Goal: Information Seeking & Learning: Learn about a topic

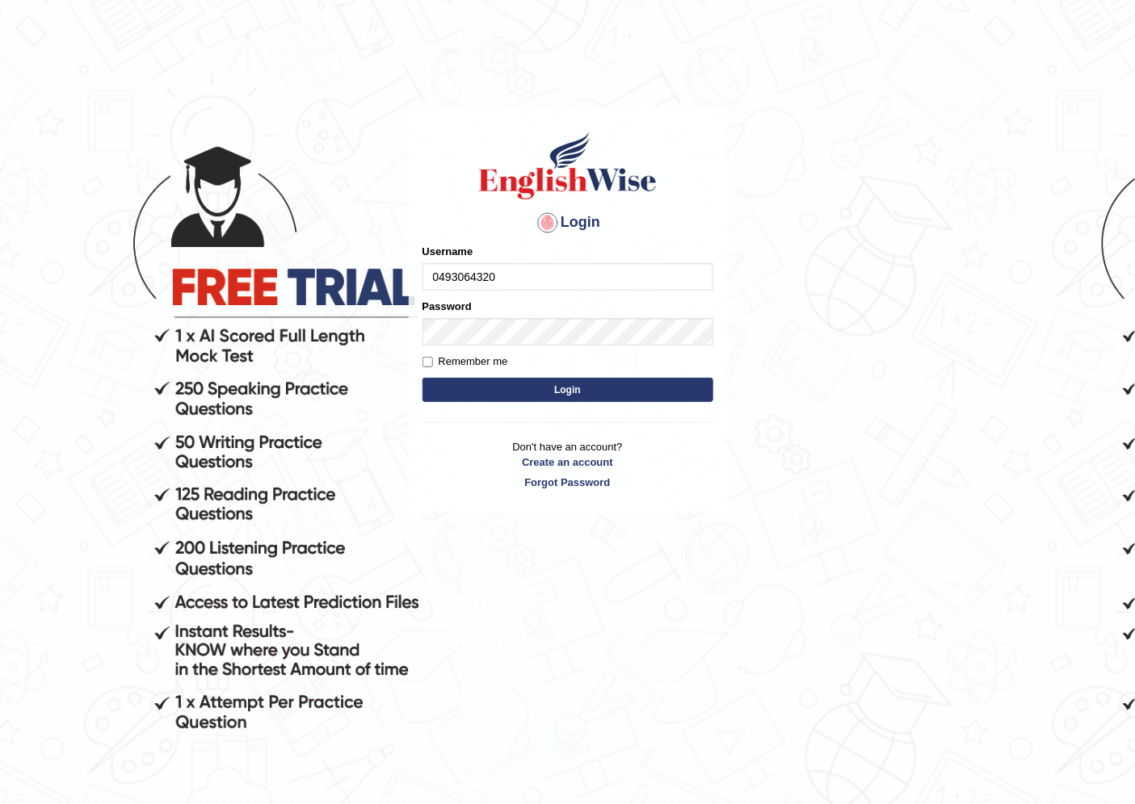
click at [422, 378] on button "Login" at bounding box center [567, 390] width 291 height 24
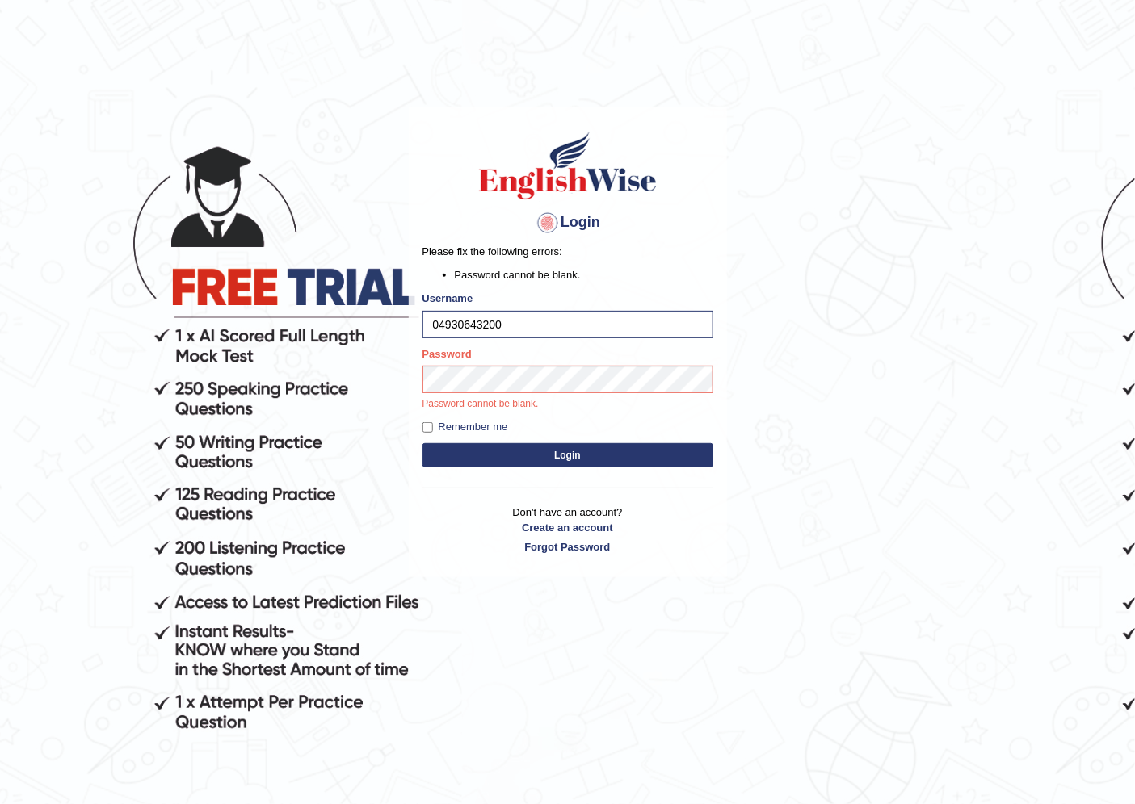
type input "0493064320"
click at [422, 443] on button "Login" at bounding box center [567, 455] width 291 height 24
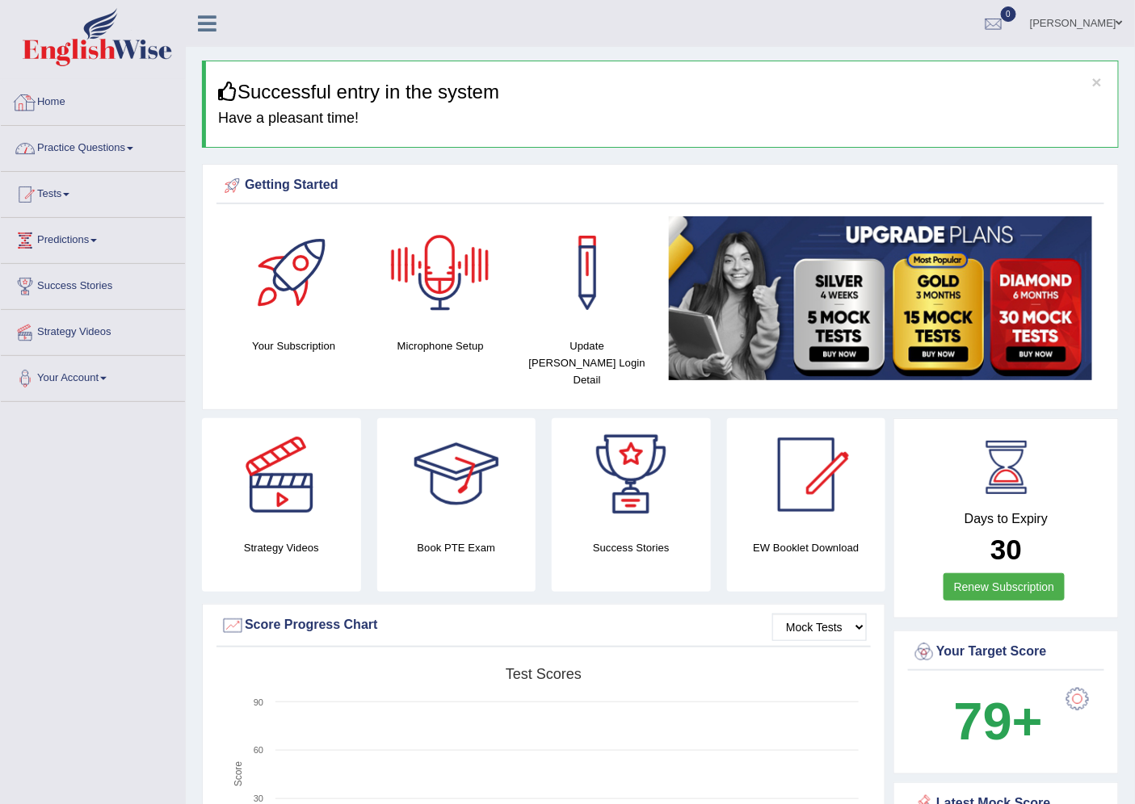
click at [102, 166] on link "Practice Questions" at bounding box center [93, 146] width 184 height 40
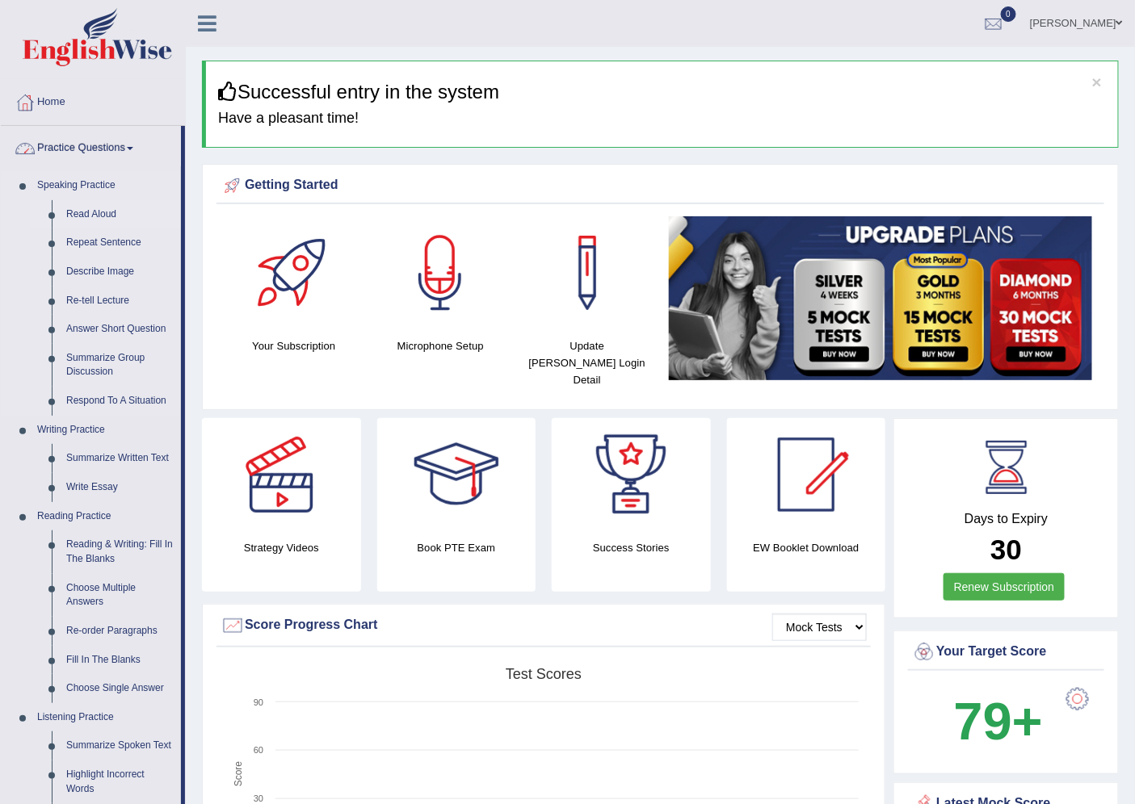
click at [86, 215] on link "Read Aloud" at bounding box center [120, 214] width 122 height 29
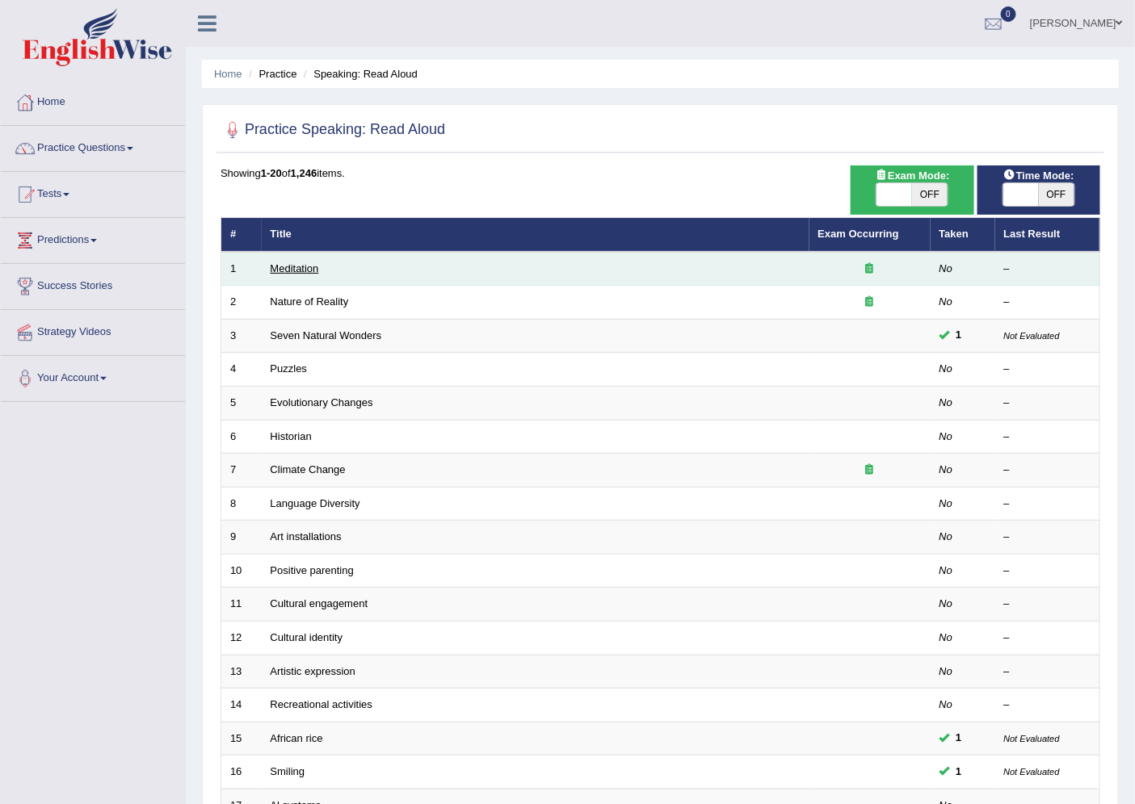
click at [297, 270] on link "Meditation" at bounding box center [295, 268] width 48 height 12
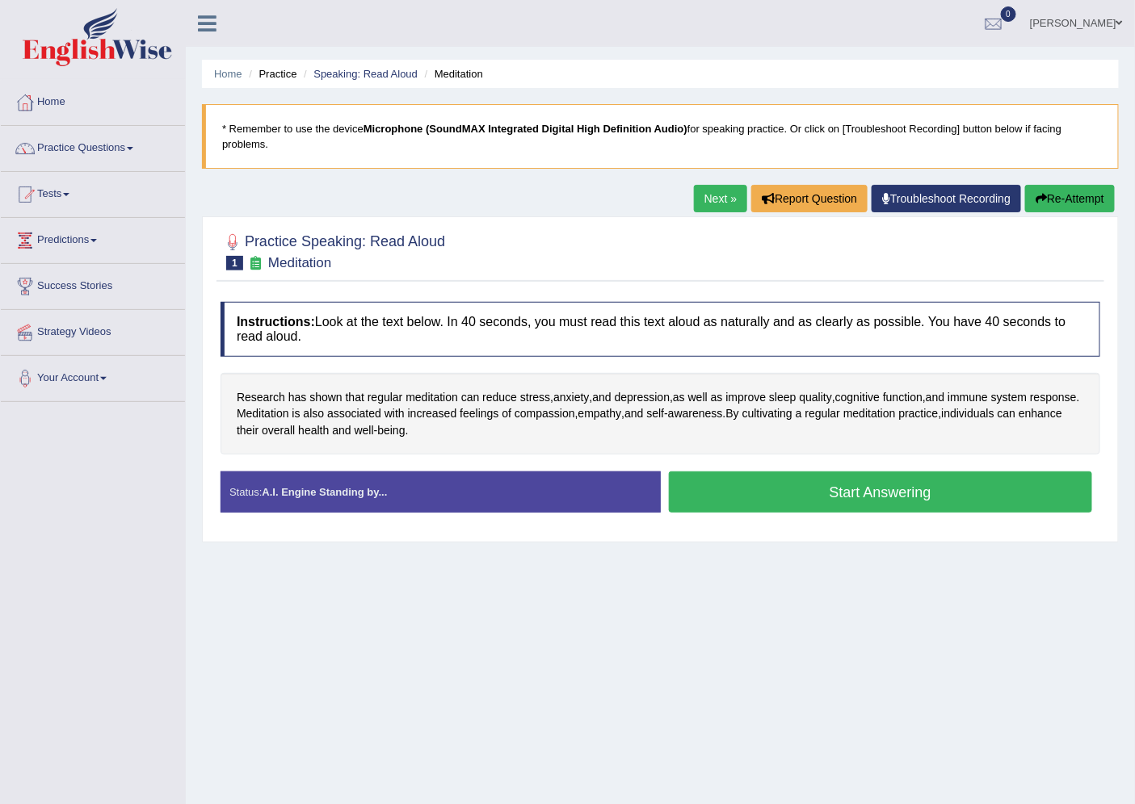
click at [911, 507] on button "Start Answering" at bounding box center [881, 492] width 424 height 41
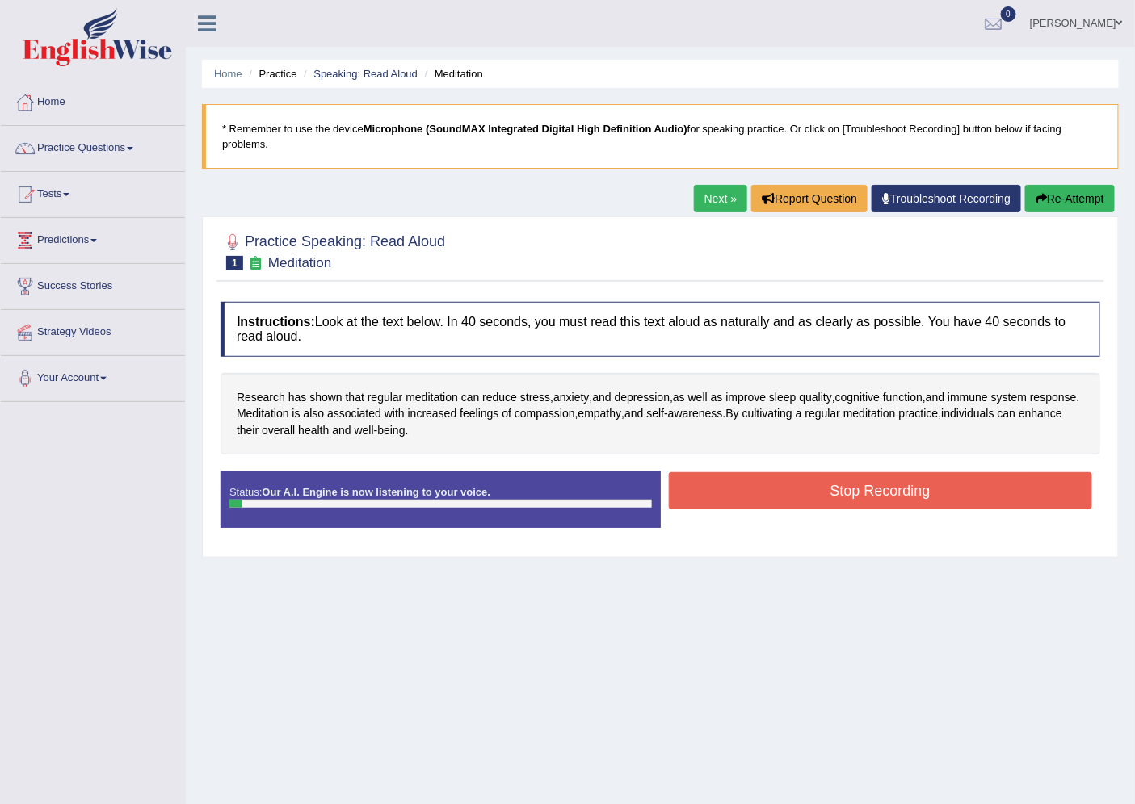
click at [877, 511] on div "Stop Recording" at bounding box center [881, 492] width 440 height 41
click at [874, 503] on button "Stop Recording" at bounding box center [881, 490] width 424 height 37
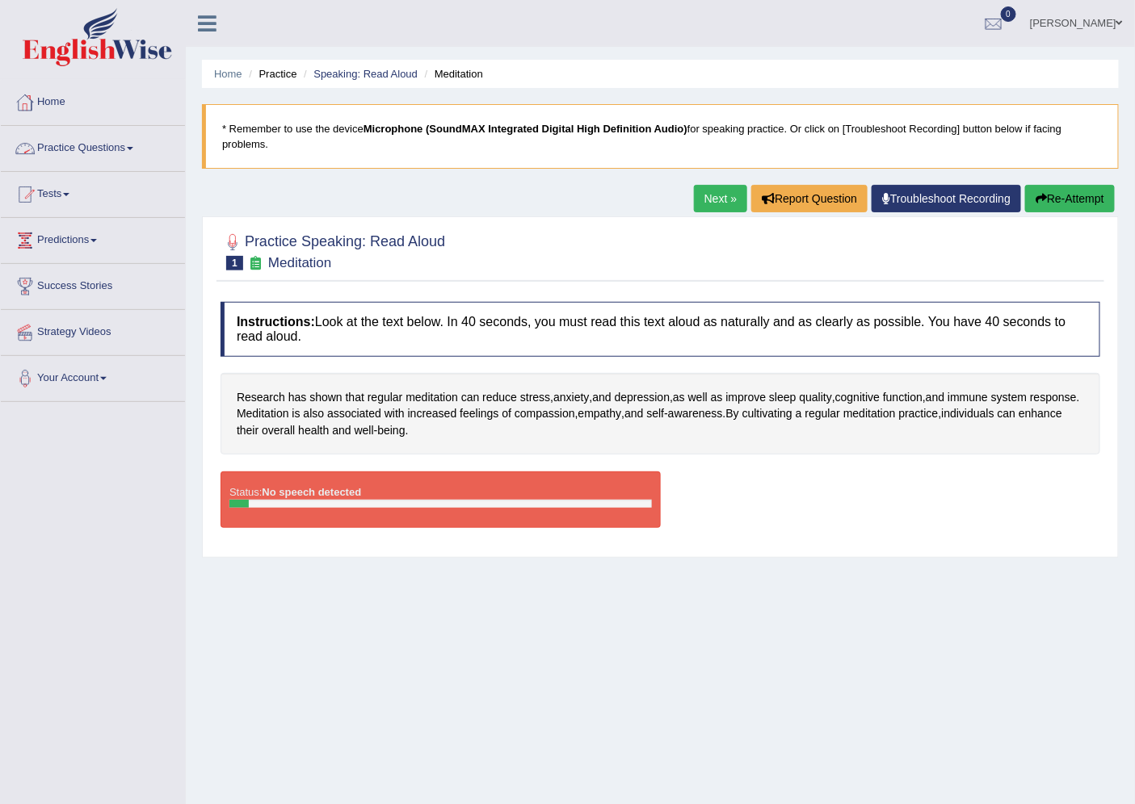
click at [74, 152] on link "Practice Questions" at bounding box center [93, 146] width 184 height 40
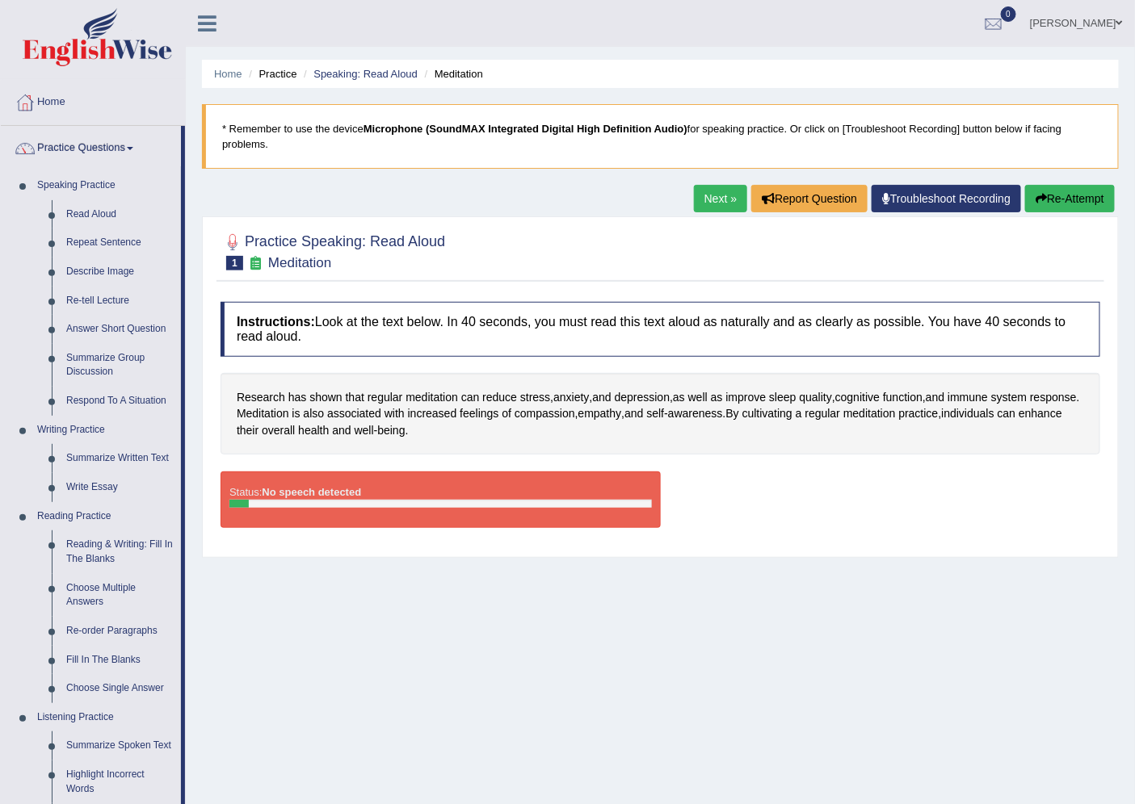
click at [348, 517] on div "Status: No speech detected" at bounding box center [440, 500] width 440 height 57
click at [1046, 194] on button "Re-Attempt" at bounding box center [1070, 198] width 90 height 27
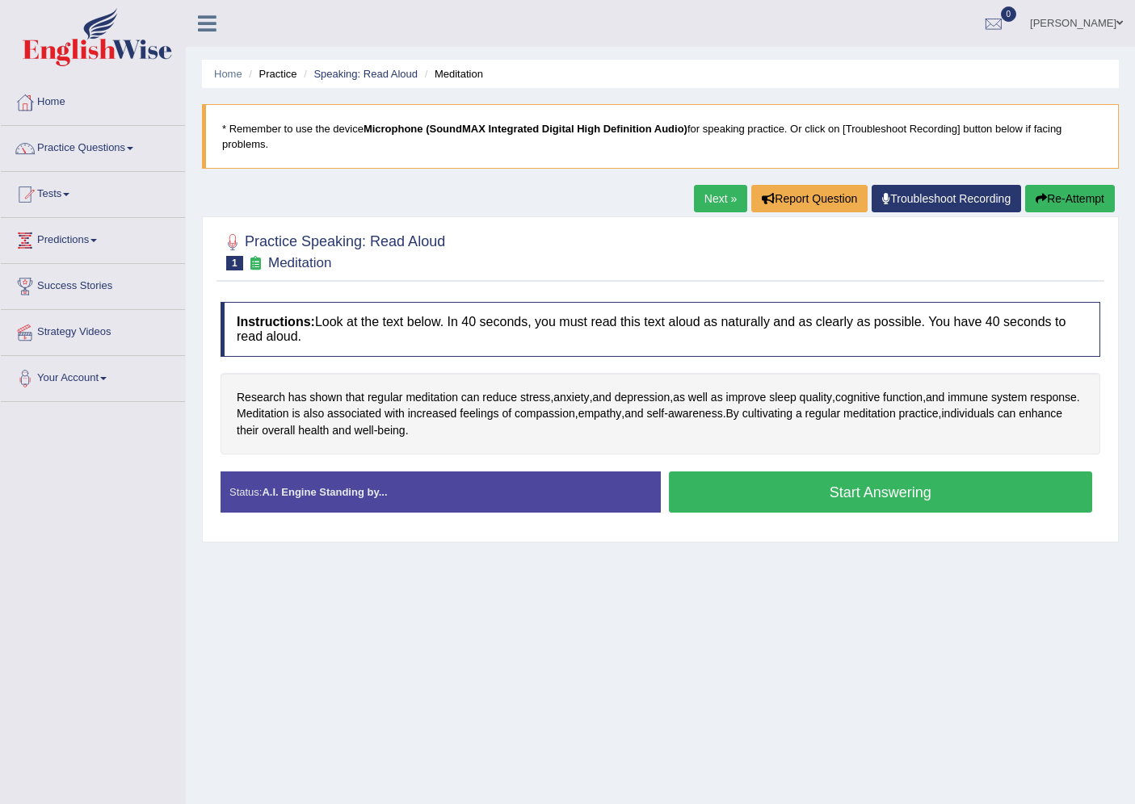
click at [850, 472] on button "Start Answering" at bounding box center [881, 492] width 424 height 41
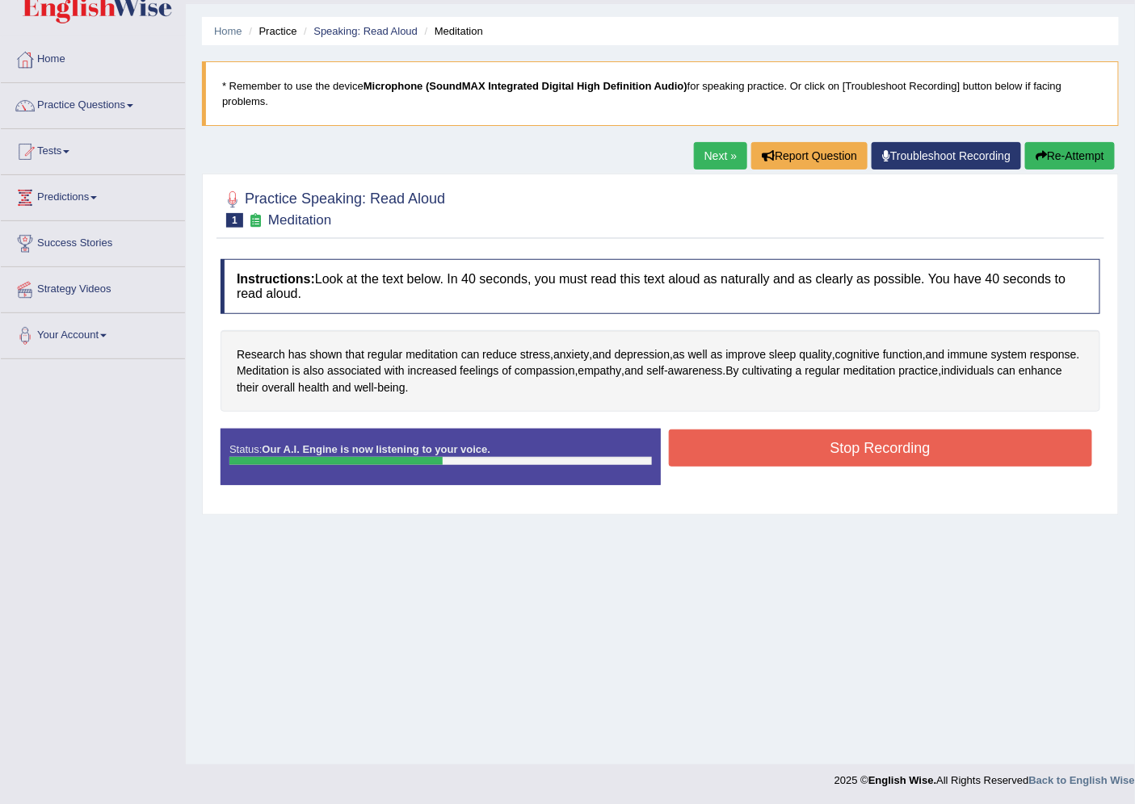
click at [587, 576] on div "Home Practice Speaking: Read Aloud Meditation * Remember to use the device Micr…" at bounding box center [660, 361] width 949 height 808
click at [812, 456] on button "Stop Recording" at bounding box center [881, 448] width 424 height 37
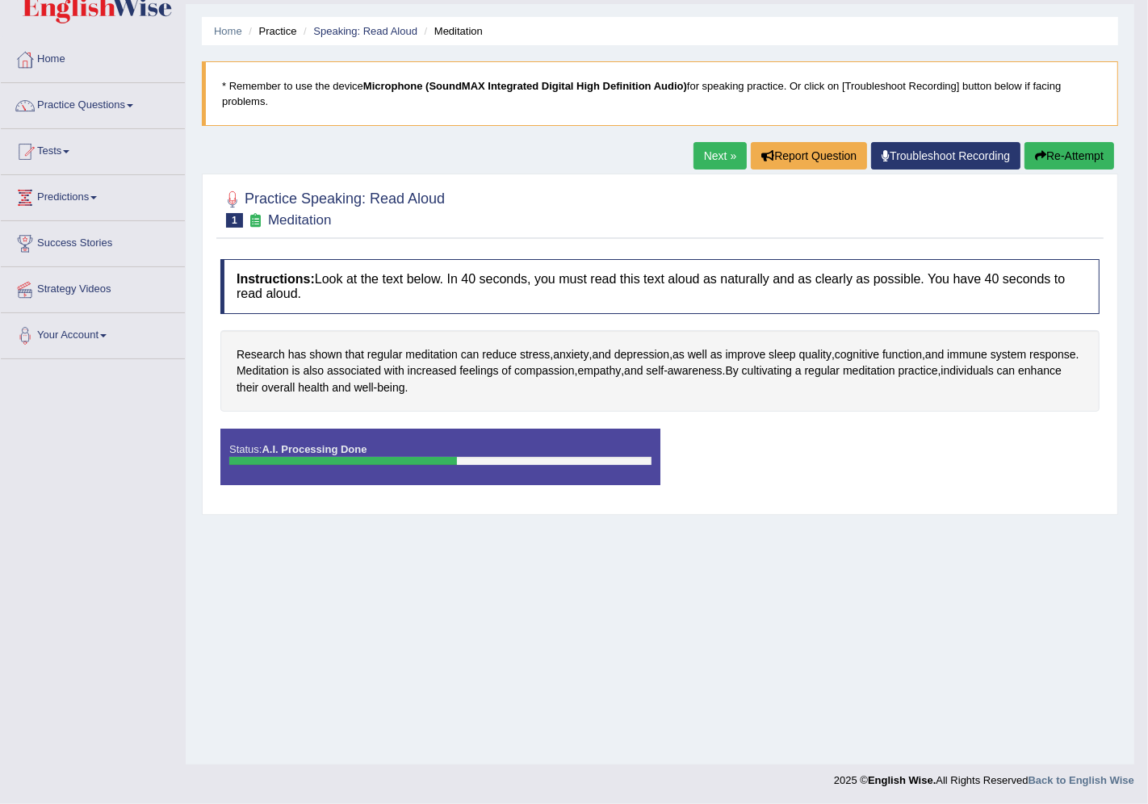
click at [0, 0] on div "Saving your answer..." at bounding box center [0, 0] width 0 height 0
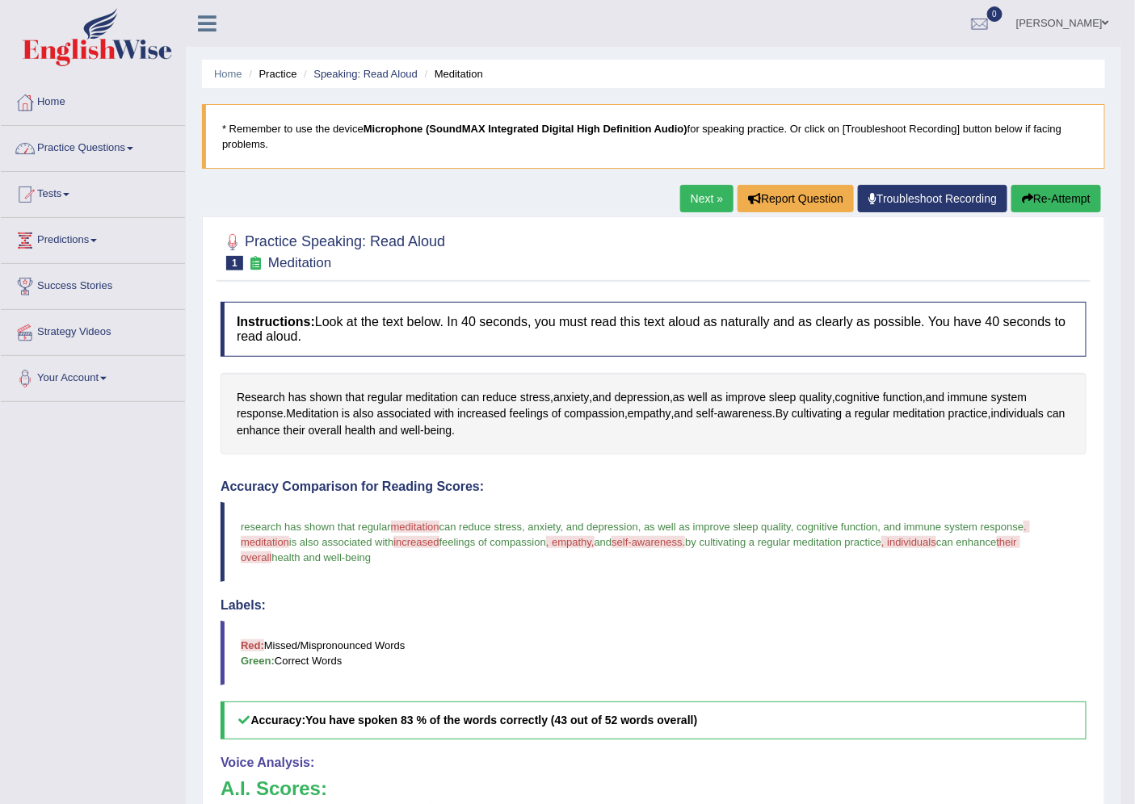
click at [66, 153] on link "Practice Questions" at bounding box center [93, 146] width 184 height 40
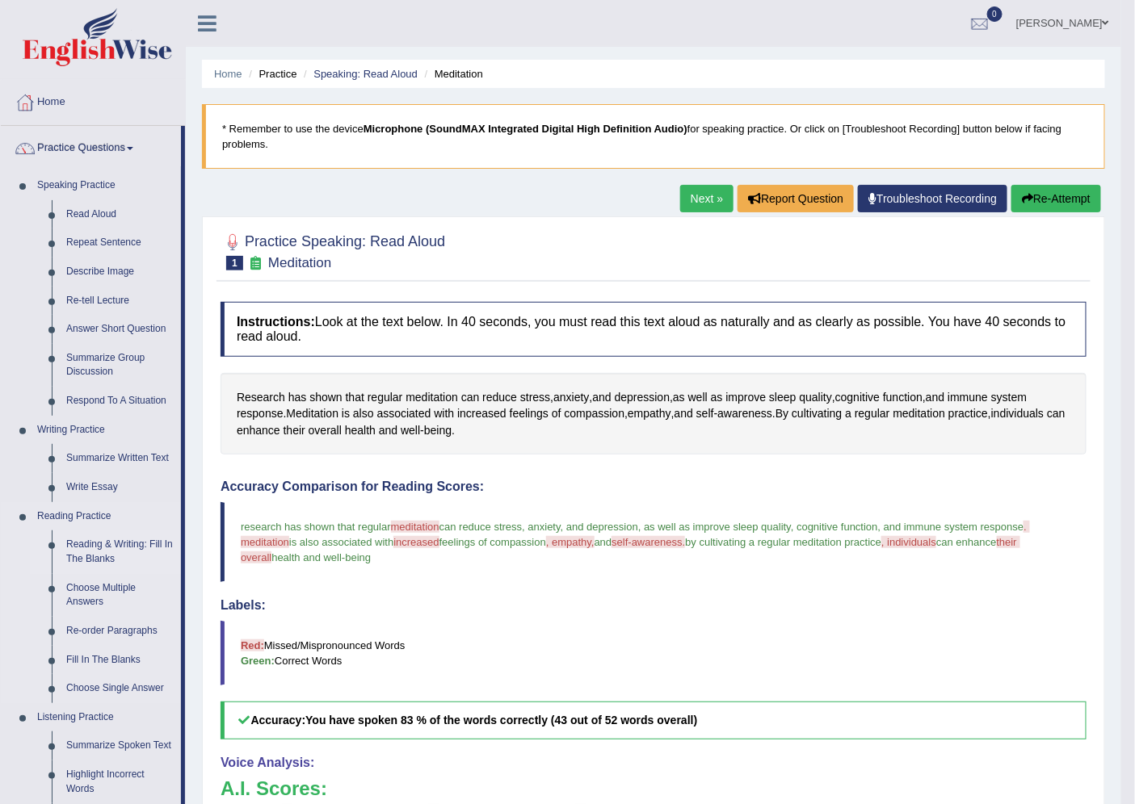
click at [101, 540] on link "Reading & Writing: Fill In The Blanks" at bounding box center [120, 552] width 122 height 43
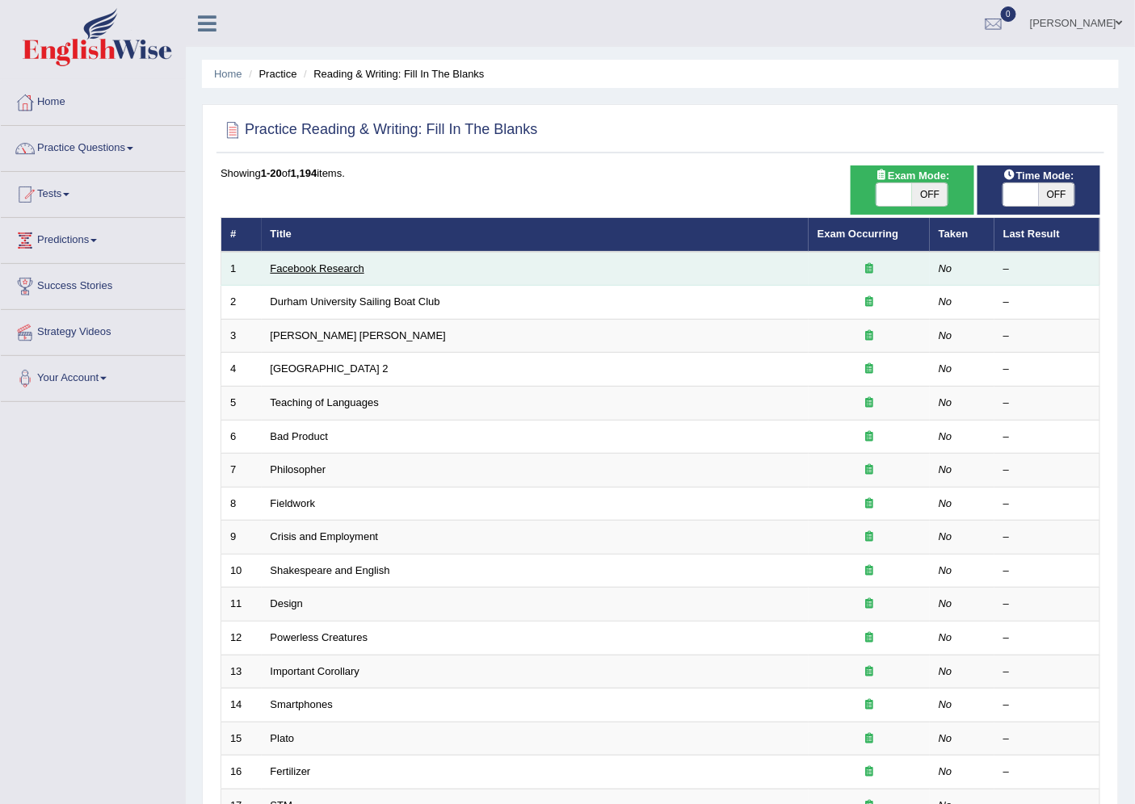
click at [299, 263] on link "Facebook Research" at bounding box center [318, 268] width 94 height 12
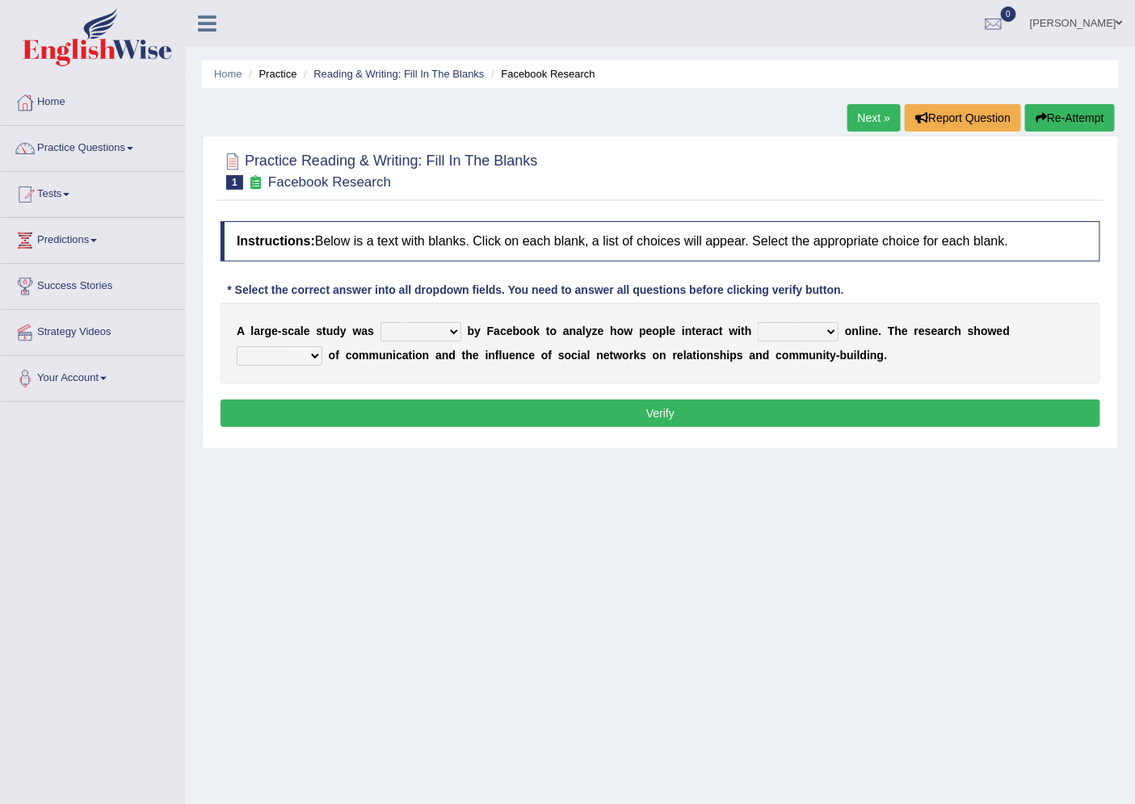
click at [409, 329] on select "surveyed had asked made" at bounding box center [420, 331] width 81 height 19
click at [380, 322] on select "surveyed had asked made" at bounding box center [420, 331] width 81 height 19
click at [438, 326] on select "surveyed had asked made" at bounding box center [420, 331] width 81 height 19
select select "made"
click at [380, 322] on select "surveyed had asked made" at bounding box center [420, 331] width 81 height 19
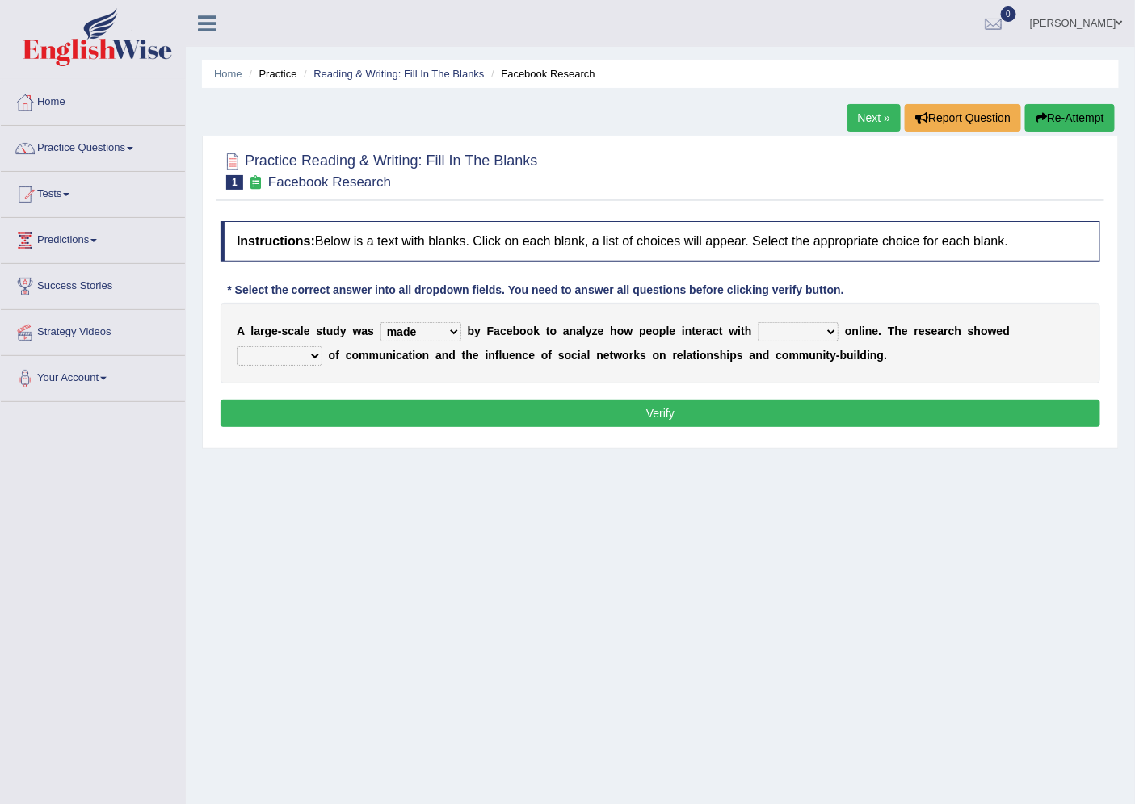
click at [761, 334] on select "together all each other another" at bounding box center [798, 331] width 81 height 19
select select "each other"
click at [758, 322] on select "together all each other another" at bounding box center [798, 331] width 81 height 19
click at [300, 353] on select "advantages standards fellowships patterns" at bounding box center [280, 355] width 86 height 19
select select "patterns"
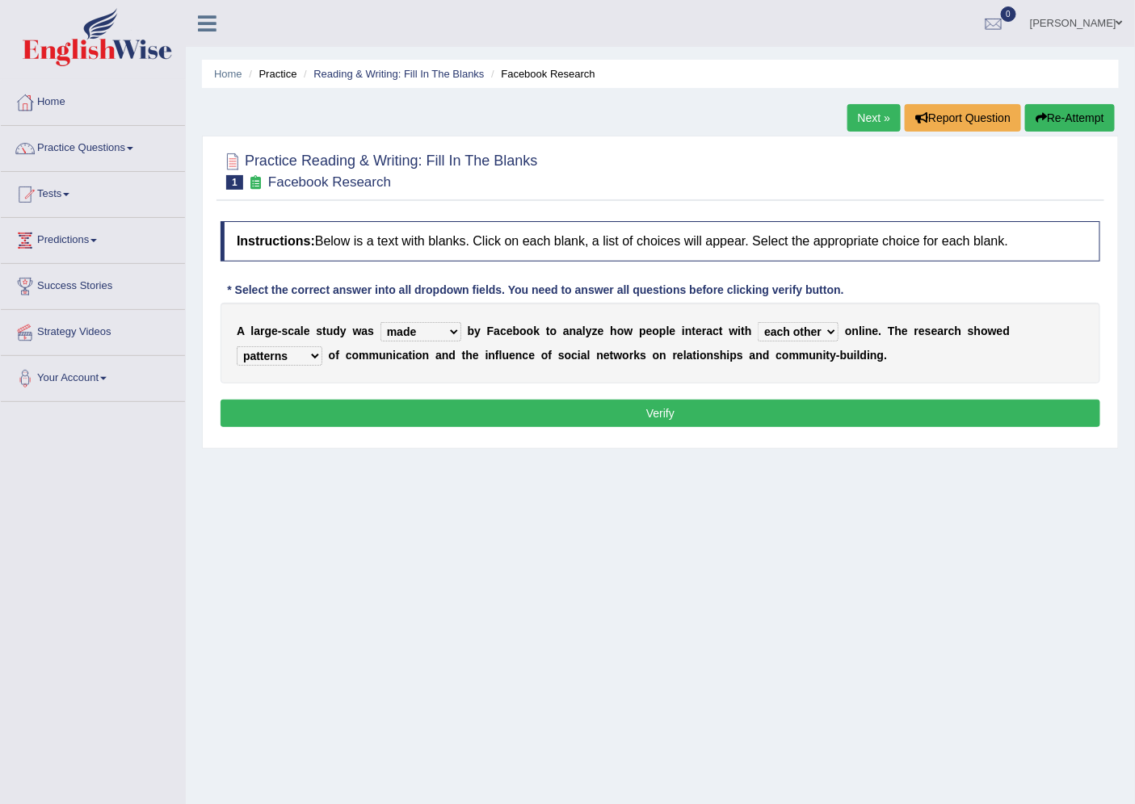
click at [237, 346] on select "advantages standards fellowships patterns" at bounding box center [280, 355] width 86 height 19
click at [351, 400] on button "Verify" at bounding box center [660, 413] width 880 height 27
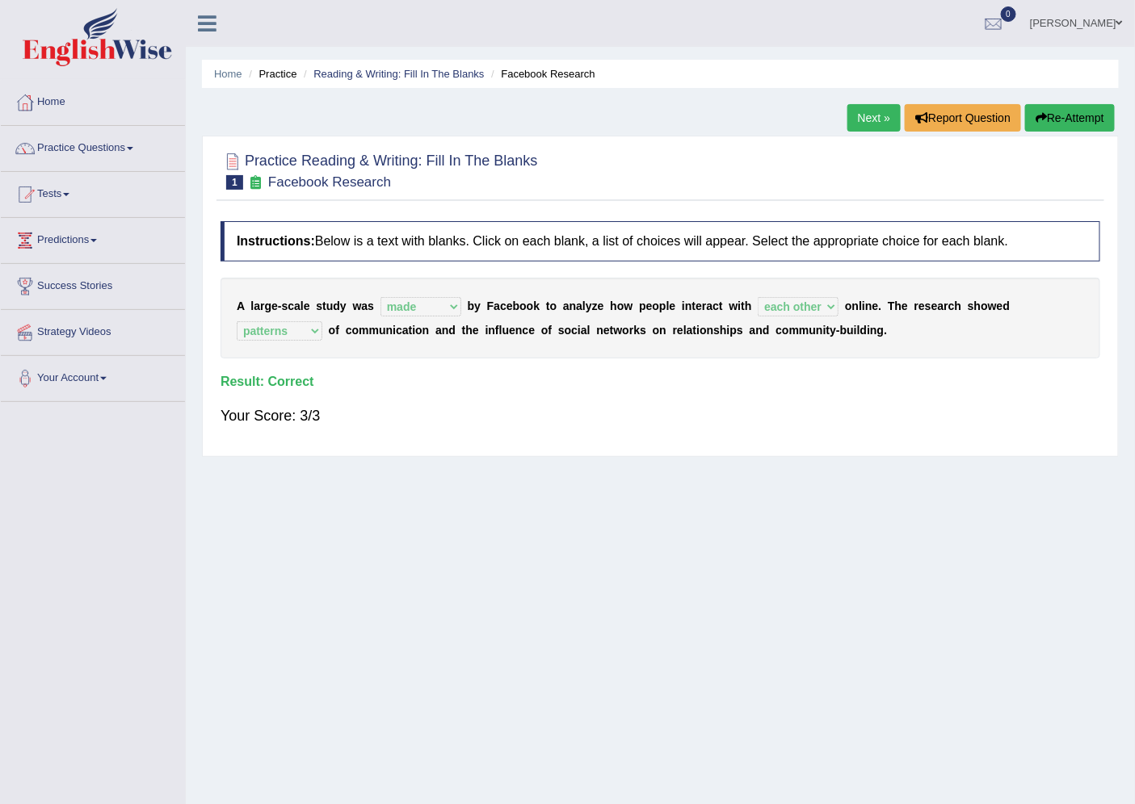
click at [854, 116] on link "Next »" at bounding box center [873, 117] width 53 height 27
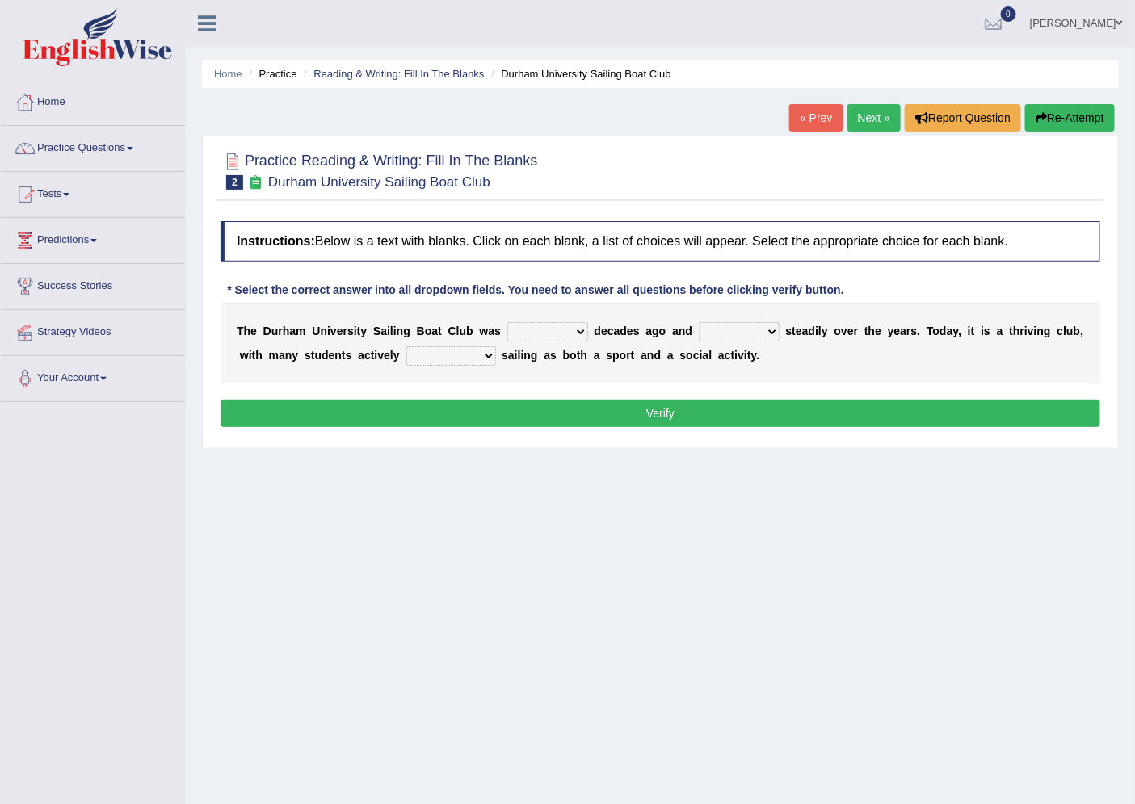
click at [531, 332] on select "found fund founded find" at bounding box center [547, 331] width 81 height 19
select select "found"
click at [507, 322] on select "found fund founded find" at bounding box center [547, 331] width 81 height 19
click at [739, 333] on select "grow growing has grown grown" at bounding box center [739, 331] width 81 height 19
select select "has grown"
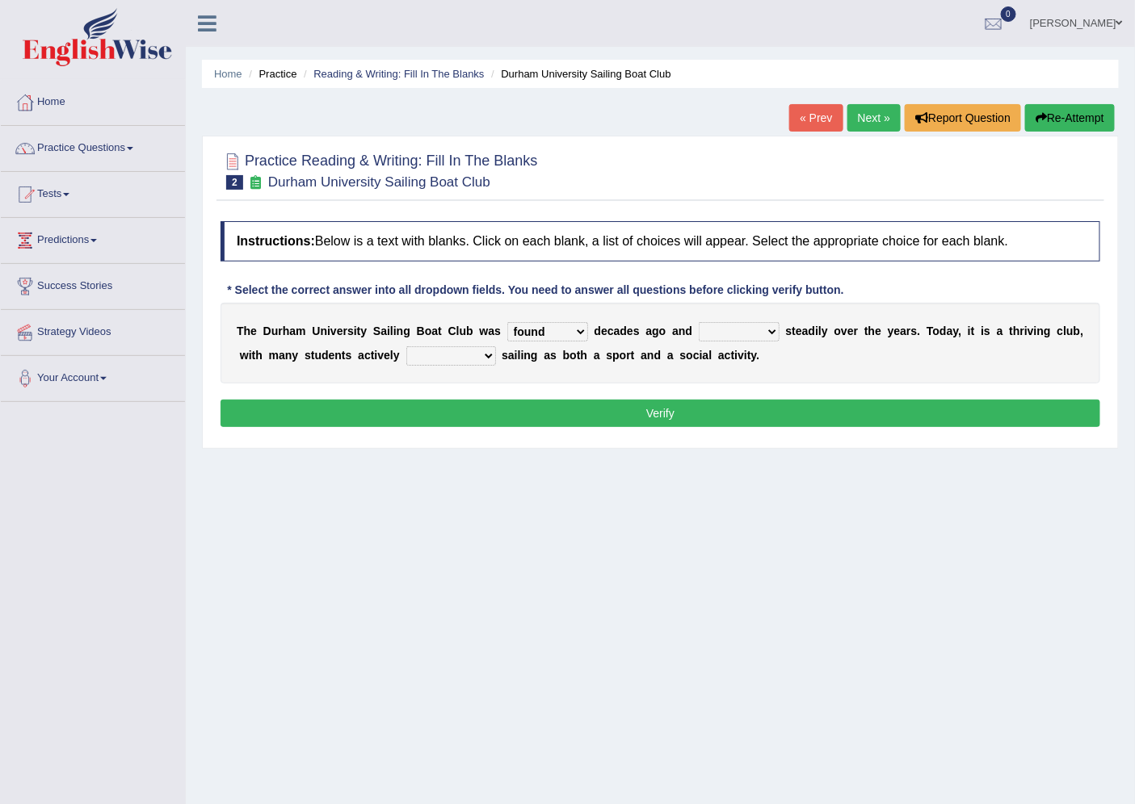
click at [699, 322] on select "grow growing has grown grown" at bounding box center [739, 331] width 81 height 19
click at [456, 359] on select "enjoy enjoyed are enjoying enjoying" at bounding box center [451, 355] width 90 height 19
select select "enjoying"
click at [406, 346] on select "enjoy enjoyed are enjoying enjoying" at bounding box center [451, 355] width 90 height 19
click at [467, 355] on select "enjoy enjoyed are enjoying enjoying" at bounding box center [451, 355] width 90 height 19
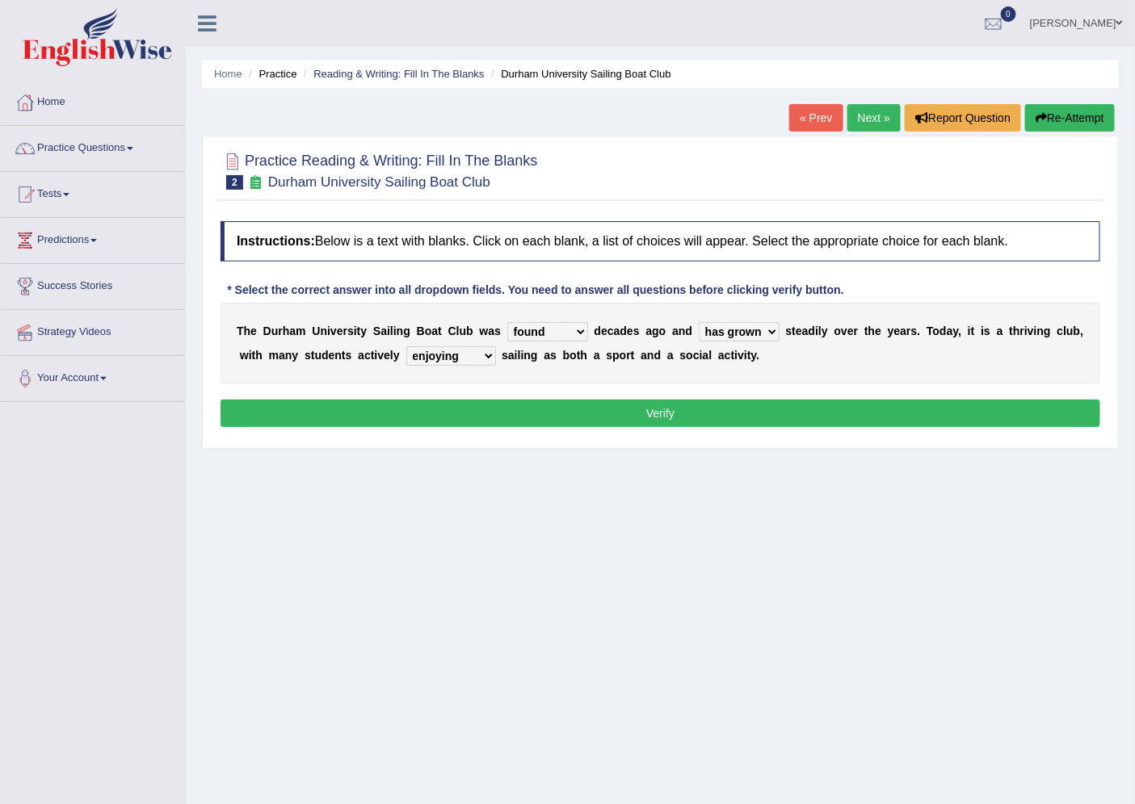
drag, startPoint x: 914, startPoint y: 493, endPoint x: 899, endPoint y: 482, distance: 19.1
click at [914, 493] on div "Home Practice Reading & Writing: Fill In The Blanks Durham University Sailing B…" at bounding box center [660, 404] width 949 height 808
click at [582, 401] on button "Verify" at bounding box center [660, 413] width 880 height 27
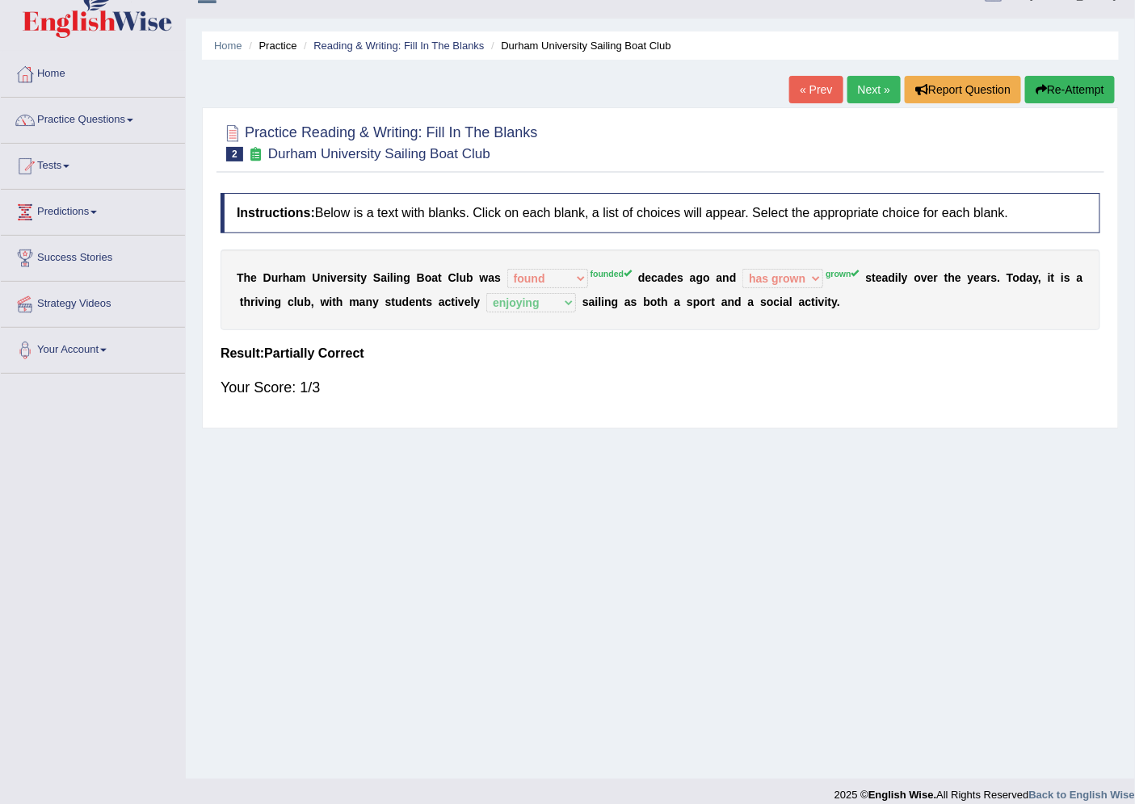
scroll to position [43, 0]
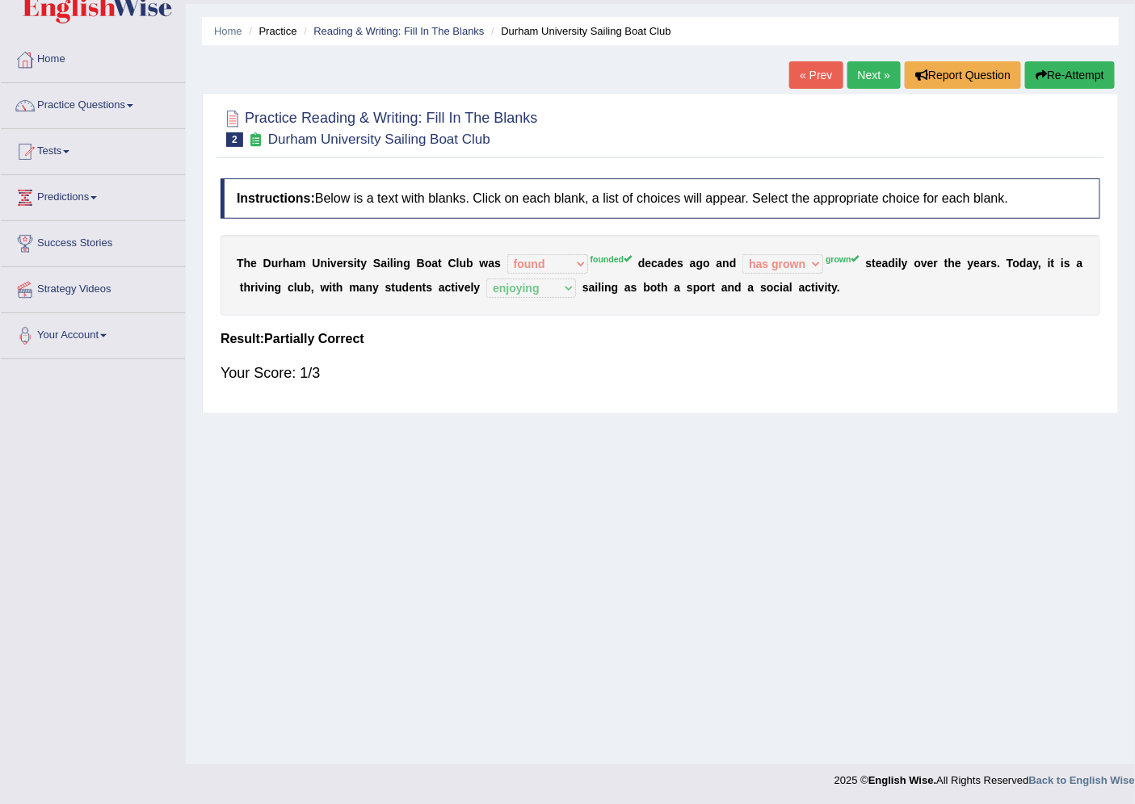
click at [877, 77] on link "Next »" at bounding box center [873, 74] width 53 height 27
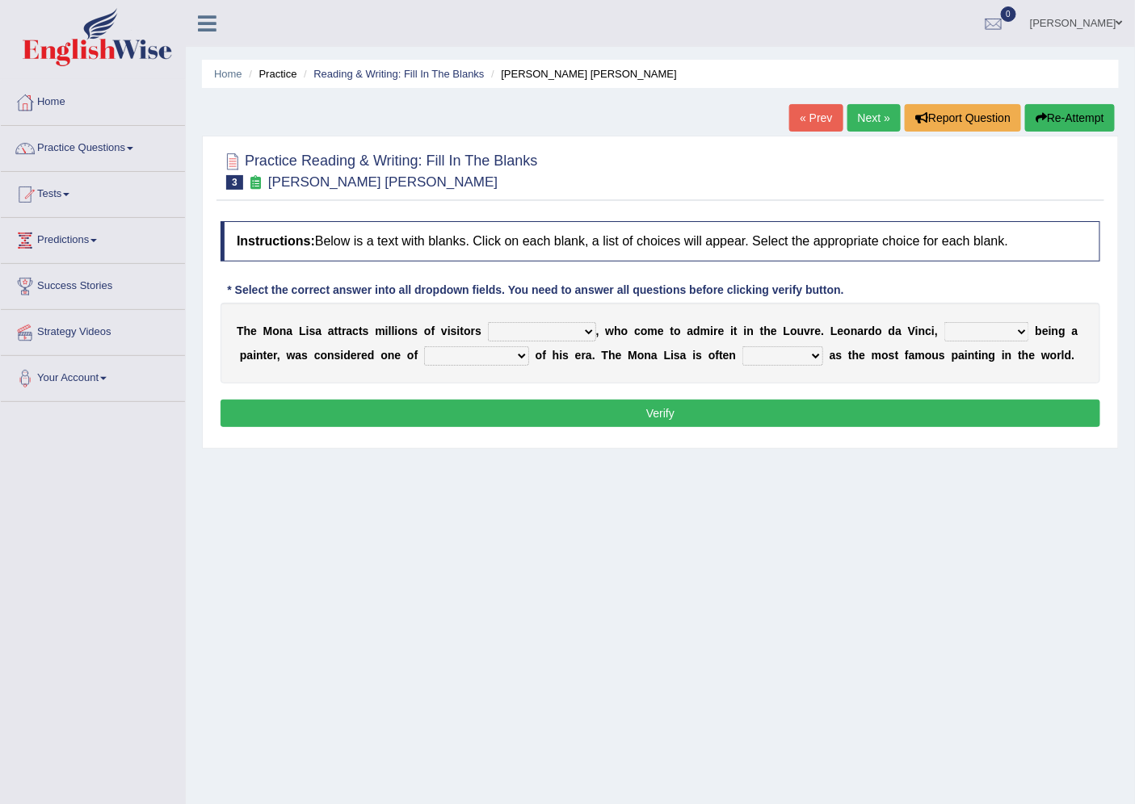
click at [561, 339] on select "around the year the all year all year round per year" at bounding box center [542, 331] width 108 height 19
select select "all year round"
click at [488, 322] on select "around the year the all year all year round per year" at bounding box center [542, 331] width 108 height 19
click at [531, 329] on select "around the year the all year all year round per year" at bounding box center [542, 331] width 108 height 19
click at [655, 603] on div "Home Practice Reading & Writing: Fill In The Blanks Mona Lisa « Prev Next » Rep…" at bounding box center [660, 404] width 949 height 808
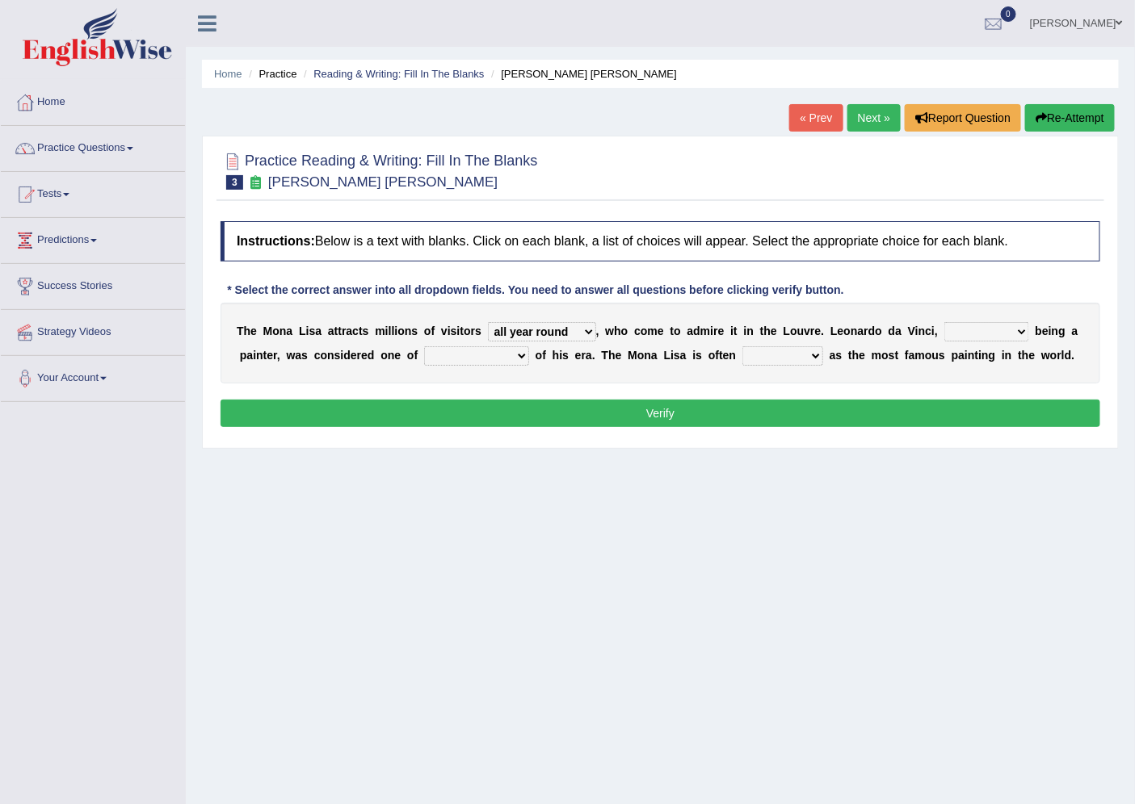
click at [968, 334] on select "rather than as much as as well as as long as" at bounding box center [986, 331] width 85 height 19
select select "as well as"
click at [944, 322] on select "rather than as much as as well as as long as" at bounding box center [986, 331] width 85 height 19
click at [1022, 330] on select "rather than as much as as well as as long as" at bounding box center [986, 331] width 85 height 19
click at [318, 393] on div "Instructions: Below is a text with blanks. Click on each blank, a list of choic…" at bounding box center [660, 326] width 888 height 227
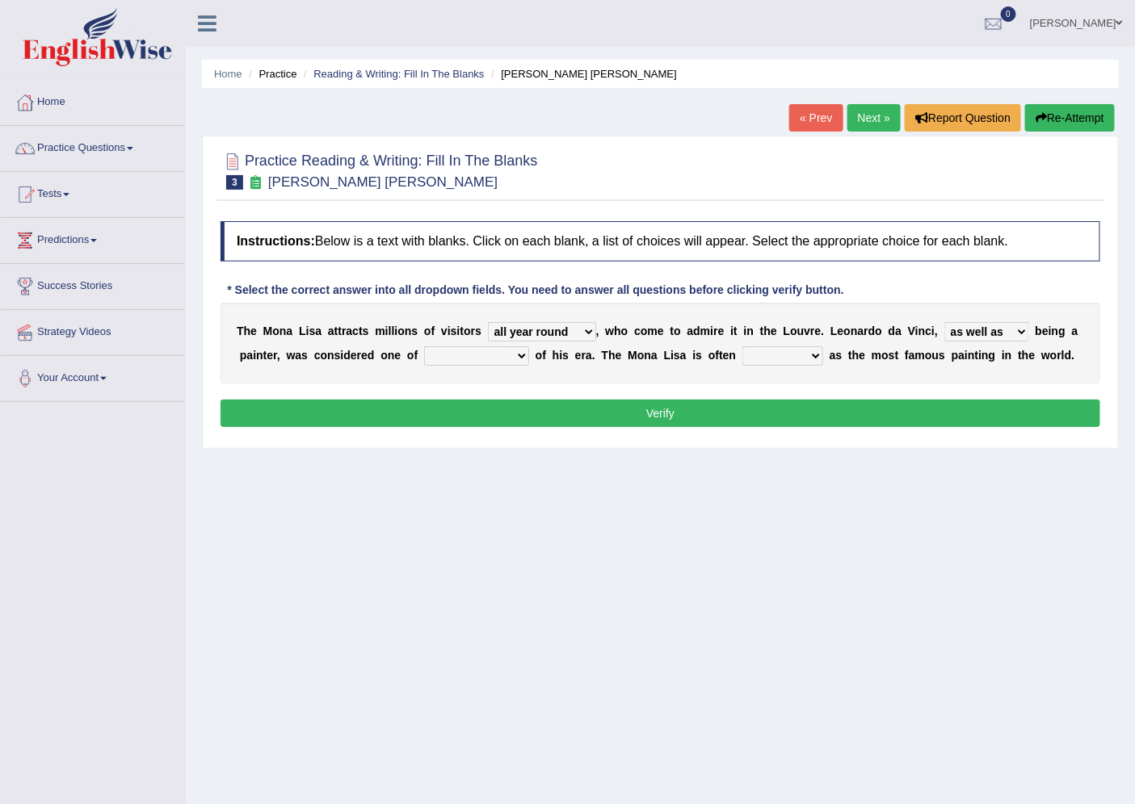
click at [513, 361] on select "better artists artist the better artist the best artists" at bounding box center [476, 355] width 105 height 19
select select "the best artists"
click at [424, 346] on select "better artists artist the better artist the best artists" at bounding box center [476, 355] width 105 height 19
click at [779, 355] on select "classified suggested predicted described" at bounding box center [782, 355] width 81 height 19
click at [742, 346] on select "classified suggested predicted described" at bounding box center [782, 355] width 81 height 19
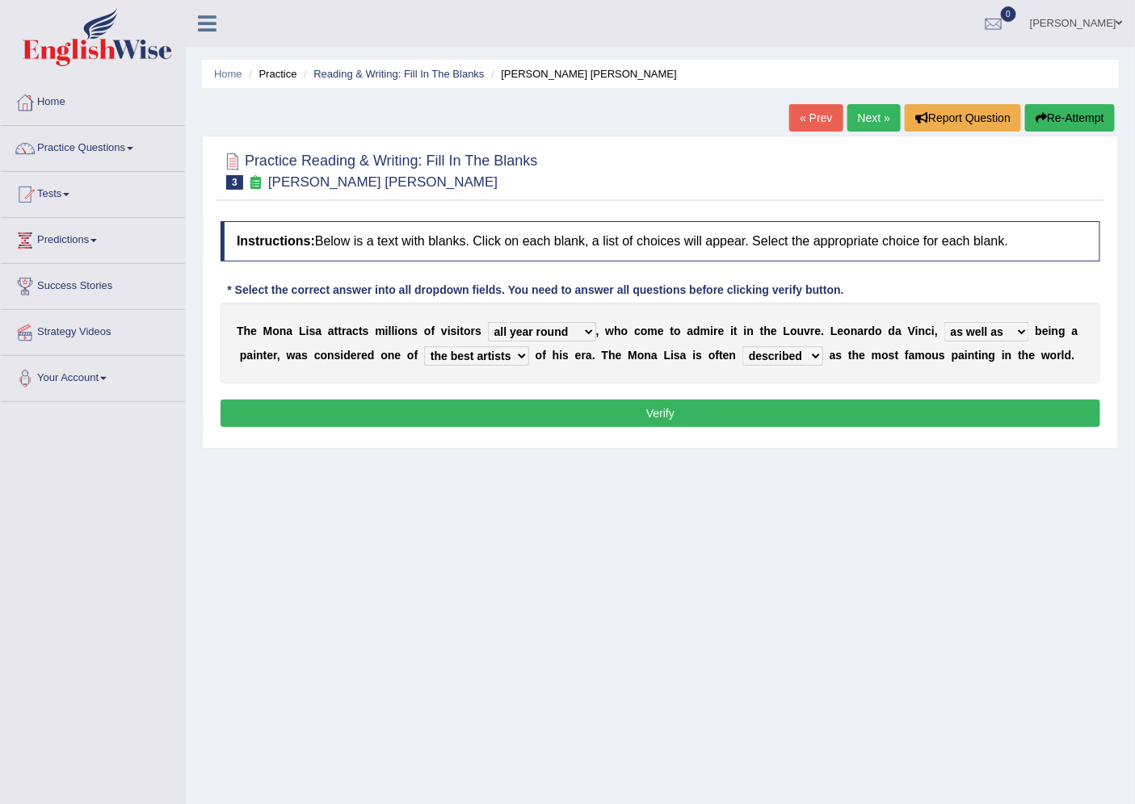
click at [778, 361] on select "classified suggested predicted described" at bounding box center [782, 355] width 81 height 19
select select "classified"
click at [742, 346] on select "classified suggested predicted described" at bounding box center [782, 355] width 81 height 19
click at [745, 420] on button "Verify" at bounding box center [660, 413] width 880 height 27
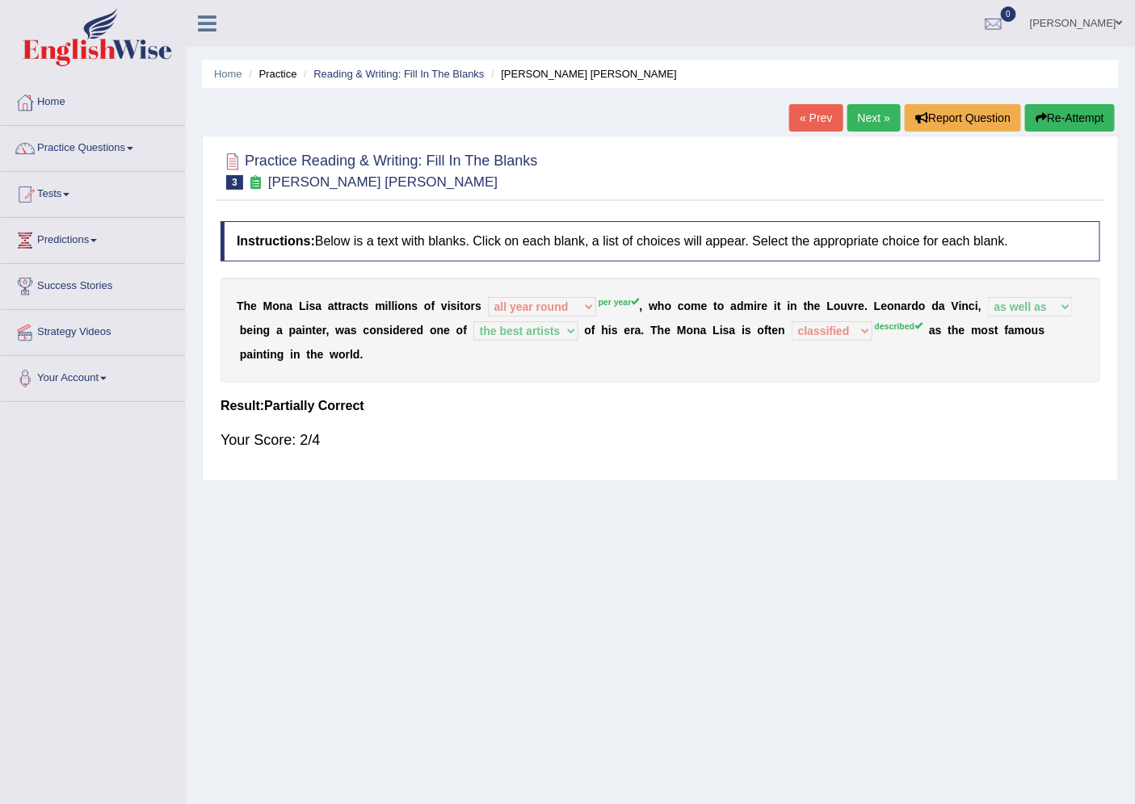
click at [847, 118] on link "Next »" at bounding box center [873, 117] width 53 height 27
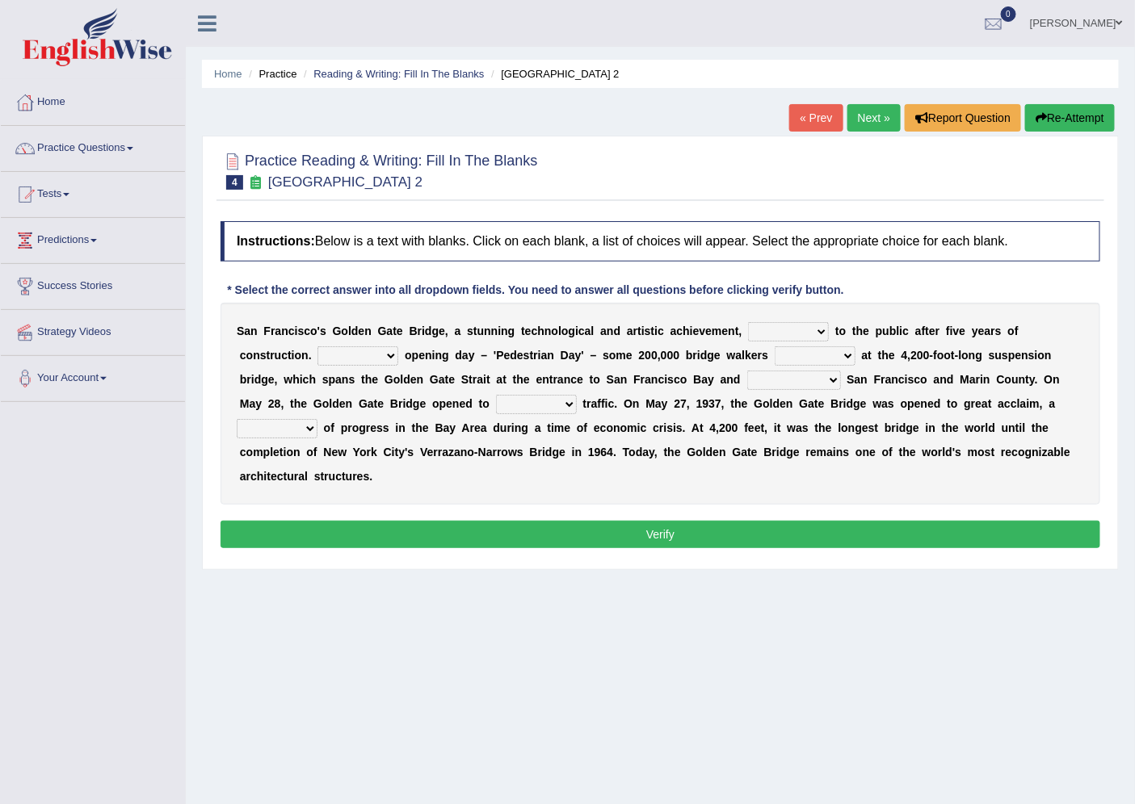
click at [768, 333] on select "opens closes appears equals" at bounding box center [788, 331] width 81 height 19
select select "opens"
click at [748, 322] on select "opens closes appears equals" at bounding box center [788, 331] width 81 height 19
click at [331, 354] on select "On During Since When" at bounding box center [357, 355] width 81 height 19
select select "On"
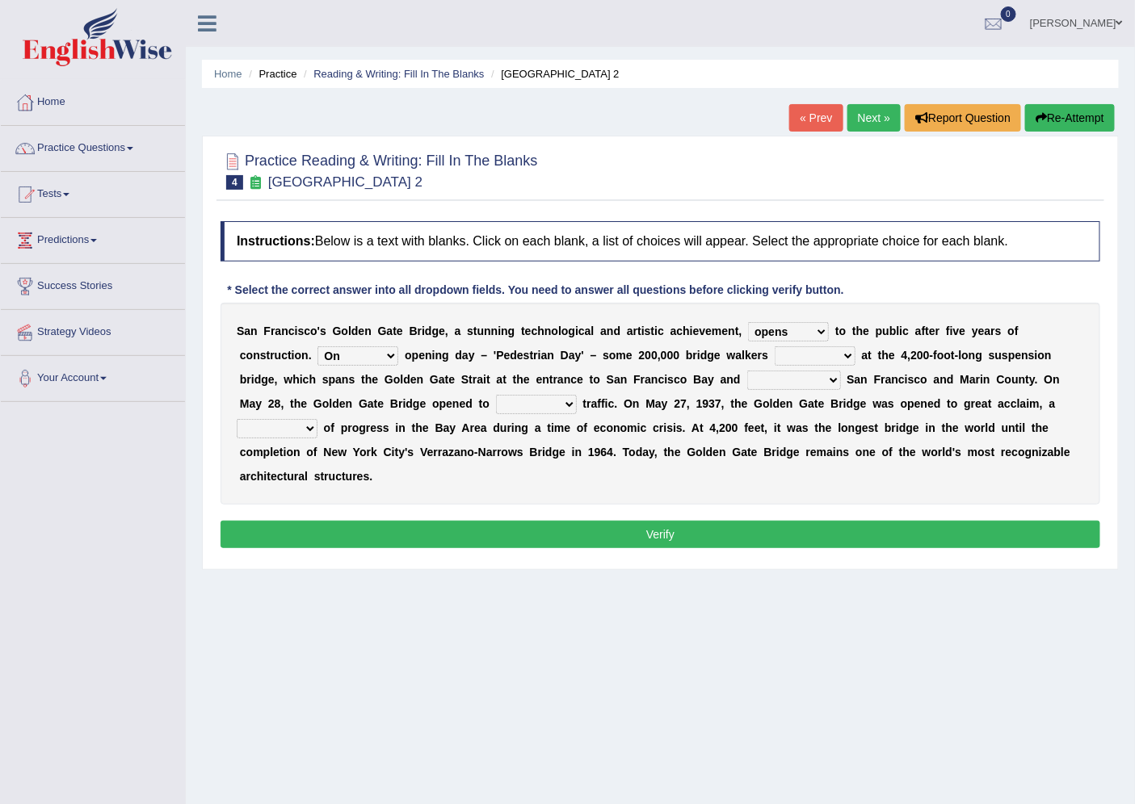
click at [317, 346] on select "On During Since When" at bounding box center [357, 355] width 81 height 19
click at [818, 356] on select "stationed looked marveled laughed" at bounding box center [815, 355] width 81 height 19
select select "marveled"
click at [775, 346] on select "stationed looked marveled laughed" at bounding box center [815, 355] width 81 height 19
click at [772, 380] on select "separates connects channels differentiates" at bounding box center [794, 380] width 94 height 19
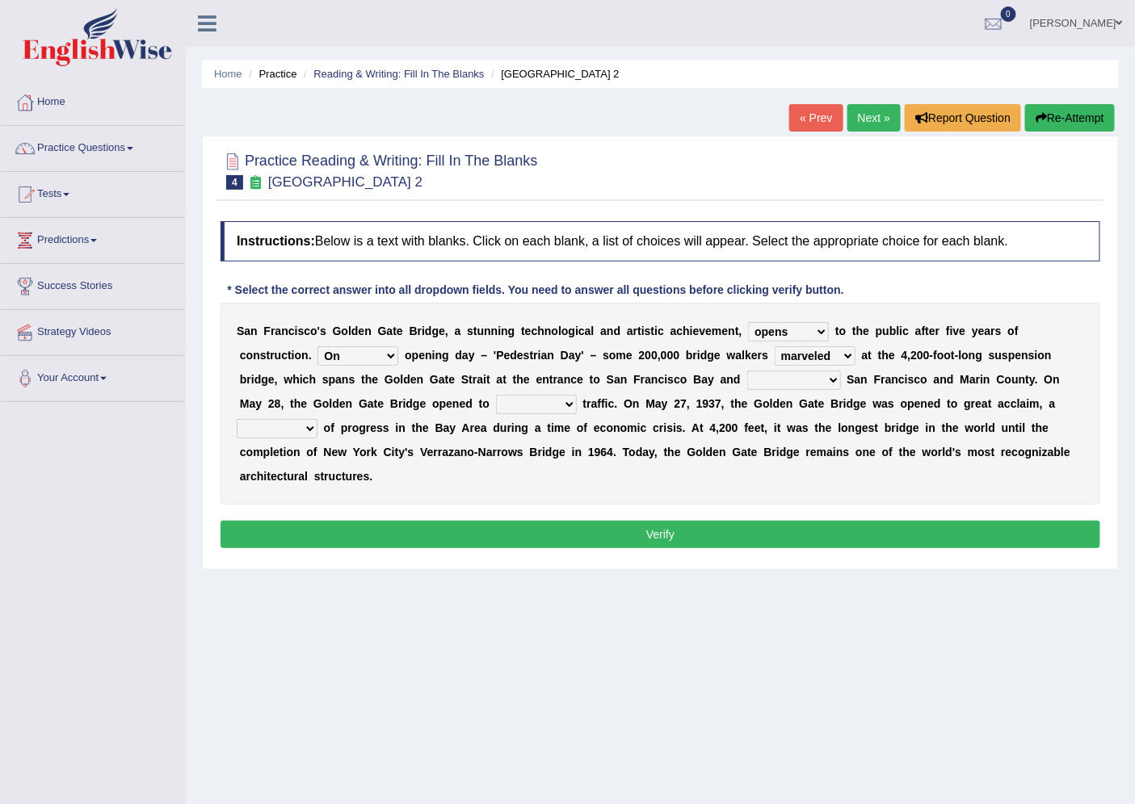
select select "connects"
click at [747, 371] on select "separates connects channels differentiates" at bounding box center [794, 380] width 94 height 19
click at [523, 405] on select "aquatic vehicular airborne watertight" at bounding box center [536, 404] width 81 height 19
select select "vehicular"
click at [496, 395] on select "aquatic vehicular airborne watertight" at bounding box center [536, 404] width 81 height 19
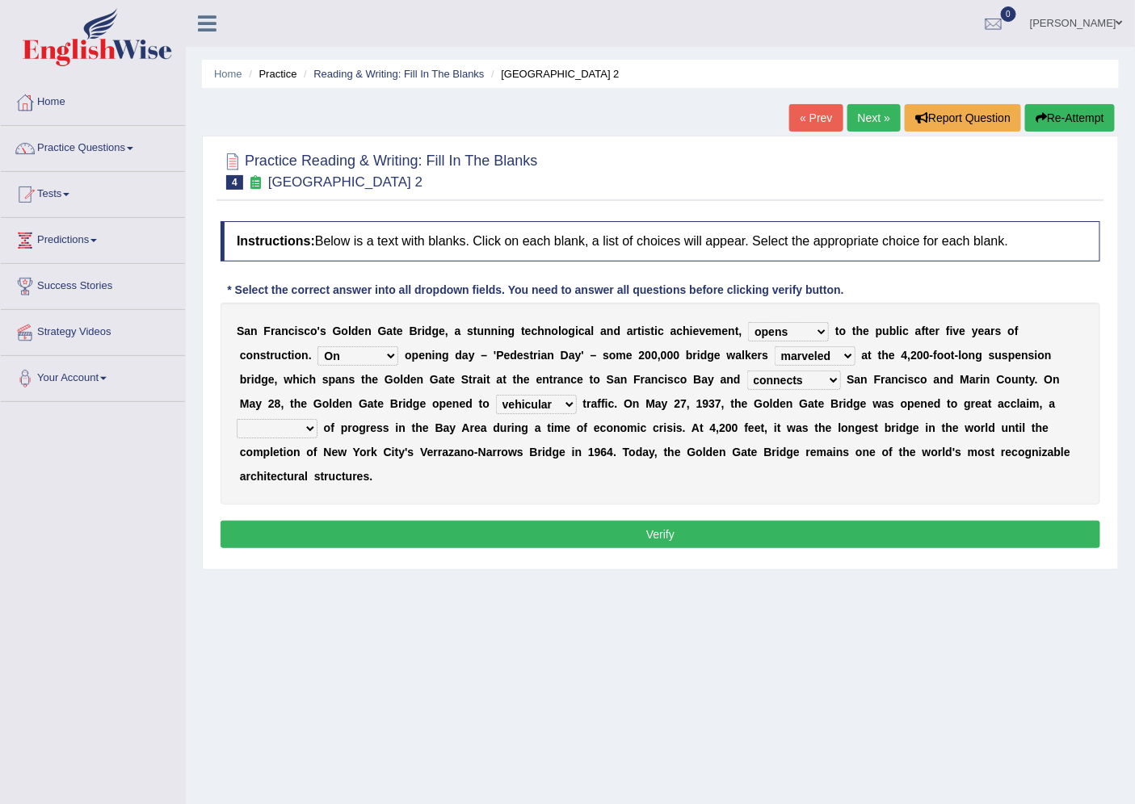
click at [300, 432] on select "denial symbol technique yield" at bounding box center [277, 428] width 81 height 19
click at [237, 419] on select "denial symbol technique yield" at bounding box center [277, 428] width 81 height 19
click at [272, 424] on select "denial symbol technique yield" at bounding box center [277, 428] width 81 height 19
select select "symbol"
click at [237, 419] on select "denial symbol technique yield" at bounding box center [277, 428] width 81 height 19
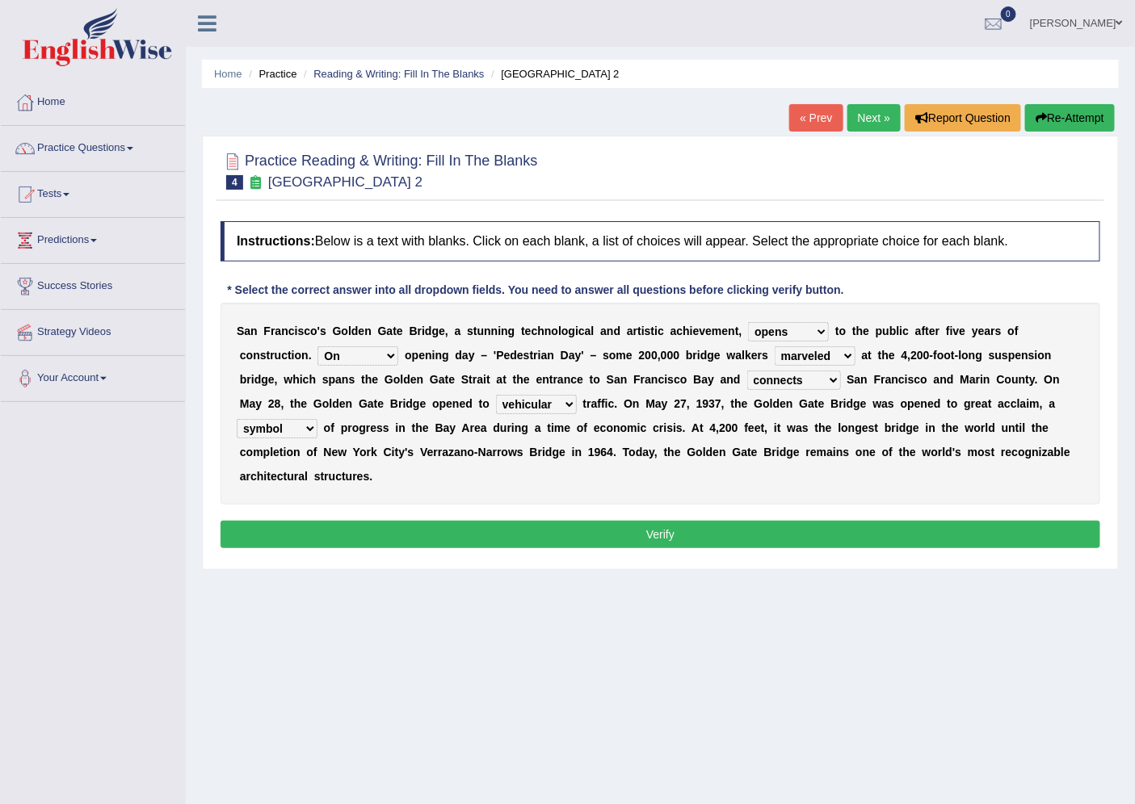
click at [819, 329] on select "opens closes appears equals" at bounding box center [788, 331] width 81 height 19
click at [449, 453] on b "z" at bounding box center [451, 452] width 6 height 13
click at [393, 352] on select "On During Since When" at bounding box center [357, 355] width 81 height 19
select select "During"
click at [317, 346] on select "On During Since When" at bounding box center [357, 355] width 81 height 19
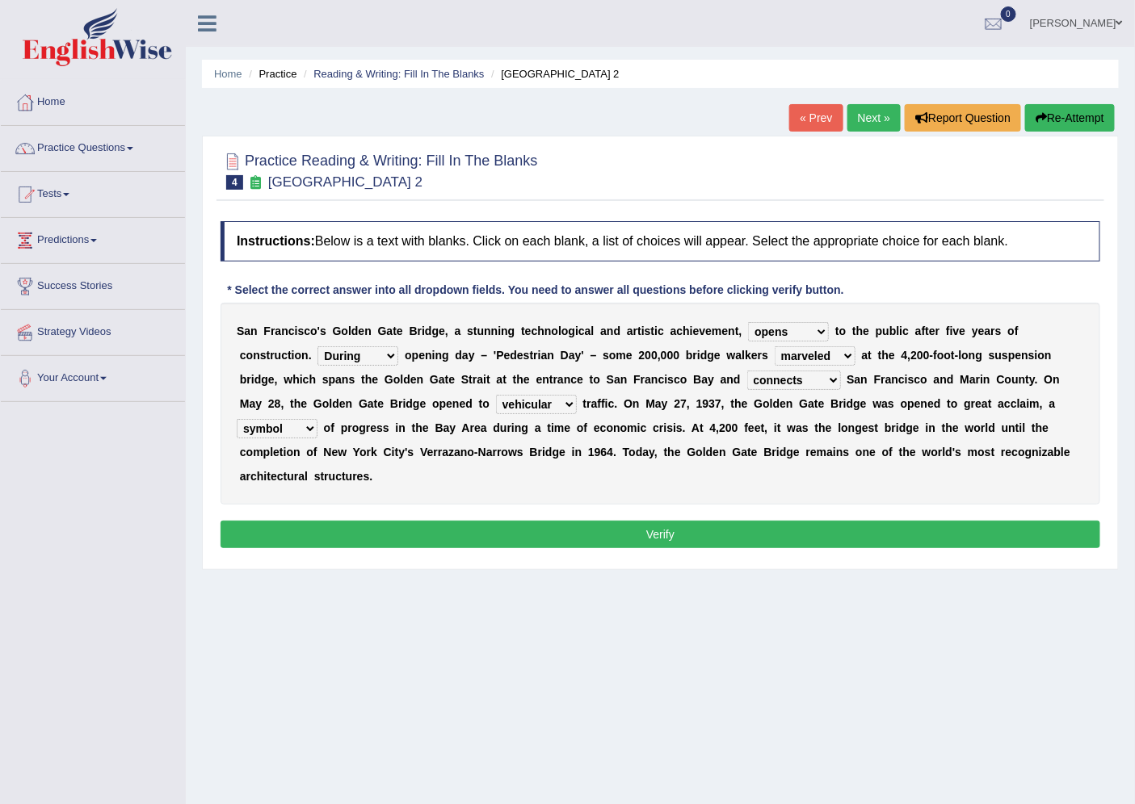
click at [342, 352] on select "On During Since When" at bounding box center [357, 355] width 81 height 19
click at [603, 491] on div "S a n F r a n c i s c o ' s G o l d e n G a t e B r i d g e , a s t u n n i n g…" at bounding box center [660, 404] width 880 height 202
click at [603, 527] on button "Verify" at bounding box center [660, 534] width 880 height 27
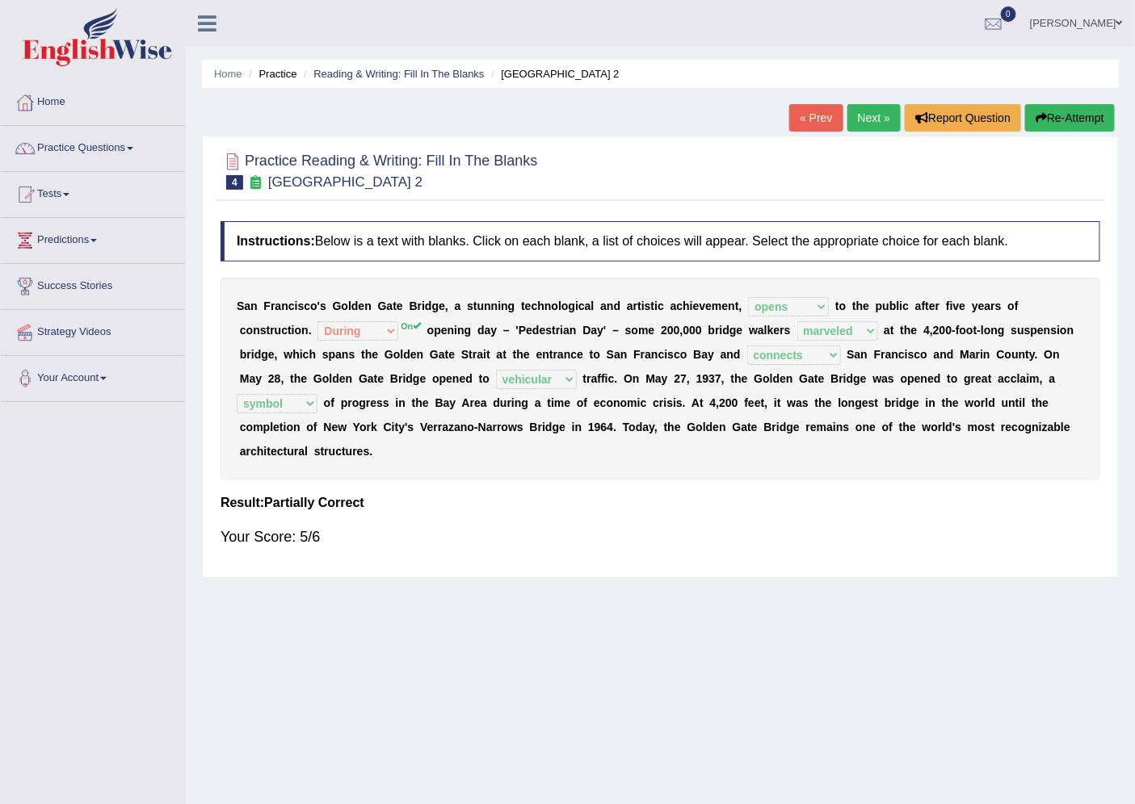
click at [873, 115] on link "Next »" at bounding box center [873, 117] width 53 height 27
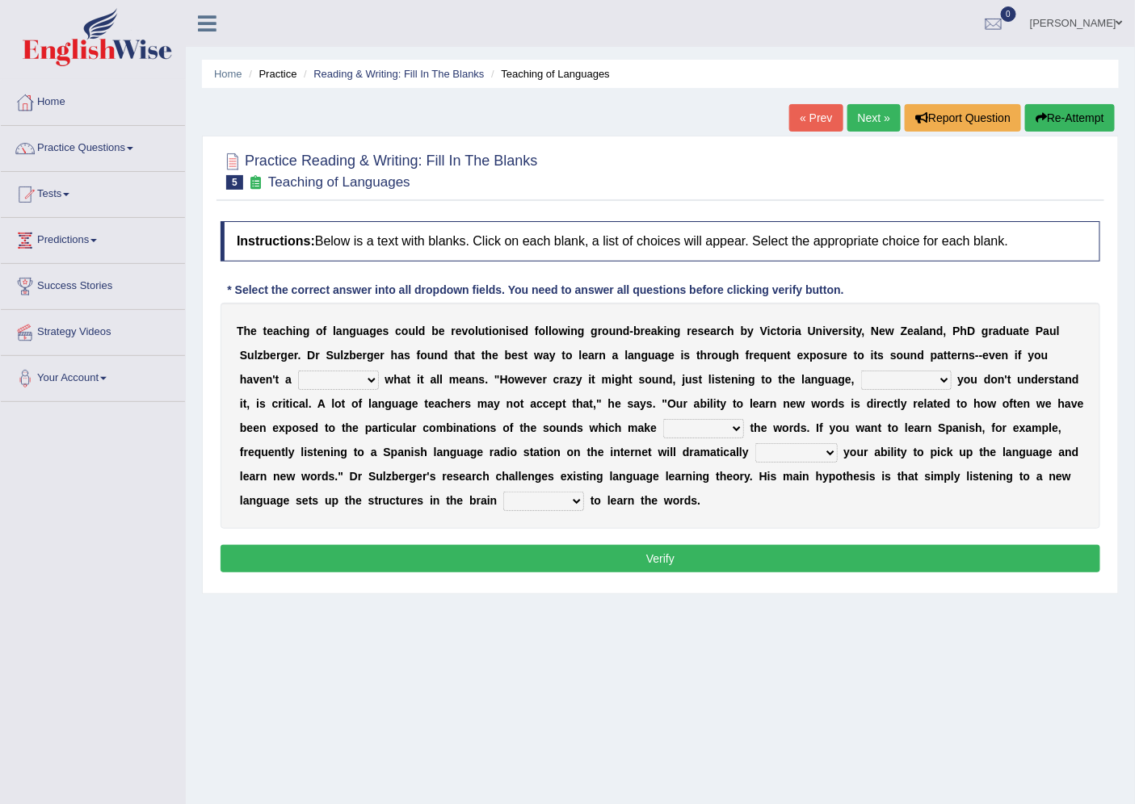
click at [334, 381] on select "dew claw clue due" at bounding box center [338, 380] width 81 height 19
select select "clue"
click at [298, 371] on select "dew claw clue due" at bounding box center [338, 380] width 81 height 19
click at [893, 386] on select "but also all together even though if so" at bounding box center [906, 380] width 90 height 19
select select "even though"
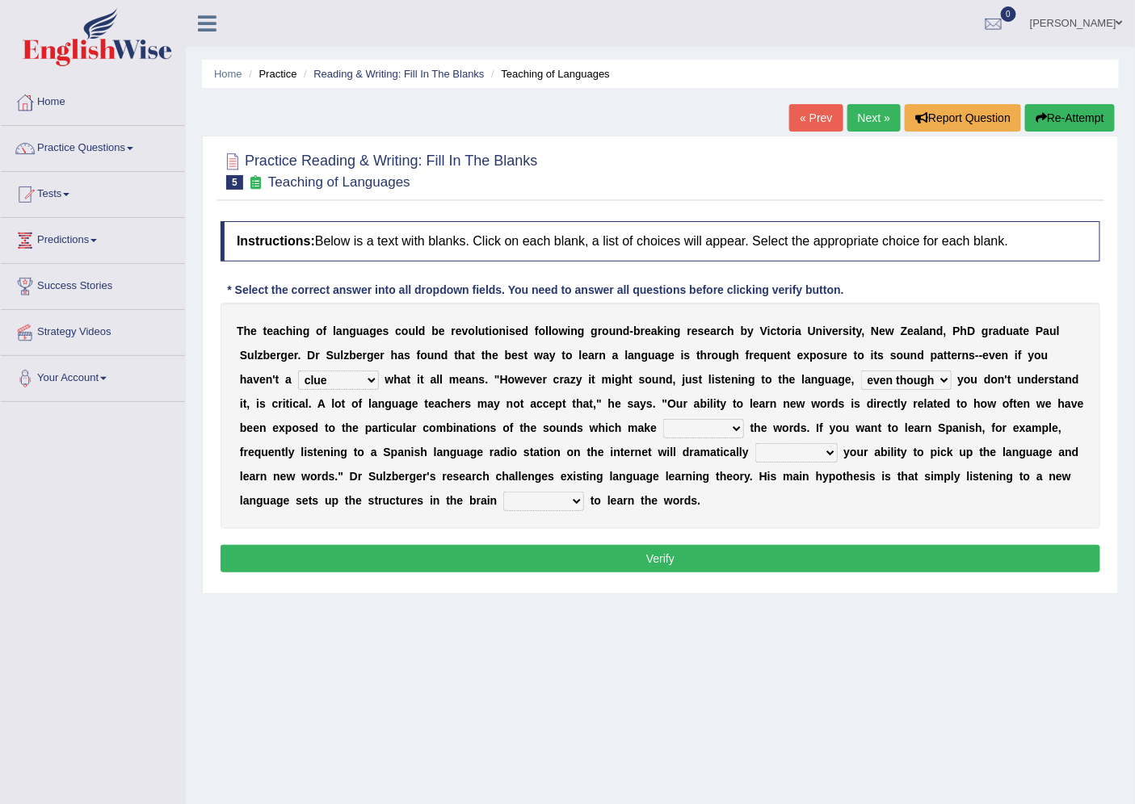
click at [861, 371] on select "but also all together even though if so" at bounding box center [906, 380] width 90 height 19
click at [728, 425] on select "down up of on" at bounding box center [703, 428] width 81 height 19
select select "up"
click at [695, 419] on select "down up of on" at bounding box center [703, 428] width 81 height 19
click at [838, 453] on select "evaluate exaggerate describe boost" at bounding box center [796, 452] width 82 height 19
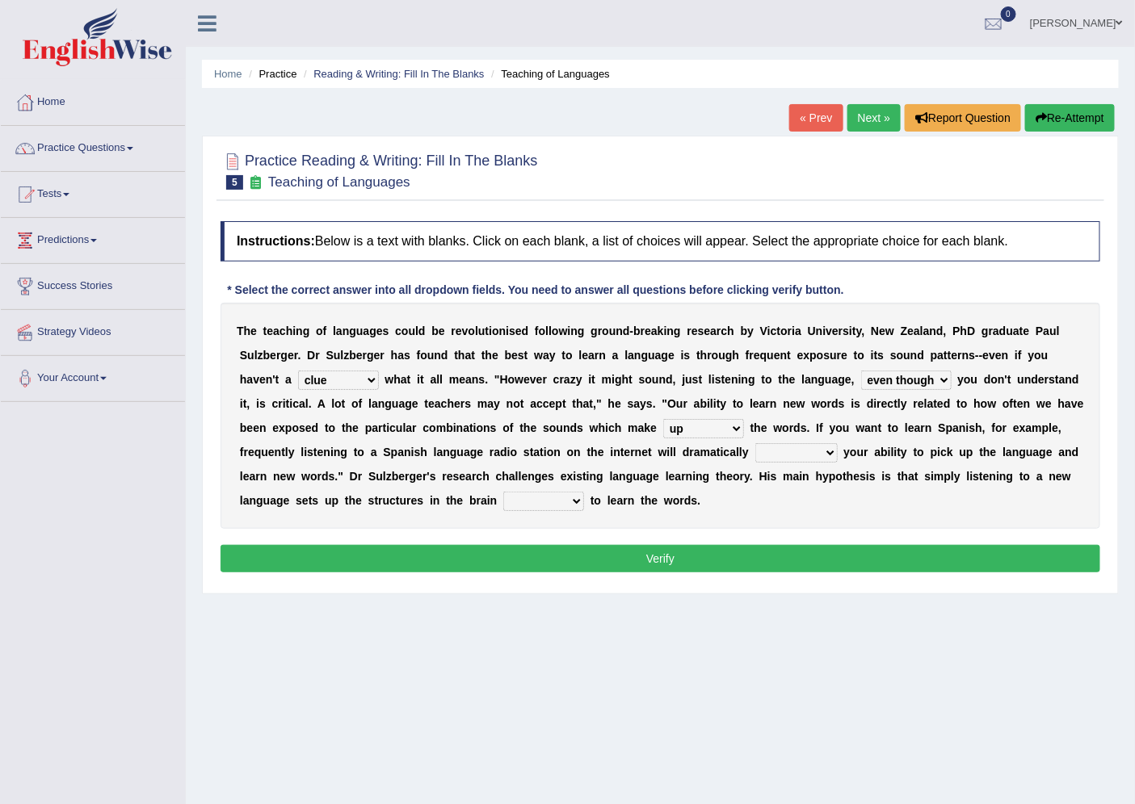
select select "boost"
click at [809, 443] on select "evaluate exaggerate describe boost" at bounding box center [796, 452] width 82 height 19
click at [584, 499] on select "requiring required directed to require" at bounding box center [543, 501] width 81 height 19
select select "required"
click at [584, 492] on select "requiring required directed to require" at bounding box center [543, 501] width 81 height 19
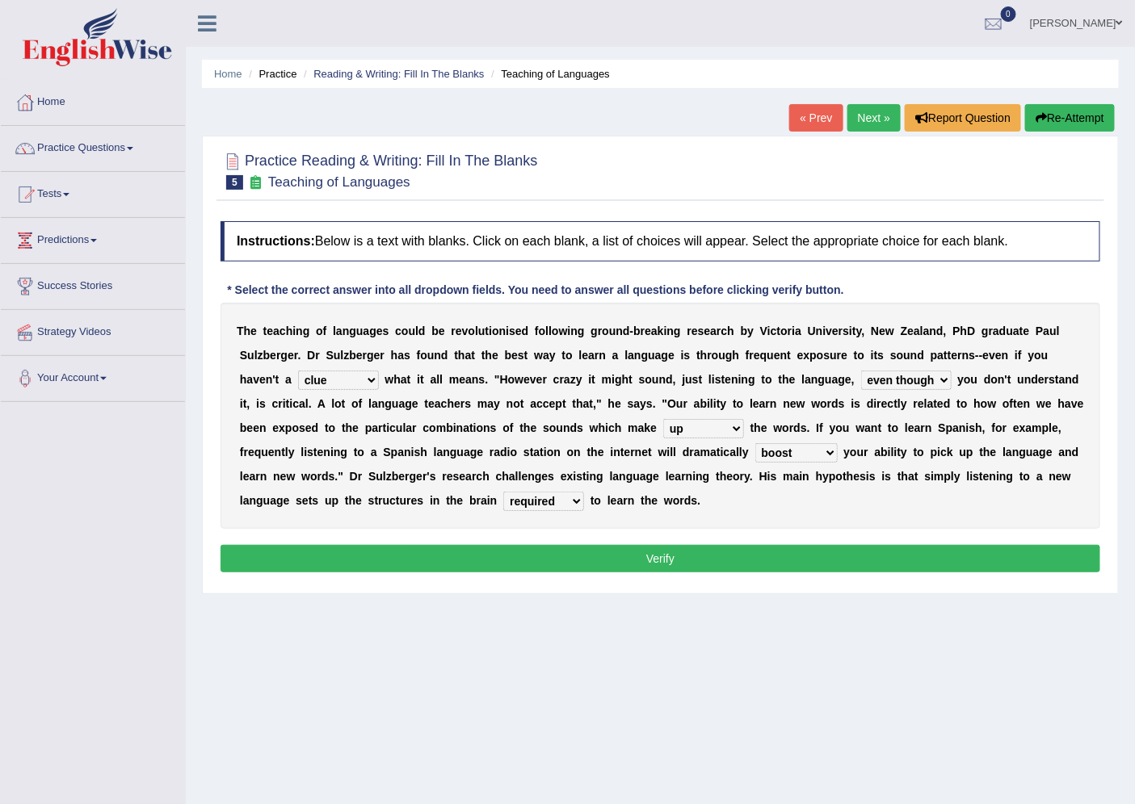
click at [649, 560] on button "Verify" at bounding box center [660, 558] width 880 height 27
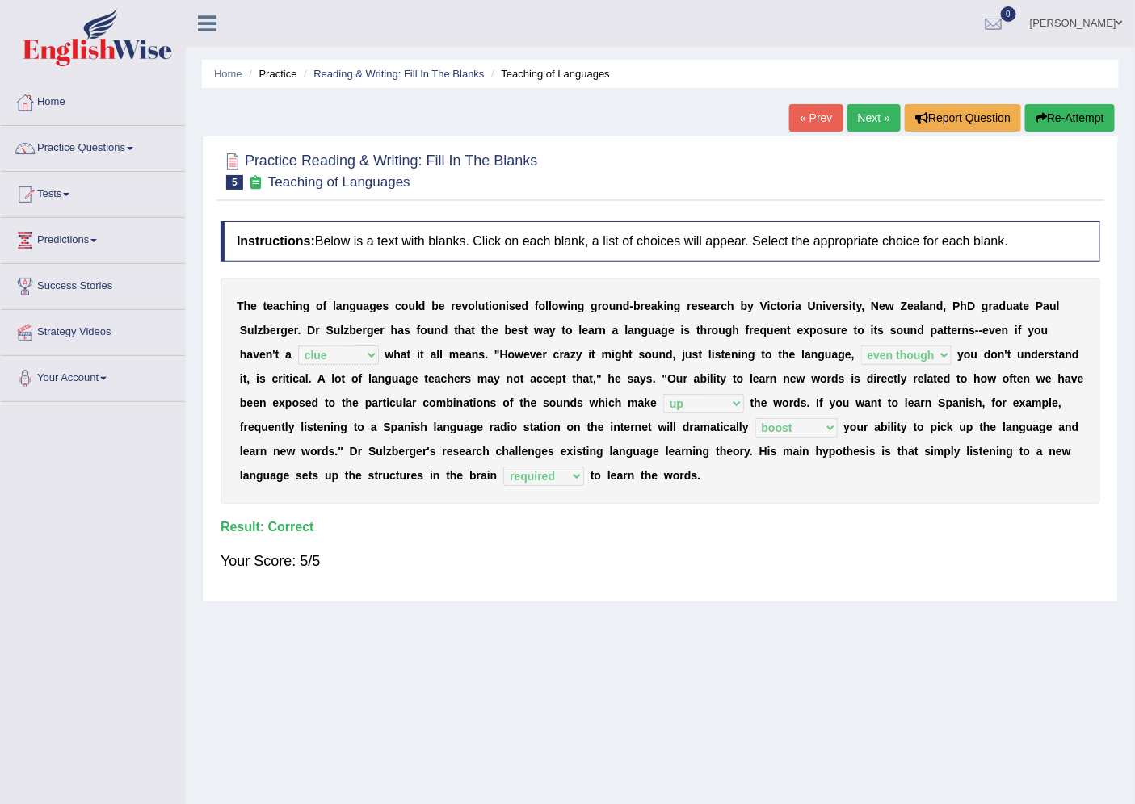
click at [873, 107] on link "Next »" at bounding box center [873, 117] width 53 height 27
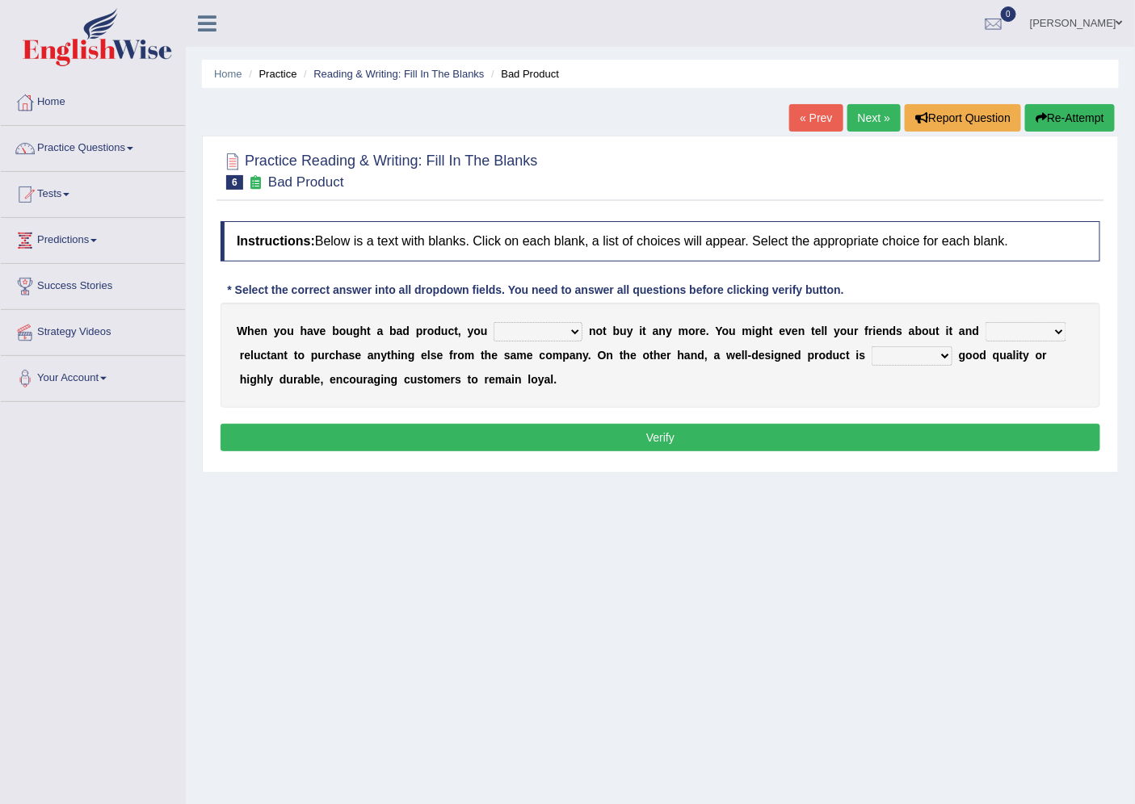
click at [526, 333] on select "would have should have should" at bounding box center [537, 331] width 89 height 19
select select "would"
click at [493, 322] on select "would have should have should" at bounding box center [537, 331] width 89 height 19
click at [1012, 326] on select "is are be being" at bounding box center [1025, 331] width 81 height 19
select select "are"
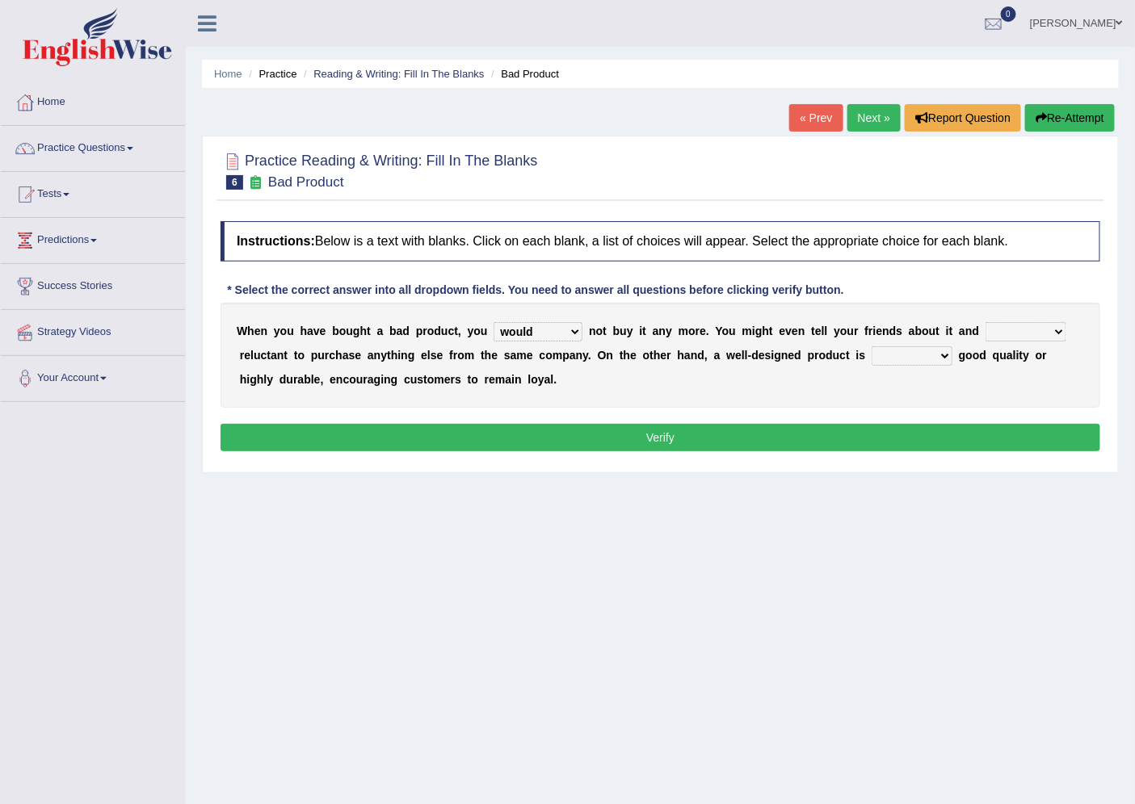
click at [985, 322] on select "is are be being" at bounding box center [1025, 331] width 81 height 19
click at [916, 359] on select "both also neither either" at bounding box center [911, 355] width 81 height 19
click at [871, 346] on select "both also neither either" at bounding box center [911, 355] width 81 height 19
click at [940, 358] on select "both also neither either" at bounding box center [911, 355] width 81 height 19
select select "either"
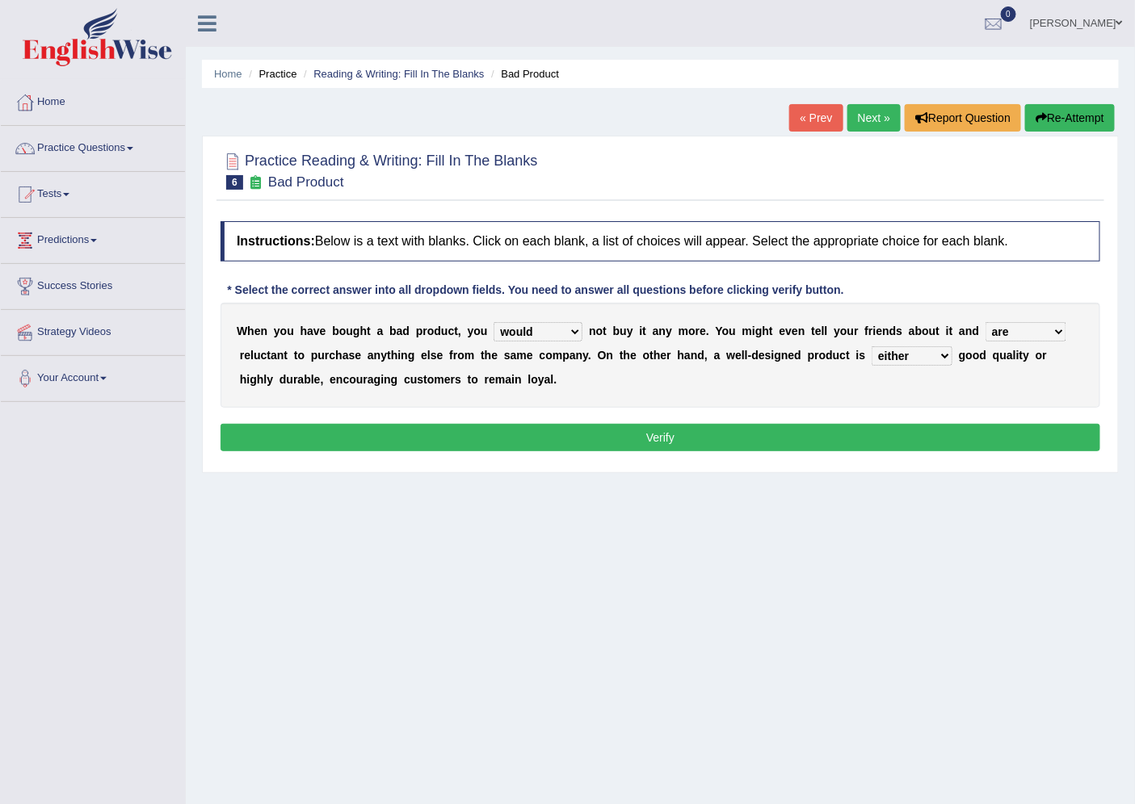
click at [871, 346] on select "both also neither either" at bounding box center [911, 355] width 81 height 19
click at [685, 434] on button "Verify" at bounding box center [660, 437] width 880 height 27
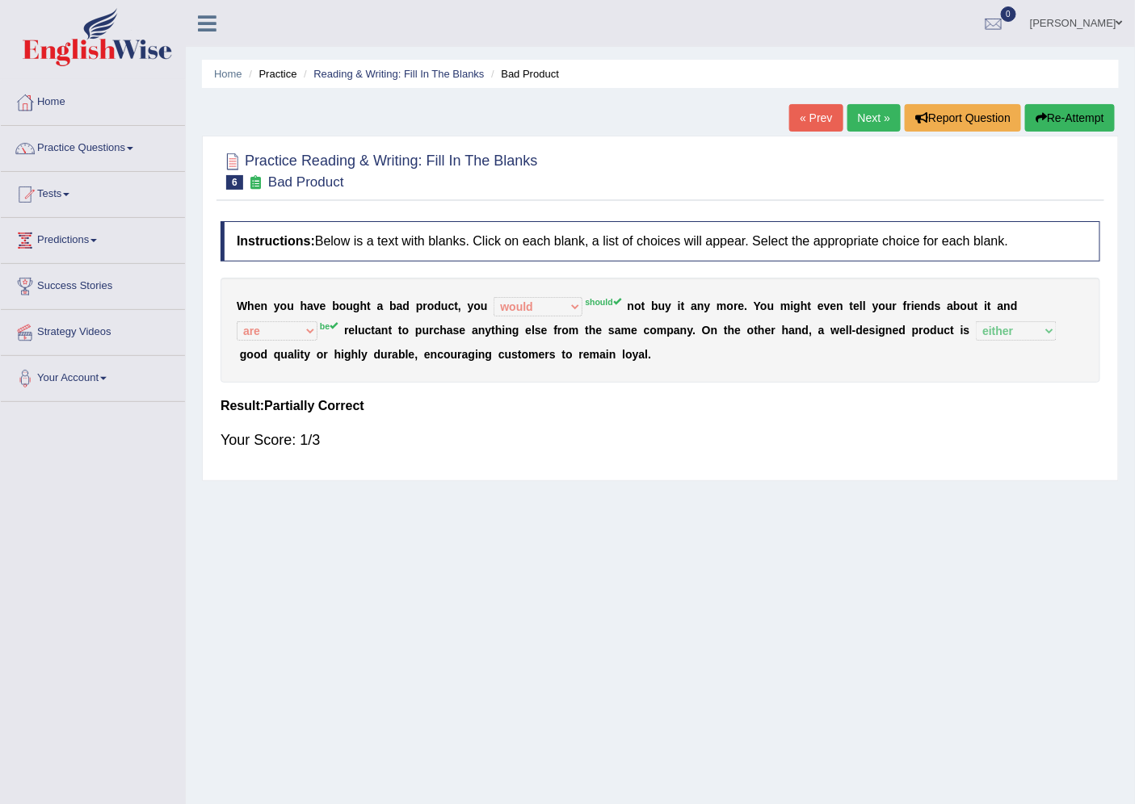
click at [884, 118] on link "Next »" at bounding box center [873, 117] width 53 height 27
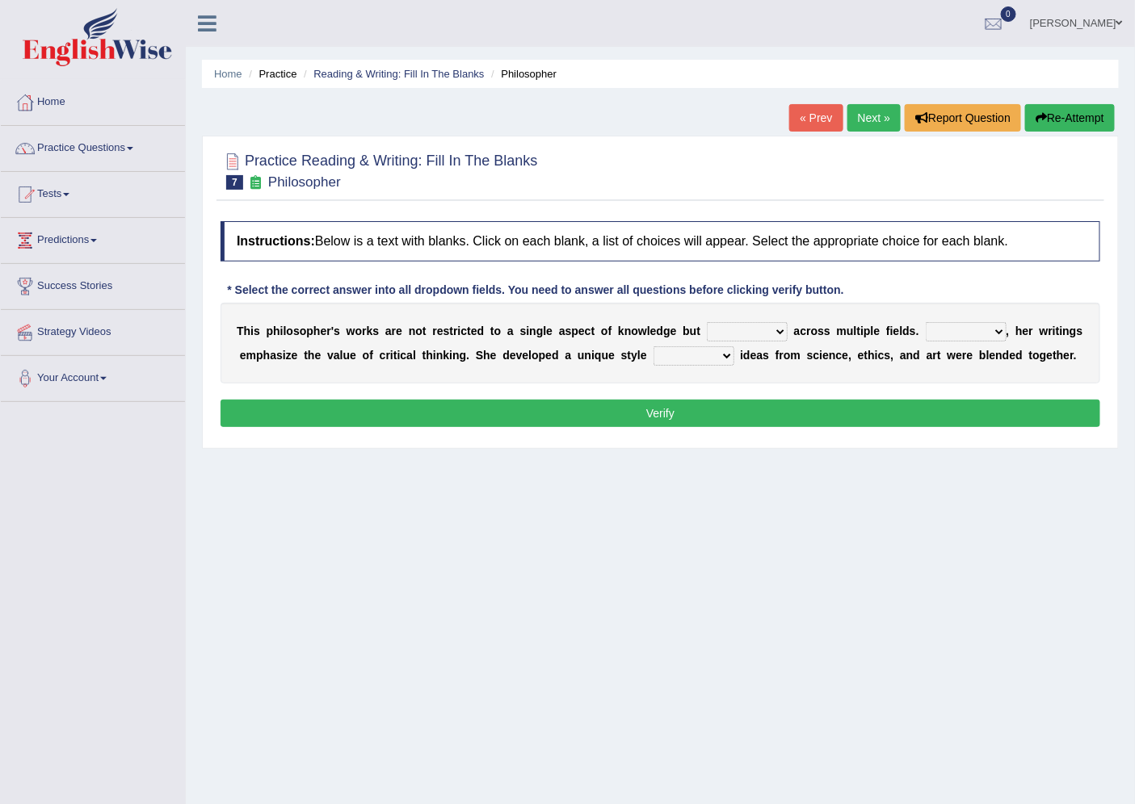
click at [722, 331] on select "constrain contain assemble extend" at bounding box center [747, 331] width 81 height 19
select select "extend"
click at [707, 322] on select "constrain contain assemble extend" at bounding box center [747, 331] width 81 height 19
click at [969, 328] on select "Rather So Moreover Likely" at bounding box center [966, 331] width 81 height 19
select select "So"
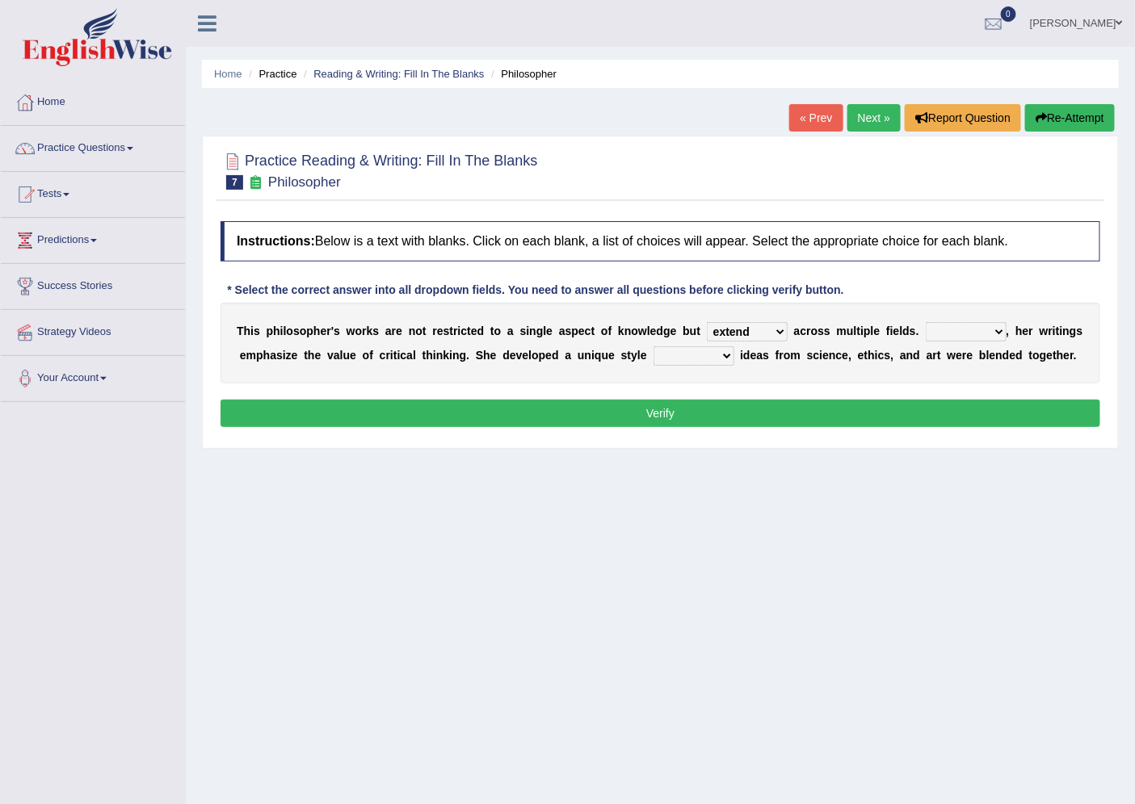
click at [926, 322] on select "Rather So Moreover Likely" at bounding box center [966, 331] width 81 height 19
click at [682, 351] on select "in that that which in which" at bounding box center [693, 355] width 81 height 19
select select "in which"
click at [653, 346] on select "in that that which in which" at bounding box center [693, 355] width 81 height 19
click at [741, 326] on select "constrain contain assemble extend" at bounding box center [747, 331] width 81 height 19
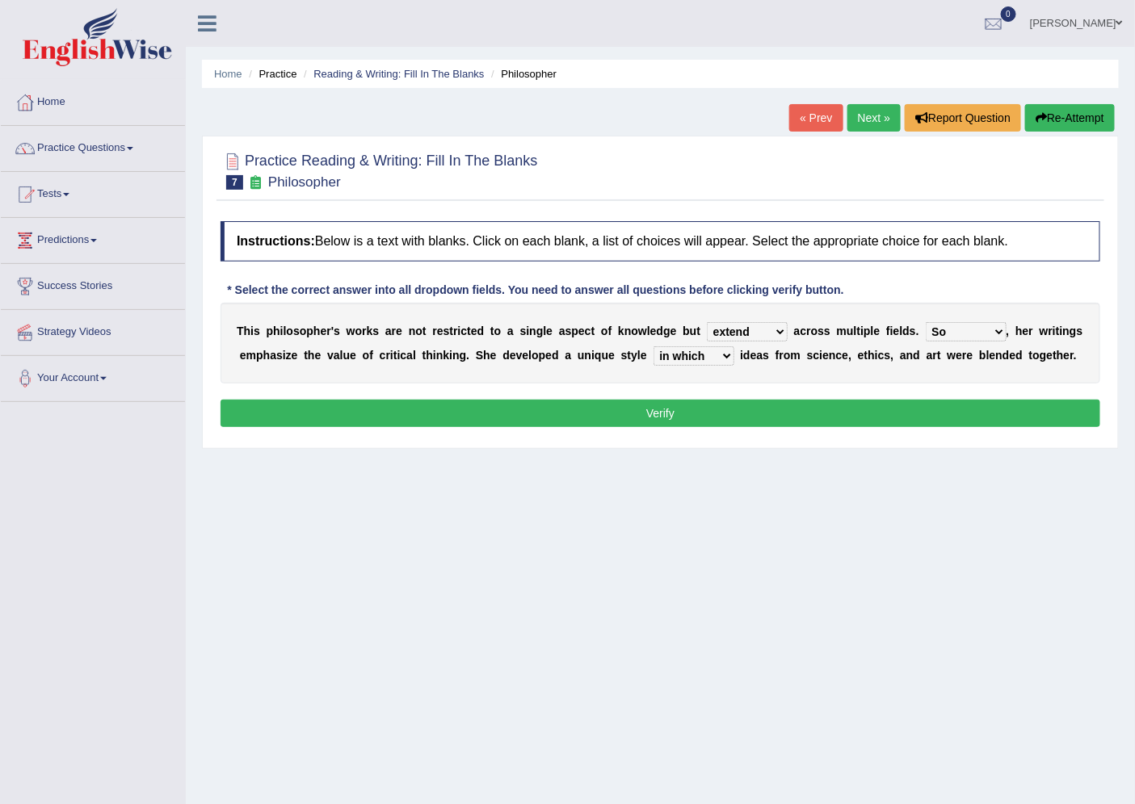
click at [1110, 389] on div "Practice Reading & Writing: Fill In The Blanks 7 Philosopher Instructions: Belo…" at bounding box center [660, 292] width 917 height 313
click at [947, 342] on div "T h i s p h i l o s o p h e r ' s w o r k s a r e n o t r e s t r i c t e d t o…" at bounding box center [660, 343] width 880 height 81
click at [947, 337] on select "Rather So Moreover Likely" at bounding box center [966, 331] width 81 height 19
click at [786, 400] on button "Verify" at bounding box center [660, 413] width 880 height 27
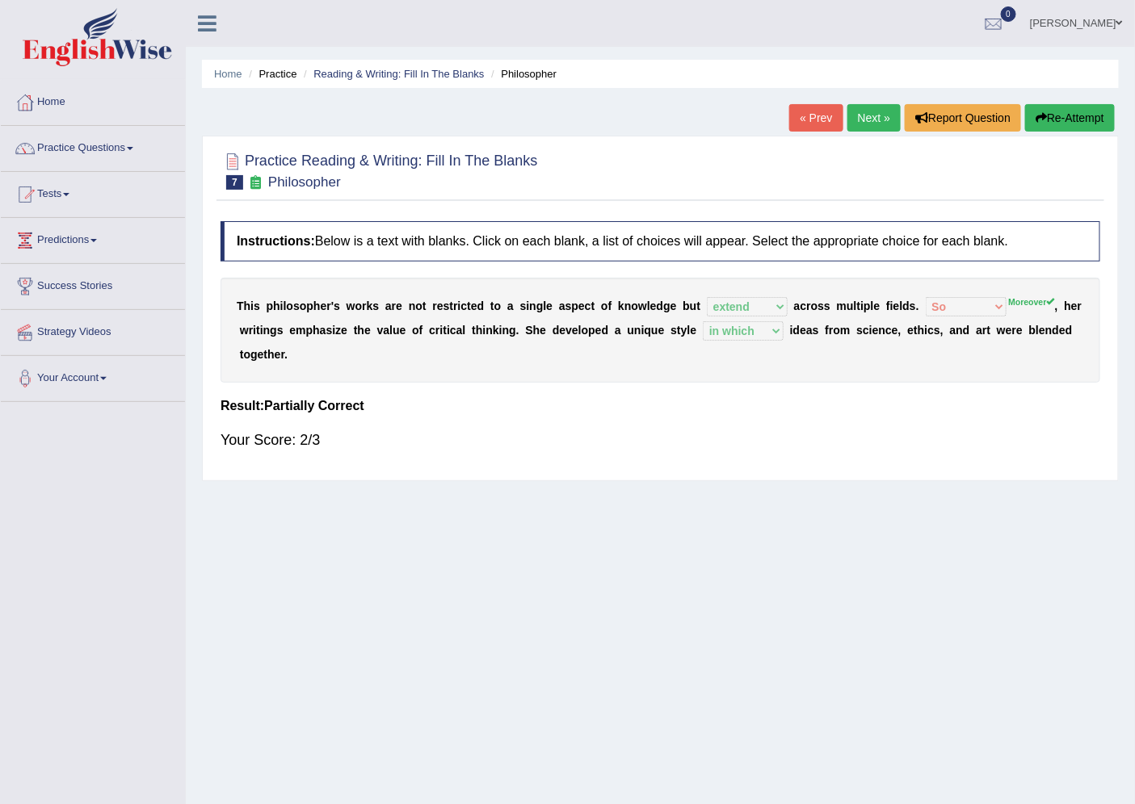
click at [875, 109] on link "Next »" at bounding box center [873, 117] width 53 height 27
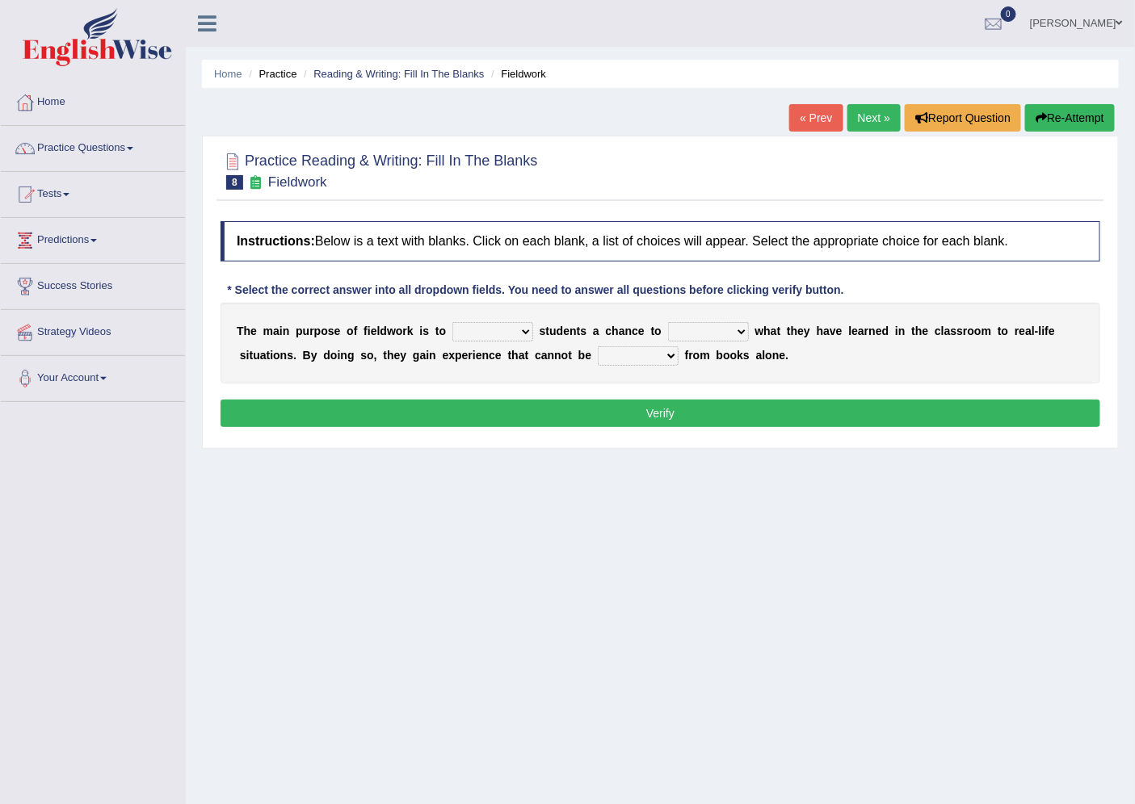
click at [520, 342] on div "T h e m a i n p u r p o s e o f f i e l d w o r k i s t o resemble stow rave of…" at bounding box center [660, 343] width 880 height 81
click at [510, 341] on div "T h e m a i n p u r p o s e o f f i e l d w o r k i s t o resemble stow rave of…" at bounding box center [660, 343] width 880 height 81
click at [505, 326] on select "resemble stow rave offer" at bounding box center [492, 331] width 81 height 19
select select "offer"
click at [452, 322] on select "resemble stow rave offer" at bounding box center [492, 331] width 81 height 19
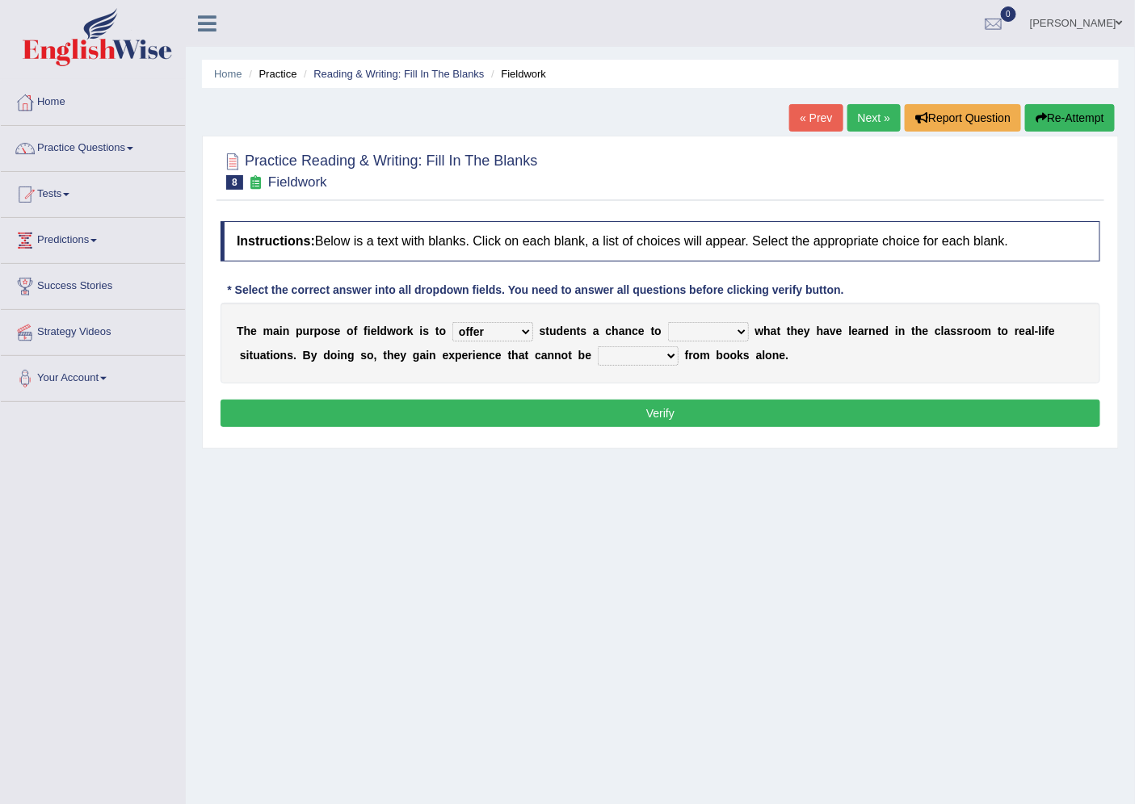
click at [682, 325] on select "compare align apply dismount" at bounding box center [708, 331] width 81 height 19
select select "align"
click at [668, 322] on select "compare align apply dismount" at bounding box center [708, 331] width 81 height 19
click at [615, 359] on select "originated prepared obtained touted" at bounding box center [638, 355] width 81 height 19
select select "obtained"
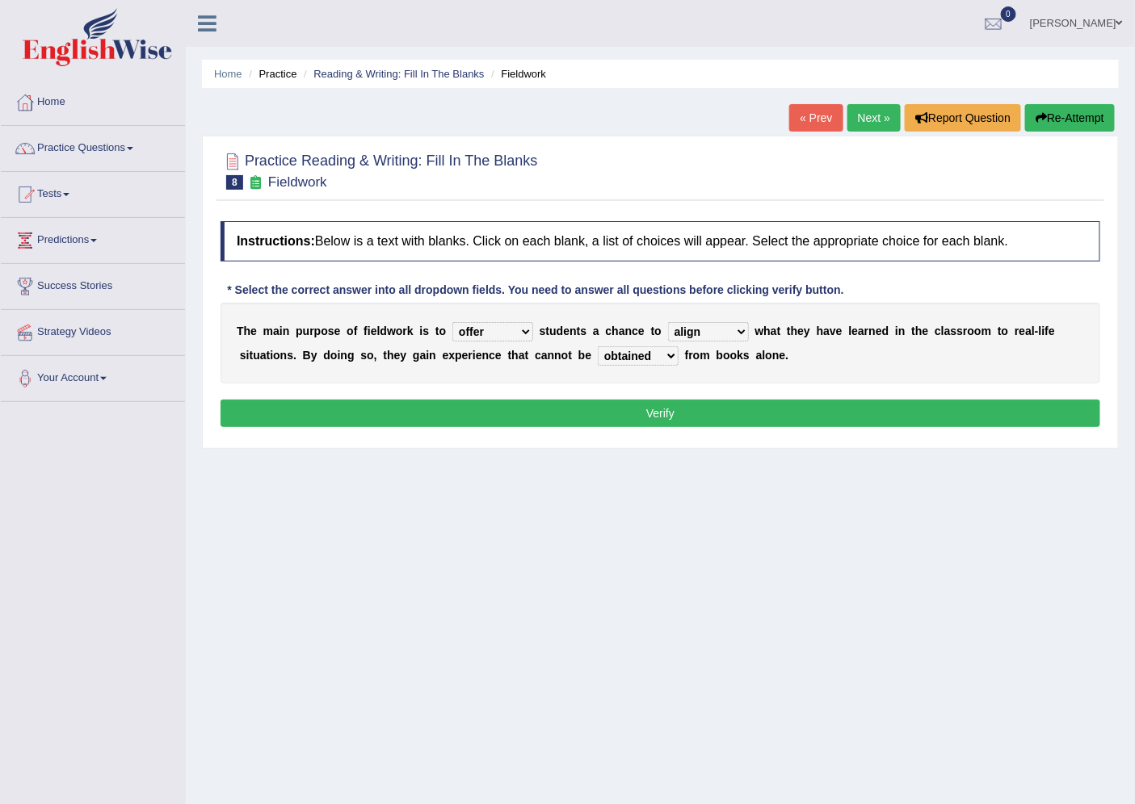
click at [598, 346] on select "originated prepared obtained touted" at bounding box center [638, 355] width 81 height 19
click at [642, 412] on button "Verify" at bounding box center [660, 413] width 880 height 27
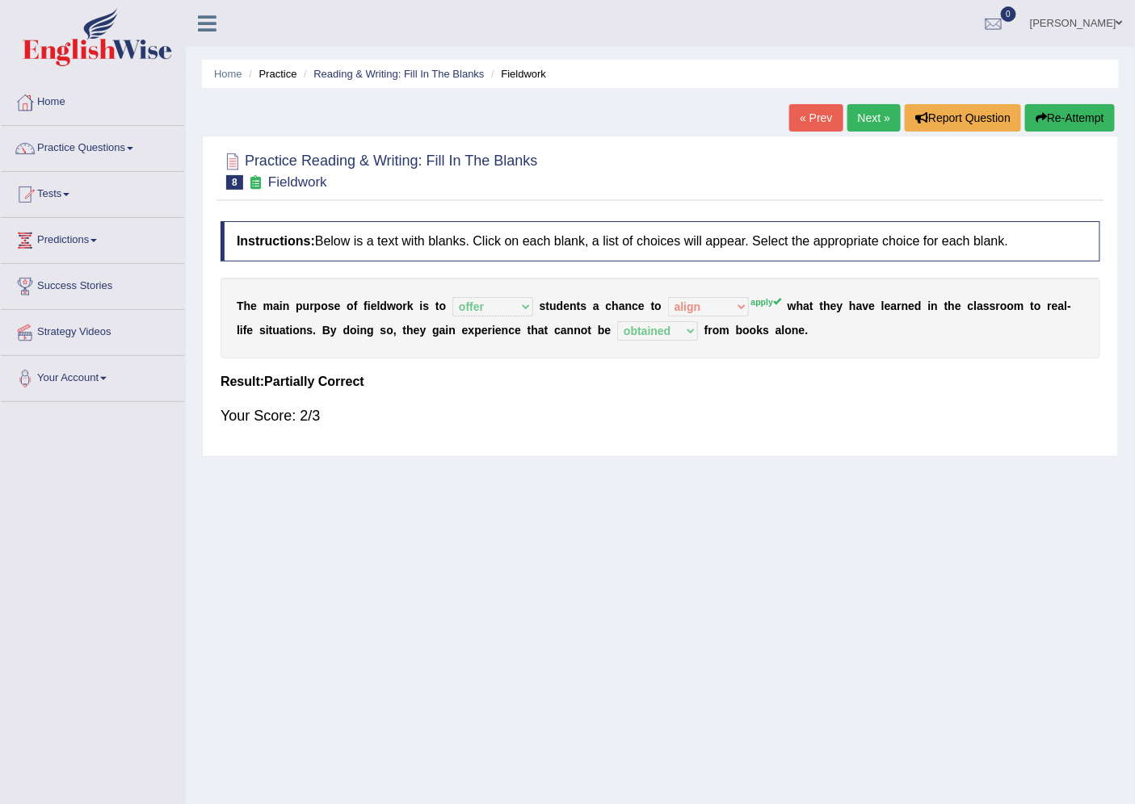
click at [666, 311] on b at bounding box center [664, 306] width 6 height 13
click at [1060, 114] on button "Re-Attempt" at bounding box center [1070, 117] width 90 height 27
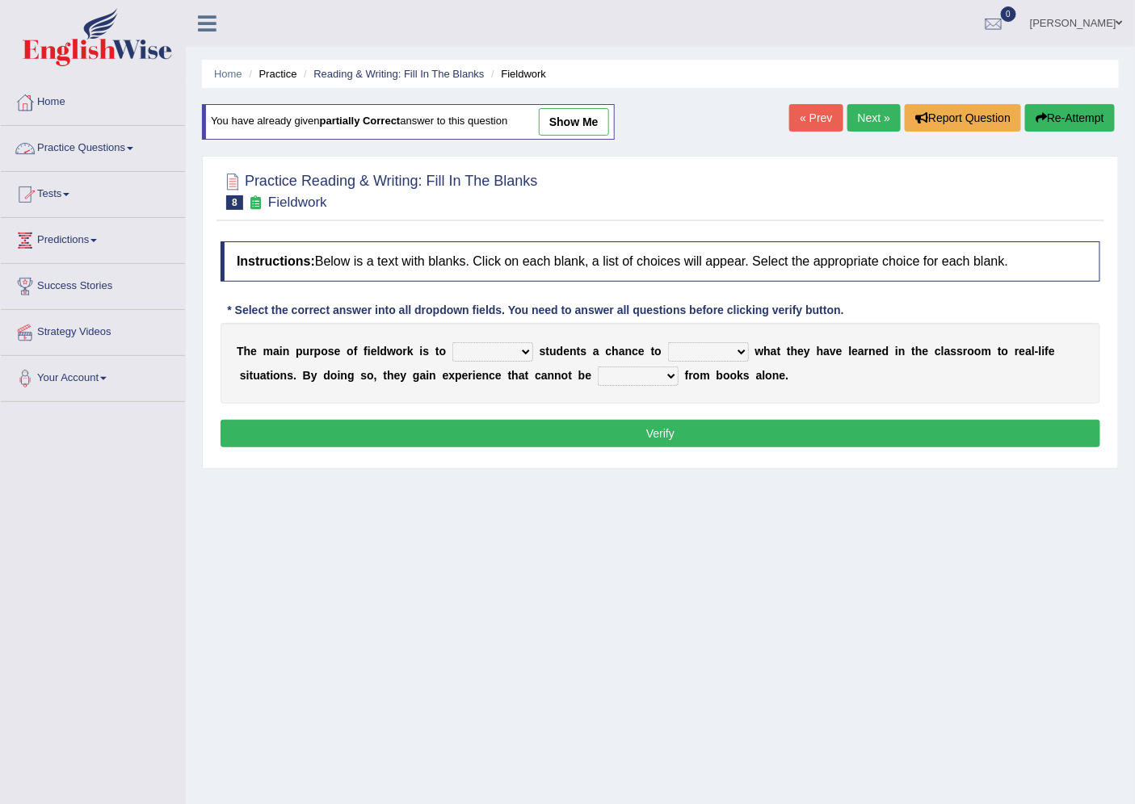
click at [60, 155] on link "Practice Questions" at bounding box center [93, 146] width 184 height 40
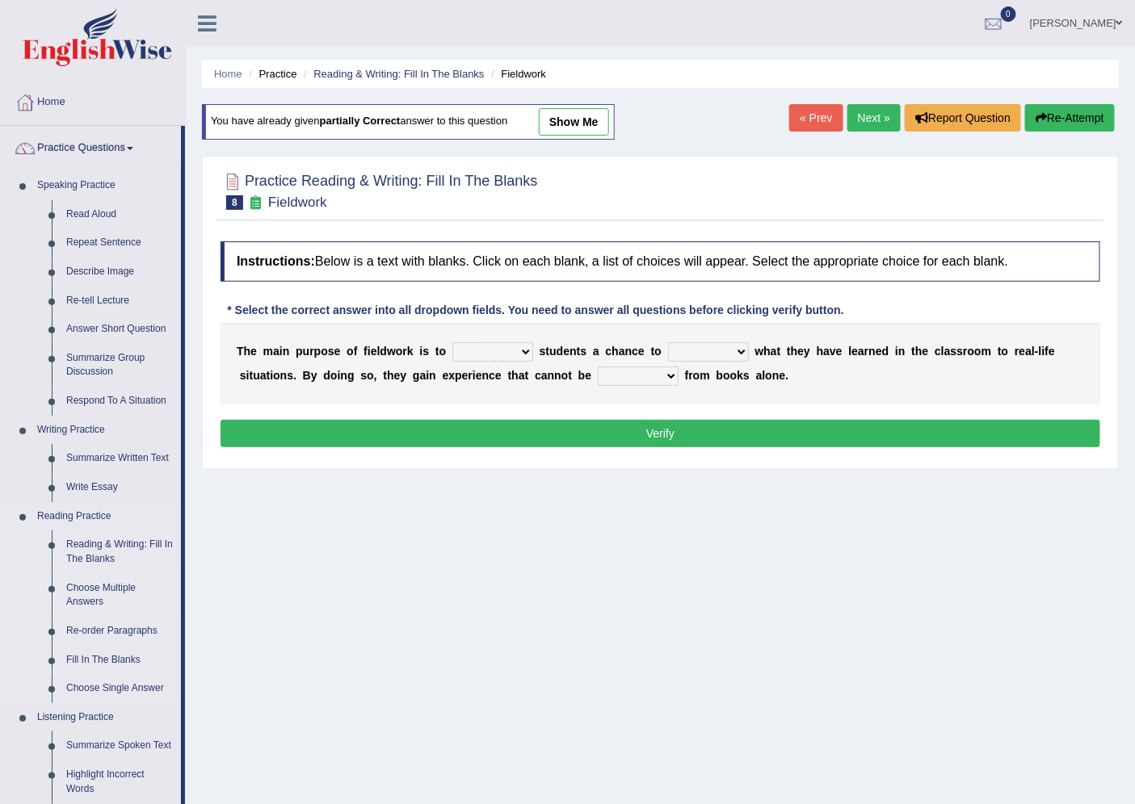
click at [87, 590] on link "Choose Multiple Answers" at bounding box center [120, 595] width 122 height 43
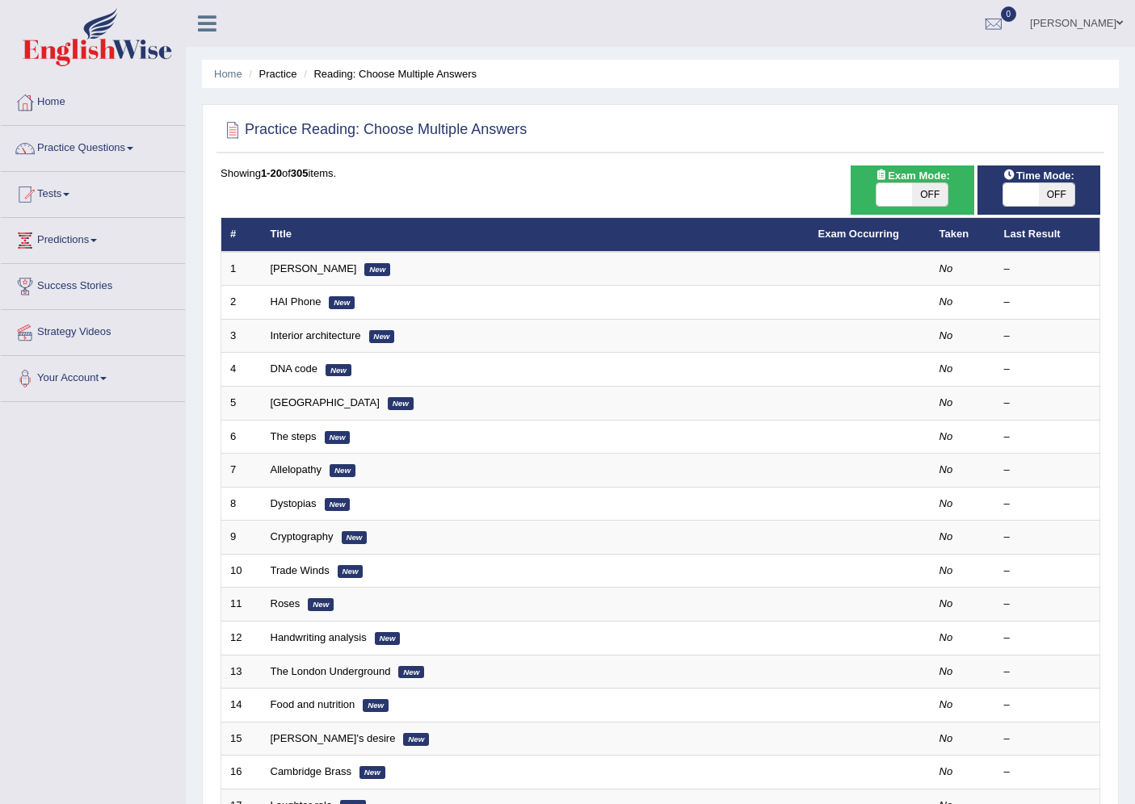
click at [299, 267] on link "[PERSON_NAME]" at bounding box center [314, 268] width 86 height 12
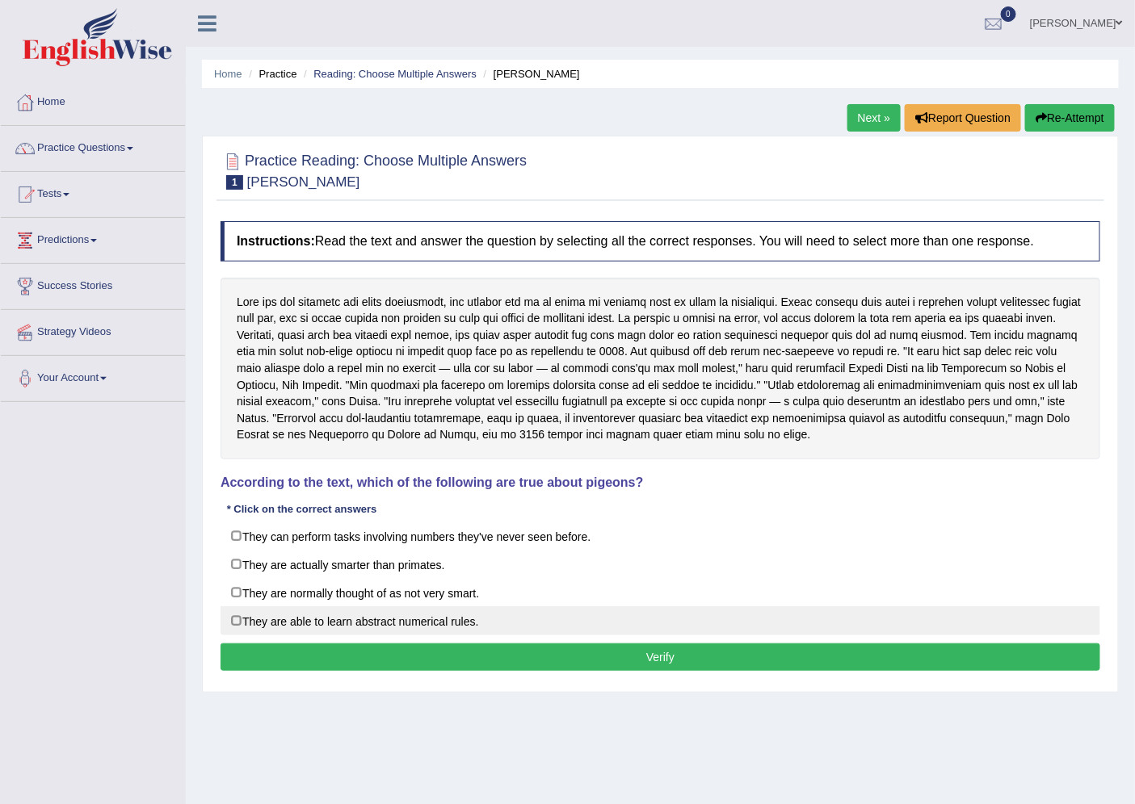
click at [304, 626] on label "They are able to learn abstract numerical rules." at bounding box center [660, 621] width 880 height 29
checkbox input "true"
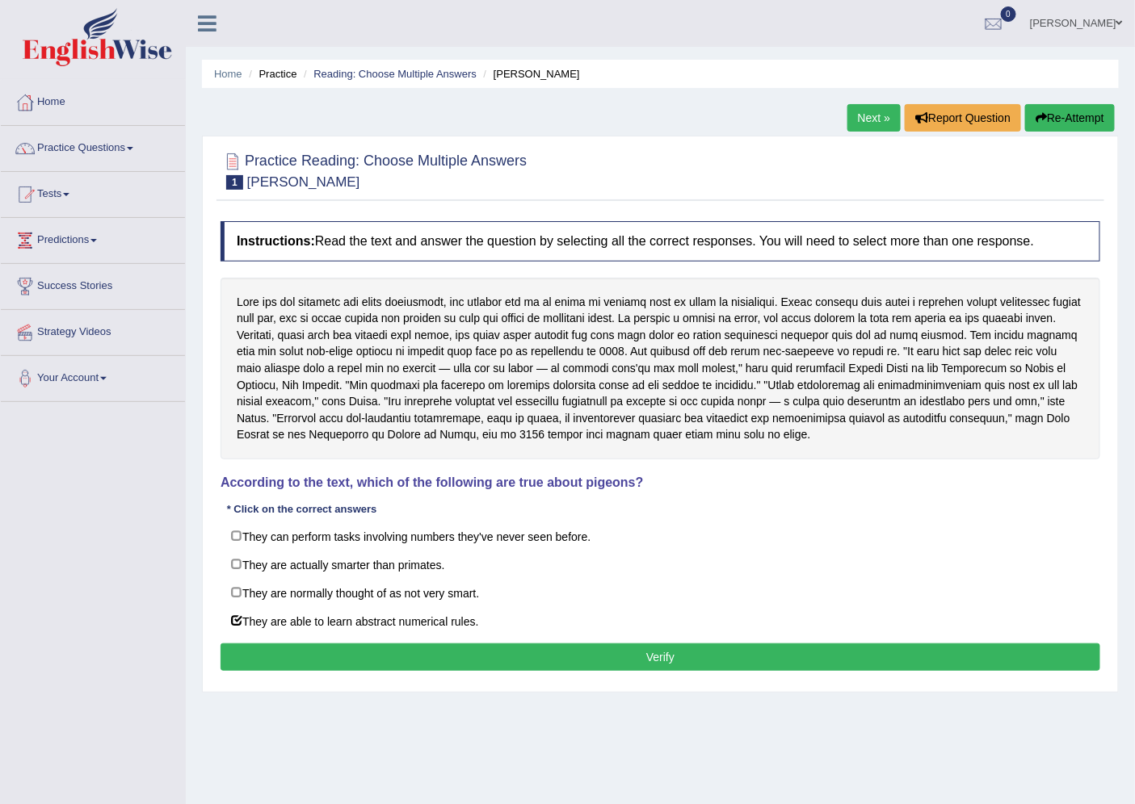
click at [318, 666] on button "Verify" at bounding box center [660, 657] width 880 height 27
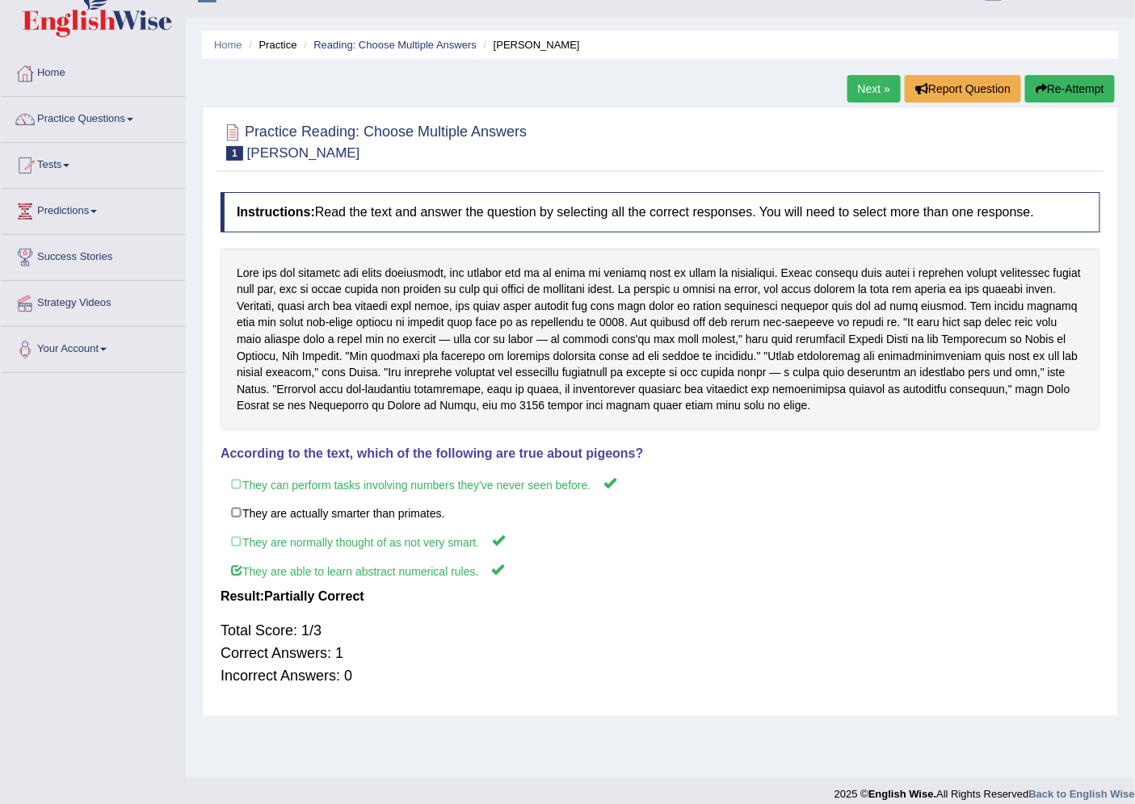
scroll to position [43, 0]
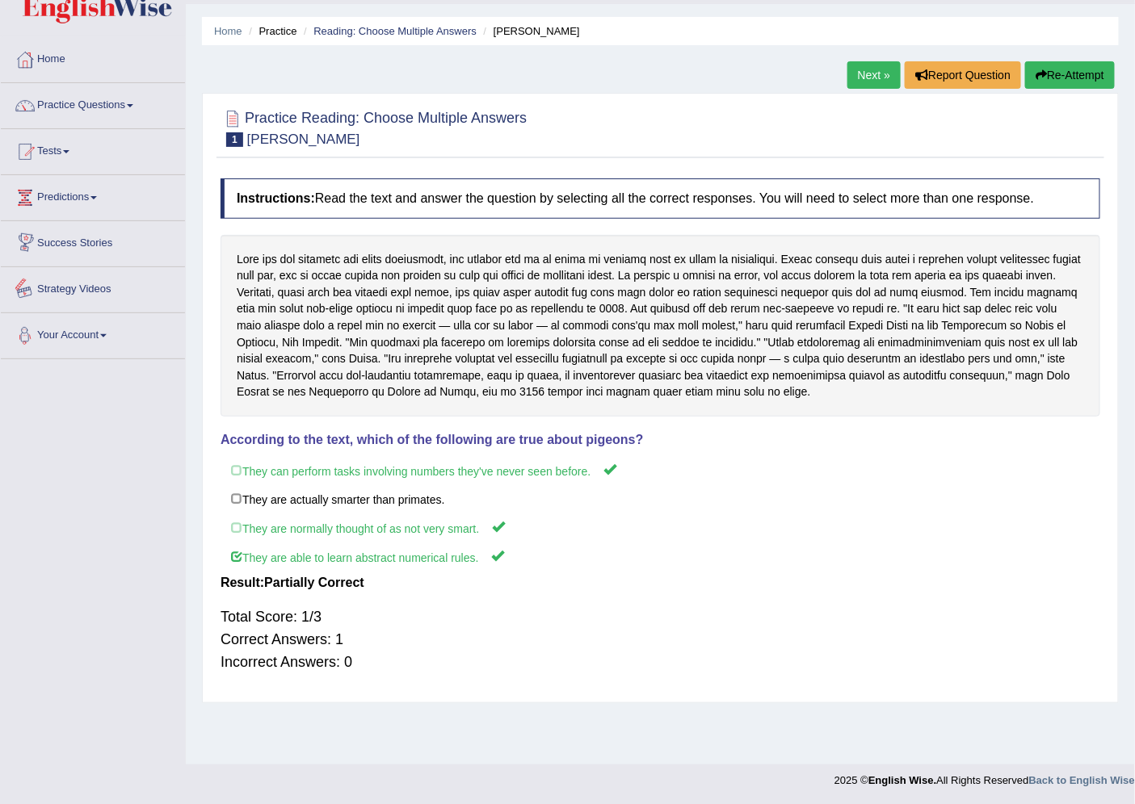
click at [90, 351] on link "Your Account" at bounding box center [93, 333] width 184 height 40
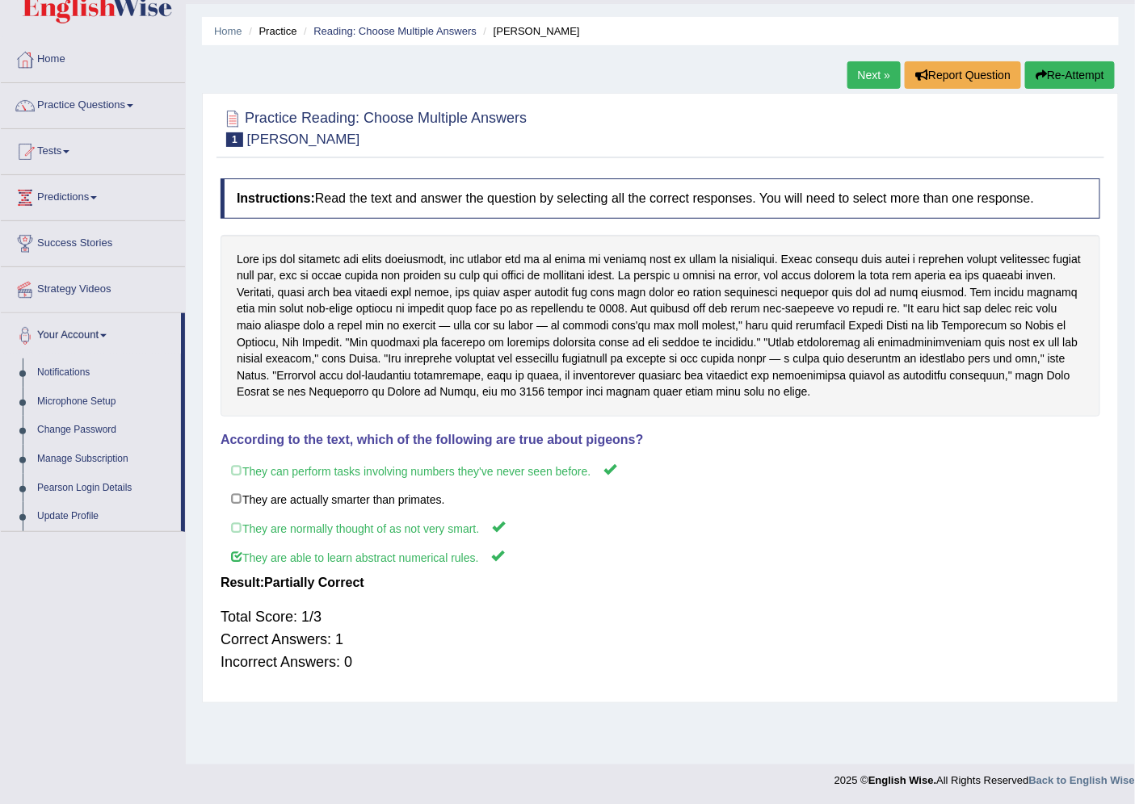
click at [90, 334] on link "Your Account" at bounding box center [91, 333] width 180 height 40
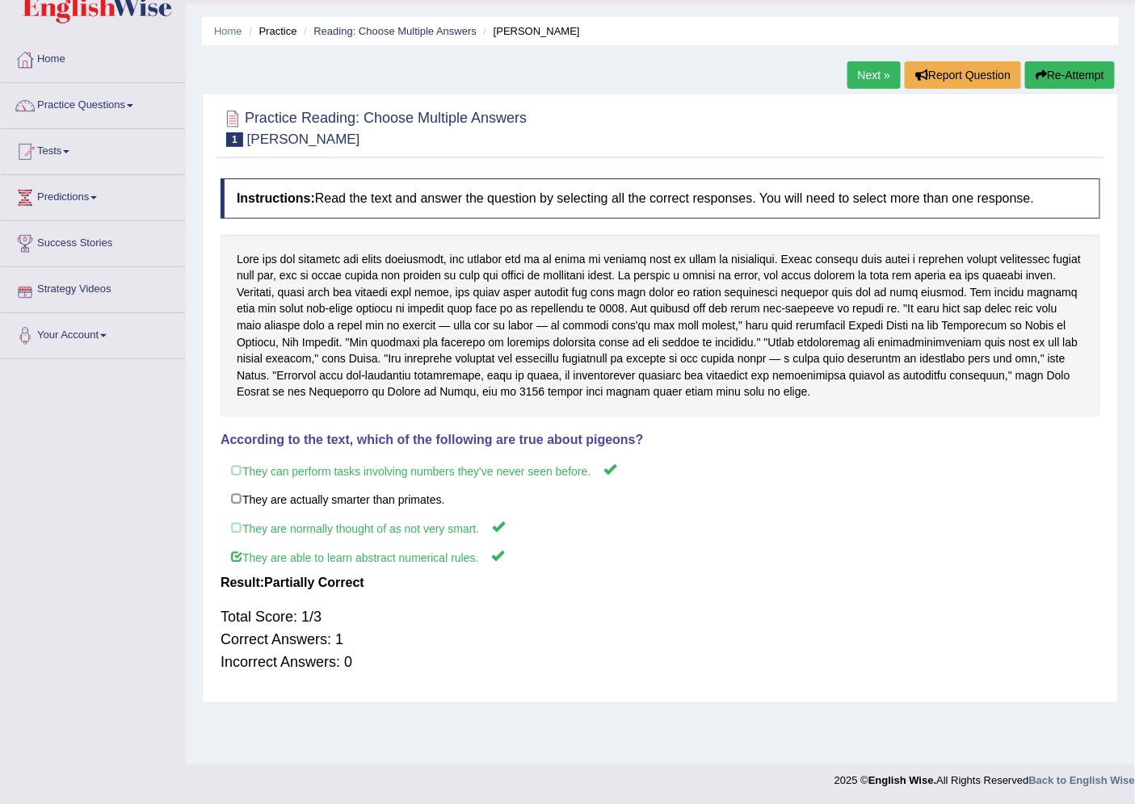
click at [870, 79] on link "Next »" at bounding box center [873, 74] width 53 height 27
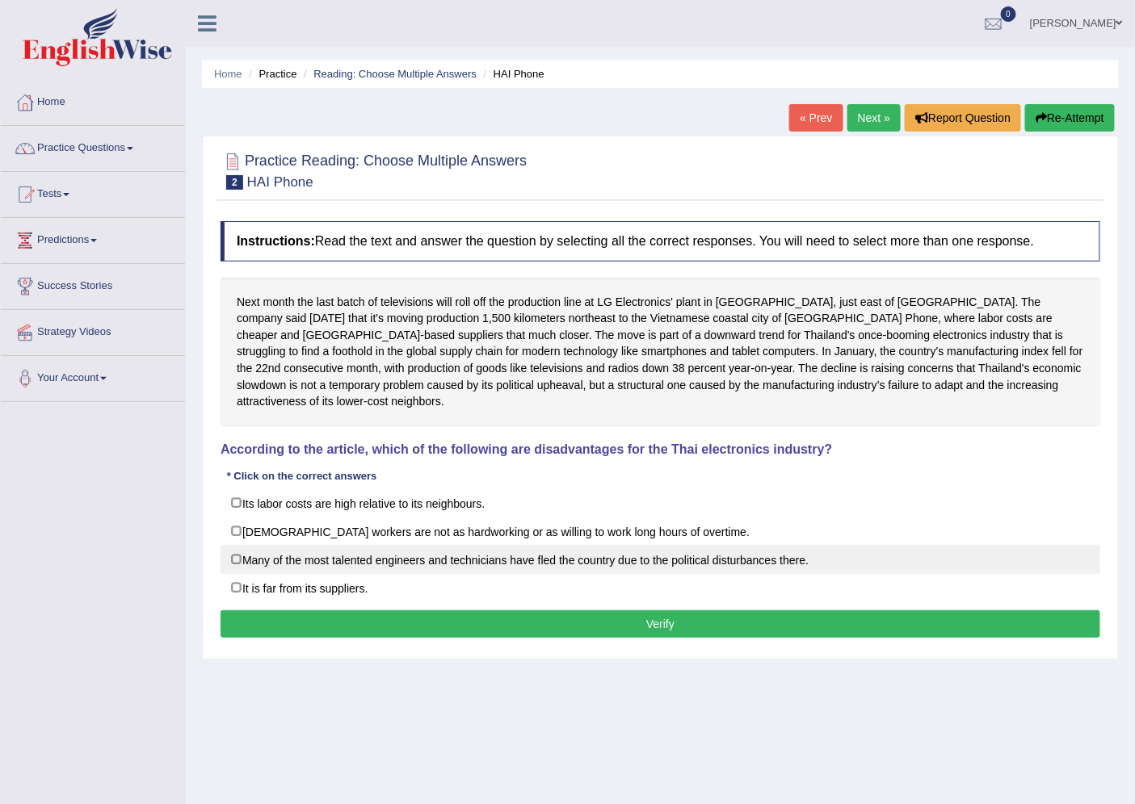
click at [456, 545] on label "Many of the most talented engineers and technicians have fled the country due t…" at bounding box center [660, 559] width 880 height 29
checkbox input "true"
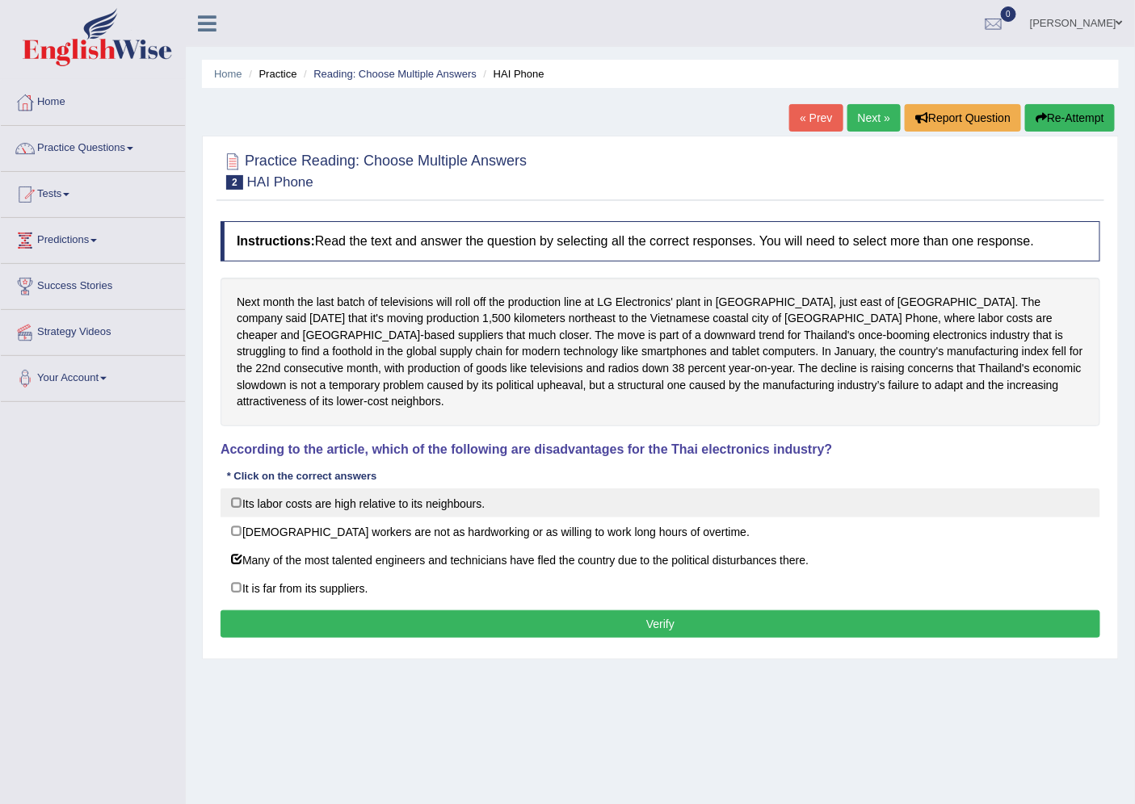
click at [422, 493] on label "Its labor costs are high relative to its neighbours." at bounding box center [660, 503] width 880 height 29
checkbox input "true"
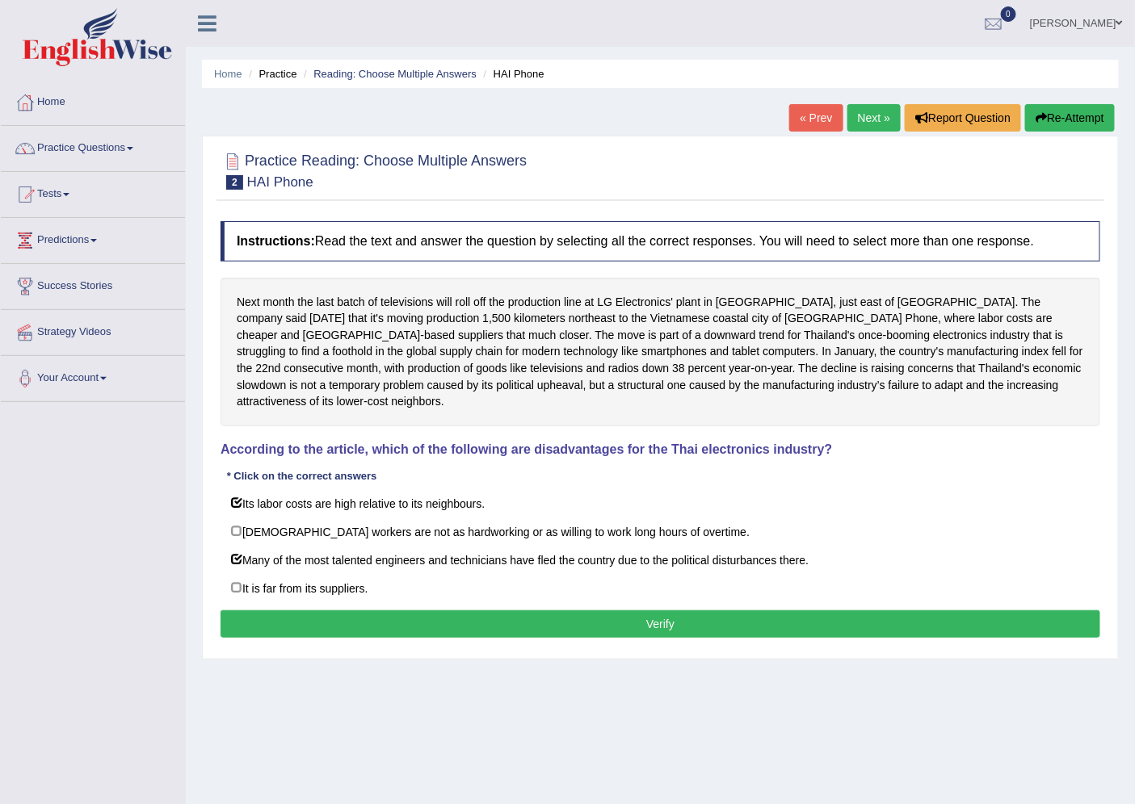
click at [435, 611] on button "Verify" at bounding box center [660, 624] width 880 height 27
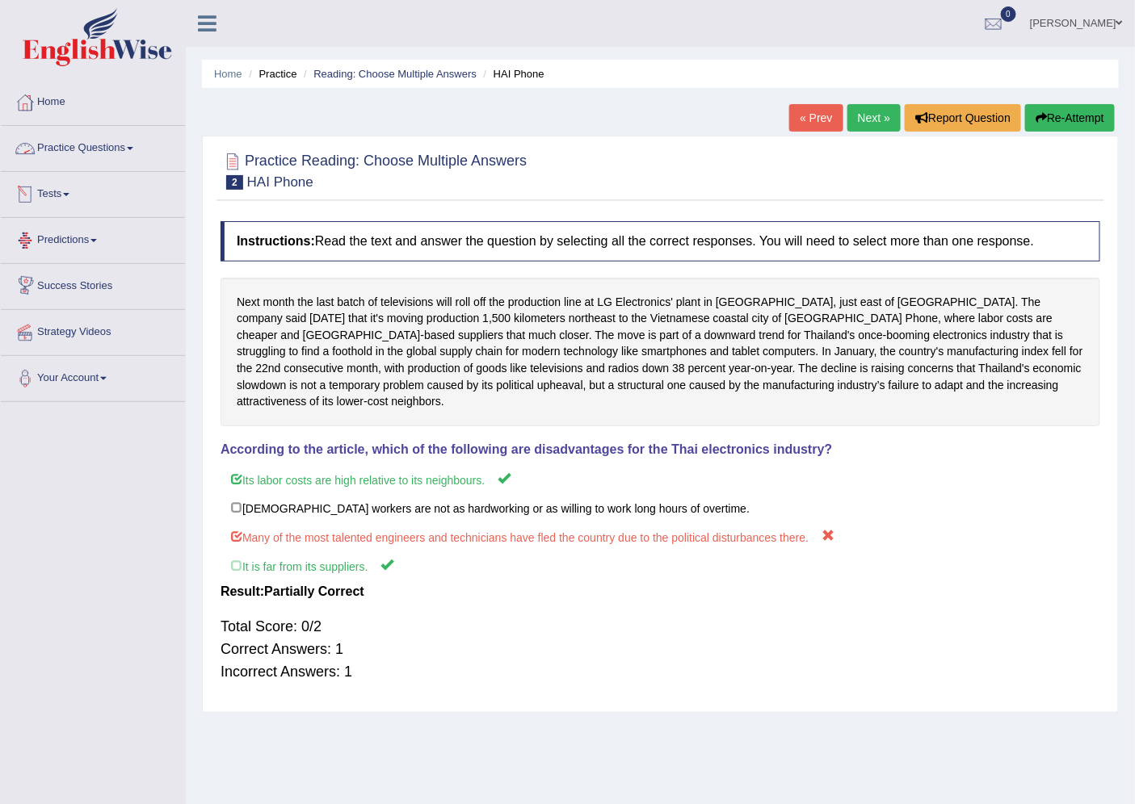
click at [73, 134] on link "Practice Questions" at bounding box center [93, 146] width 184 height 40
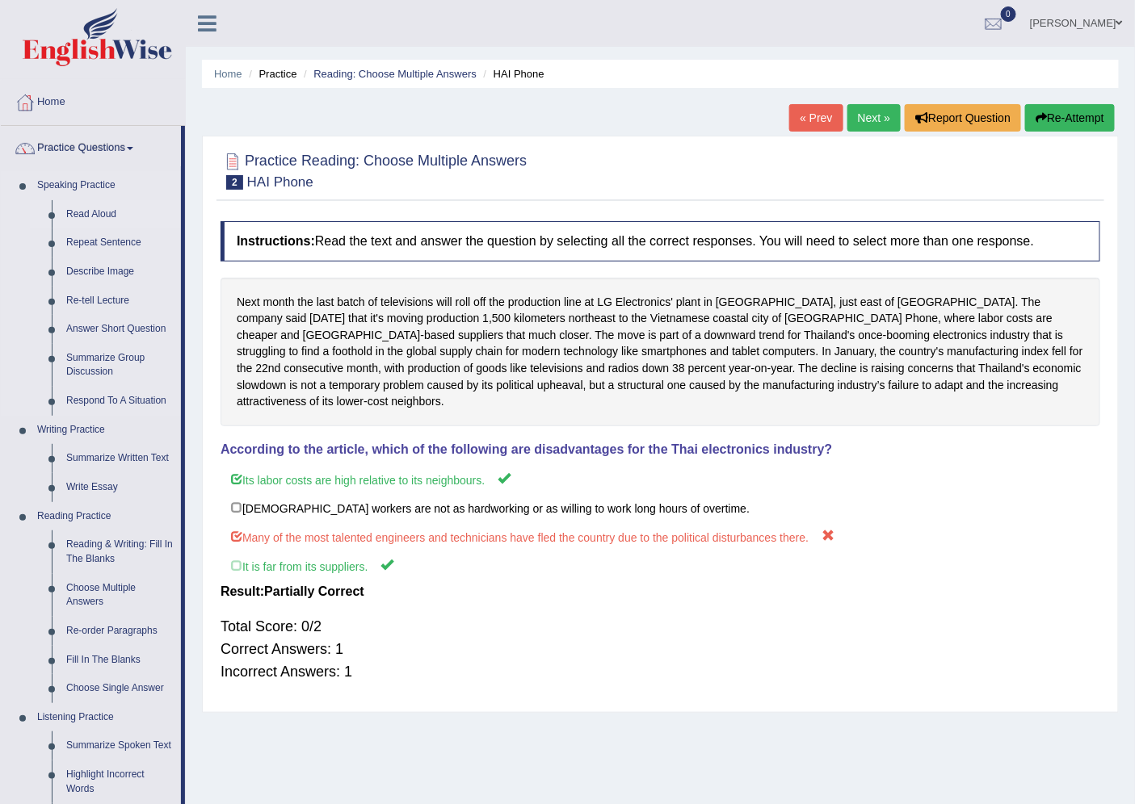
click at [85, 208] on link "Read Aloud" at bounding box center [120, 214] width 122 height 29
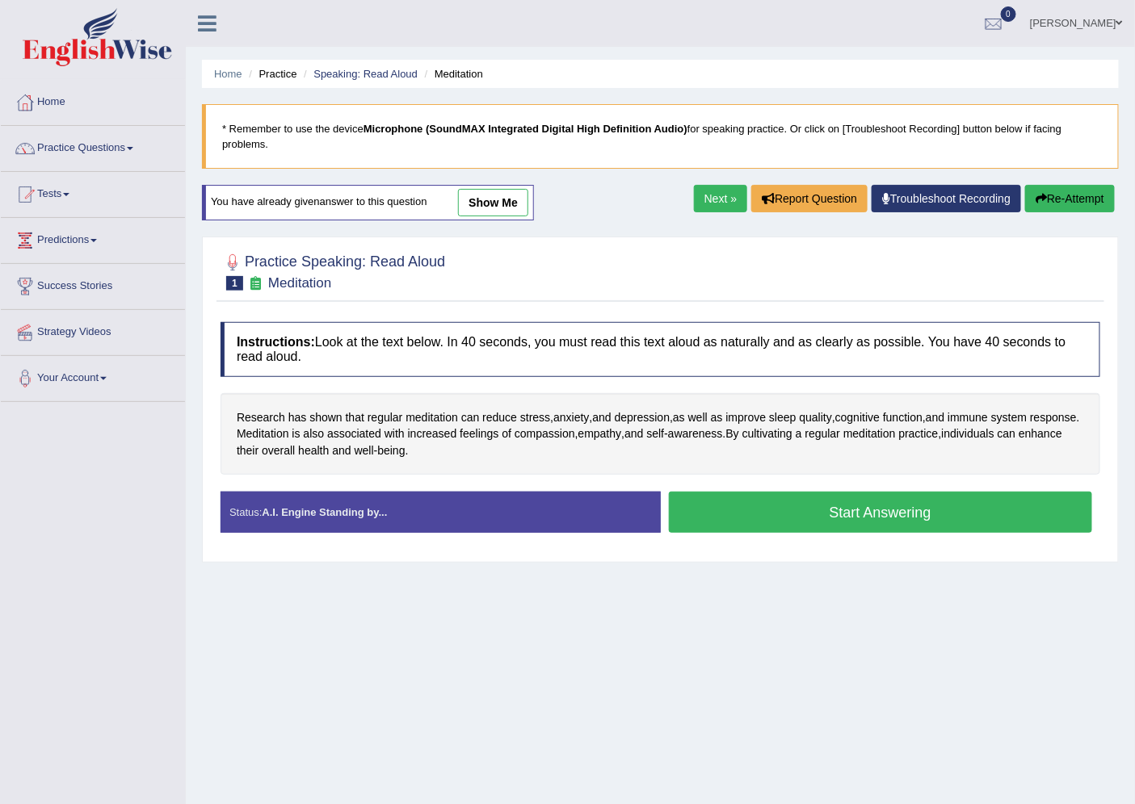
click at [1077, 199] on button "Re-Attempt" at bounding box center [1070, 198] width 90 height 27
click at [717, 187] on link "Next »" at bounding box center [720, 198] width 53 height 27
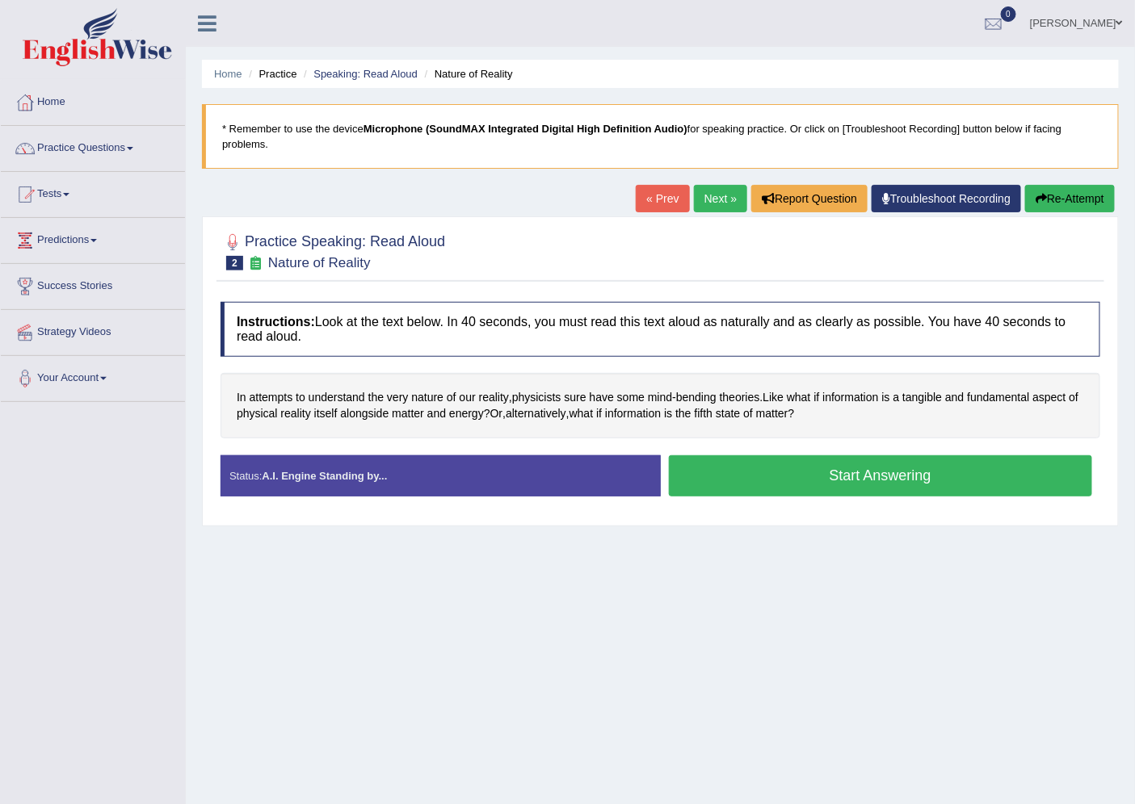
click at [770, 495] on button "Start Answering" at bounding box center [881, 476] width 424 height 41
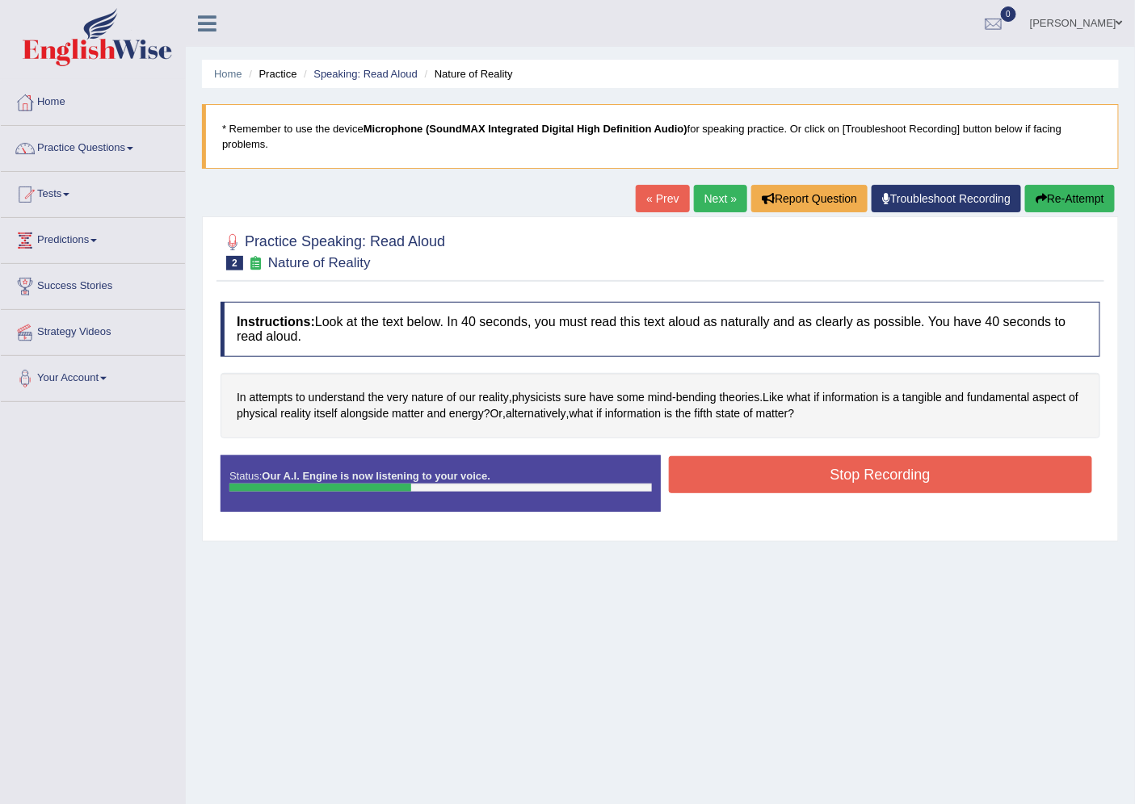
click at [694, 203] on link "Next »" at bounding box center [720, 198] width 53 height 27
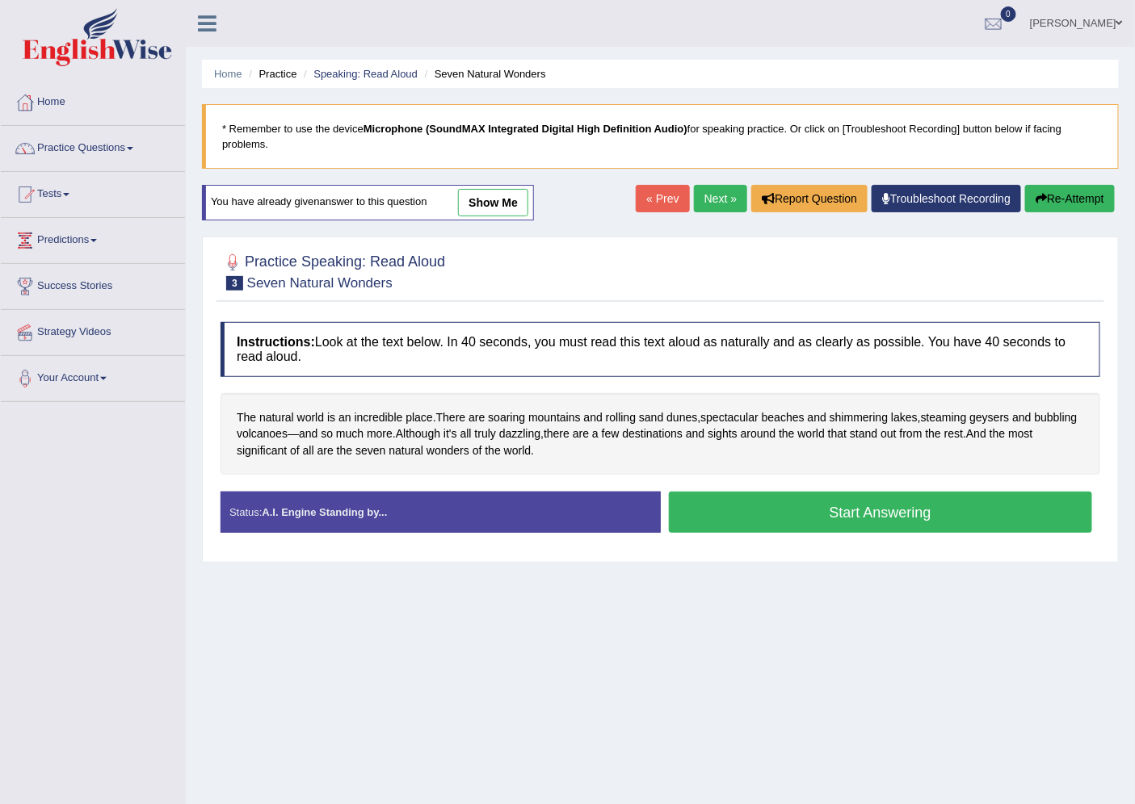
click at [771, 514] on button "Start Answering" at bounding box center [881, 512] width 424 height 41
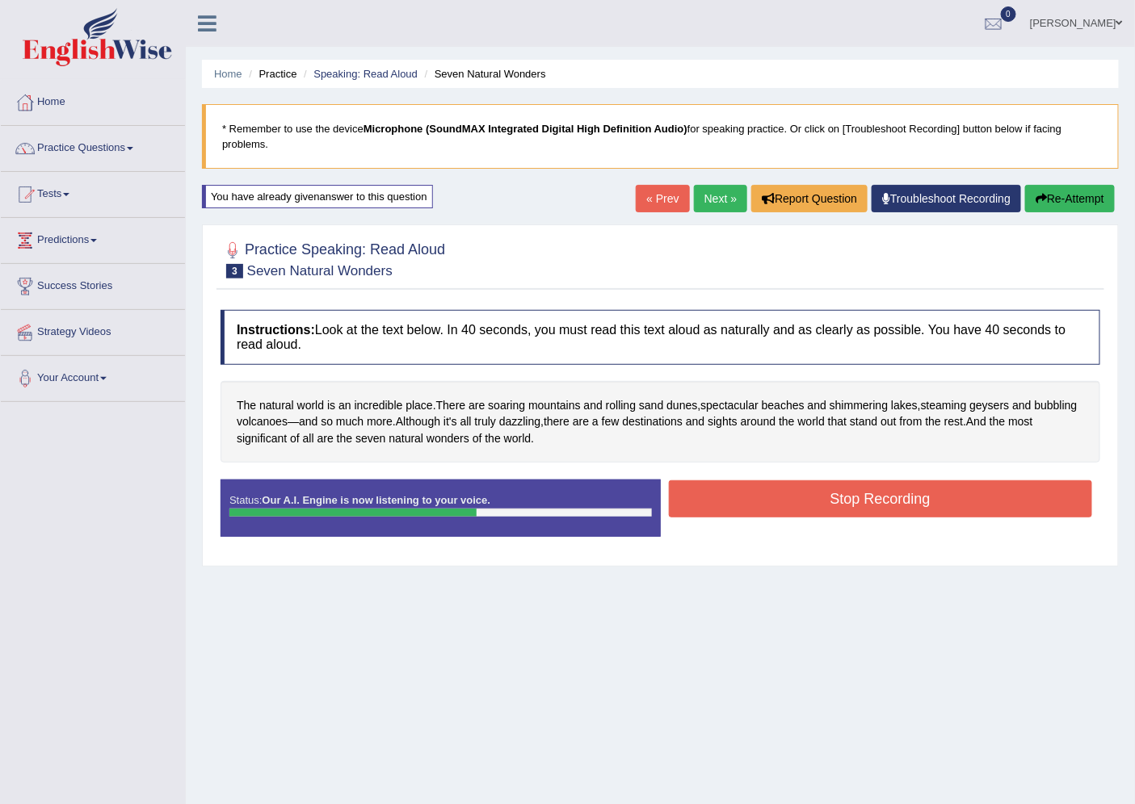
click at [783, 514] on button "Stop Recording" at bounding box center [881, 499] width 424 height 37
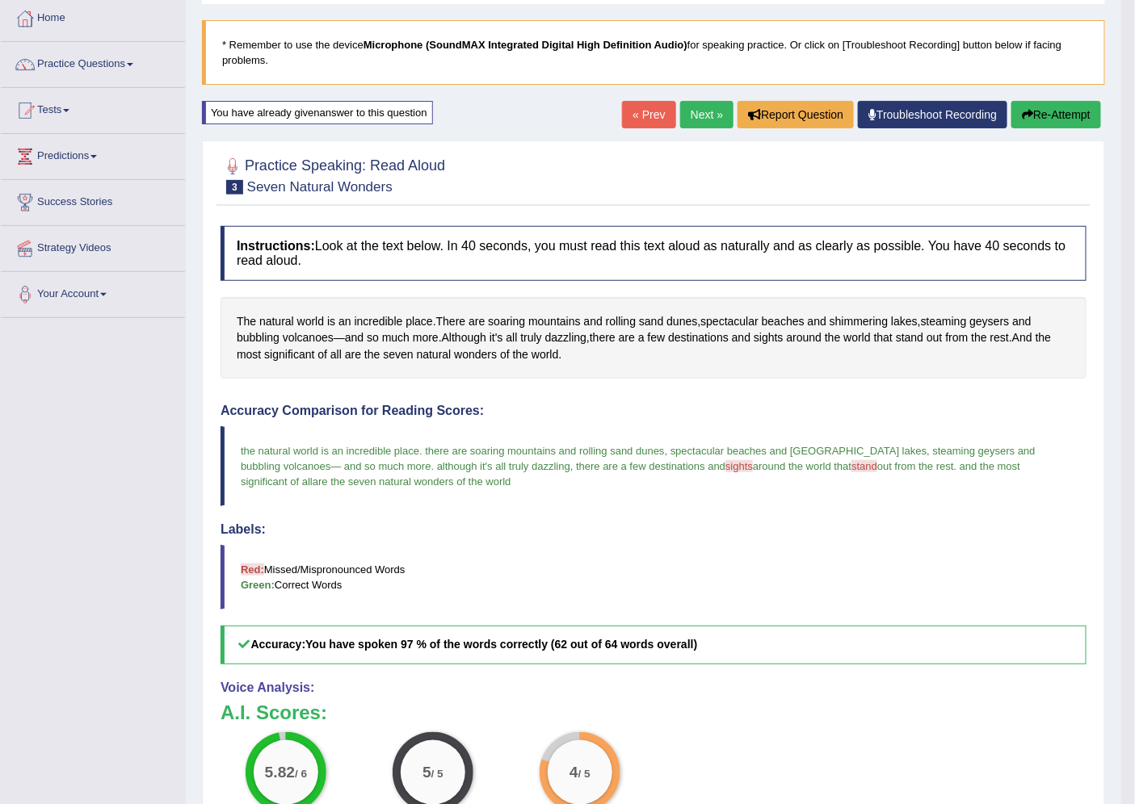
scroll to position [52, 0]
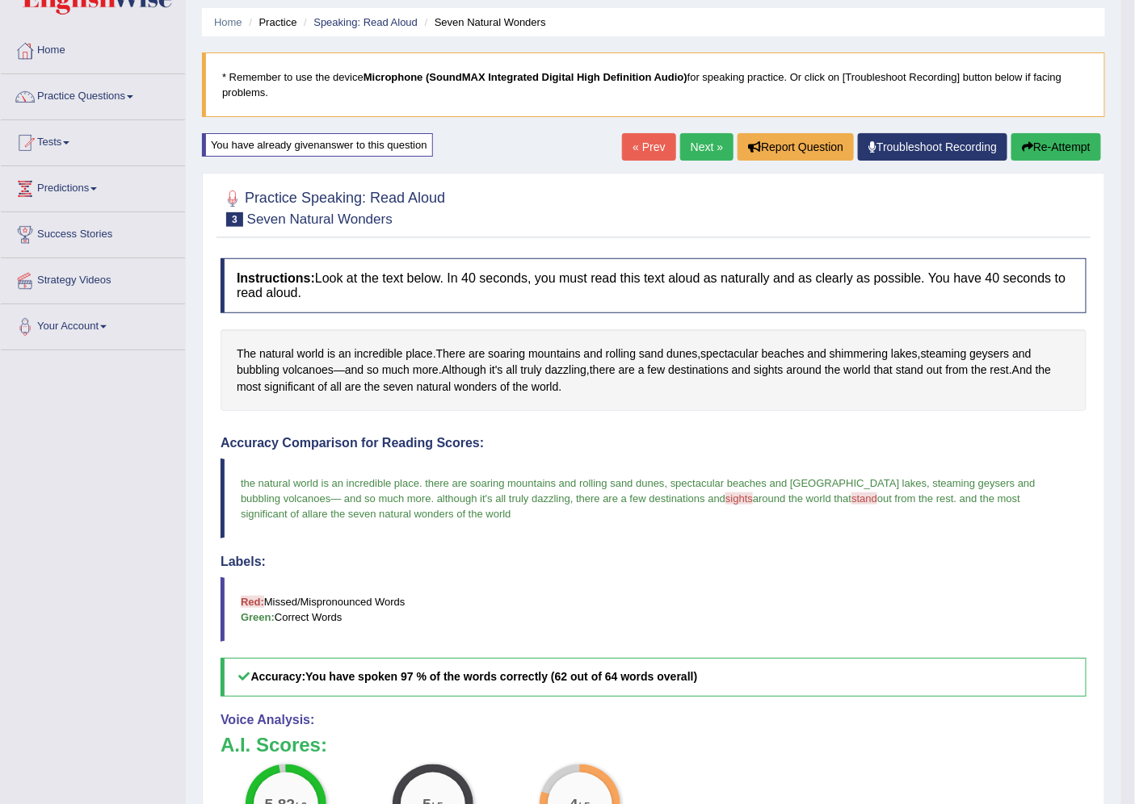
click at [691, 152] on link "Next »" at bounding box center [706, 146] width 53 height 27
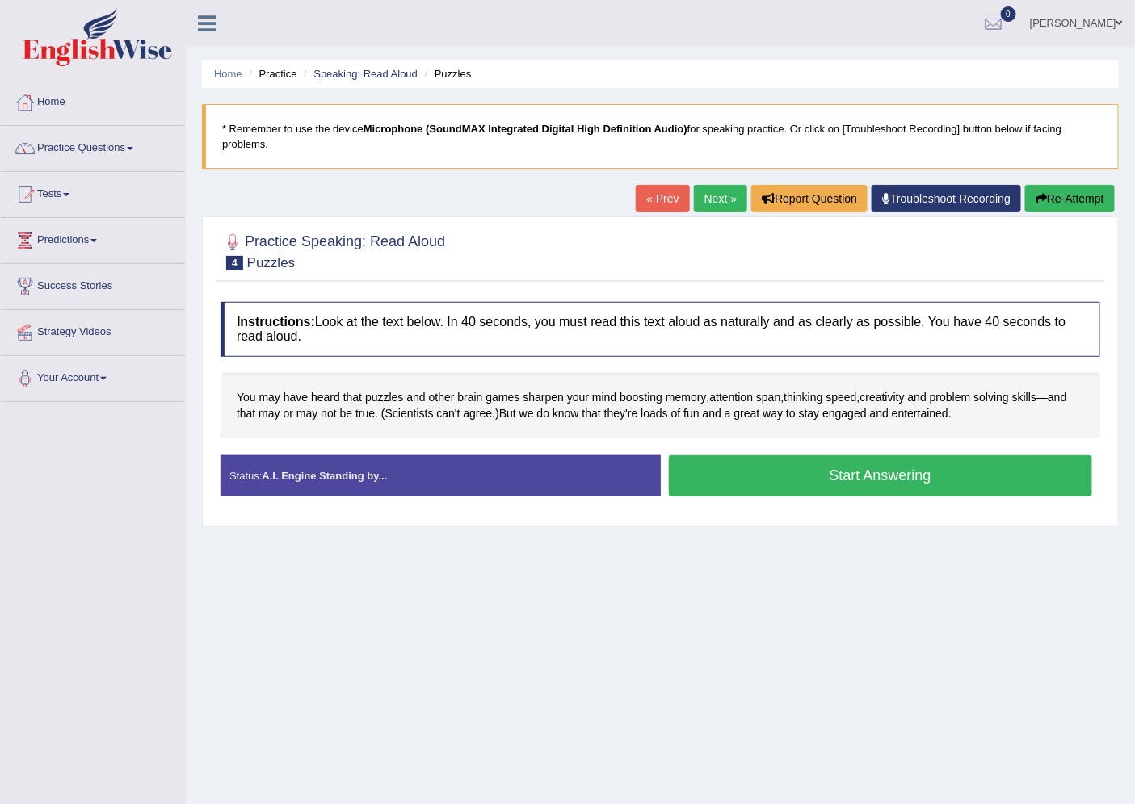
click at [817, 466] on button "Start Answering" at bounding box center [881, 476] width 424 height 41
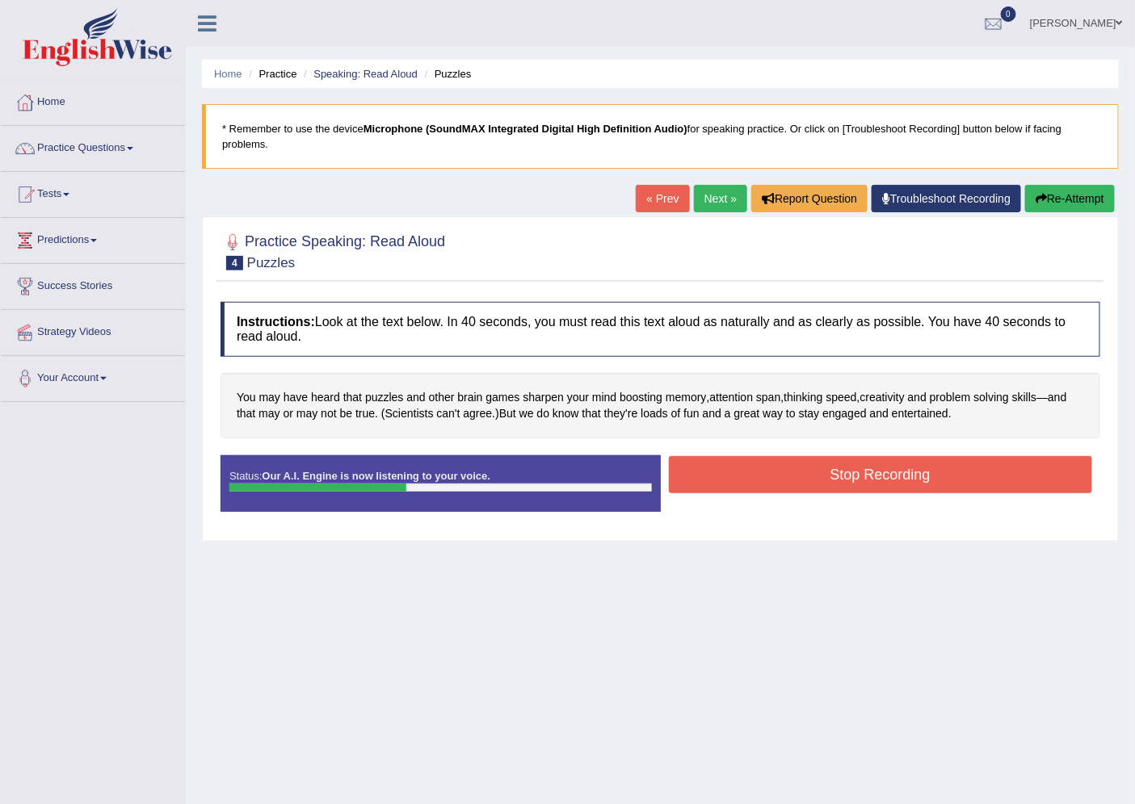
click at [1047, 197] on button "Re-Attempt" at bounding box center [1070, 198] width 90 height 27
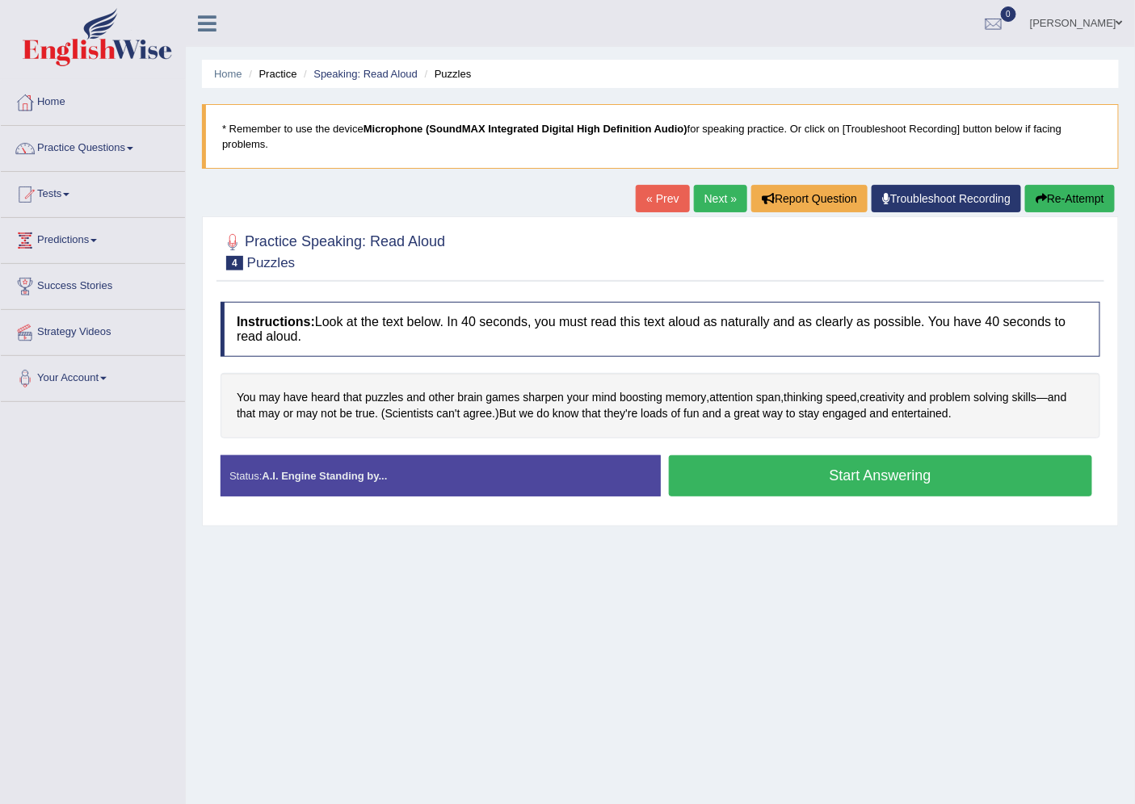
click at [736, 490] on button "Start Answering" at bounding box center [881, 476] width 424 height 41
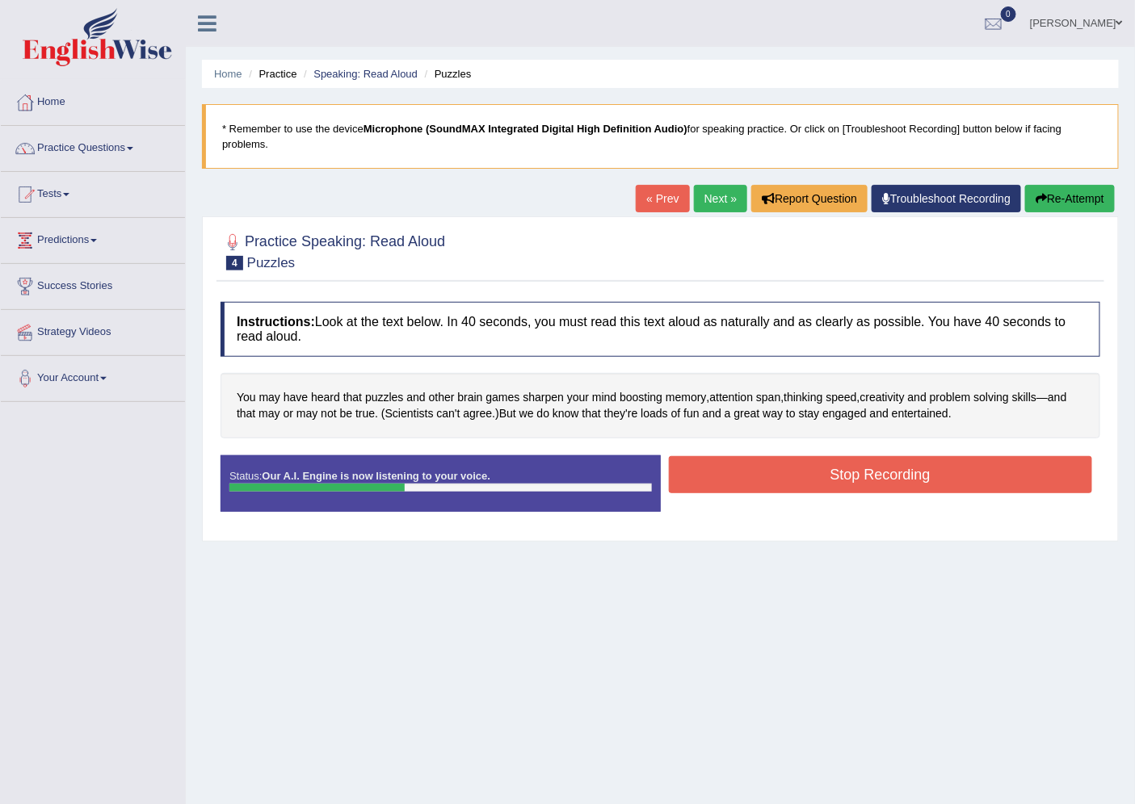
click at [754, 479] on button "Stop Recording" at bounding box center [881, 474] width 424 height 37
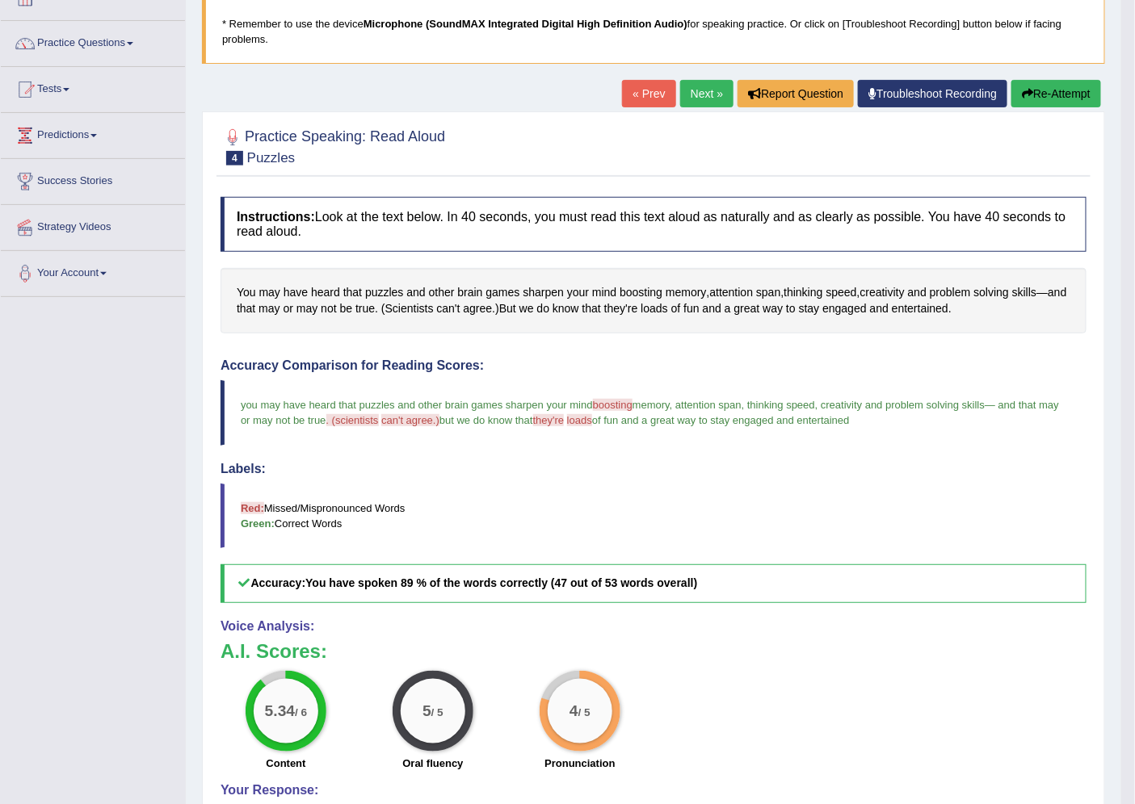
scroll to position [90, 0]
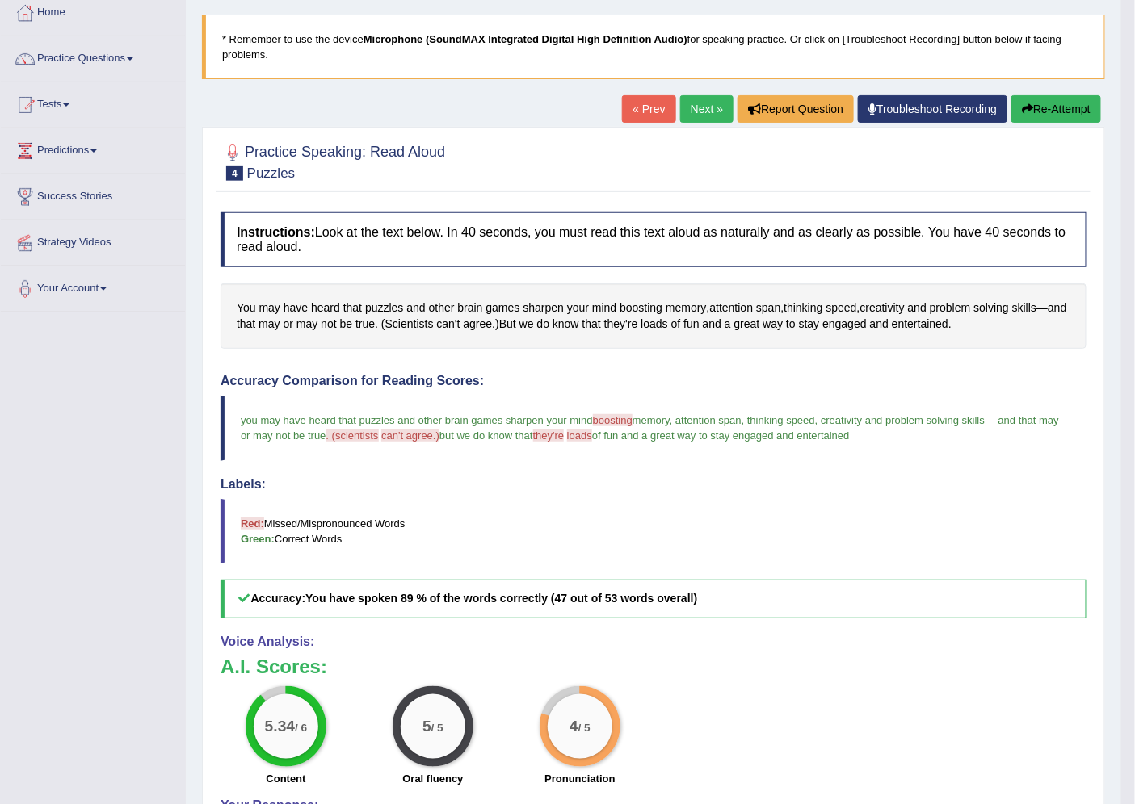
click at [685, 107] on link "Next »" at bounding box center [706, 108] width 53 height 27
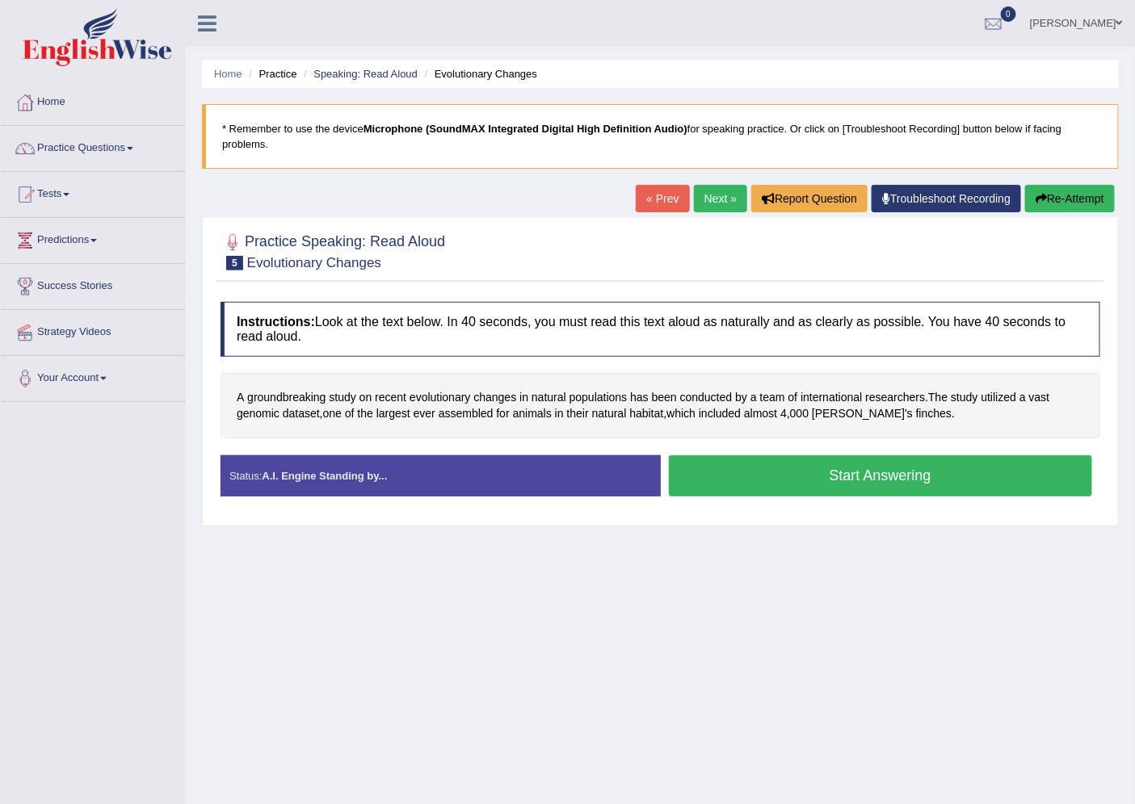
click at [834, 489] on button "Start Answering" at bounding box center [881, 476] width 424 height 41
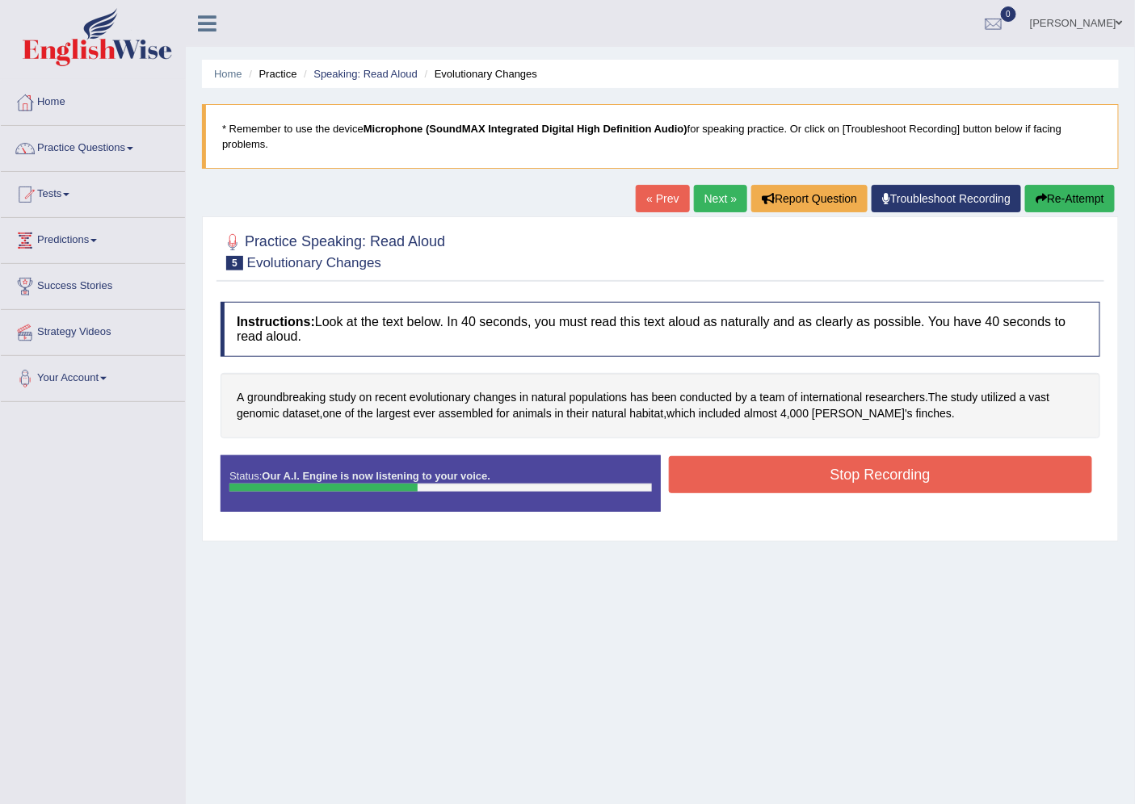
click at [834, 489] on button "Stop Recording" at bounding box center [881, 474] width 424 height 37
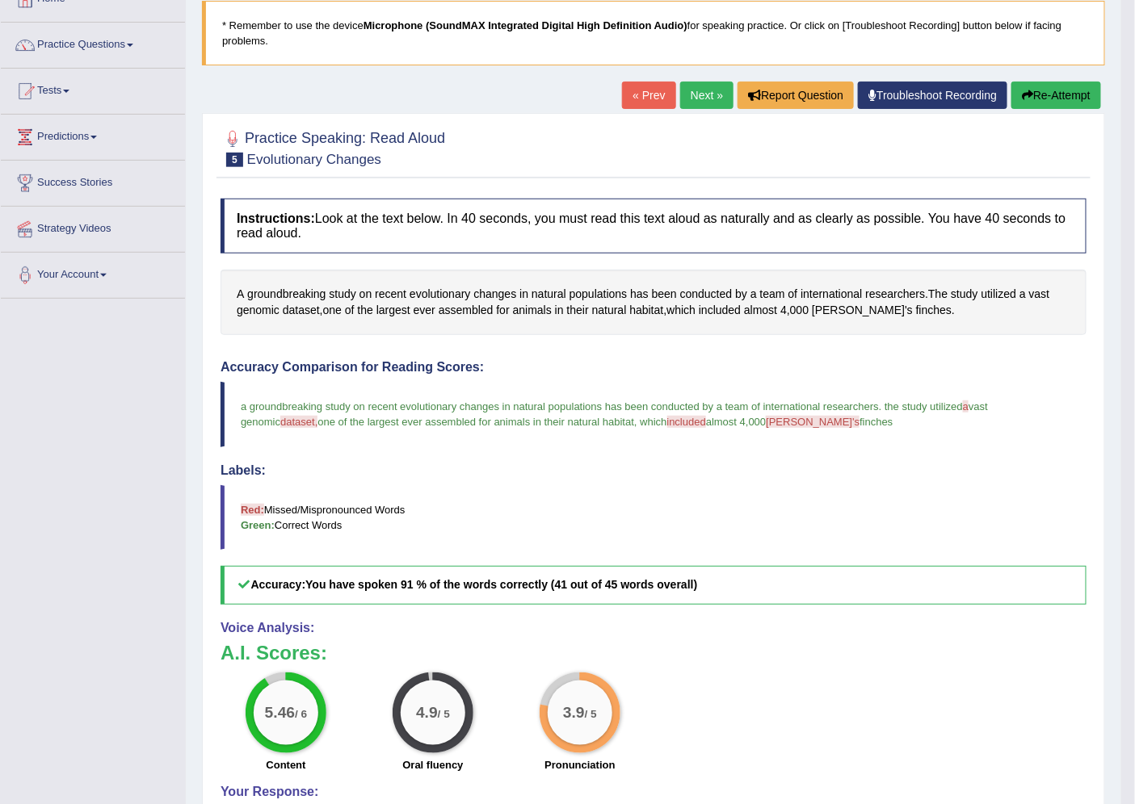
scroll to position [102, 0]
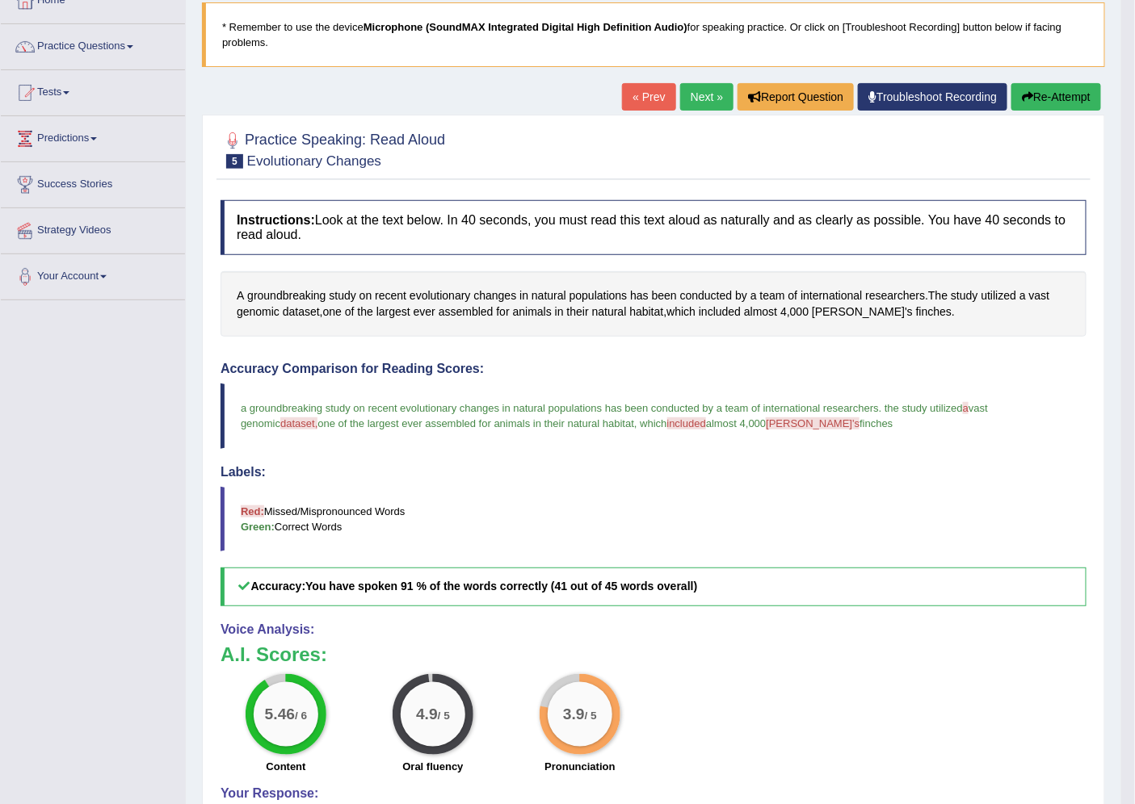
click at [708, 91] on link "Next »" at bounding box center [706, 96] width 53 height 27
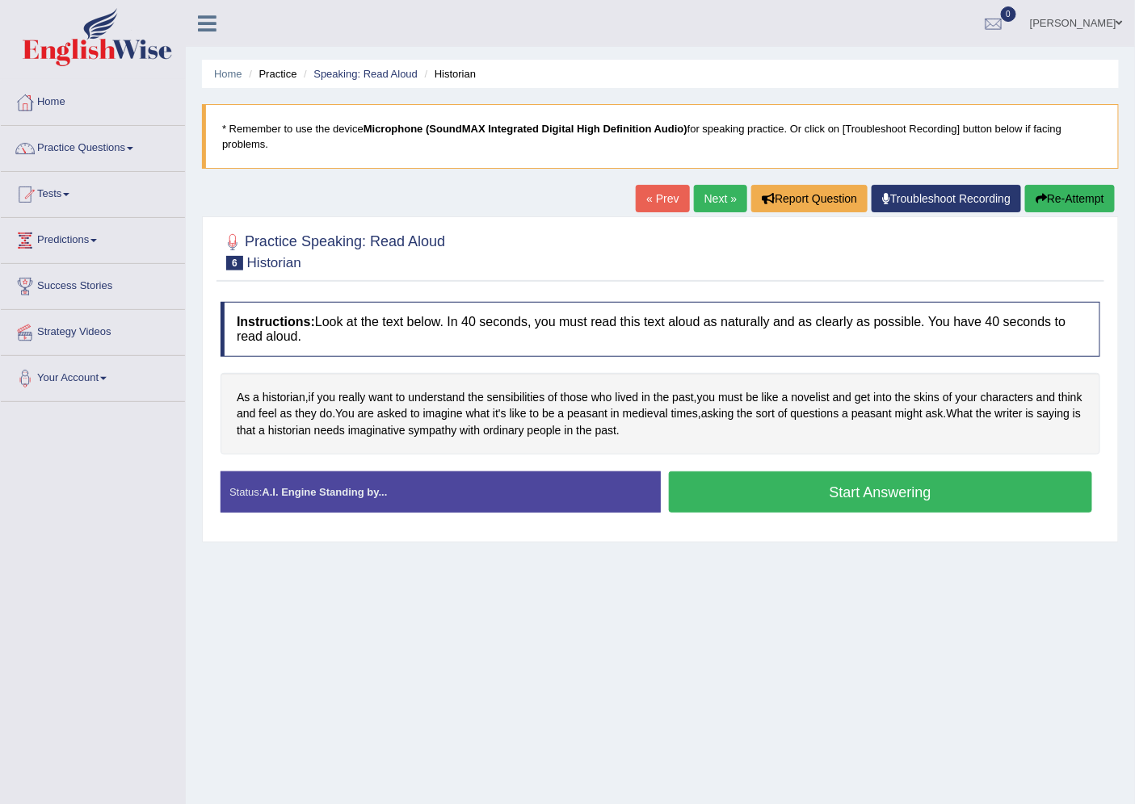
click at [786, 496] on button "Start Answering" at bounding box center [881, 492] width 424 height 41
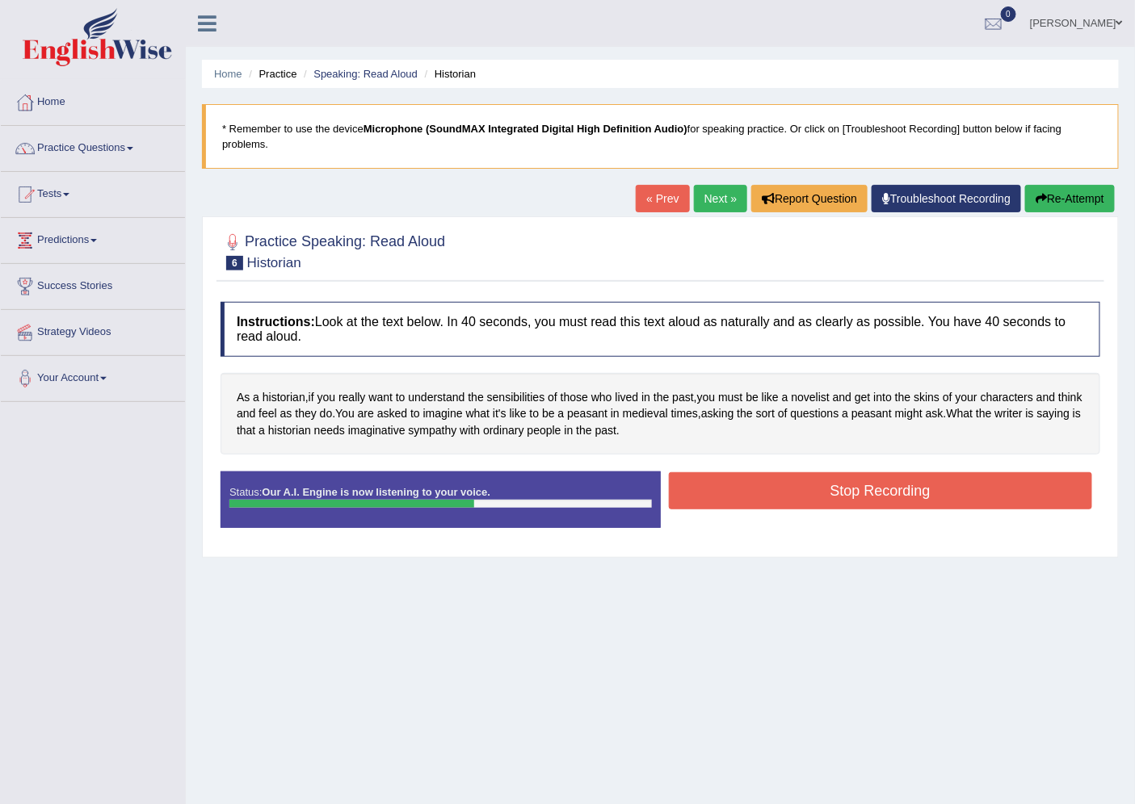
click at [787, 496] on button "Stop Recording" at bounding box center [881, 490] width 424 height 37
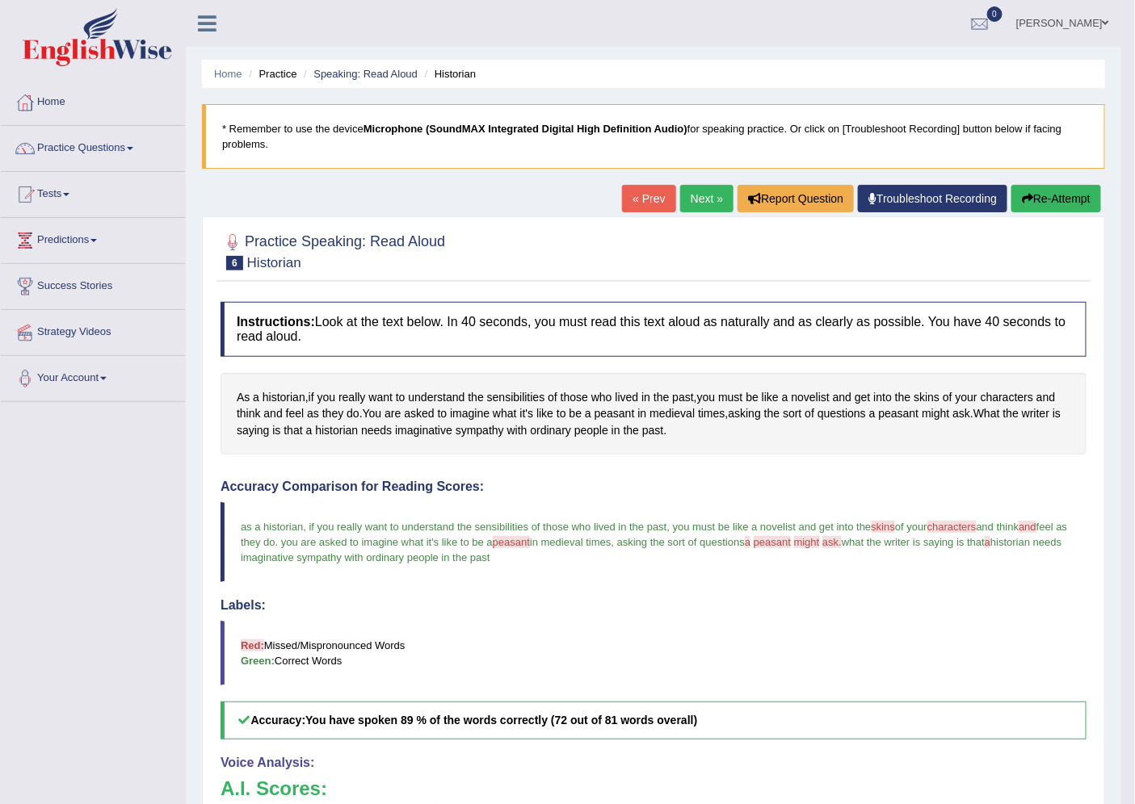
click at [682, 188] on link "Next »" at bounding box center [706, 198] width 53 height 27
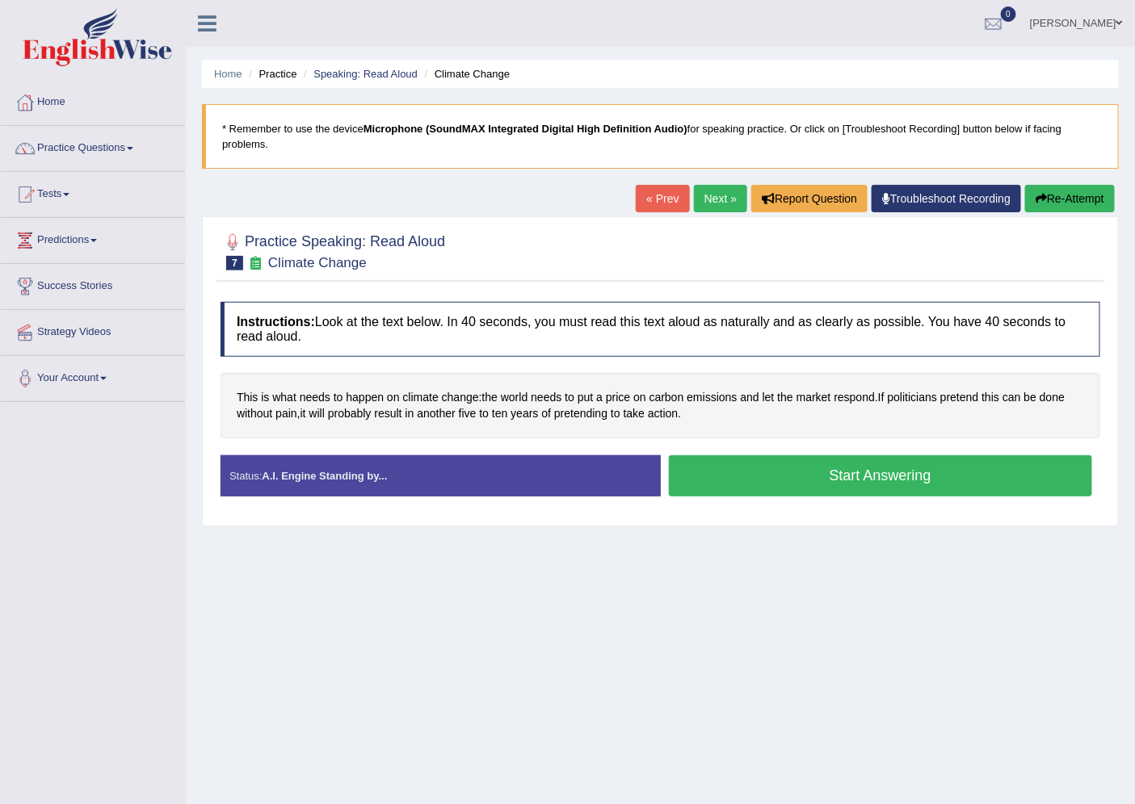
click at [996, 475] on button "Start Answering" at bounding box center [881, 476] width 424 height 41
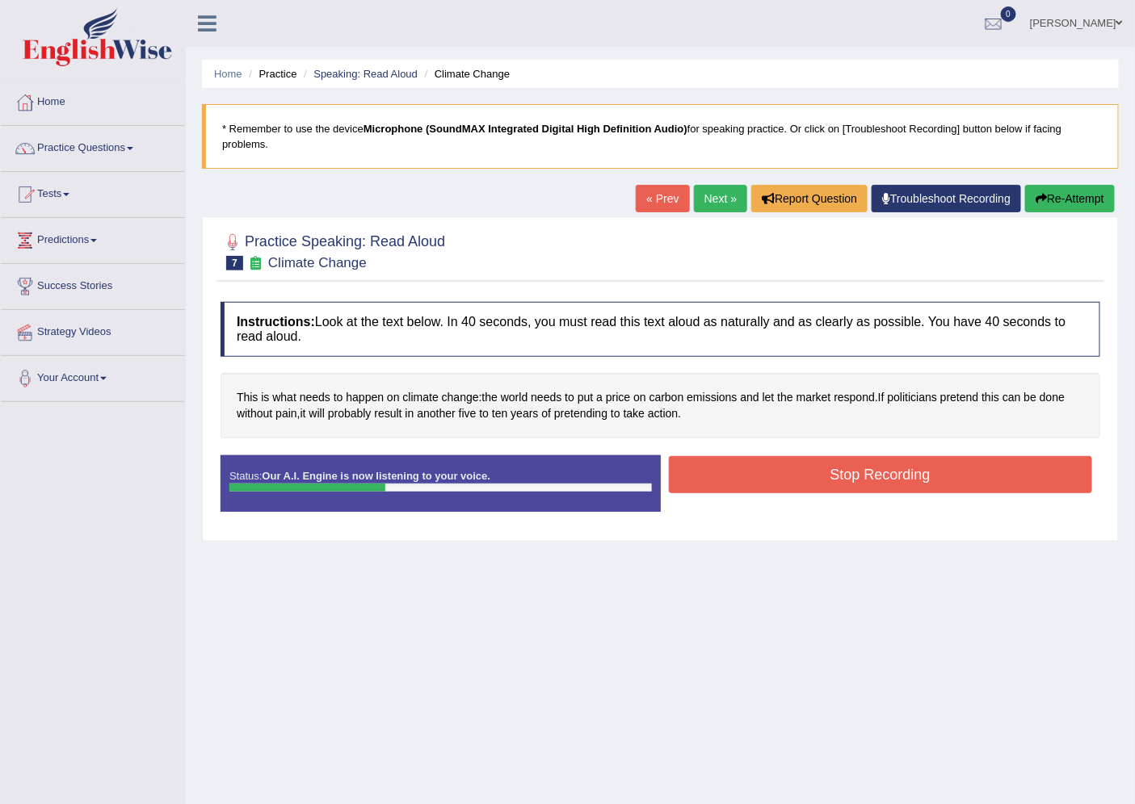
click at [760, 486] on button "Stop Recording" at bounding box center [881, 474] width 424 height 37
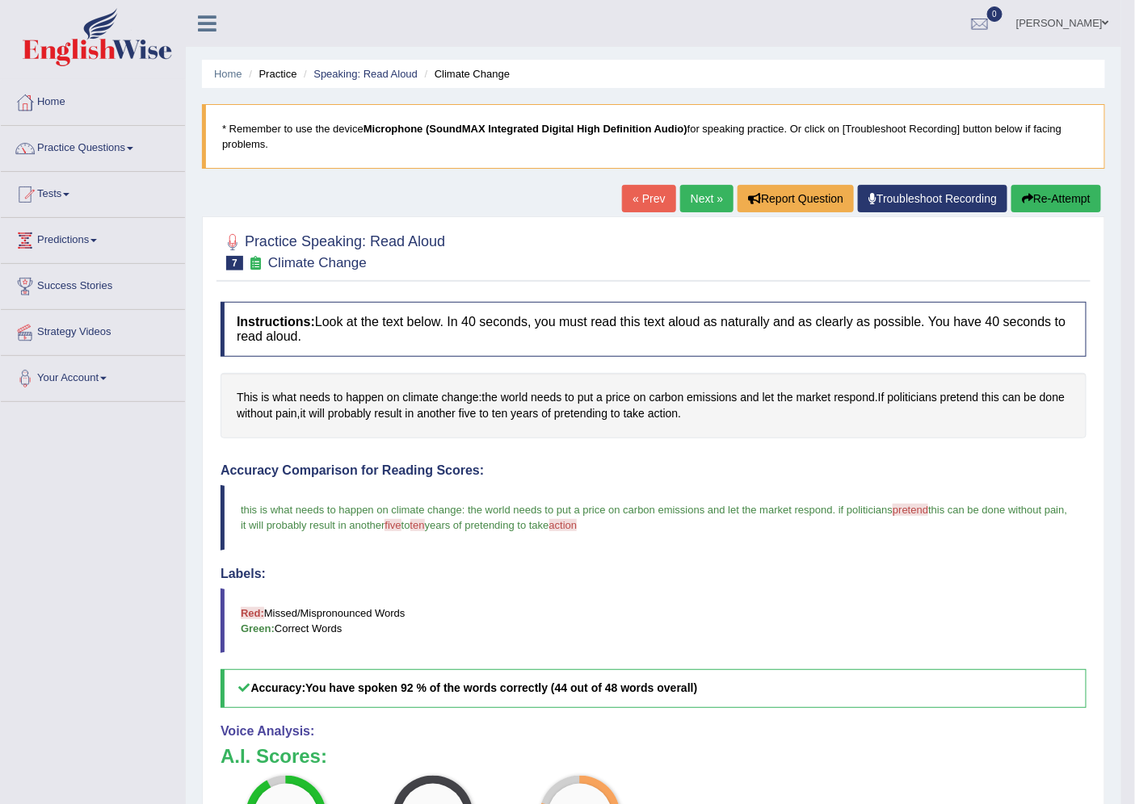
click at [693, 199] on link "Next »" at bounding box center [706, 198] width 53 height 27
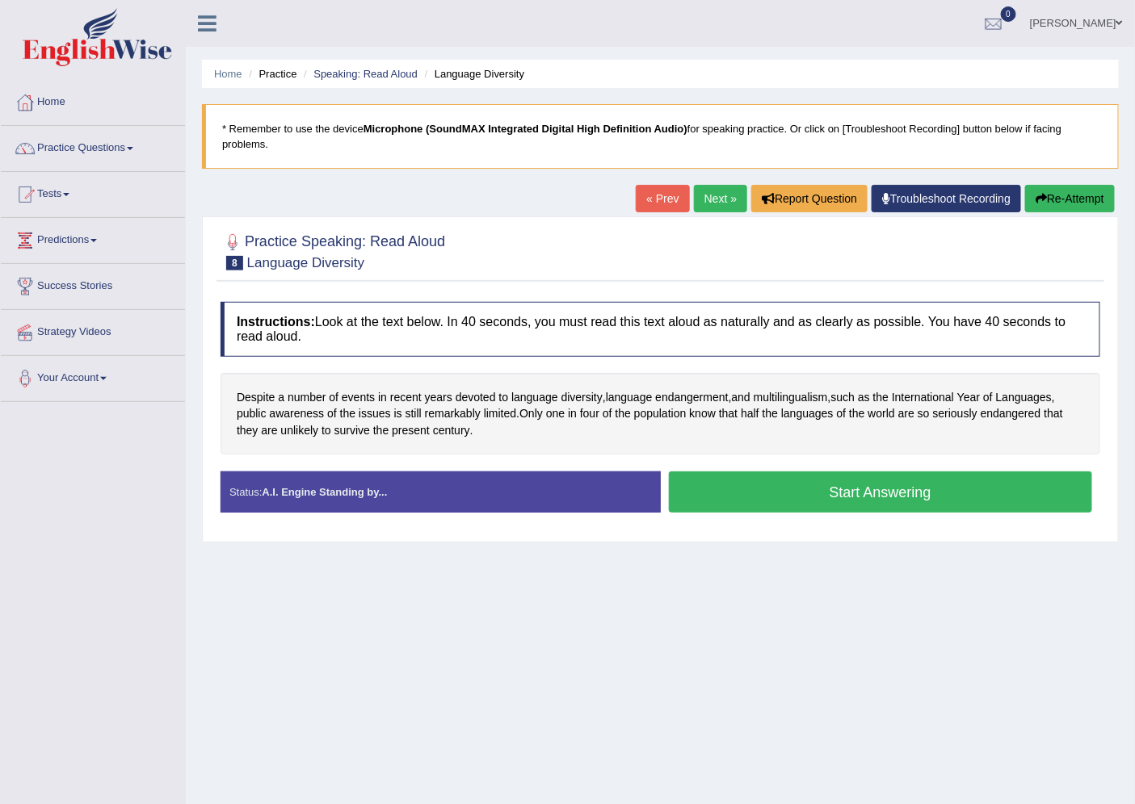
click at [849, 509] on button "Start Answering" at bounding box center [881, 492] width 424 height 41
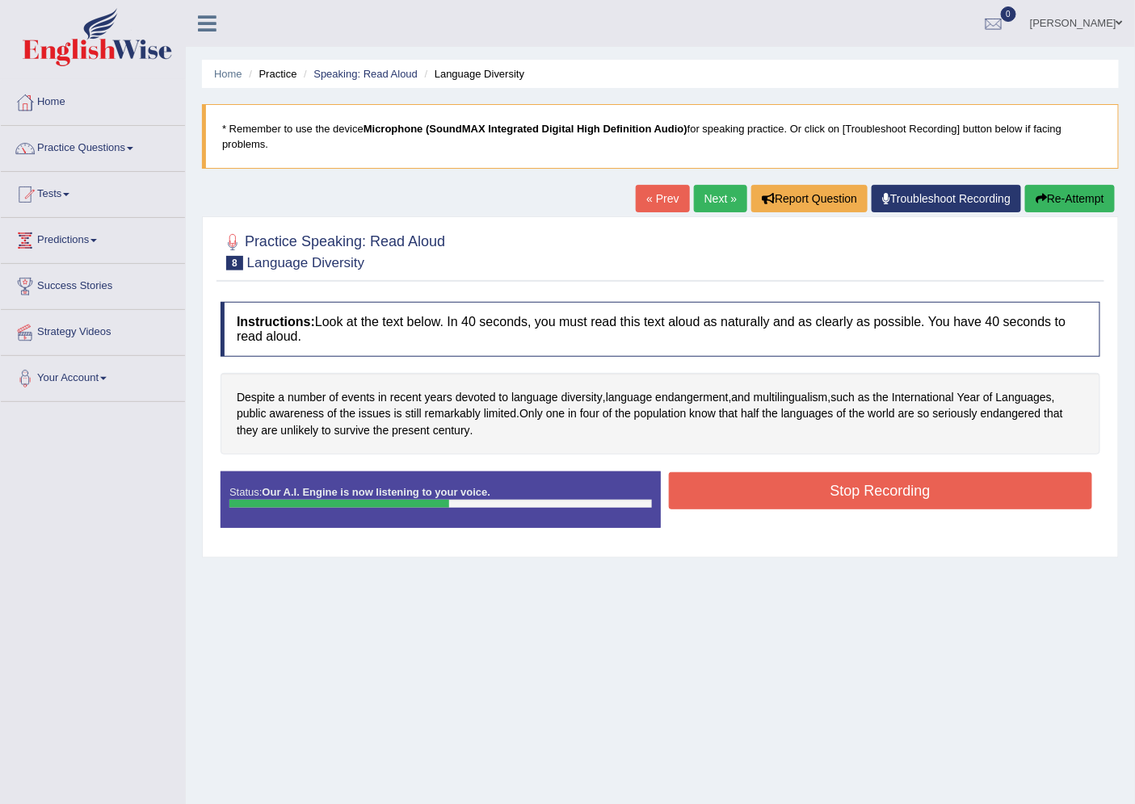
click at [849, 509] on button "Stop Recording" at bounding box center [881, 490] width 424 height 37
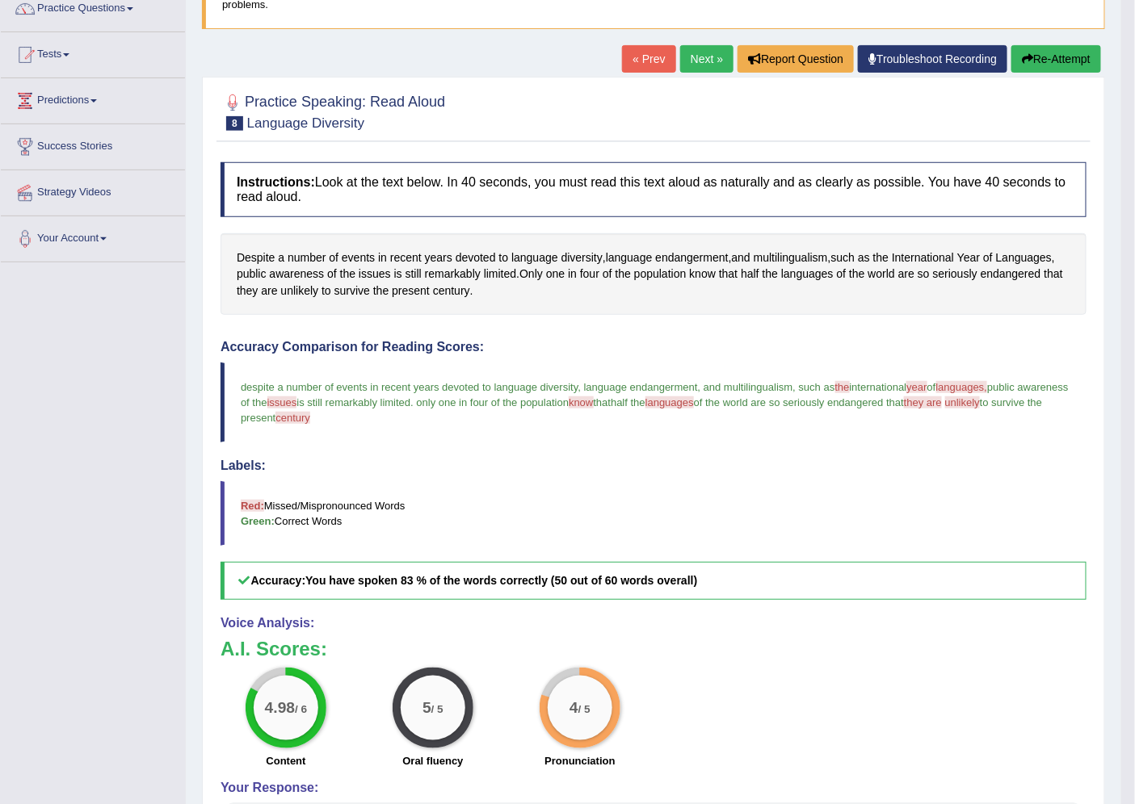
scroll to position [133, 0]
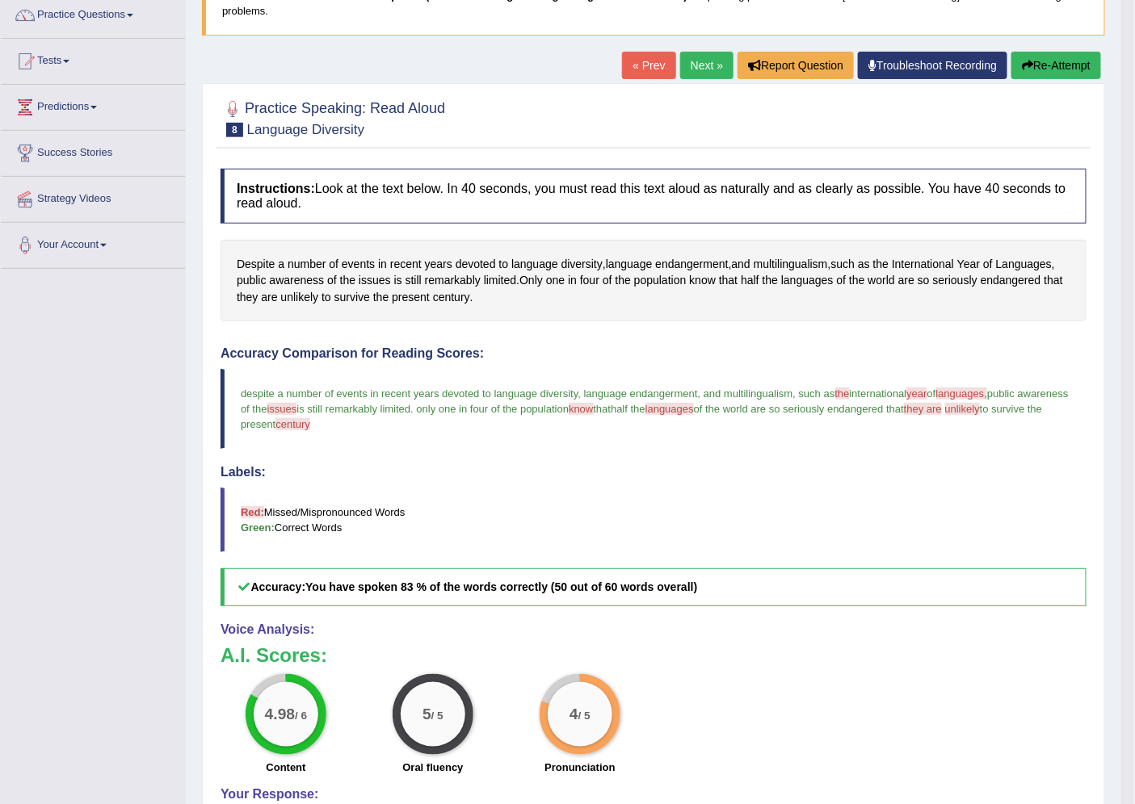
click at [701, 62] on link "Next »" at bounding box center [706, 65] width 53 height 27
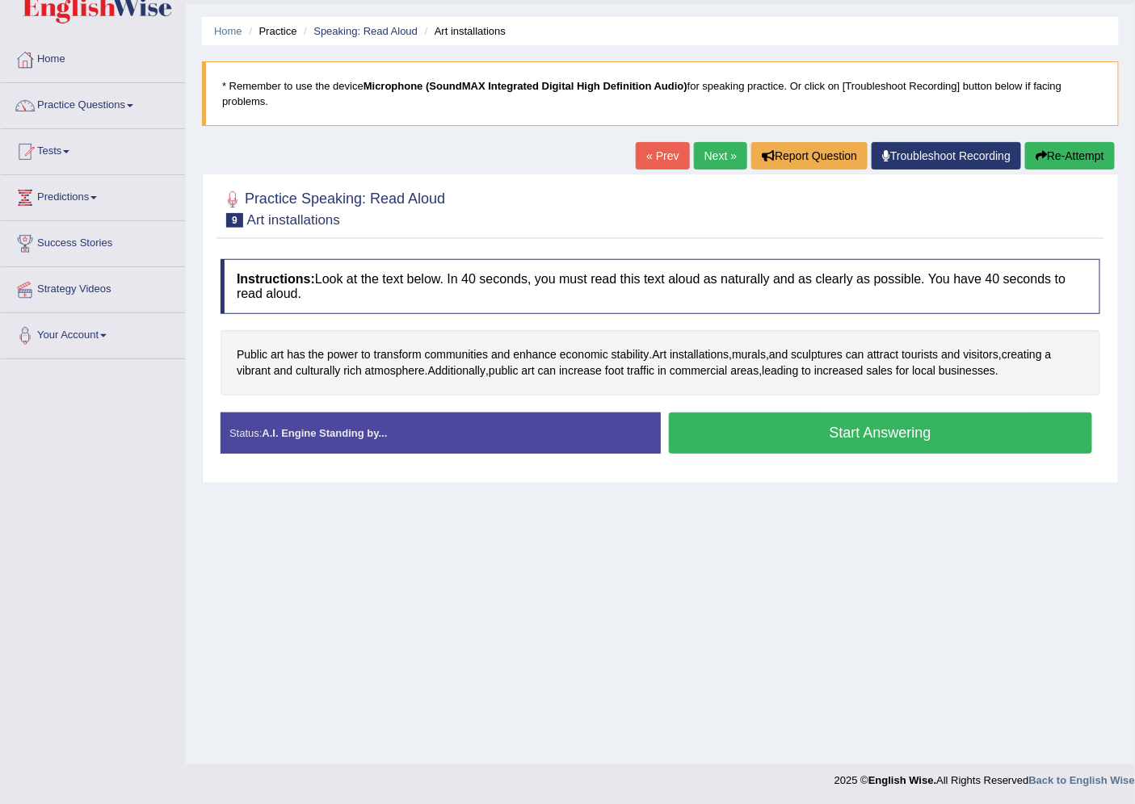
click at [857, 439] on button "Start Answering" at bounding box center [881, 433] width 424 height 41
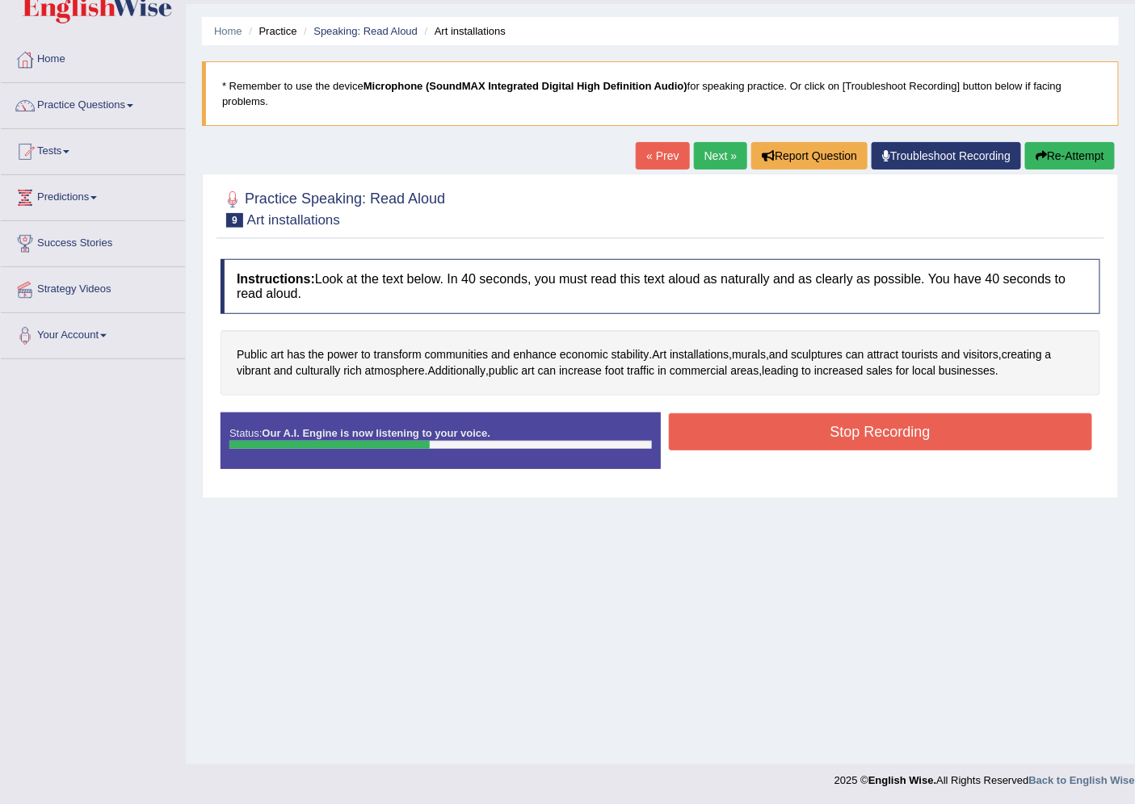
click at [857, 439] on button "Stop Recording" at bounding box center [881, 432] width 424 height 37
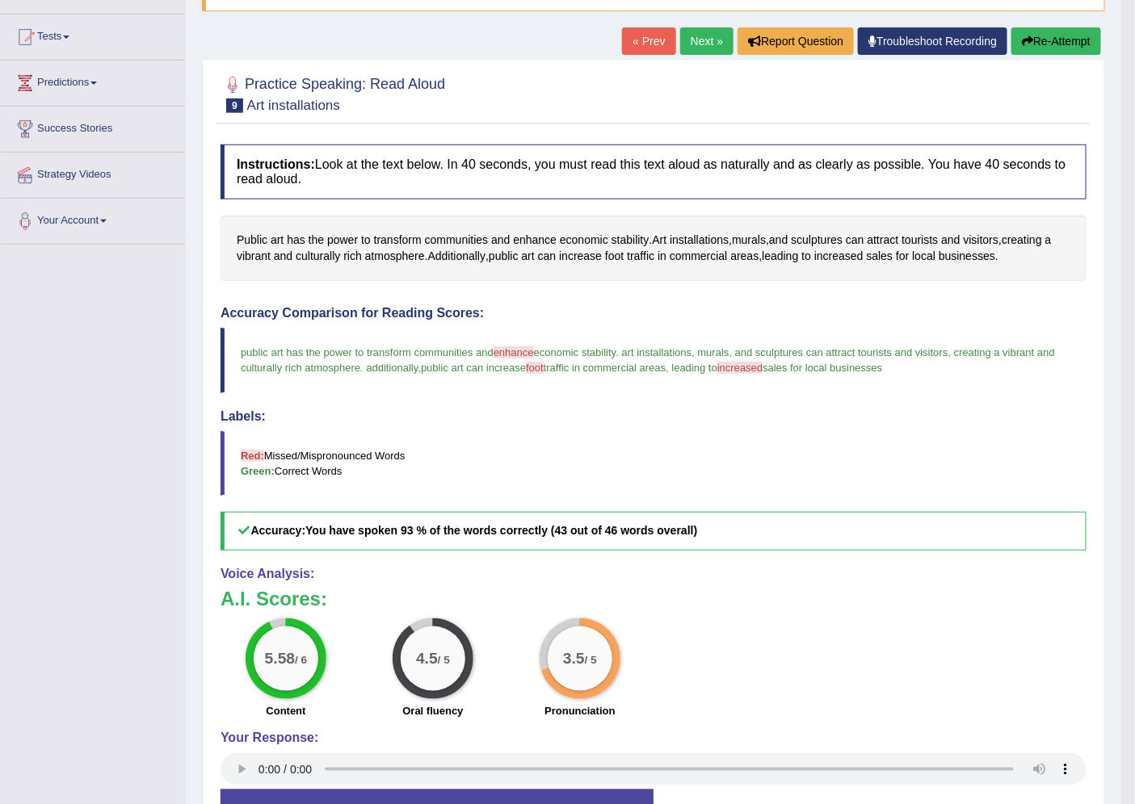
scroll to position [102, 0]
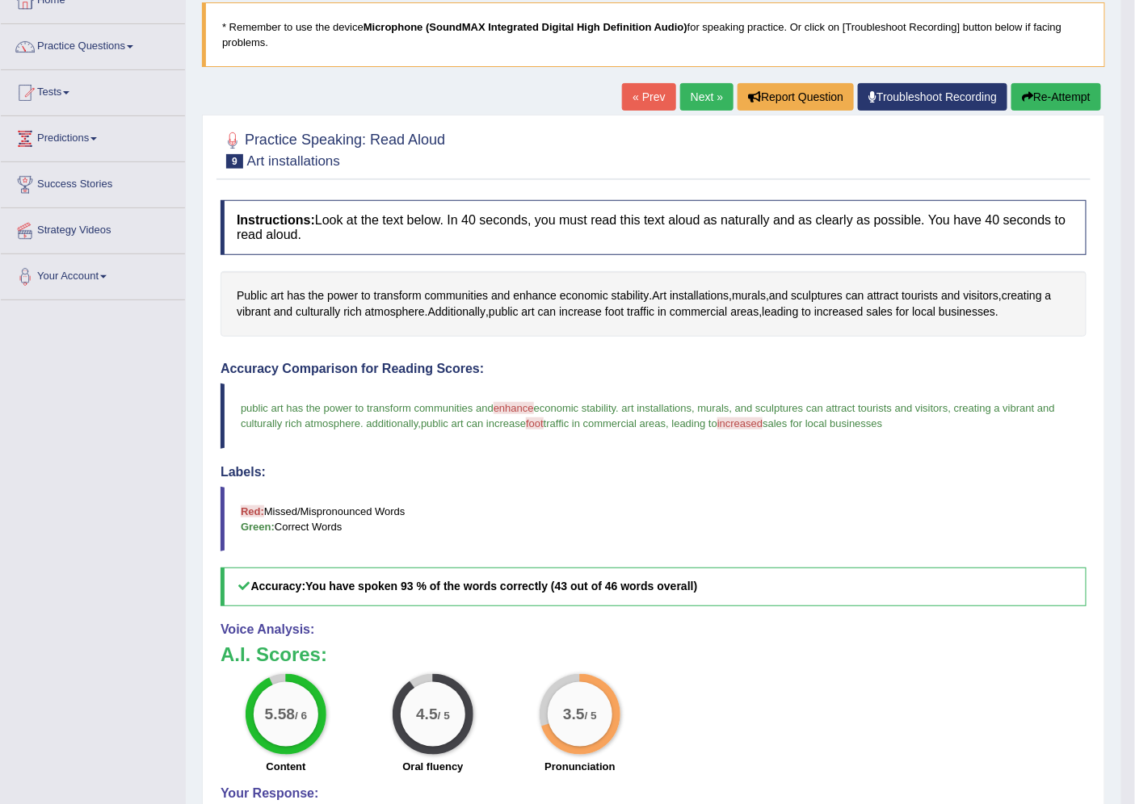
click at [701, 87] on link "Next »" at bounding box center [706, 96] width 53 height 27
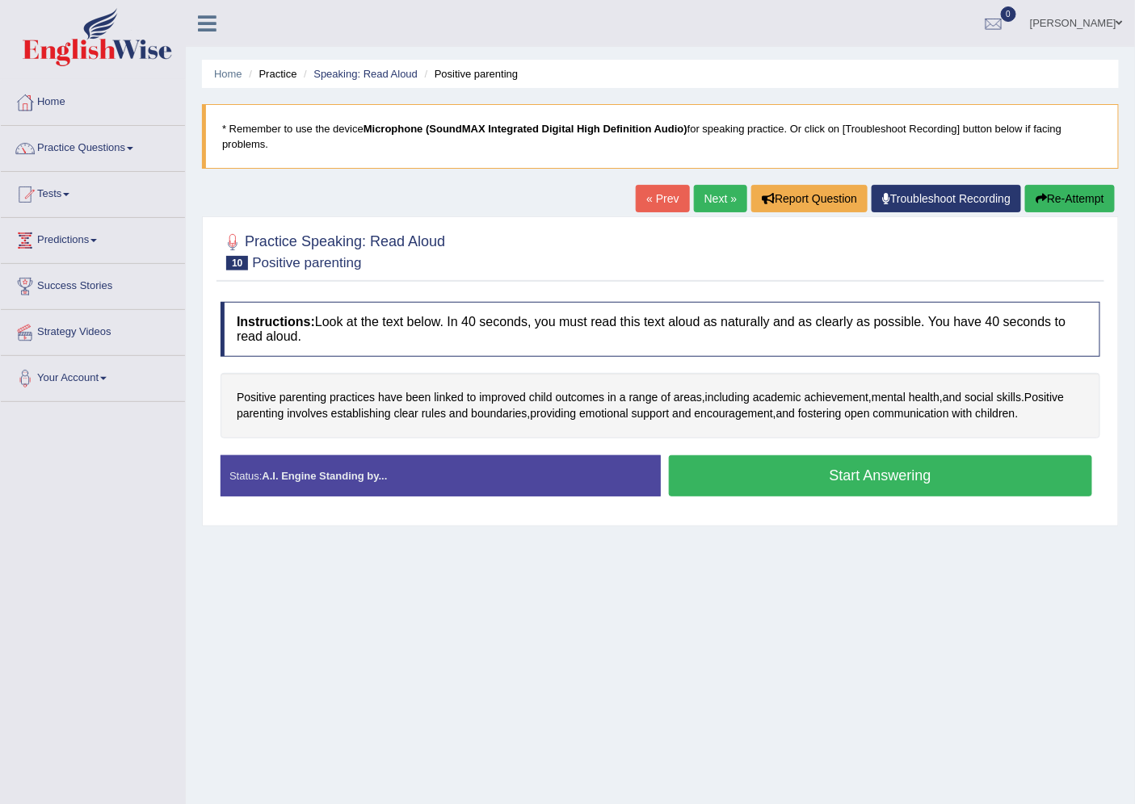
click at [921, 466] on button "Start Answering" at bounding box center [881, 476] width 424 height 41
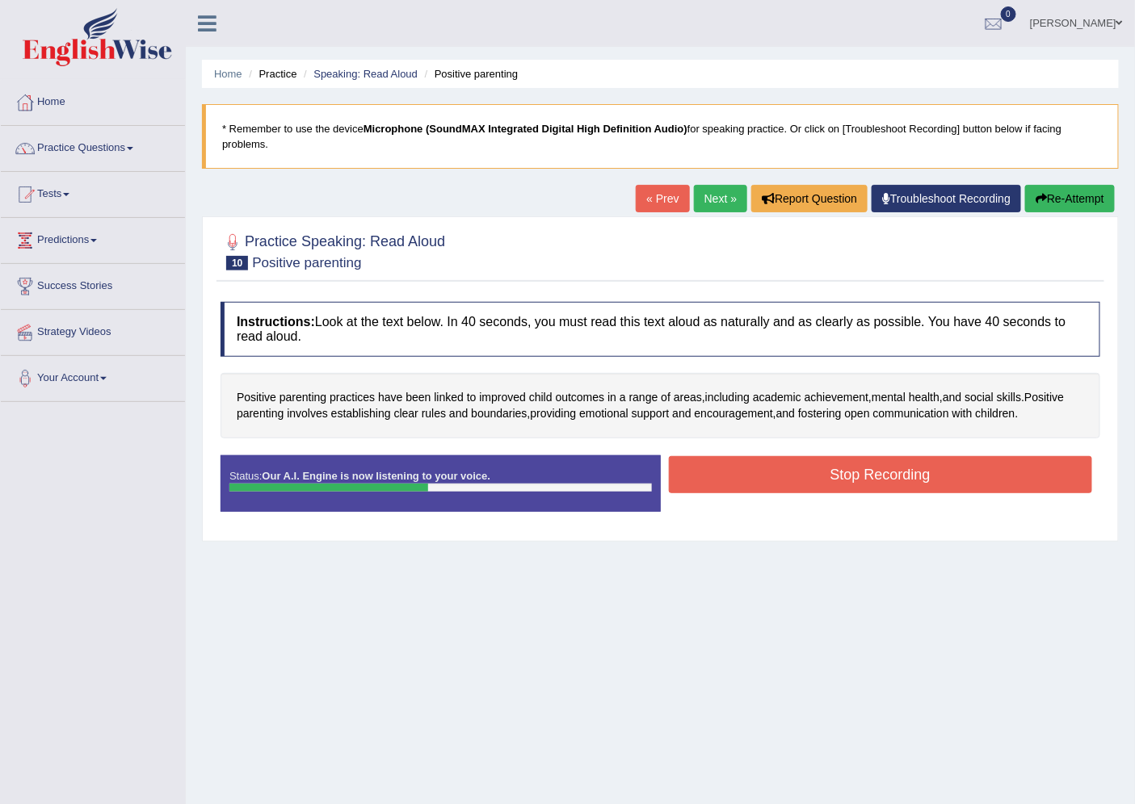
click at [962, 479] on button "Stop Recording" at bounding box center [881, 474] width 424 height 37
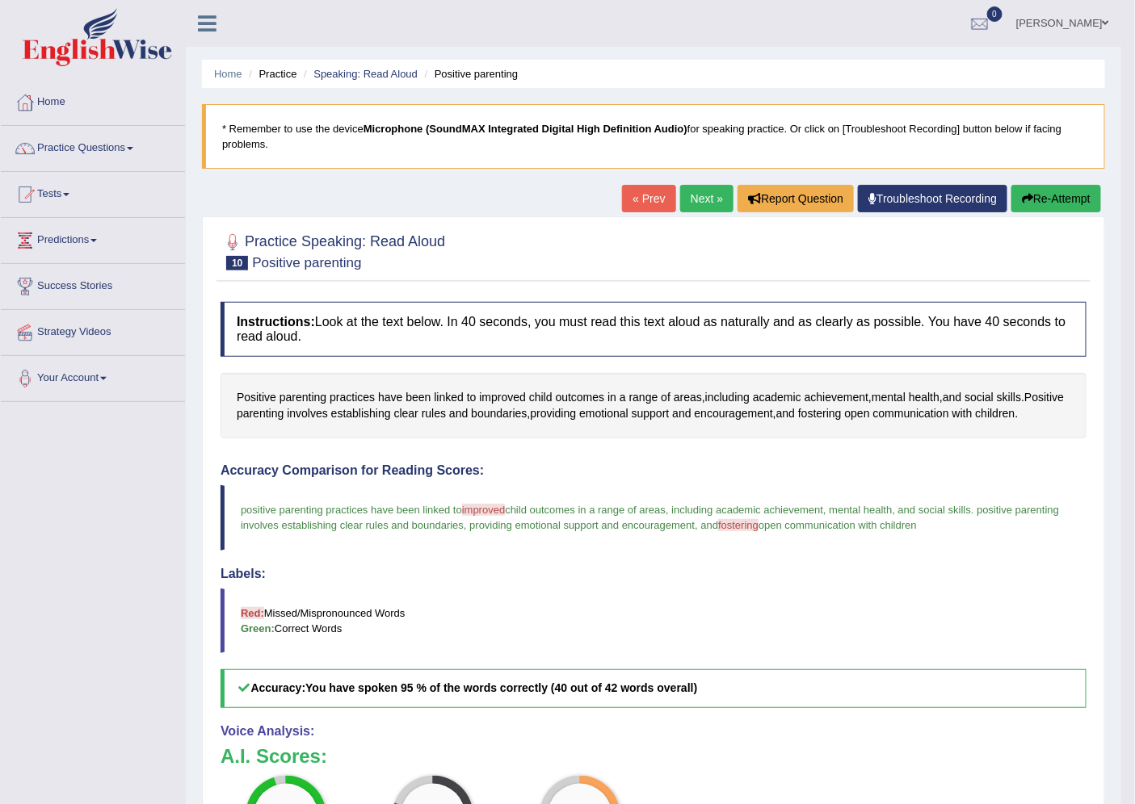
click at [696, 200] on link "Next »" at bounding box center [706, 198] width 53 height 27
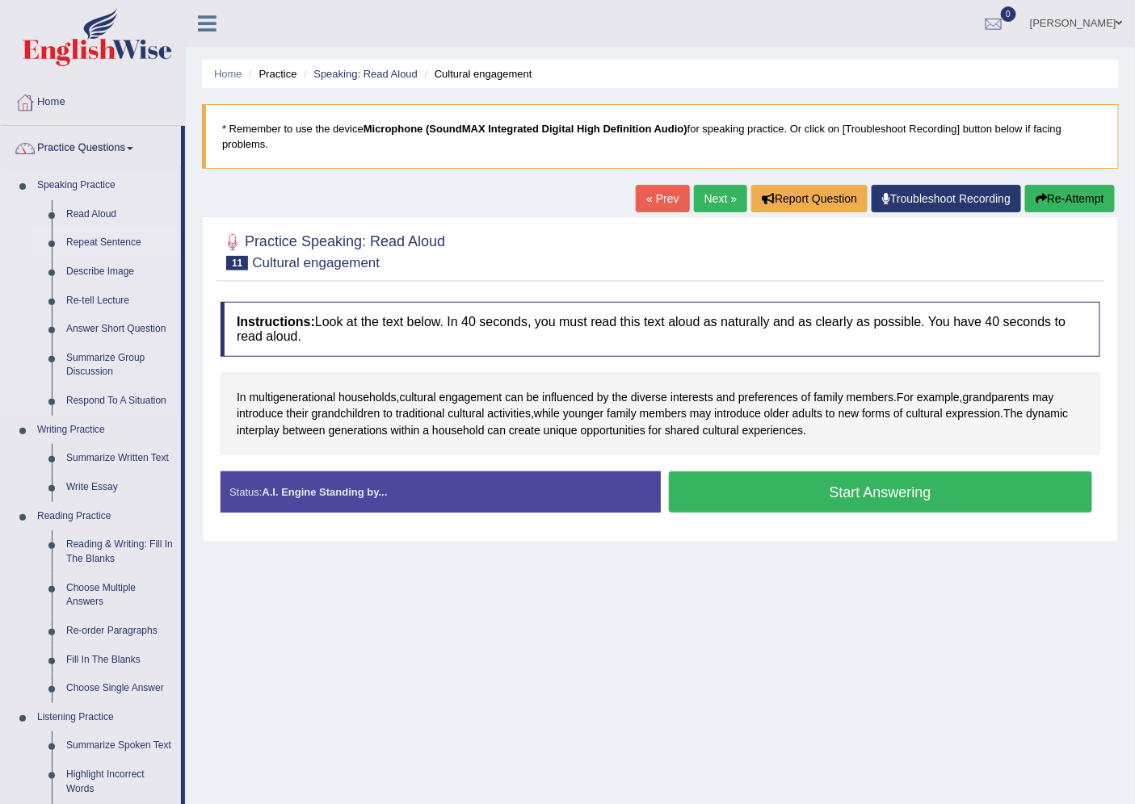
click at [85, 237] on link "Repeat Sentence" at bounding box center [120, 243] width 122 height 29
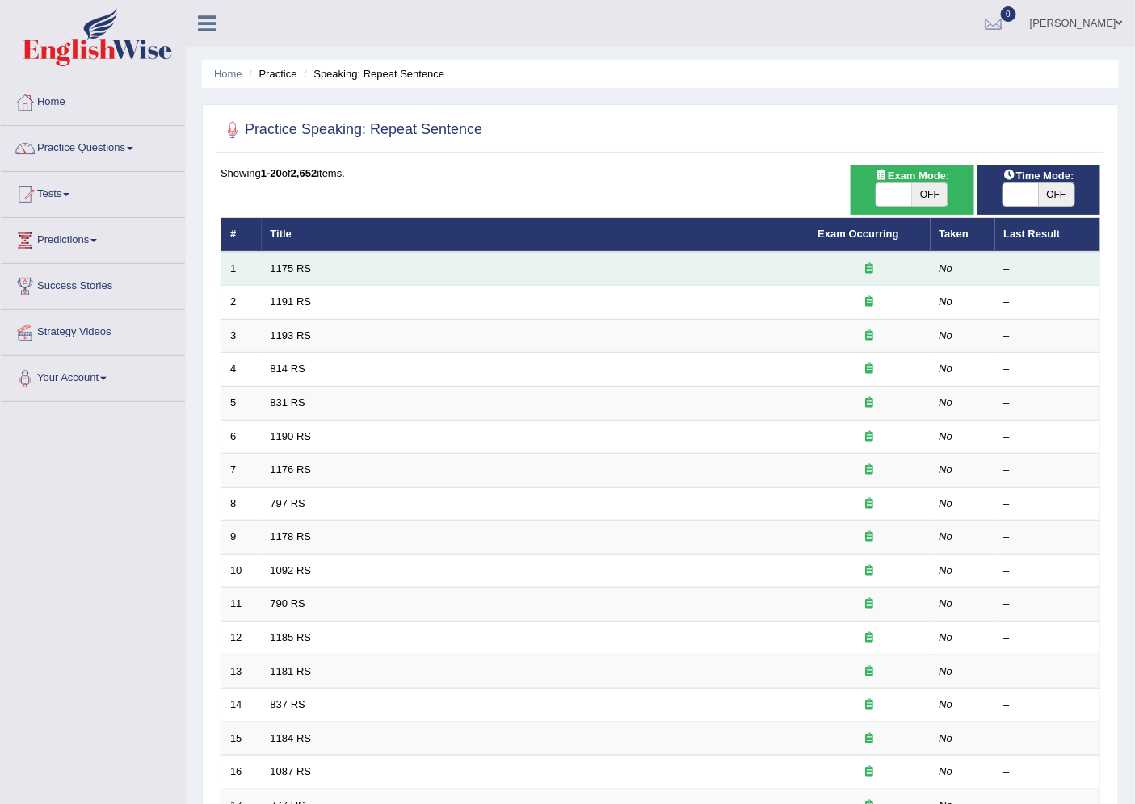
click at [307, 276] on td "1175 RS" at bounding box center [536, 269] width 548 height 34
click at [295, 268] on link "1175 RS" at bounding box center [291, 268] width 41 height 12
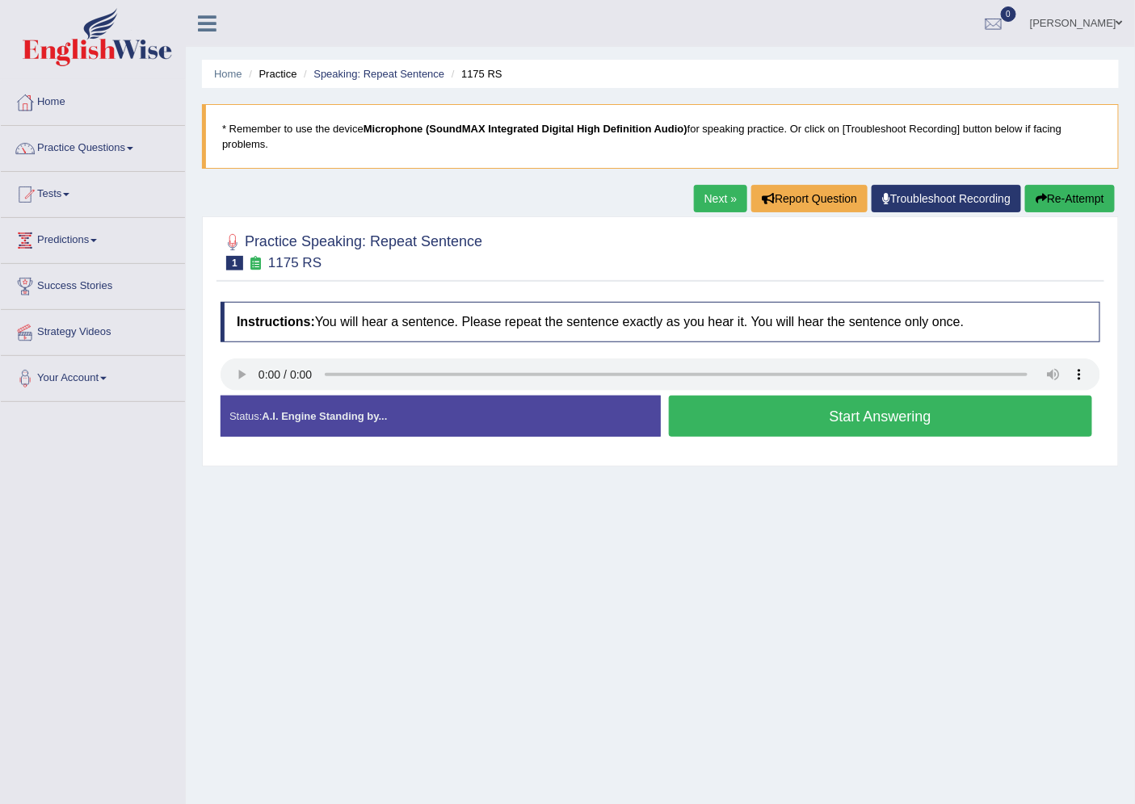
click at [736, 407] on button "Start Answering" at bounding box center [881, 416] width 424 height 41
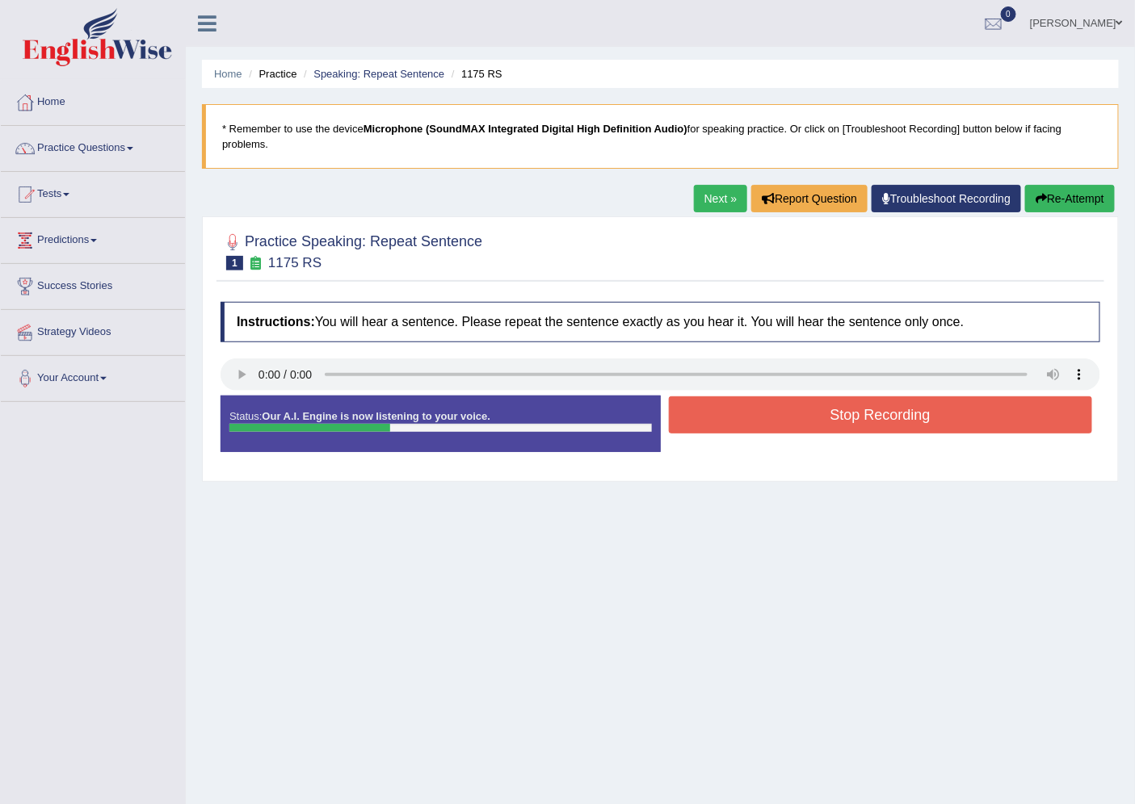
click at [736, 407] on button "Stop Recording" at bounding box center [881, 415] width 424 height 37
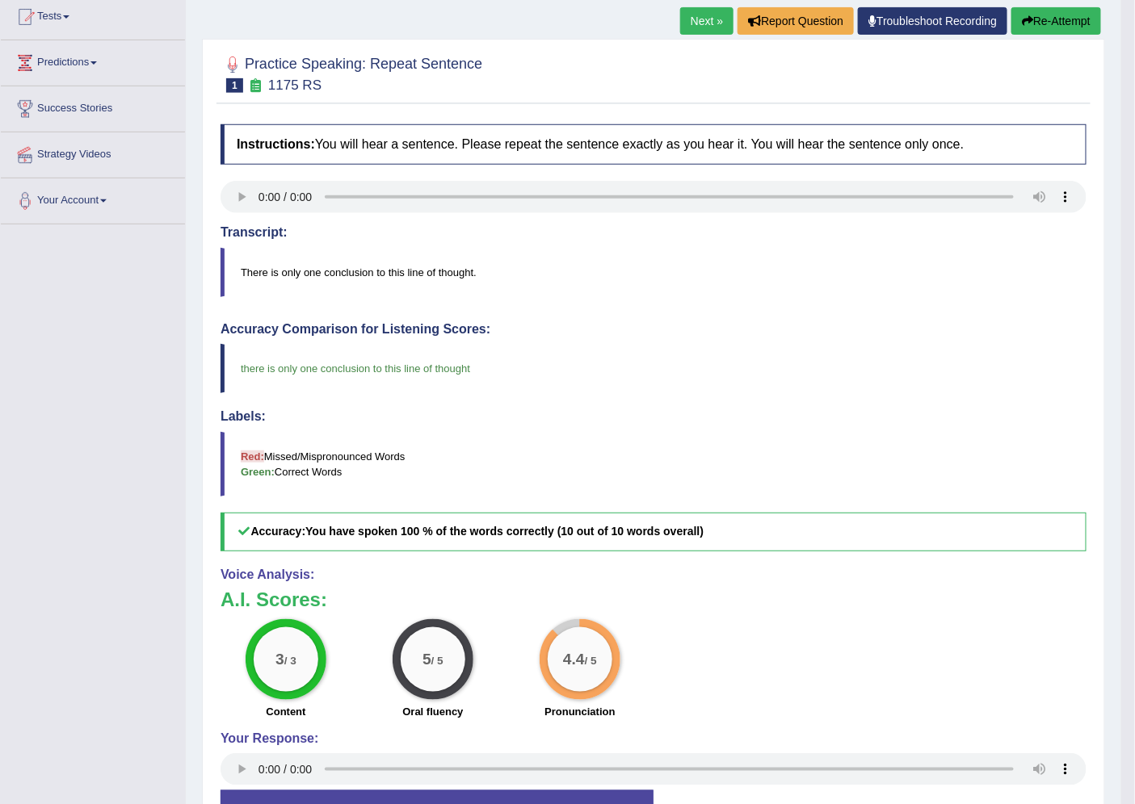
scroll to position [179, 0]
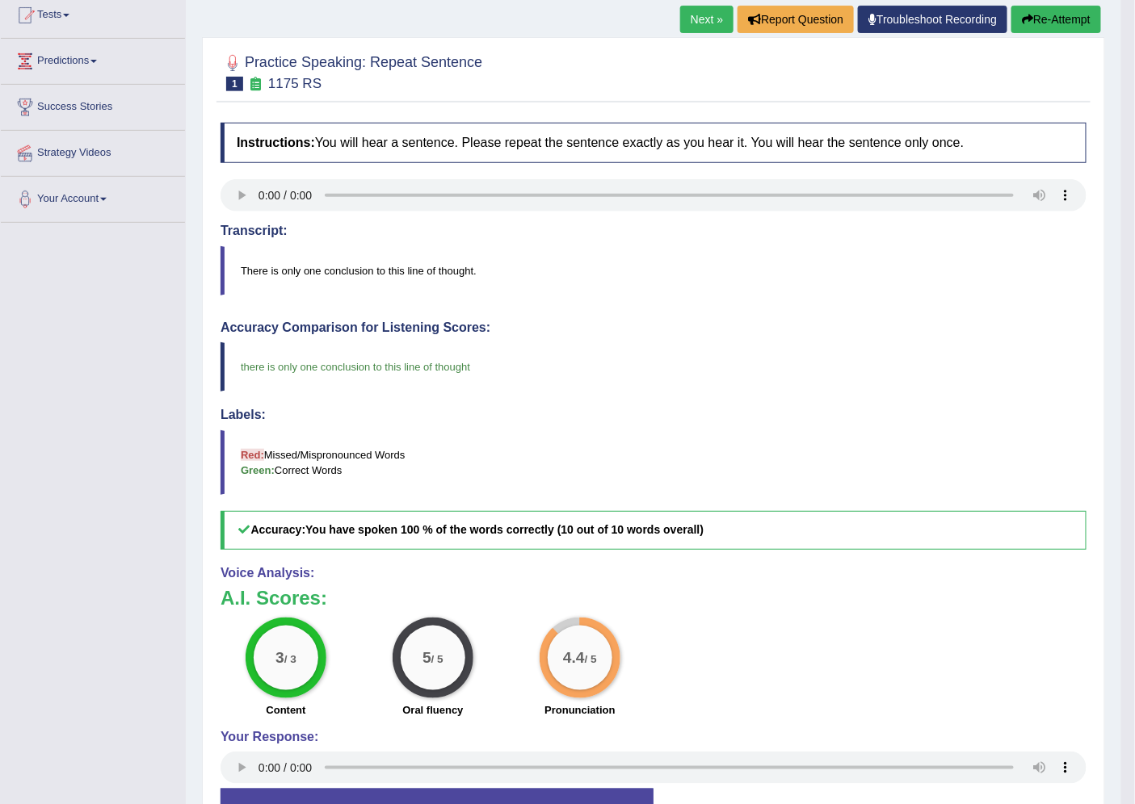
click at [703, 9] on link "Next »" at bounding box center [706, 19] width 53 height 27
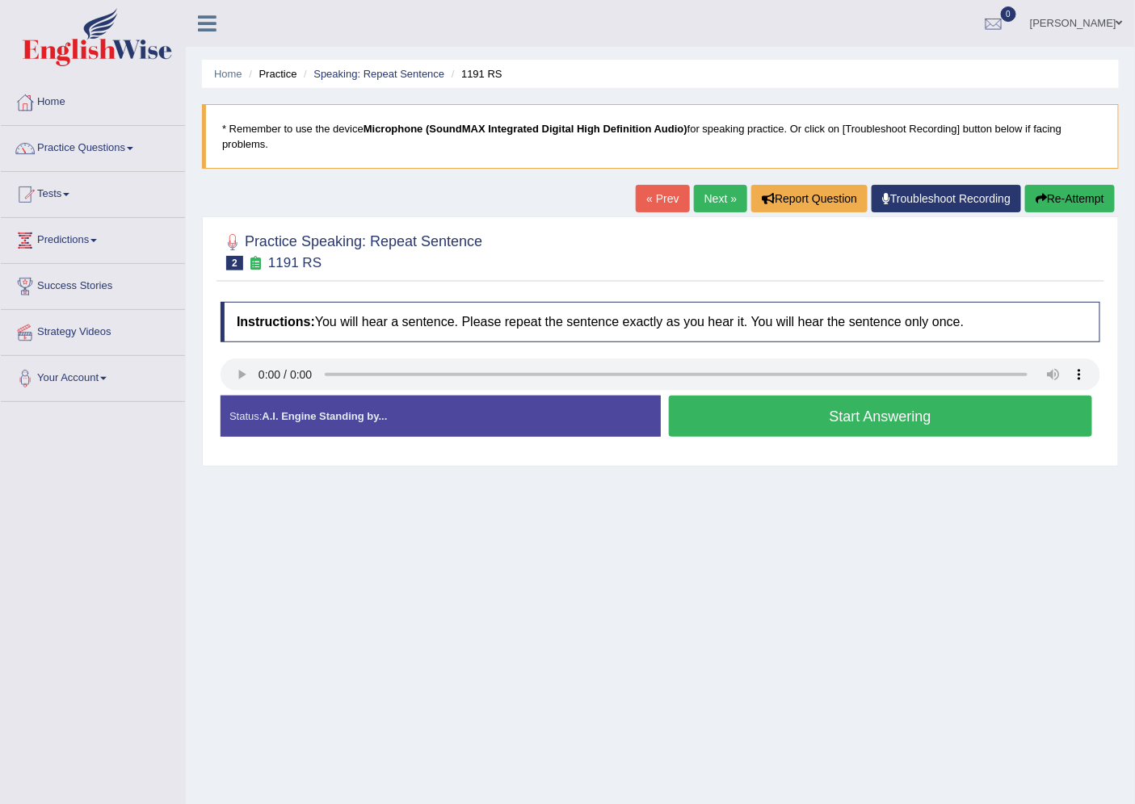
click at [886, 413] on button "Start Answering" at bounding box center [881, 416] width 424 height 41
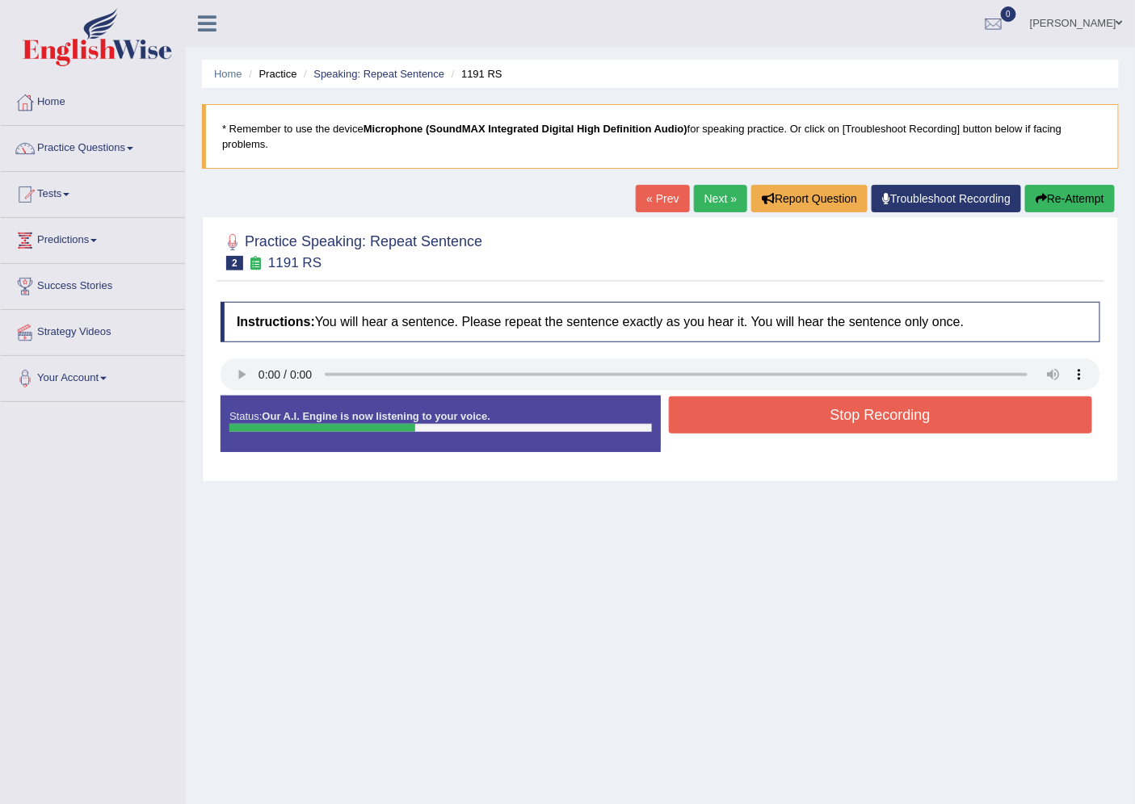
click at [884, 413] on button "Stop Recording" at bounding box center [881, 415] width 424 height 37
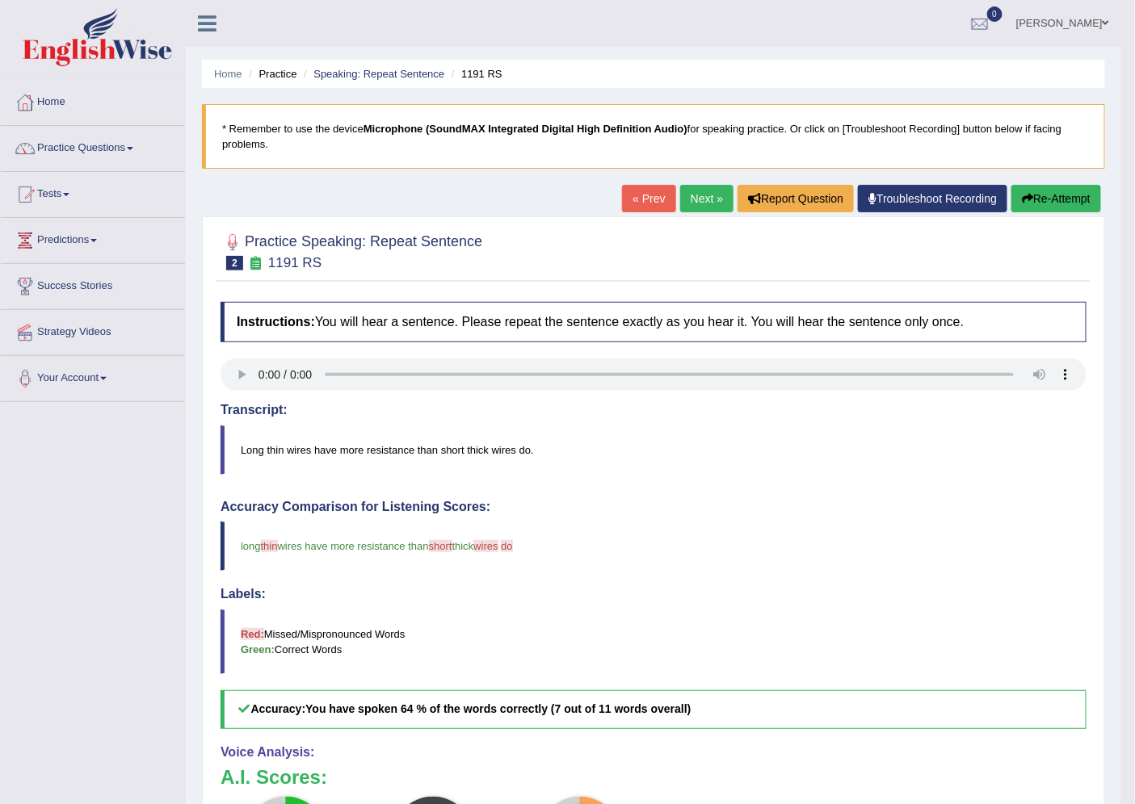
click at [1047, 198] on button "Re-Attempt" at bounding box center [1056, 198] width 90 height 27
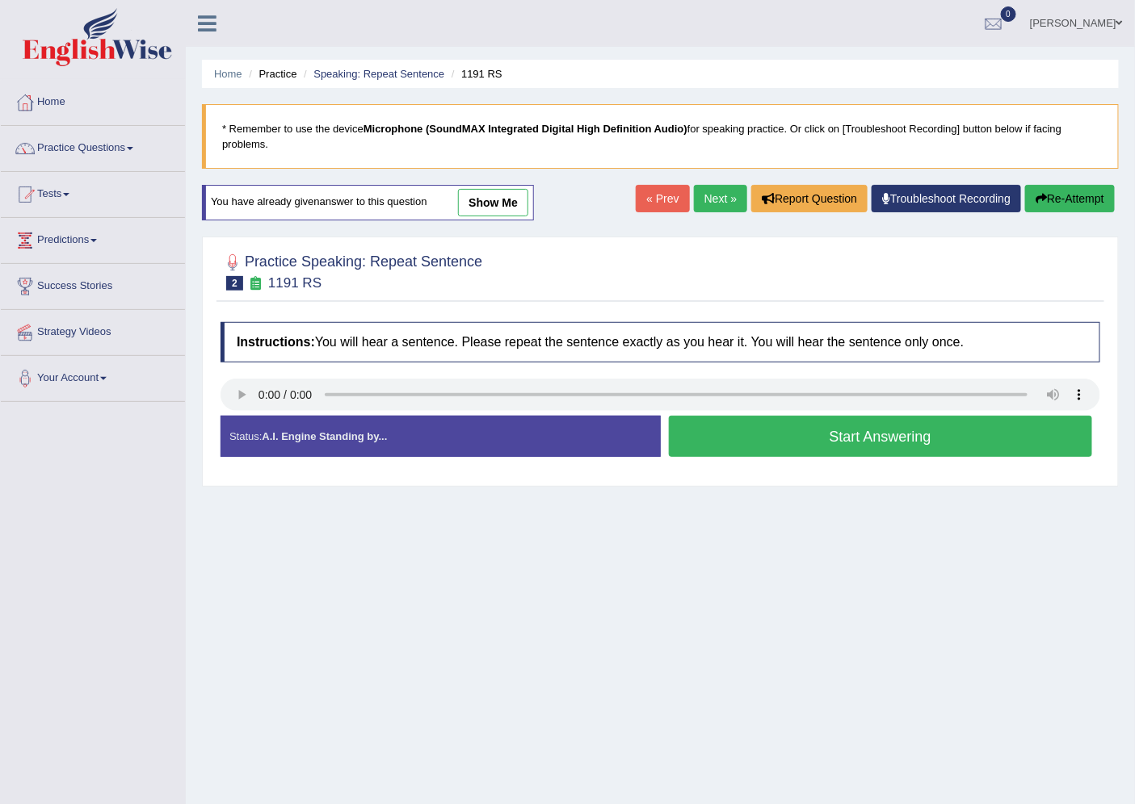
click at [769, 444] on button "Start Answering" at bounding box center [881, 436] width 424 height 41
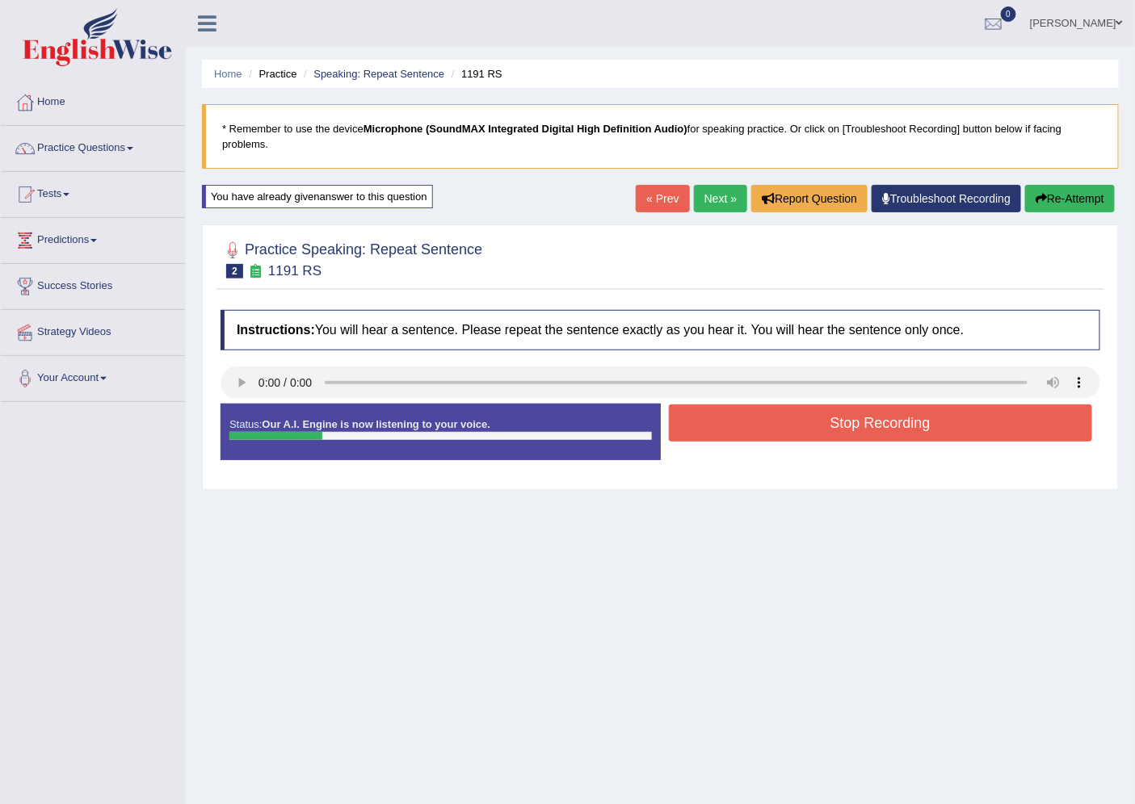
click at [1084, 207] on button "Re-Attempt" at bounding box center [1070, 198] width 90 height 27
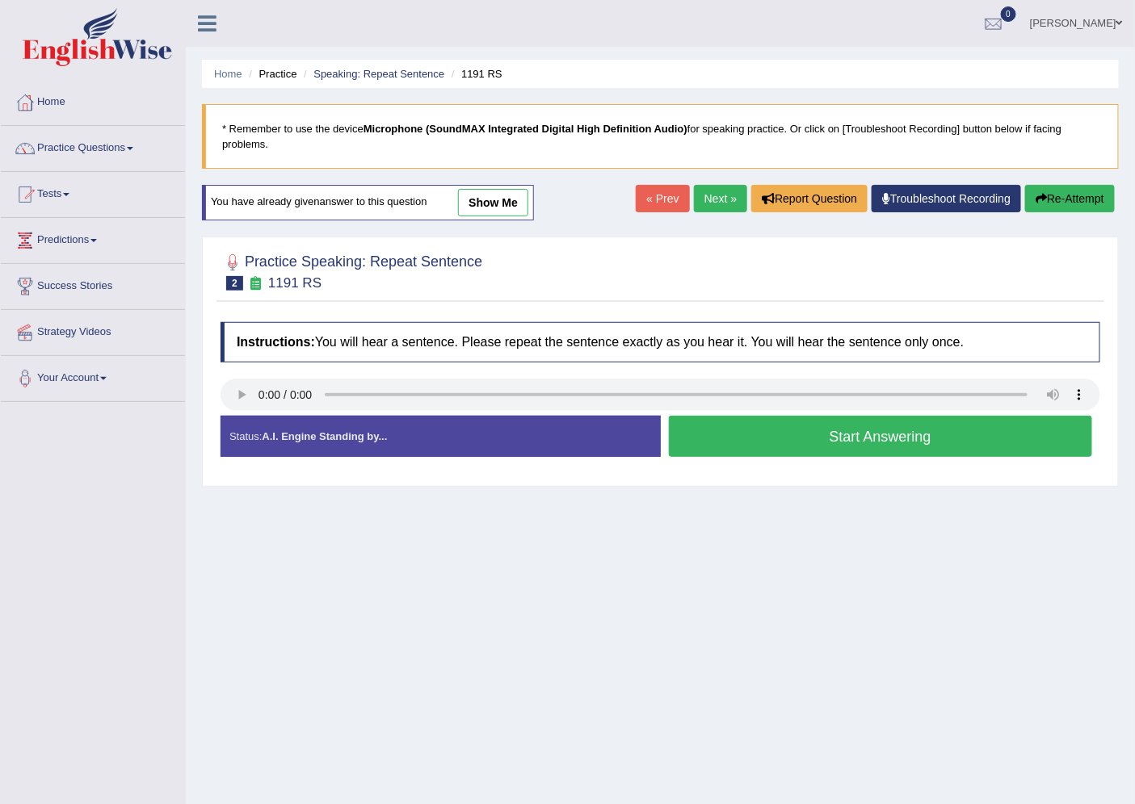
click at [862, 443] on button "Start Answering" at bounding box center [881, 436] width 424 height 41
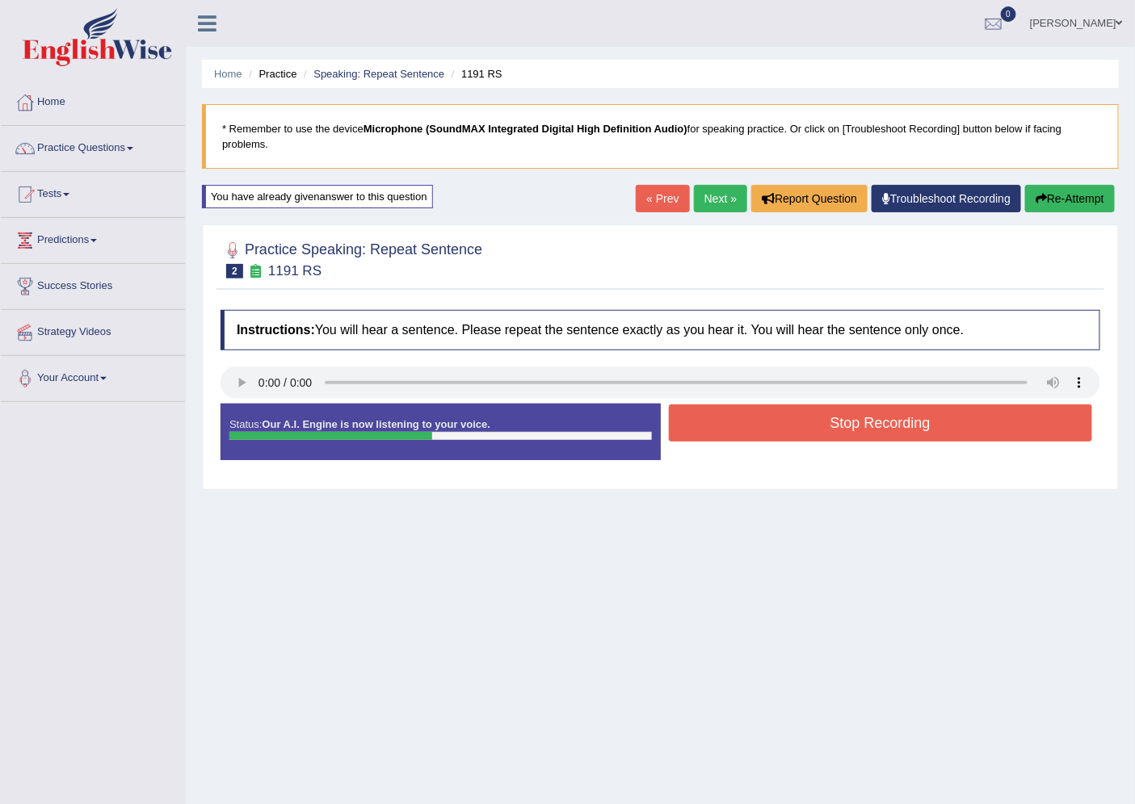
click at [871, 432] on button "Stop Recording" at bounding box center [881, 423] width 424 height 37
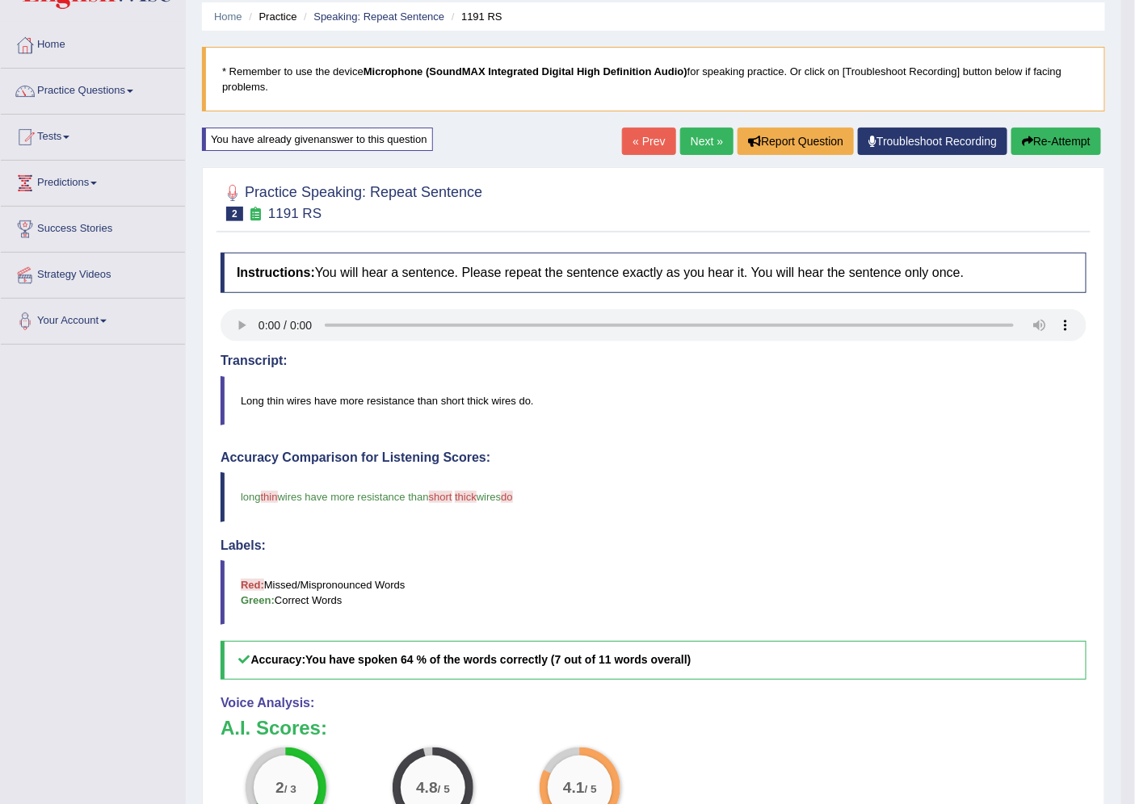
scroll to position [179, 0]
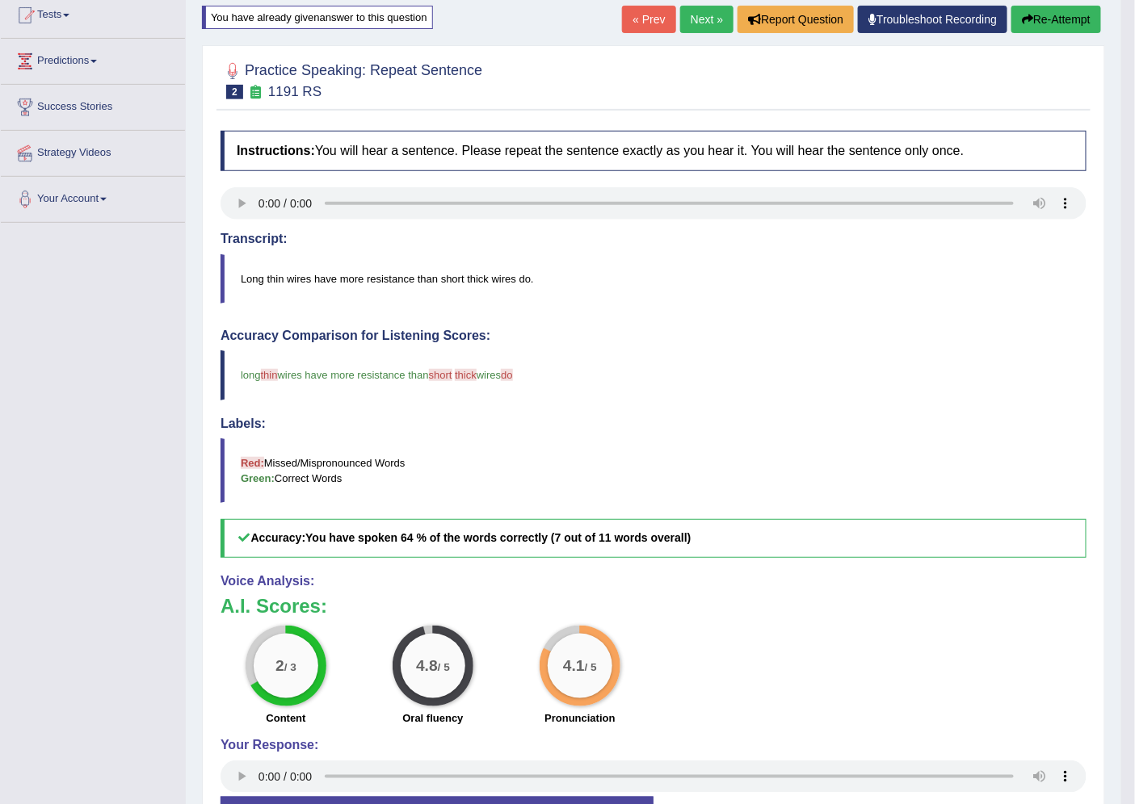
click at [708, 24] on link "Next »" at bounding box center [706, 19] width 53 height 27
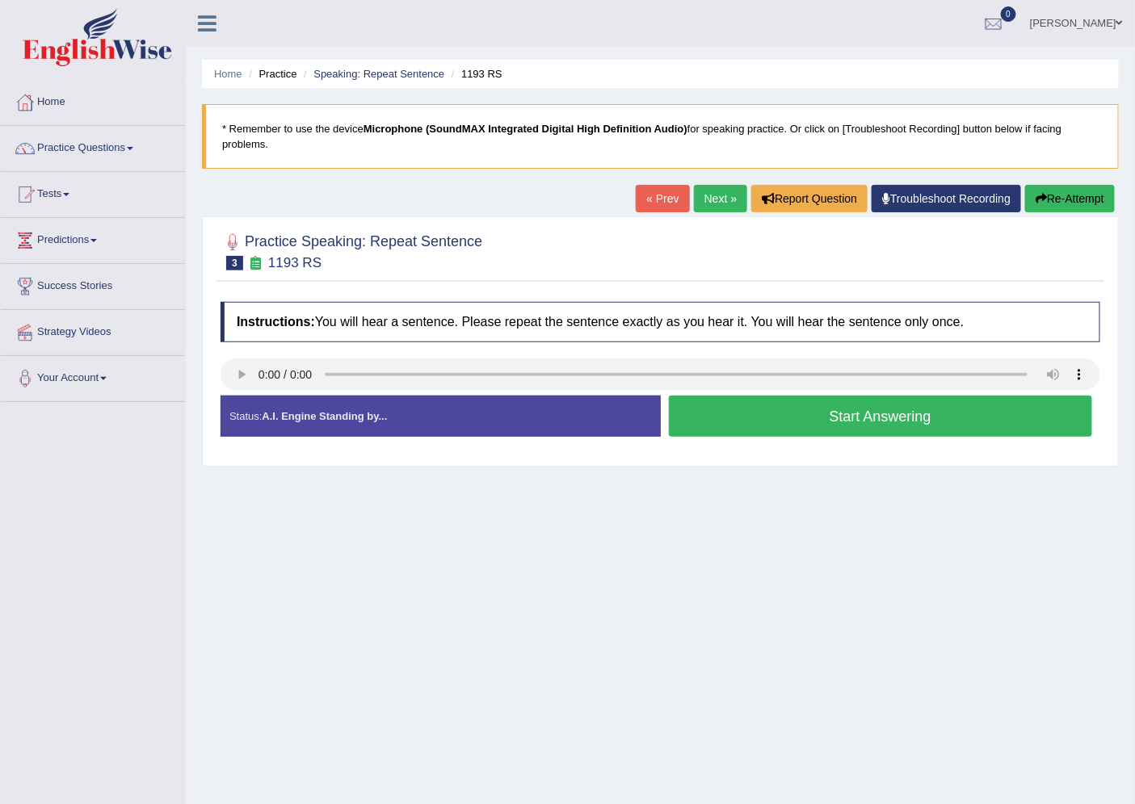
click at [867, 429] on button "Start Answering" at bounding box center [881, 416] width 424 height 41
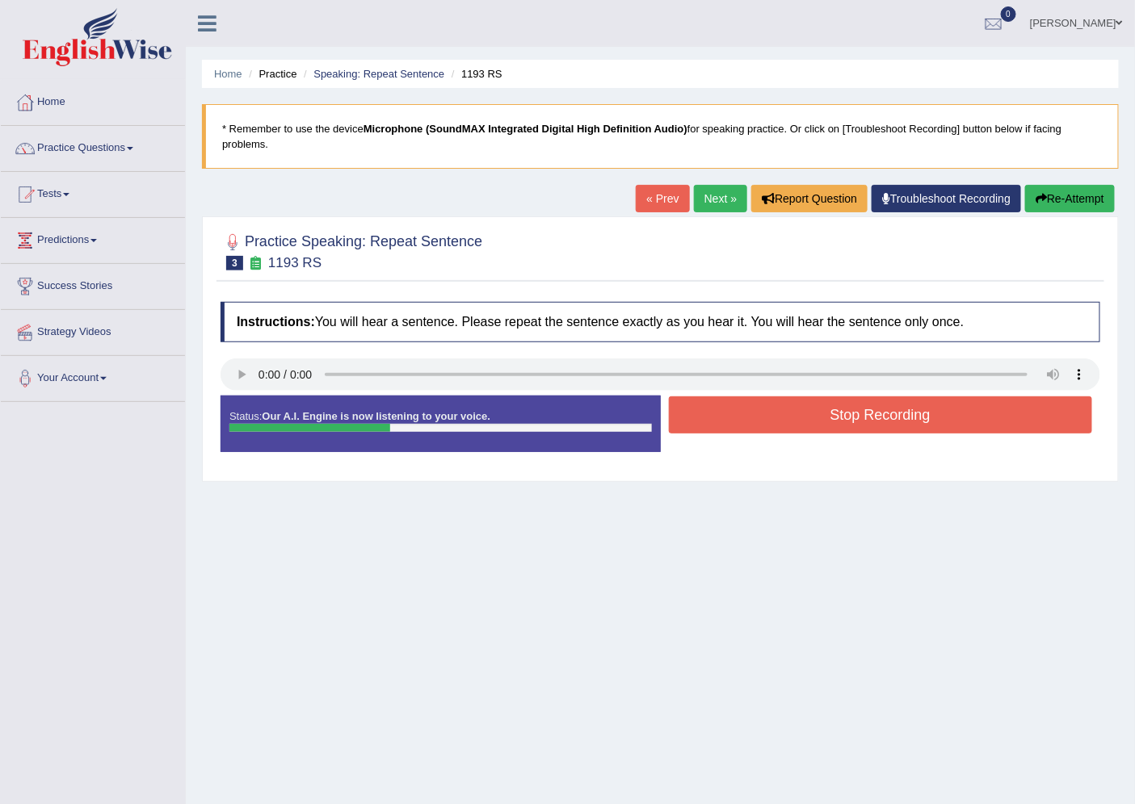
click at [867, 429] on button "Stop Recording" at bounding box center [881, 415] width 424 height 37
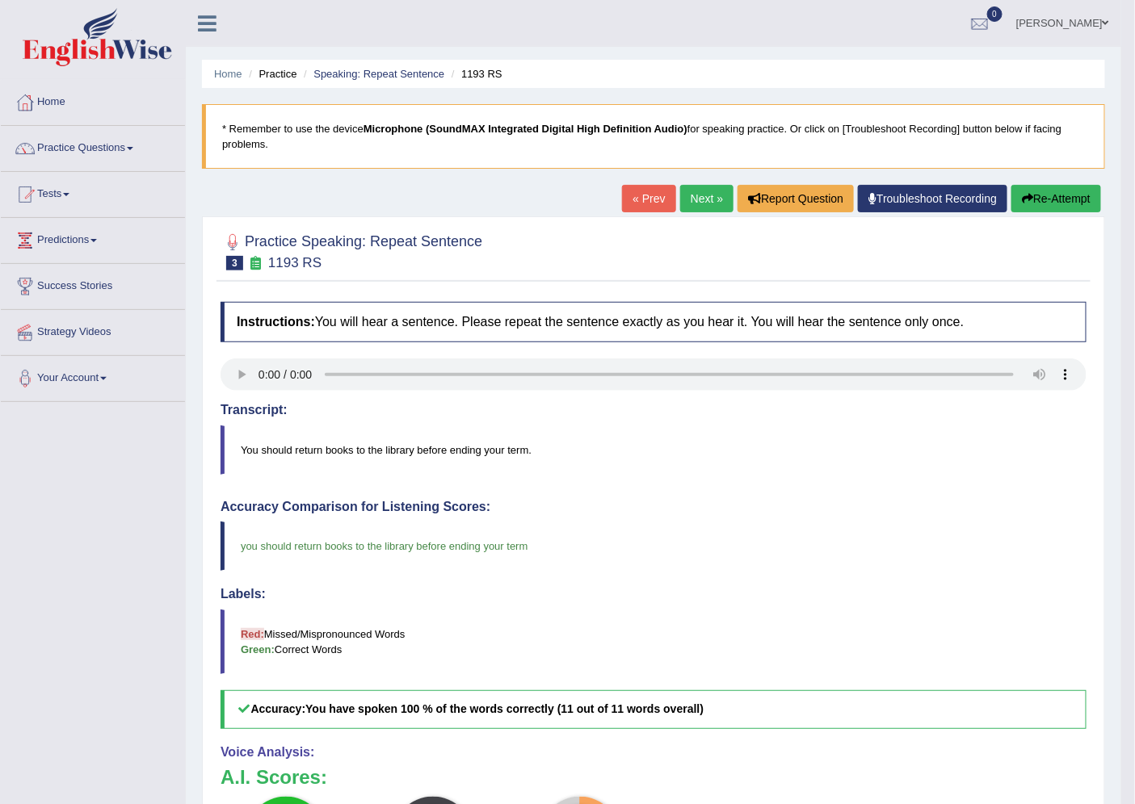
click at [693, 198] on link "Next »" at bounding box center [706, 198] width 53 height 27
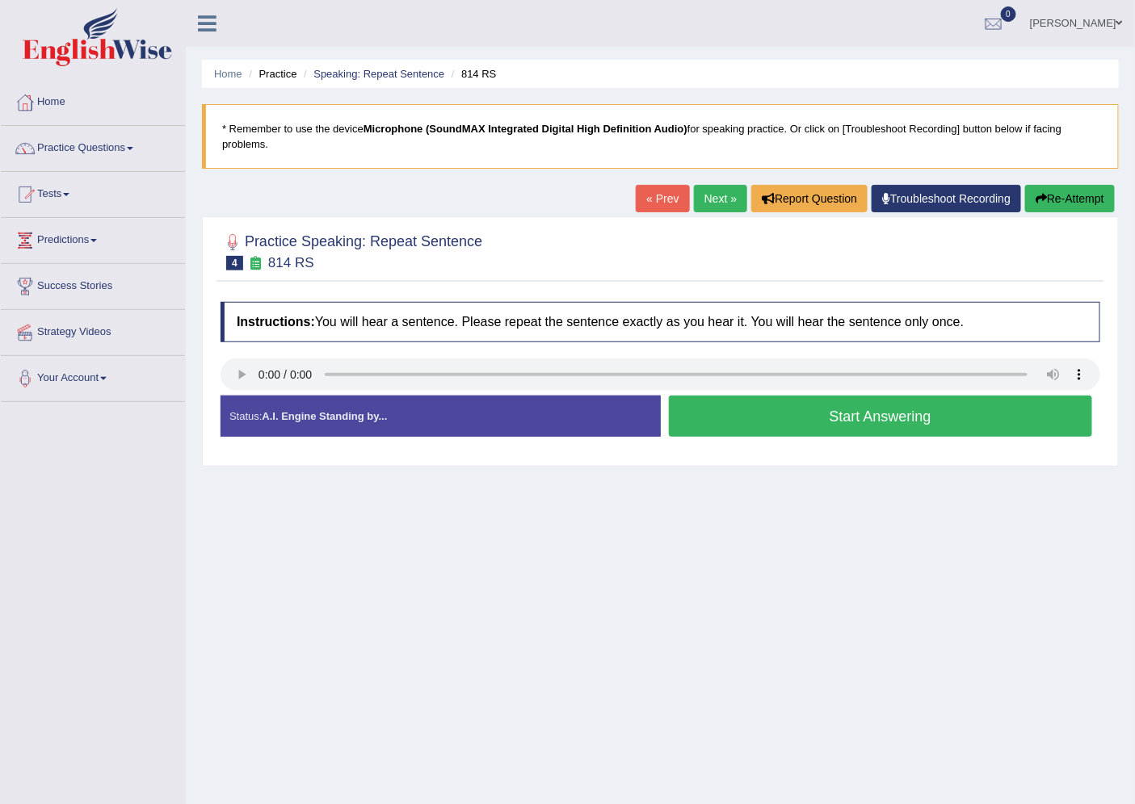
click at [752, 431] on button "Start Answering" at bounding box center [881, 416] width 424 height 41
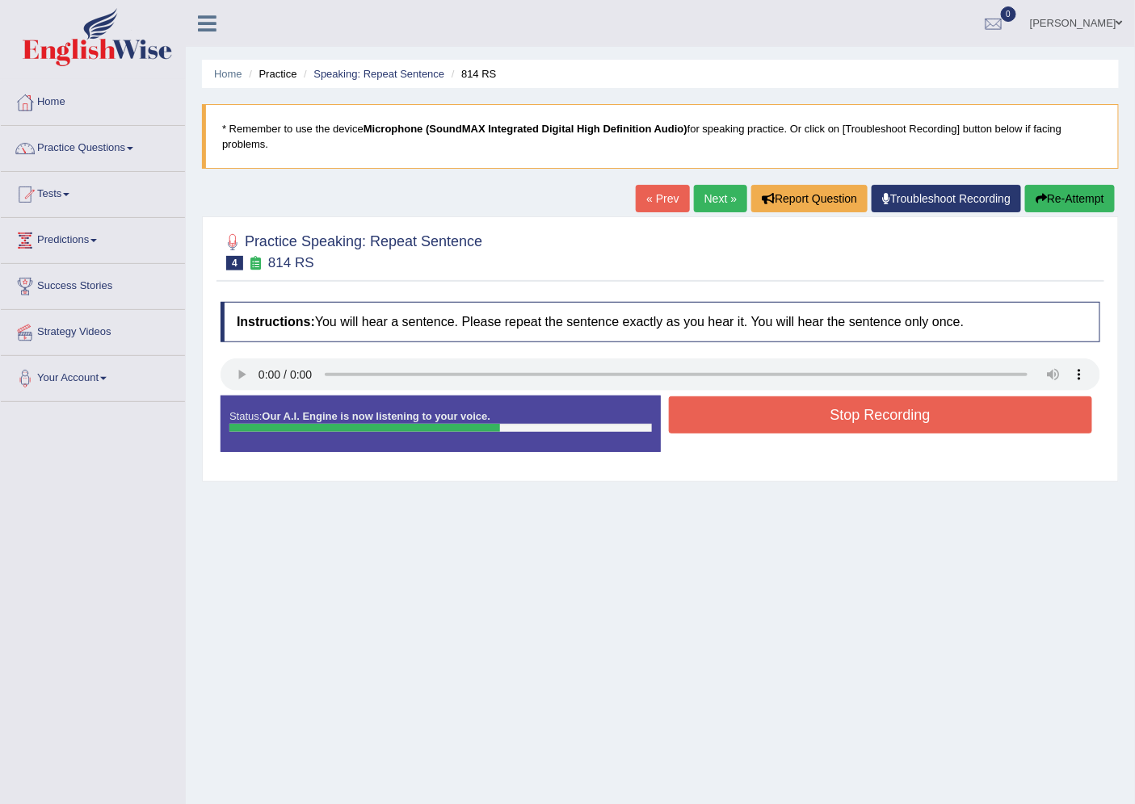
click at [752, 431] on button "Stop Recording" at bounding box center [881, 415] width 424 height 37
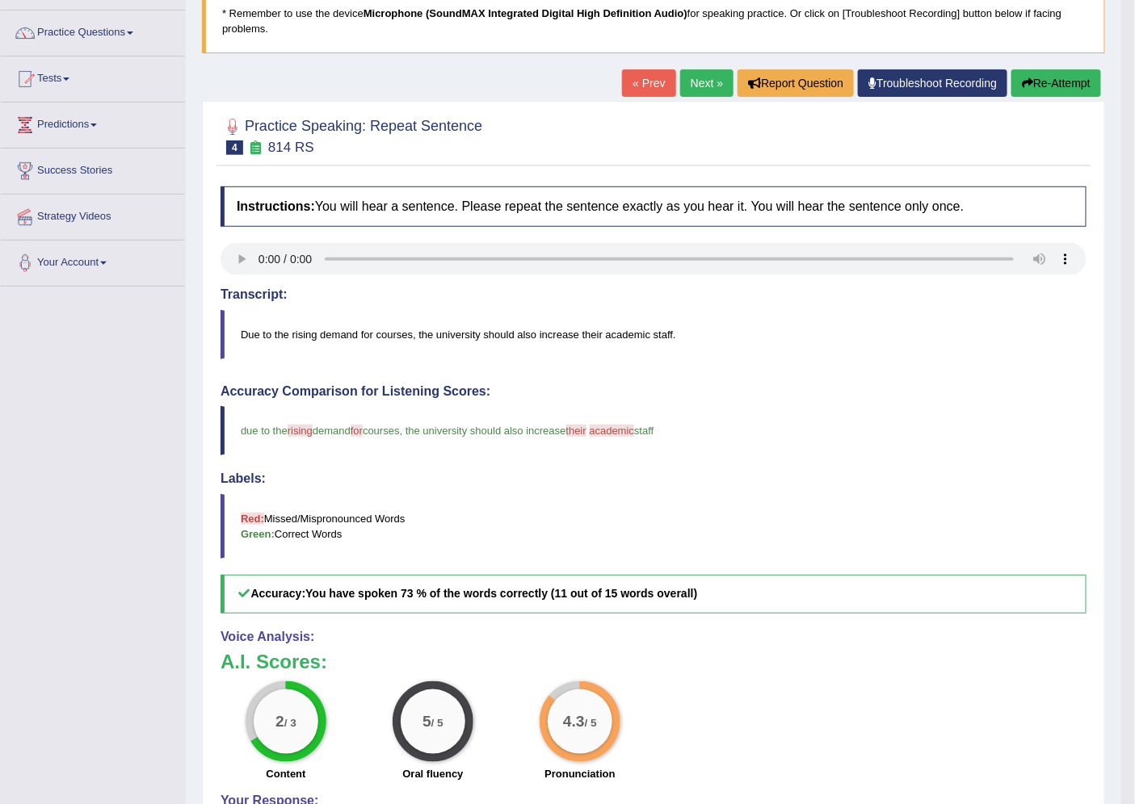
scroll to position [90, 0]
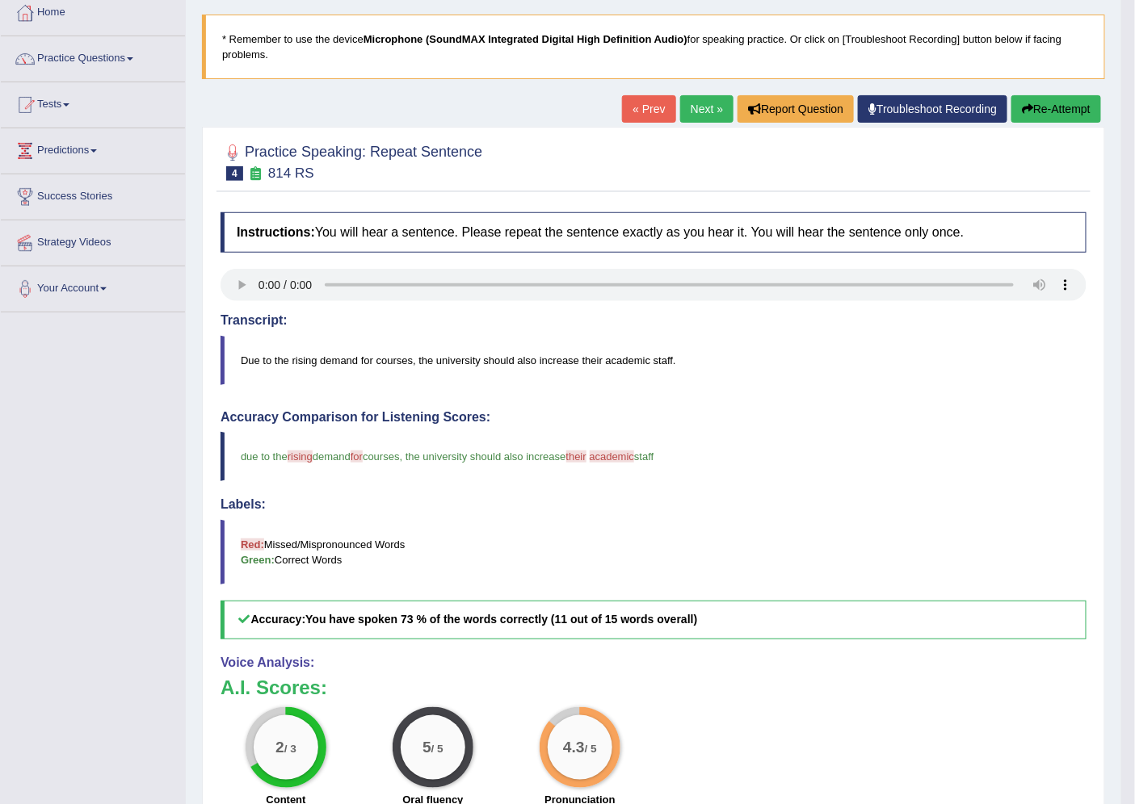
click at [697, 106] on link "Next »" at bounding box center [706, 108] width 53 height 27
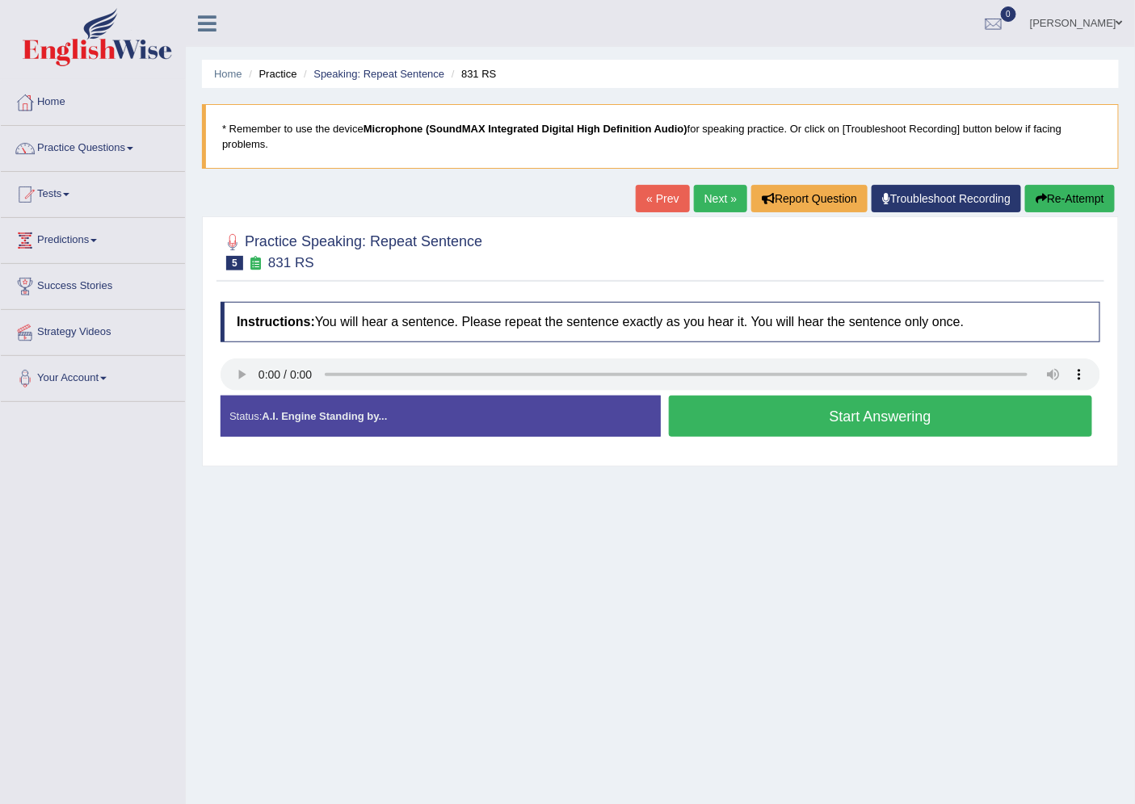
click at [695, 418] on button "Start Answering" at bounding box center [881, 416] width 424 height 41
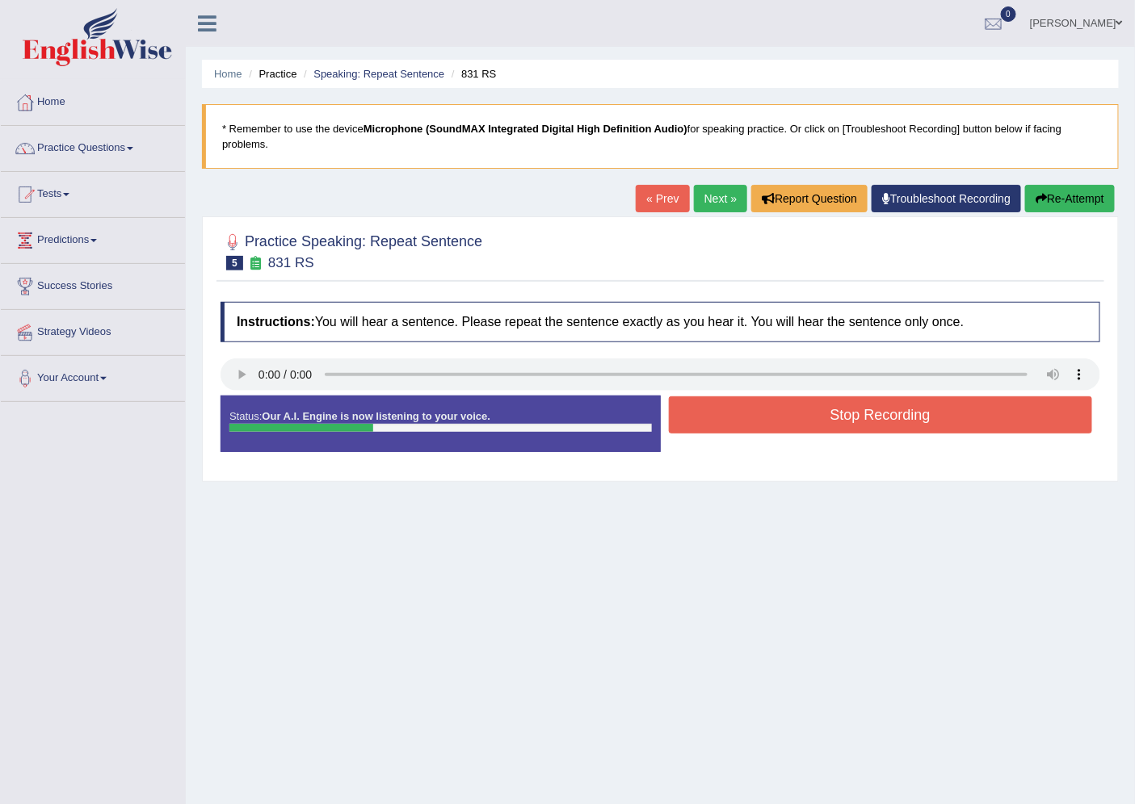
click at [693, 422] on button "Stop Recording" at bounding box center [881, 415] width 424 height 37
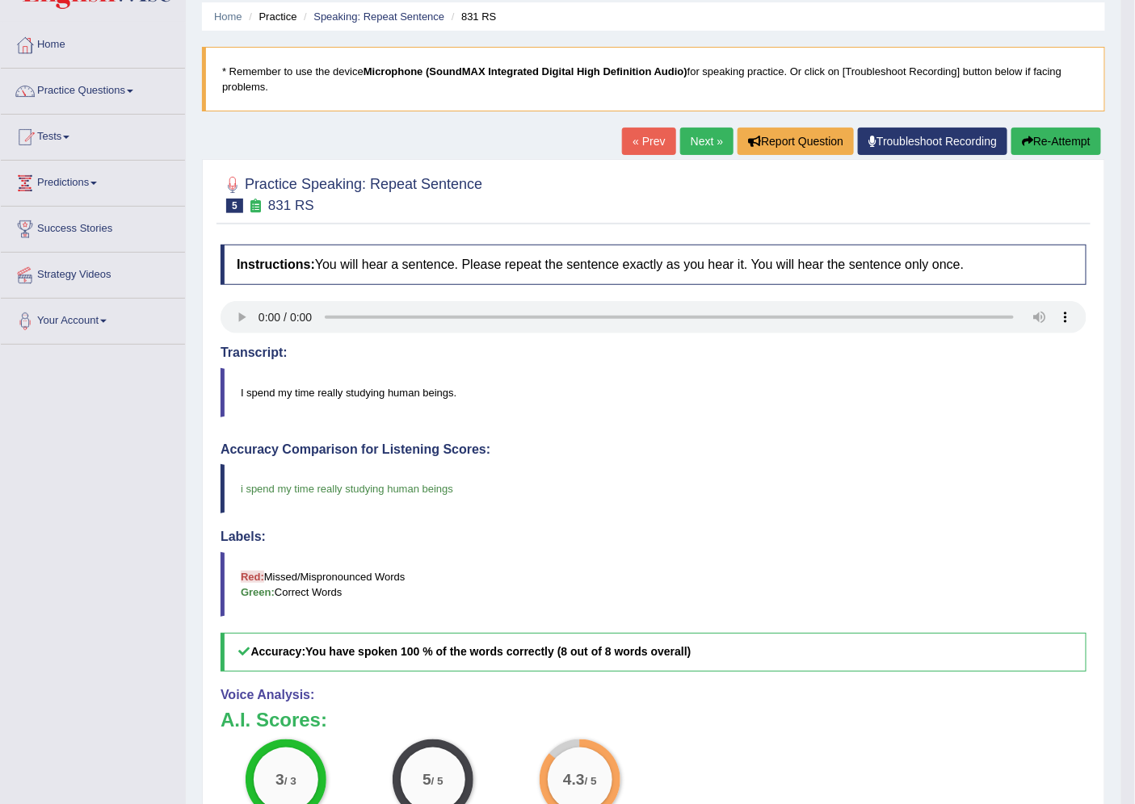
scroll to position [90, 0]
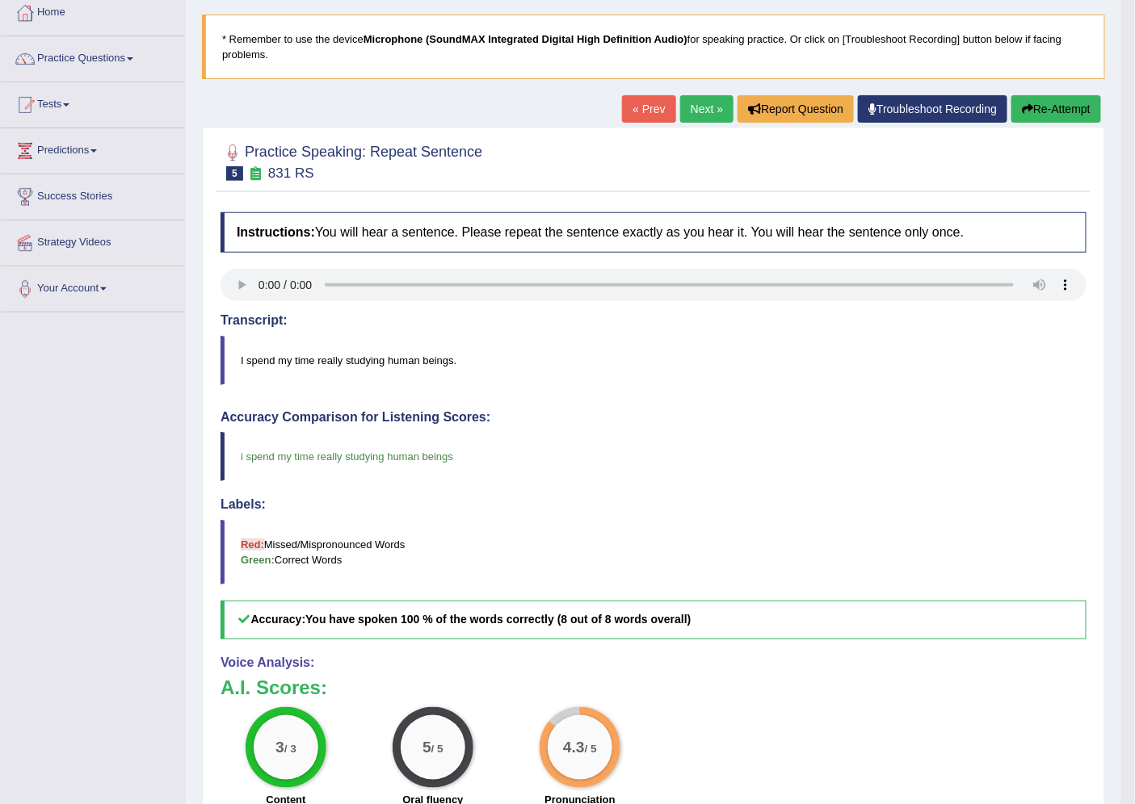
click at [688, 103] on link "Next »" at bounding box center [706, 108] width 53 height 27
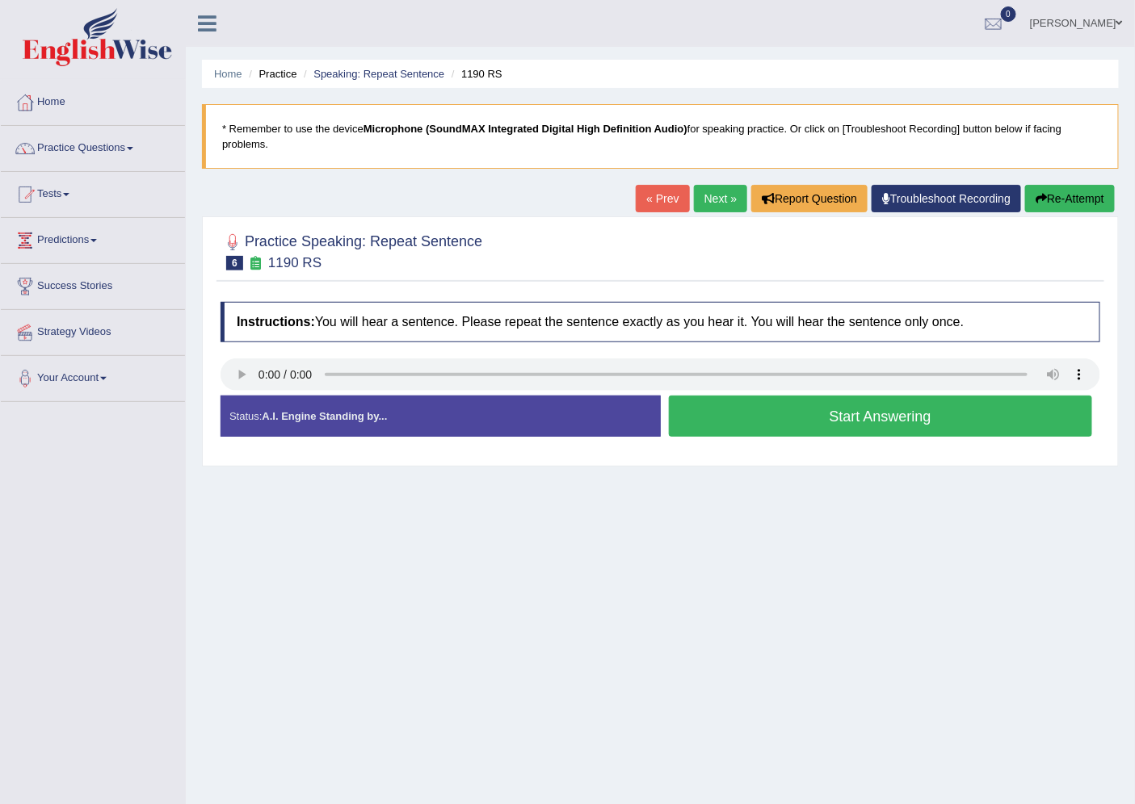
drag, startPoint x: 0, startPoint y: 0, endPoint x: 741, endPoint y: 279, distance: 792.3
click at [754, 280] on div "Practice Speaking: Repeat Sentence 6 1190 RS Instructions: You will hear a sent…" at bounding box center [660, 341] width 917 height 250
click at [735, 422] on button "Start Answering" at bounding box center [881, 416] width 424 height 41
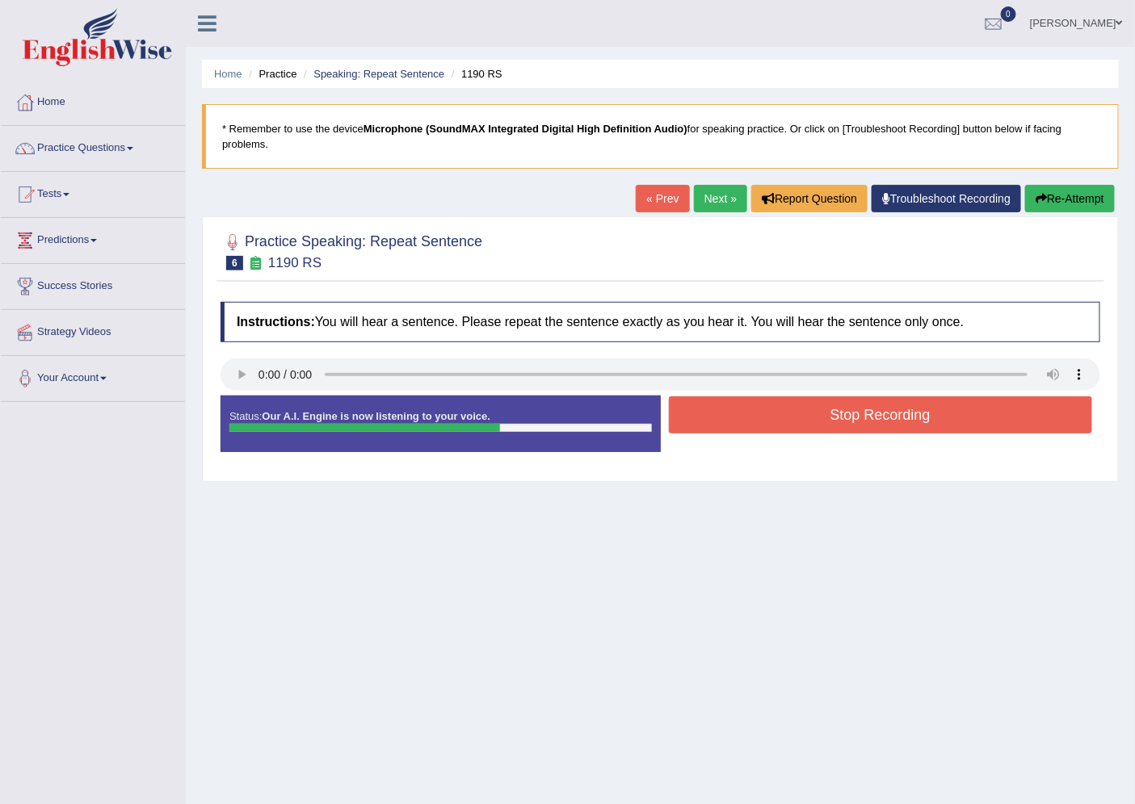
click at [735, 422] on button "Stop Recording" at bounding box center [881, 415] width 424 height 37
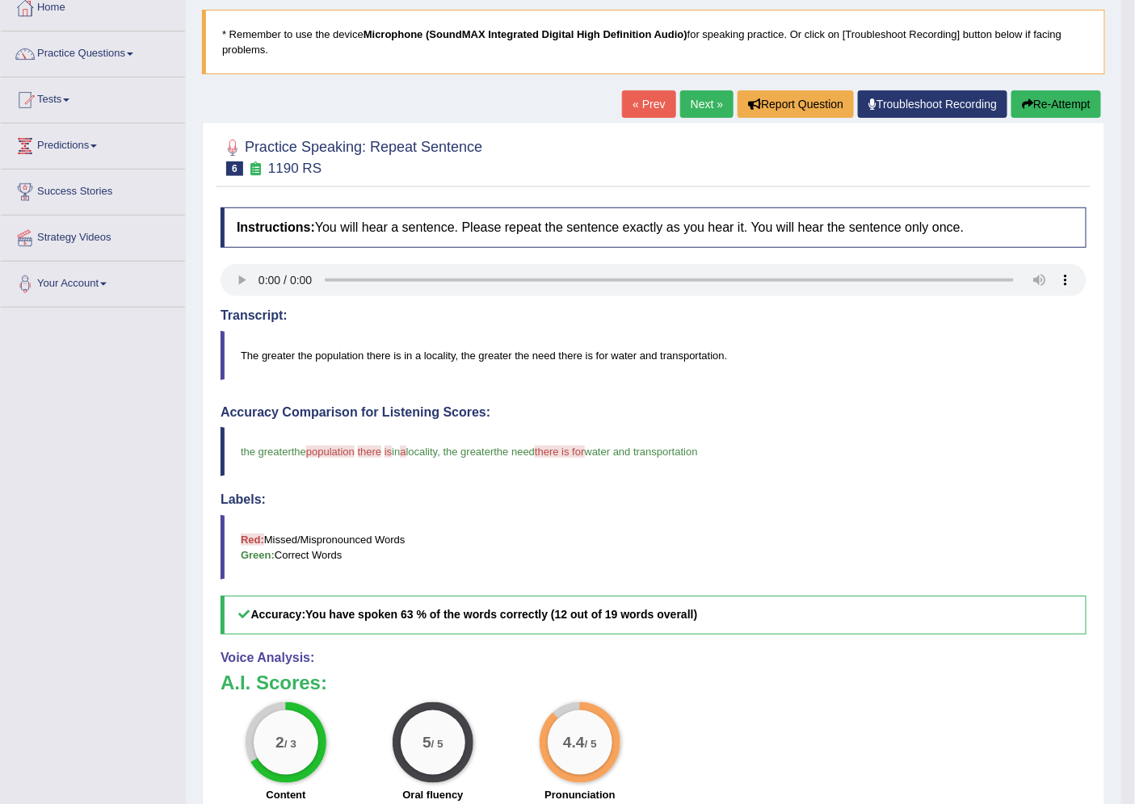
scroll to position [90, 0]
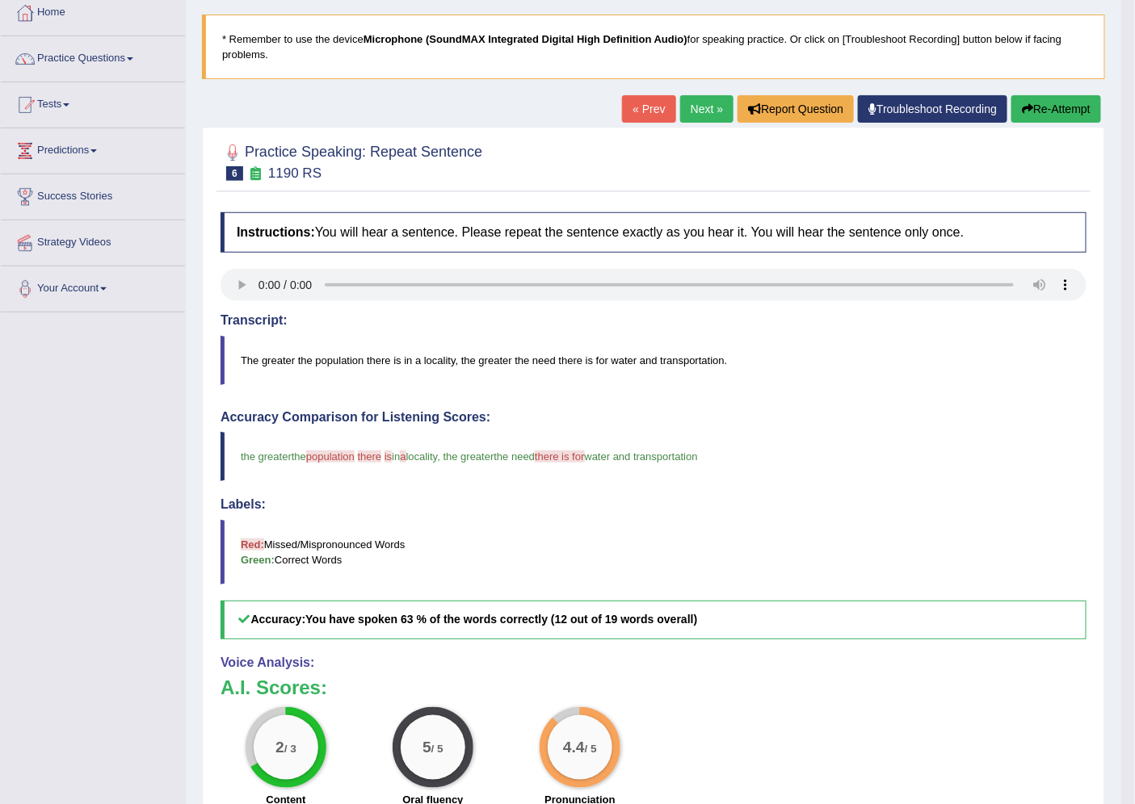
click at [687, 106] on link "Next »" at bounding box center [706, 108] width 53 height 27
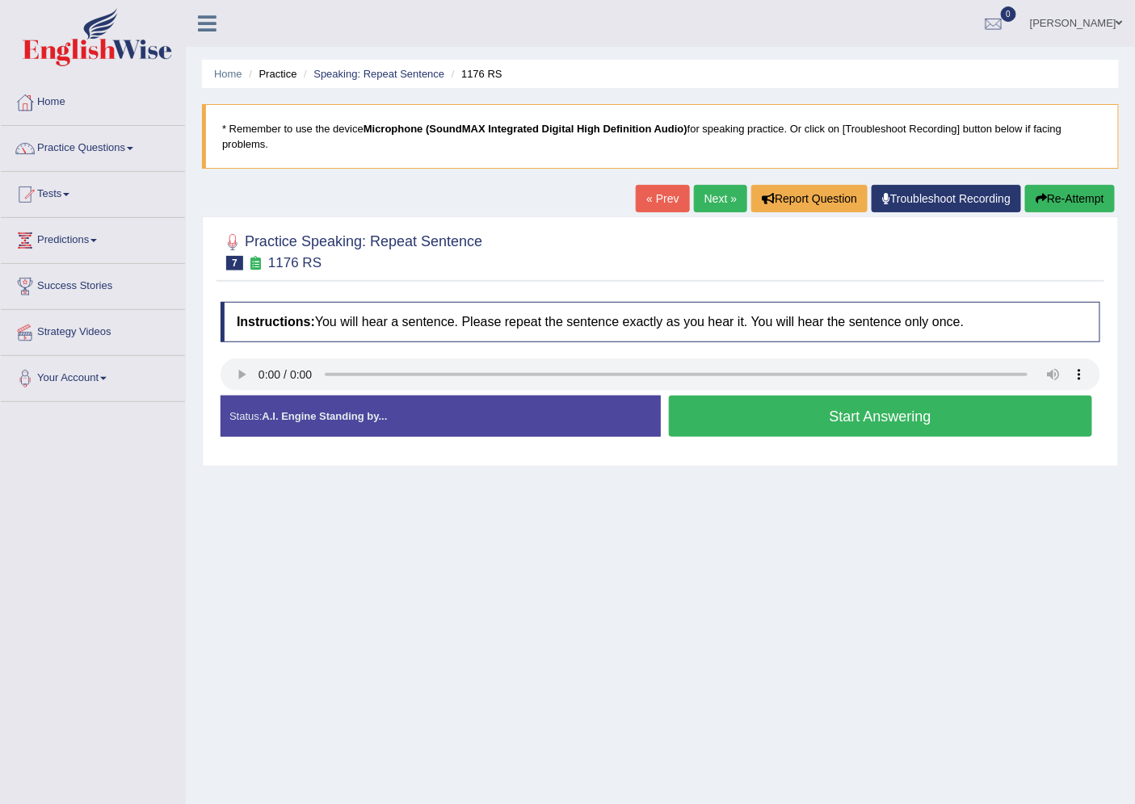
click at [819, 408] on button "Start Answering" at bounding box center [881, 416] width 424 height 41
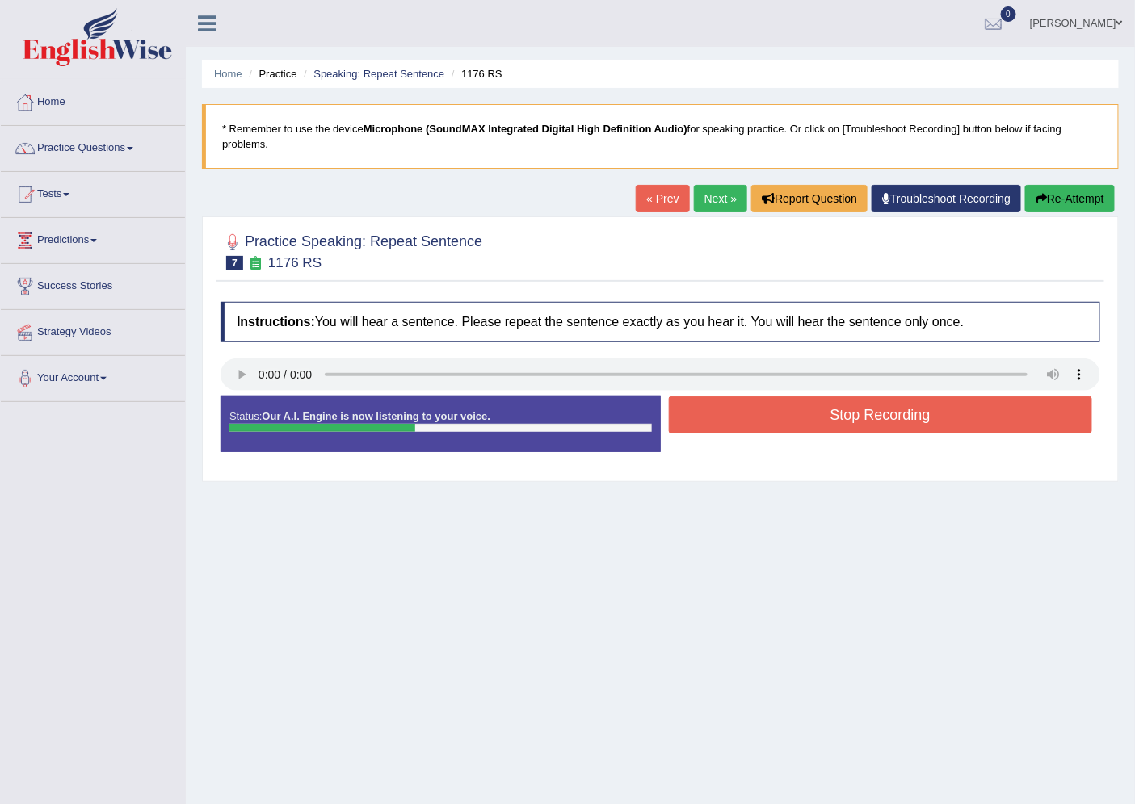
click at [819, 408] on button "Stop Recording" at bounding box center [881, 415] width 424 height 37
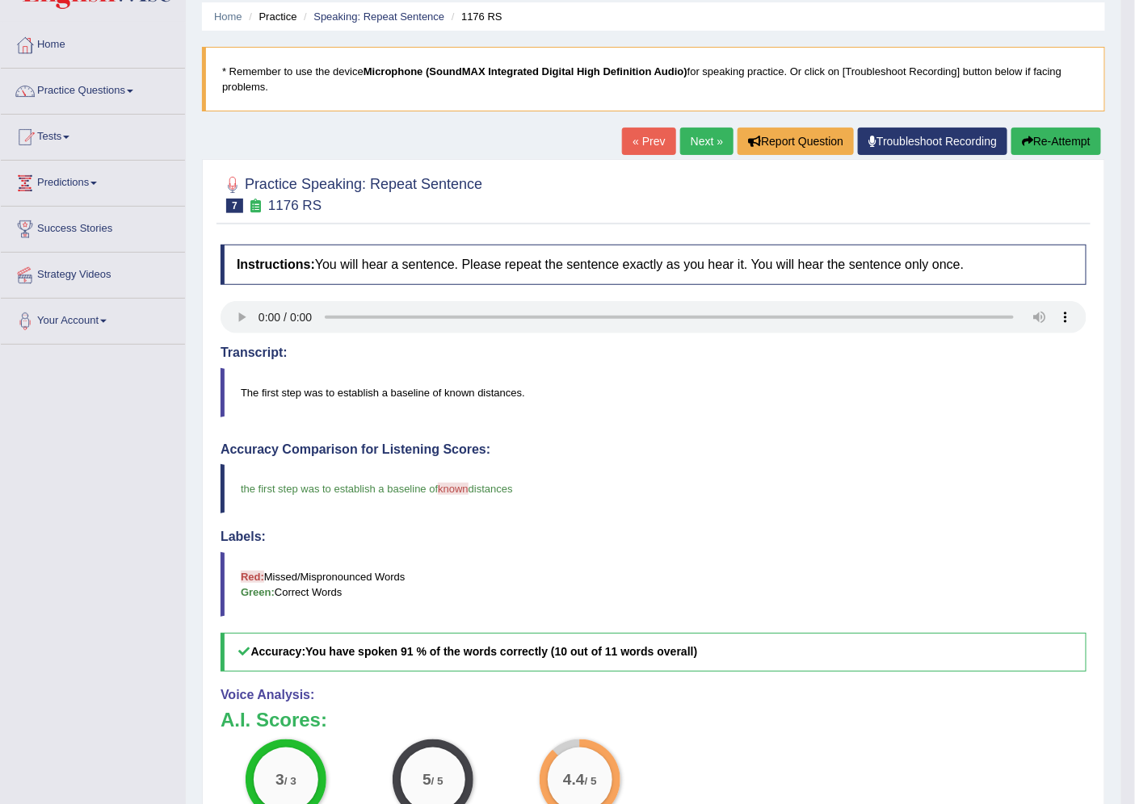
scroll to position [90, 0]
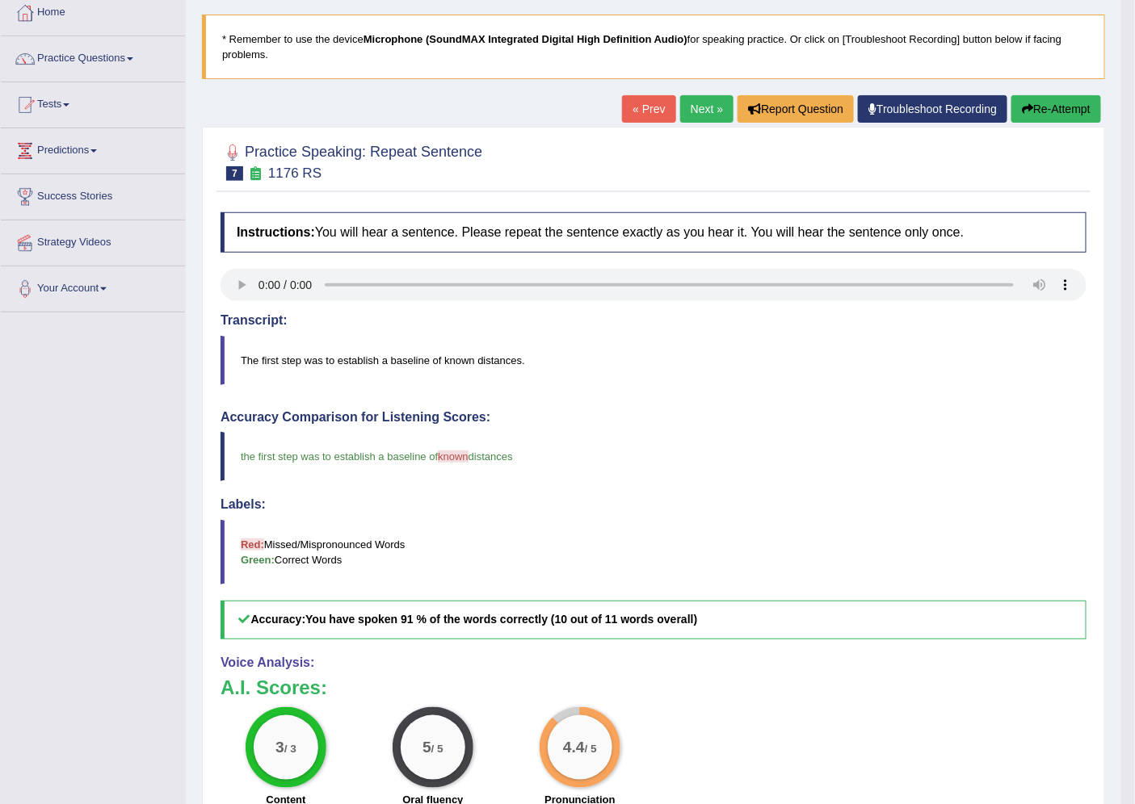
click at [693, 107] on link "Next »" at bounding box center [706, 108] width 53 height 27
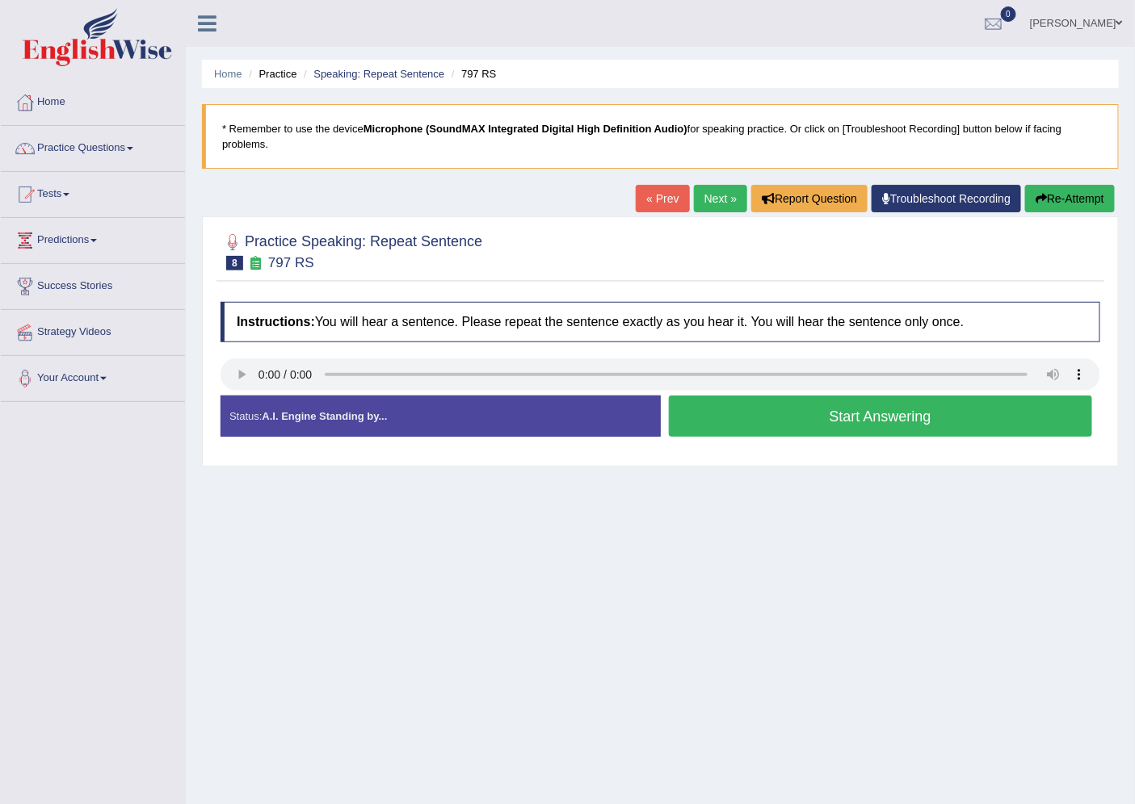
click at [827, 422] on button "Start Answering" at bounding box center [881, 416] width 424 height 41
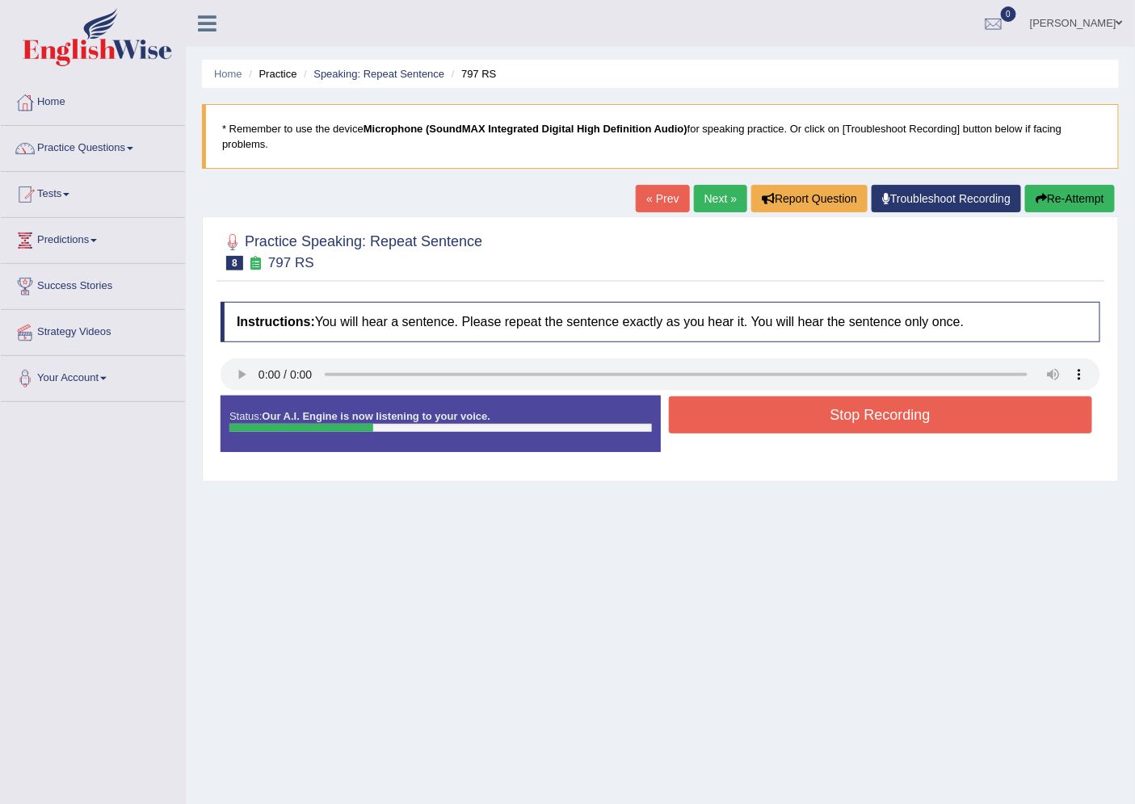
click at [827, 422] on button "Stop Recording" at bounding box center [881, 415] width 424 height 37
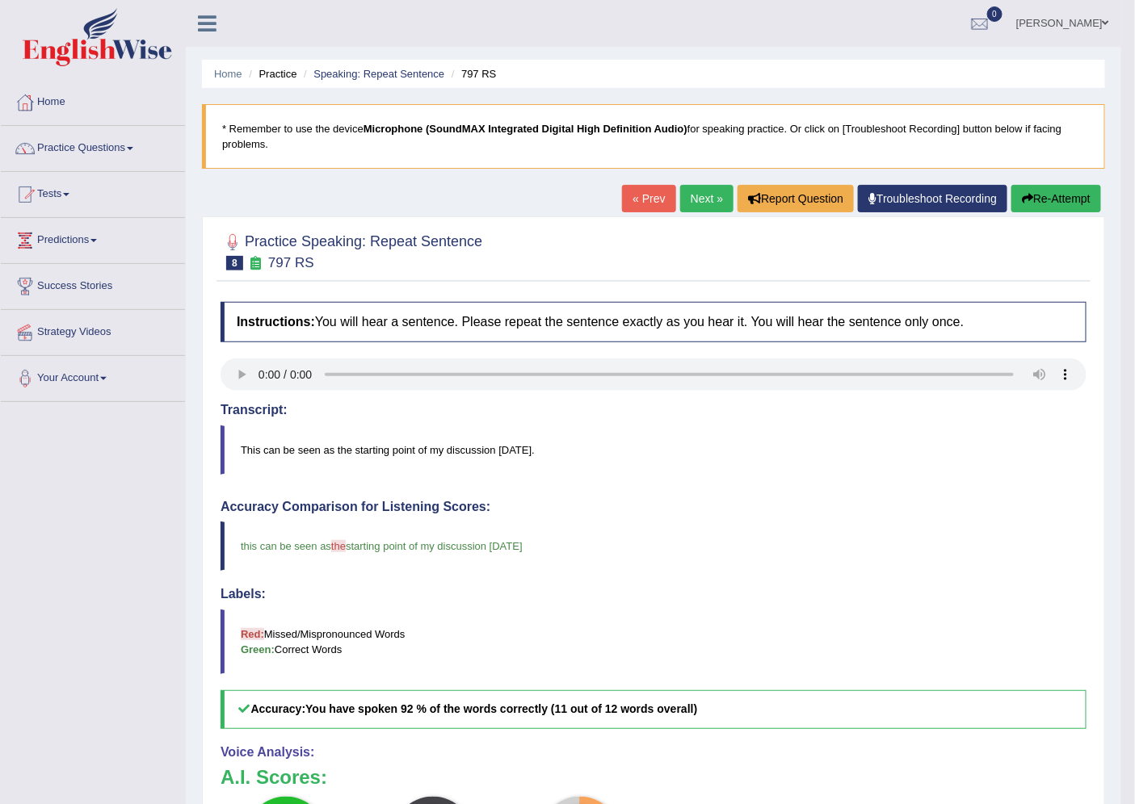
click at [716, 191] on link "Next »" at bounding box center [706, 198] width 53 height 27
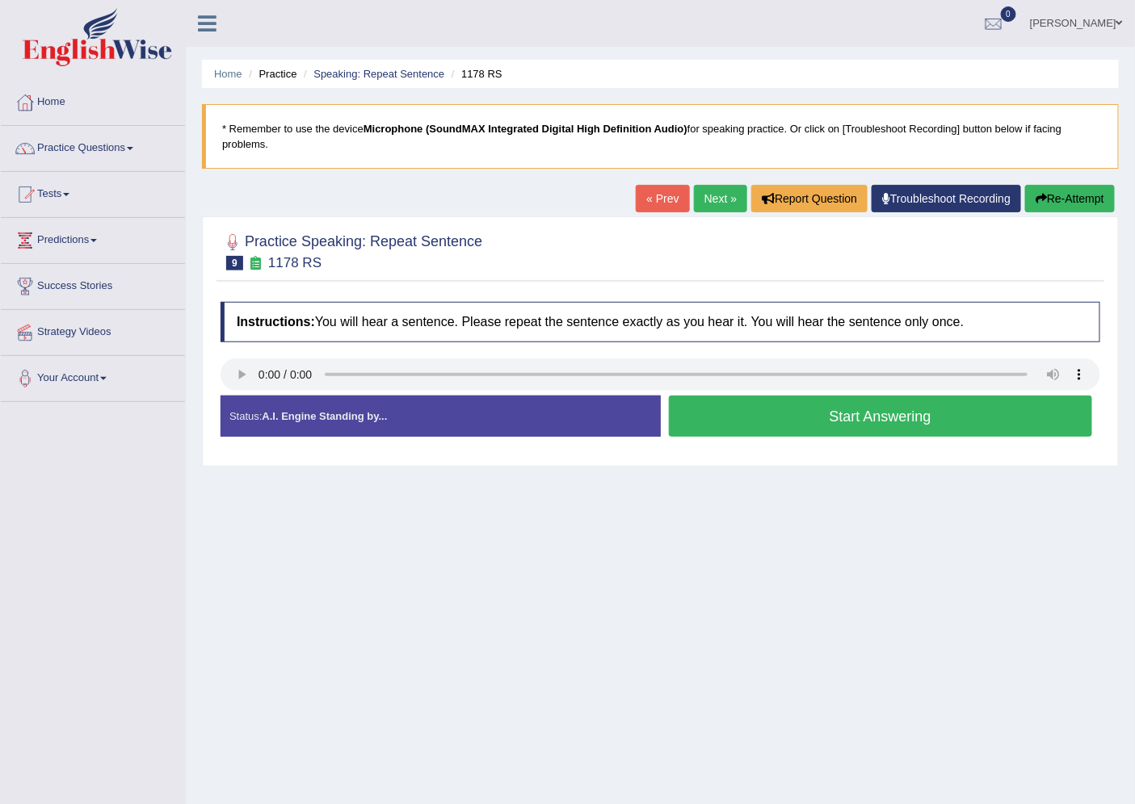
click at [1008, 433] on button "Start Answering" at bounding box center [881, 416] width 424 height 41
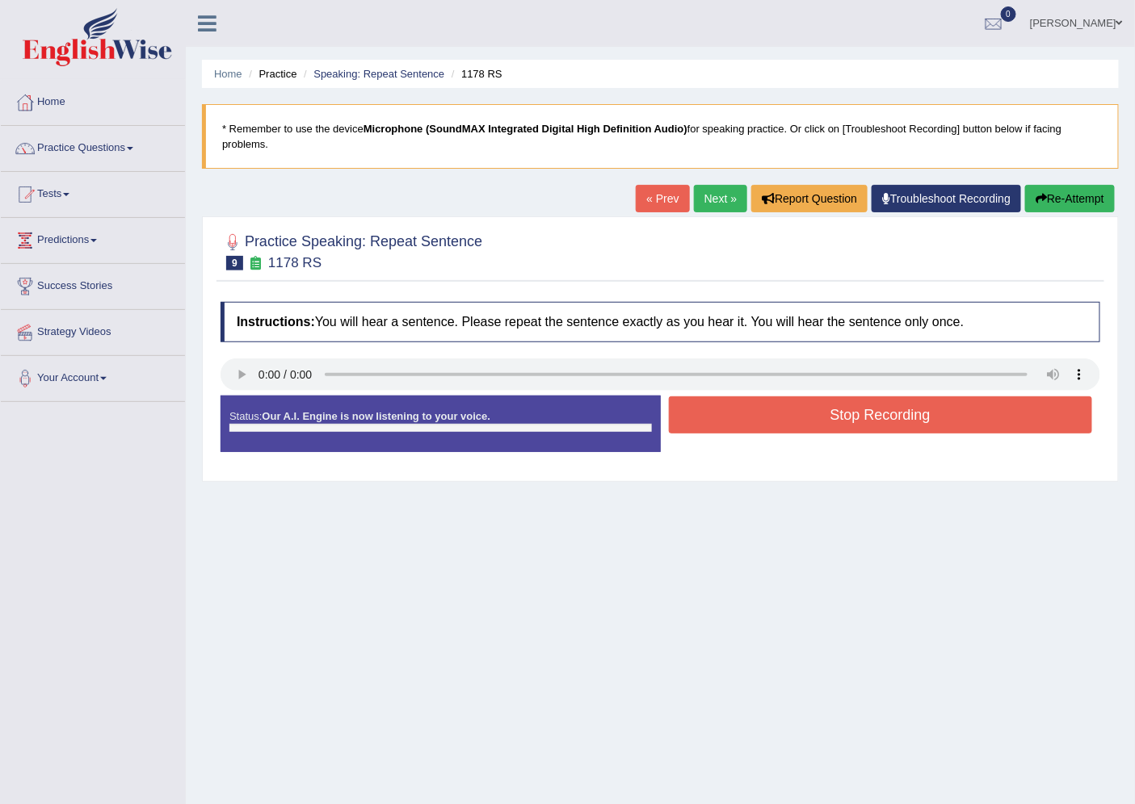
click at [1006, 418] on div "Status: Our A.I. Engine is now listening to your voice. Start Answering Stop Re…" at bounding box center [660, 432] width 880 height 73
click at [1000, 414] on button "Stop Recording" at bounding box center [881, 415] width 424 height 37
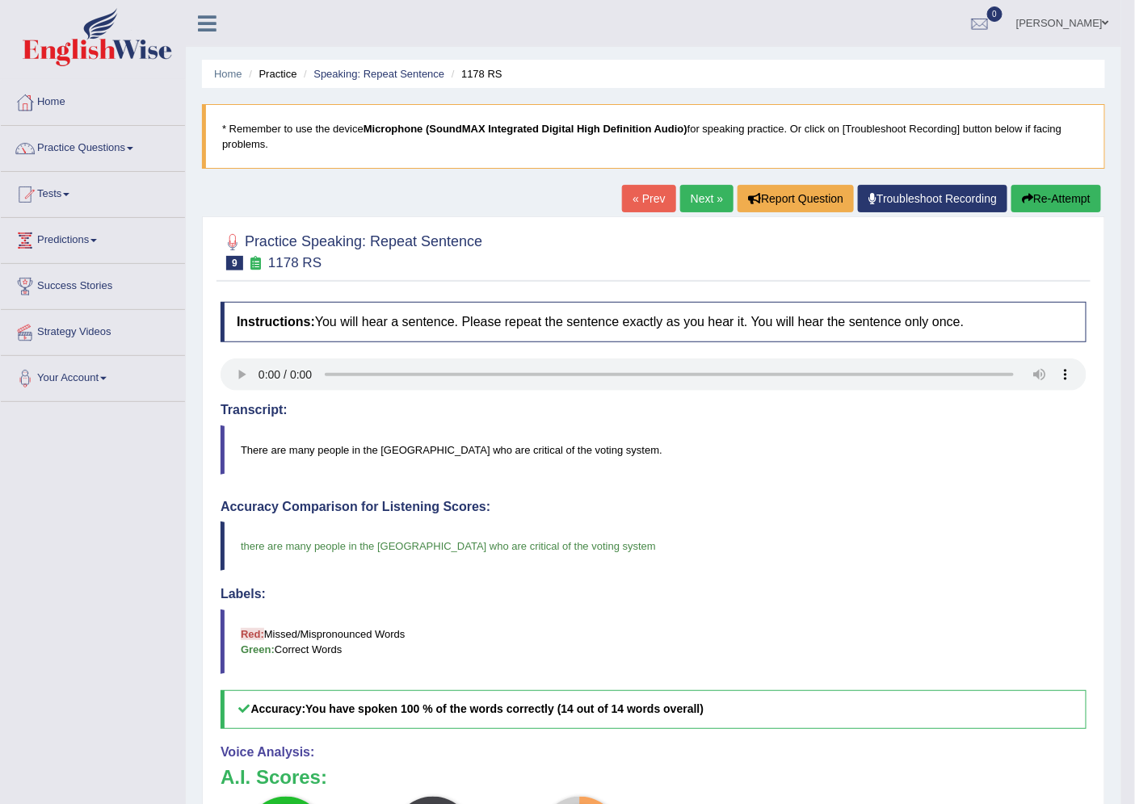
click at [689, 203] on link "Next »" at bounding box center [706, 198] width 53 height 27
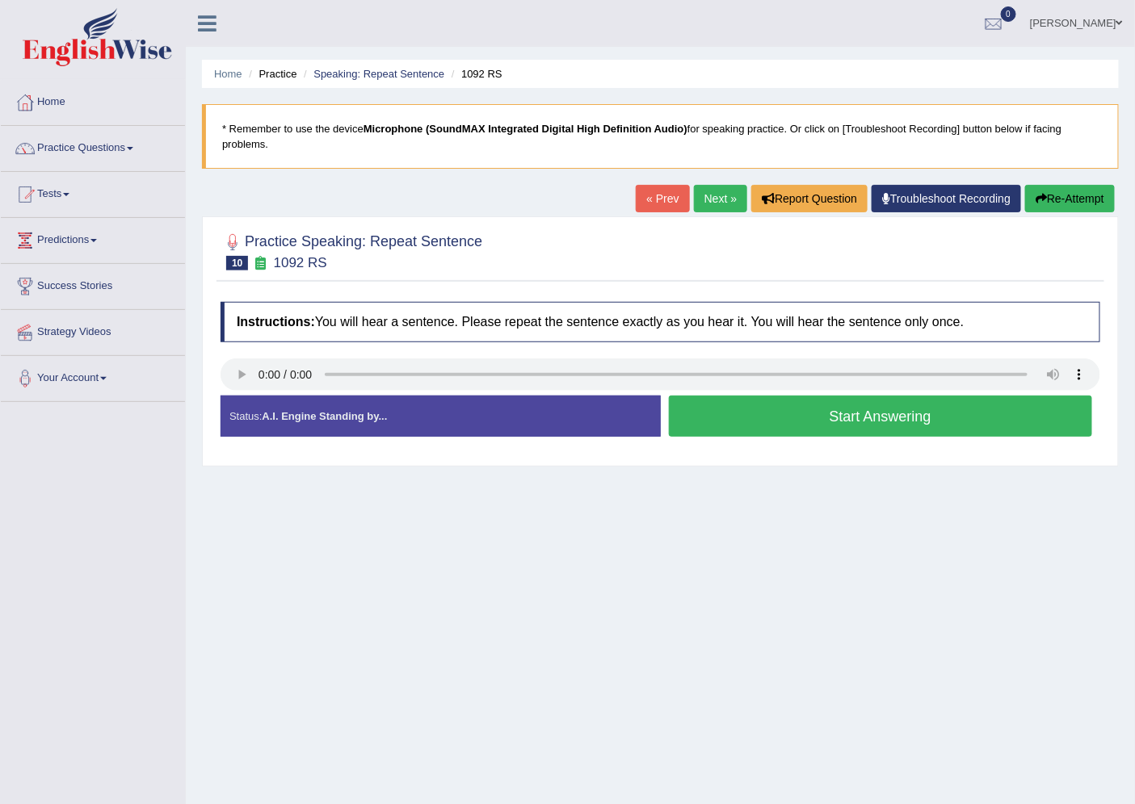
click at [773, 438] on div "Start Answering" at bounding box center [881, 418] width 440 height 45
click at [777, 430] on button "Start Answering" at bounding box center [881, 416] width 424 height 41
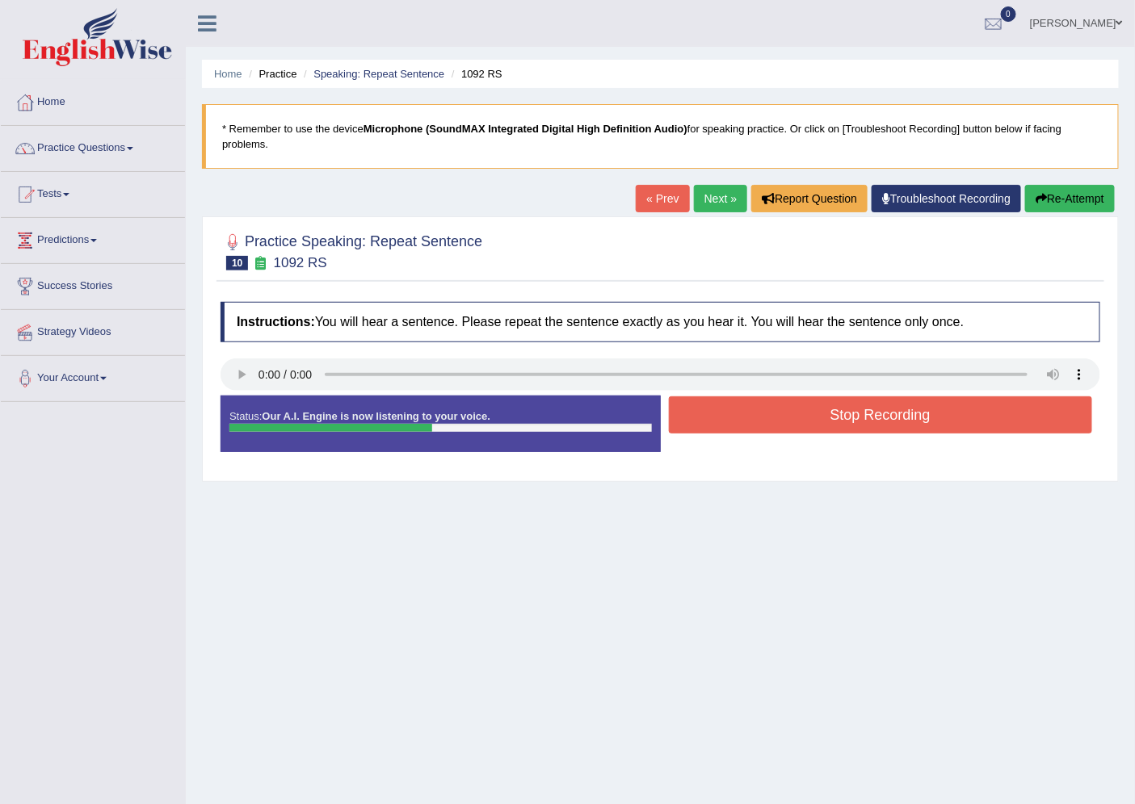
click at [777, 430] on button "Stop Recording" at bounding box center [881, 415] width 424 height 37
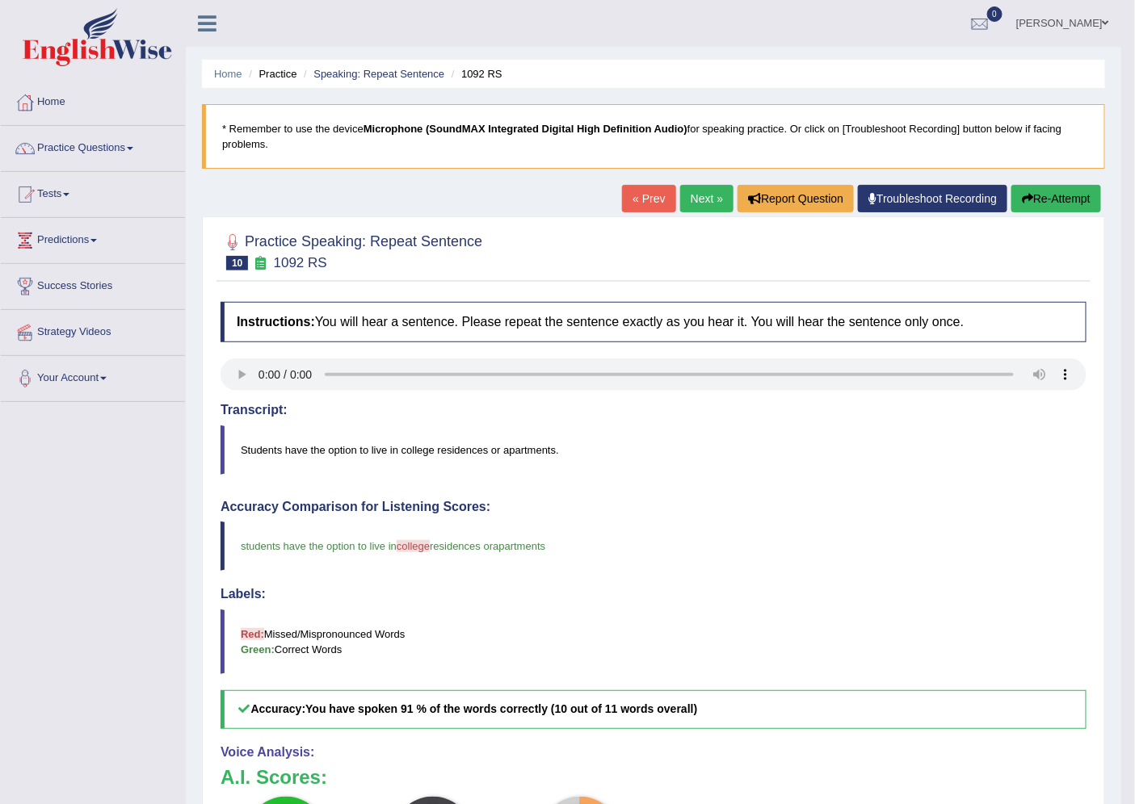
click at [699, 206] on link "Next »" at bounding box center [706, 198] width 53 height 27
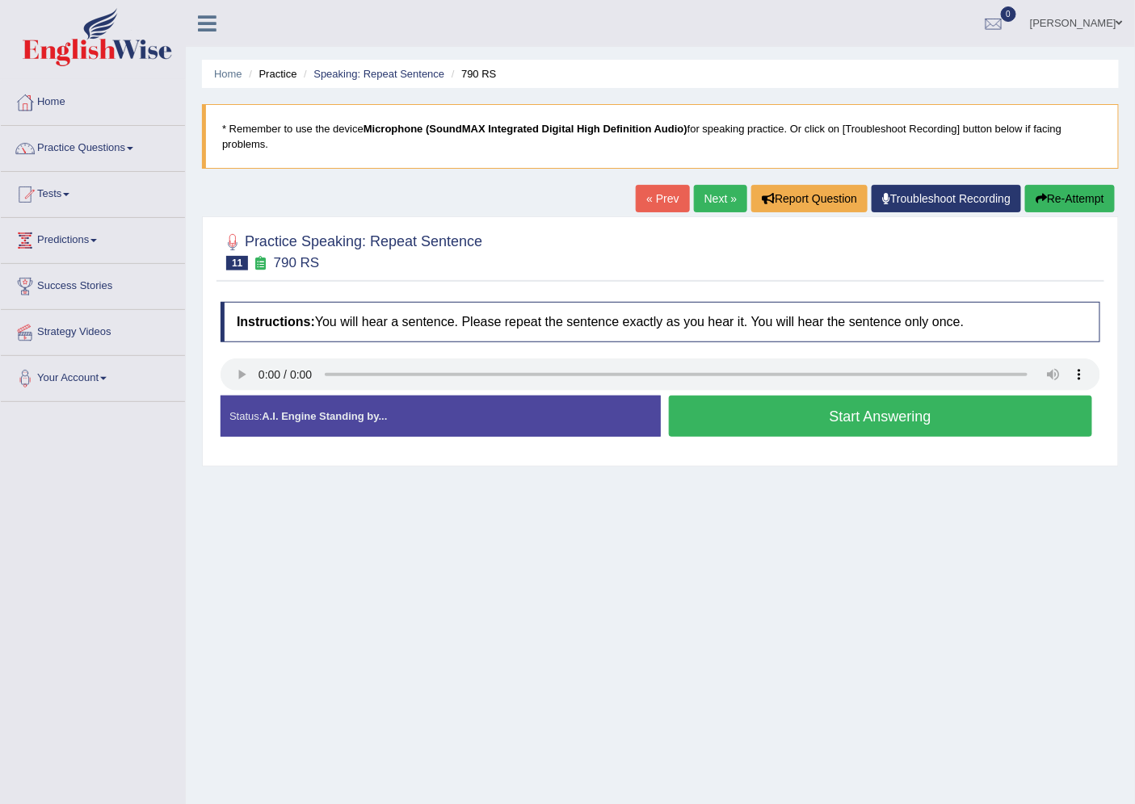
click at [908, 418] on button "Start Answering" at bounding box center [881, 416] width 424 height 41
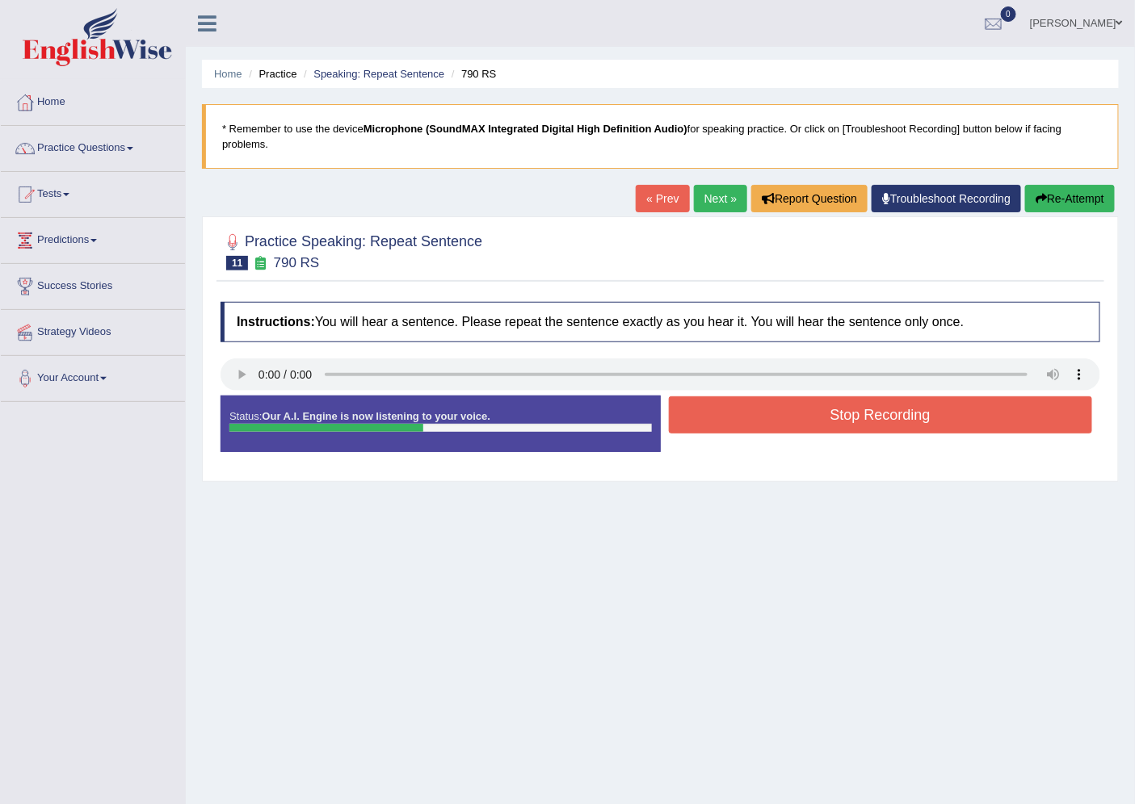
click at [908, 418] on button "Stop Recording" at bounding box center [881, 415] width 424 height 37
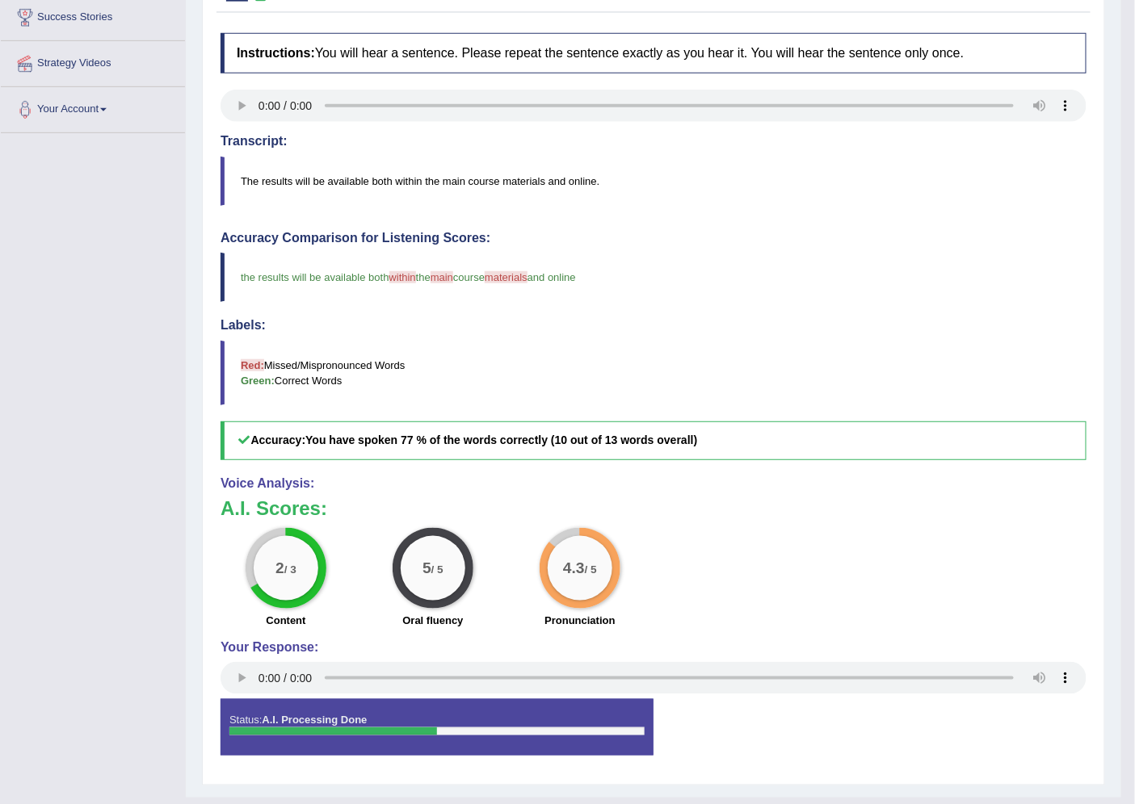
scroll to position [90, 0]
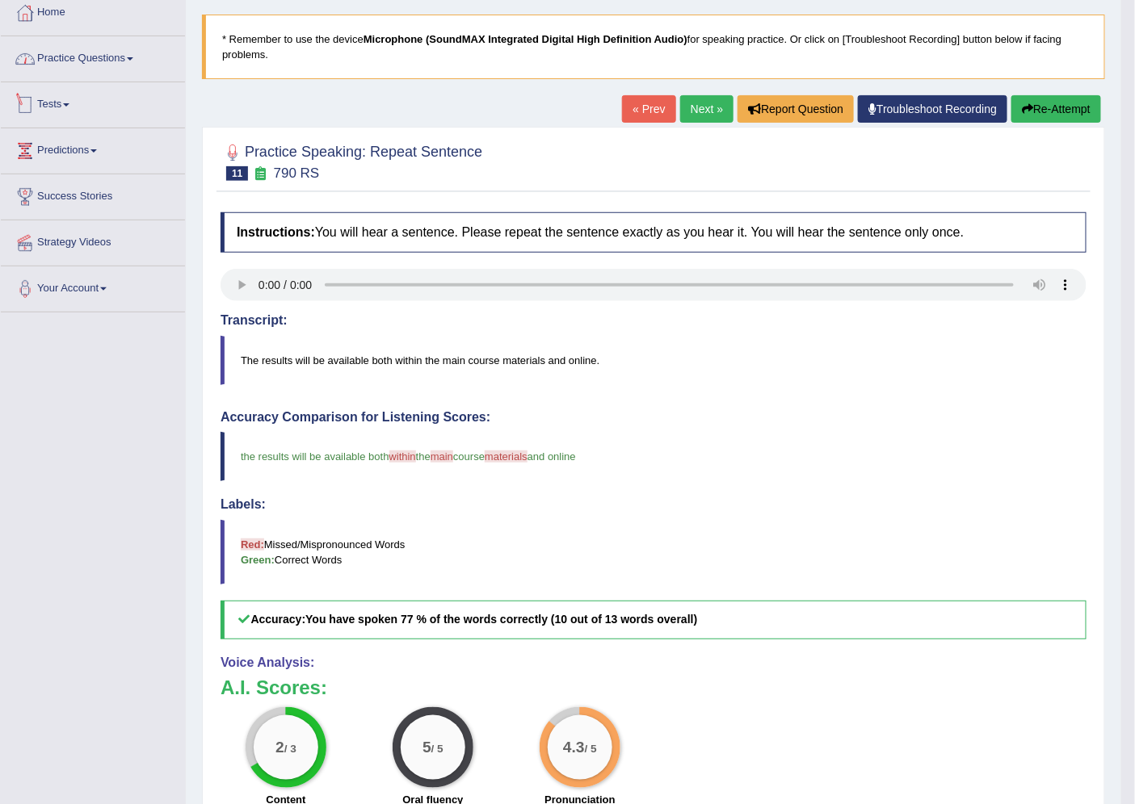
click at [86, 57] on link "Practice Questions" at bounding box center [93, 56] width 184 height 40
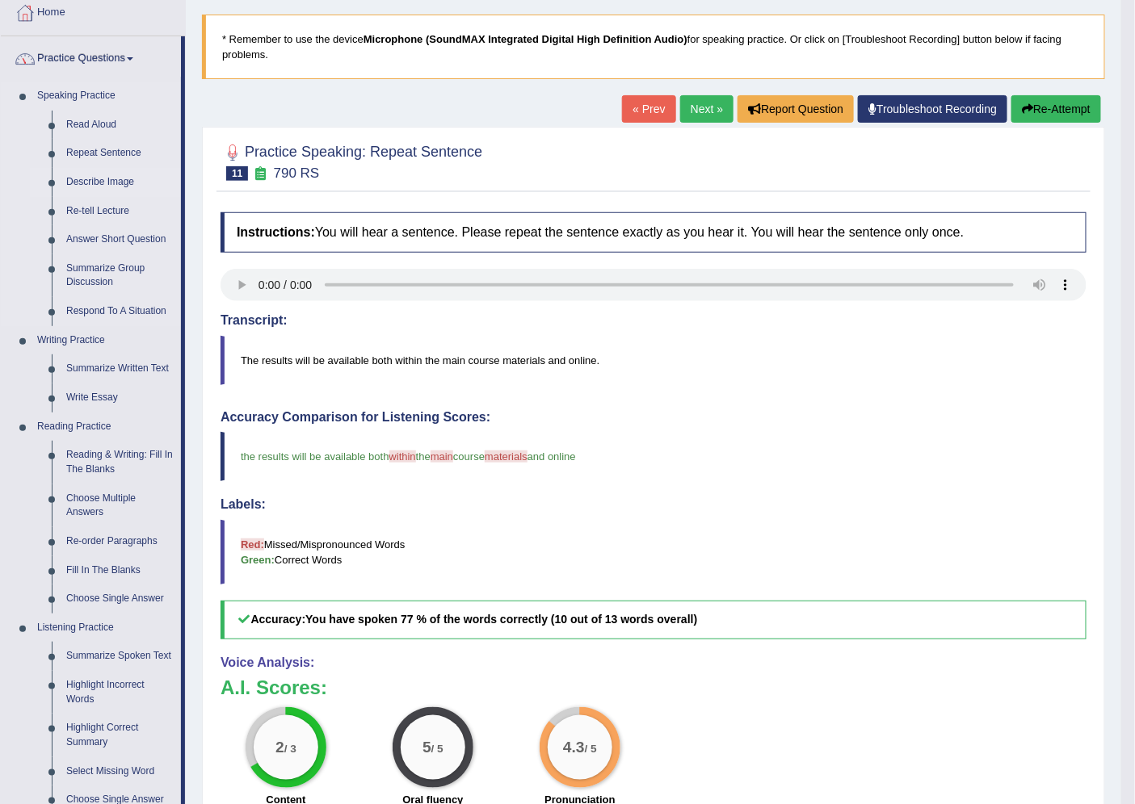
click at [82, 173] on link "Describe Image" at bounding box center [120, 182] width 122 height 29
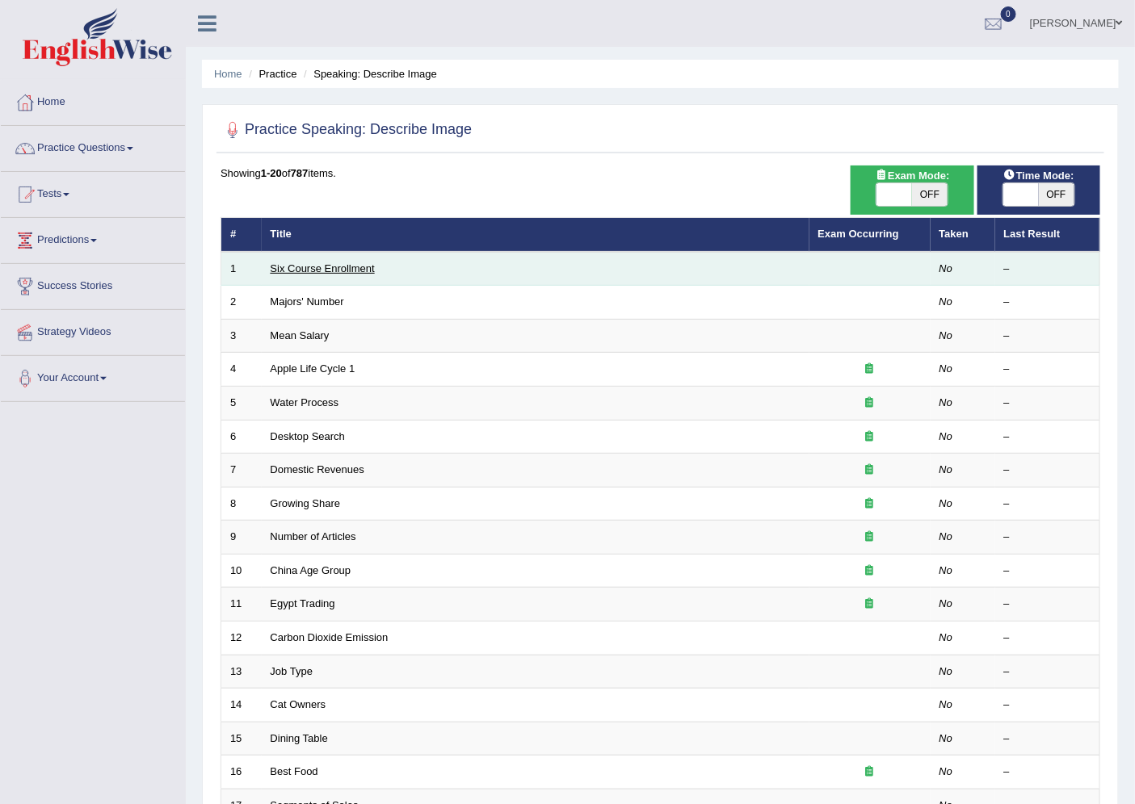
click at [347, 265] on link "Six Course Enrollment" at bounding box center [323, 268] width 104 height 12
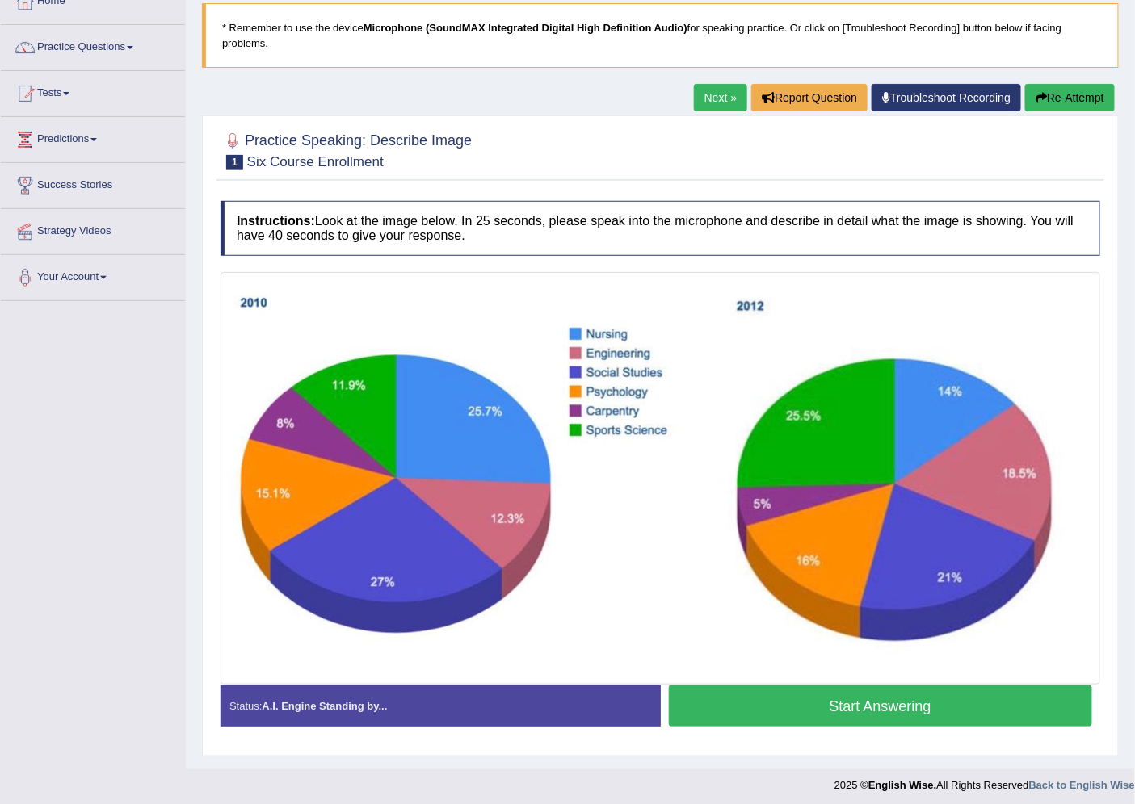
scroll to position [106, 0]
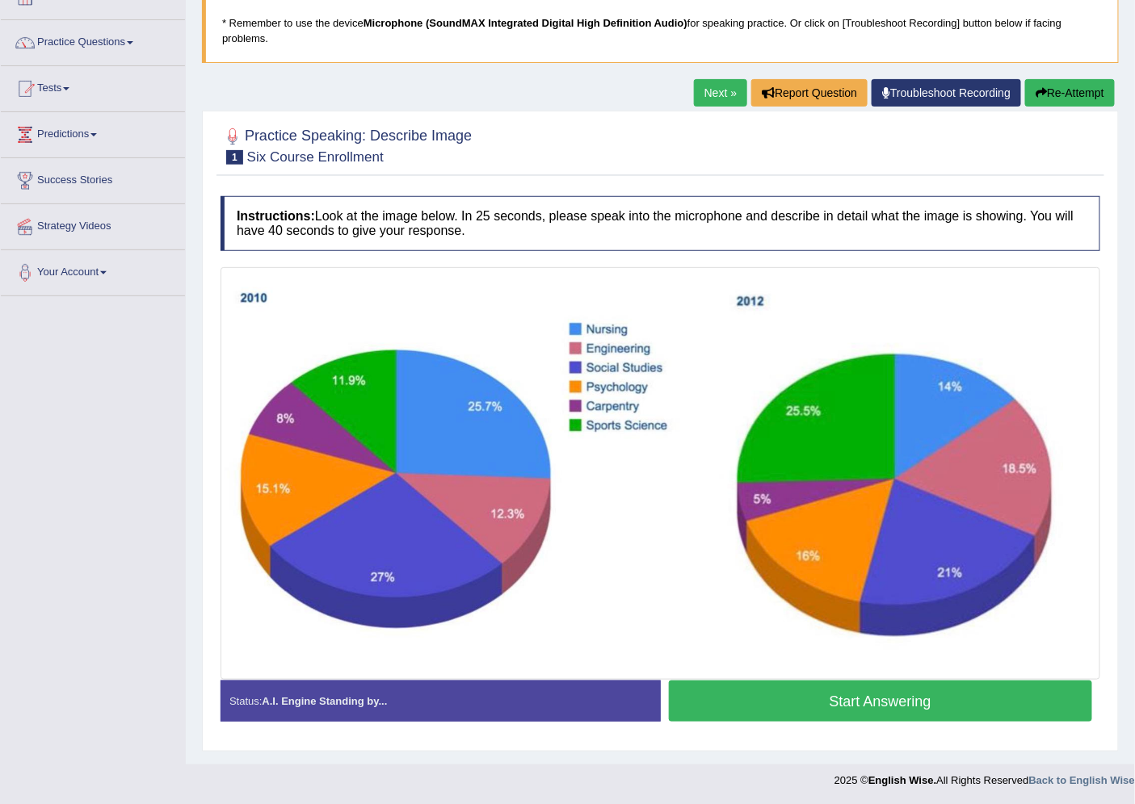
click at [910, 697] on button "Start Answering" at bounding box center [881, 701] width 424 height 41
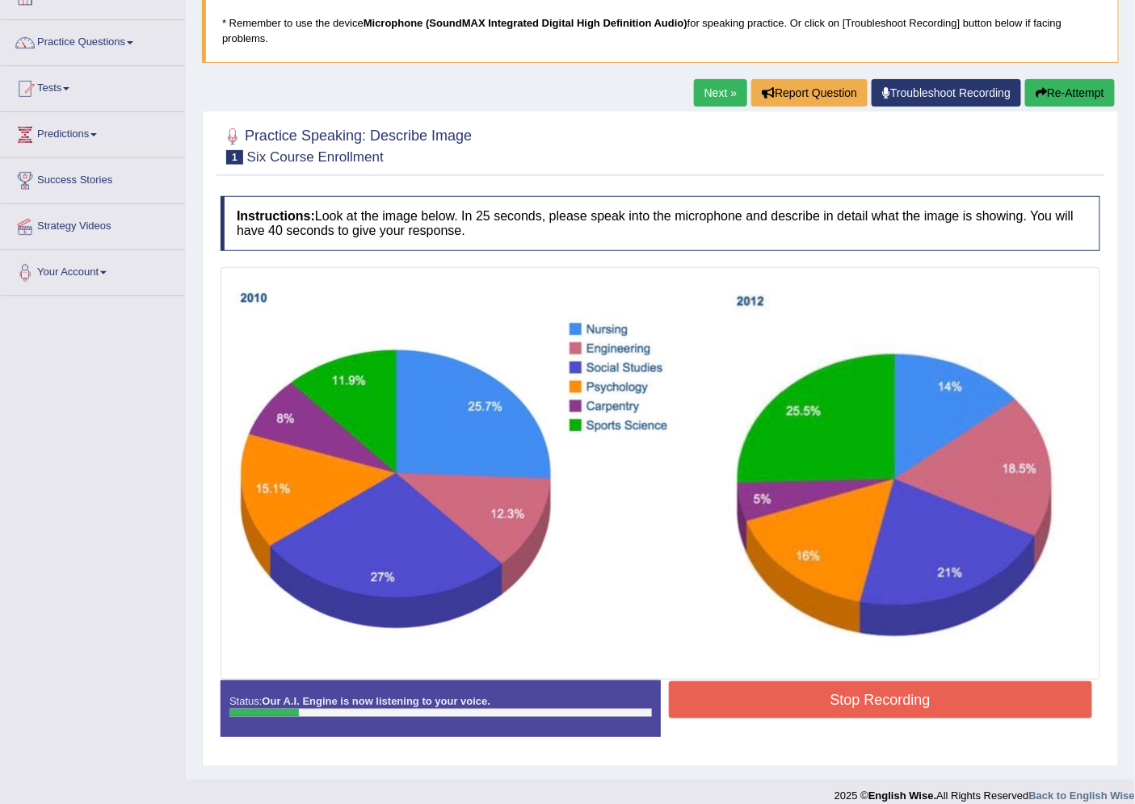
click at [910, 698] on button "Stop Recording" at bounding box center [881, 700] width 424 height 37
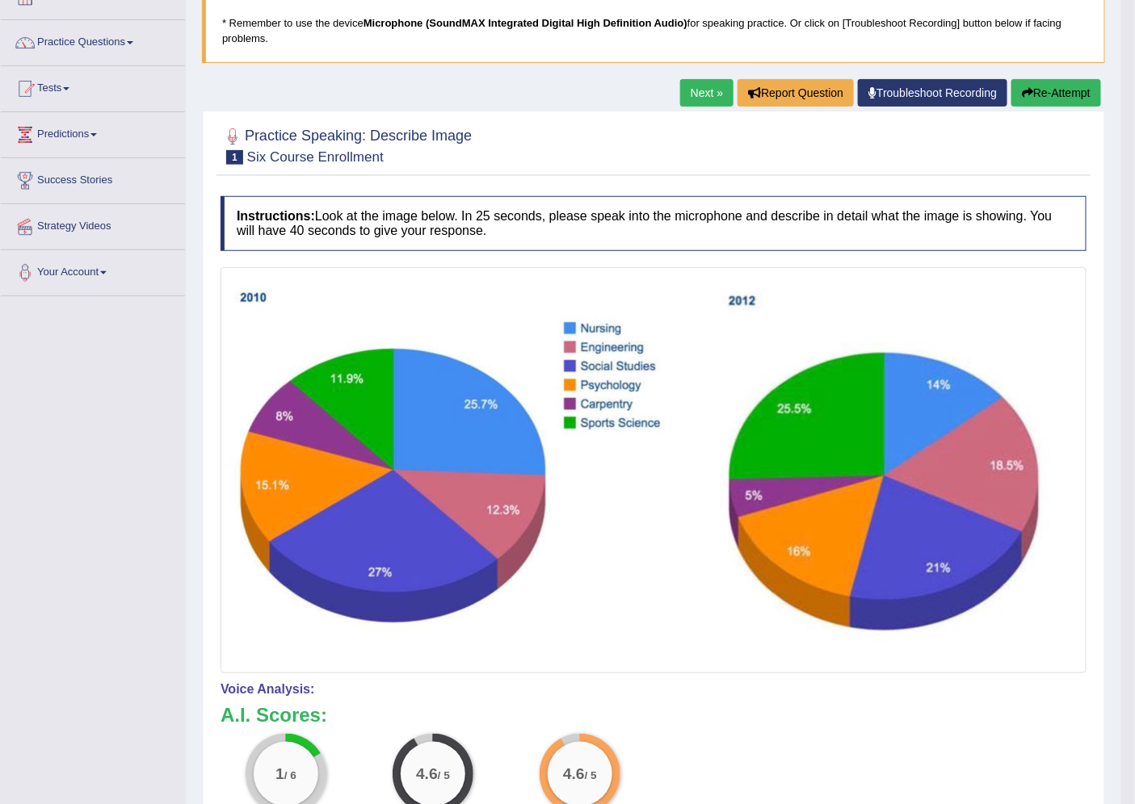
click at [1060, 103] on button "Re-Attempt" at bounding box center [1056, 92] width 90 height 27
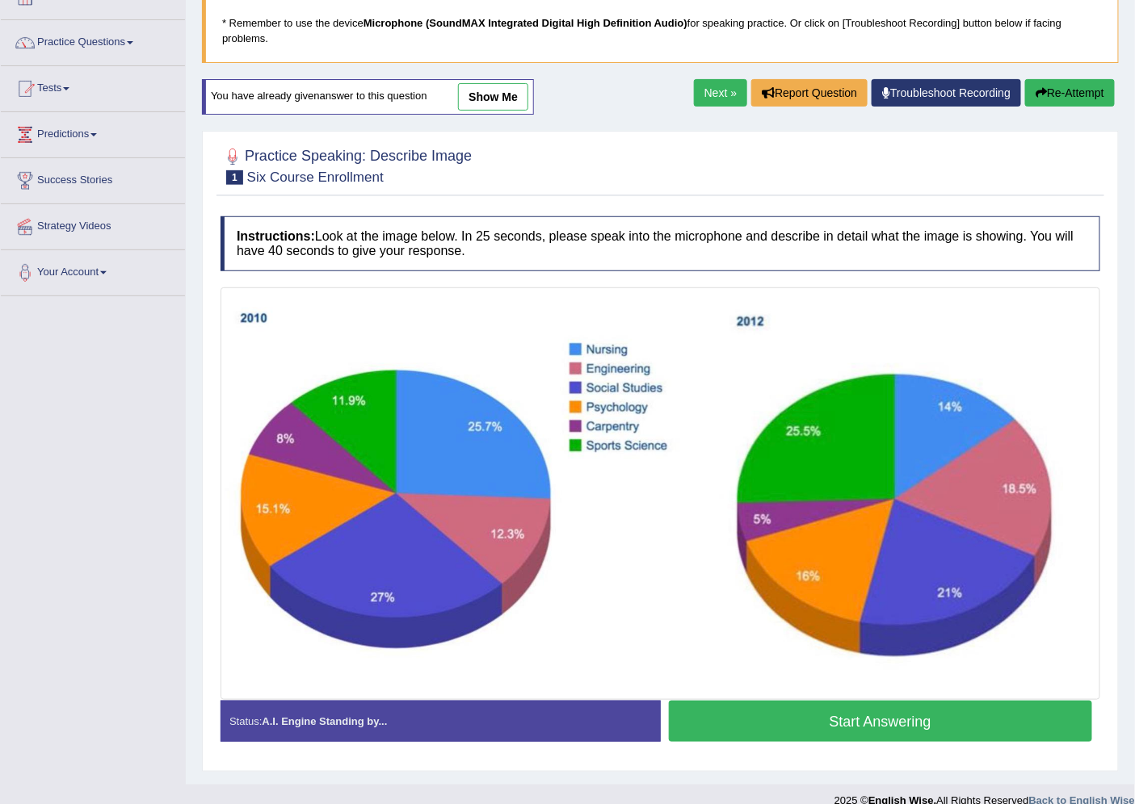
scroll to position [126, 0]
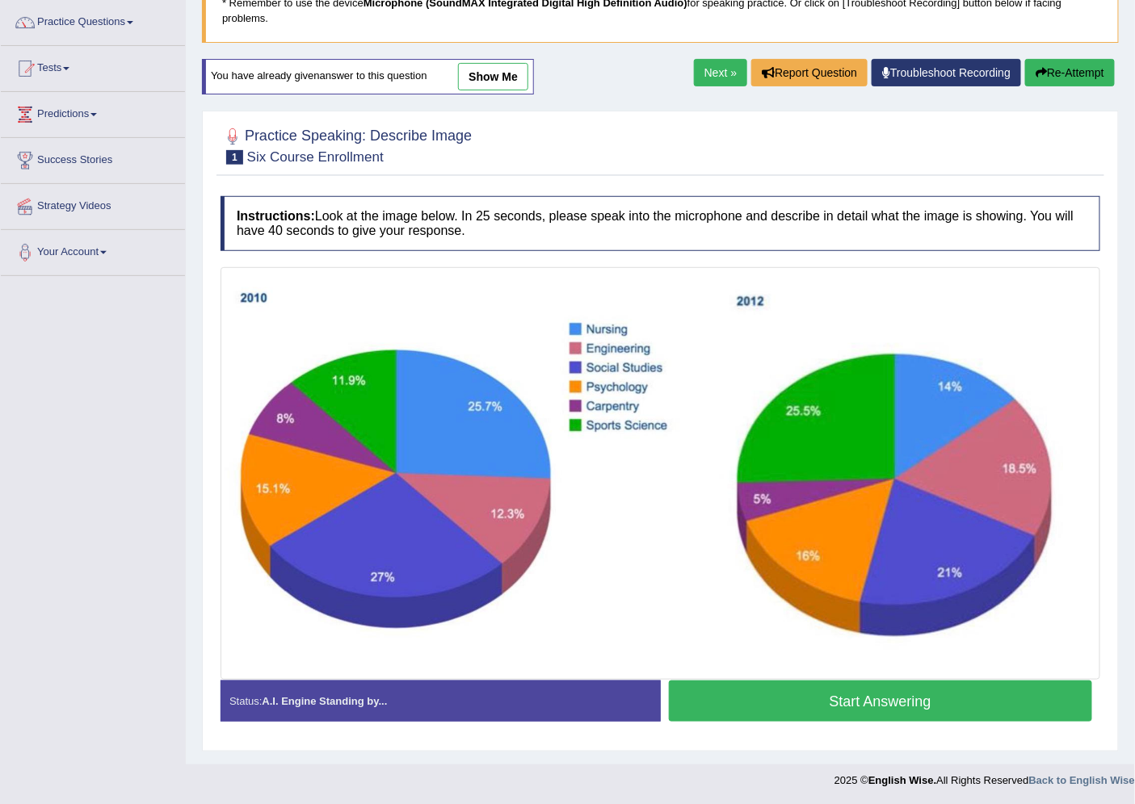
click at [942, 708] on button "Start Answering" at bounding box center [881, 701] width 424 height 41
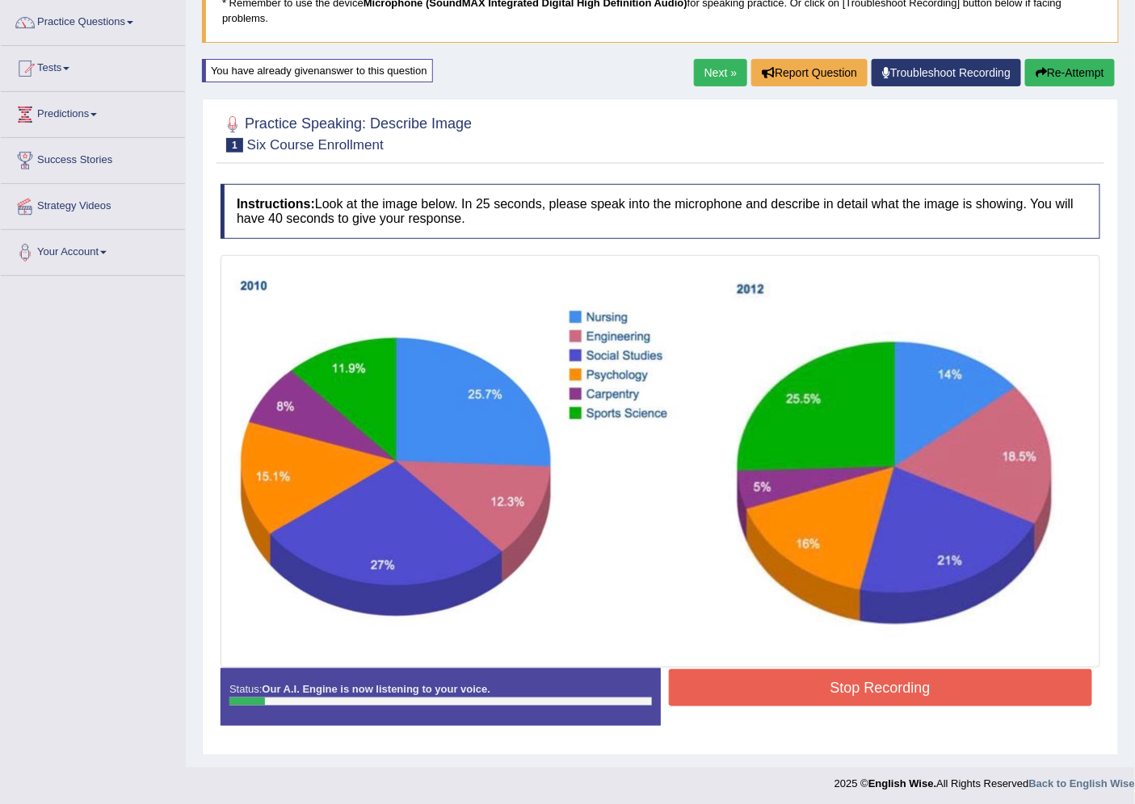
click at [943, 700] on button "Stop Recording" at bounding box center [881, 688] width 424 height 37
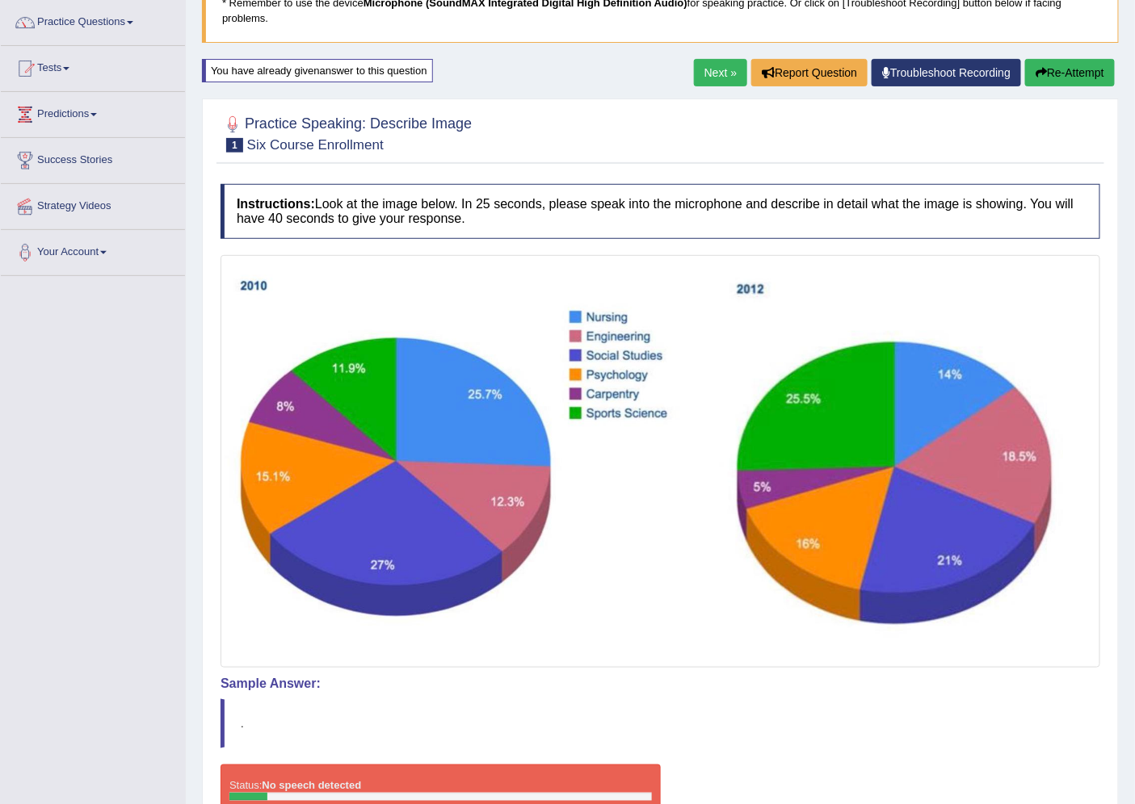
click at [1052, 59] on button "Re-Attempt" at bounding box center [1070, 72] width 90 height 27
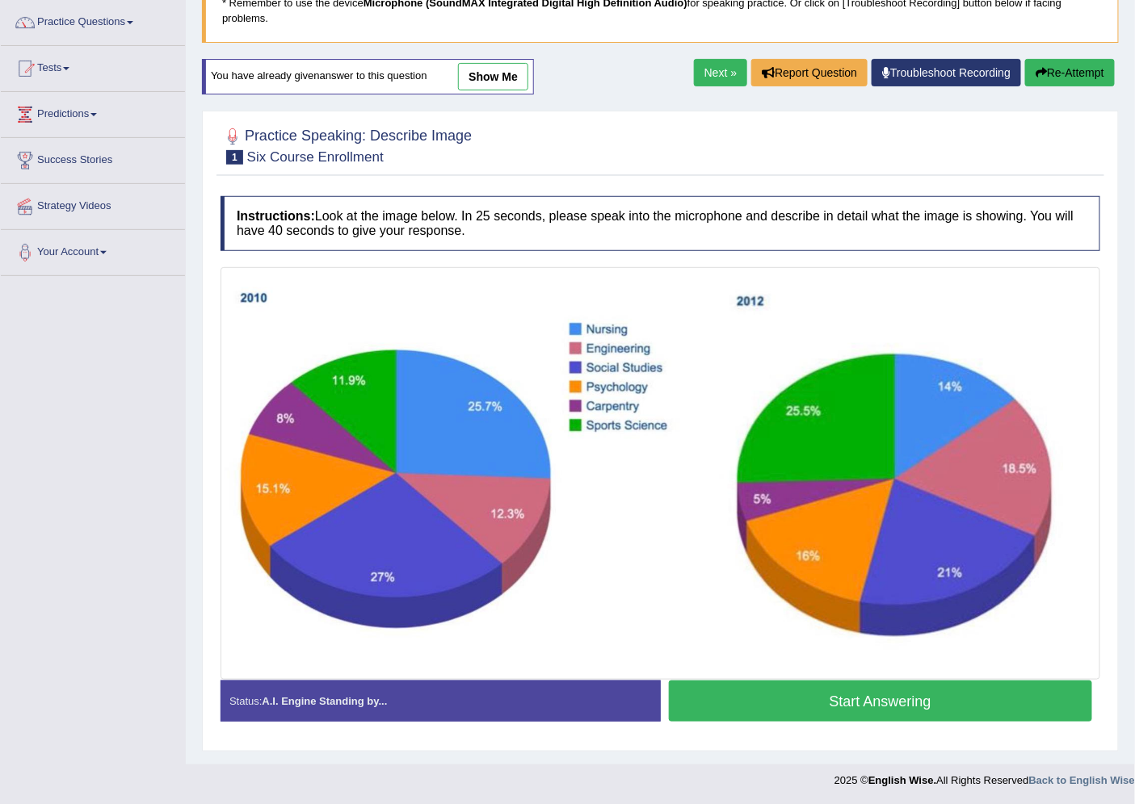
click at [784, 716] on button "Start Answering" at bounding box center [881, 701] width 424 height 41
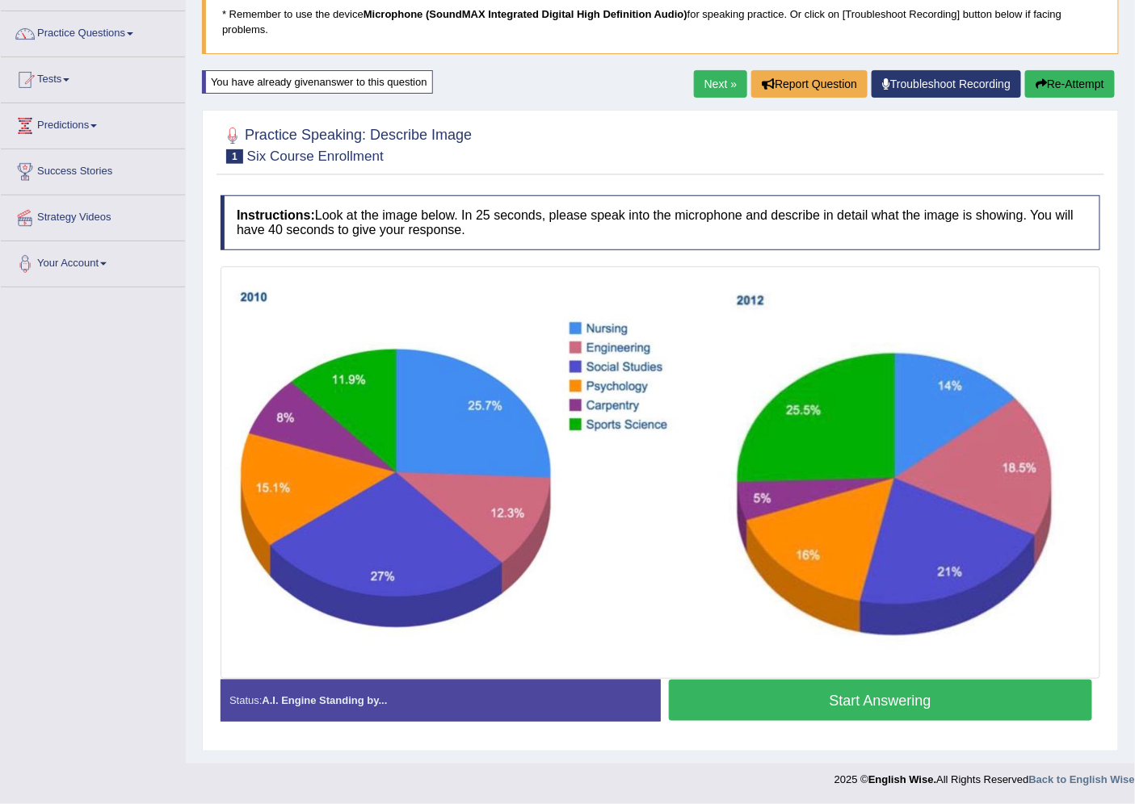
scroll to position [114, 0]
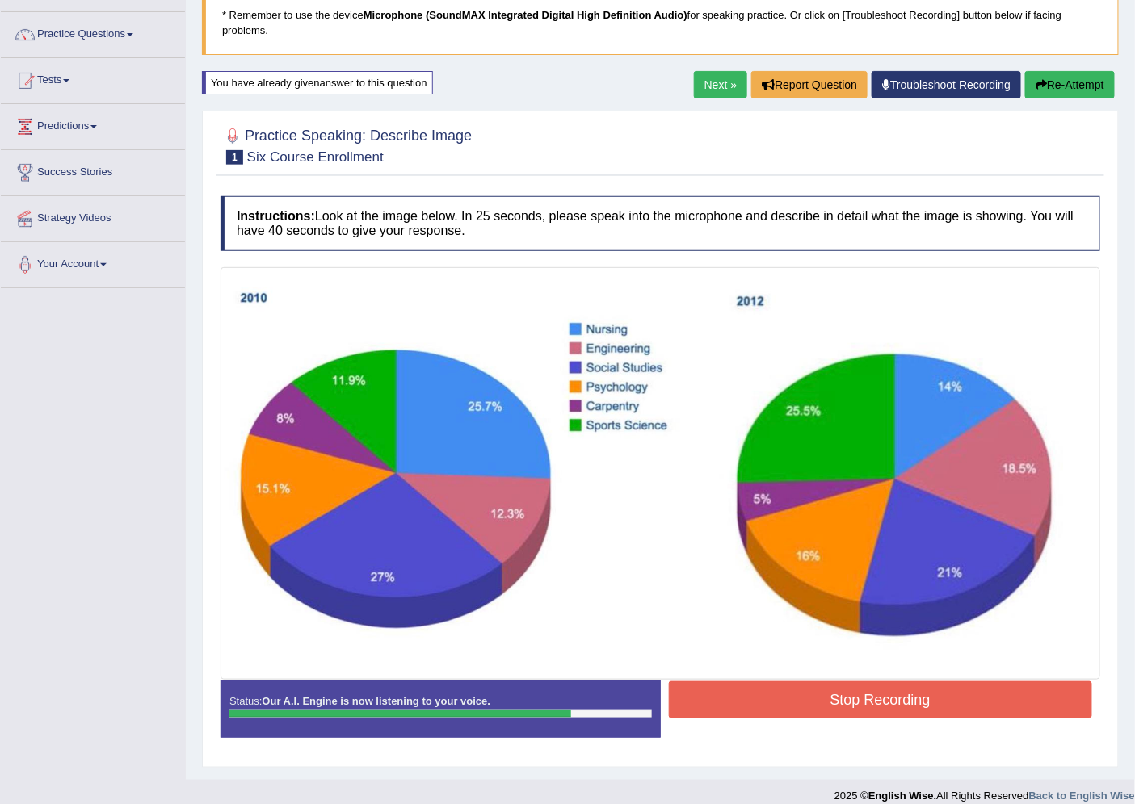
click at [970, 697] on button "Stop Recording" at bounding box center [881, 700] width 424 height 37
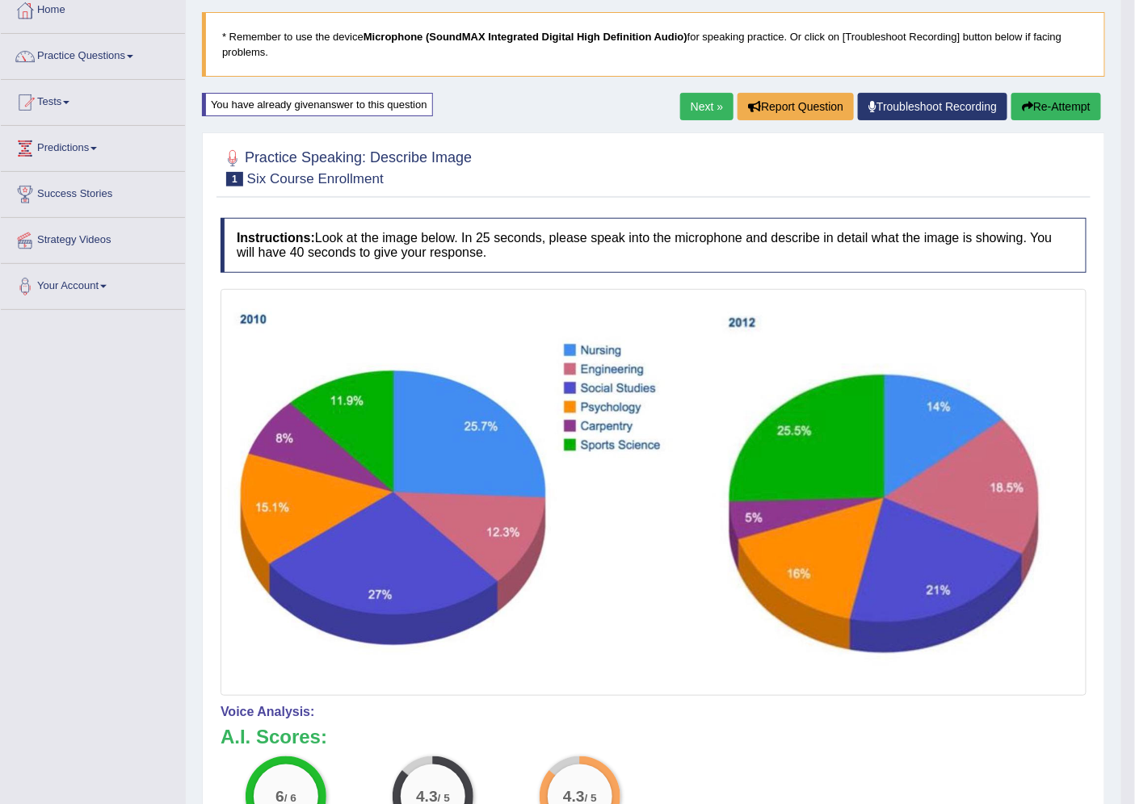
scroll to position [90, 0]
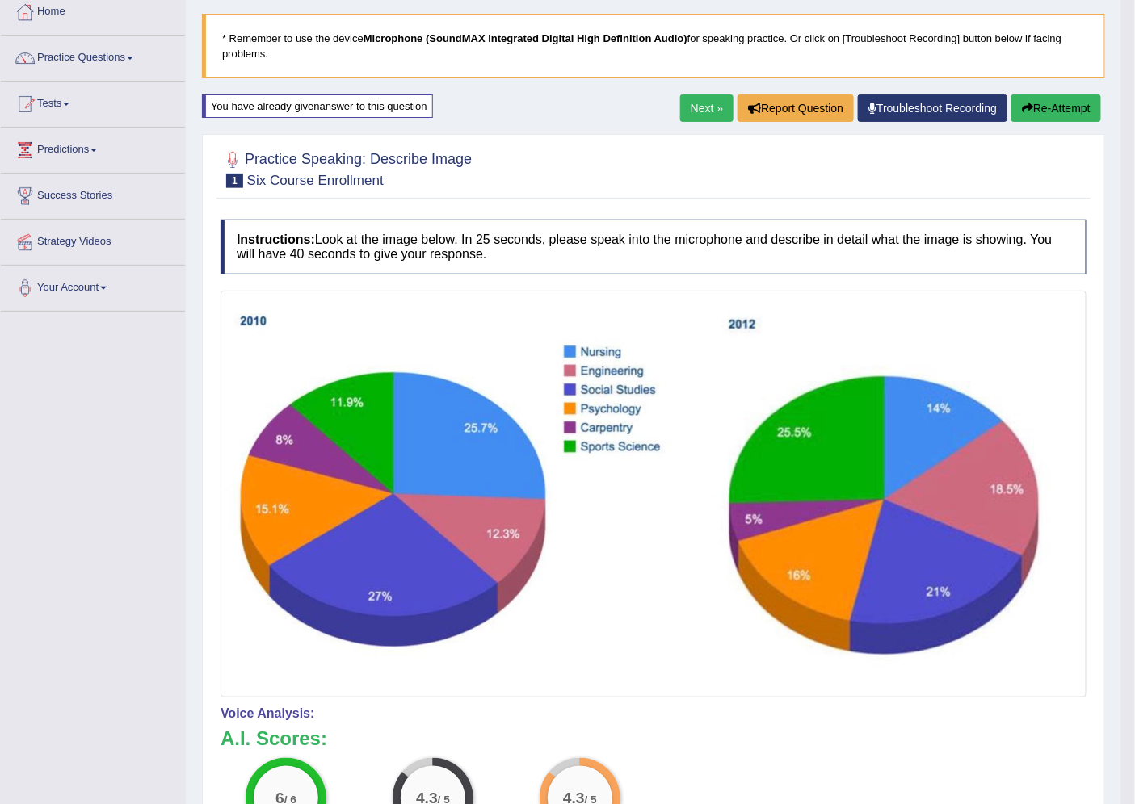
click at [1031, 106] on button "Re-Attempt" at bounding box center [1056, 107] width 90 height 27
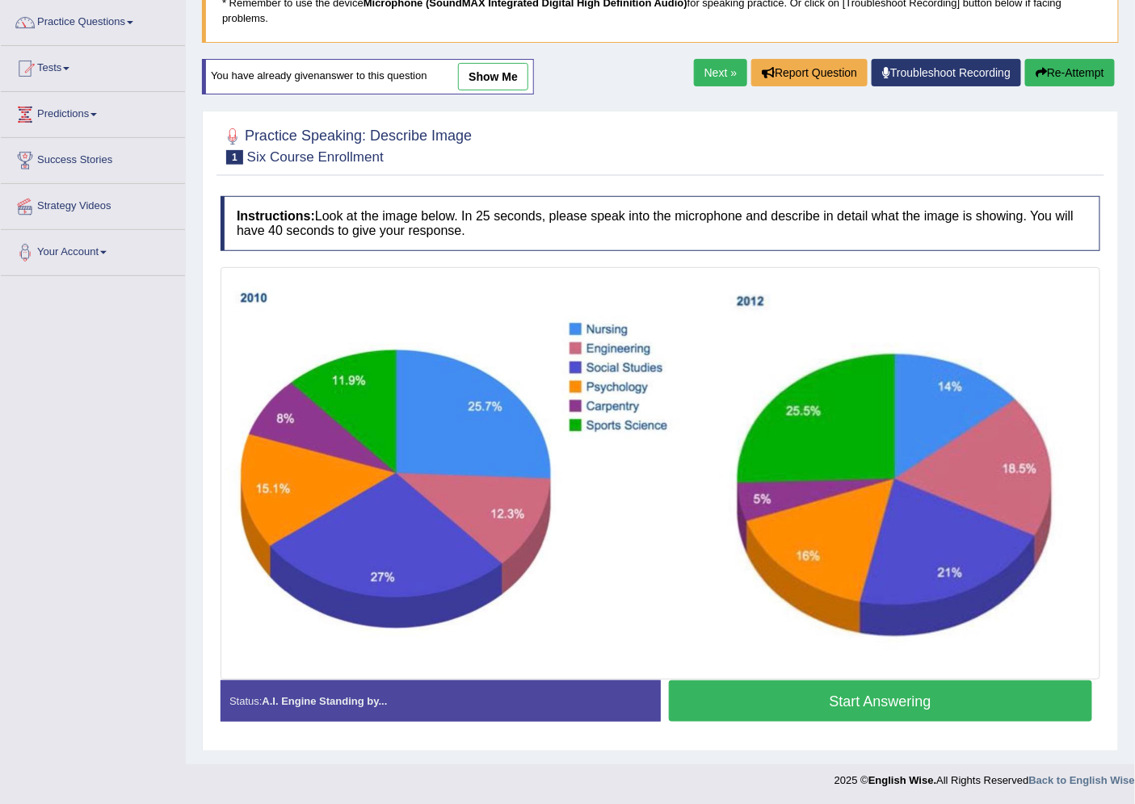
click at [717, 705] on button "Start Answering" at bounding box center [881, 701] width 424 height 41
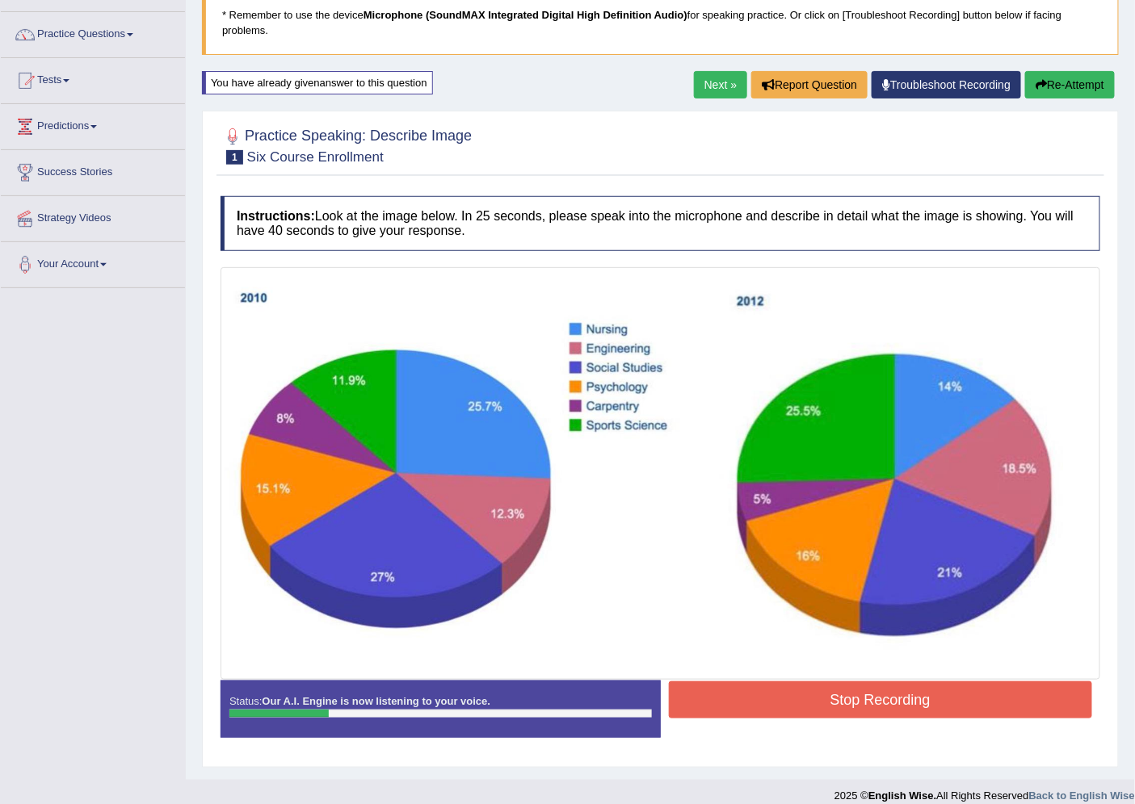
click at [1052, 94] on button "Re-Attempt" at bounding box center [1070, 84] width 90 height 27
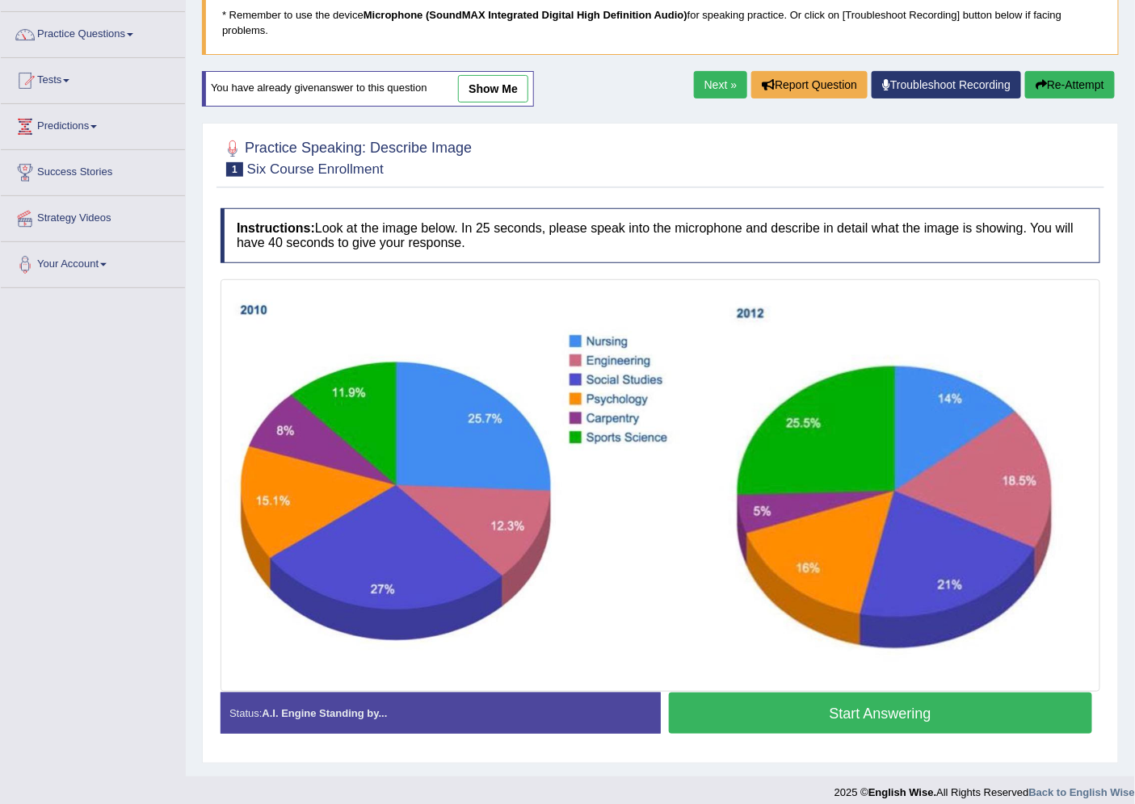
scroll to position [126, 0]
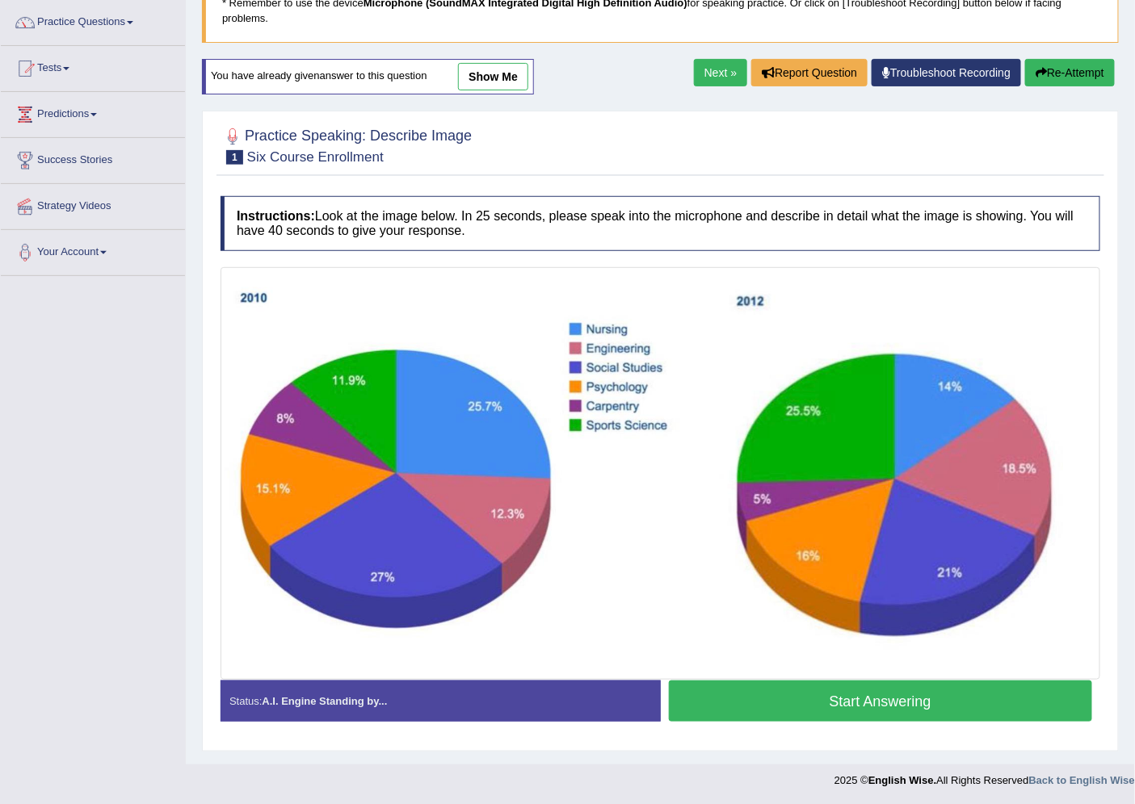
click at [838, 708] on button "Start Answering" at bounding box center [881, 701] width 424 height 41
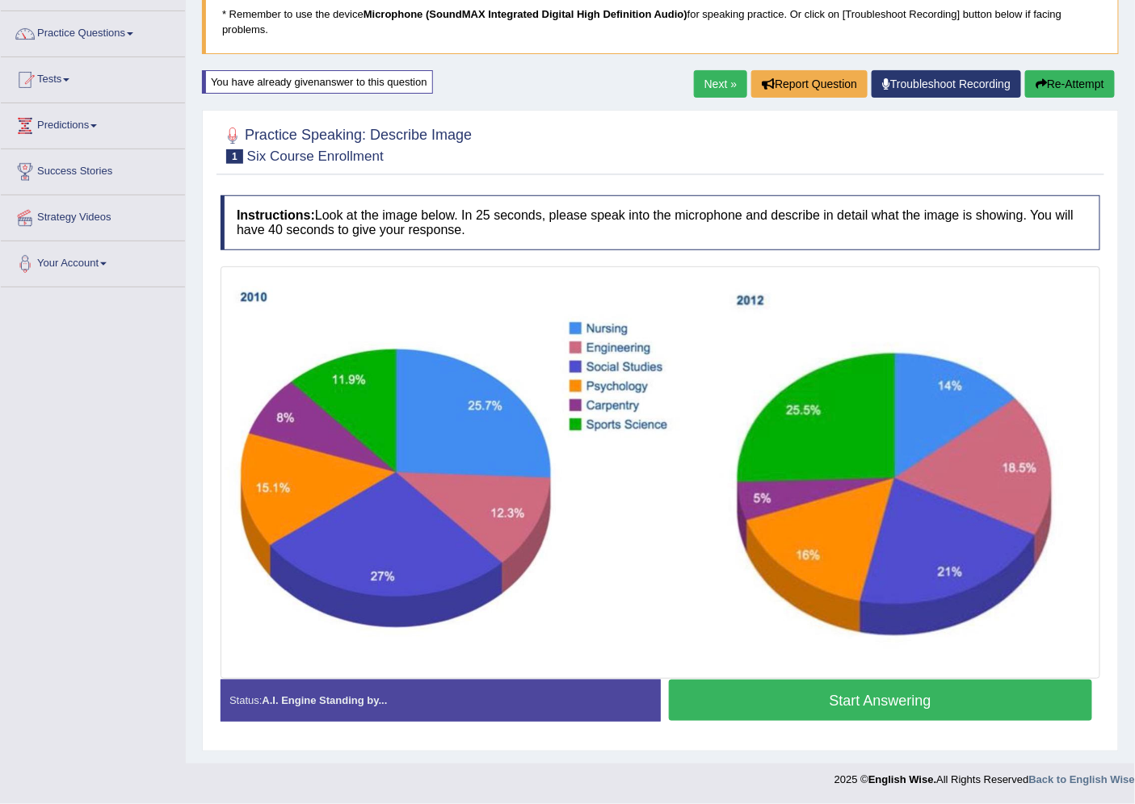
scroll to position [114, 0]
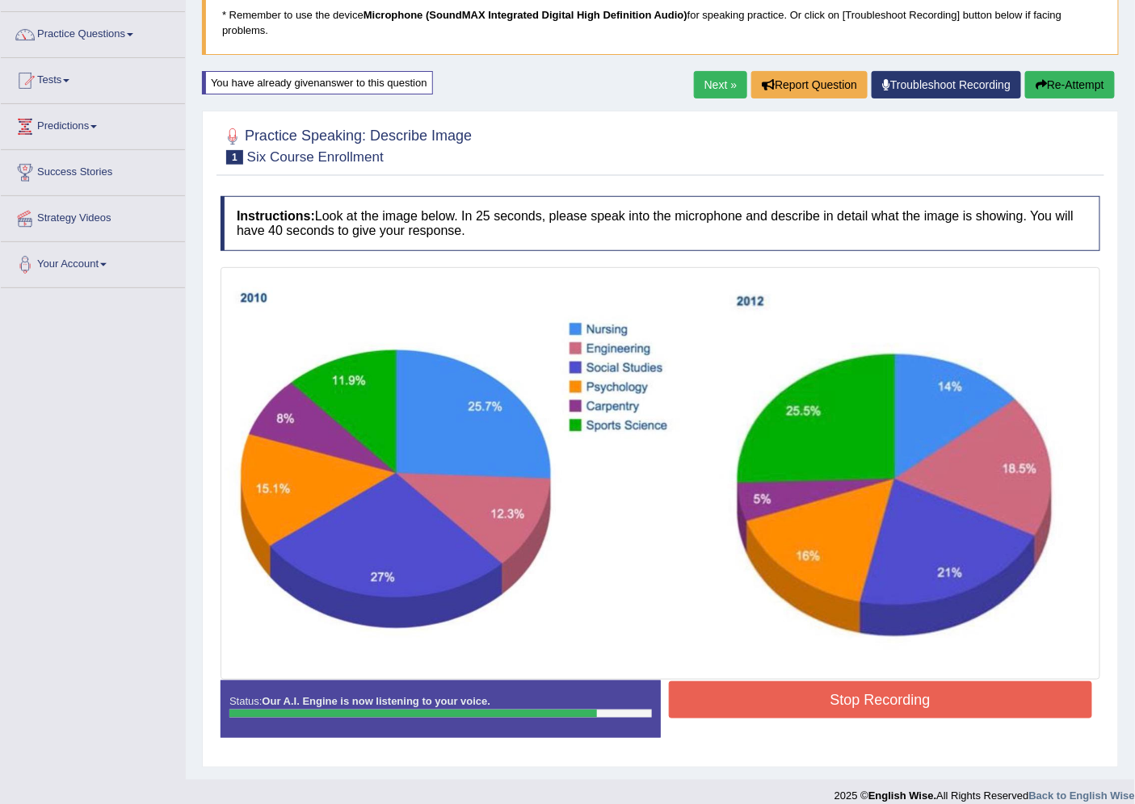
click at [728, 78] on link "Next »" at bounding box center [720, 84] width 53 height 27
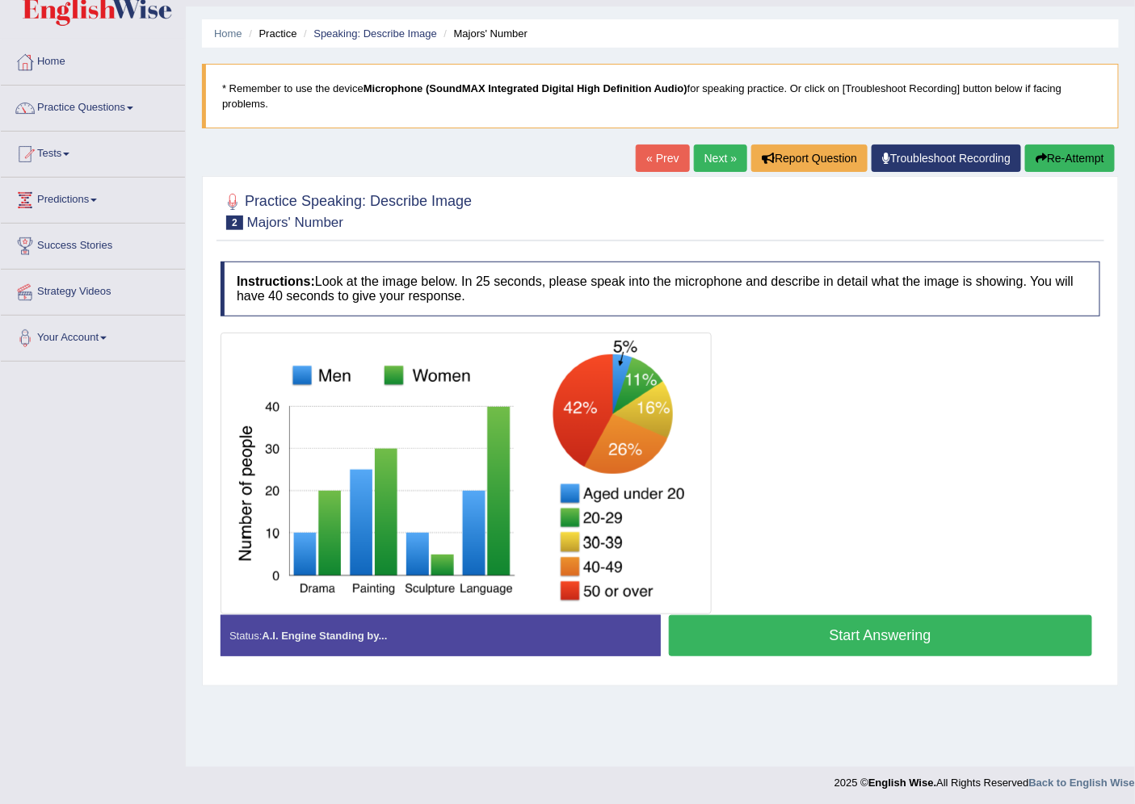
scroll to position [43, 0]
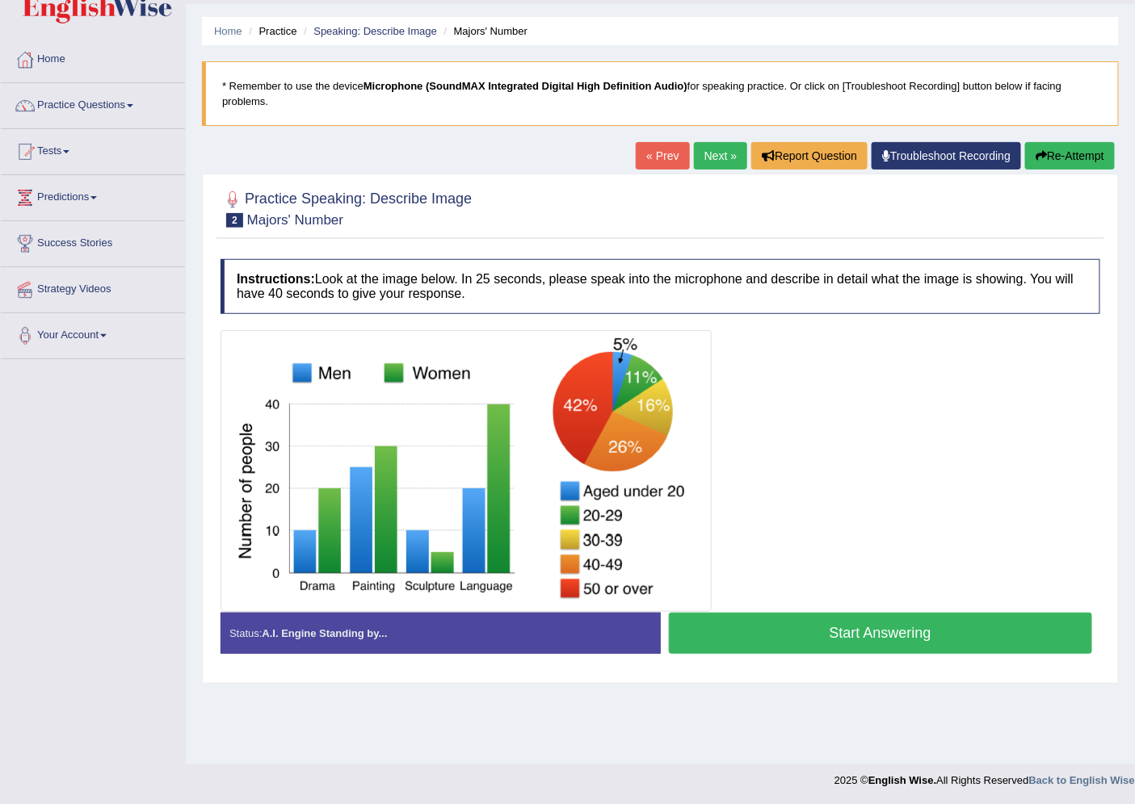
click at [833, 635] on button "Start Answering" at bounding box center [881, 633] width 424 height 41
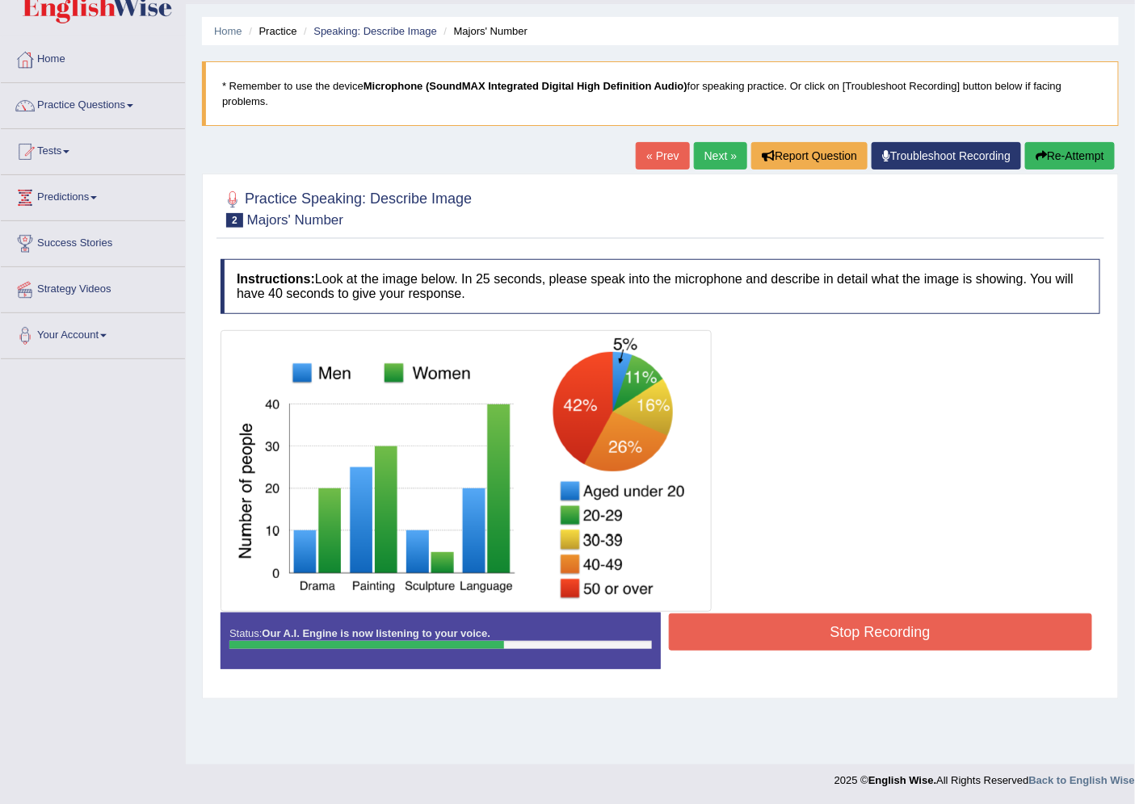
click at [833, 635] on button "Stop Recording" at bounding box center [881, 632] width 424 height 37
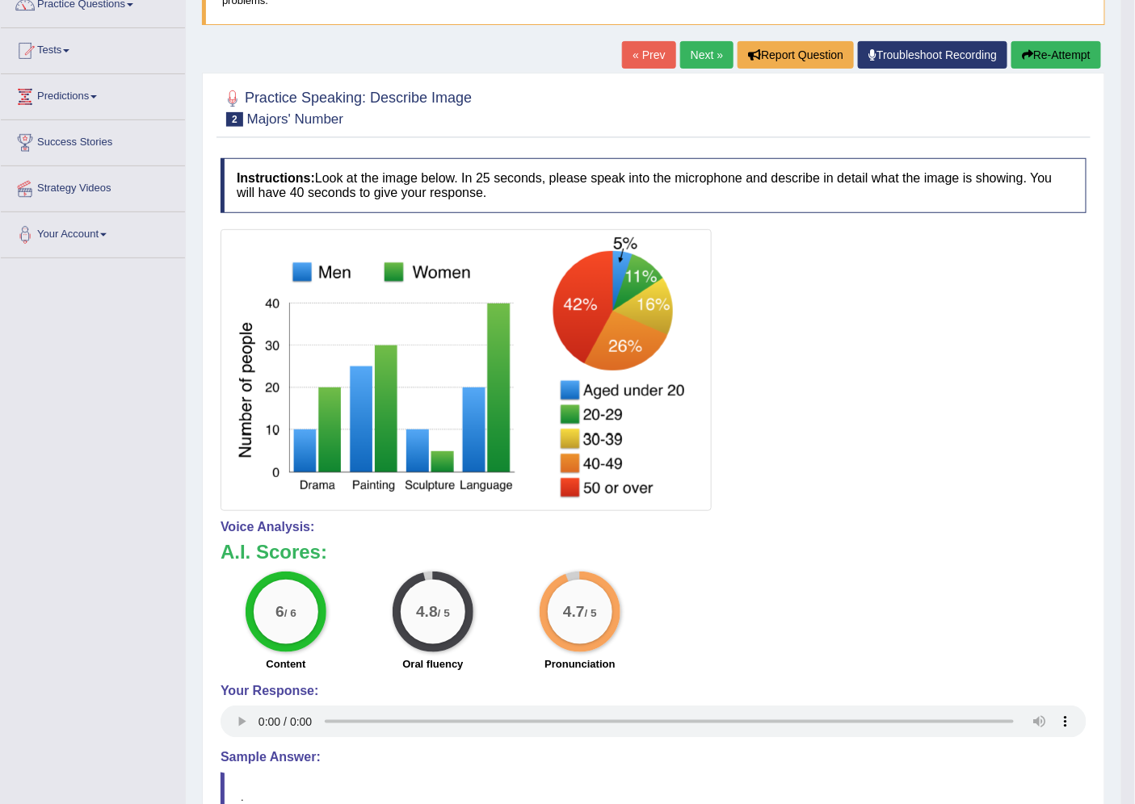
scroll to position [46, 0]
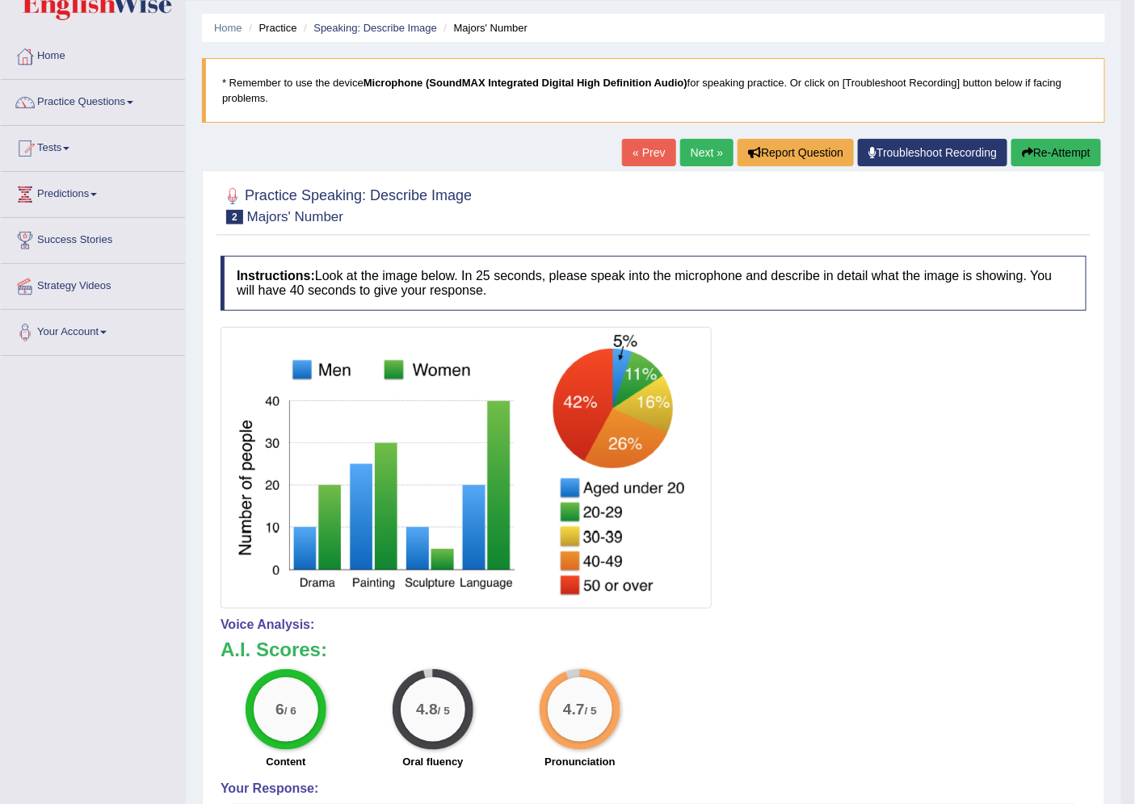
click at [1055, 158] on button "Re-Attempt" at bounding box center [1056, 152] width 90 height 27
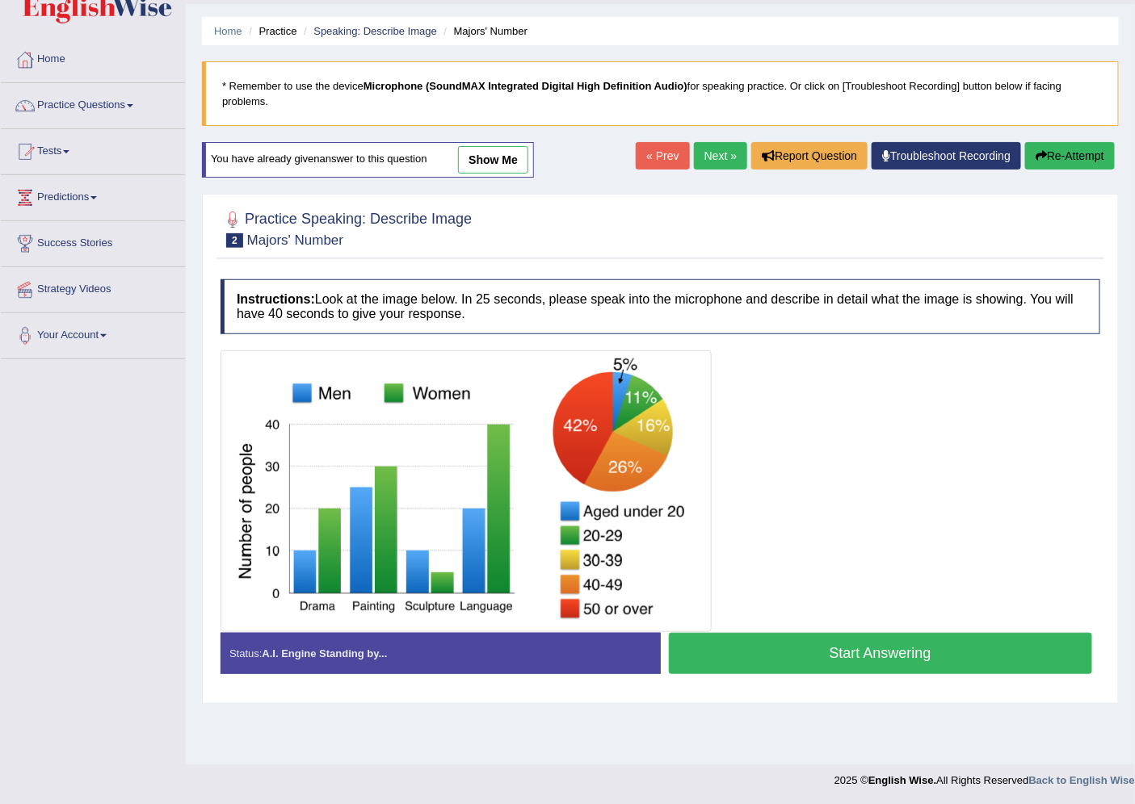
click at [918, 646] on button "Start Answering" at bounding box center [881, 653] width 424 height 41
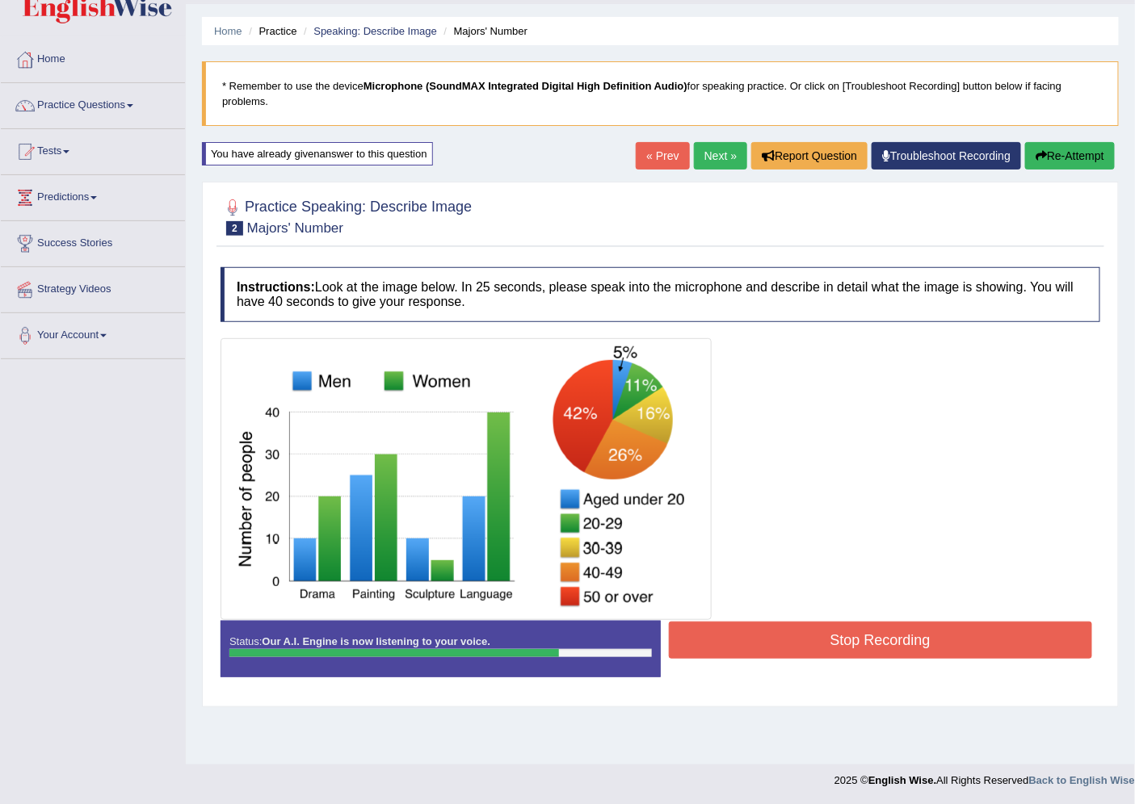
click at [876, 636] on button "Stop Recording" at bounding box center [881, 640] width 424 height 37
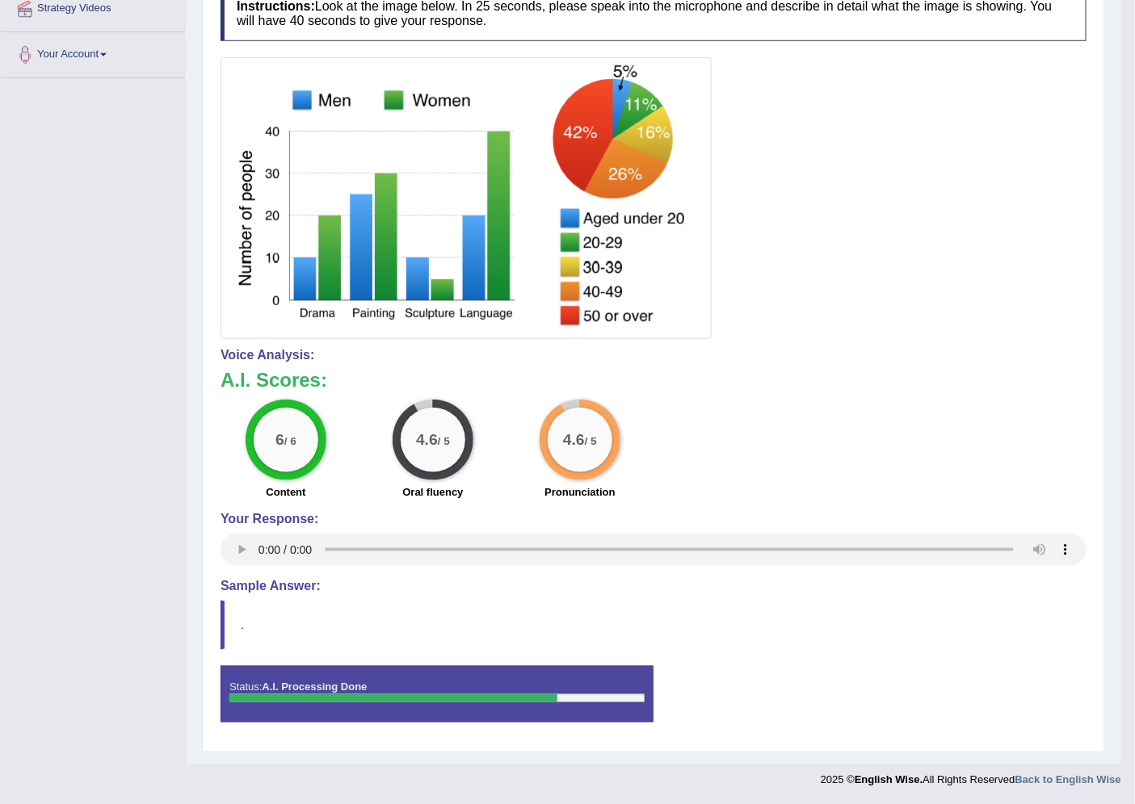
scroll to position [144, 0]
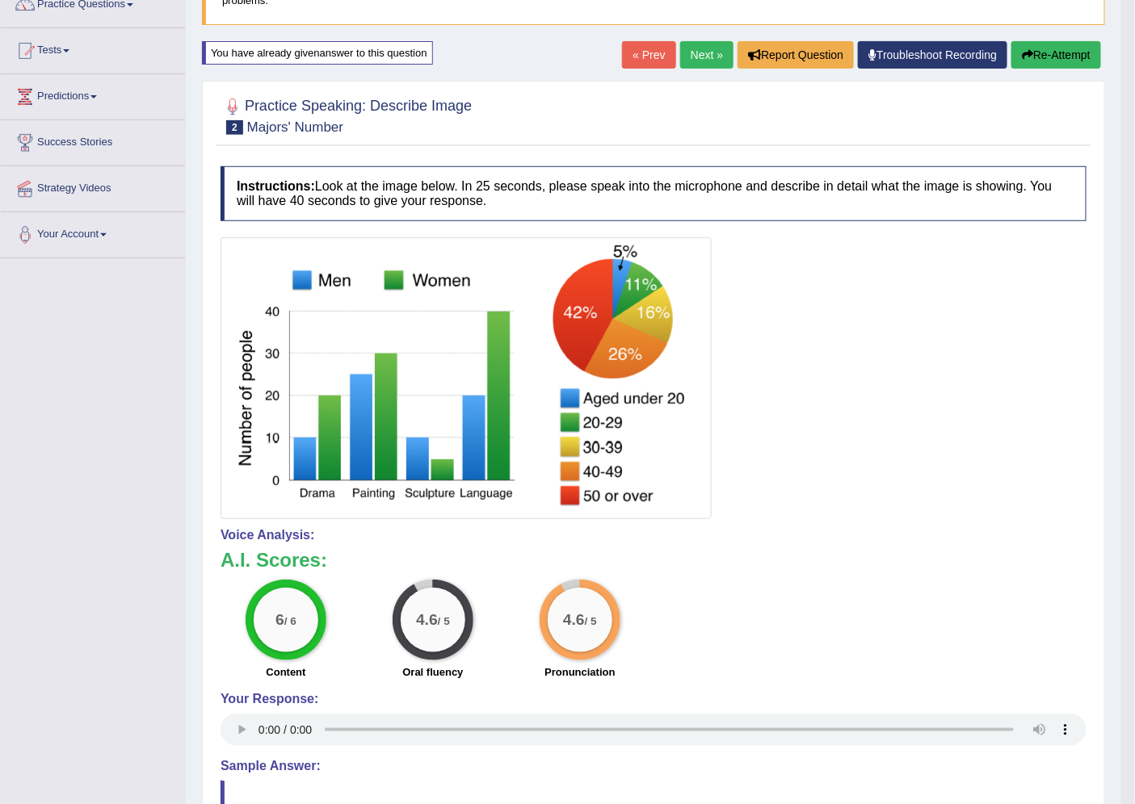
click at [1043, 57] on button "Re-Attempt" at bounding box center [1056, 54] width 90 height 27
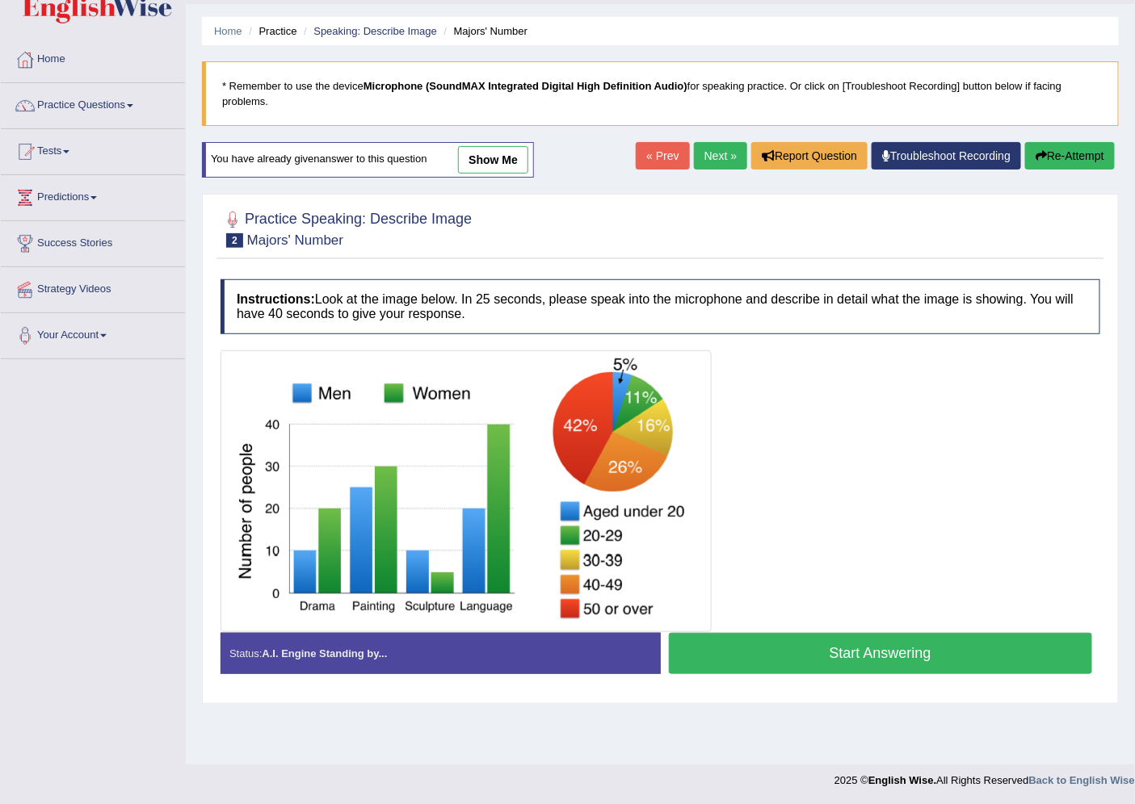
click at [814, 657] on button "Start Answering" at bounding box center [881, 653] width 424 height 41
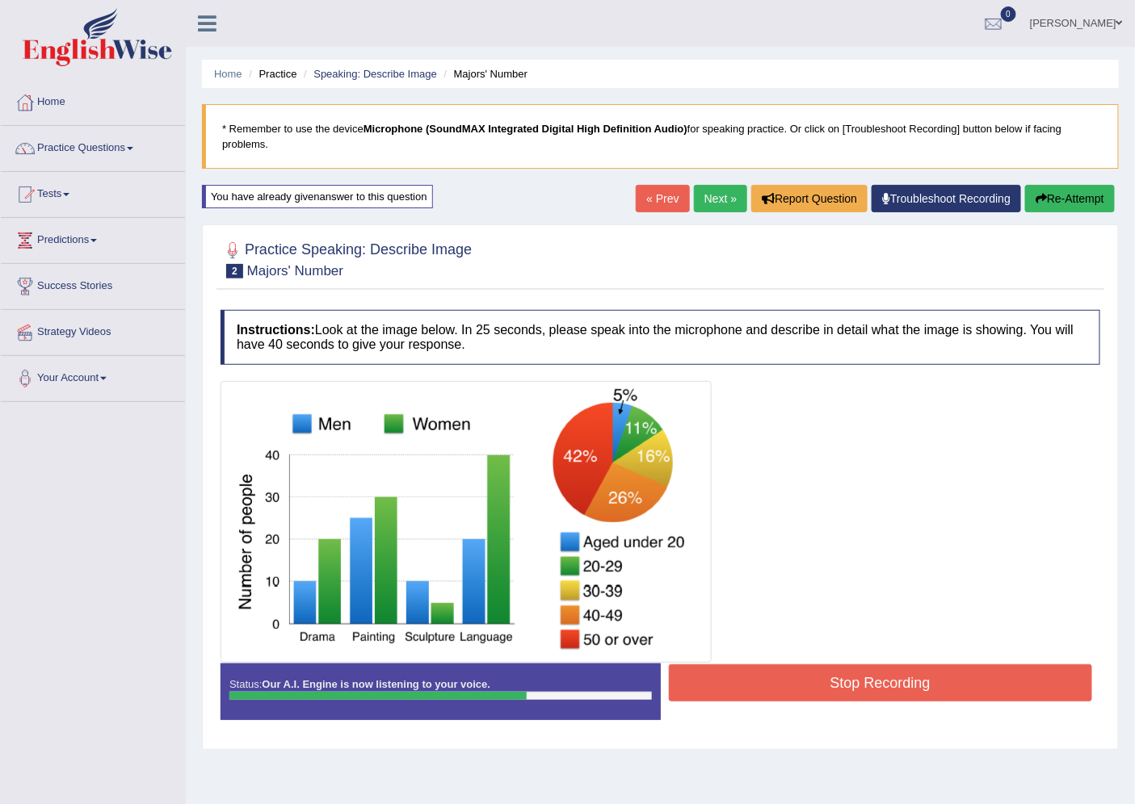
click at [1085, 196] on button "Re-Attempt" at bounding box center [1070, 198] width 90 height 27
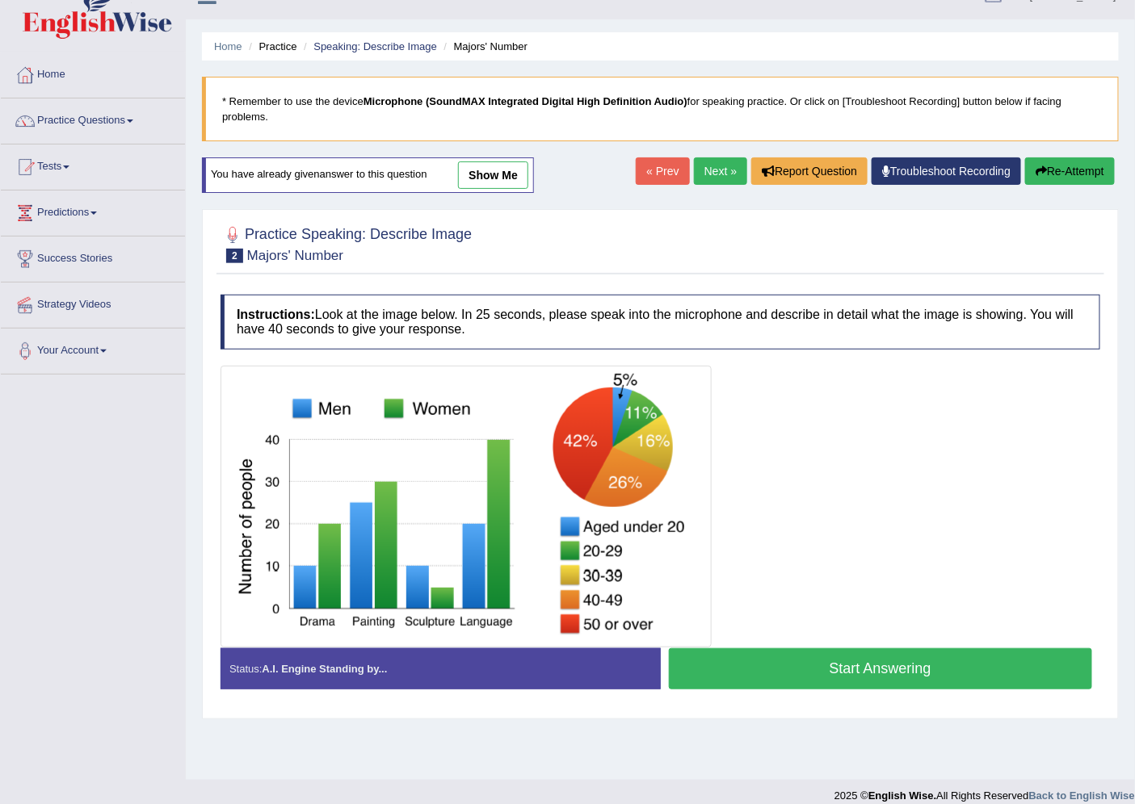
scroll to position [43, 0]
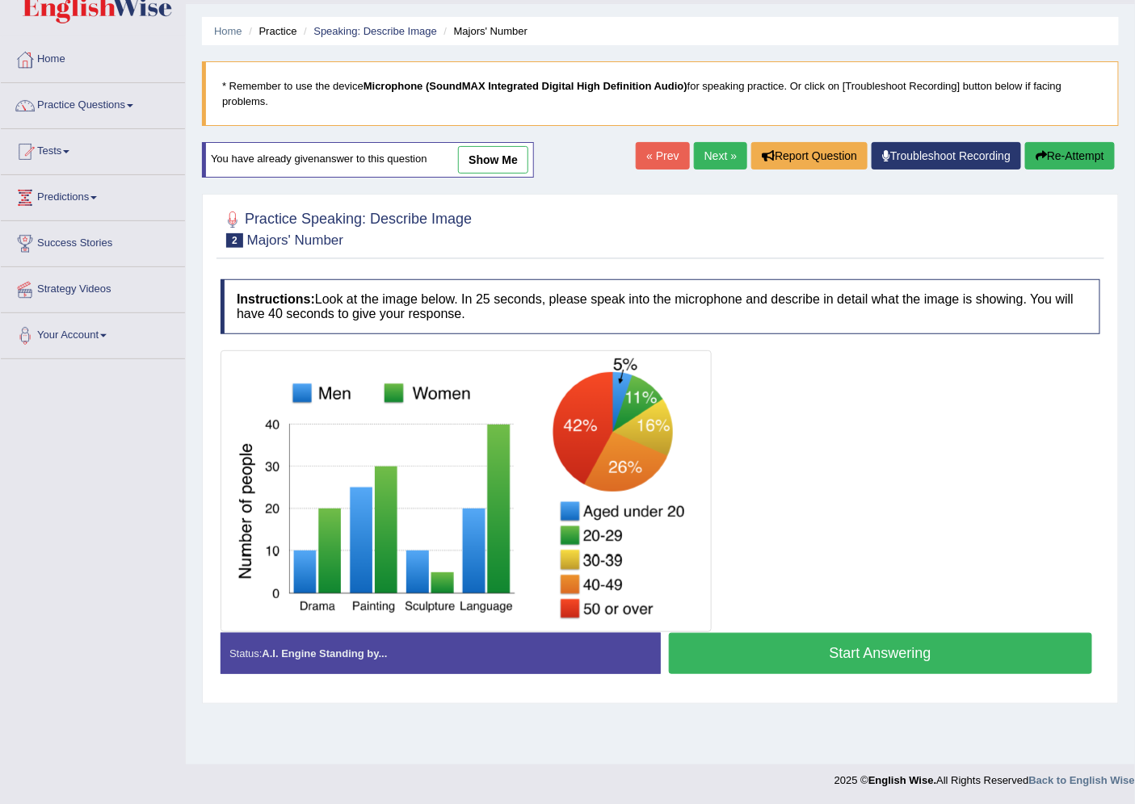
click at [821, 659] on button "Start Answering" at bounding box center [881, 653] width 424 height 41
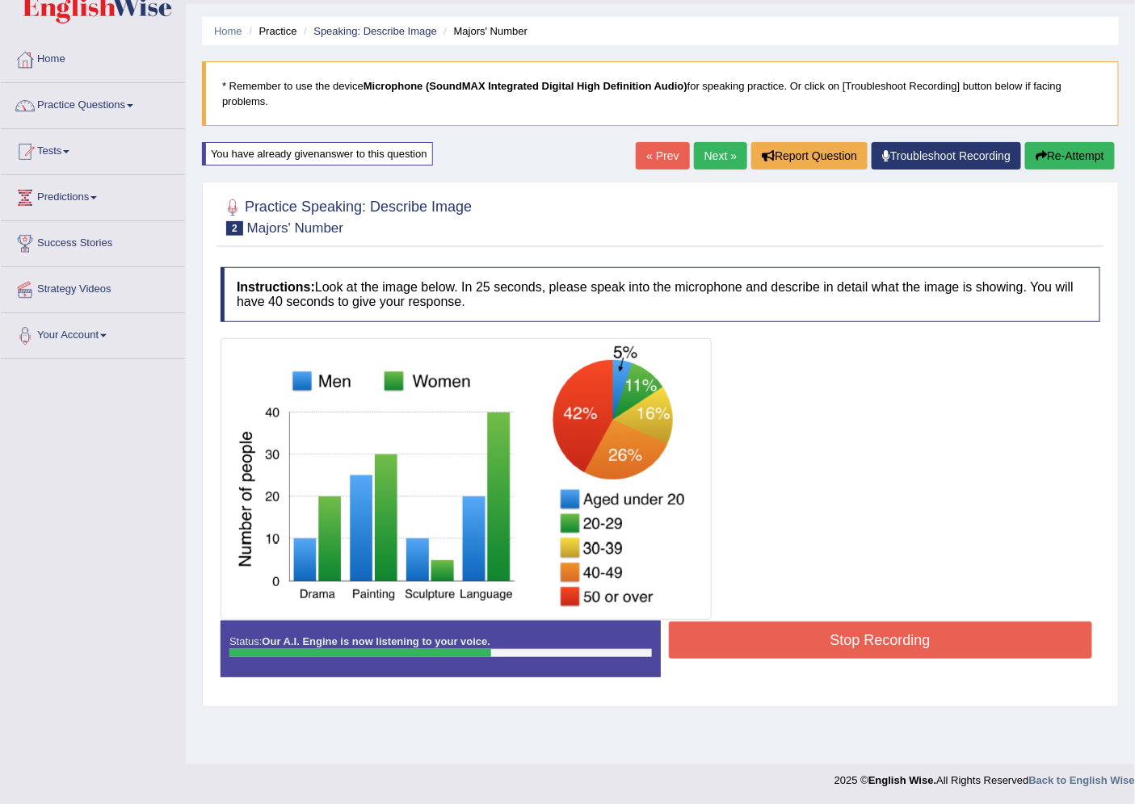
click at [825, 657] on button "Stop Recording" at bounding box center [881, 640] width 424 height 37
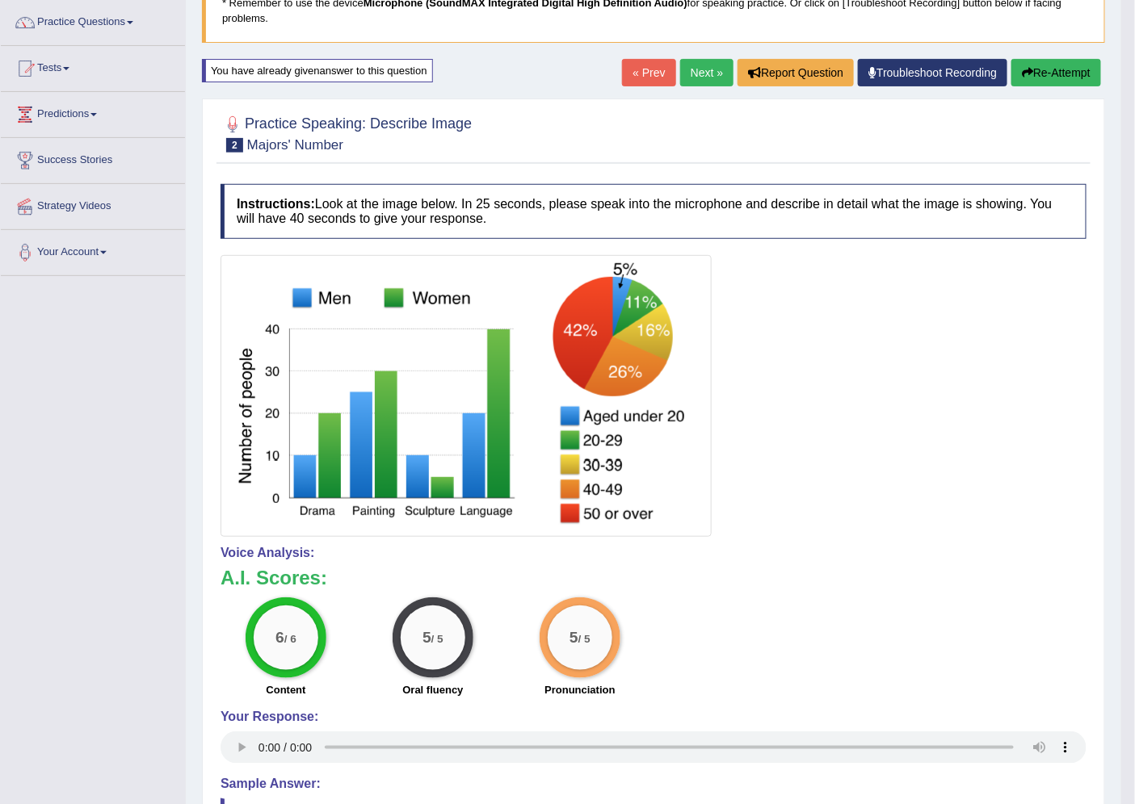
scroll to position [94, 0]
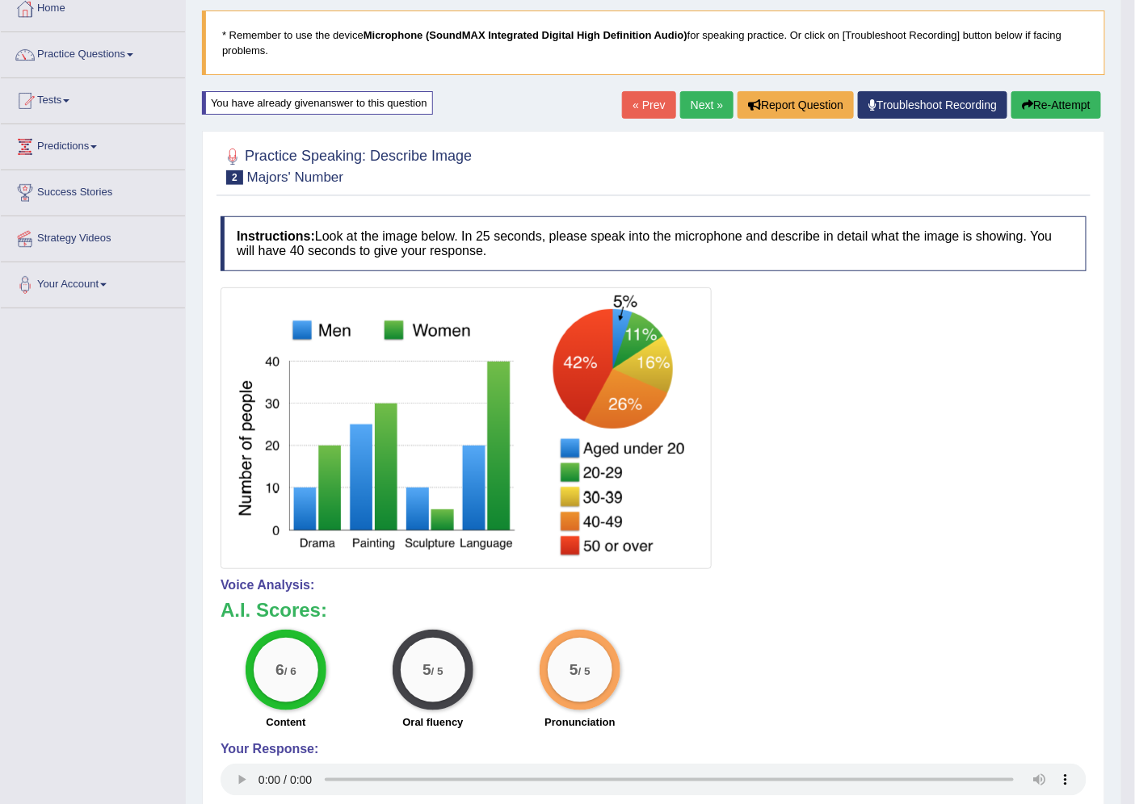
click at [706, 111] on link "Next »" at bounding box center [706, 104] width 53 height 27
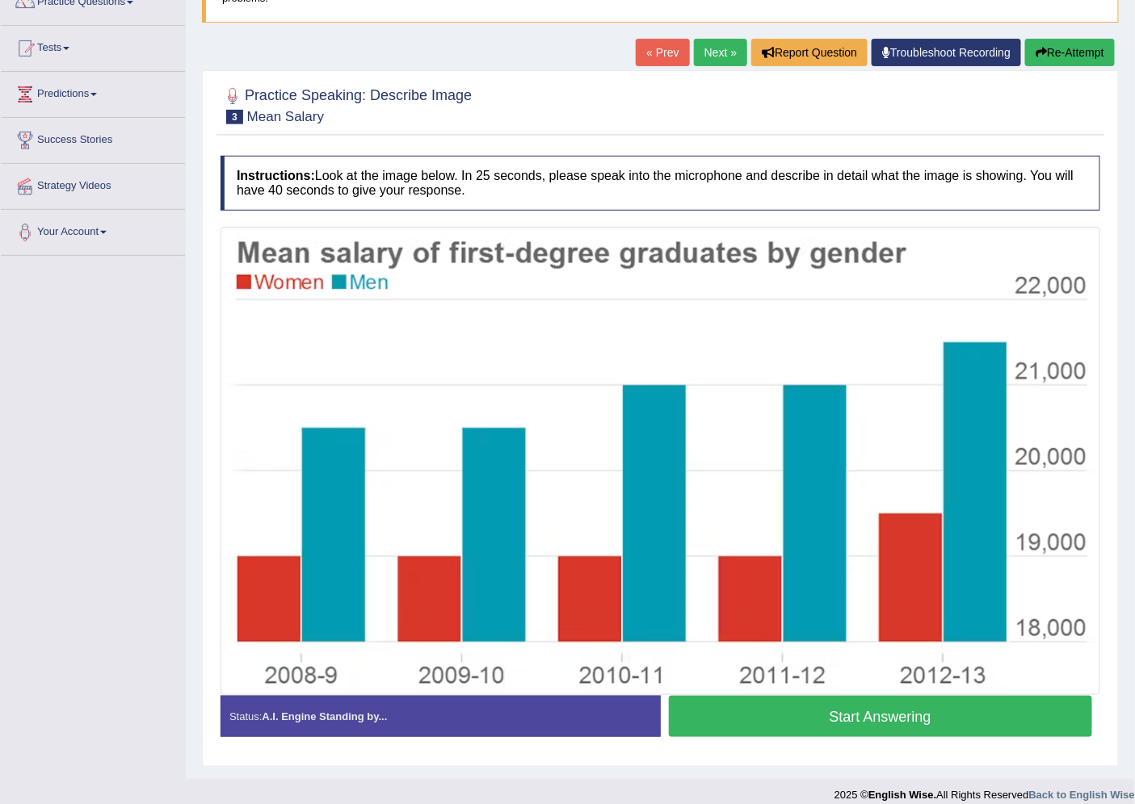
scroll to position [162, 0]
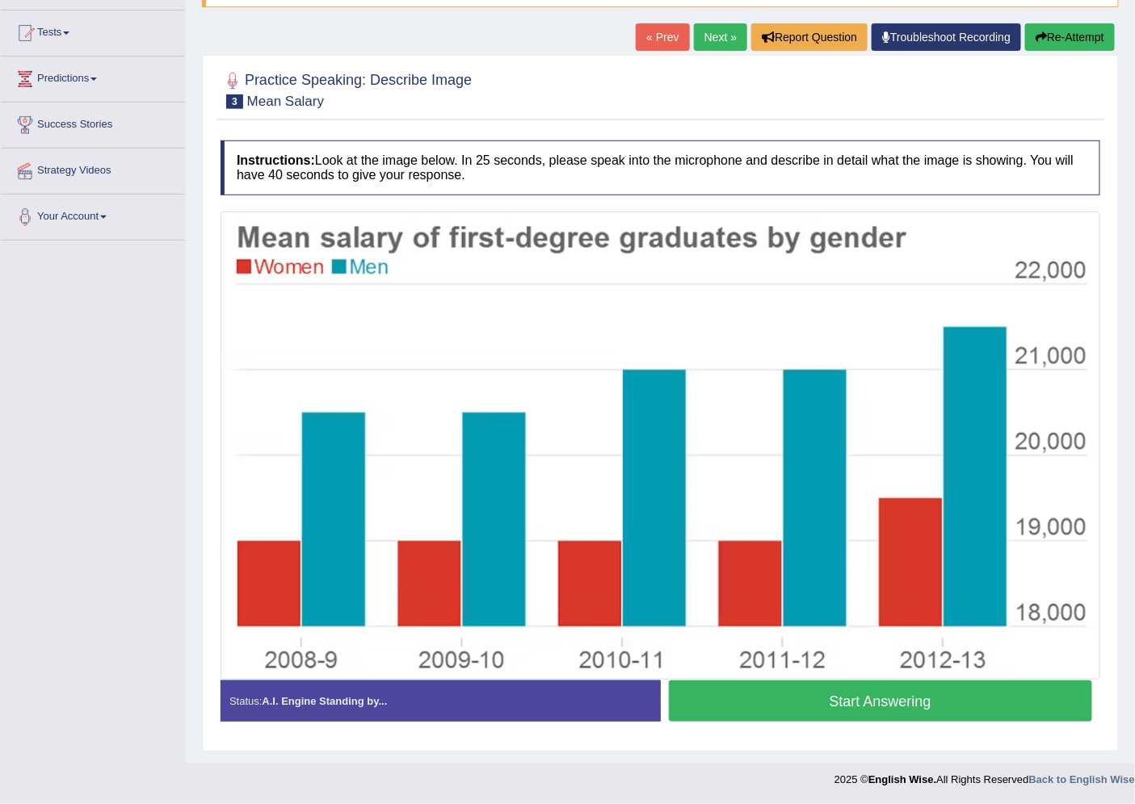
click at [911, 713] on button "Start Answering" at bounding box center [881, 701] width 424 height 41
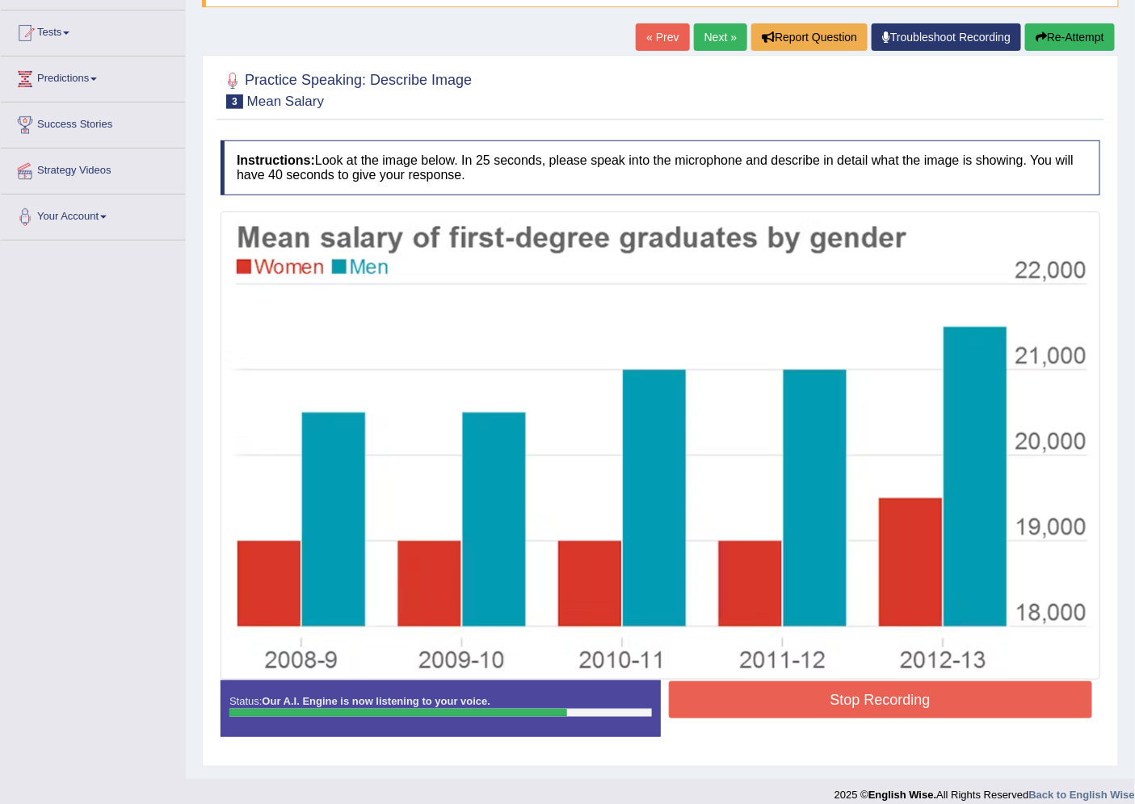
click at [925, 688] on button "Stop Recording" at bounding box center [881, 700] width 424 height 37
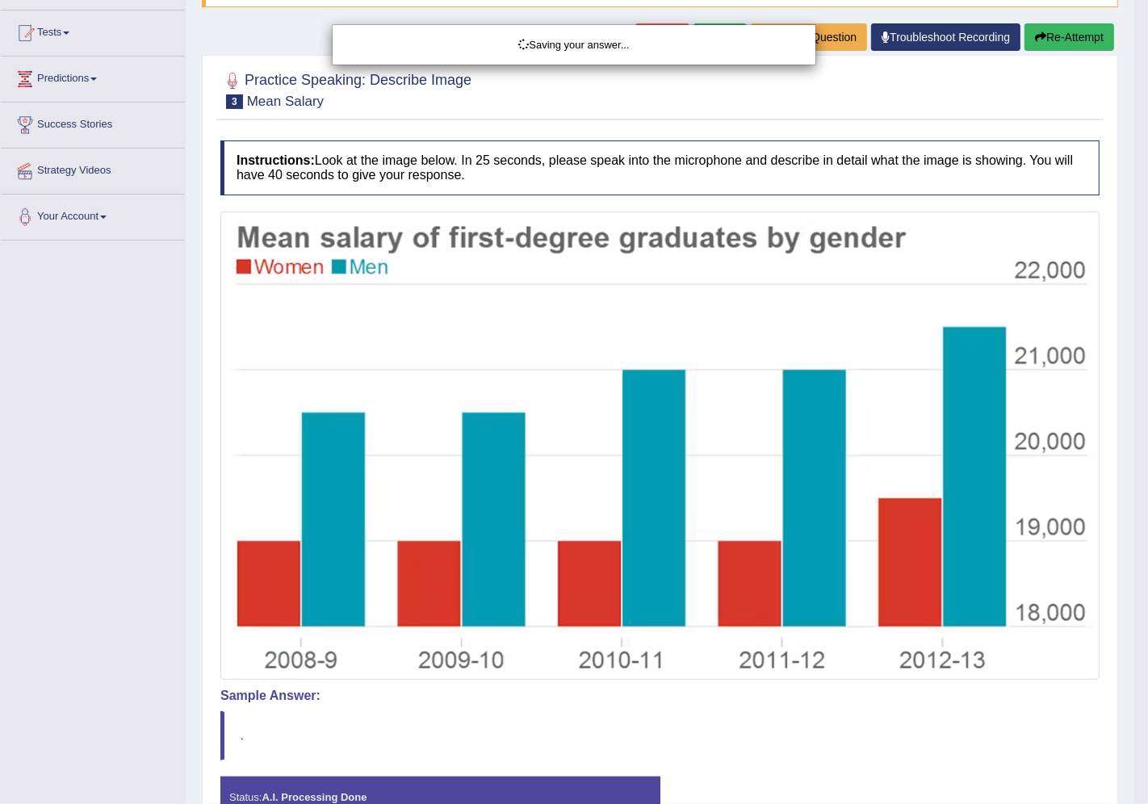
click at [1039, 42] on div "Saving your answer..." at bounding box center [574, 402] width 1148 height 804
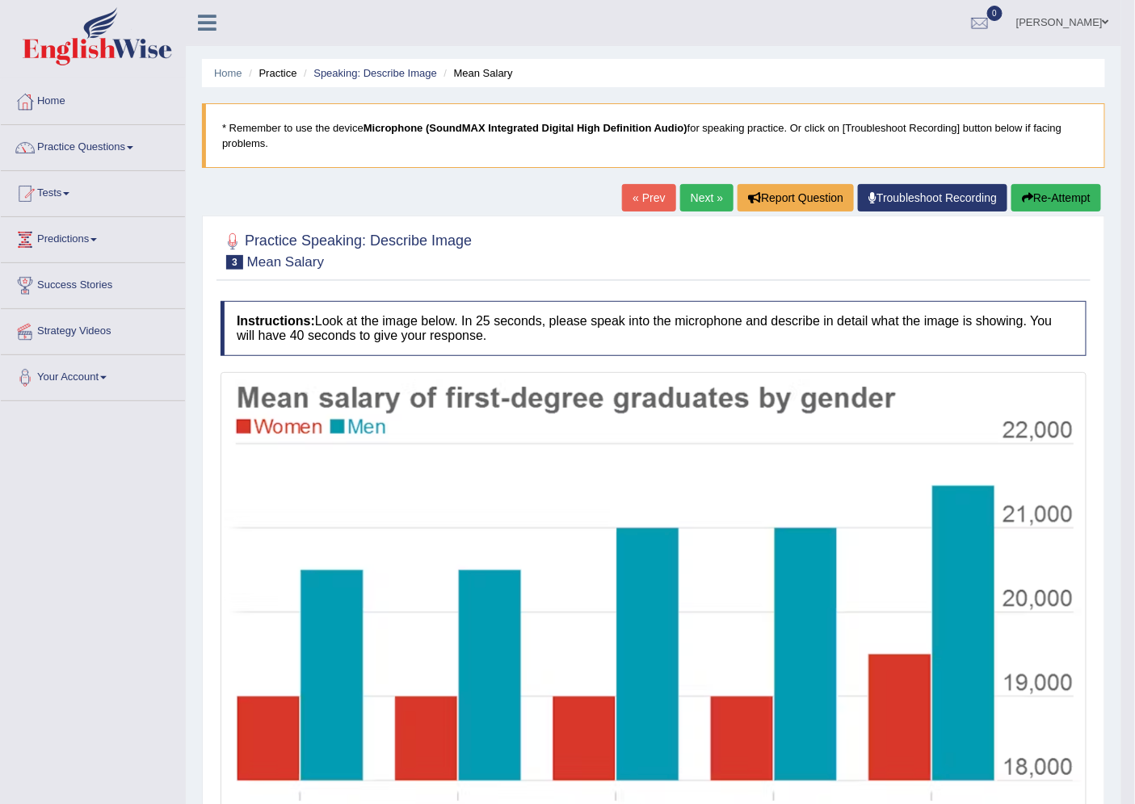
scroll to position [0, 0]
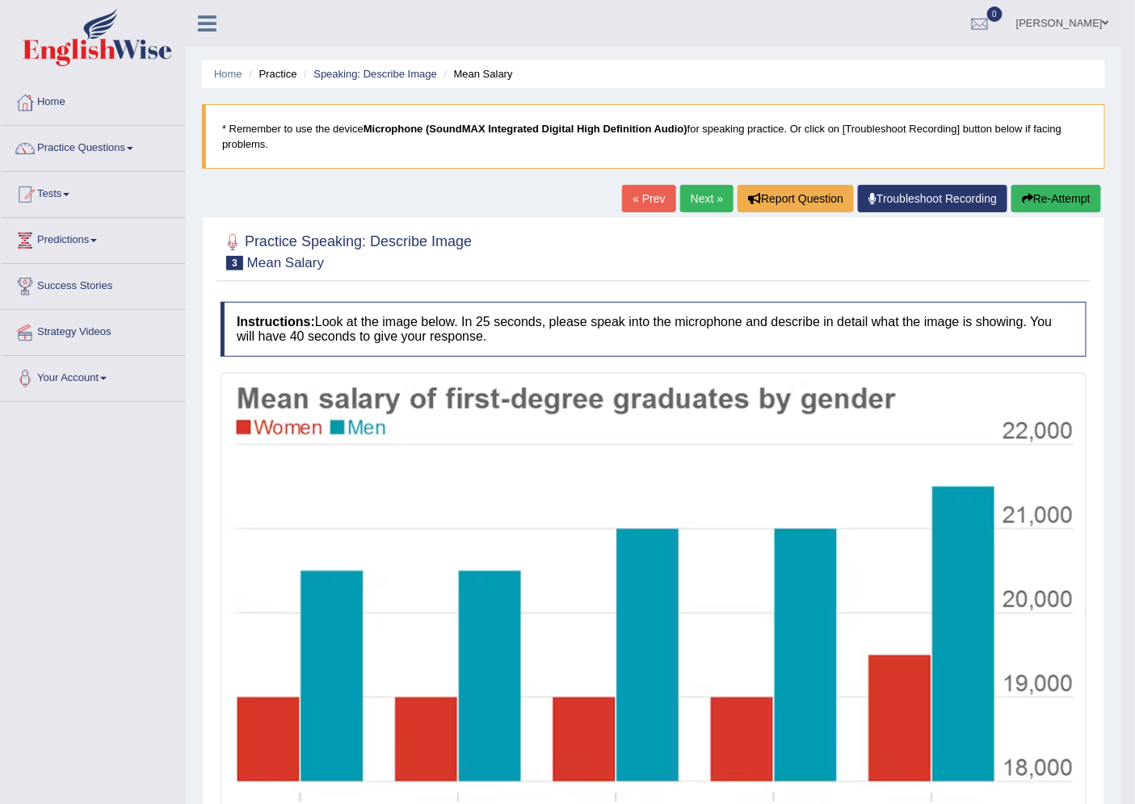
click at [1069, 203] on button "Re-Attempt" at bounding box center [1056, 198] width 90 height 27
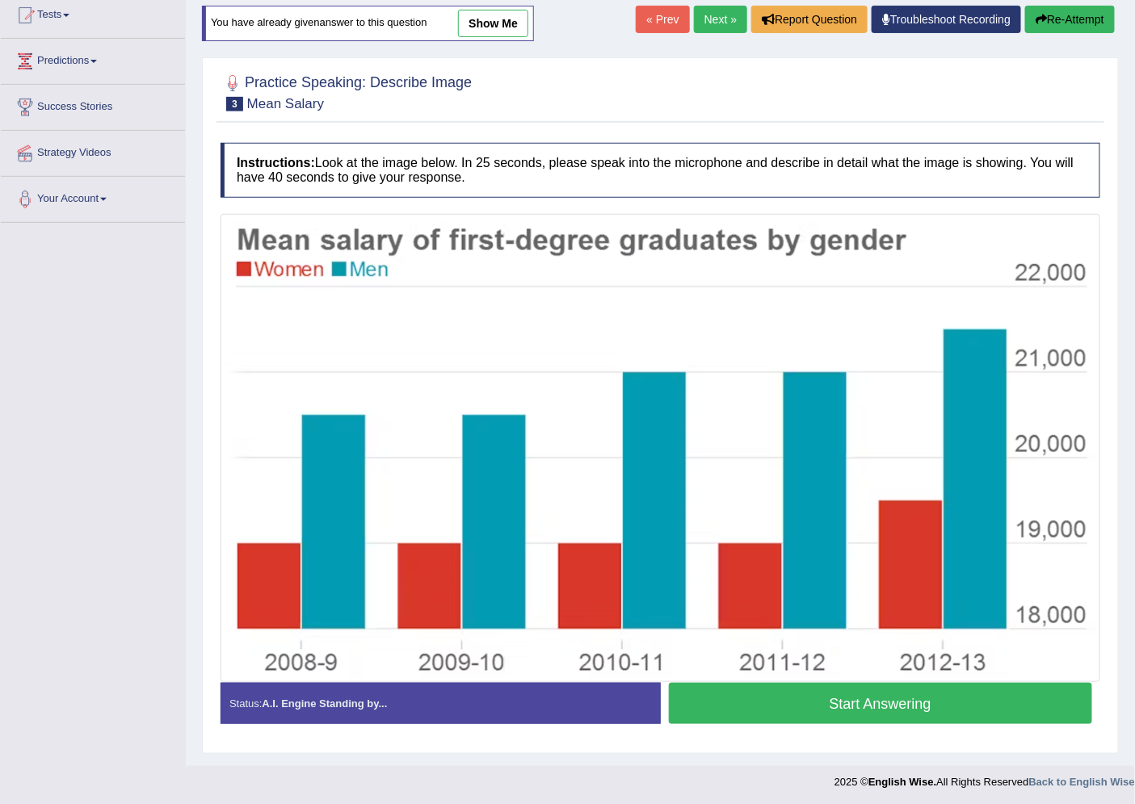
click at [913, 714] on button "Start Answering" at bounding box center [881, 703] width 424 height 41
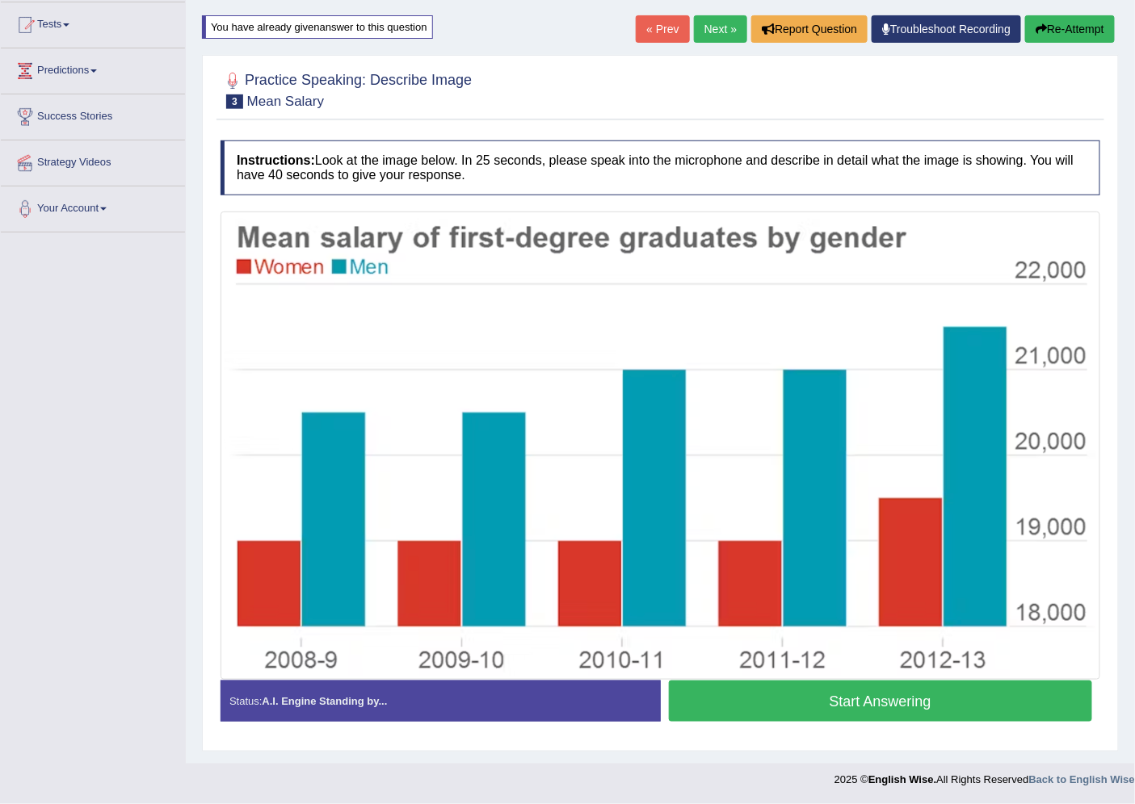
scroll to position [179, 0]
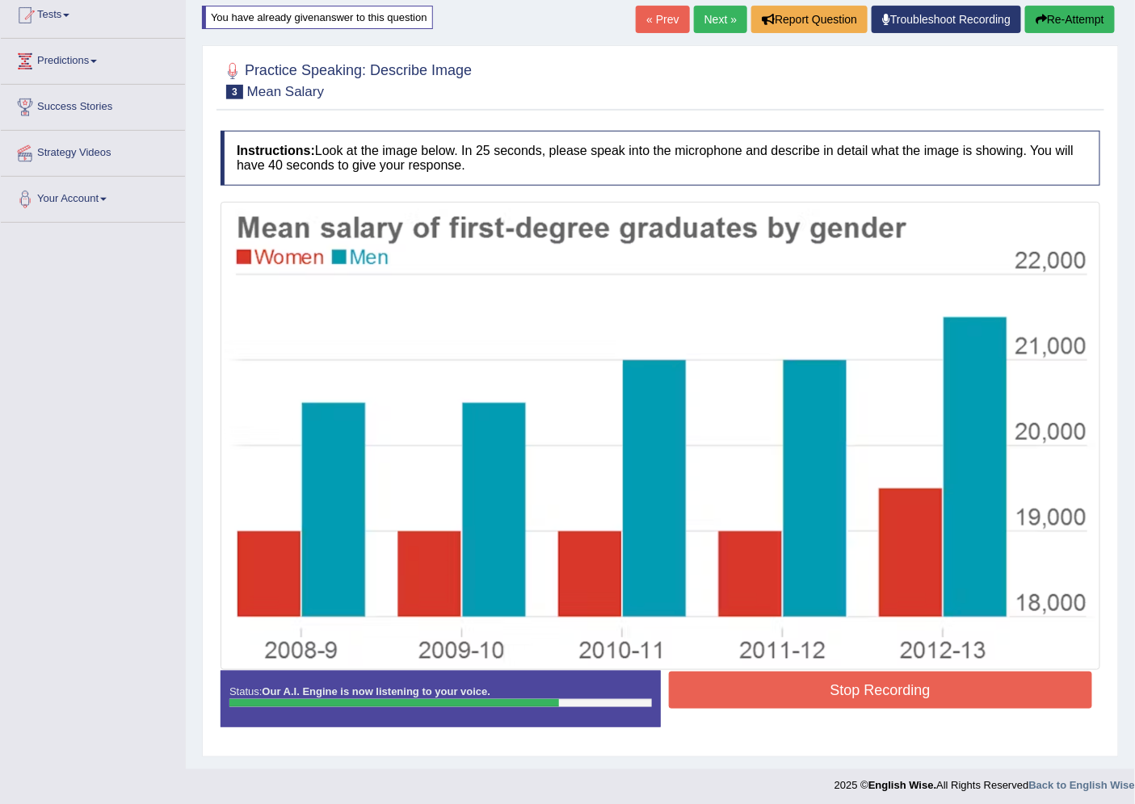
click at [910, 703] on button "Stop Recording" at bounding box center [881, 690] width 424 height 37
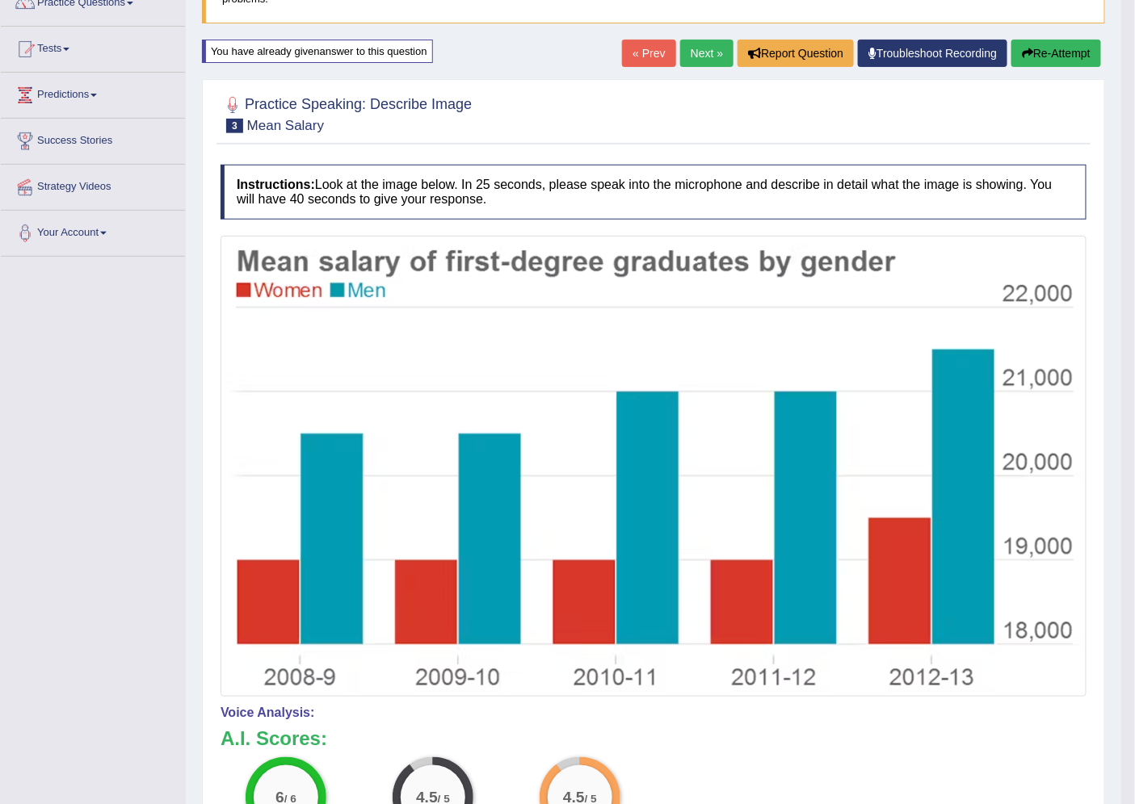
scroll to position [55, 0]
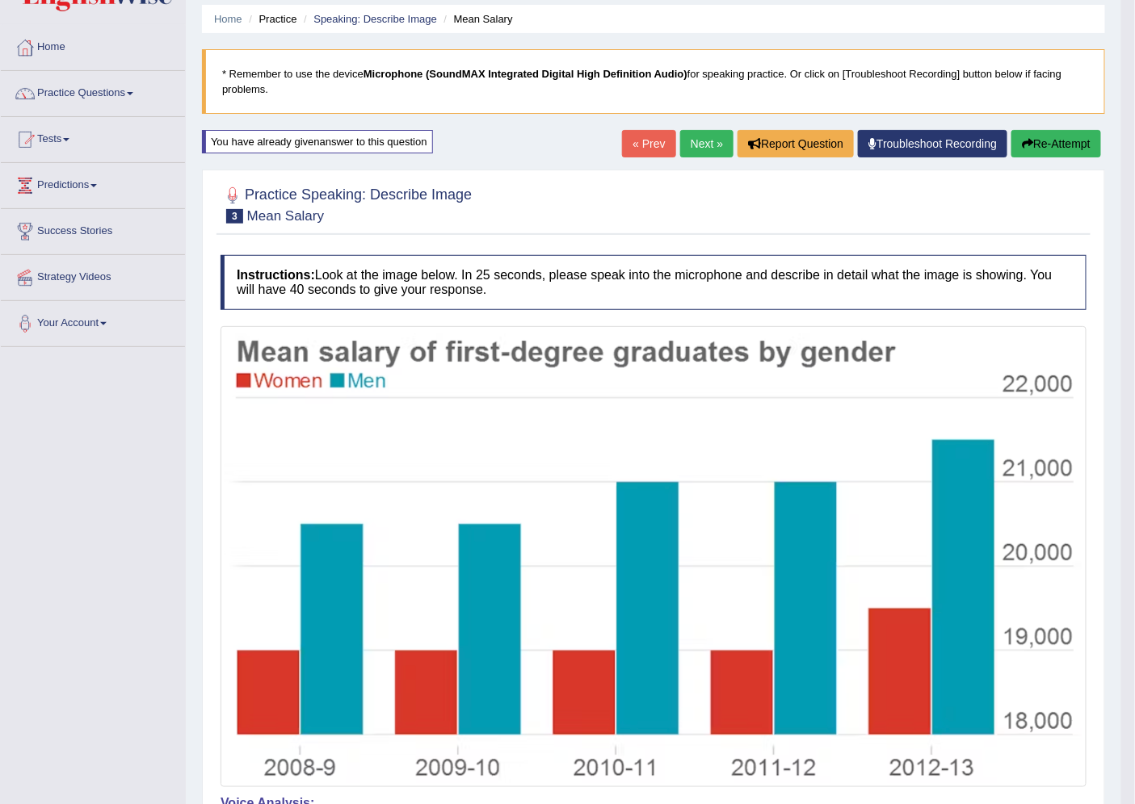
click at [700, 143] on link "Next »" at bounding box center [706, 143] width 53 height 27
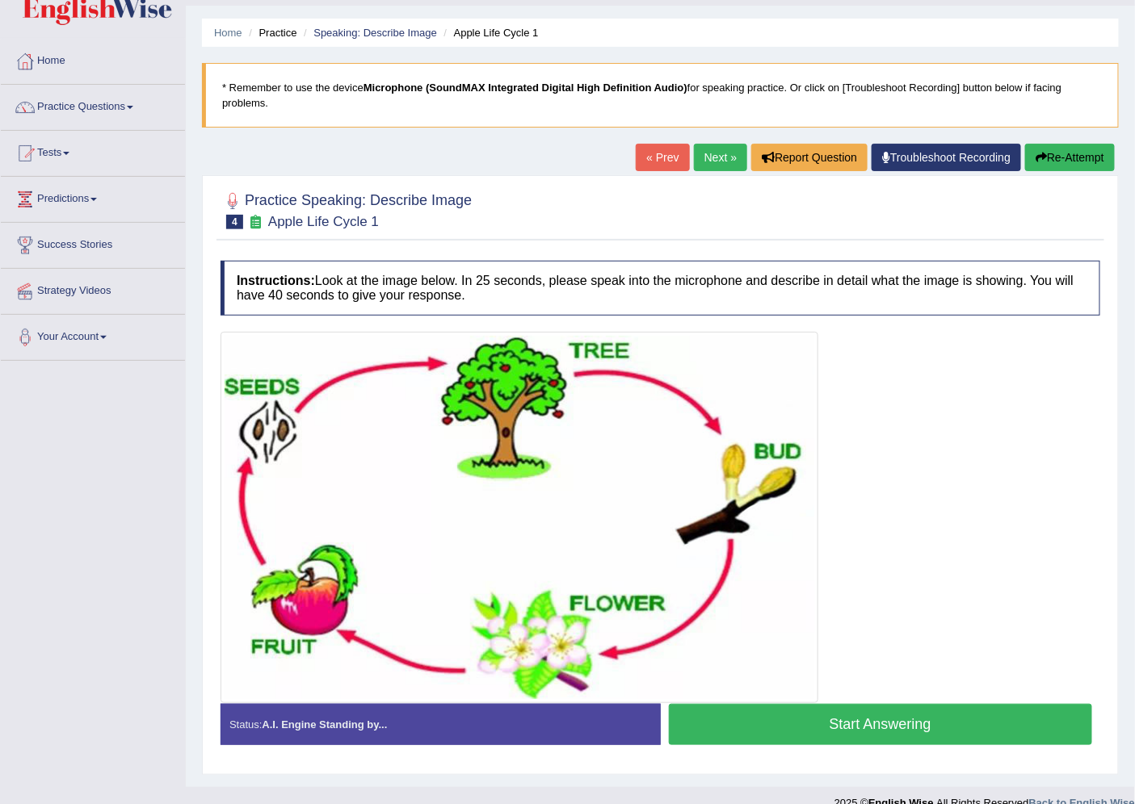
scroll to position [65, 0]
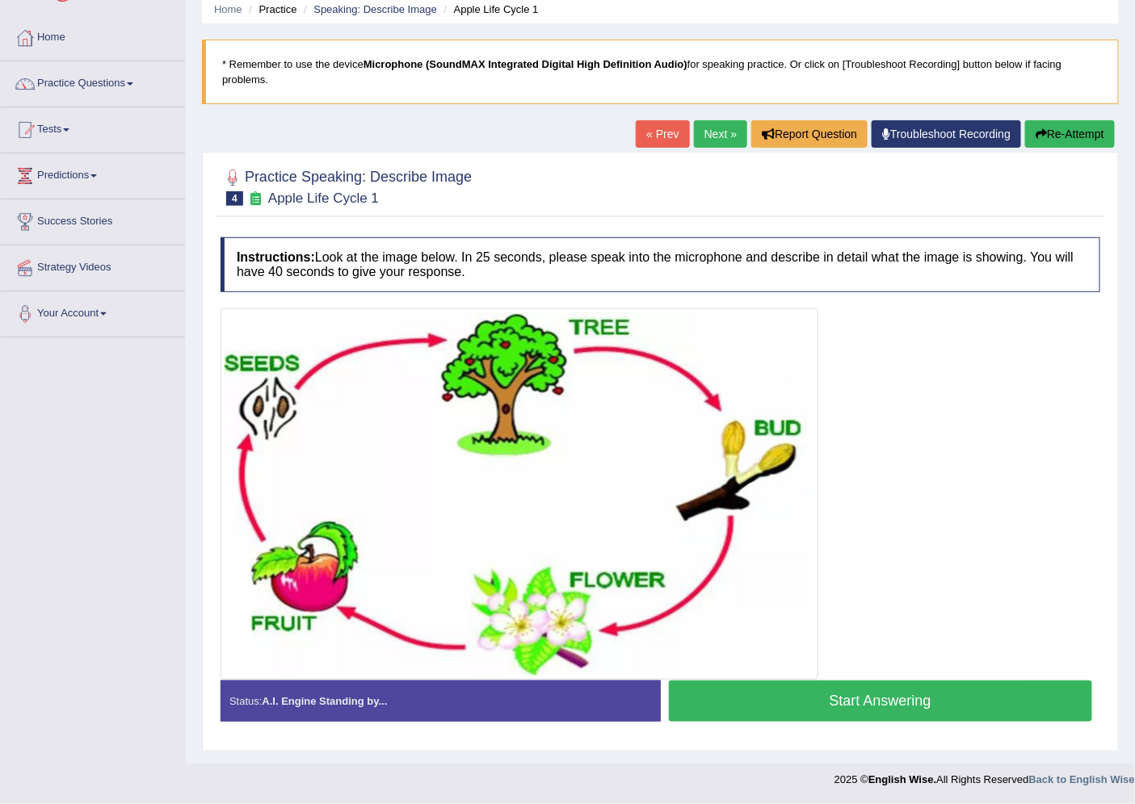
click at [858, 698] on button "Start Answering" at bounding box center [881, 701] width 424 height 41
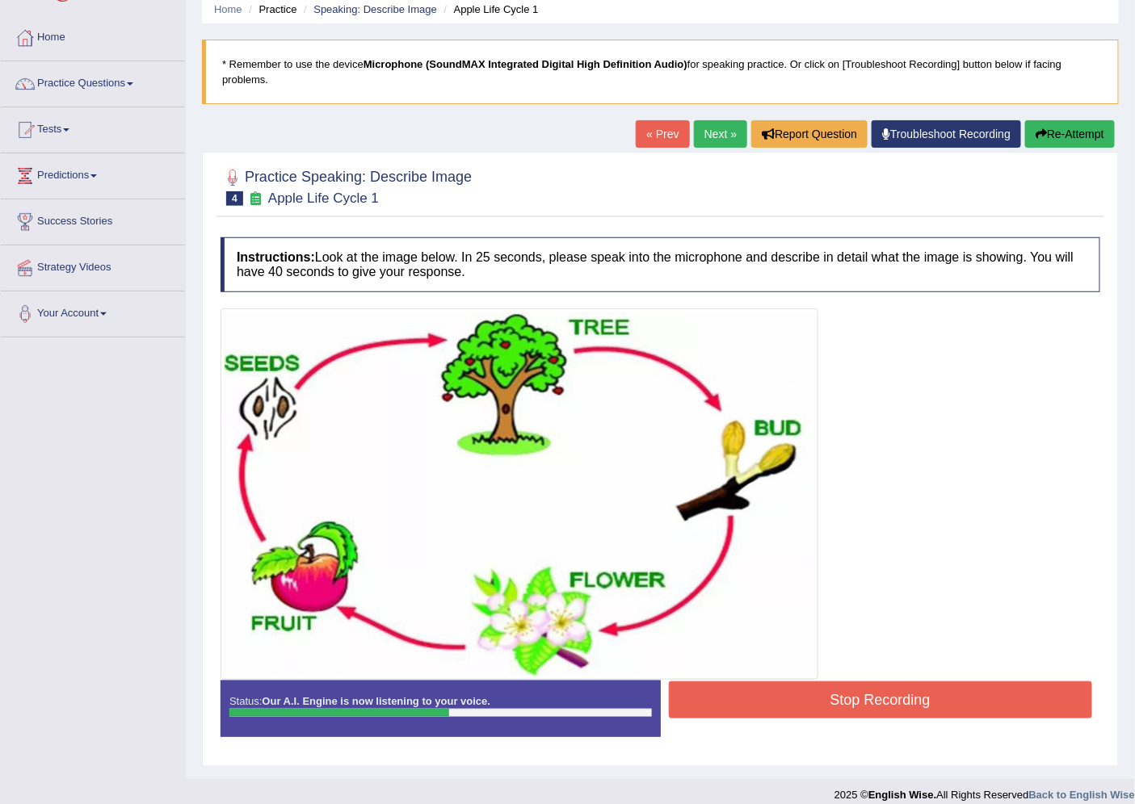
click at [858, 698] on button "Stop Recording" at bounding box center [881, 700] width 424 height 37
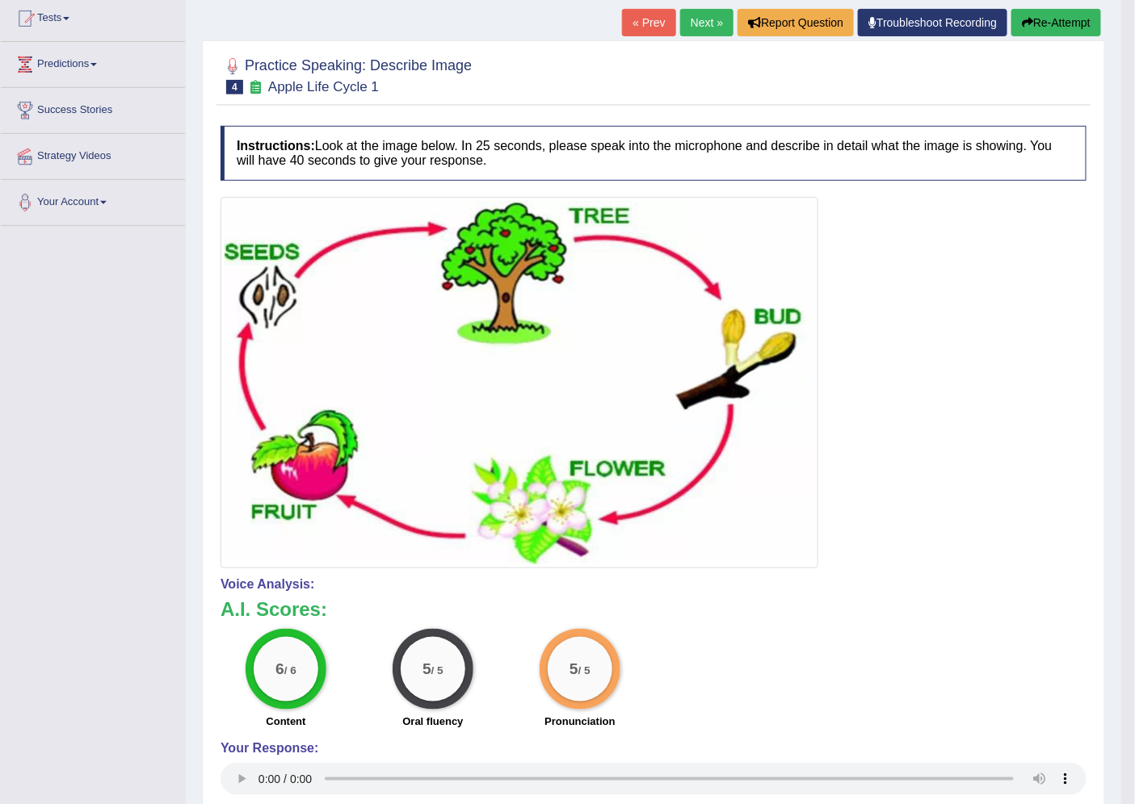
scroll to position [175, 0]
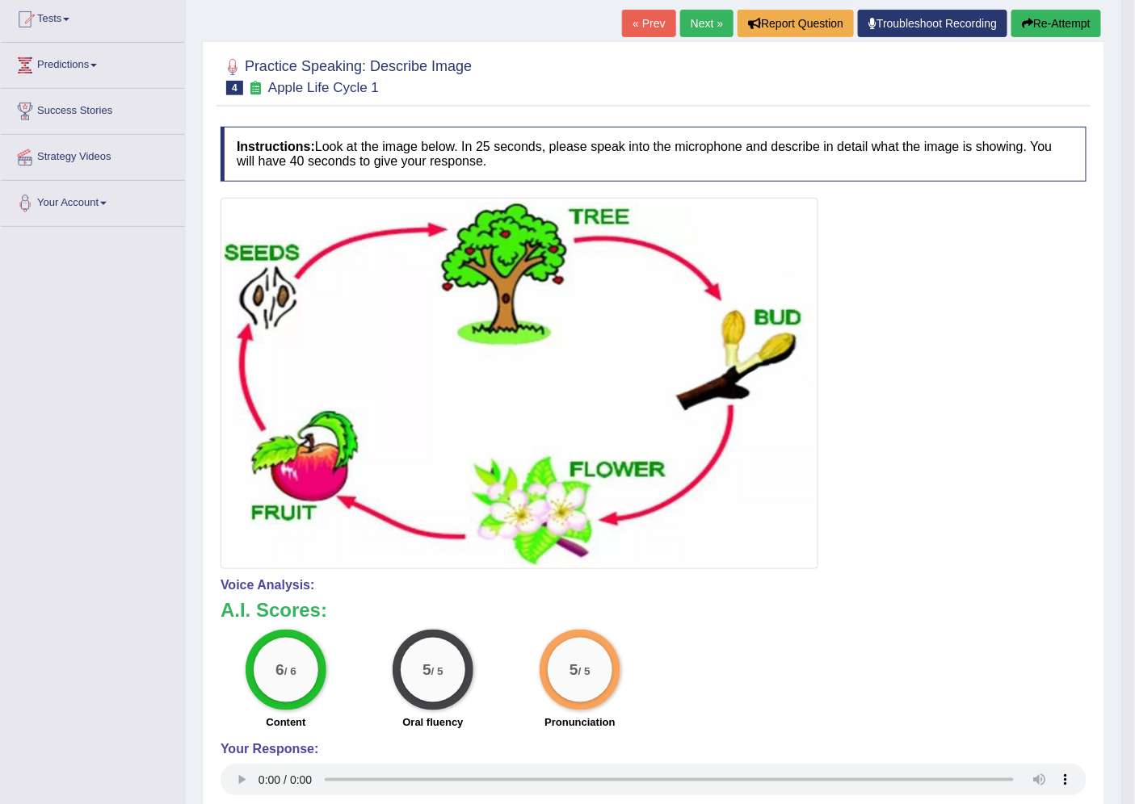
click at [692, 35] on link "Next »" at bounding box center [706, 23] width 53 height 27
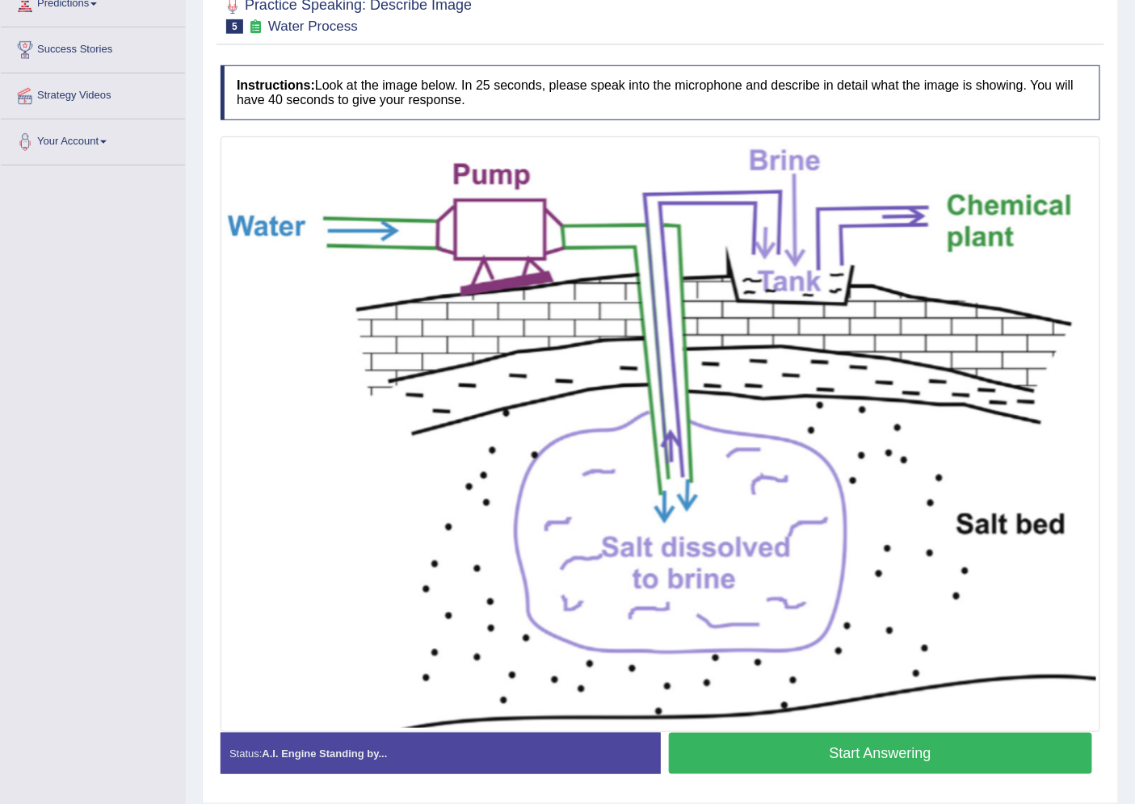
scroll to position [269, 0]
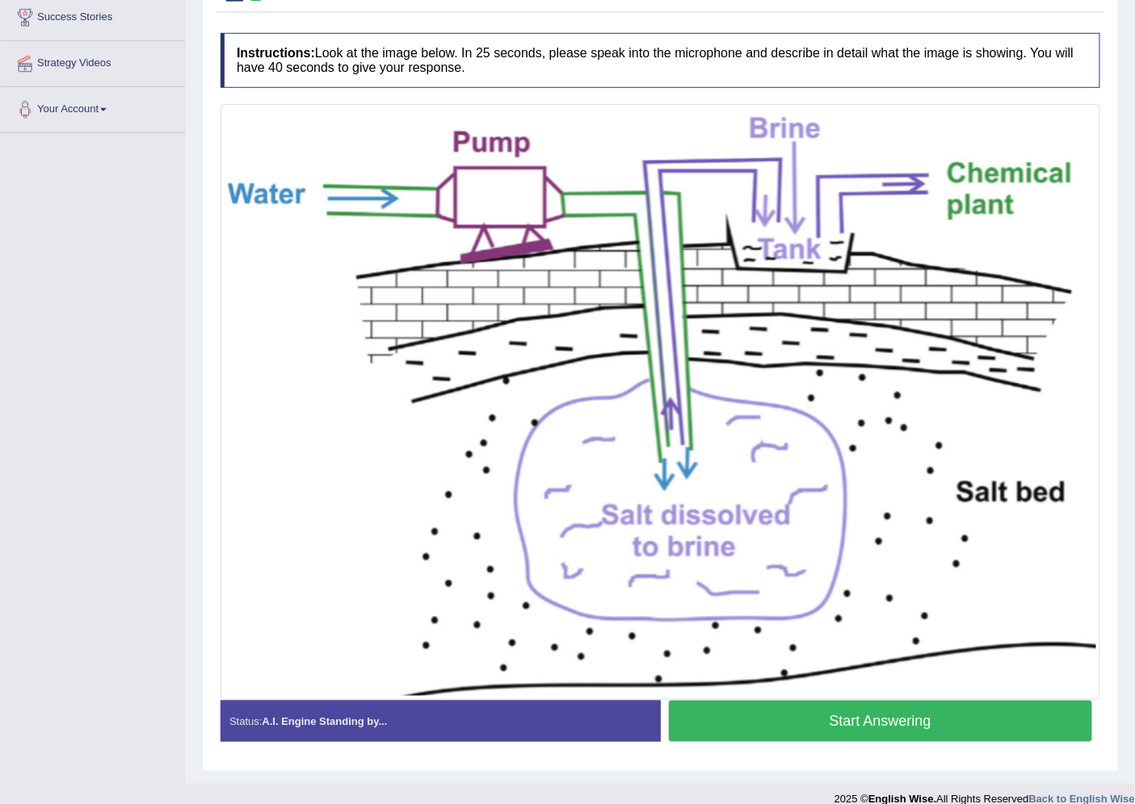
click at [926, 723] on button "Start Answering" at bounding box center [881, 721] width 424 height 41
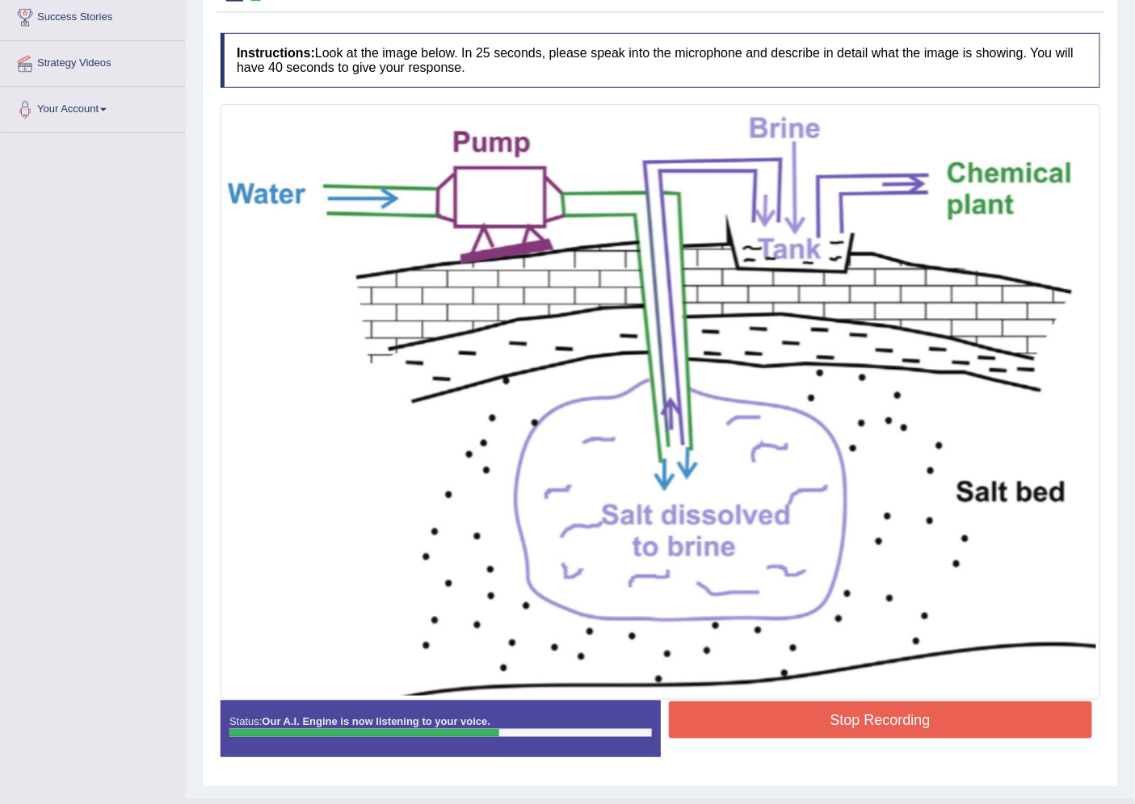
click at [910, 720] on button "Stop Recording" at bounding box center [881, 720] width 424 height 37
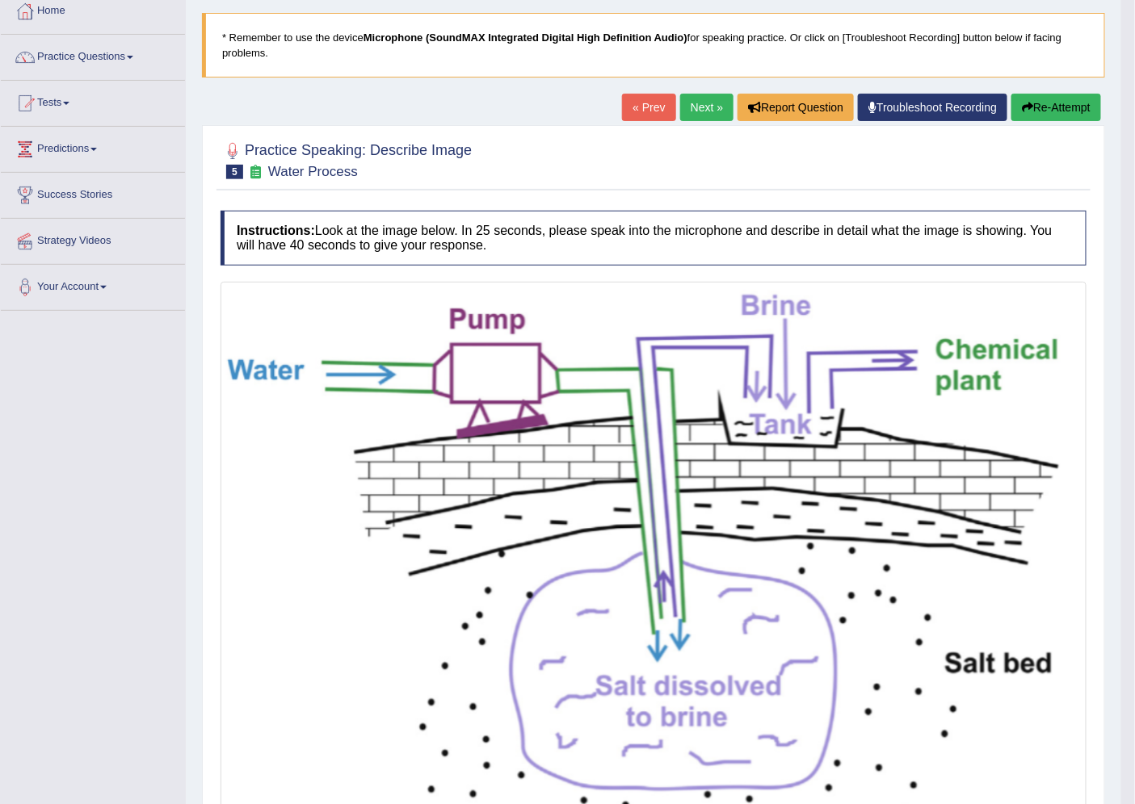
scroll to position [31, 0]
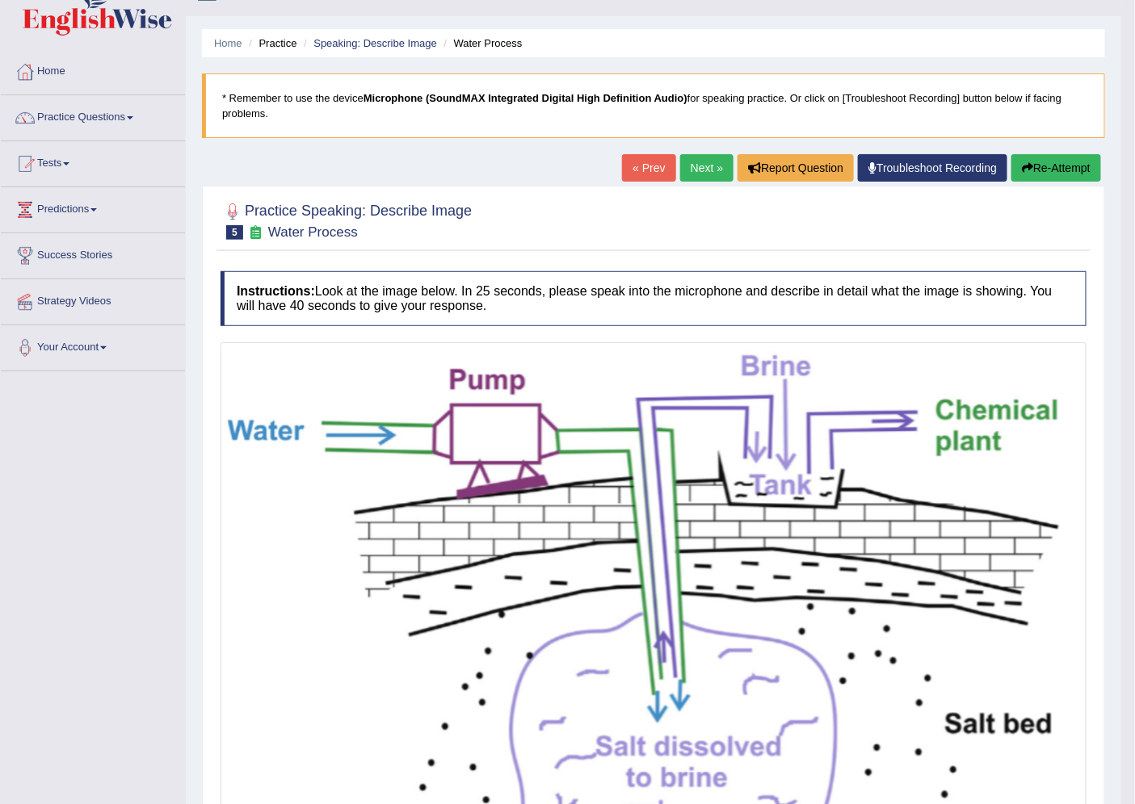
click at [1031, 166] on button "Re-Attempt" at bounding box center [1056, 167] width 90 height 27
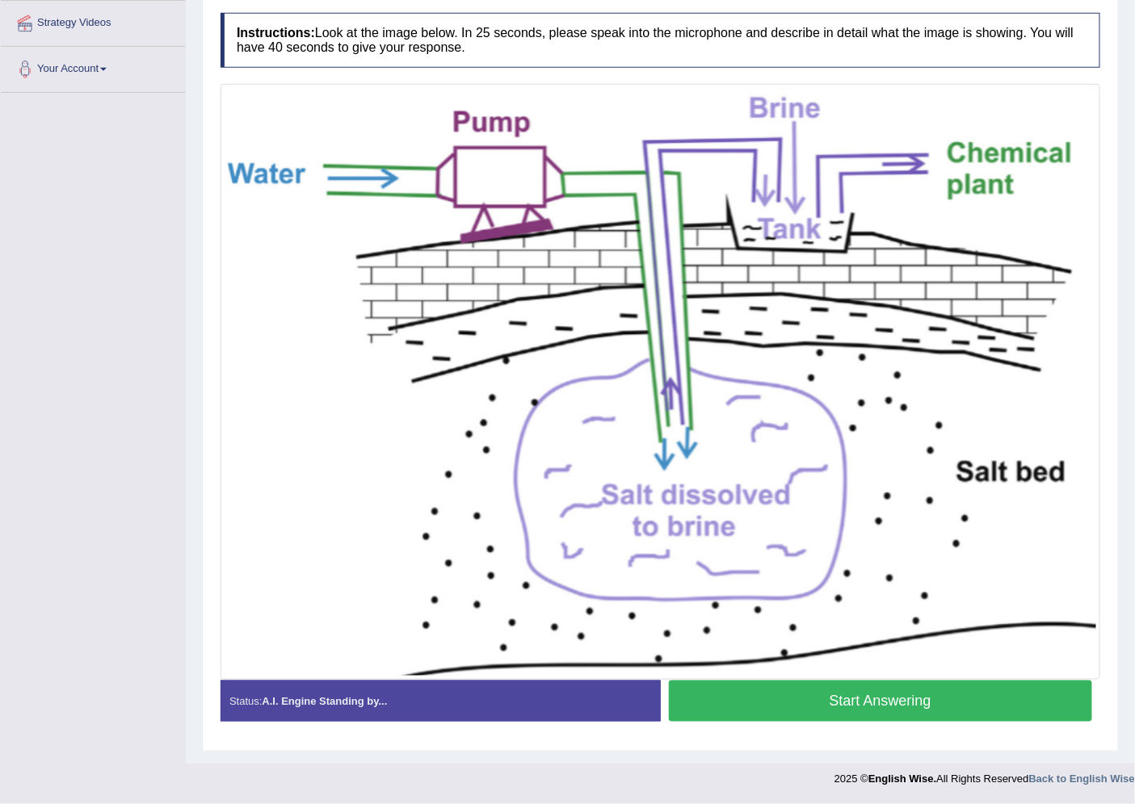
click at [758, 709] on button "Start Answering" at bounding box center [881, 701] width 424 height 41
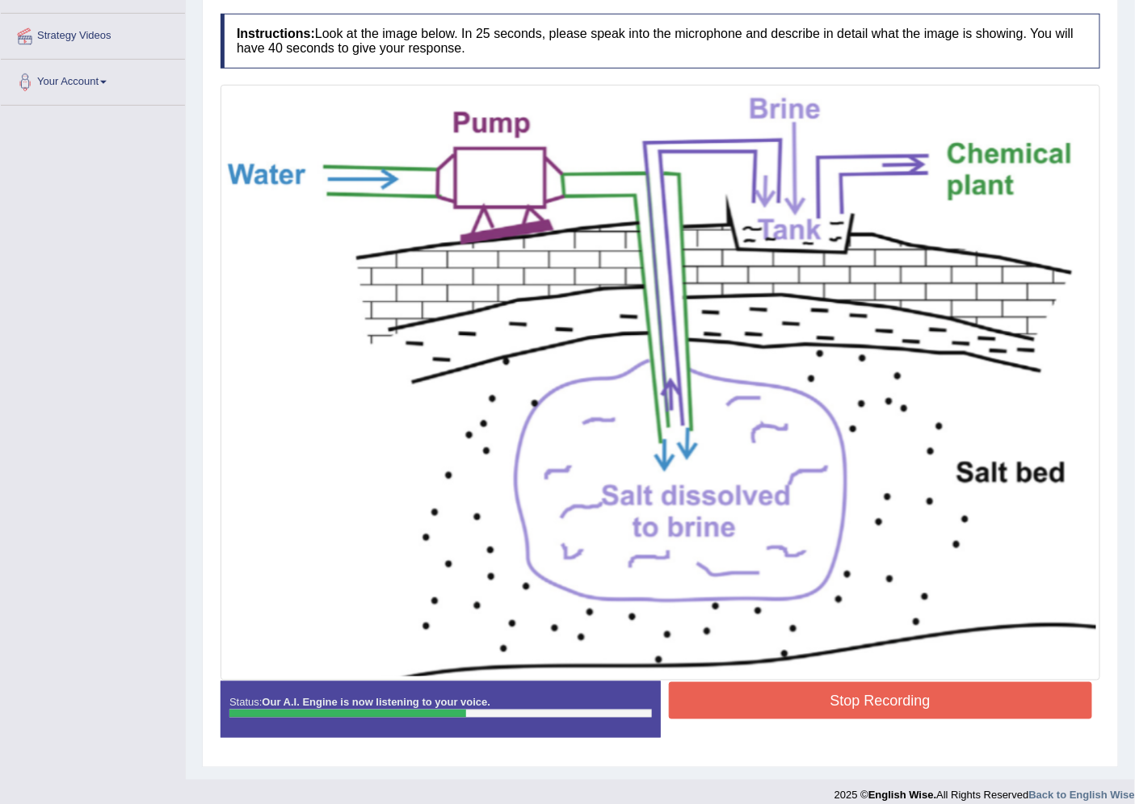
click at [899, 699] on button "Stop Recording" at bounding box center [881, 700] width 424 height 37
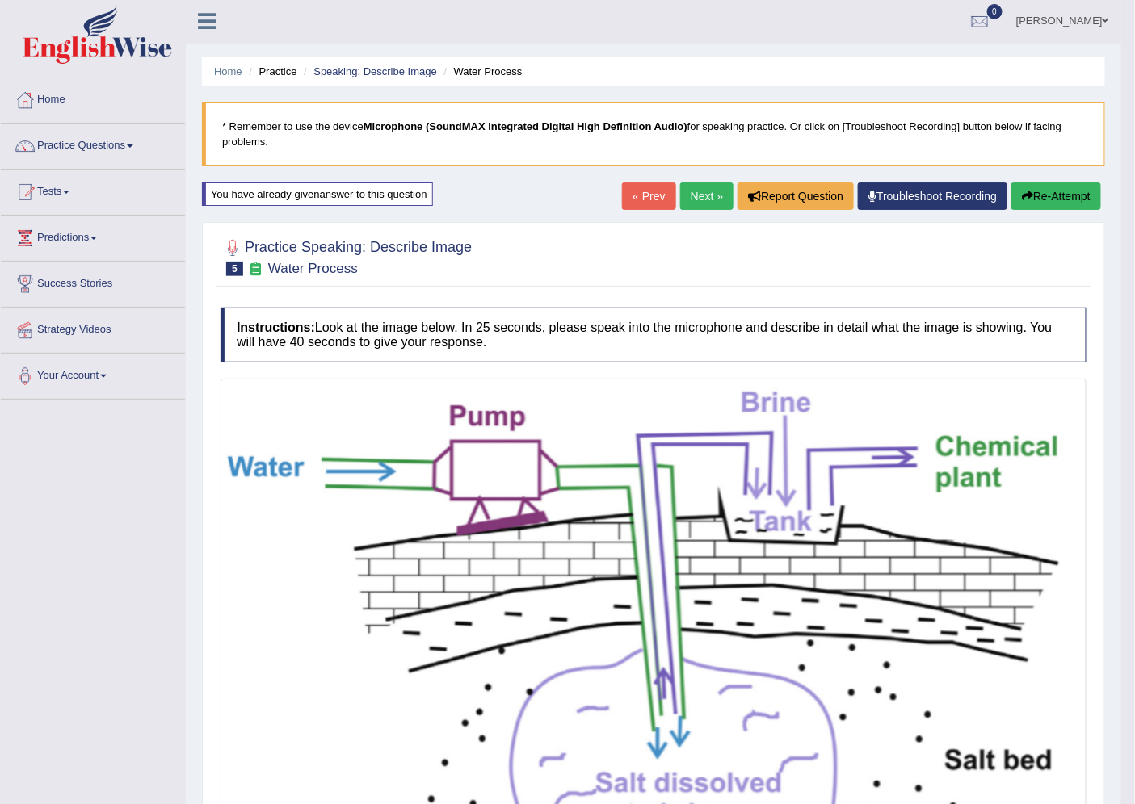
scroll to position [0, 0]
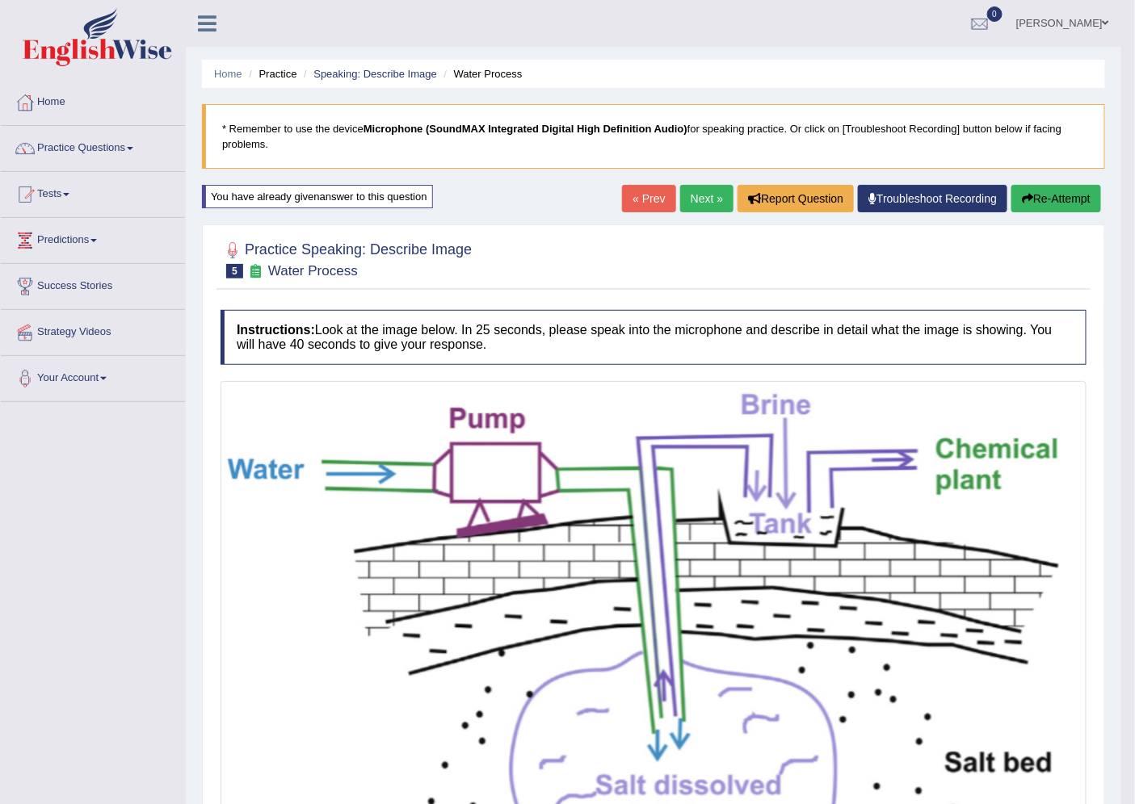
click at [701, 205] on link "Next »" at bounding box center [706, 198] width 53 height 27
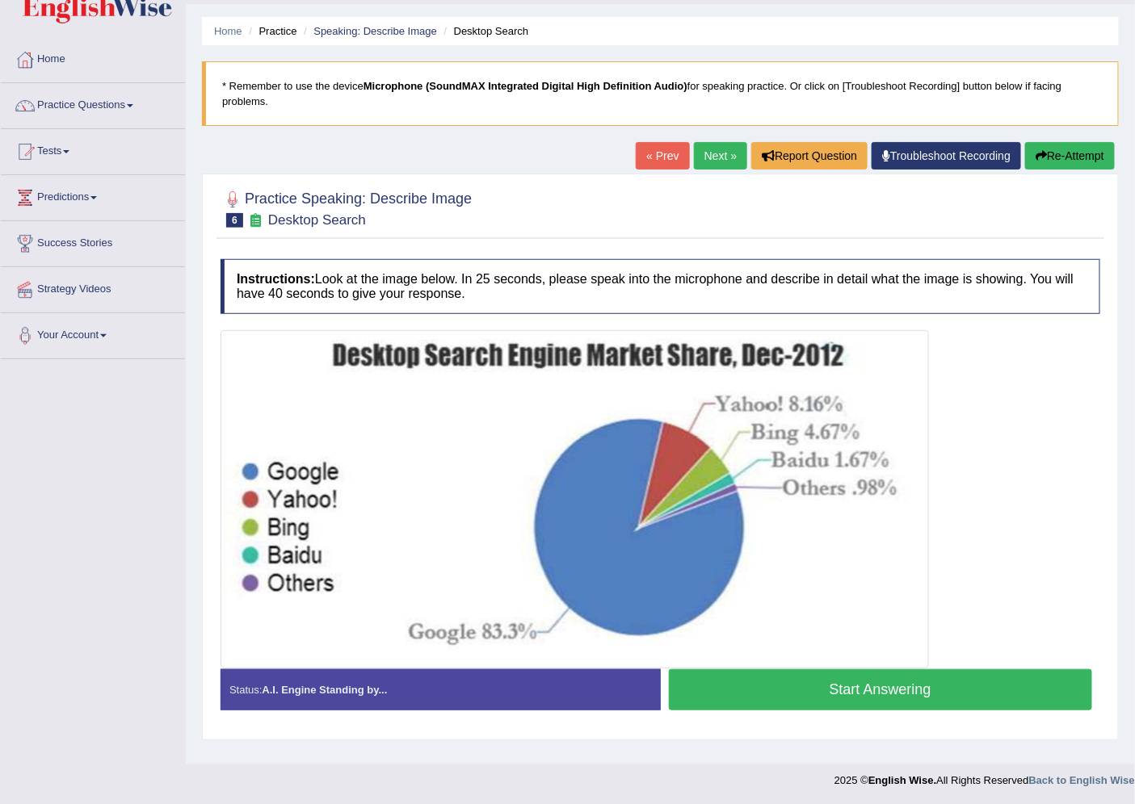
click at [781, 687] on button "Start Answering" at bounding box center [881, 690] width 424 height 41
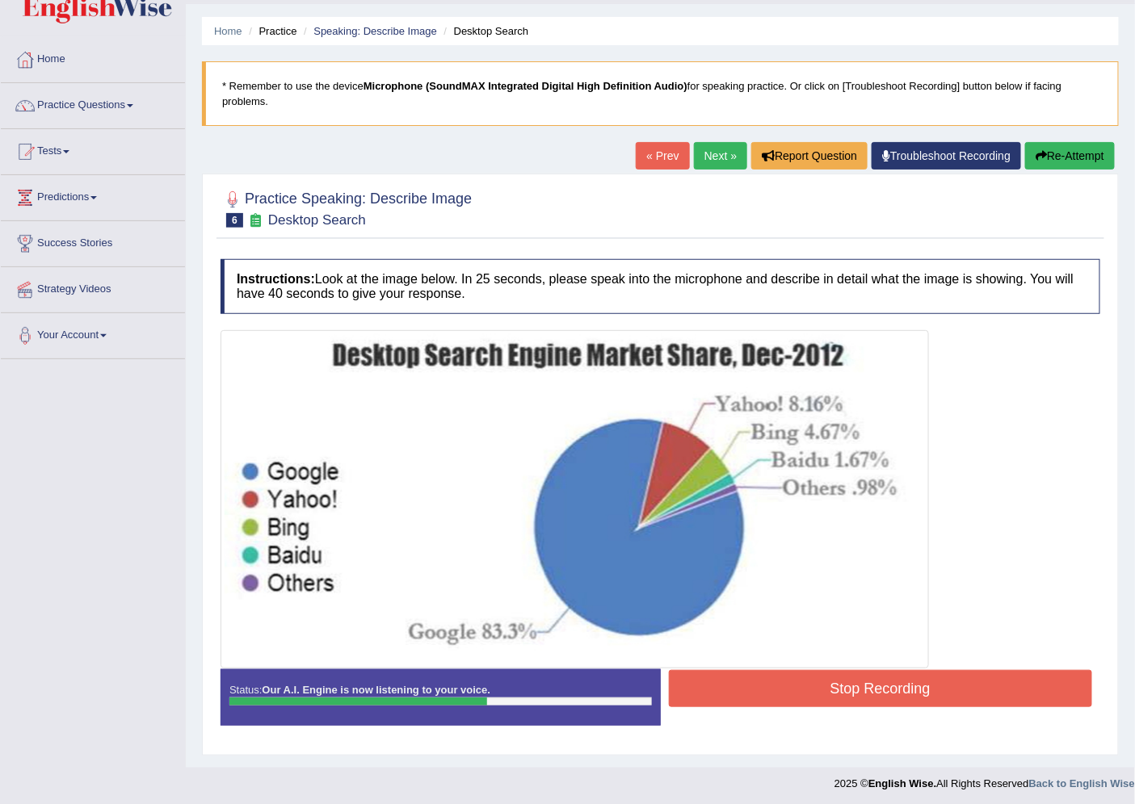
click at [783, 688] on button "Stop Recording" at bounding box center [881, 688] width 424 height 37
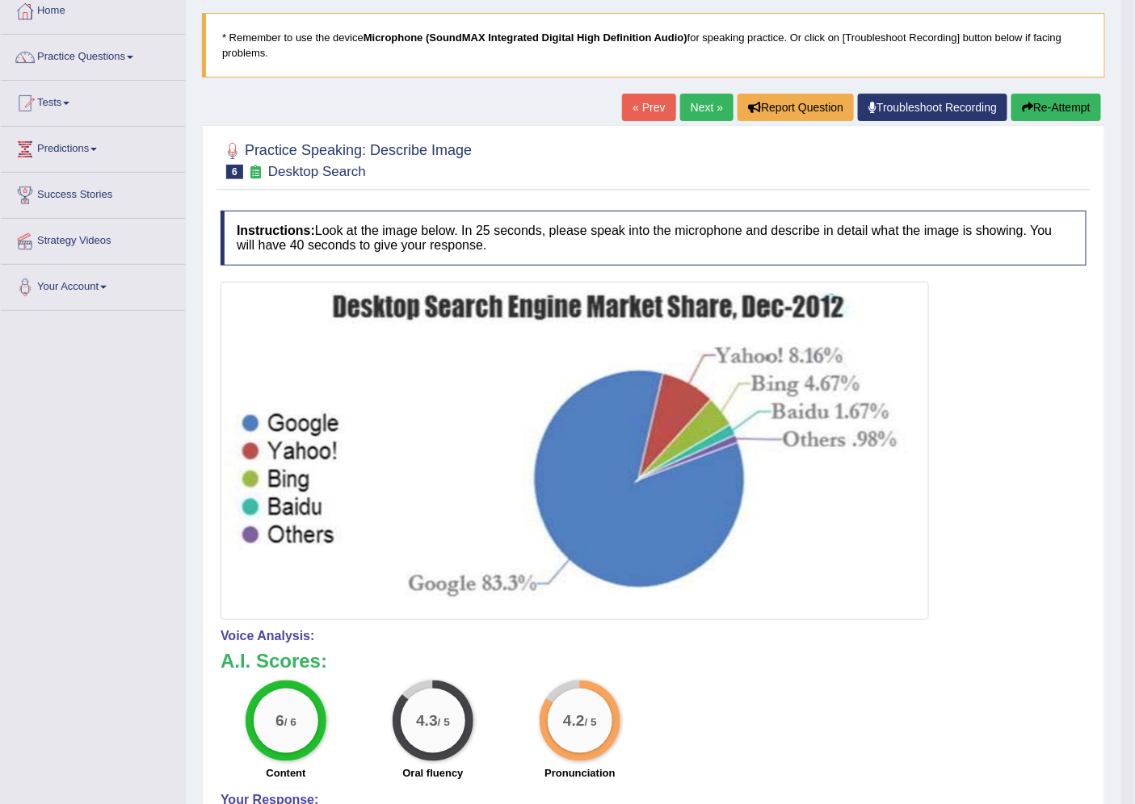
scroll to position [132, 0]
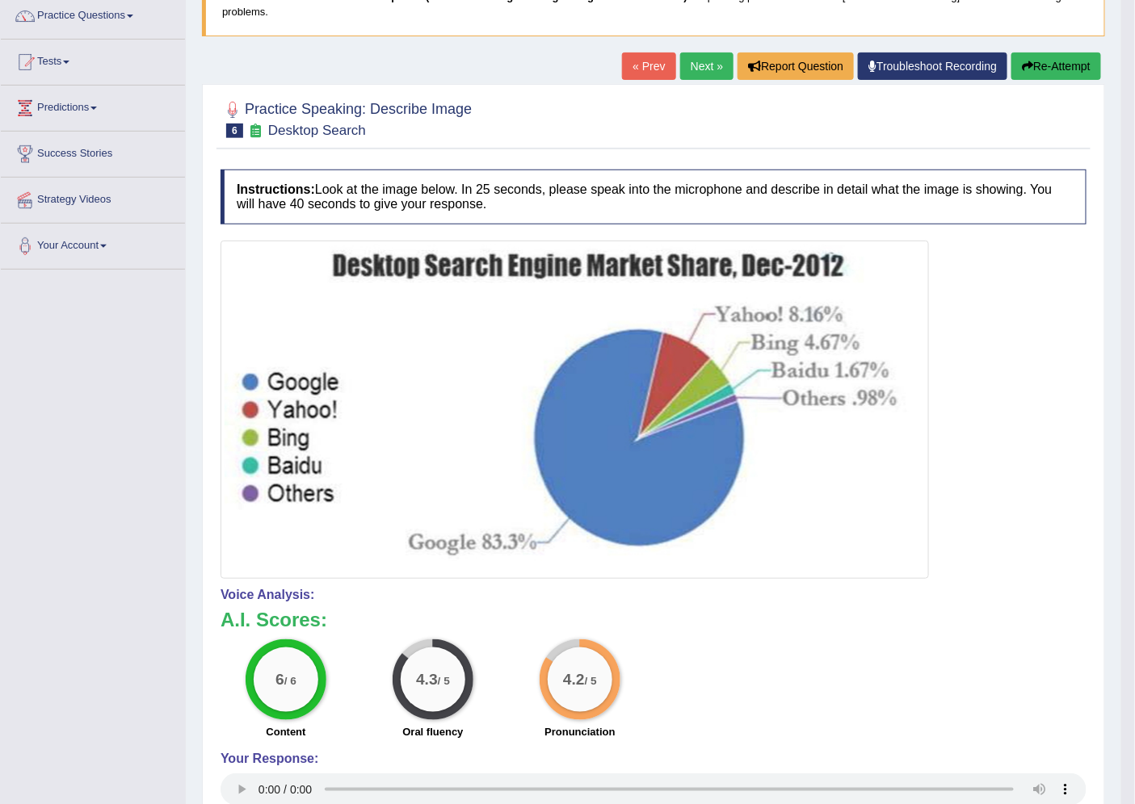
click at [1030, 73] on button "Re-Attempt" at bounding box center [1056, 65] width 90 height 27
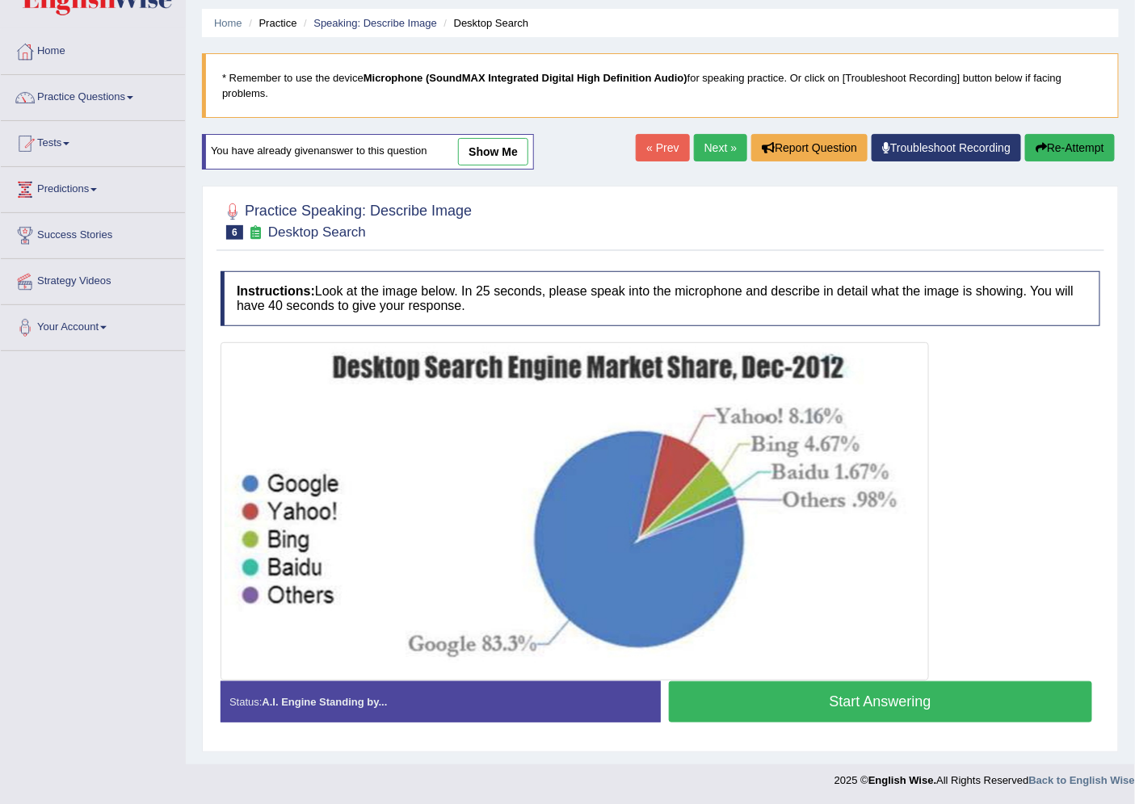
scroll to position [51, 0]
click at [846, 712] on button "Start Answering" at bounding box center [881, 702] width 424 height 41
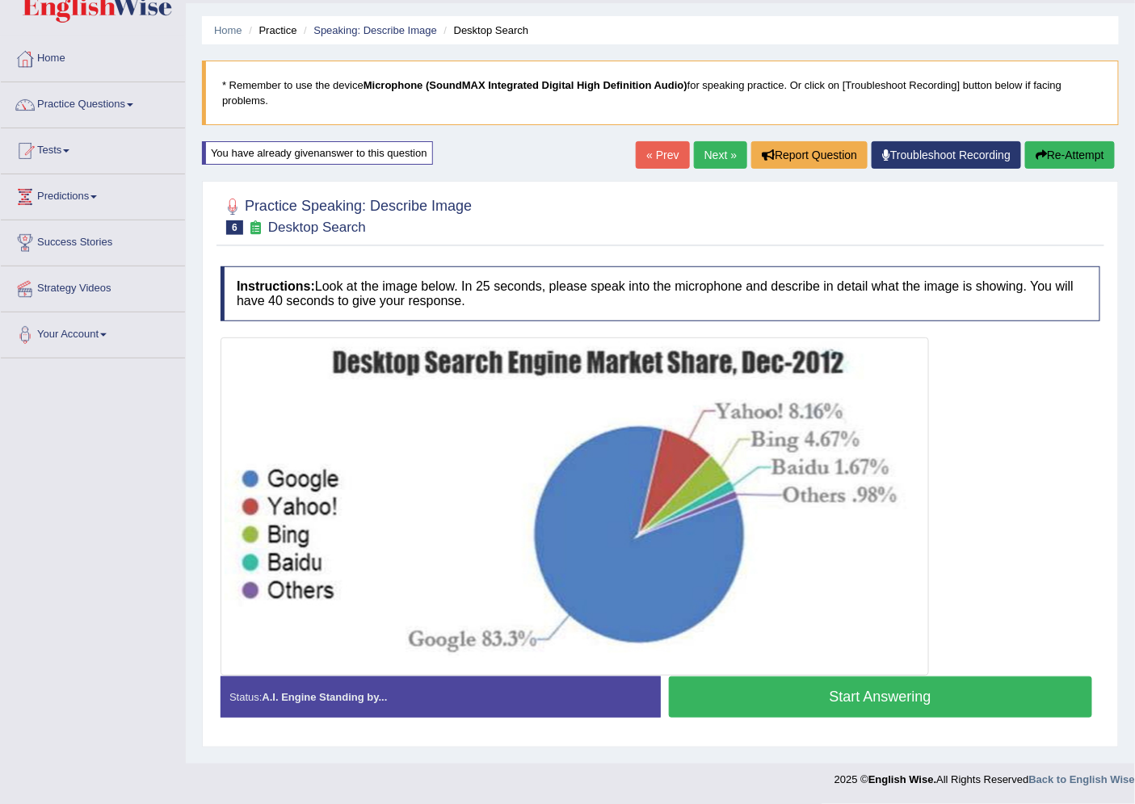
scroll to position [43, 0]
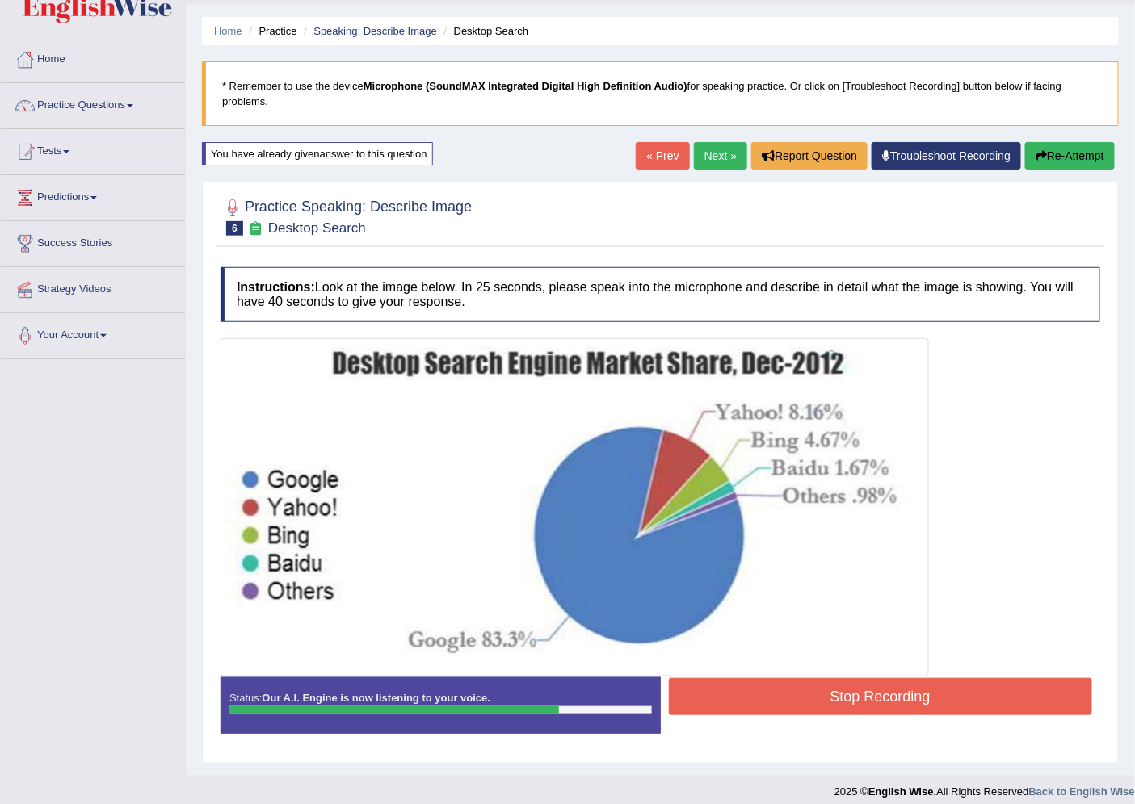
click at [959, 683] on button "Stop Recording" at bounding box center [881, 696] width 424 height 37
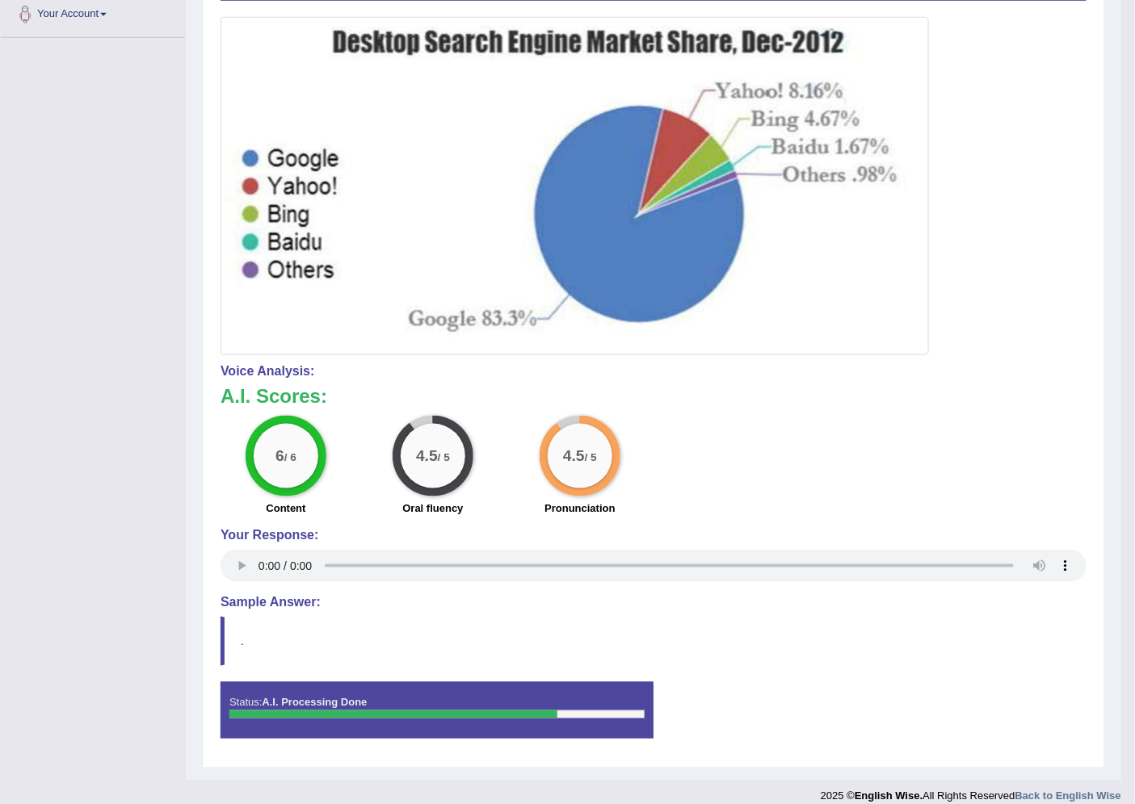
scroll to position [380, 0]
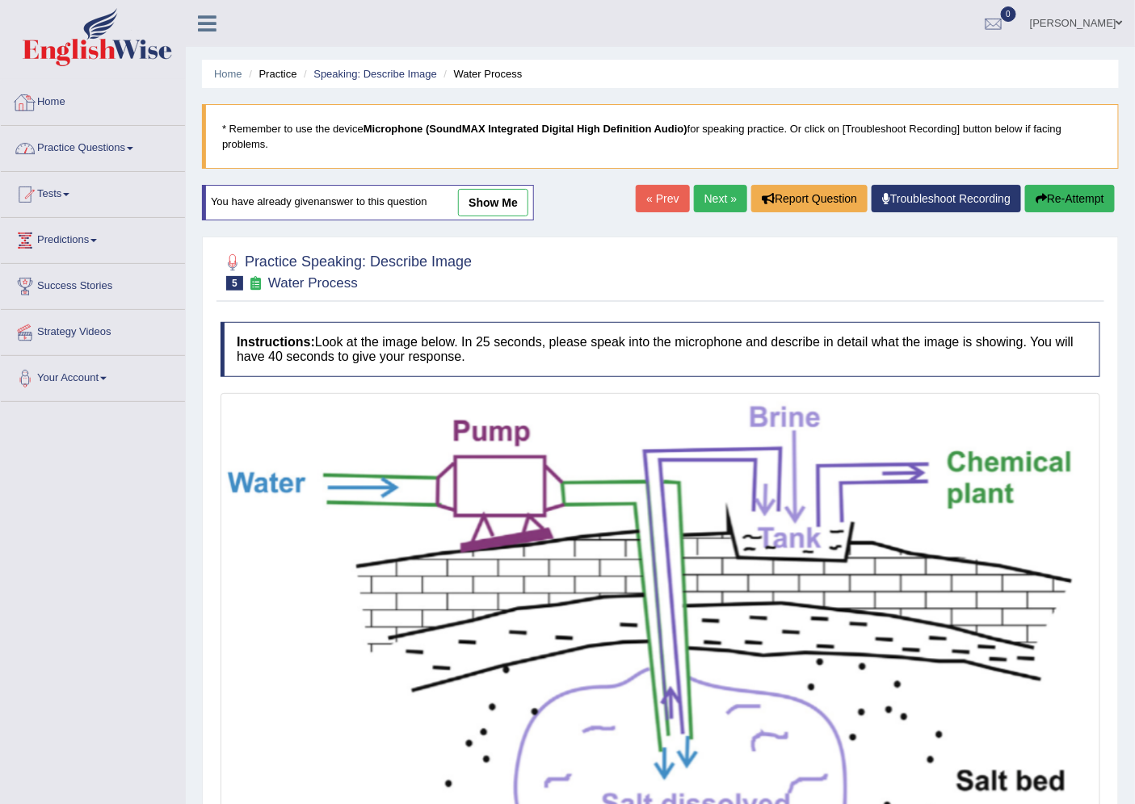
click at [65, 140] on link "Practice Questions" at bounding box center [93, 146] width 184 height 40
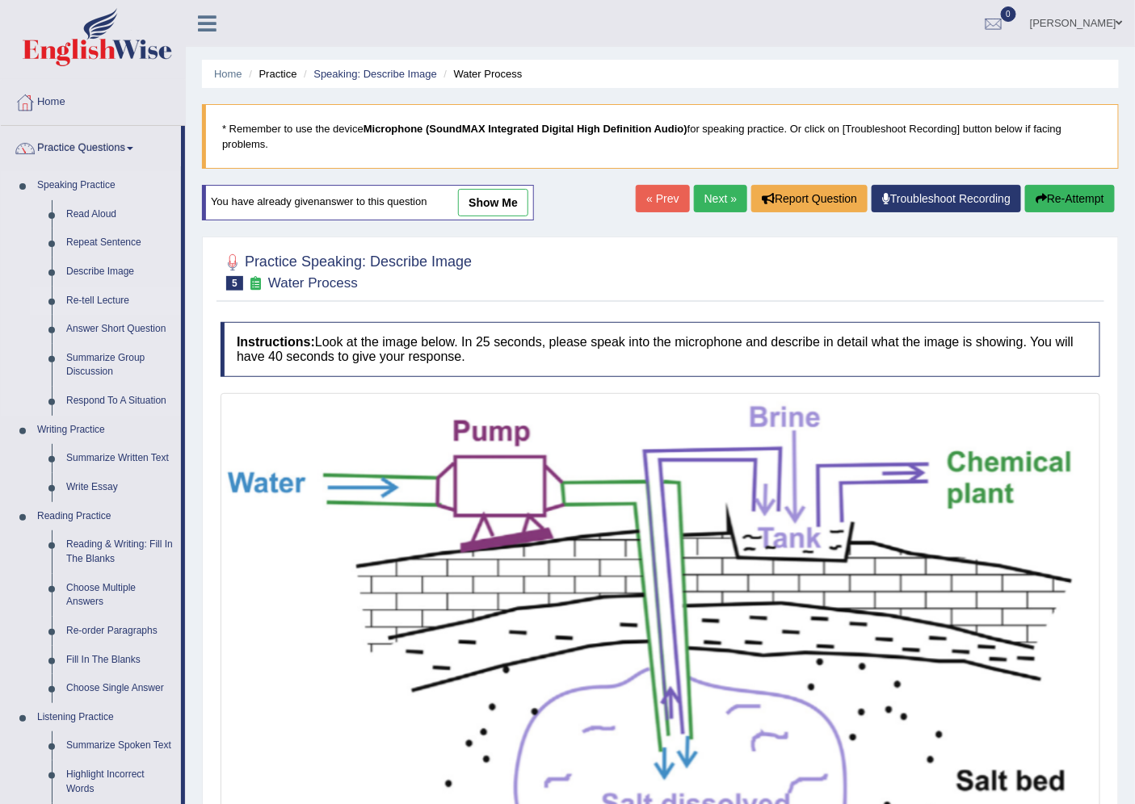
click at [102, 297] on link "Re-tell Lecture" at bounding box center [120, 301] width 122 height 29
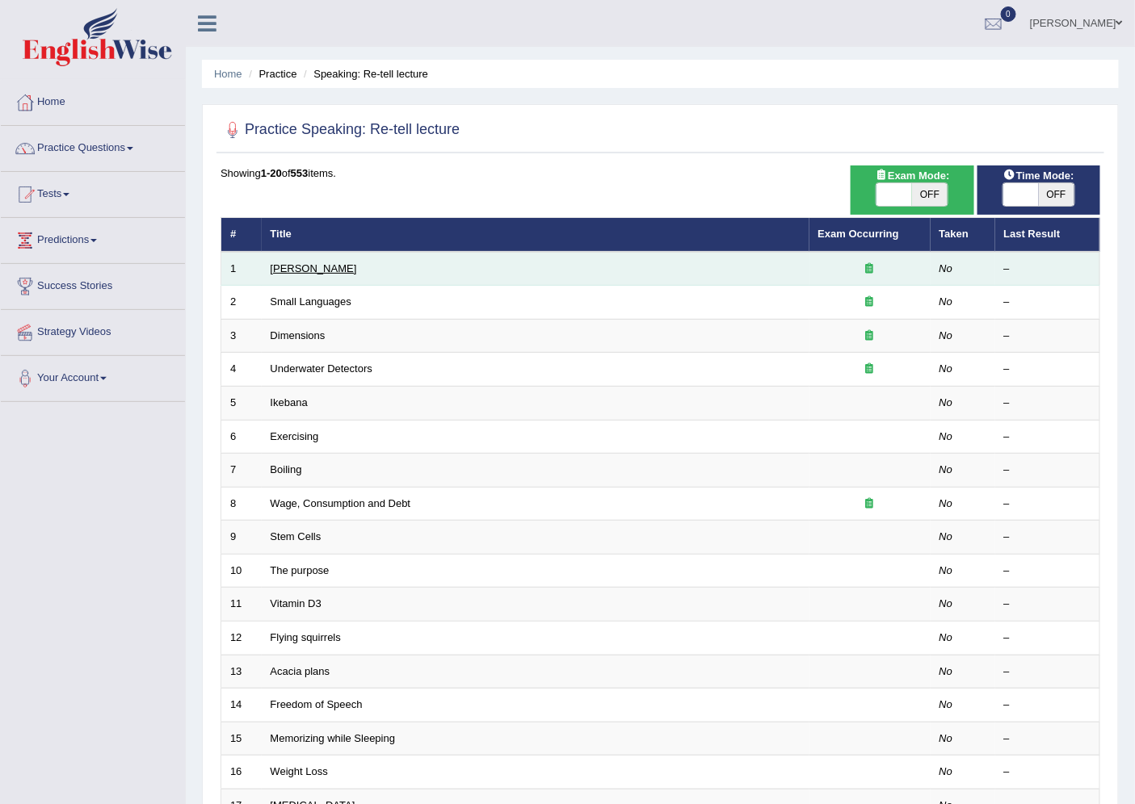
click at [310, 264] on link "[PERSON_NAME]" at bounding box center [314, 268] width 86 height 12
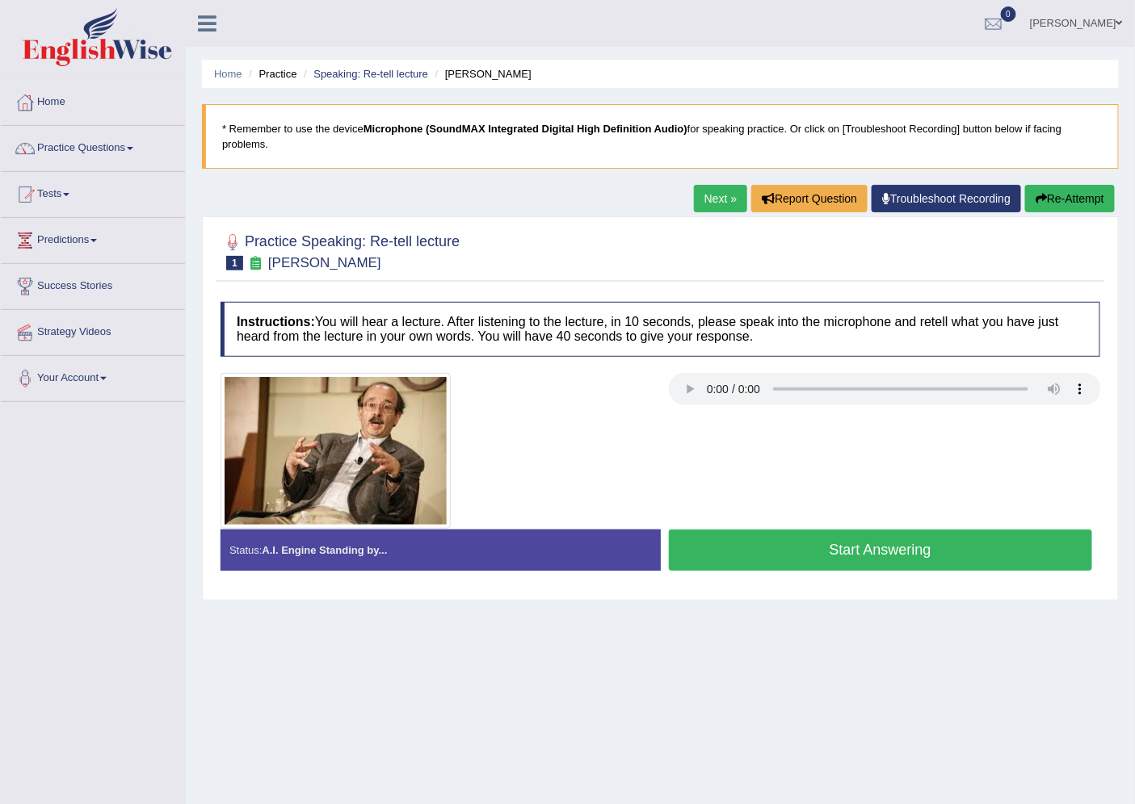
click at [757, 546] on button "Start Answering" at bounding box center [881, 550] width 424 height 41
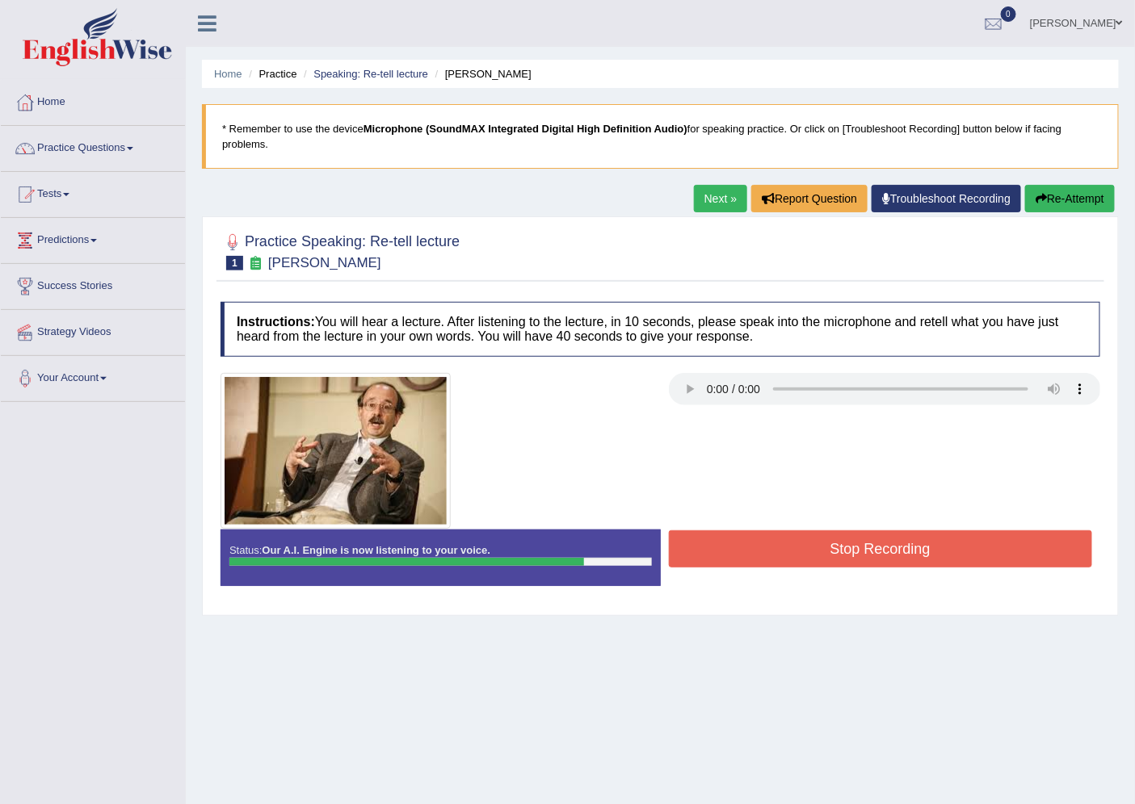
click at [755, 544] on button "Stop Recording" at bounding box center [881, 549] width 424 height 37
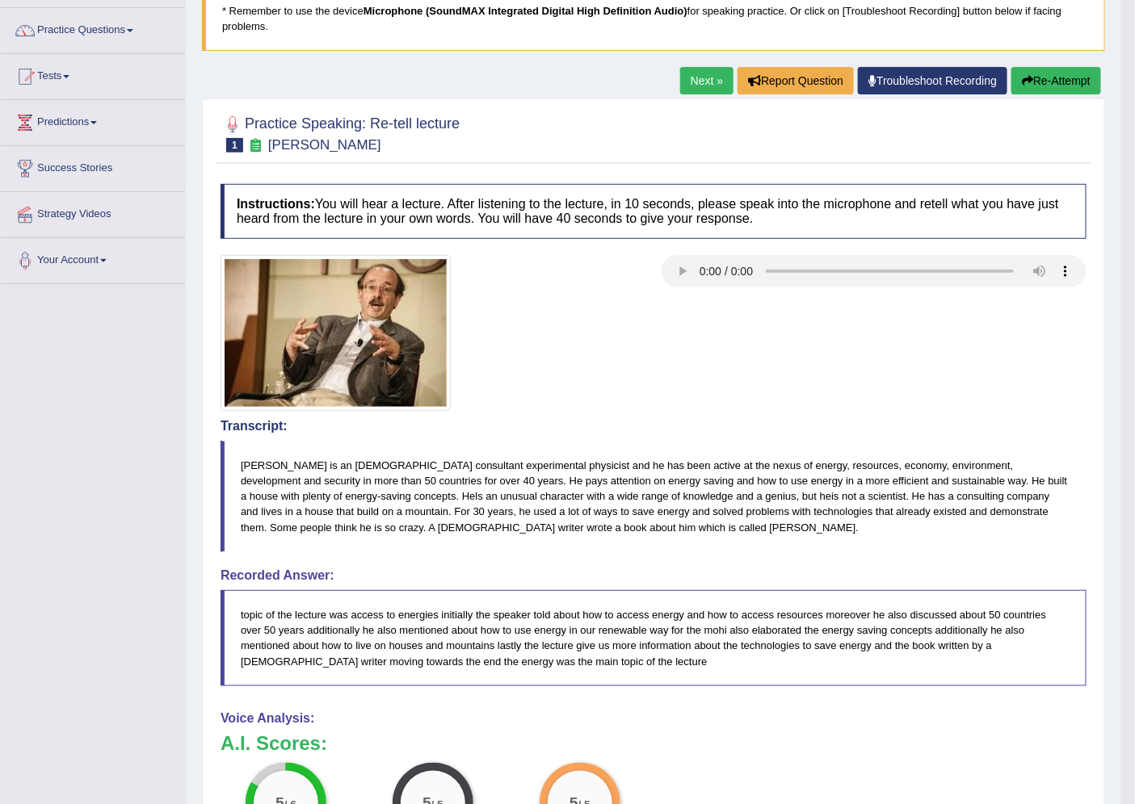
scroll to position [90, 0]
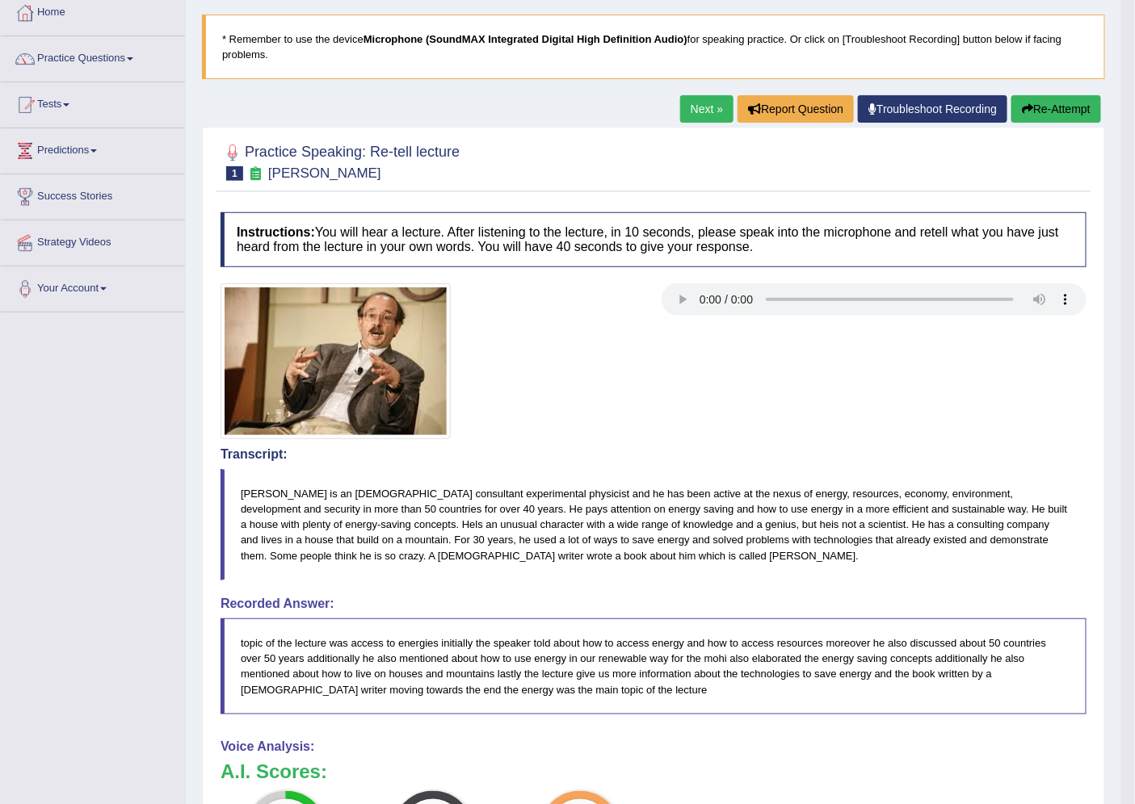
click at [697, 99] on link "Next »" at bounding box center [706, 108] width 53 height 27
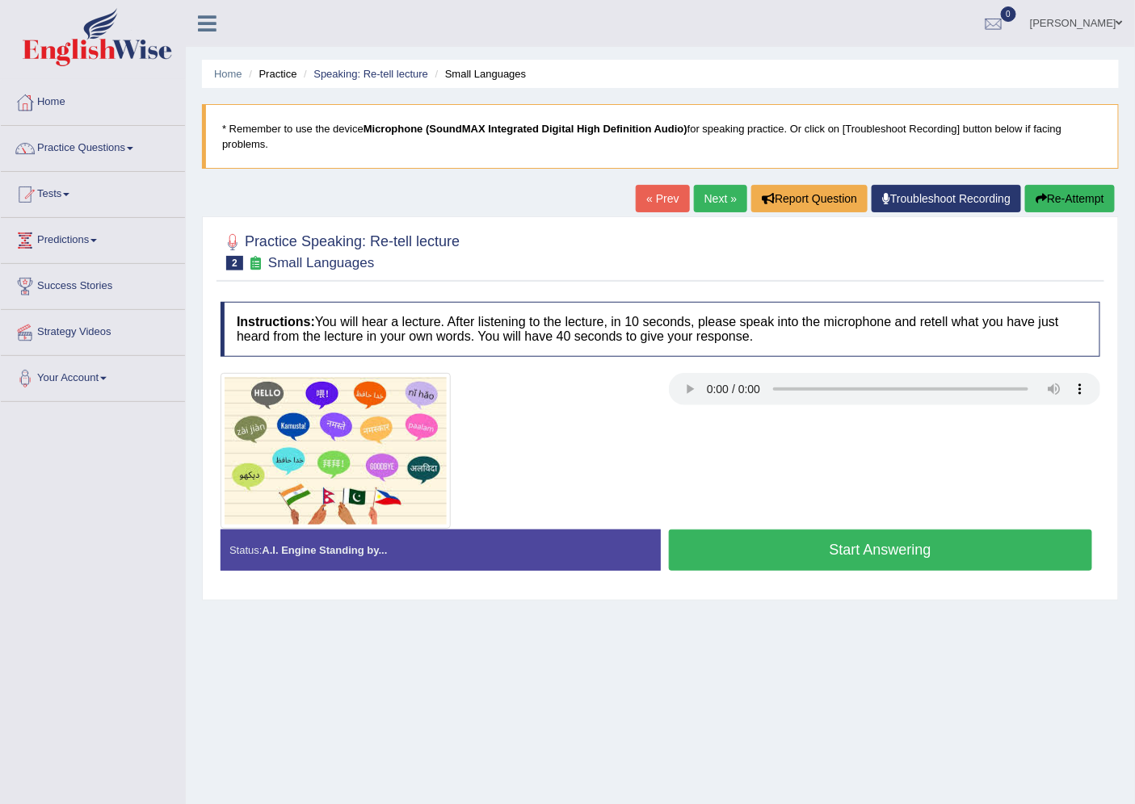
click at [783, 558] on button "Start Answering" at bounding box center [881, 550] width 424 height 41
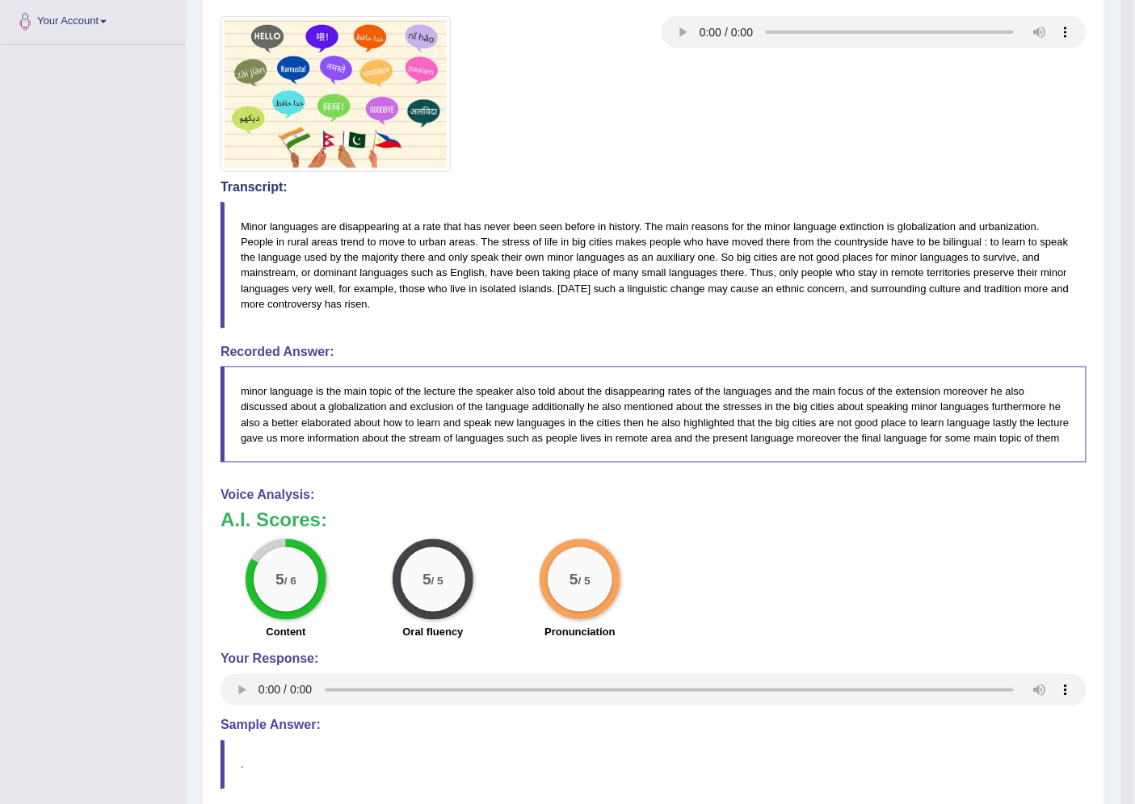
scroll to position [178, 0]
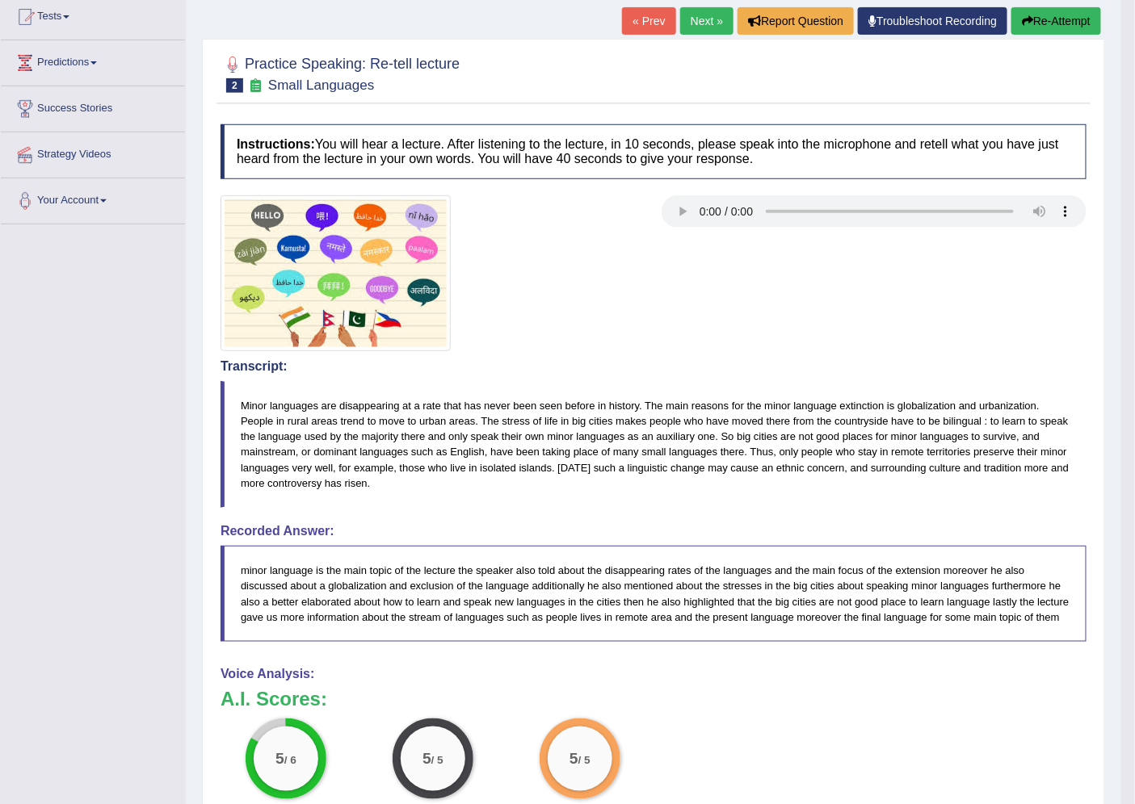
click at [1068, 20] on button "Re-Attempt" at bounding box center [1056, 20] width 90 height 27
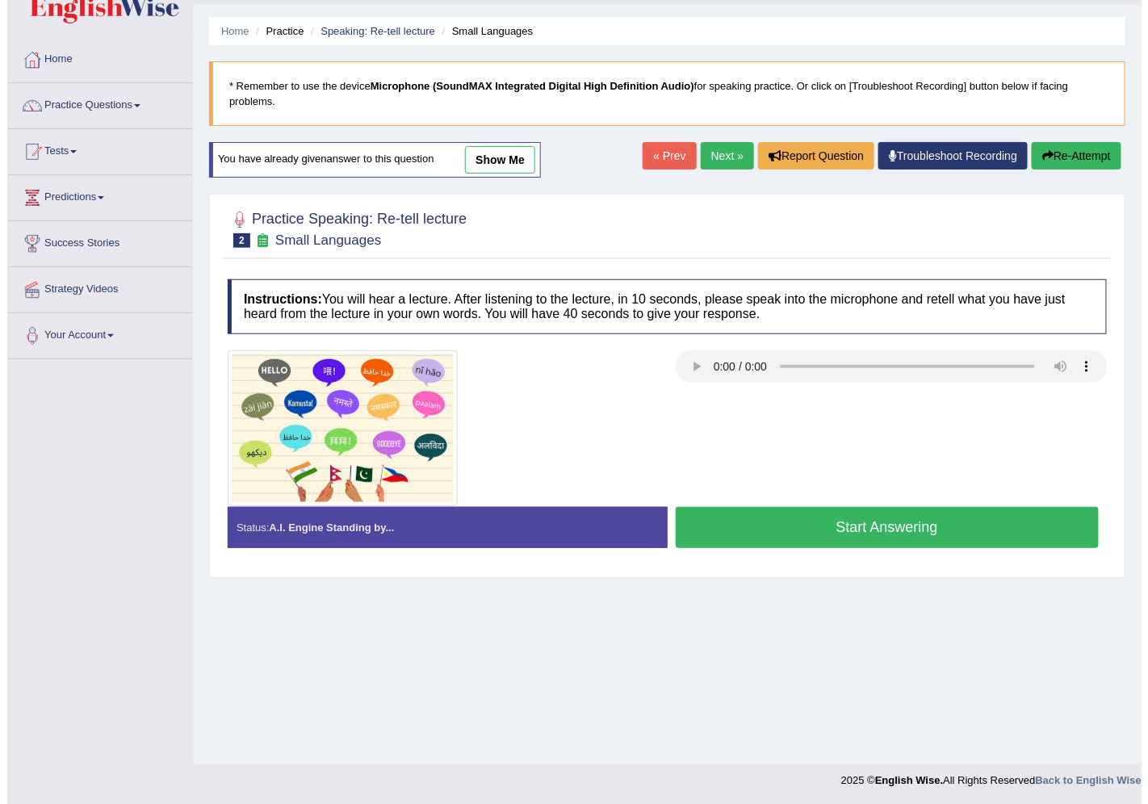
scroll to position [43, 0]
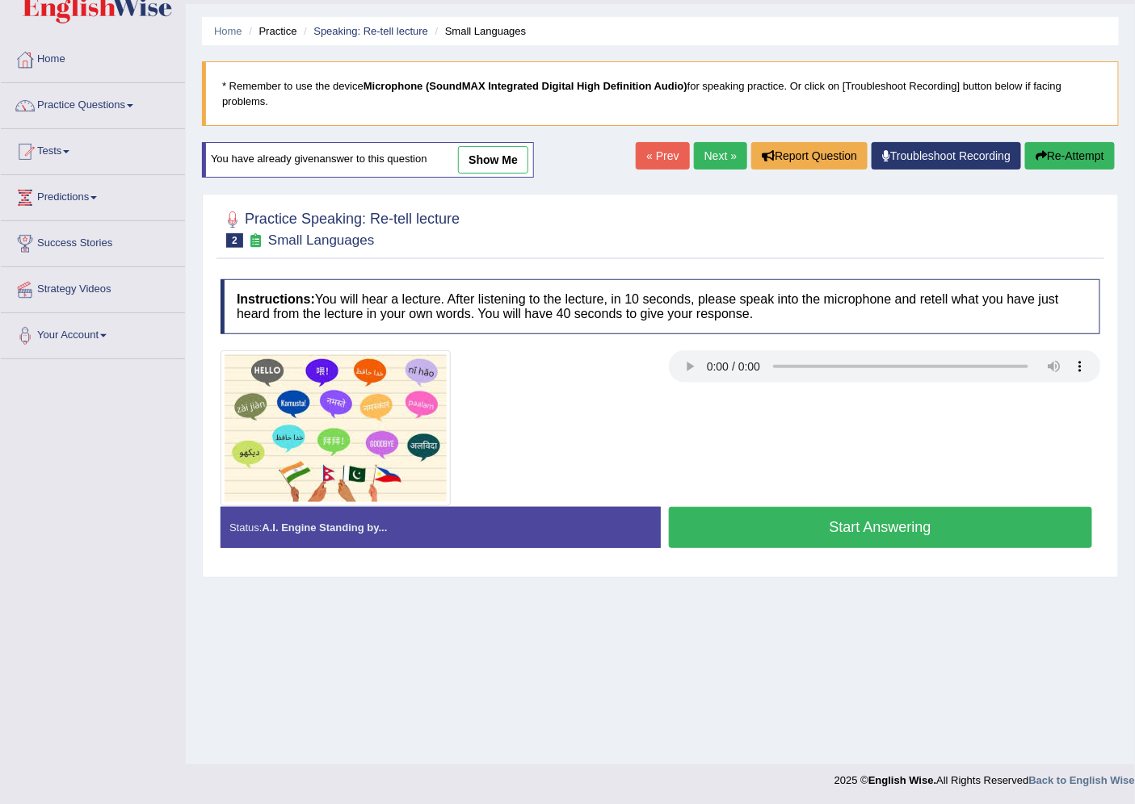
click at [746, 520] on button "Start Answering" at bounding box center [881, 527] width 424 height 41
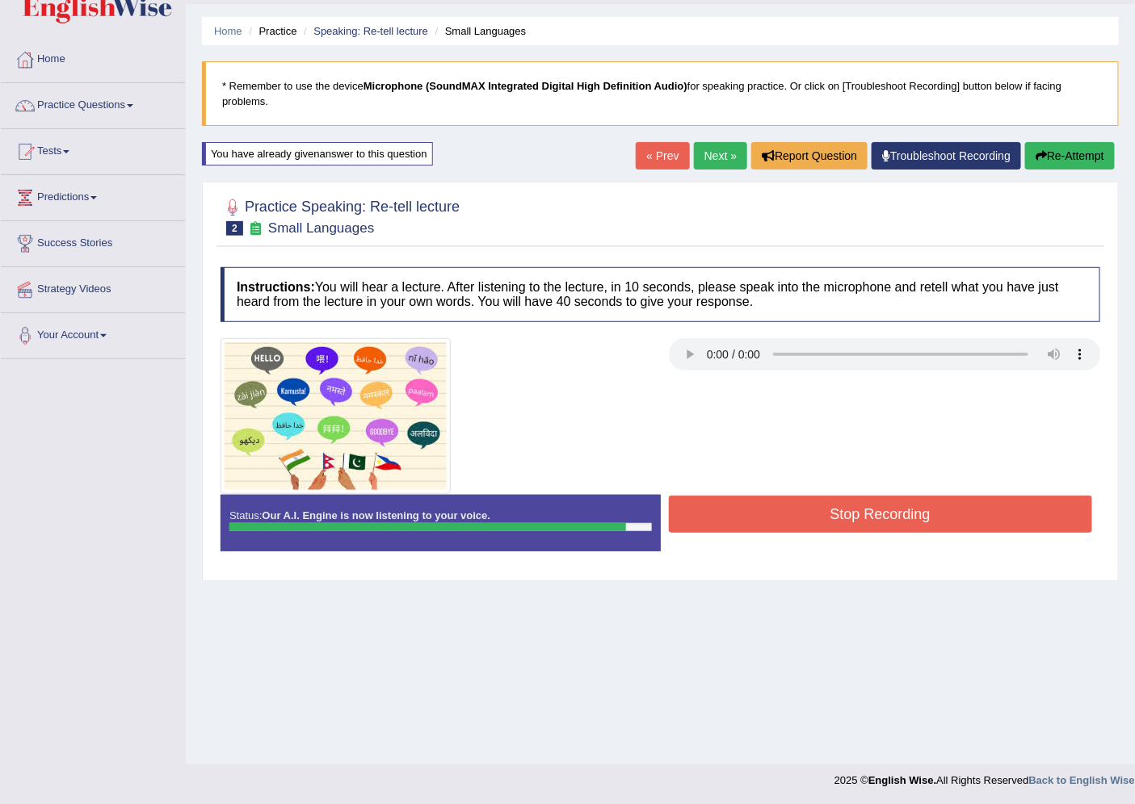
click at [745, 511] on button "Stop Recording" at bounding box center [881, 514] width 424 height 37
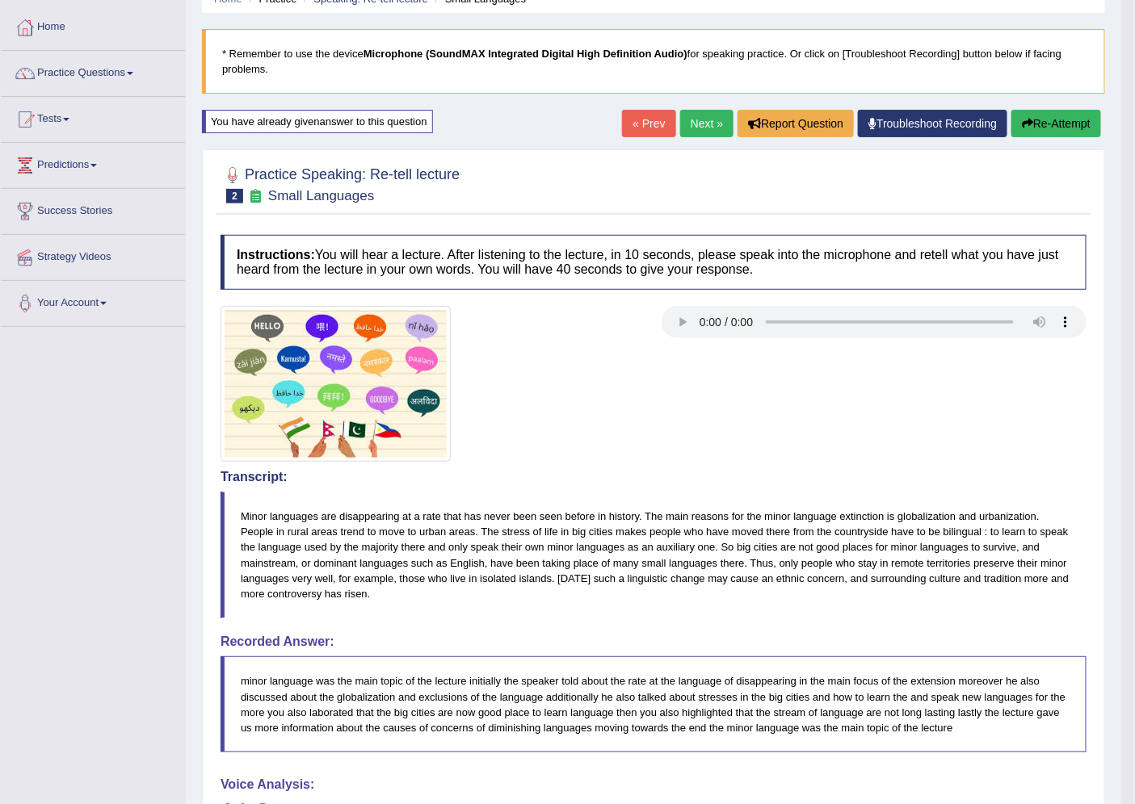
scroll to position [57, 0]
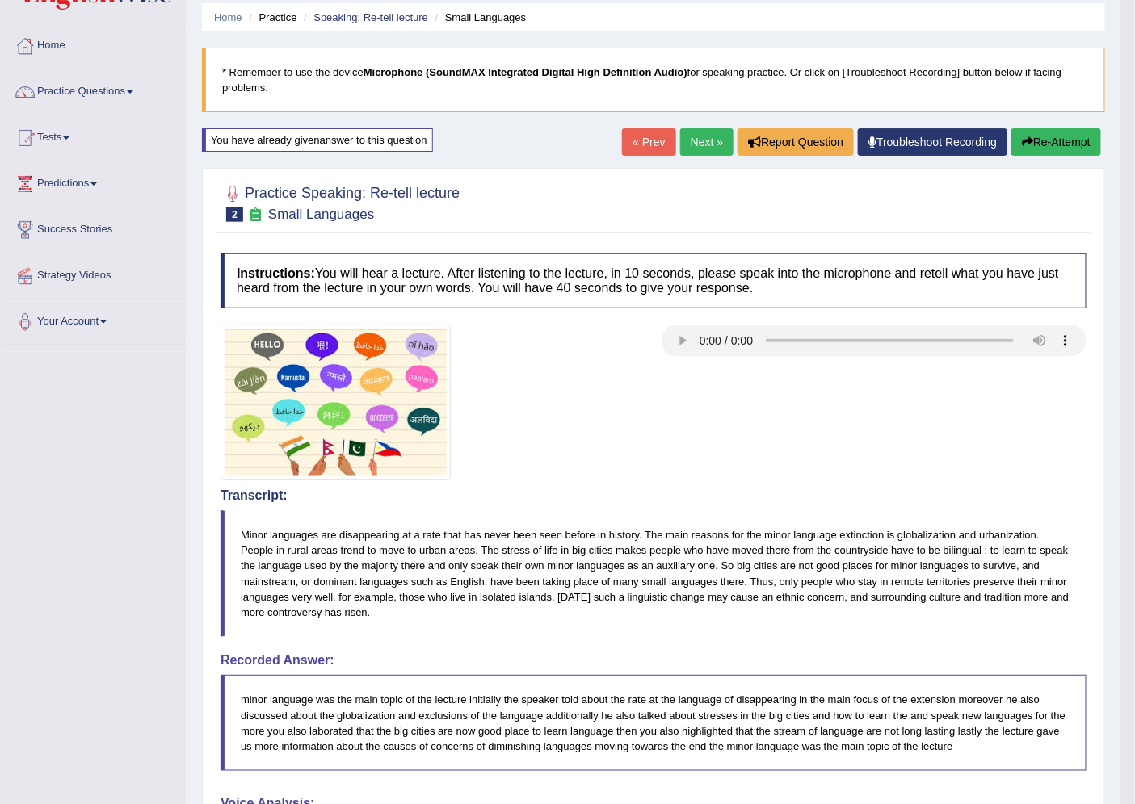
drag, startPoint x: 1142, startPoint y: 373, endPoint x: 1118, endPoint y: 583, distance: 211.4
click at [1118, 583] on html "Toggle navigation Home Practice Questions Speaking Practice Read Aloud Repeat S…" at bounding box center [567, 345] width 1135 height 804
click at [1039, 135] on button "Re-Attempt" at bounding box center [1056, 141] width 90 height 27
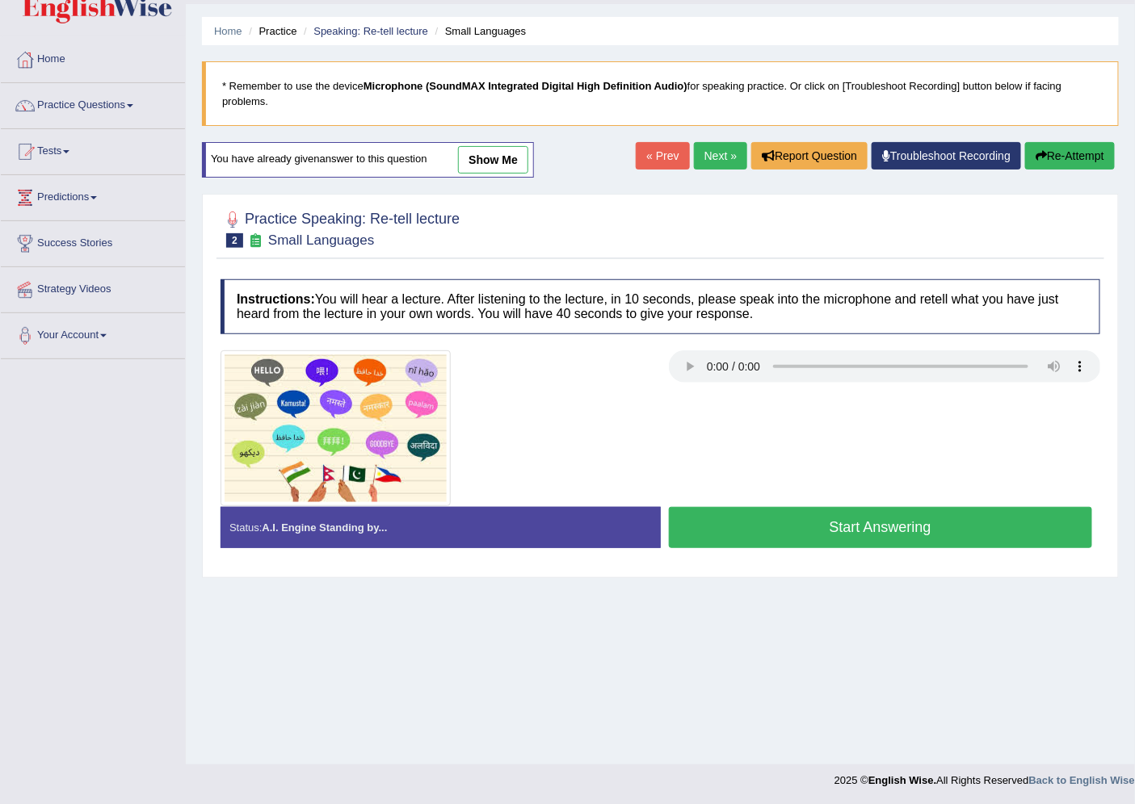
click at [850, 537] on button "Start Answering" at bounding box center [881, 527] width 424 height 41
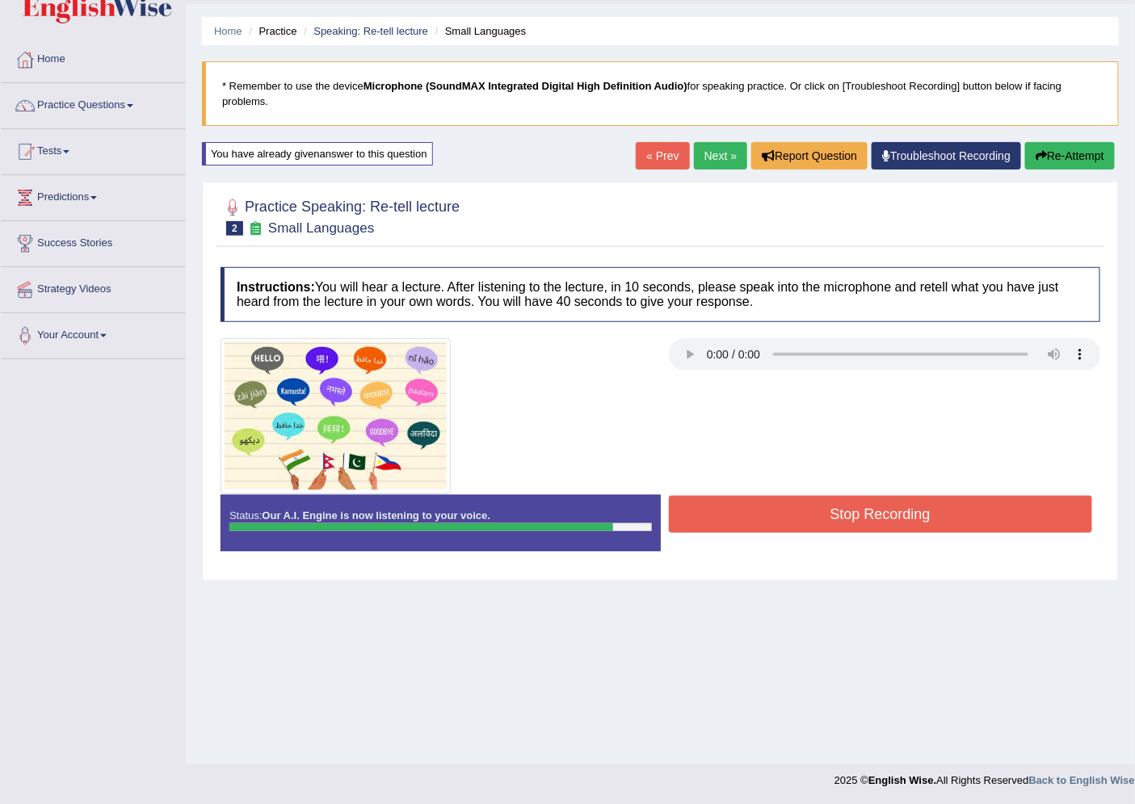
click at [854, 535] on div "Stop Recording" at bounding box center [881, 516] width 440 height 41
click at [853, 520] on button "Stop Recording" at bounding box center [881, 514] width 424 height 37
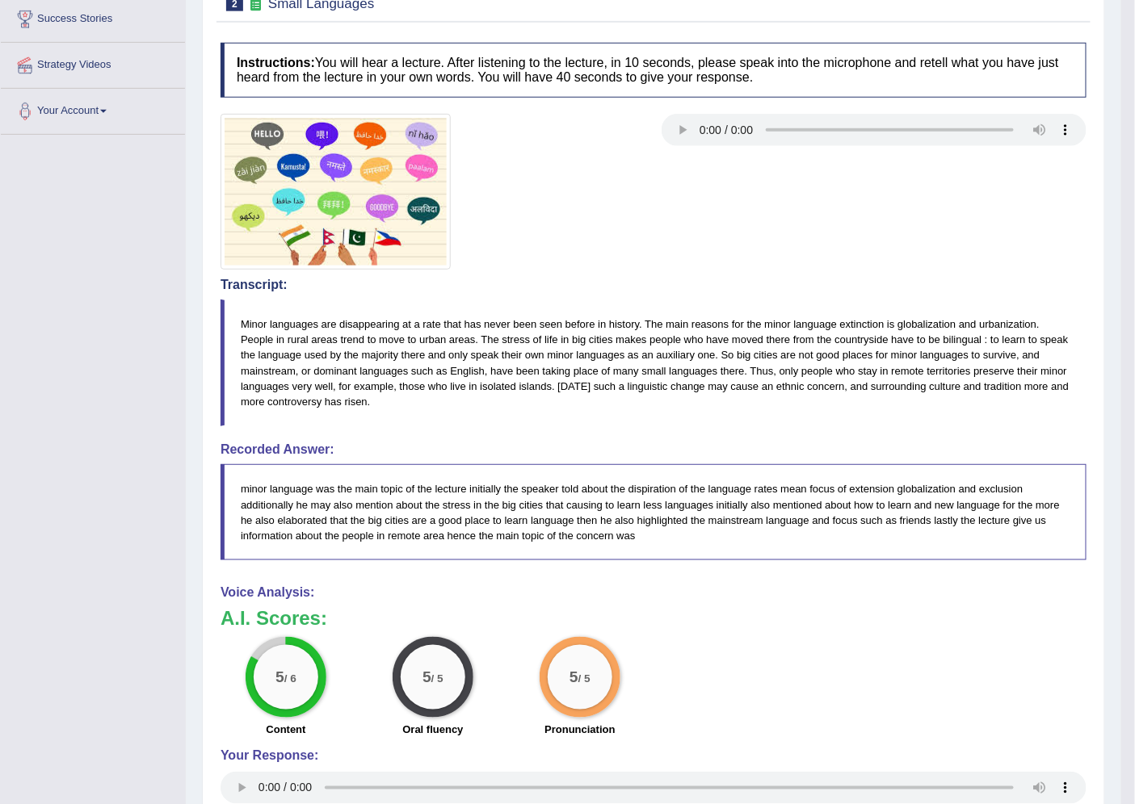
scroll to position [147, 0]
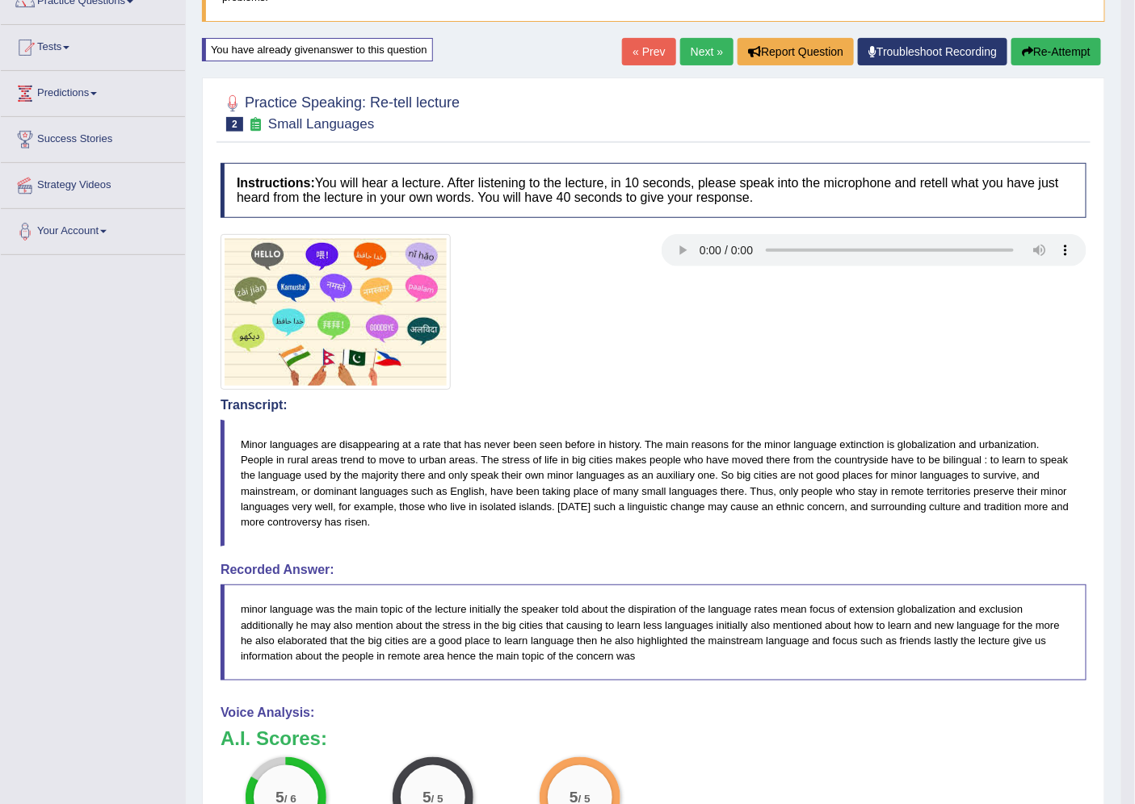
click at [1022, 46] on icon "button" at bounding box center [1027, 51] width 11 height 11
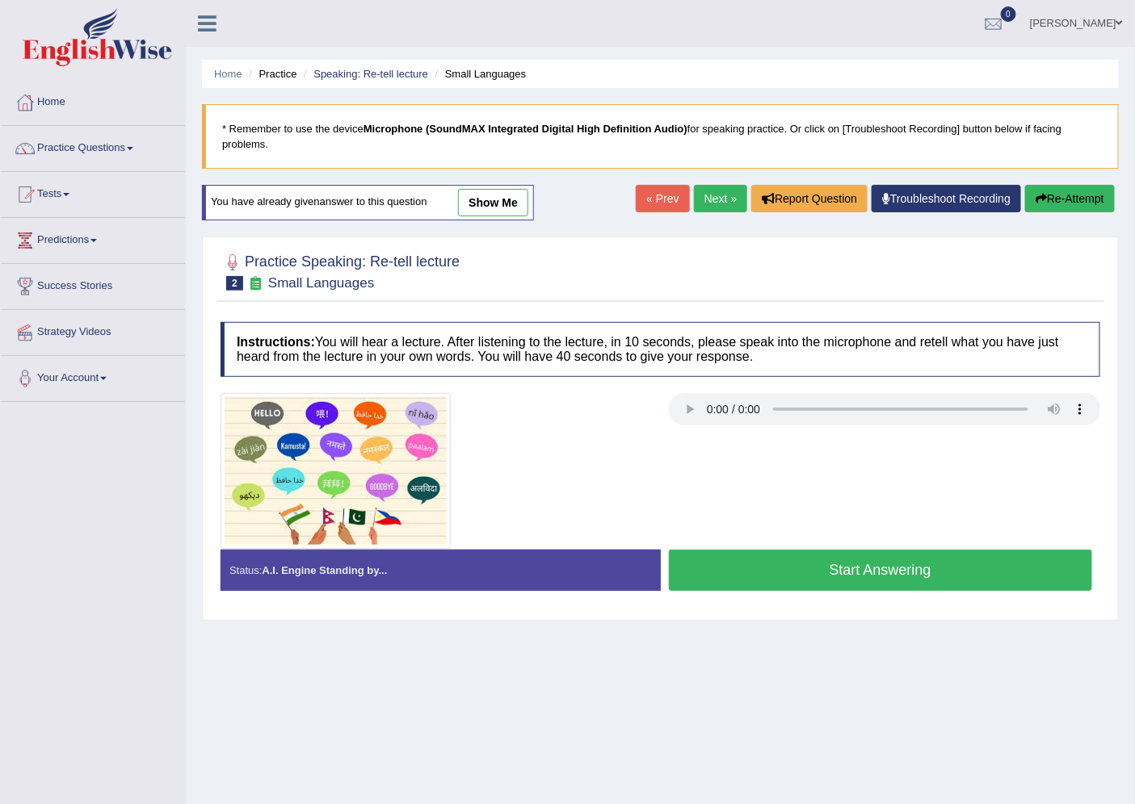
scroll to position [43, 0]
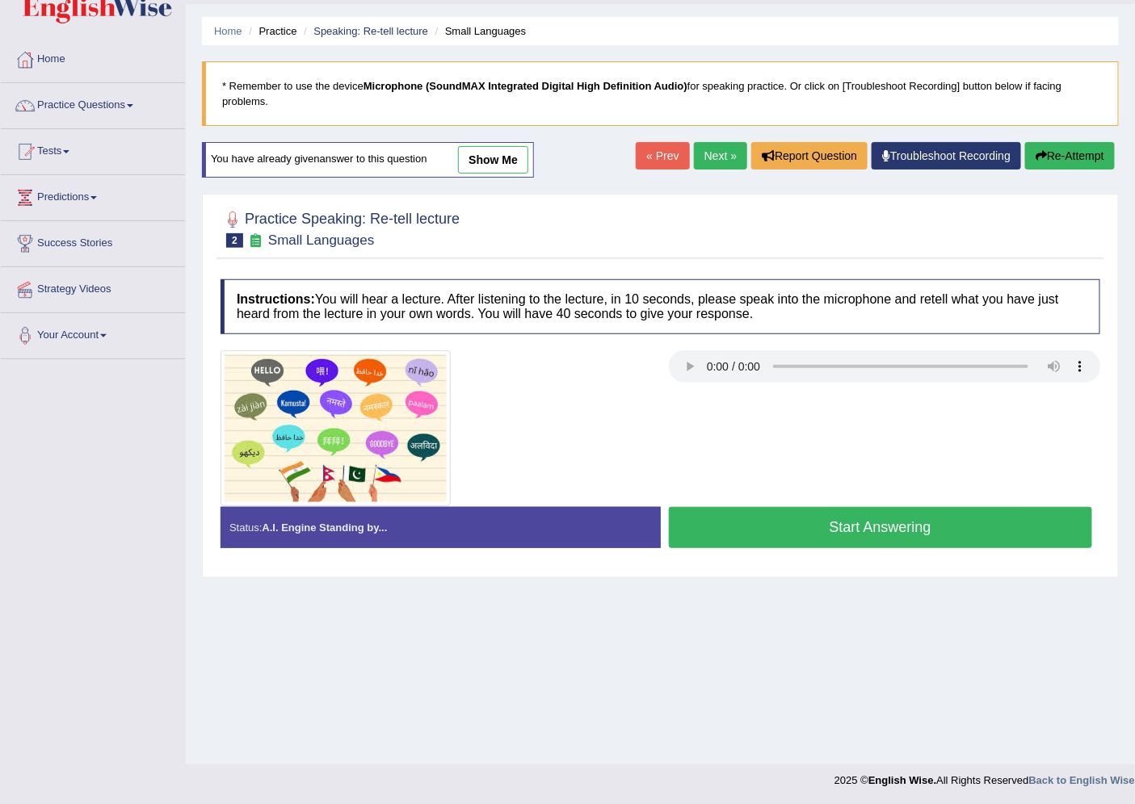
click at [857, 542] on button "Start Answering" at bounding box center [881, 527] width 424 height 41
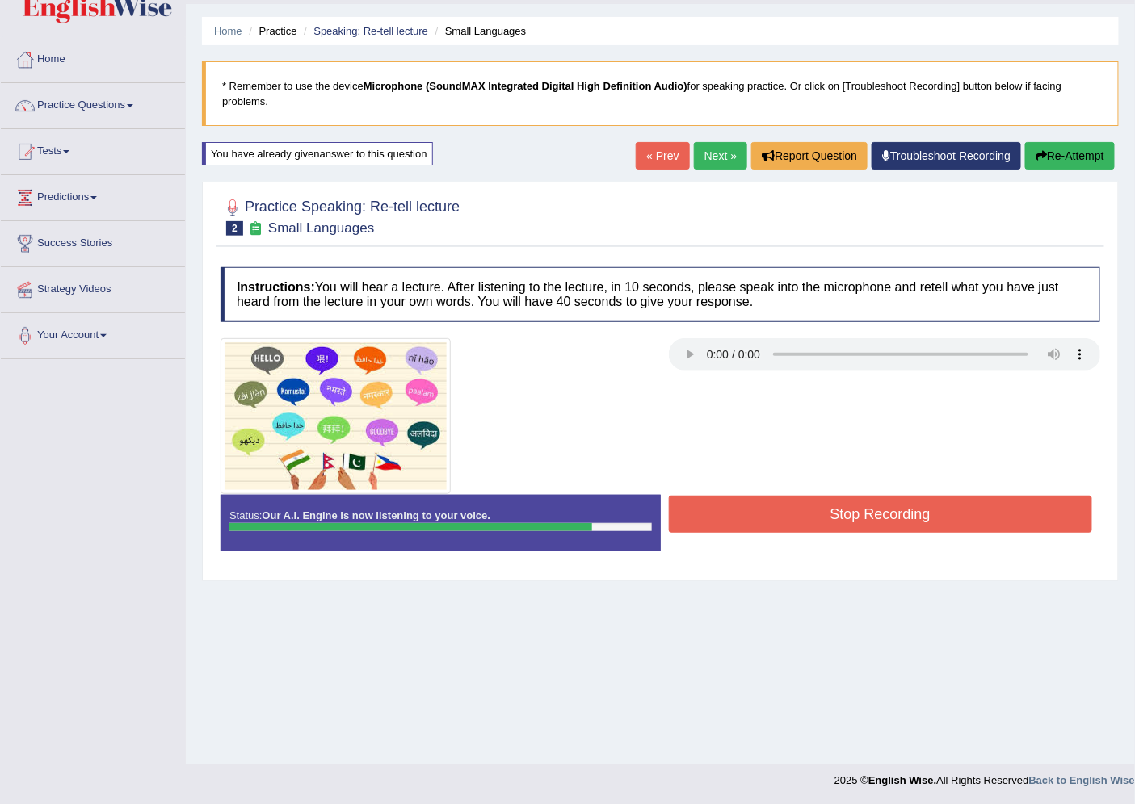
click at [859, 527] on button "Stop Recording" at bounding box center [881, 514] width 424 height 37
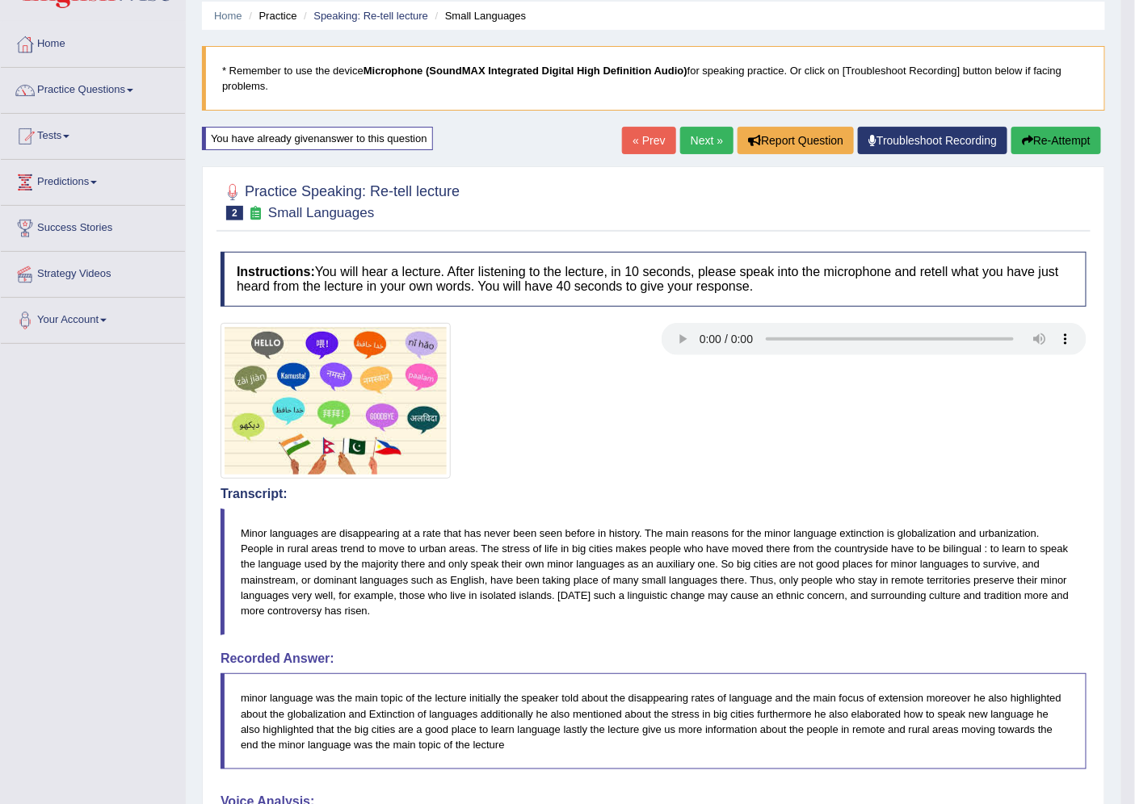
scroll to position [57, 0]
click at [1022, 136] on icon "button" at bounding box center [1027, 141] width 11 height 11
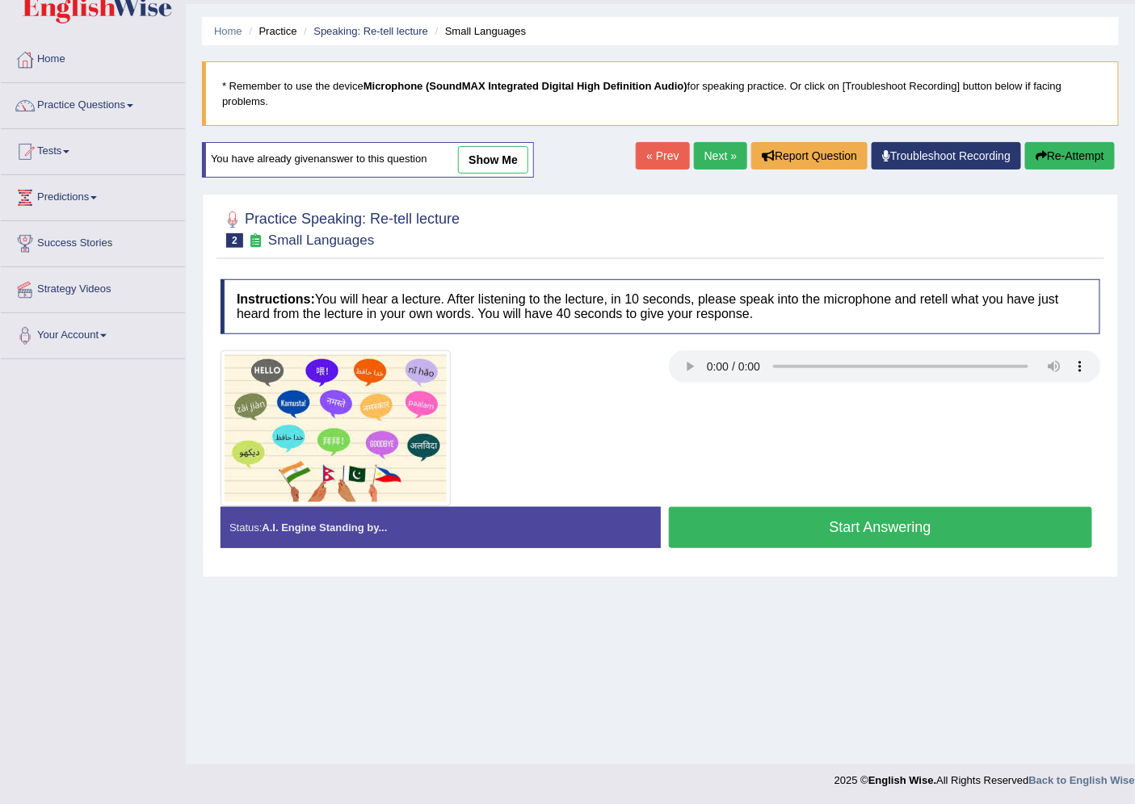
click at [835, 545] on button "Start Answering" at bounding box center [881, 527] width 424 height 41
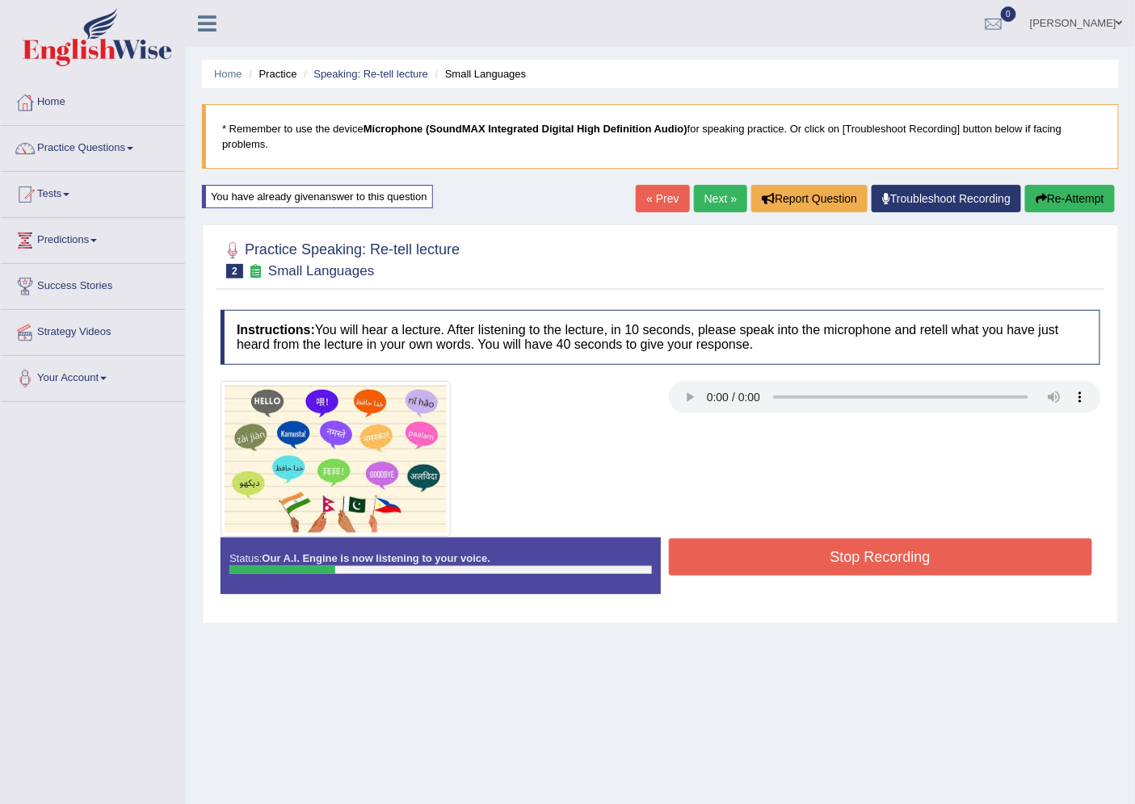
click at [694, 194] on link "Next »" at bounding box center [720, 198] width 53 height 27
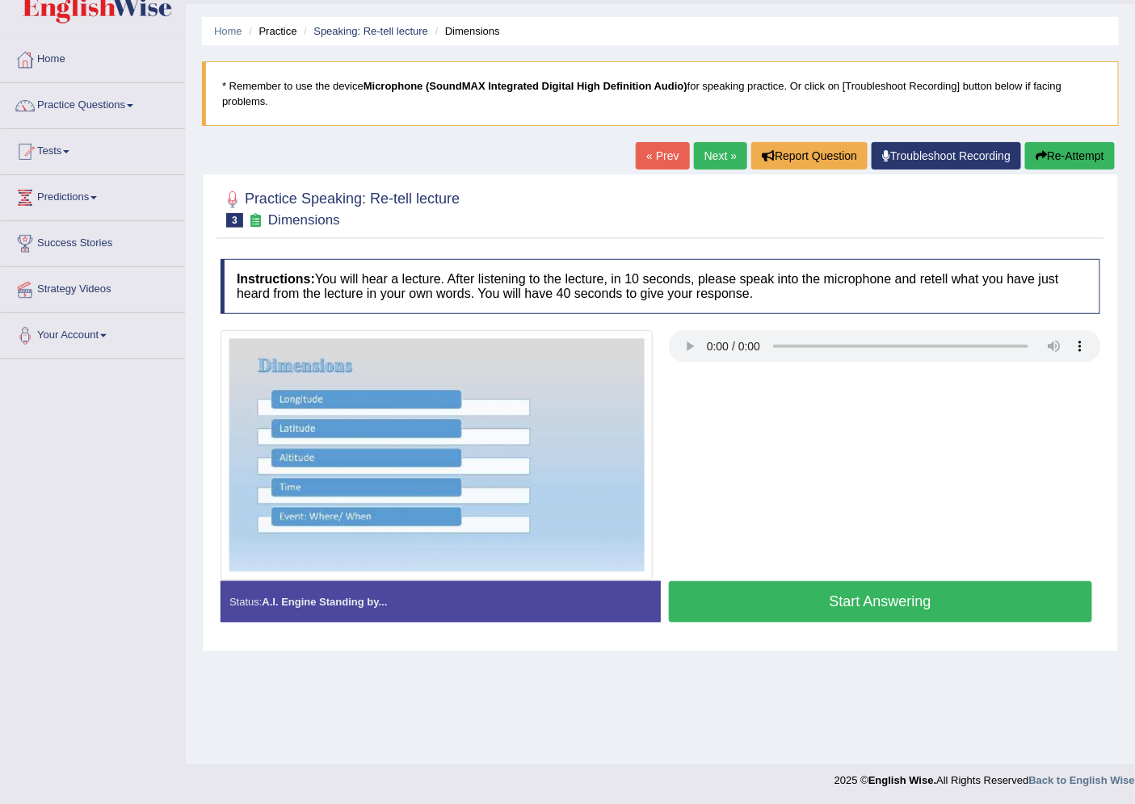
click at [861, 611] on button "Start Answering" at bounding box center [881, 602] width 424 height 41
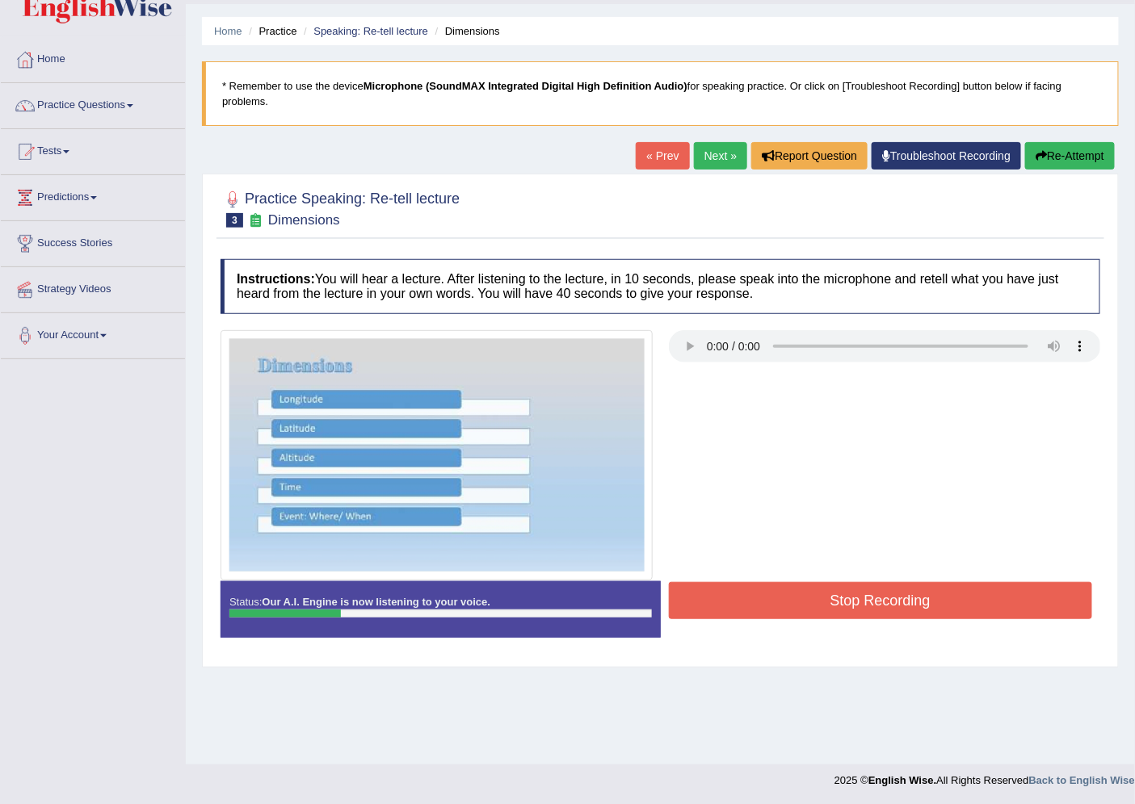
click at [1079, 164] on button "Re-Attempt" at bounding box center [1070, 155] width 90 height 27
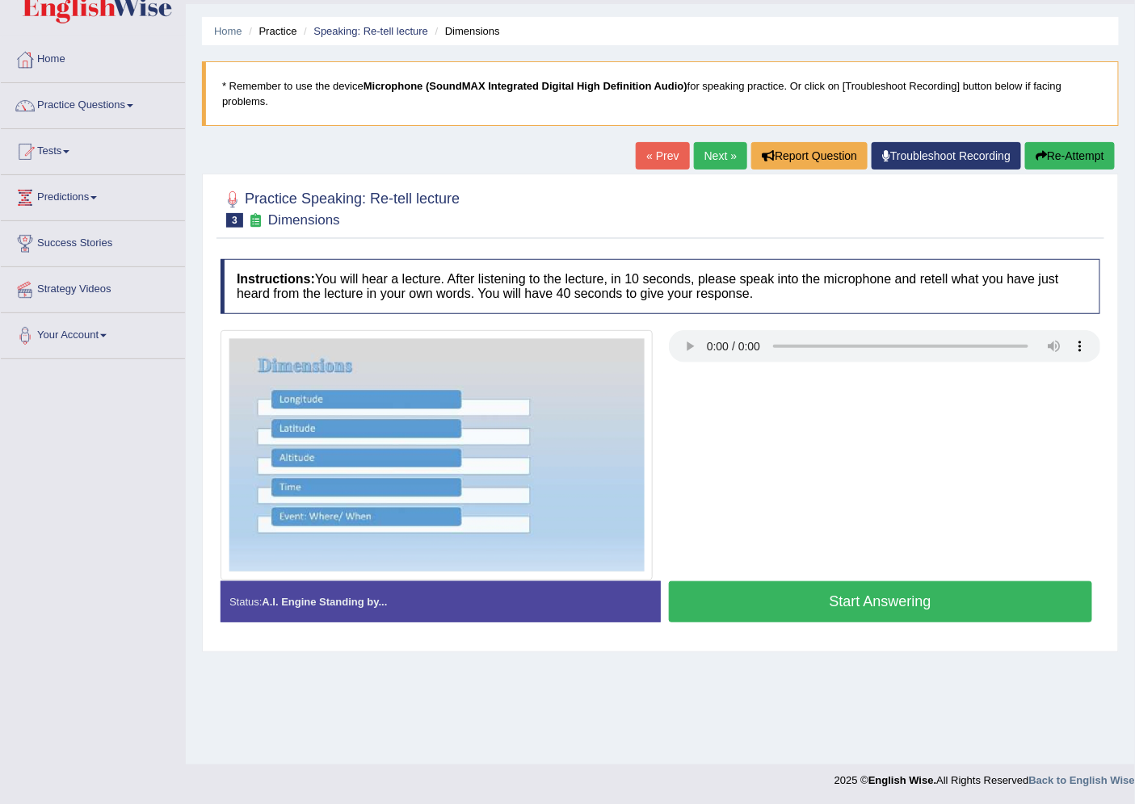
click at [813, 600] on button "Start Answering" at bounding box center [881, 602] width 424 height 41
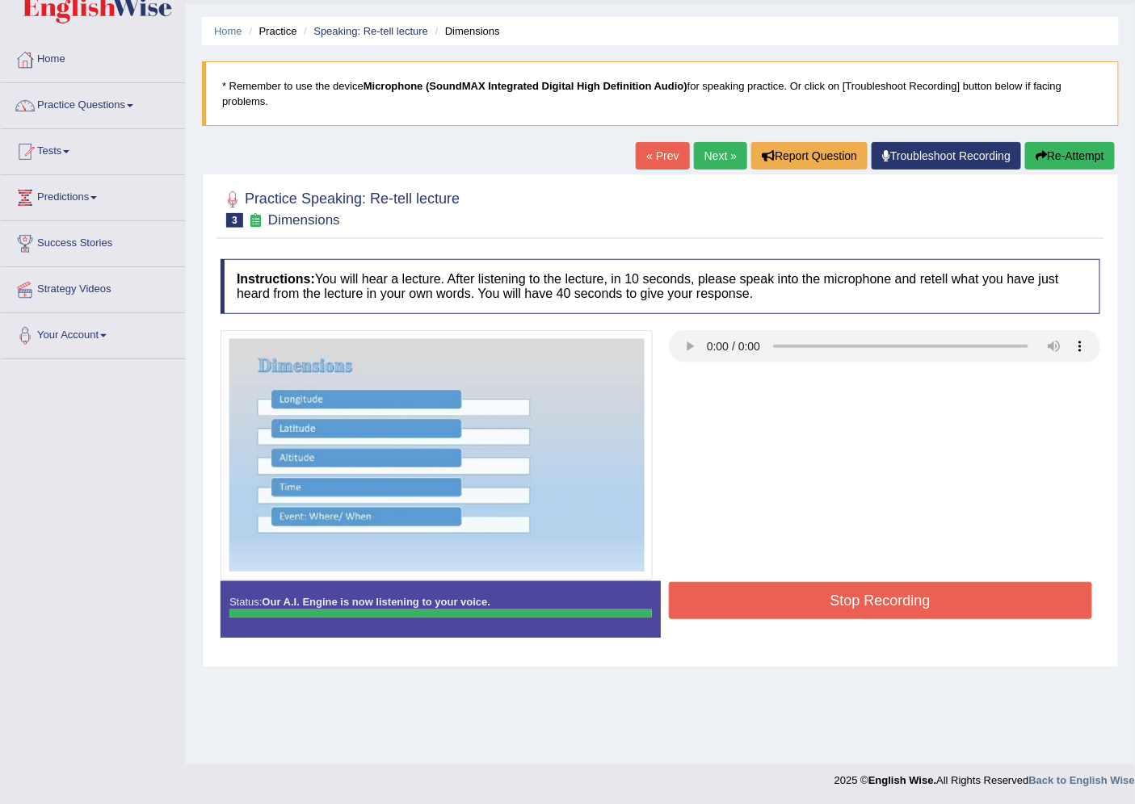
click at [0, 0] on blockquote "." at bounding box center [0, 0] width 0 height 0
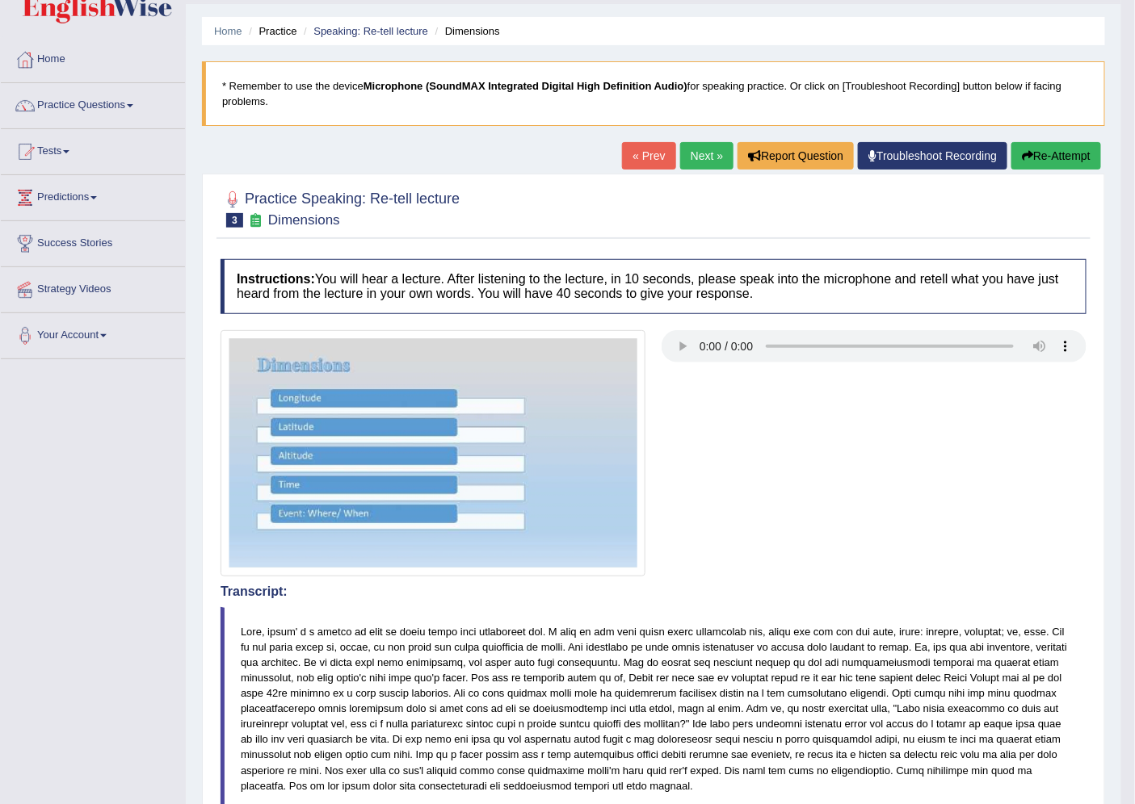
drag, startPoint x: 1148, startPoint y: 332, endPoint x: 1127, endPoint y: 650, distance: 318.9
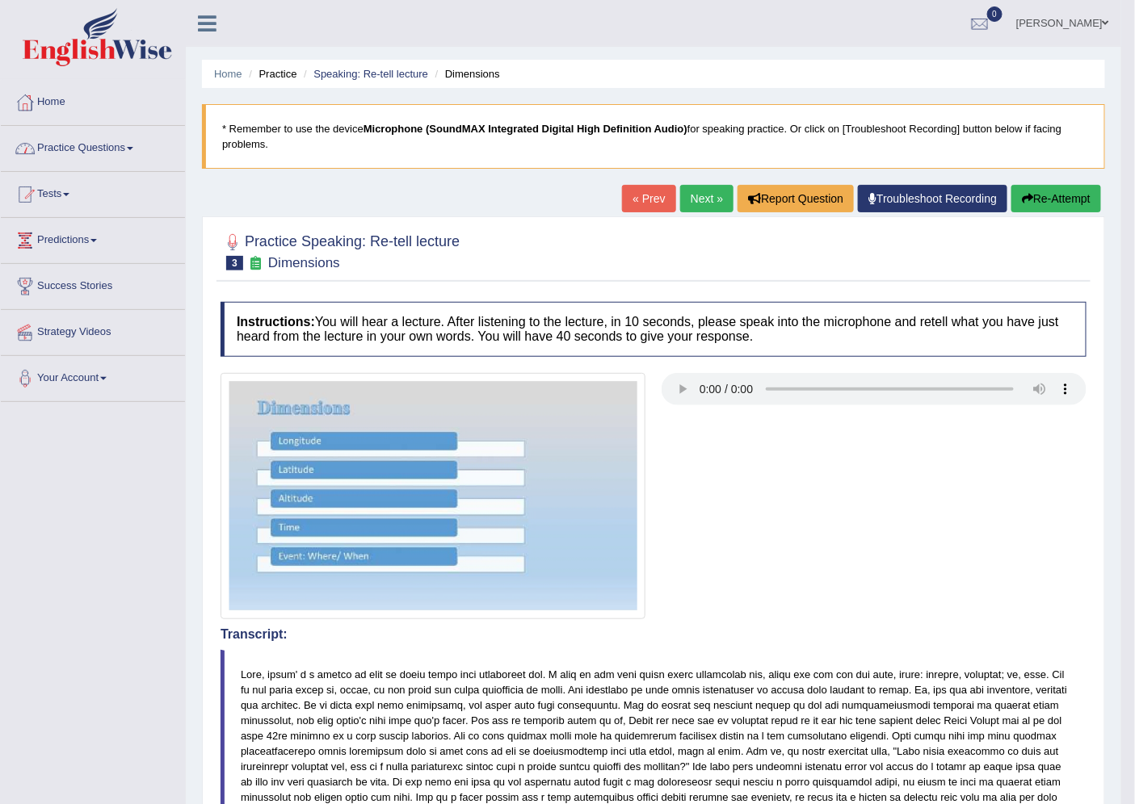
click at [78, 158] on link "Practice Questions" at bounding box center [93, 146] width 184 height 40
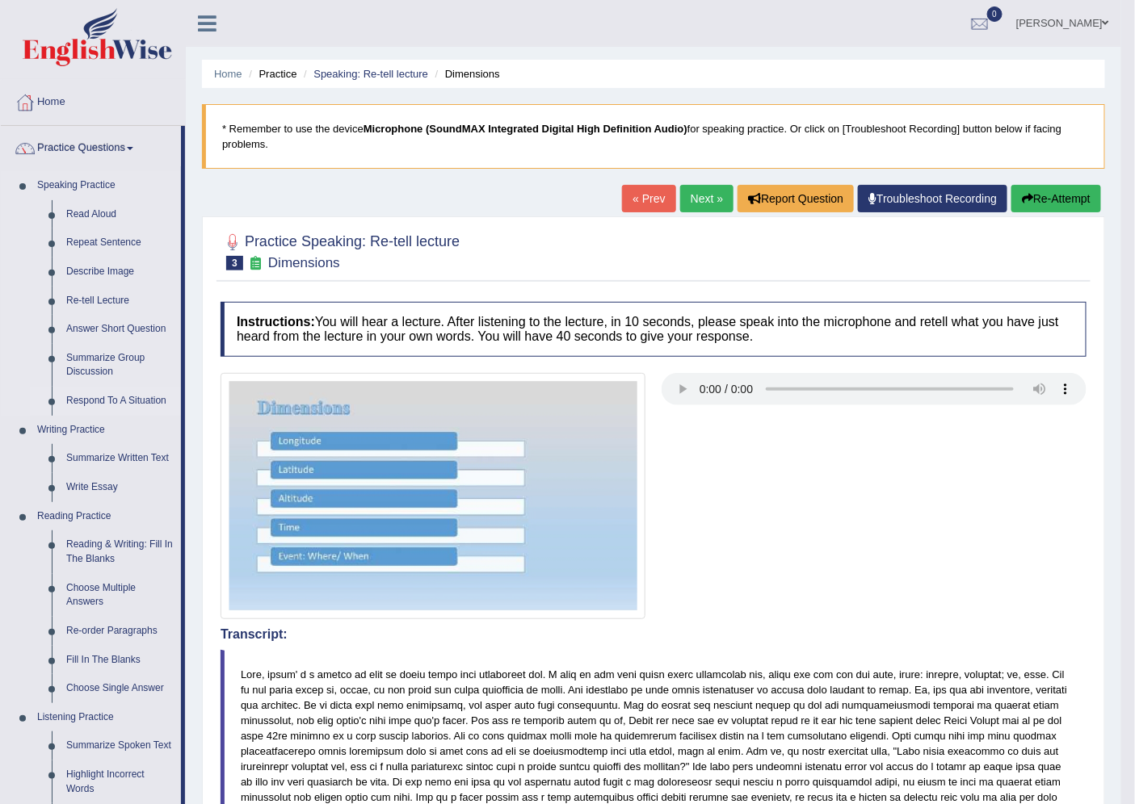
click at [103, 400] on link "Respond To A Situation" at bounding box center [120, 401] width 122 height 29
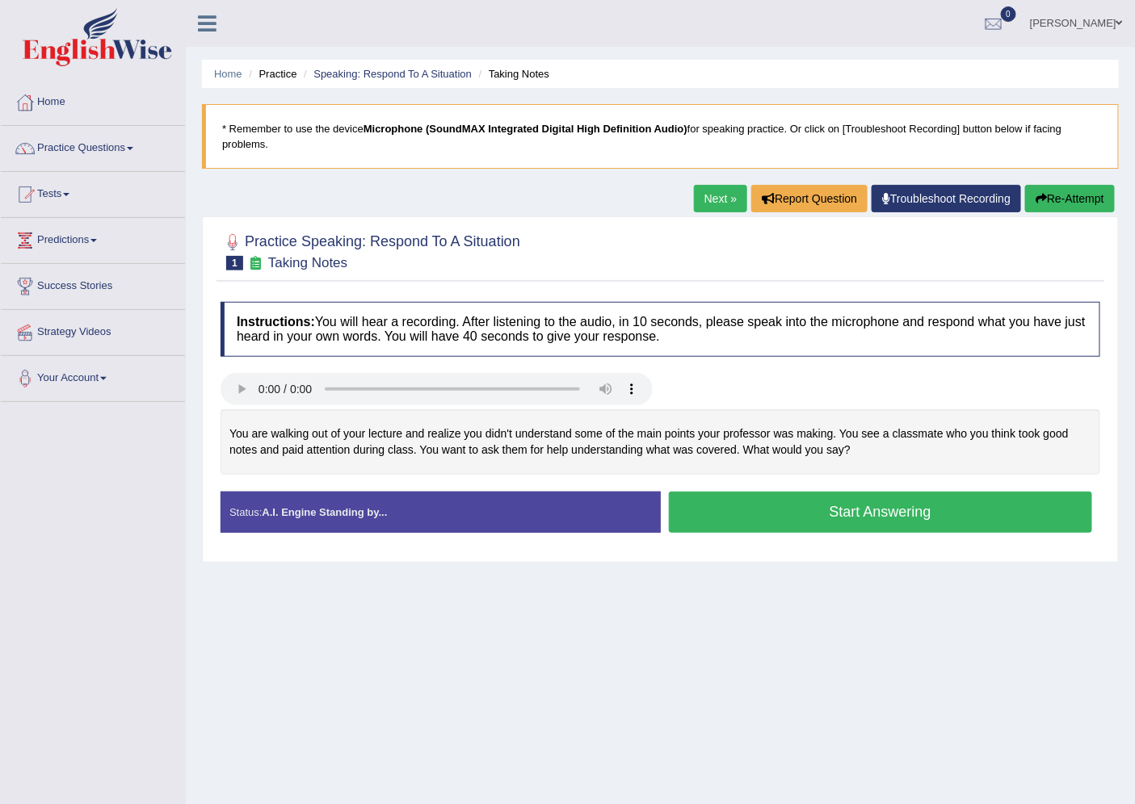
click at [770, 529] on button "Start Answering" at bounding box center [881, 512] width 424 height 41
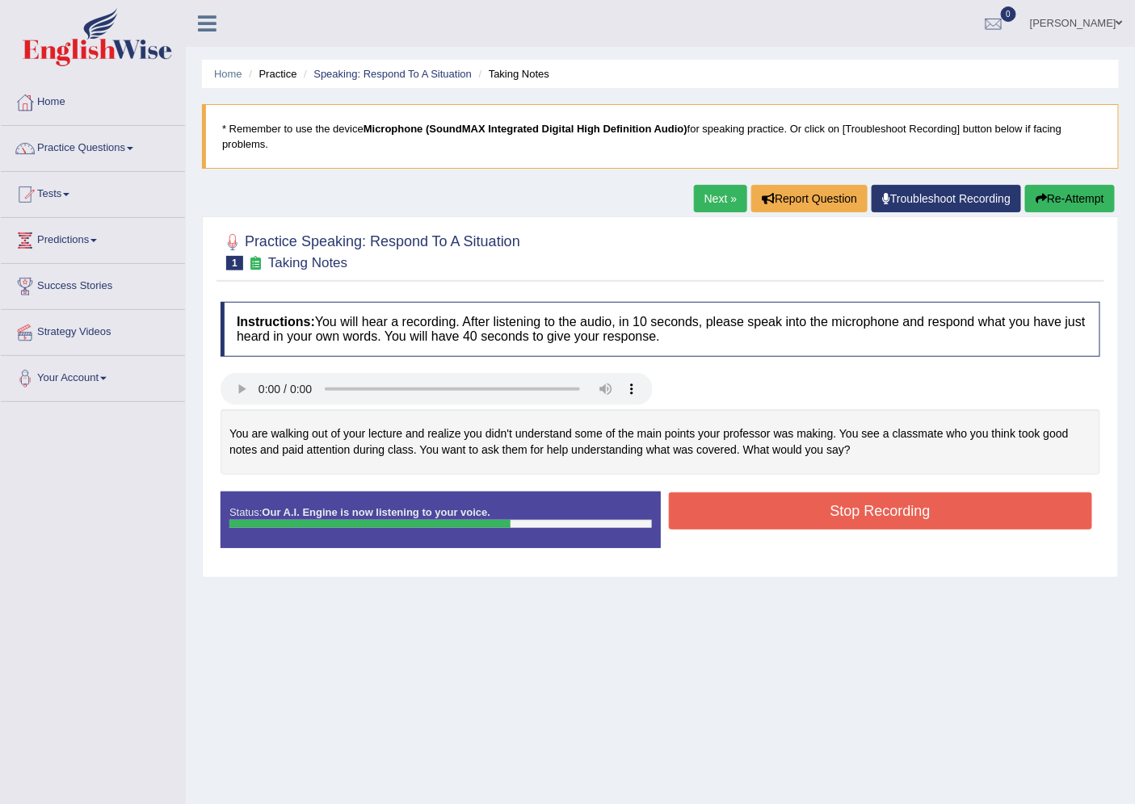
click at [723, 528] on button "Stop Recording" at bounding box center [881, 511] width 424 height 37
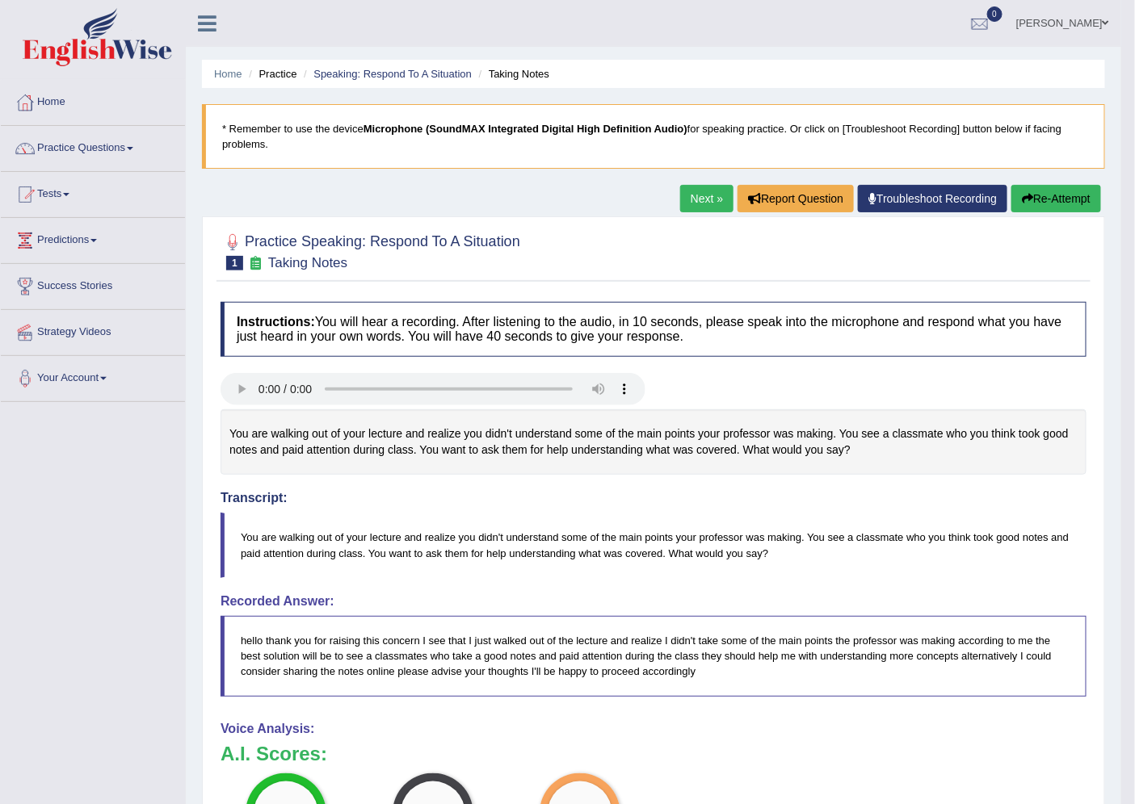
drag, startPoint x: 1139, startPoint y: 329, endPoint x: 1132, endPoint y: 400, distance: 71.4
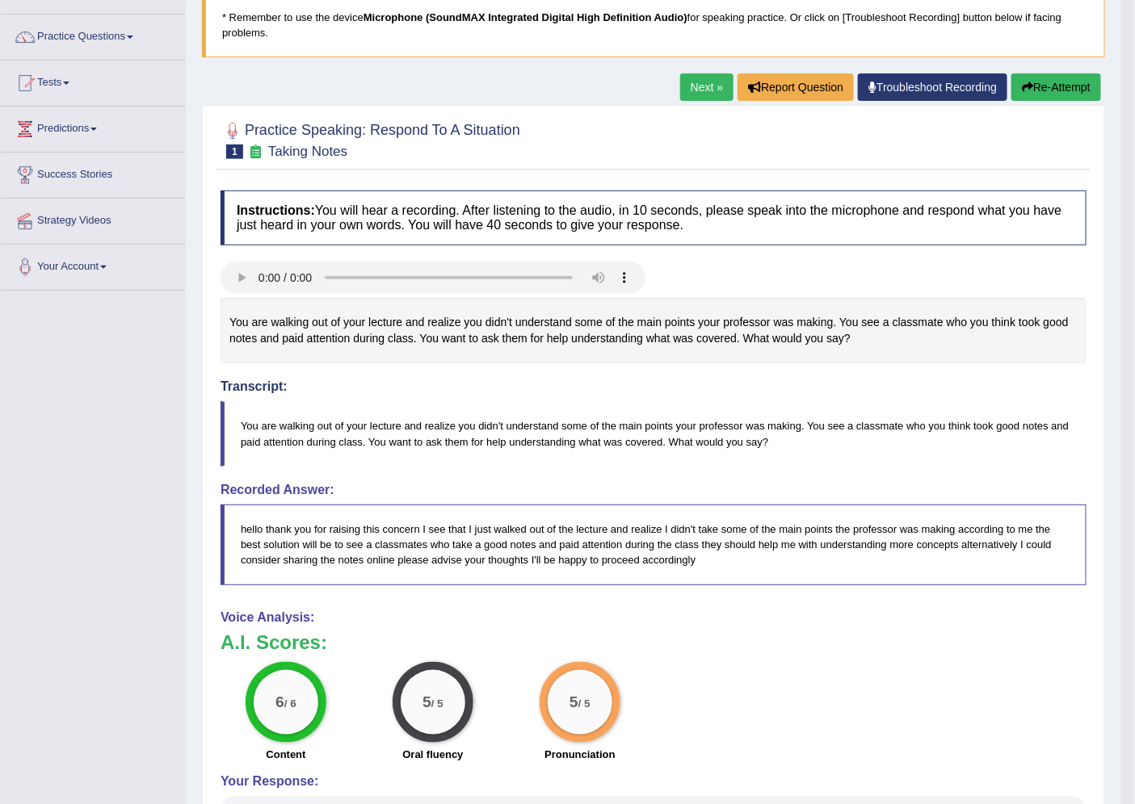
scroll to position [95, 0]
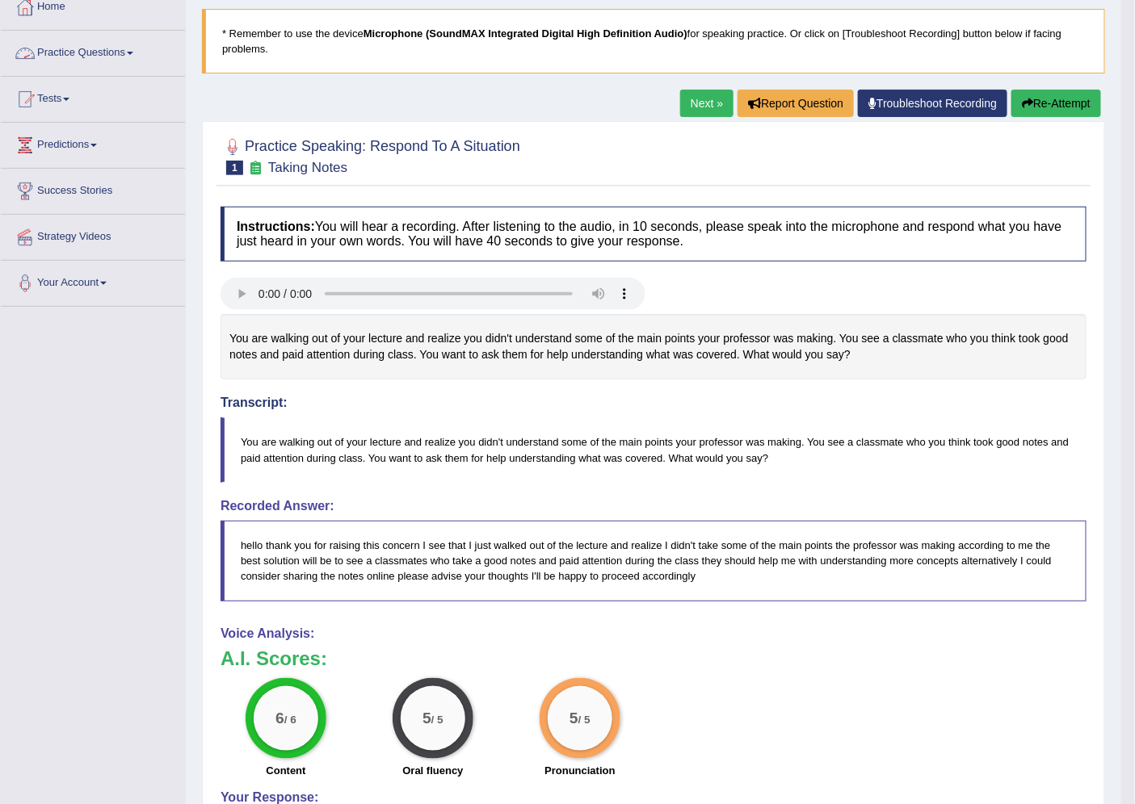
click at [690, 97] on link "Next »" at bounding box center [706, 103] width 53 height 27
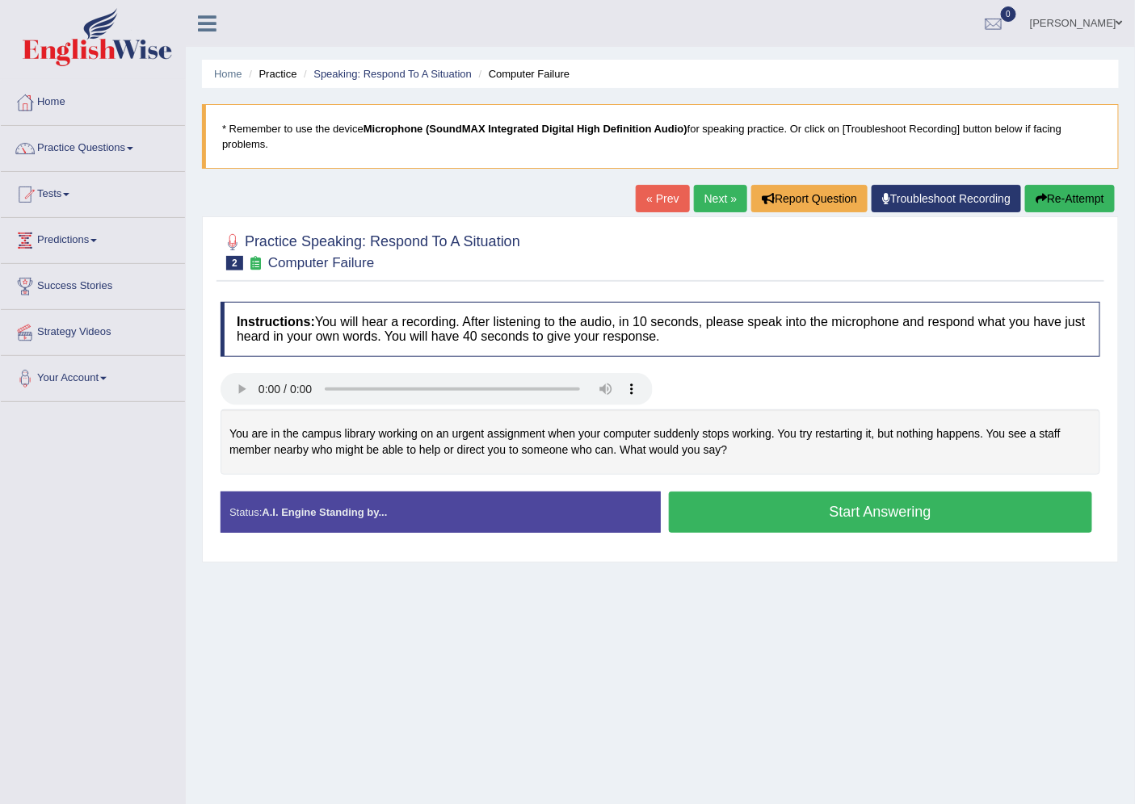
click at [860, 525] on button "Start Answering" at bounding box center [881, 512] width 424 height 41
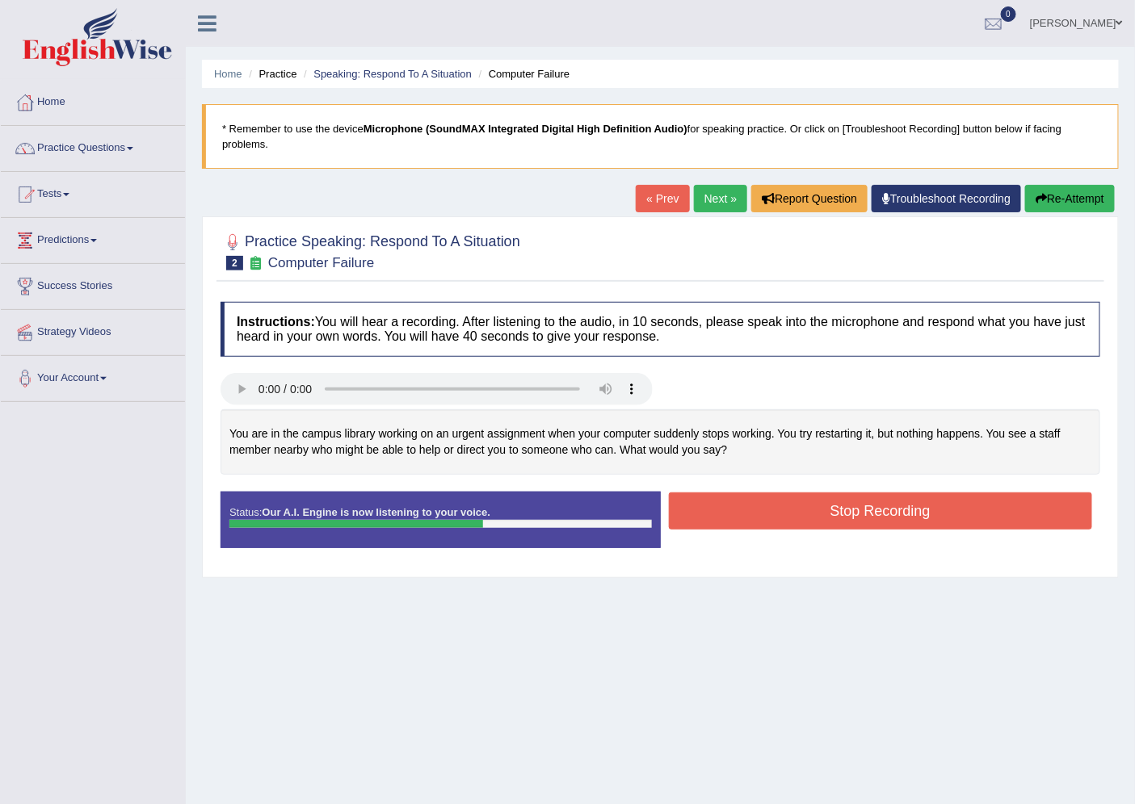
click at [860, 525] on button "Stop Recording" at bounding box center [881, 511] width 424 height 37
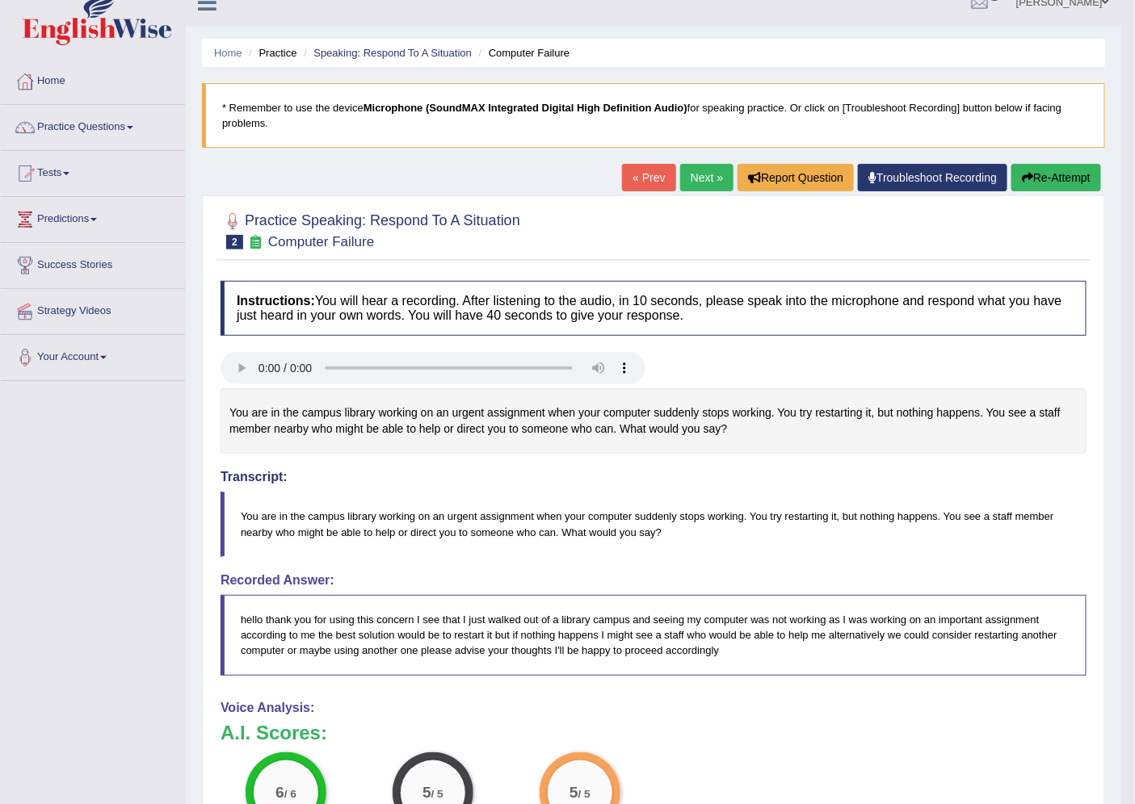
scroll to position [15, 0]
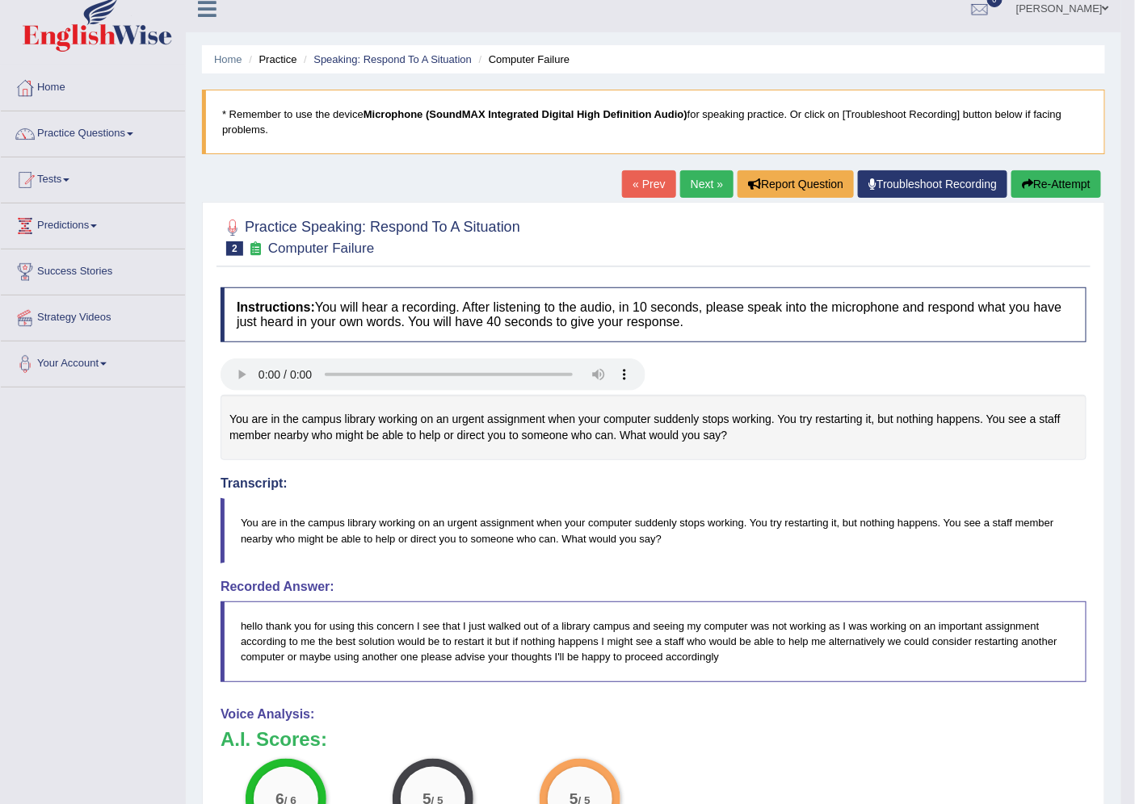
click at [1048, 192] on button "Re-Attempt" at bounding box center [1056, 183] width 90 height 27
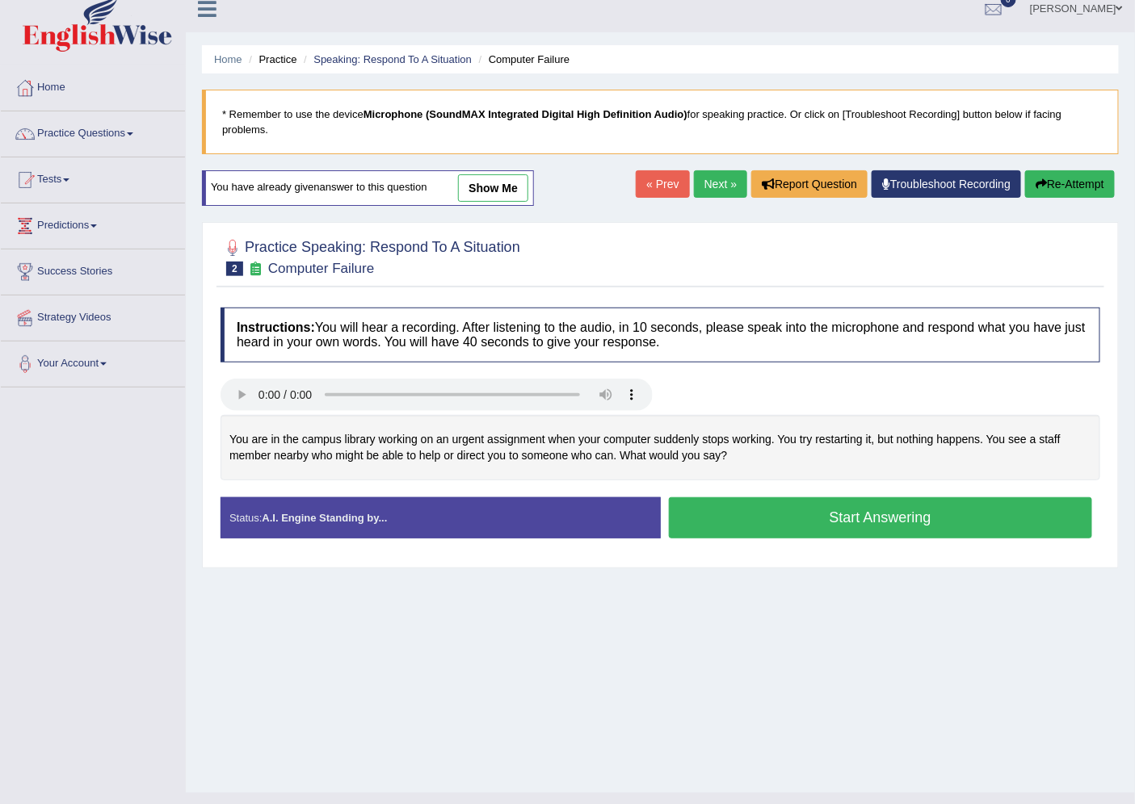
click at [835, 513] on button "Start Answering" at bounding box center [881, 518] width 424 height 41
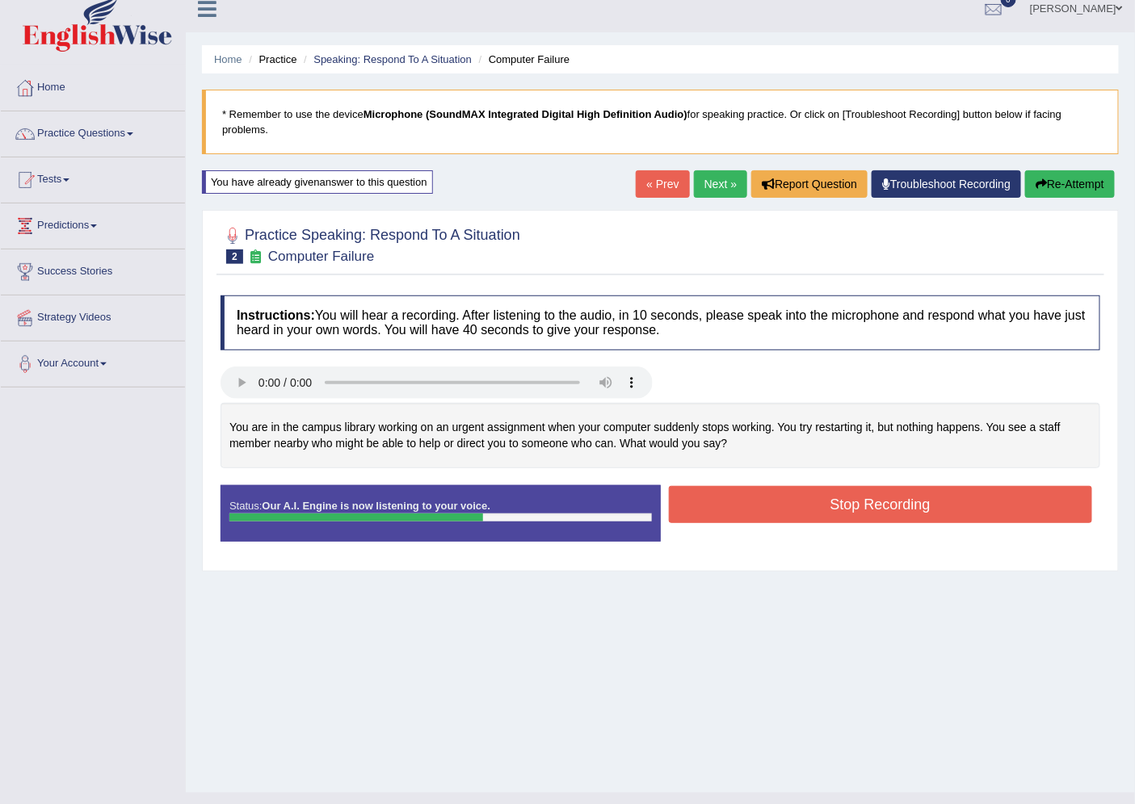
click at [851, 517] on button "Stop Recording" at bounding box center [881, 504] width 424 height 37
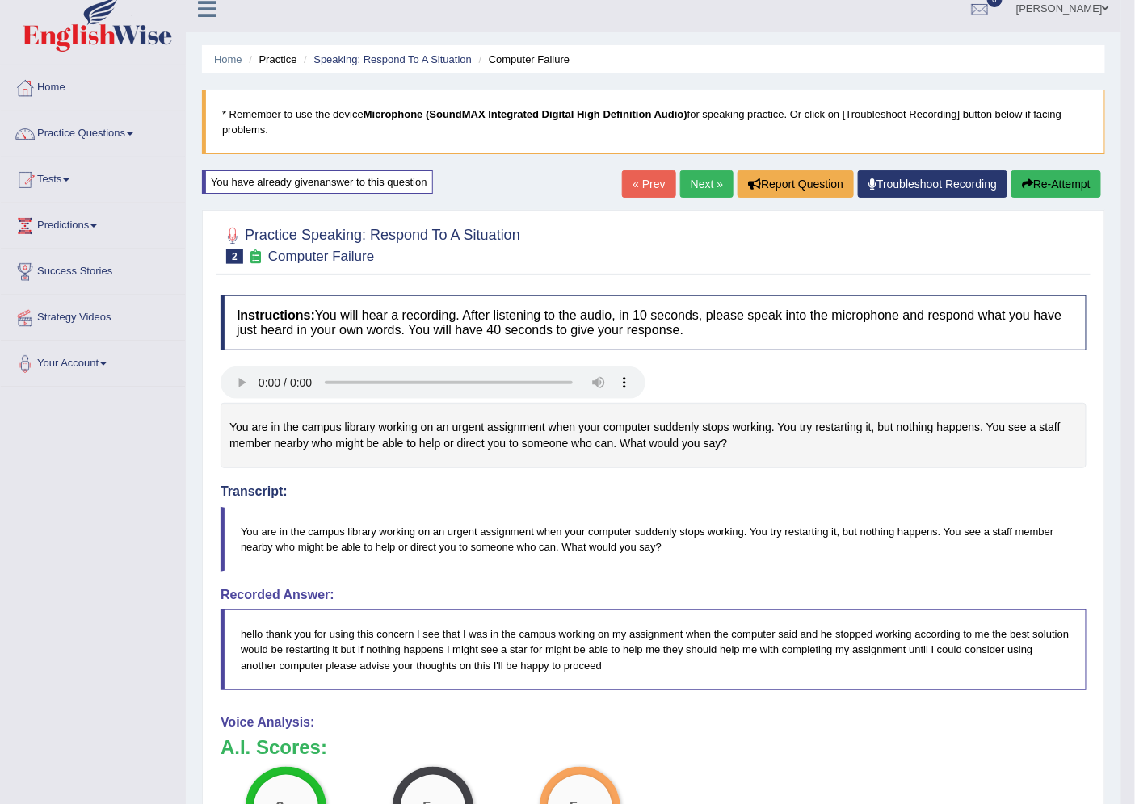
scroll to position [48, 0]
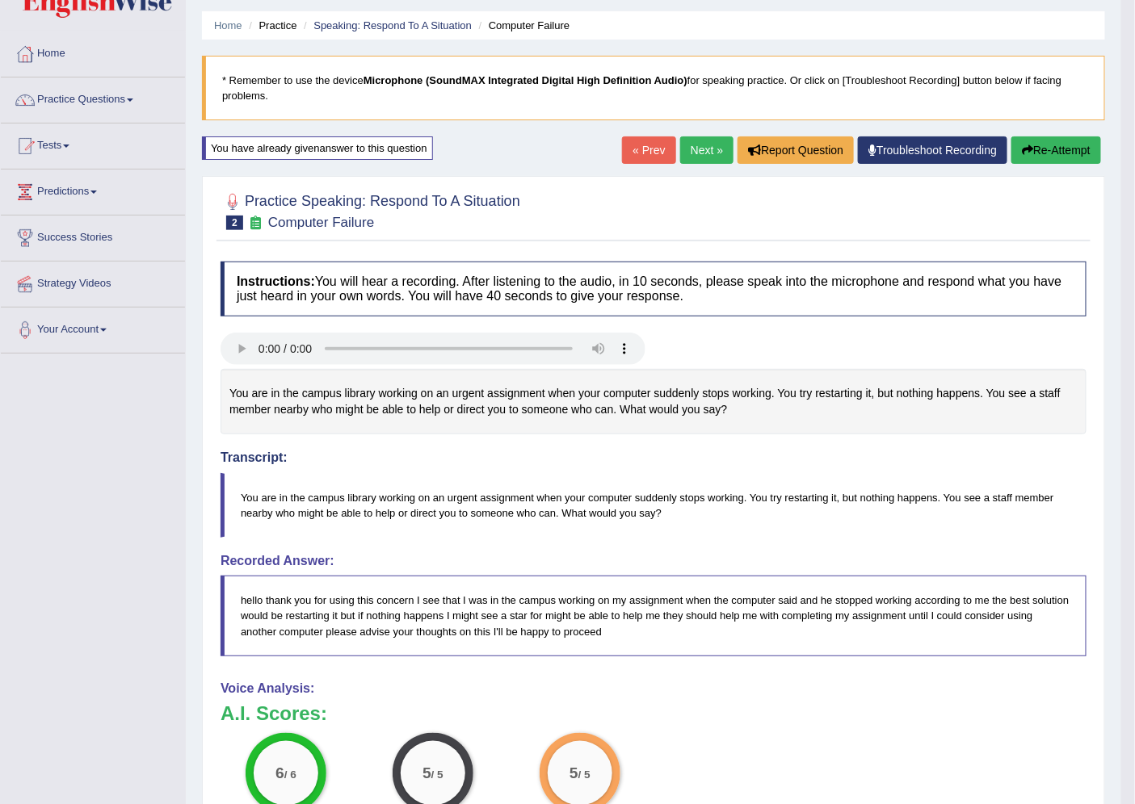
click at [703, 142] on link "Next »" at bounding box center [706, 149] width 53 height 27
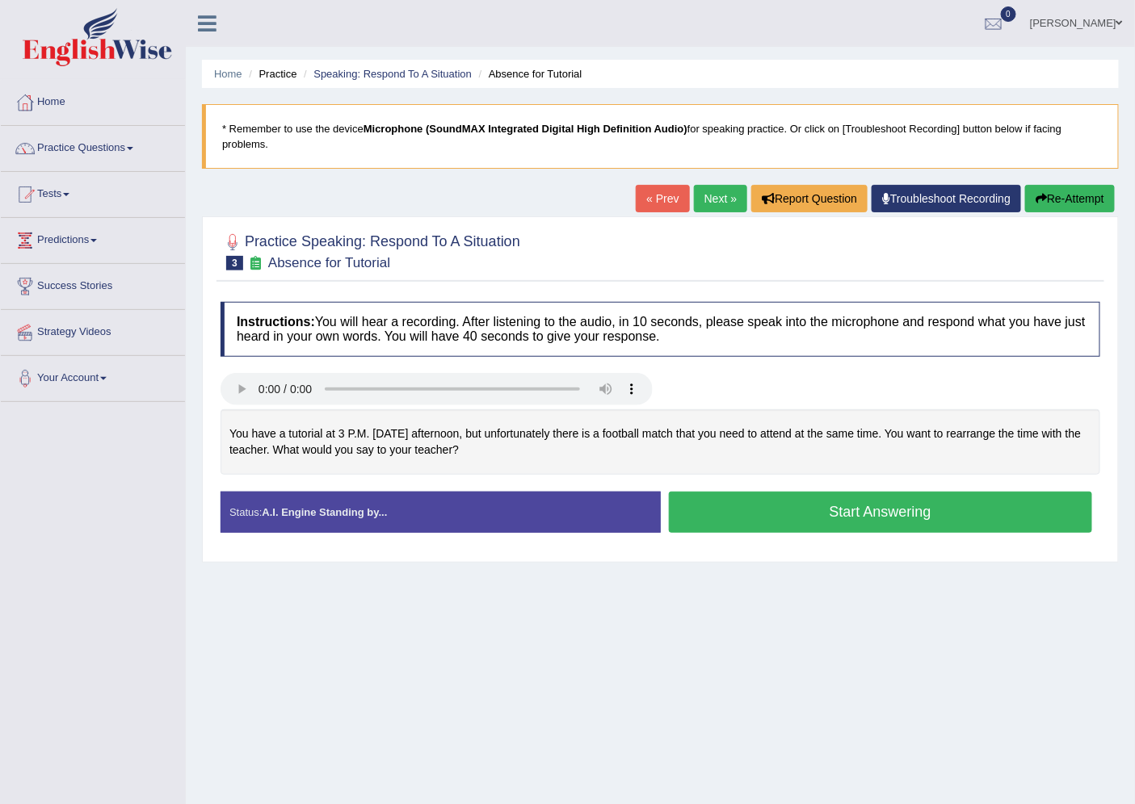
click at [863, 529] on button "Start Answering" at bounding box center [881, 512] width 424 height 41
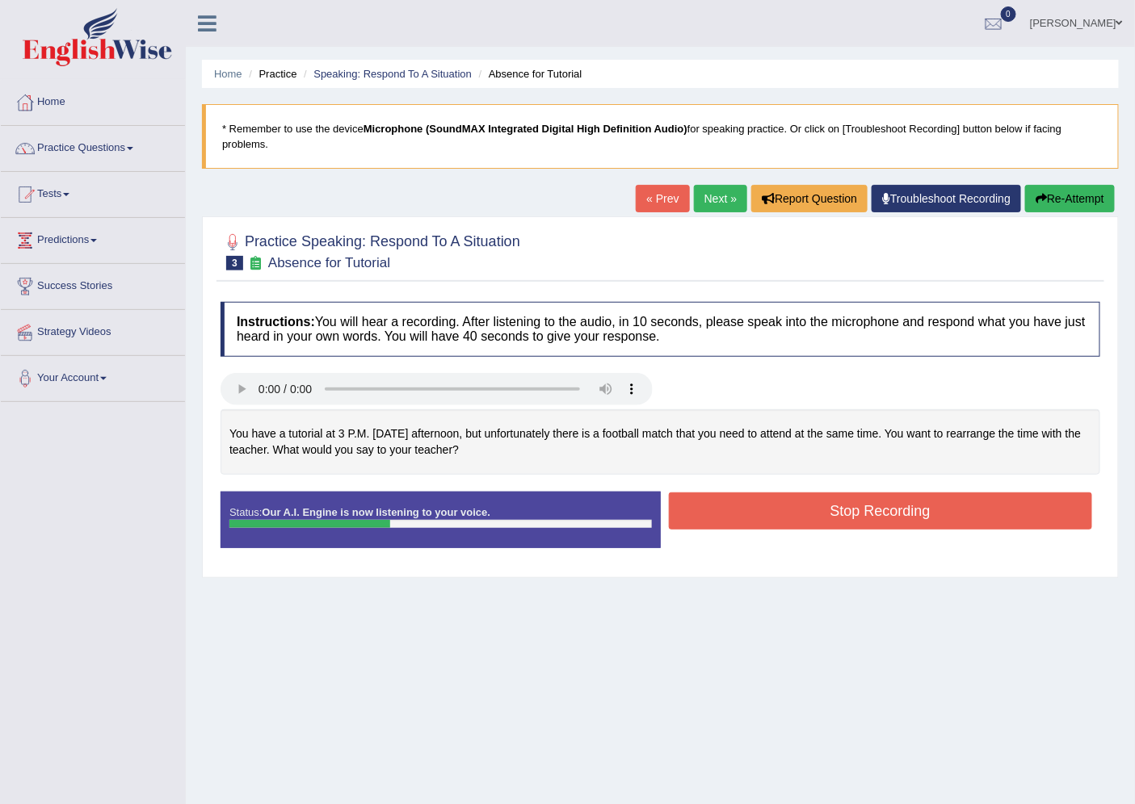
click at [1091, 206] on button "Re-Attempt" at bounding box center [1070, 198] width 90 height 27
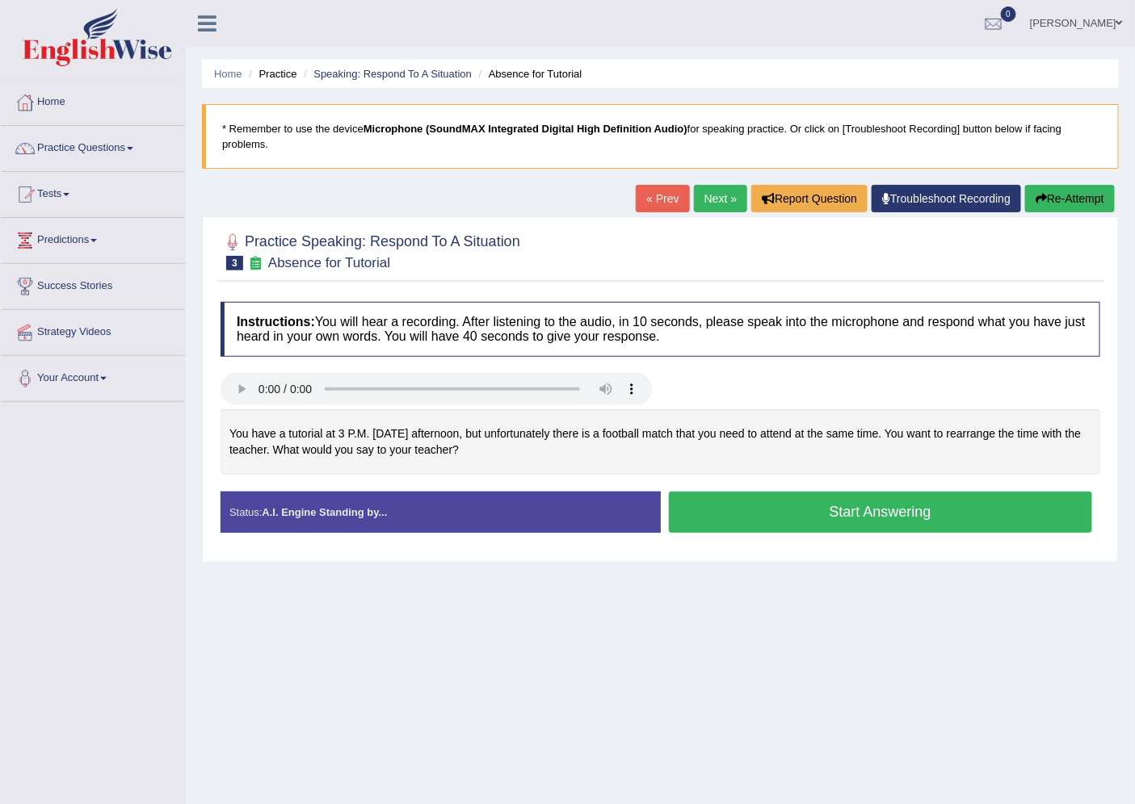
click at [850, 521] on button "Start Answering" at bounding box center [881, 512] width 424 height 41
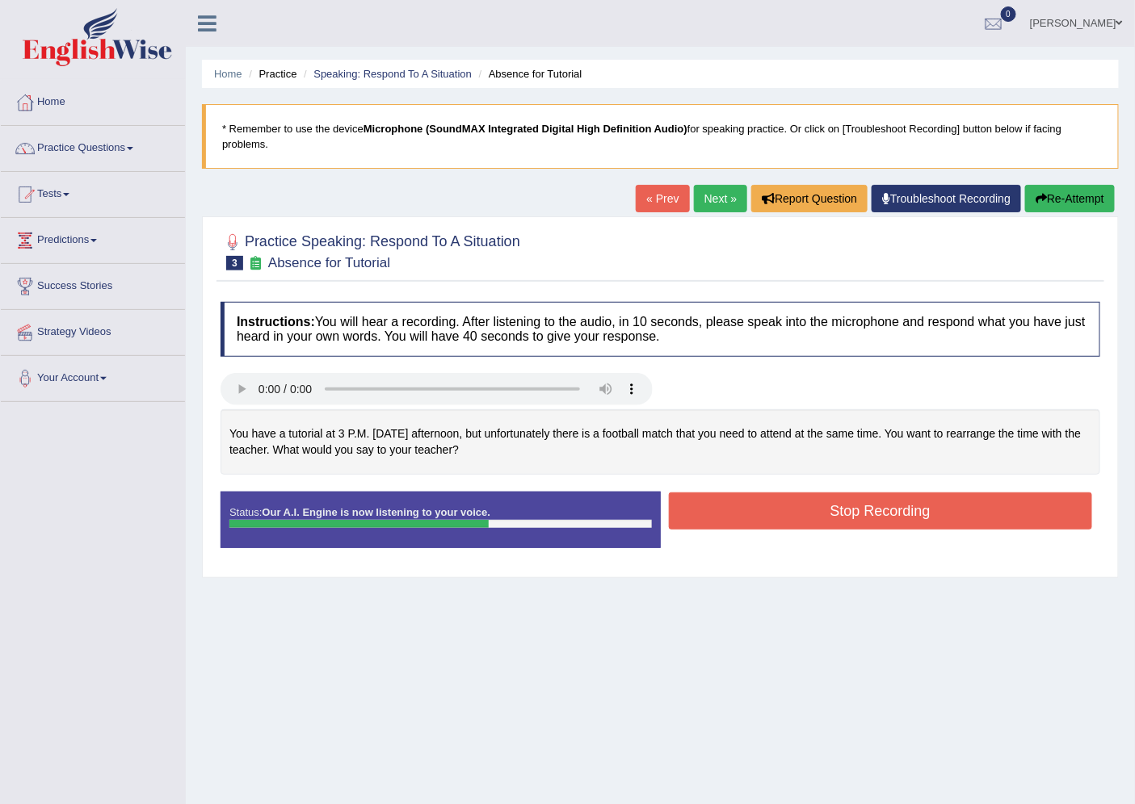
click at [824, 514] on button "Stop Recording" at bounding box center [881, 511] width 424 height 37
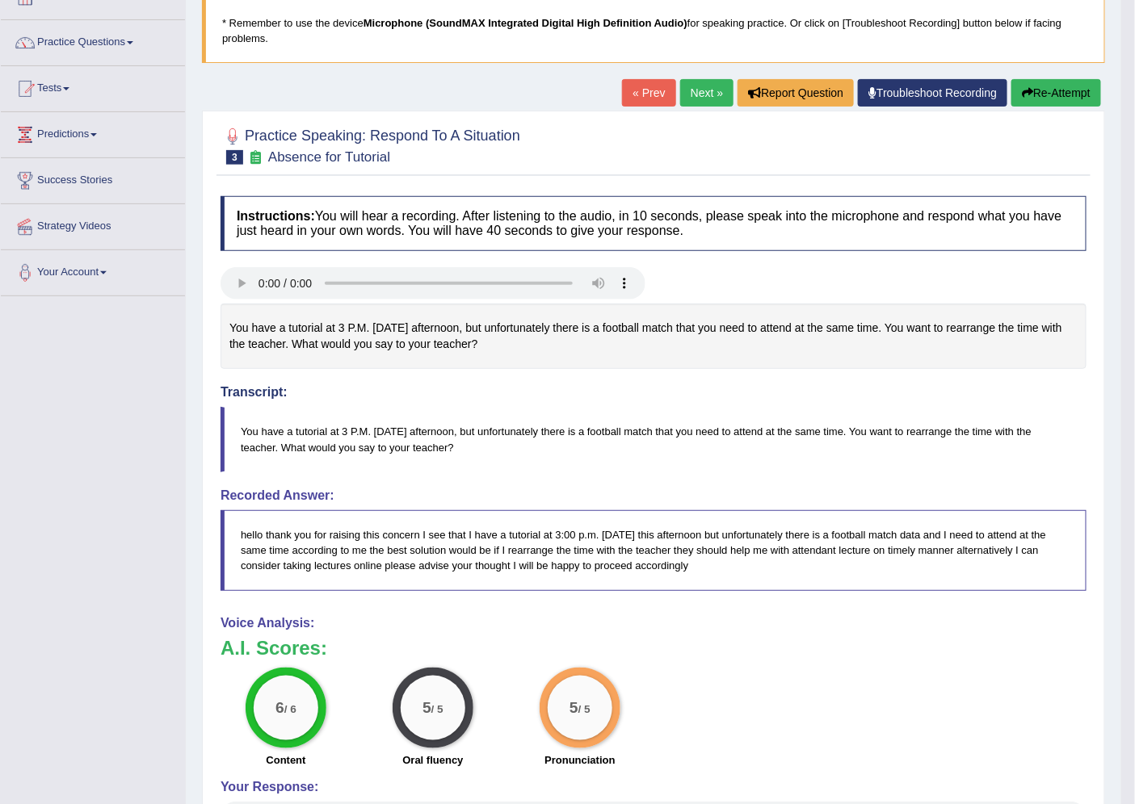
scroll to position [97, 0]
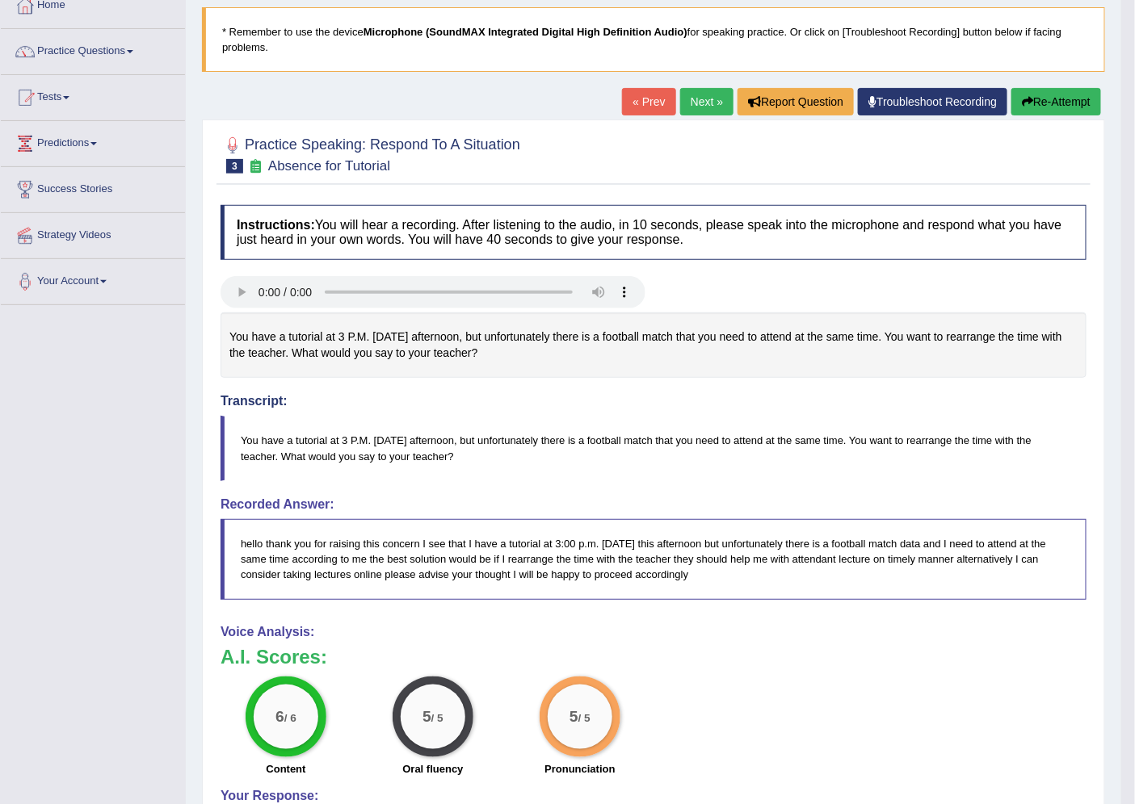
click at [709, 100] on link "Next »" at bounding box center [706, 101] width 53 height 27
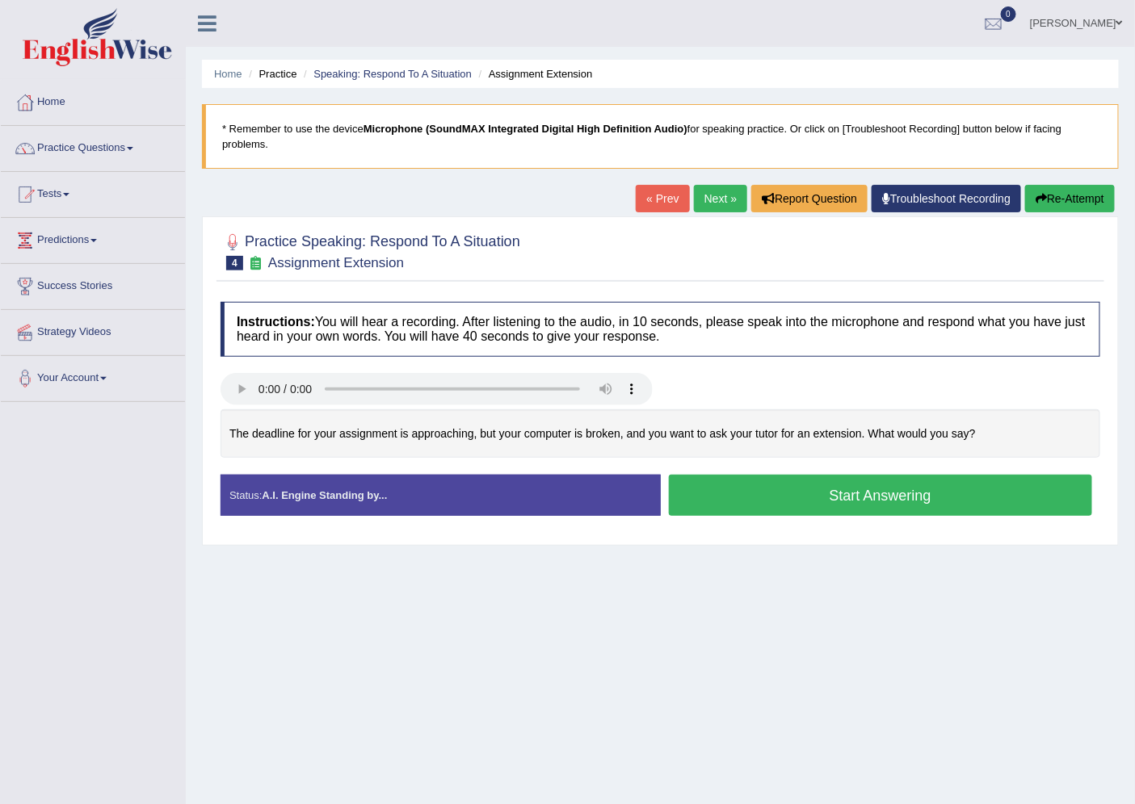
click at [961, 487] on button "Start Answering" at bounding box center [881, 495] width 424 height 41
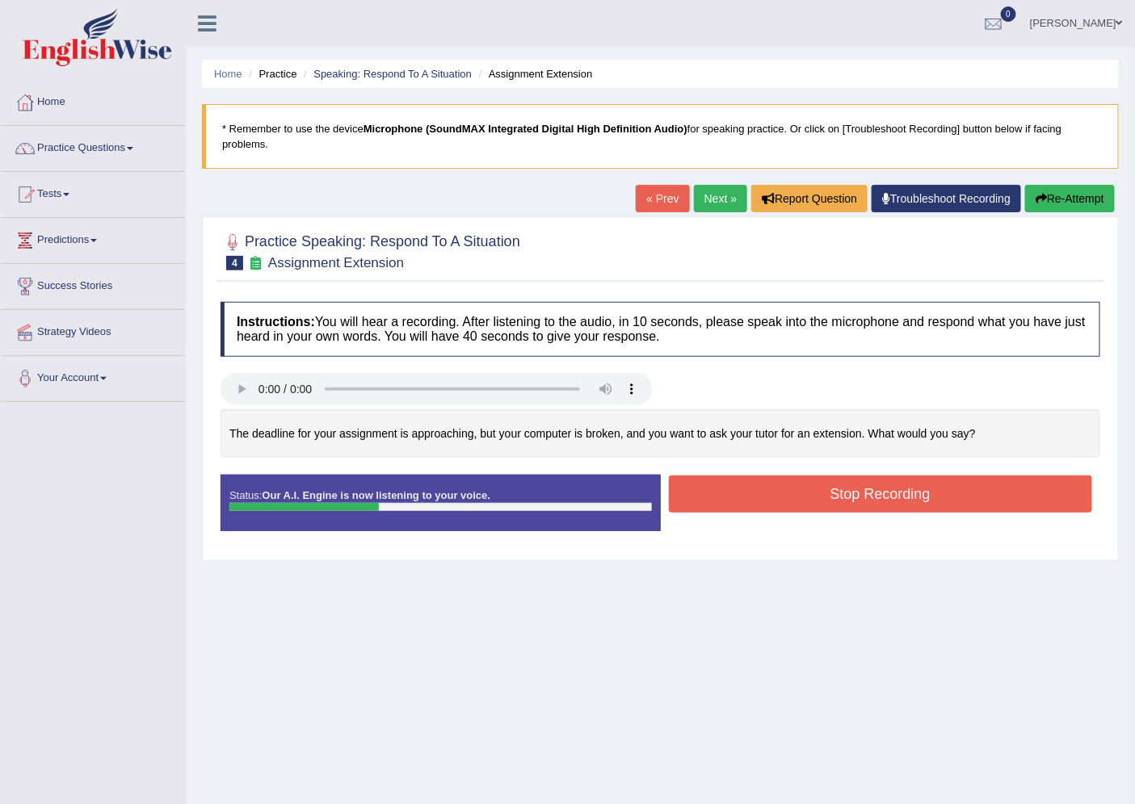
click at [1060, 194] on button "Re-Attempt" at bounding box center [1070, 198] width 90 height 27
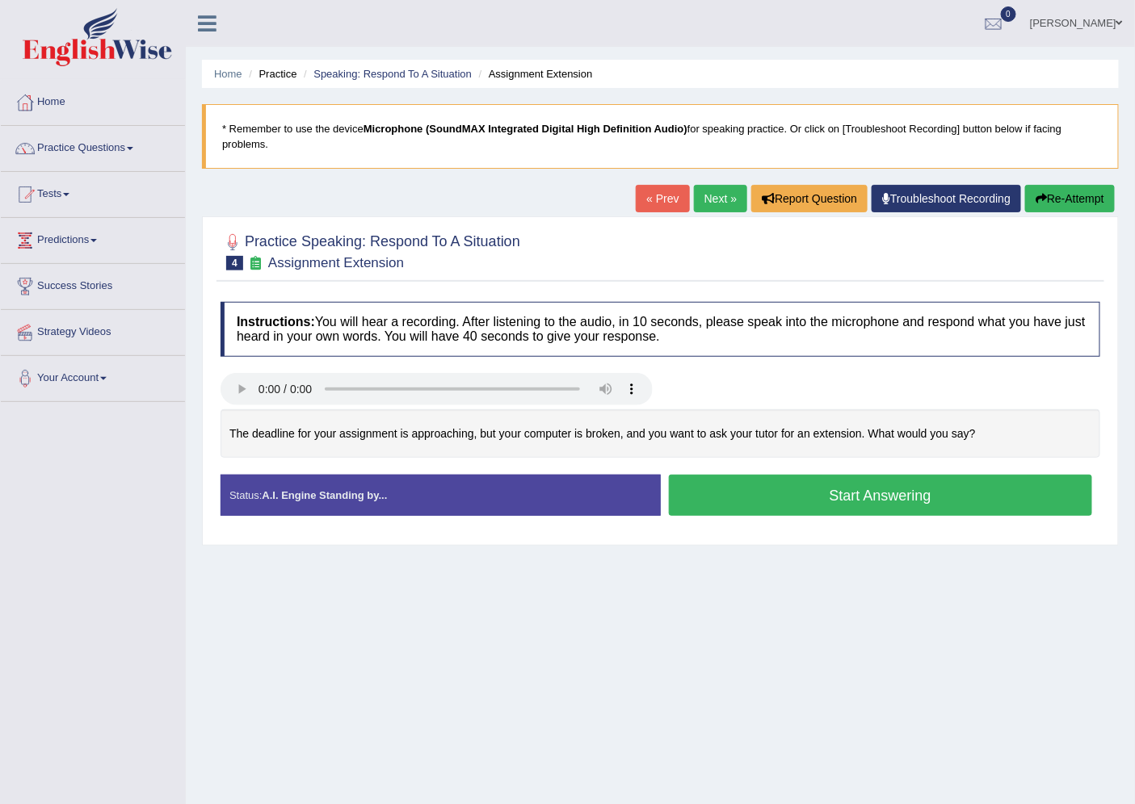
click at [693, 491] on button "Start Answering" at bounding box center [881, 495] width 424 height 41
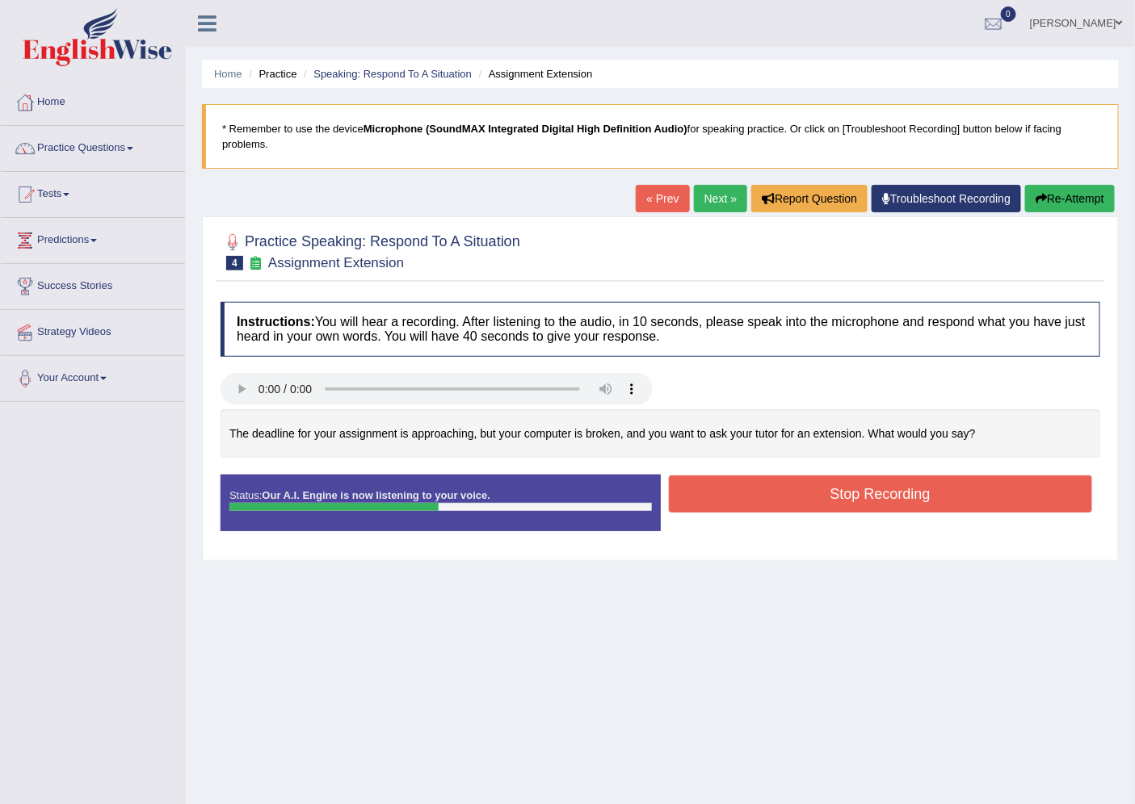
click at [1072, 210] on button "Re-Attempt" at bounding box center [1070, 198] width 90 height 27
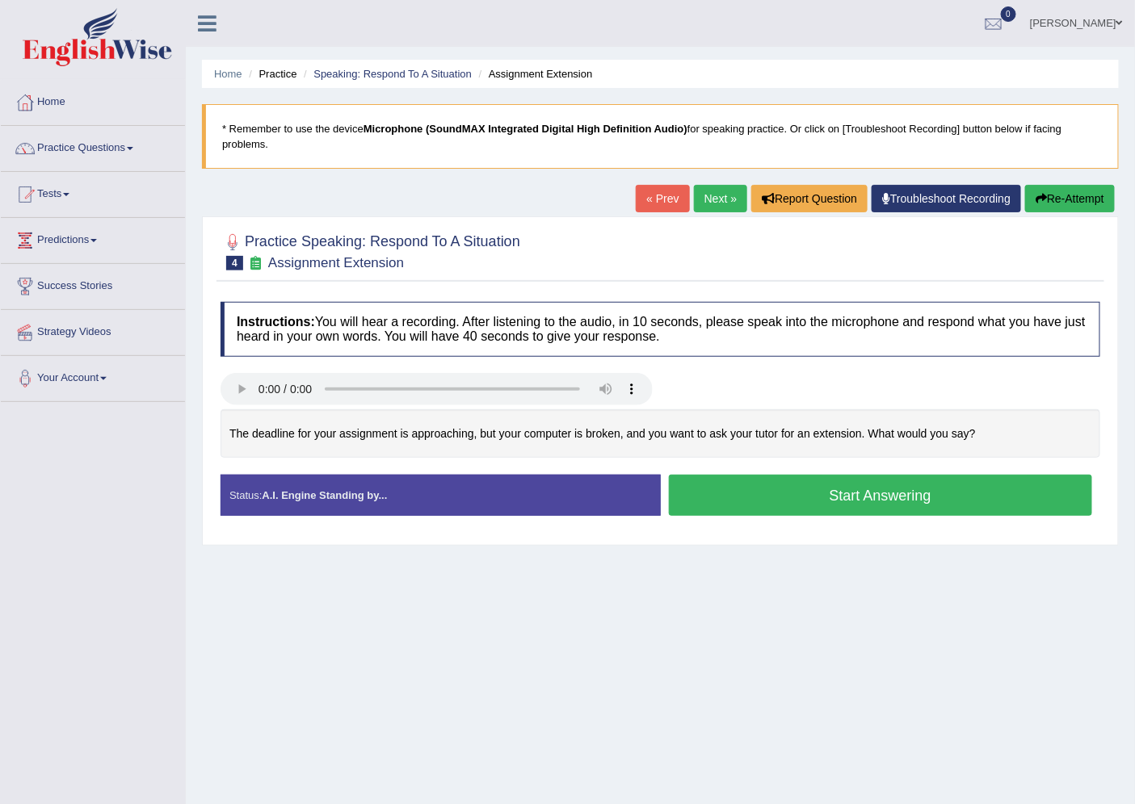
click at [926, 515] on button "Start Answering" at bounding box center [881, 495] width 424 height 41
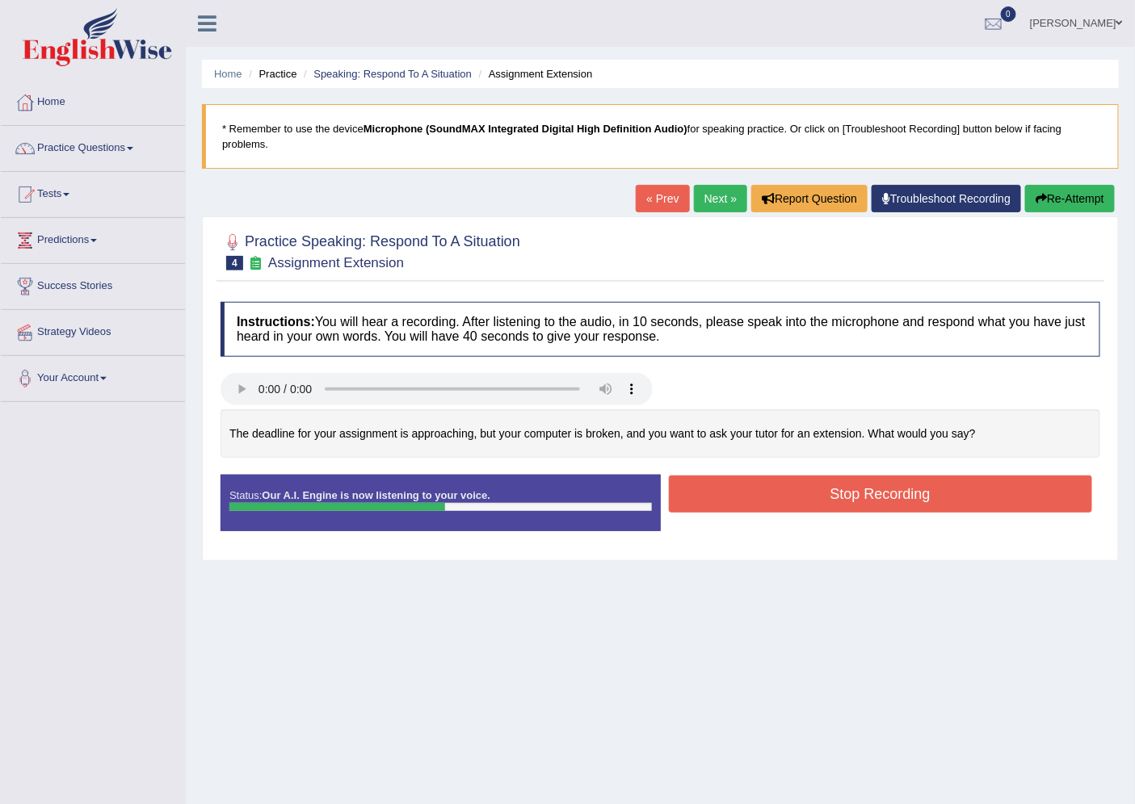
click at [813, 522] on div "Status: Our A.I. Engine is now listening to your voice. Start Answering Stop Re…" at bounding box center [660, 511] width 880 height 73
click at [806, 485] on button "Stop Recording" at bounding box center [881, 494] width 424 height 37
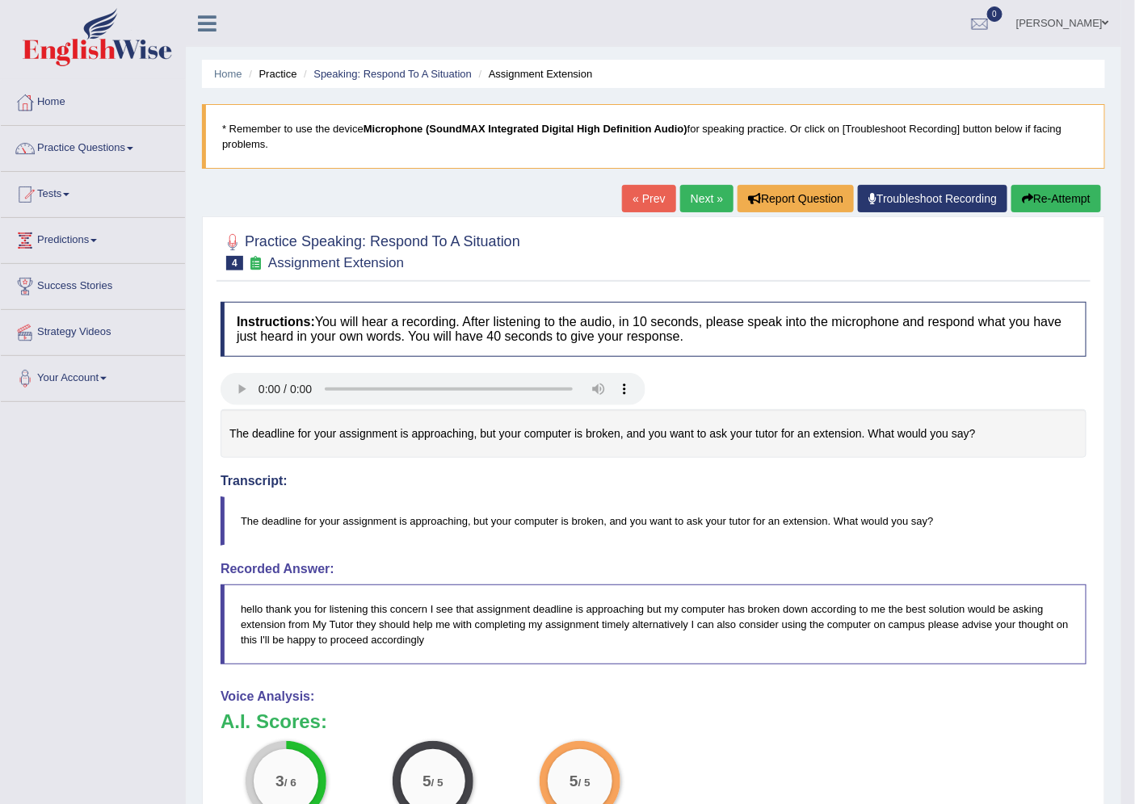
drag, startPoint x: 1148, startPoint y: 320, endPoint x: 1148, endPoint y: 363, distance: 43.6
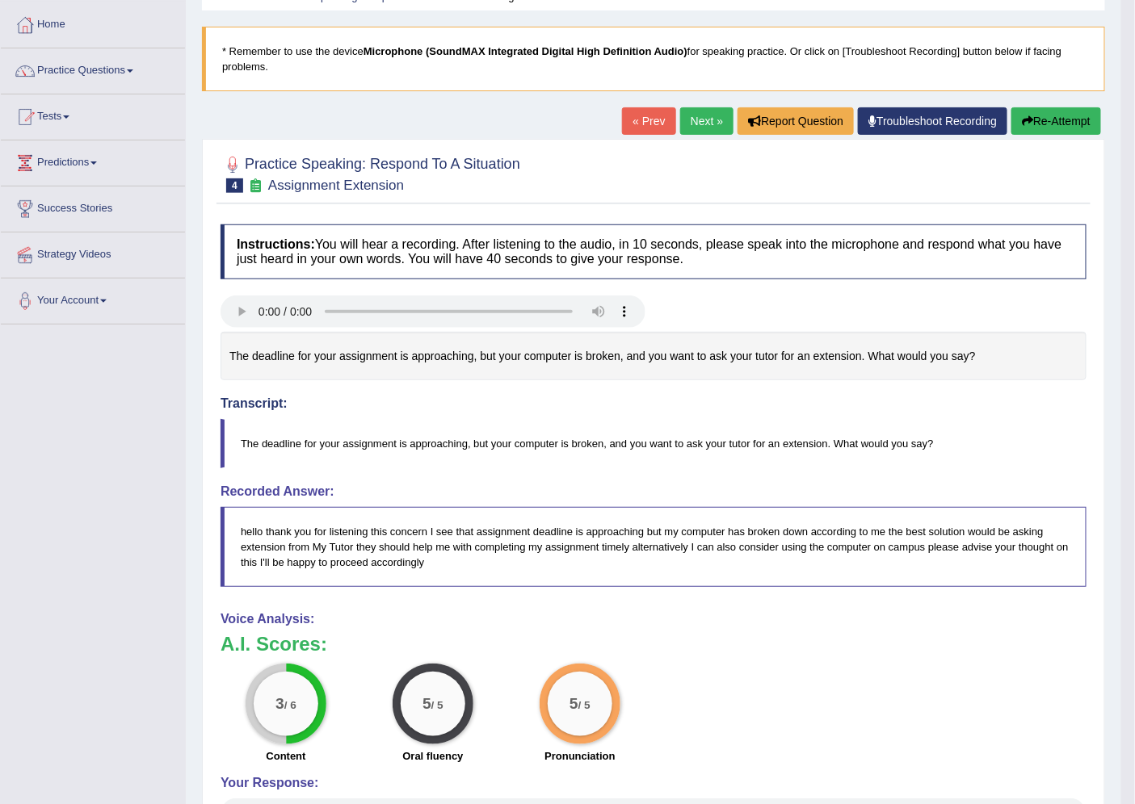
scroll to position [45, 0]
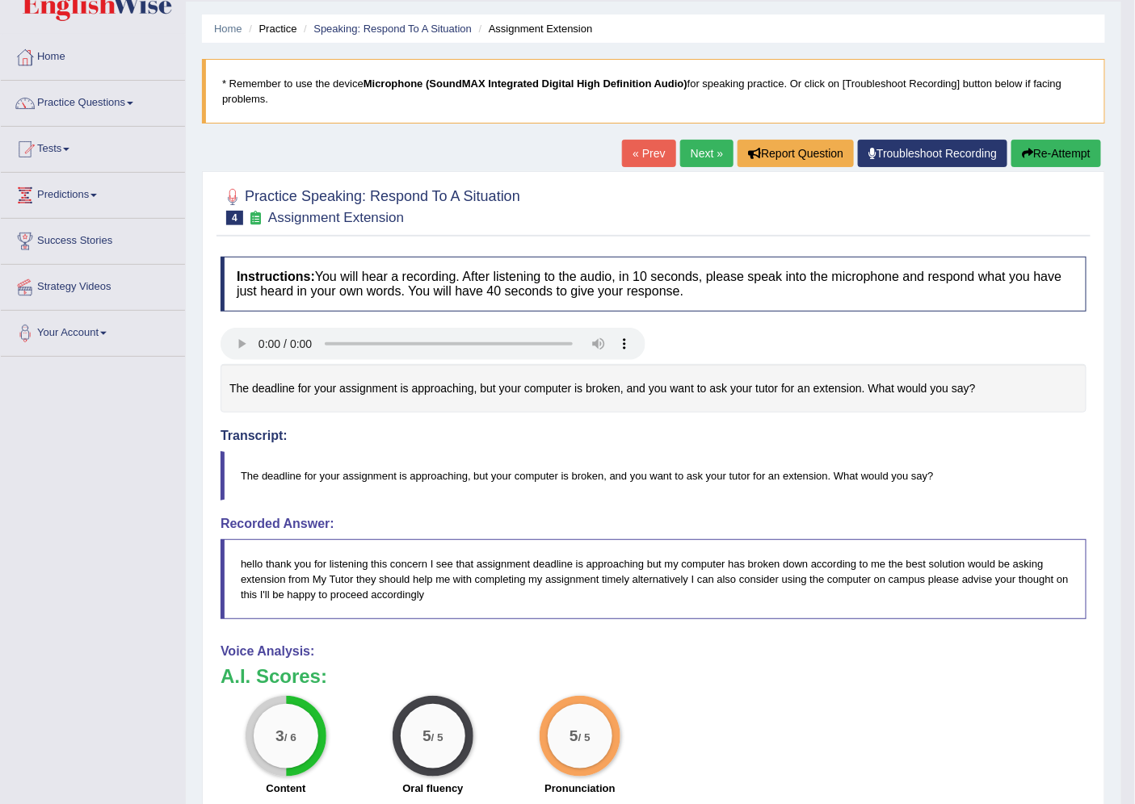
click at [1035, 147] on button "Re-Attempt" at bounding box center [1056, 153] width 90 height 27
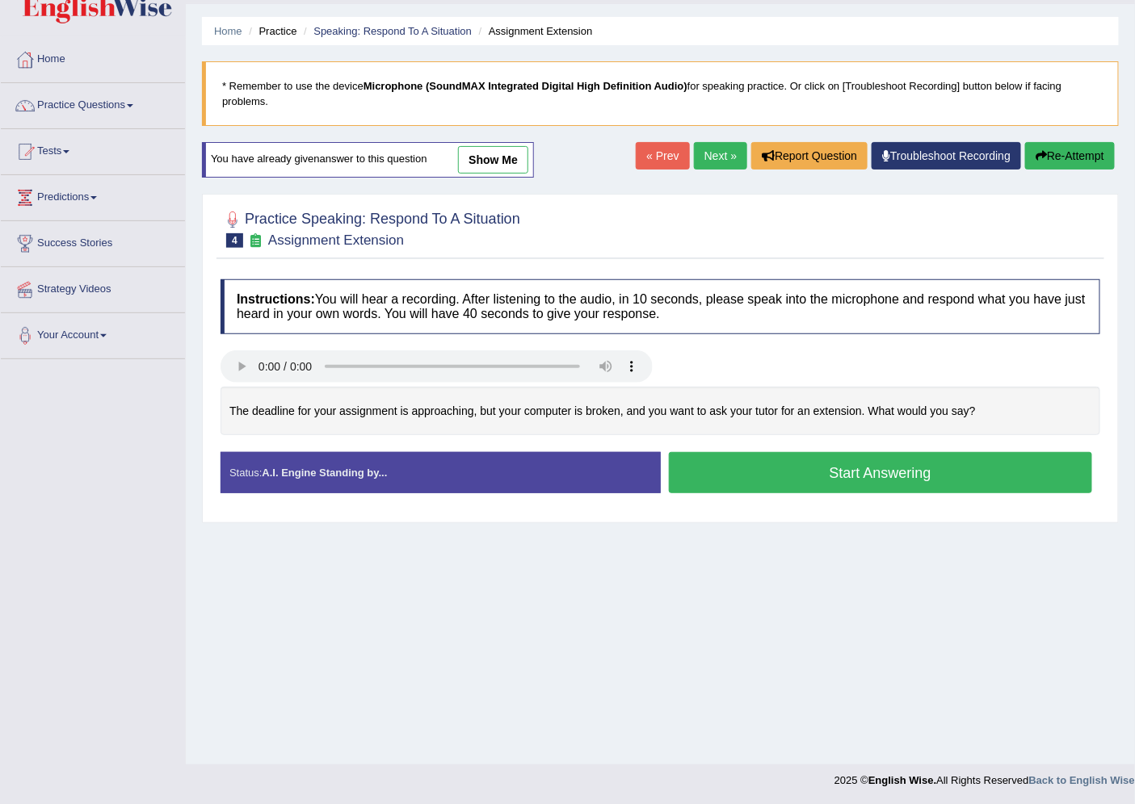
click at [762, 482] on button "Start Answering" at bounding box center [881, 472] width 424 height 41
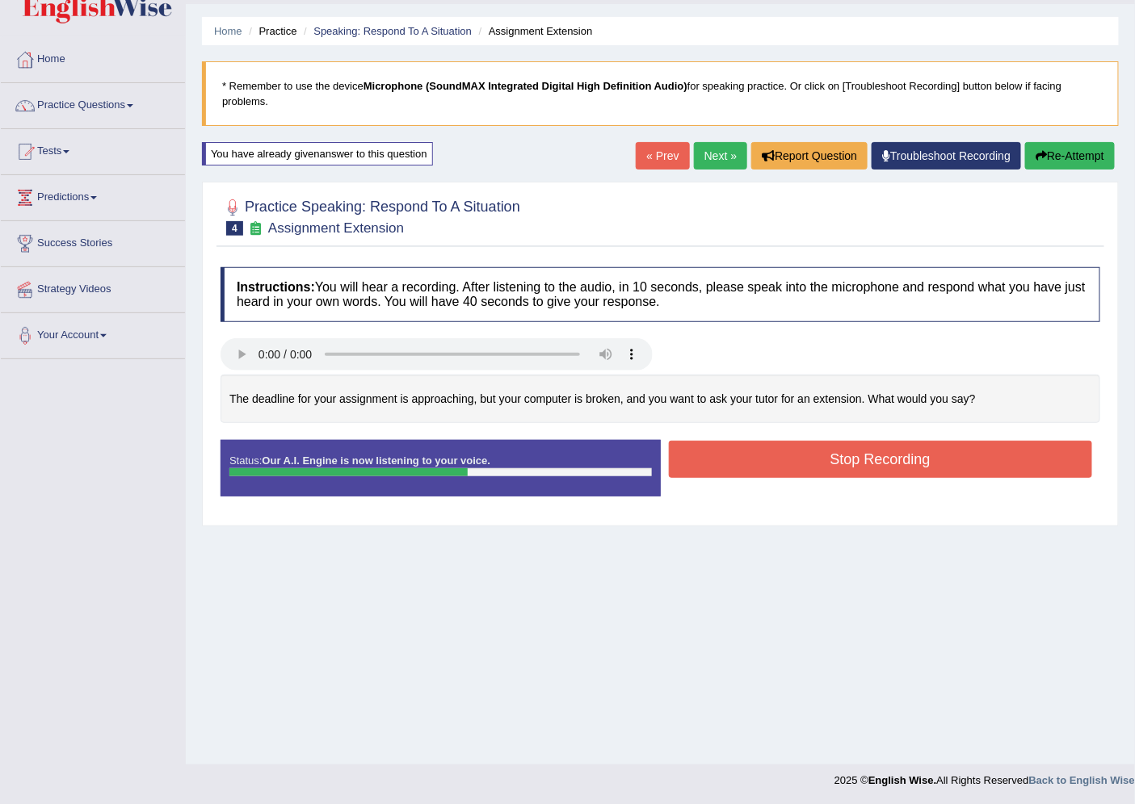
click at [762, 472] on button "Stop Recording" at bounding box center [881, 459] width 424 height 37
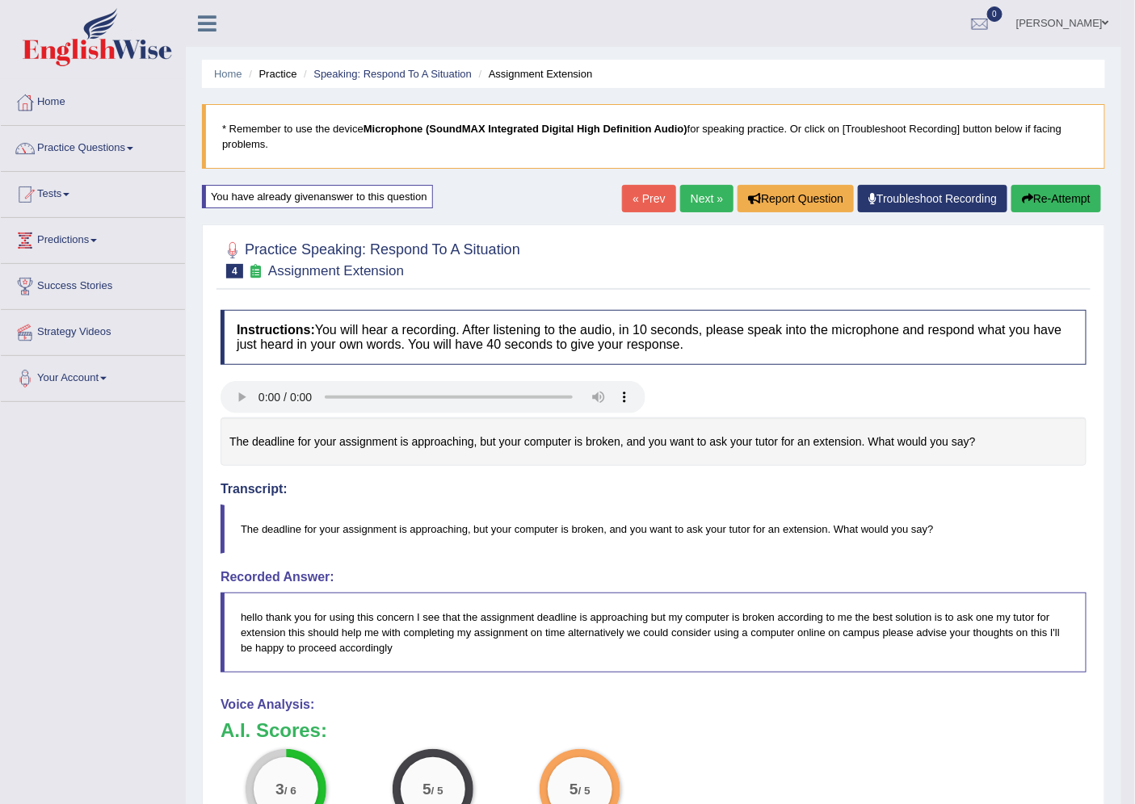
click at [713, 205] on link "Next »" at bounding box center [706, 198] width 53 height 27
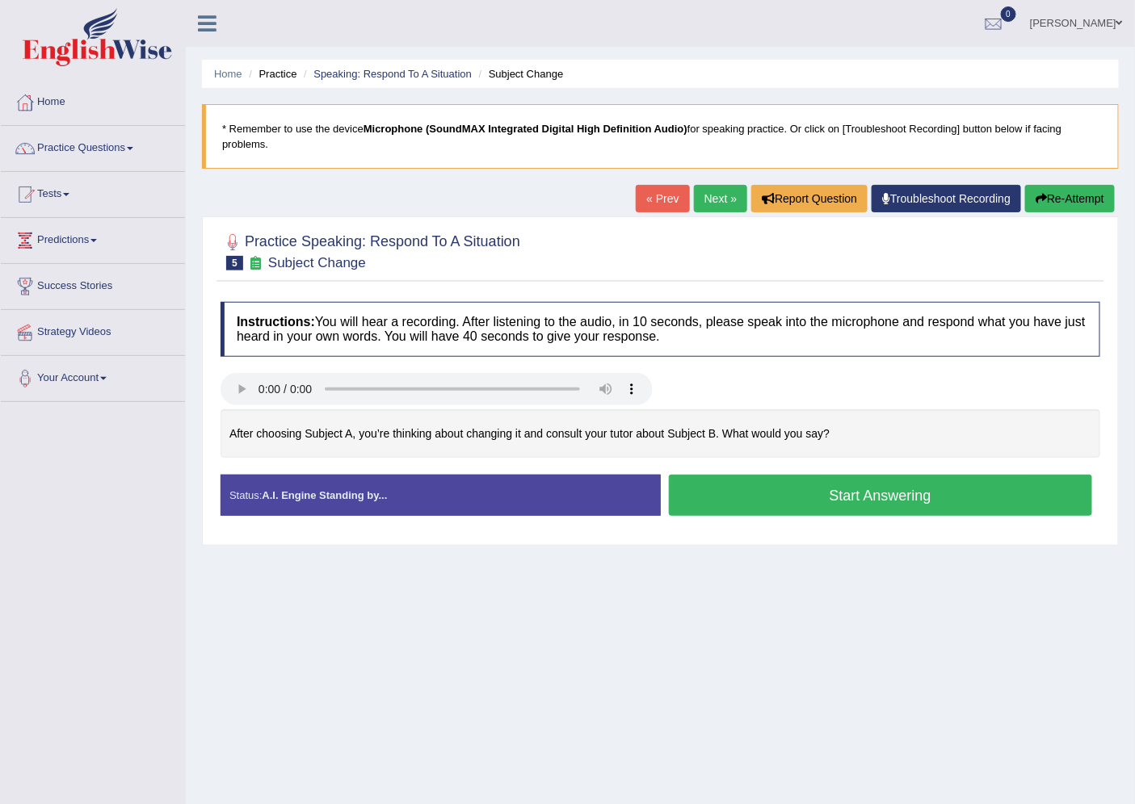
click at [913, 502] on button "Start Answering" at bounding box center [881, 495] width 424 height 41
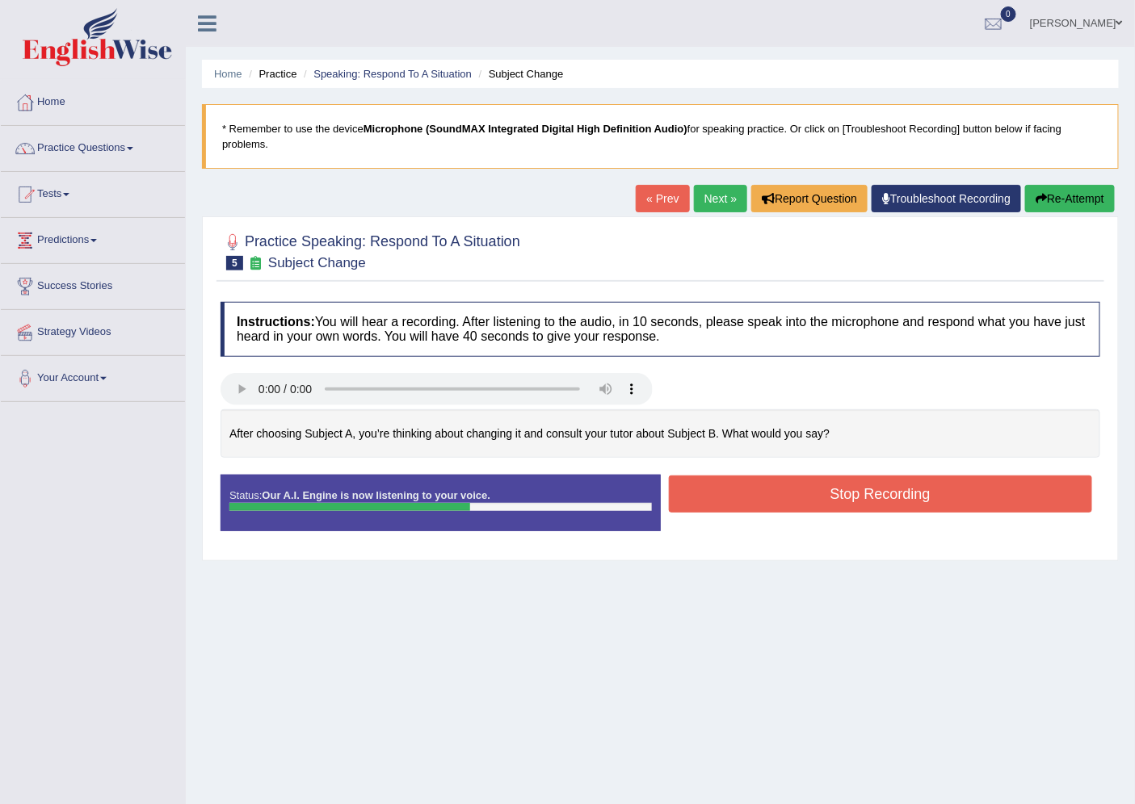
click at [913, 502] on button "Stop Recording" at bounding box center [881, 494] width 424 height 37
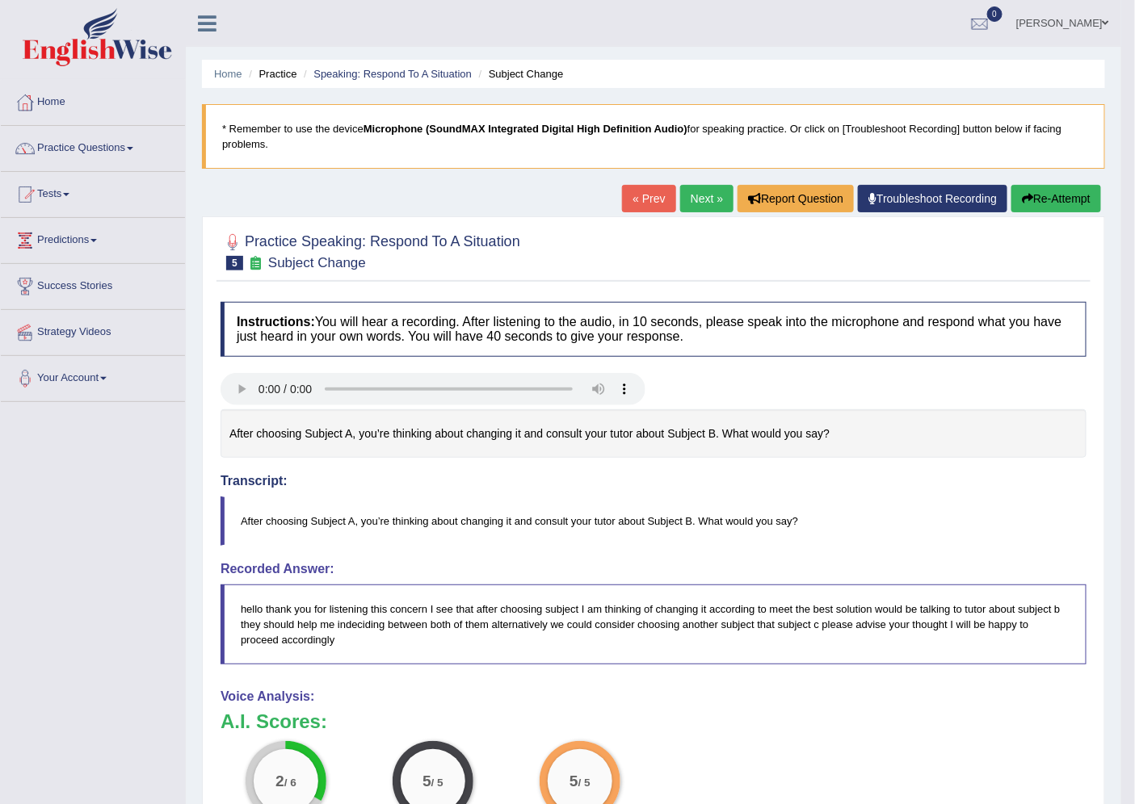
click at [1068, 196] on button "Re-Attempt" at bounding box center [1056, 198] width 90 height 27
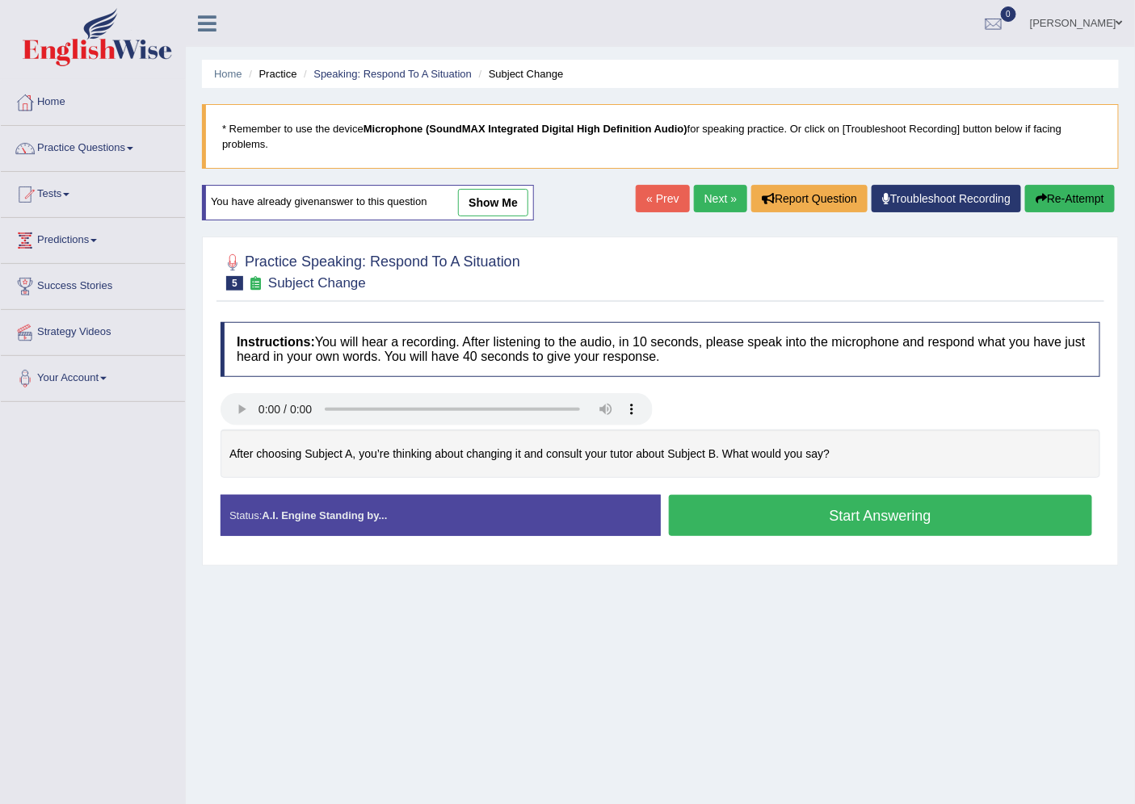
click at [771, 512] on button "Start Answering" at bounding box center [881, 515] width 424 height 41
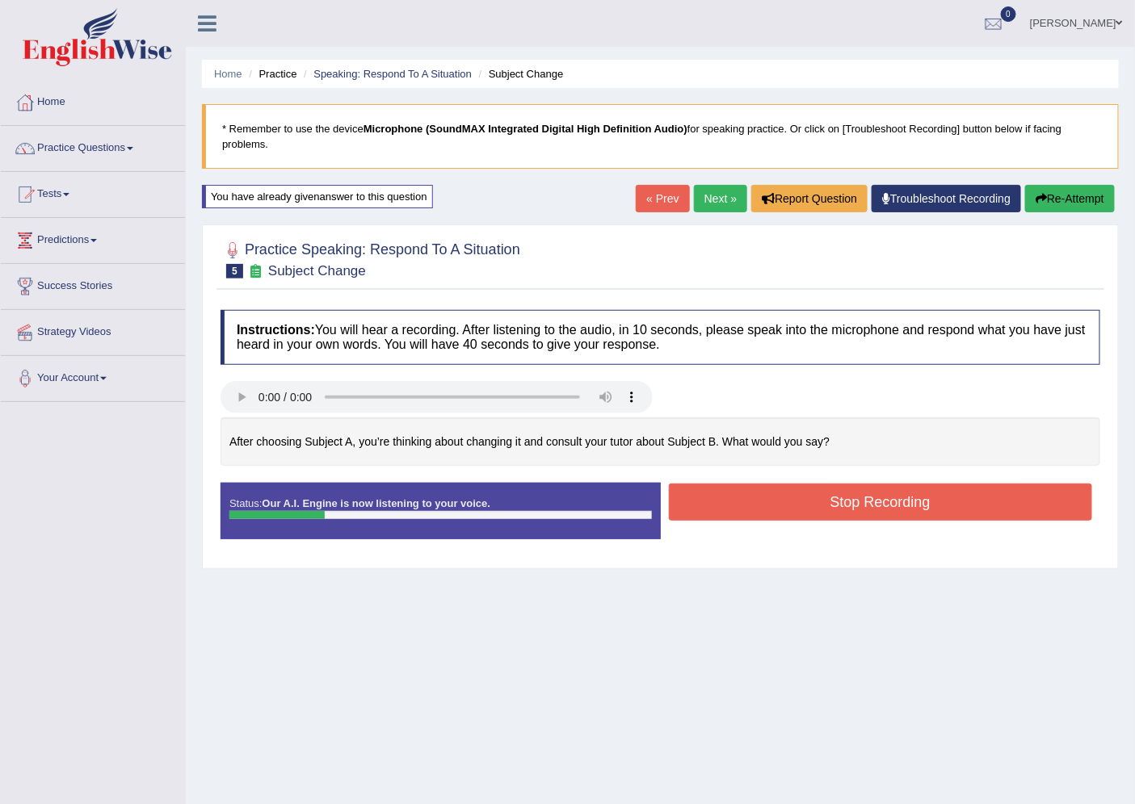
click at [1059, 200] on button "Re-Attempt" at bounding box center [1070, 198] width 90 height 27
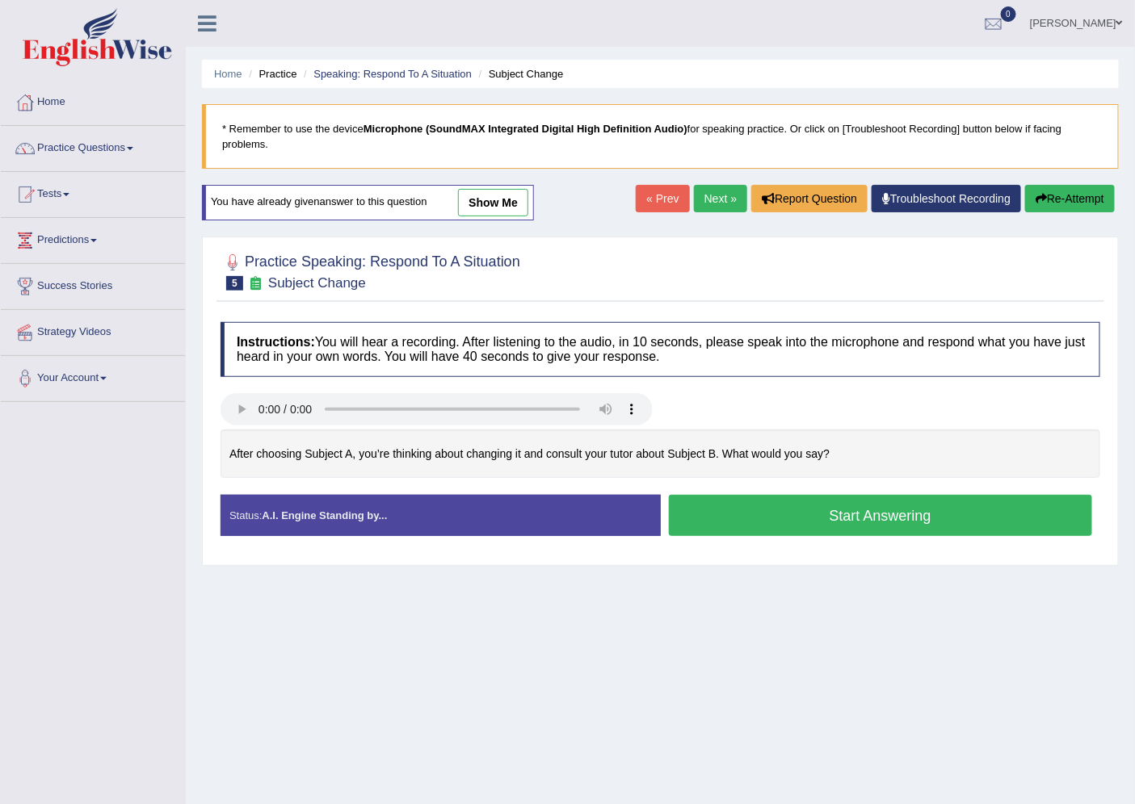
click at [798, 519] on button "Start Answering" at bounding box center [881, 515] width 424 height 41
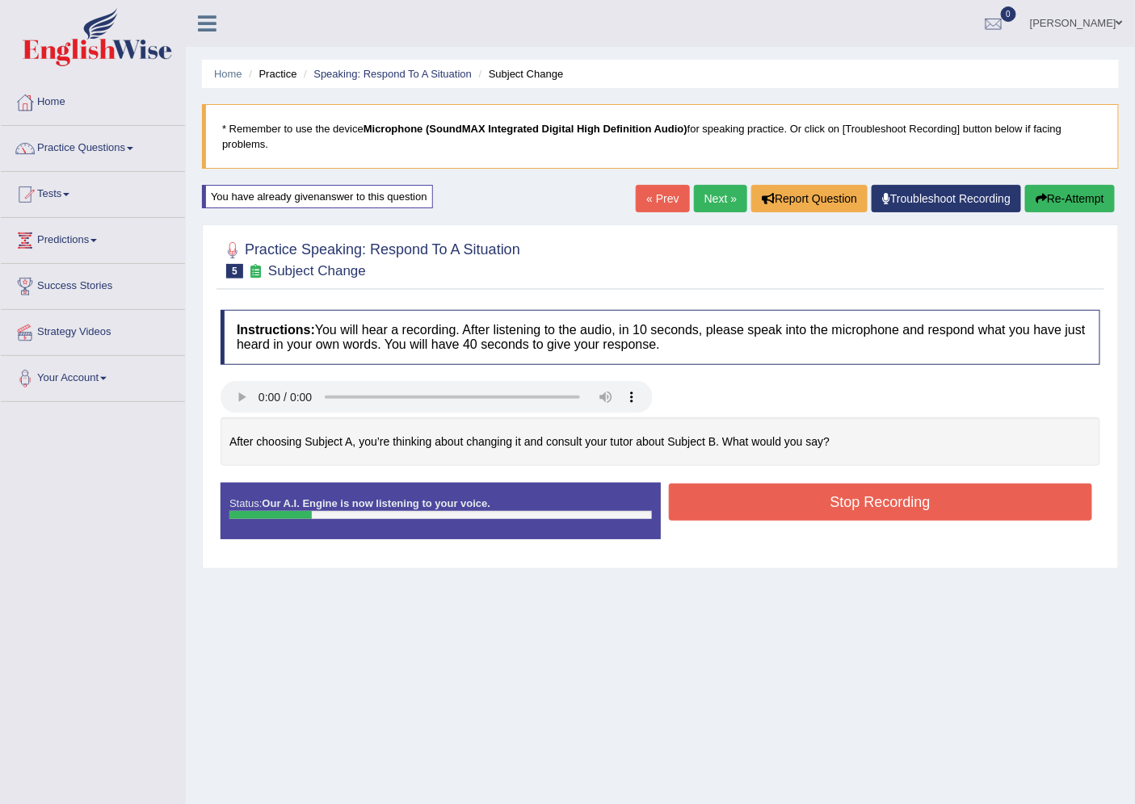
click at [796, 517] on button "Stop Recording" at bounding box center [881, 502] width 424 height 37
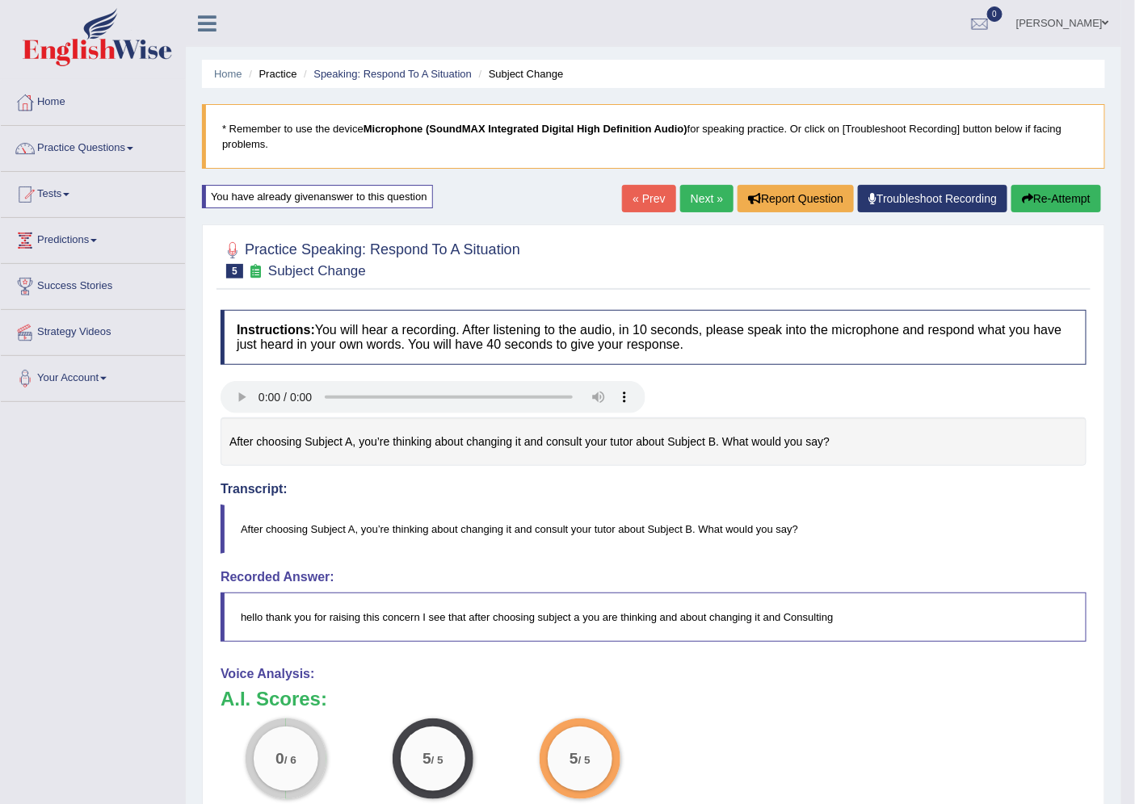
click at [1043, 195] on button "Re-Attempt" at bounding box center [1056, 198] width 90 height 27
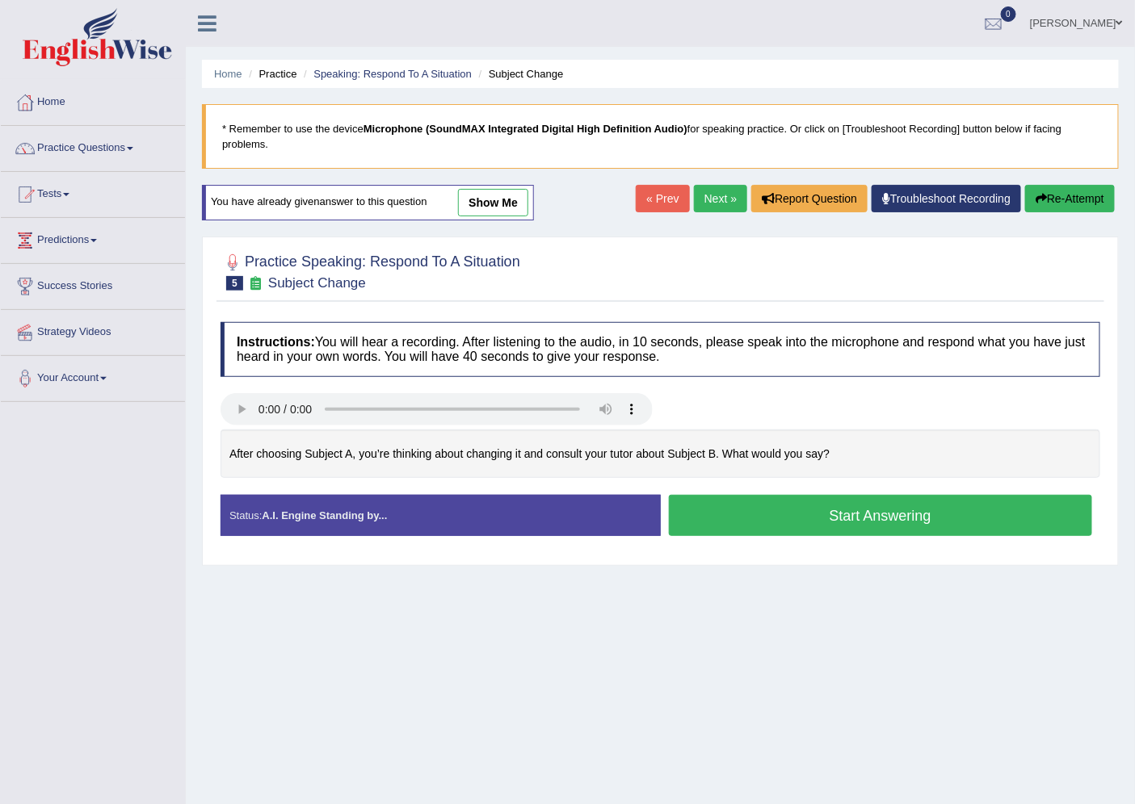
click at [798, 519] on button "Start Answering" at bounding box center [881, 515] width 424 height 41
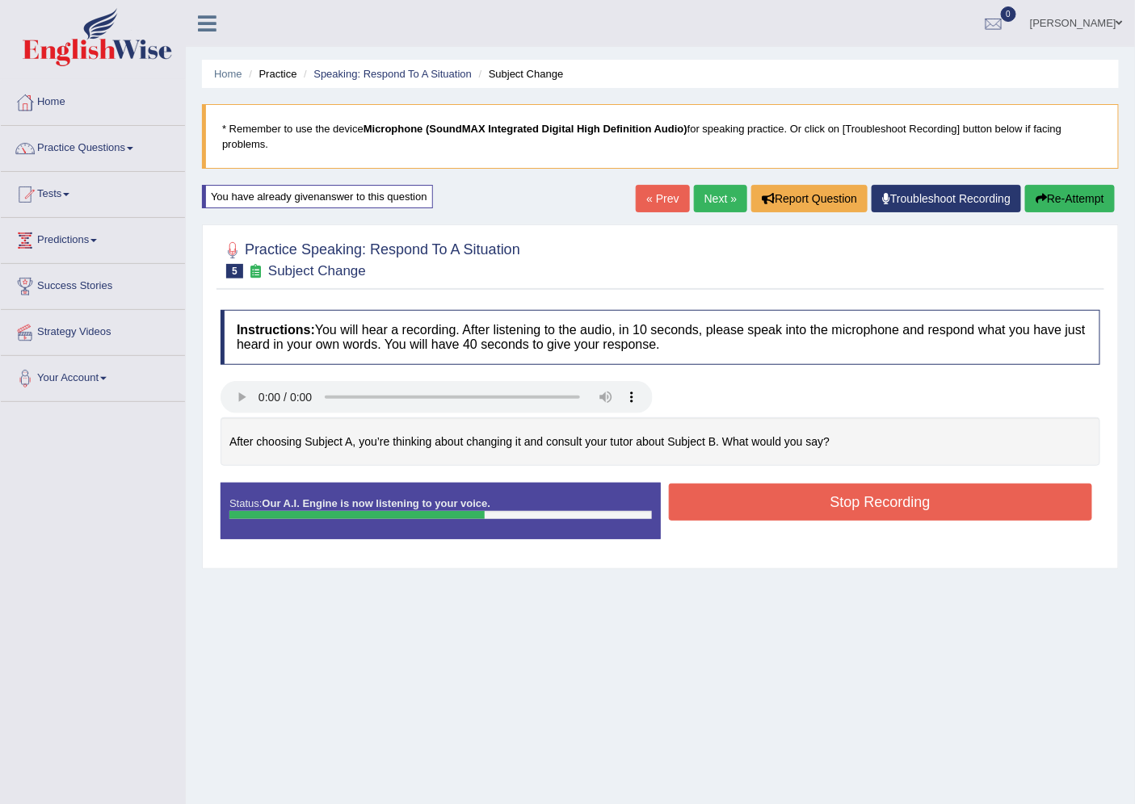
click at [741, 507] on button "Stop Recording" at bounding box center [881, 502] width 424 height 37
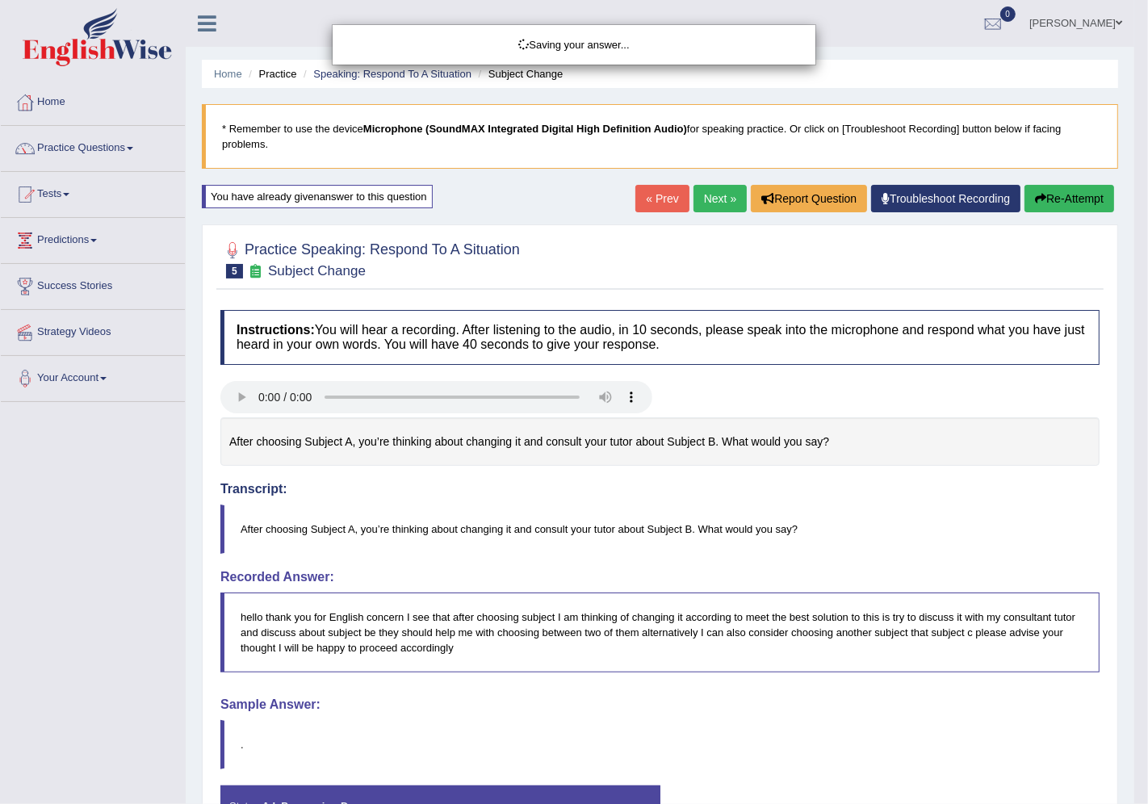
drag, startPoint x: 1127, startPoint y: 402, endPoint x: 1125, endPoint y: 413, distance: 10.6
click at [1125, 413] on div "Saving your answer..." at bounding box center [574, 402] width 1148 height 804
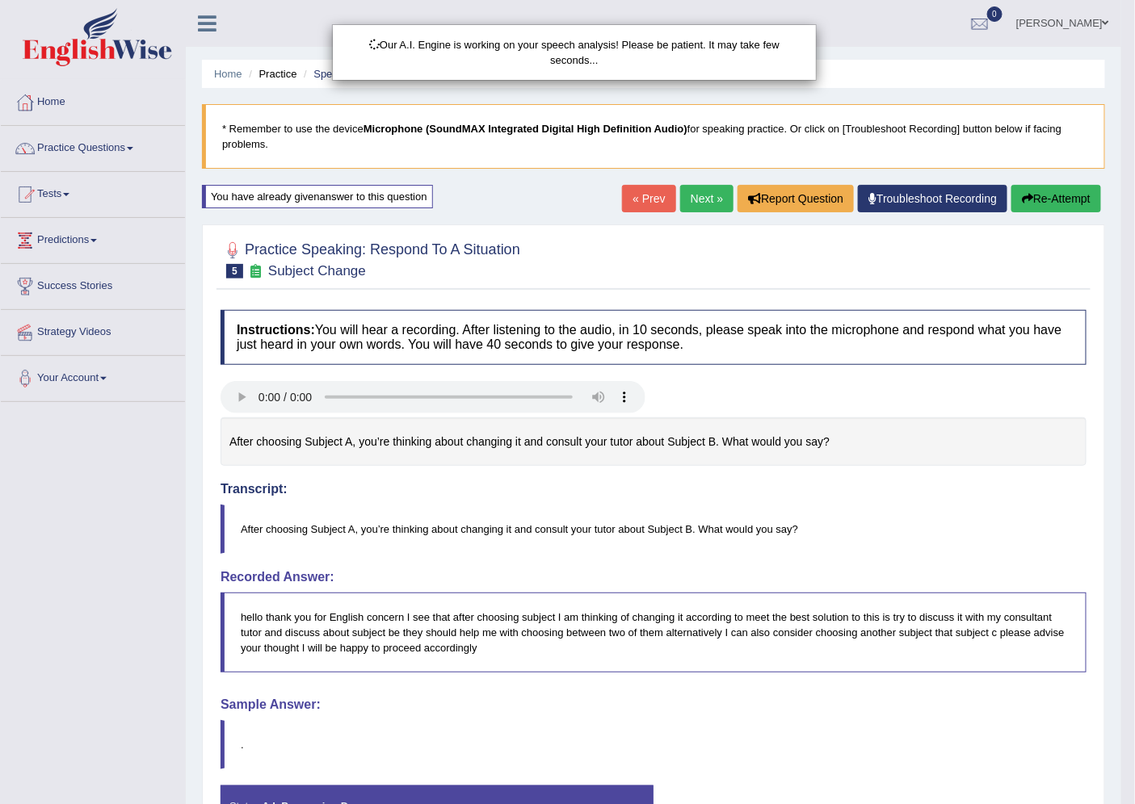
drag, startPoint x: 1127, startPoint y: 393, endPoint x: 1116, endPoint y: 519, distance: 125.7
click at [1116, 519] on div "Our A.I. Engine is working on your speech analysis! Please be patient. It may t…" at bounding box center [567, 402] width 1135 height 804
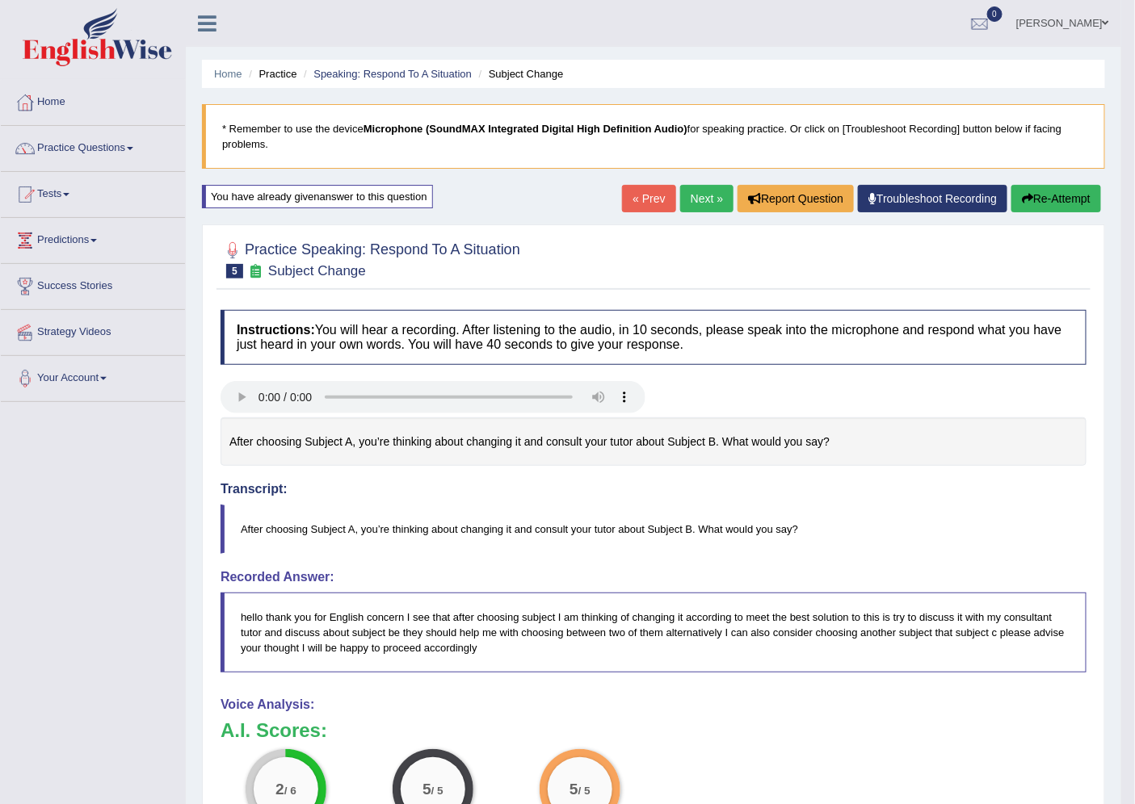
click at [1047, 196] on button "Re-Attempt" at bounding box center [1056, 198] width 90 height 27
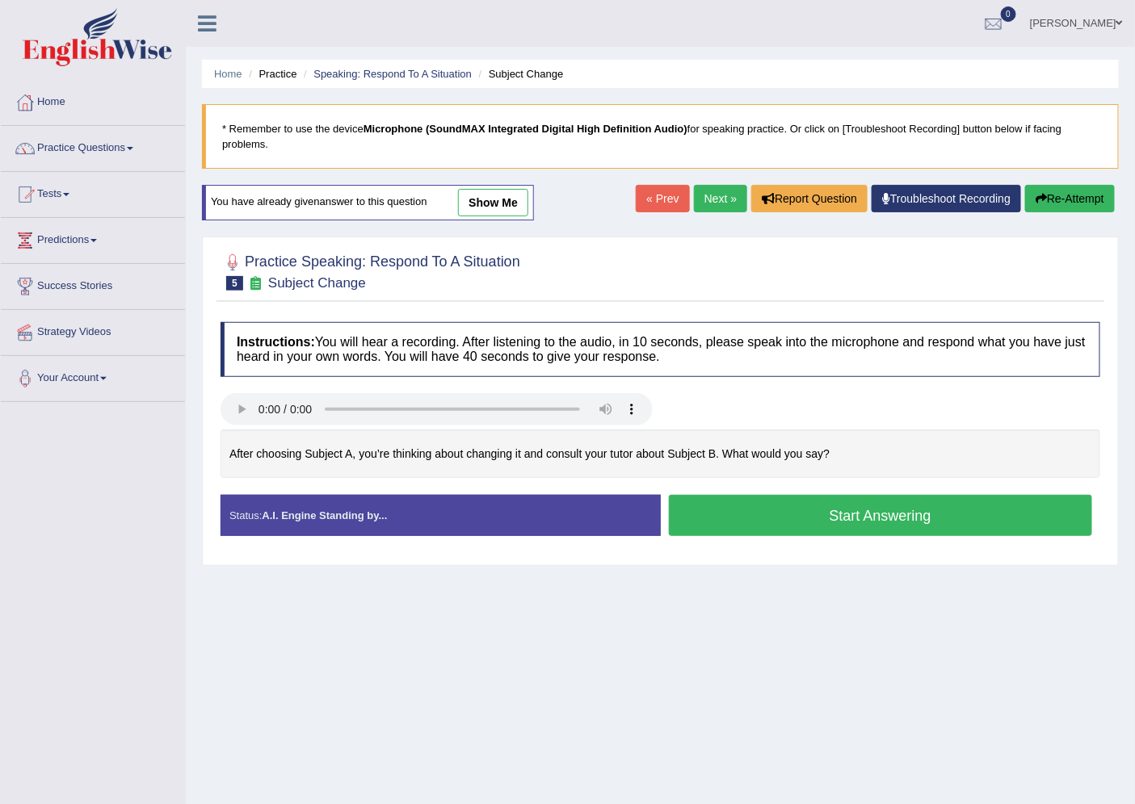
click at [792, 519] on button "Start Answering" at bounding box center [881, 515] width 424 height 41
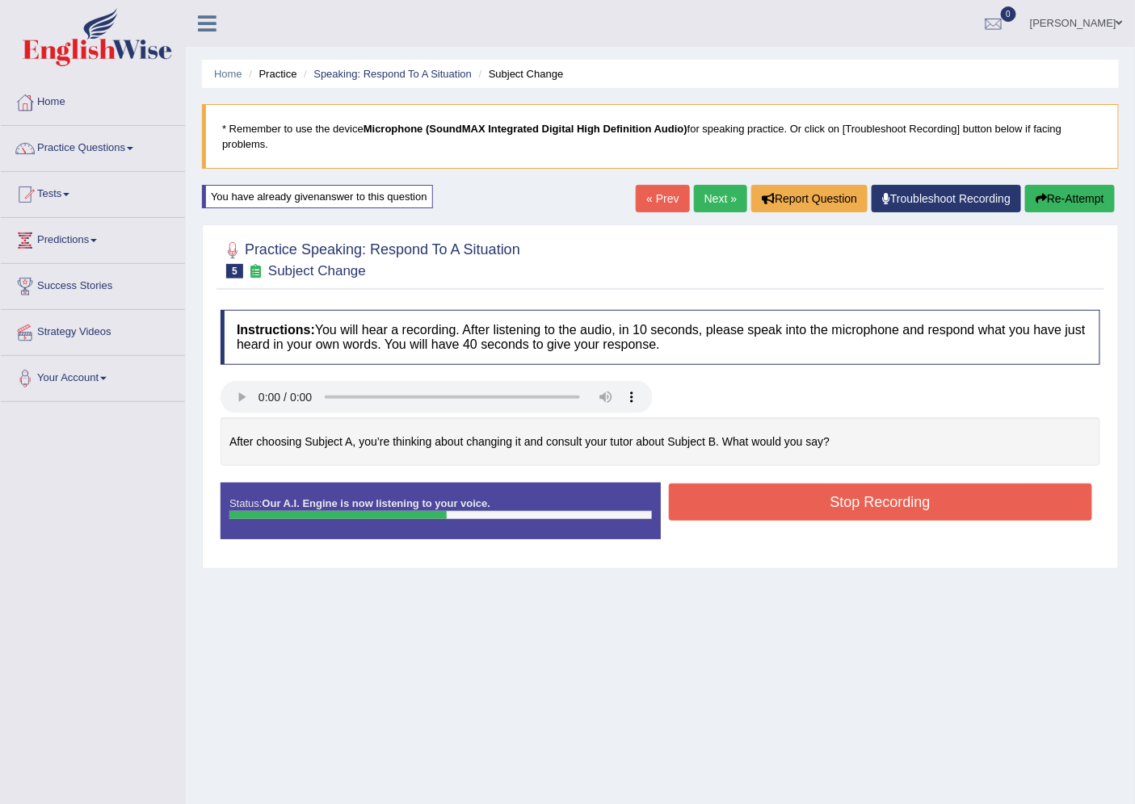
click at [796, 512] on button "Stop Recording" at bounding box center [881, 502] width 424 height 37
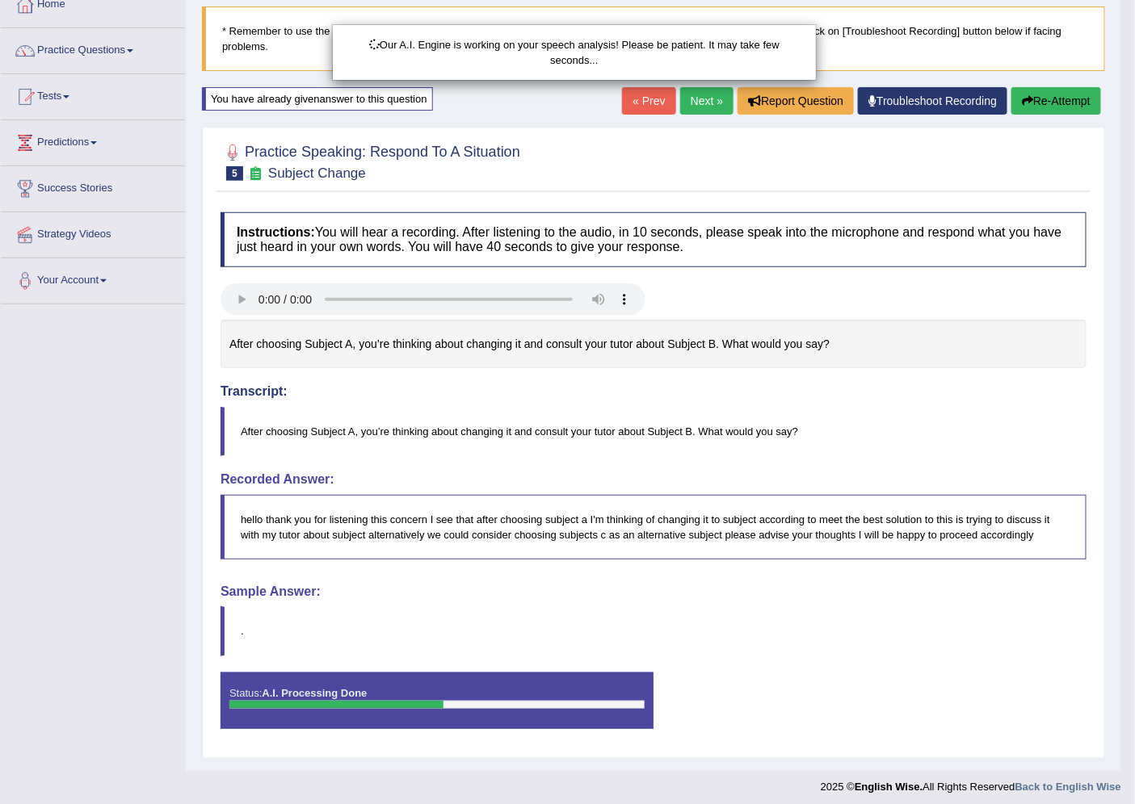
scroll to position [105, 0]
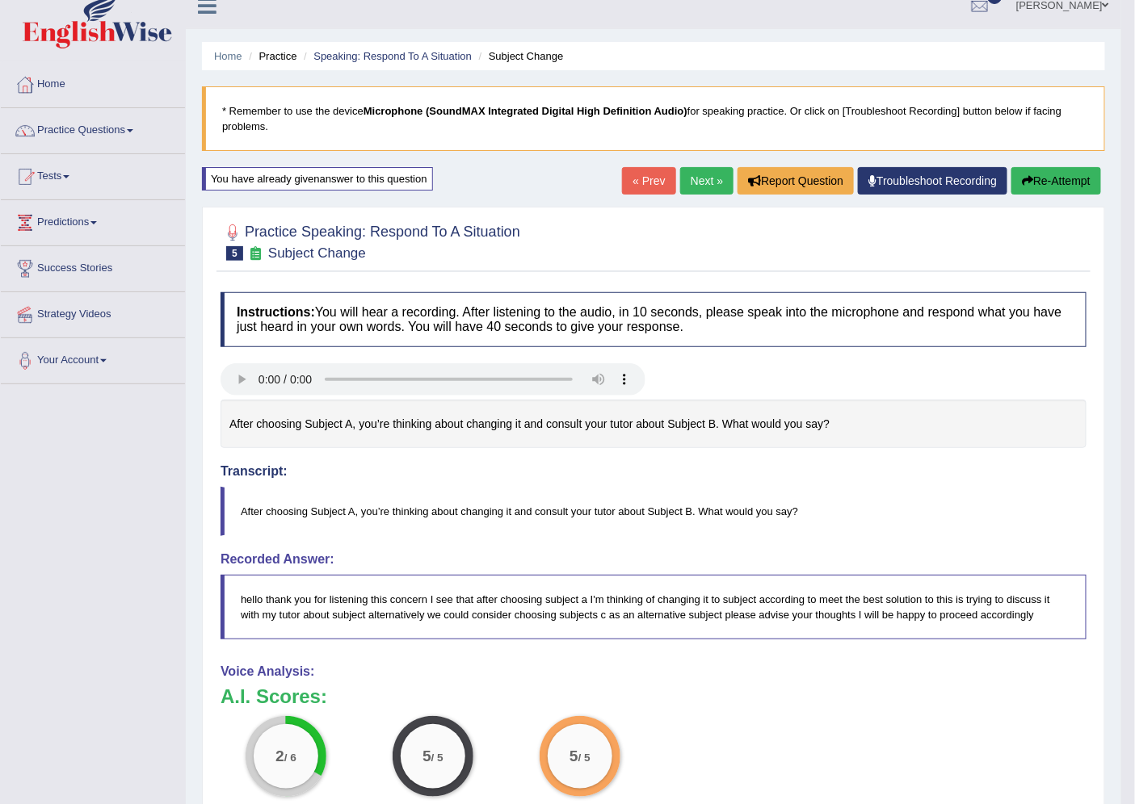
drag, startPoint x: 1148, startPoint y: 367, endPoint x: 1096, endPoint y: 505, distance: 147.5
click at [1099, 512] on html "Toggle navigation Home Practice Questions Speaking Practice Read Aloud Repeat S…" at bounding box center [567, 384] width 1135 height 804
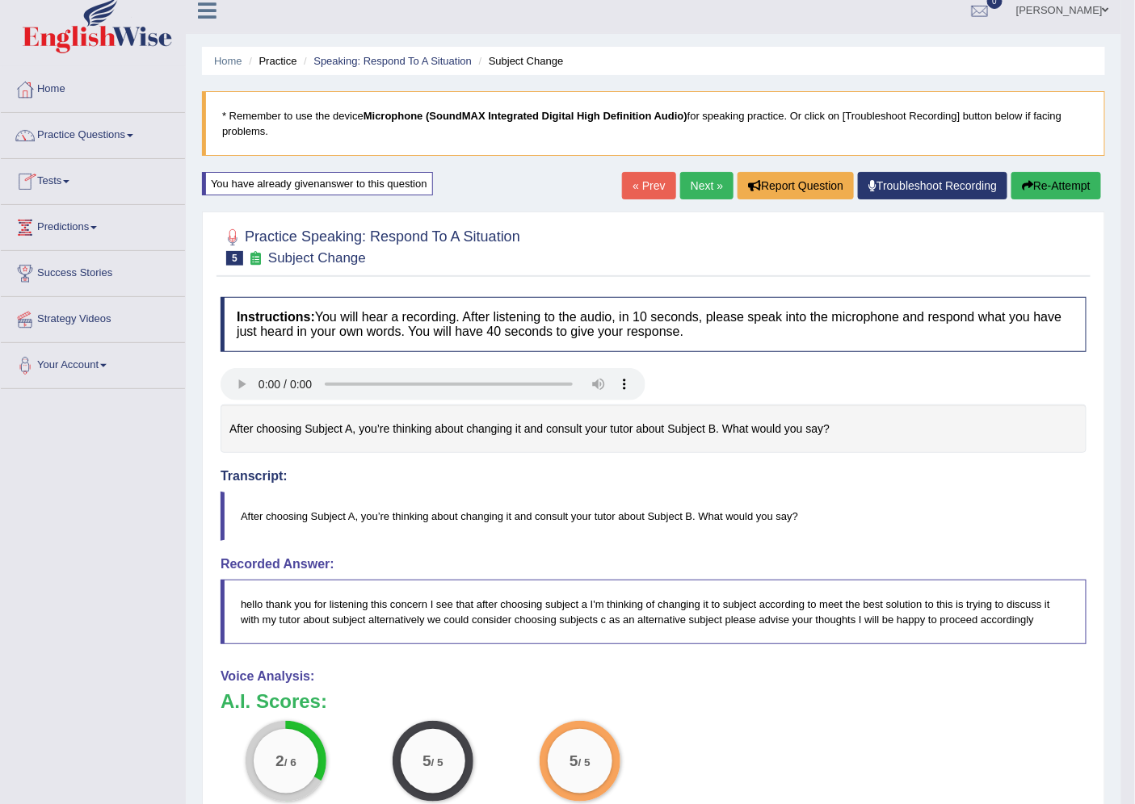
click at [1060, 184] on button "Re-Attempt" at bounding box center [1056, 185] width 90 height 27
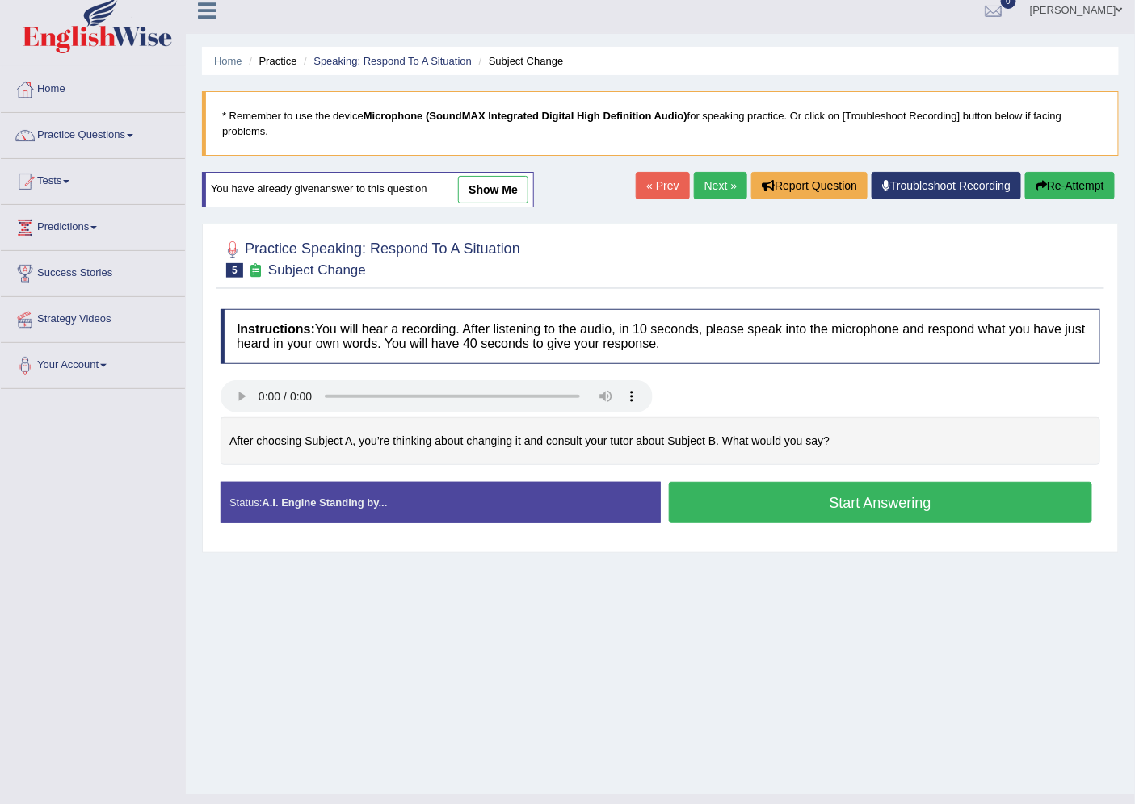
click at [722, 499] on button "Start Answering" at bounding box center [881, 502] width 424 height 41
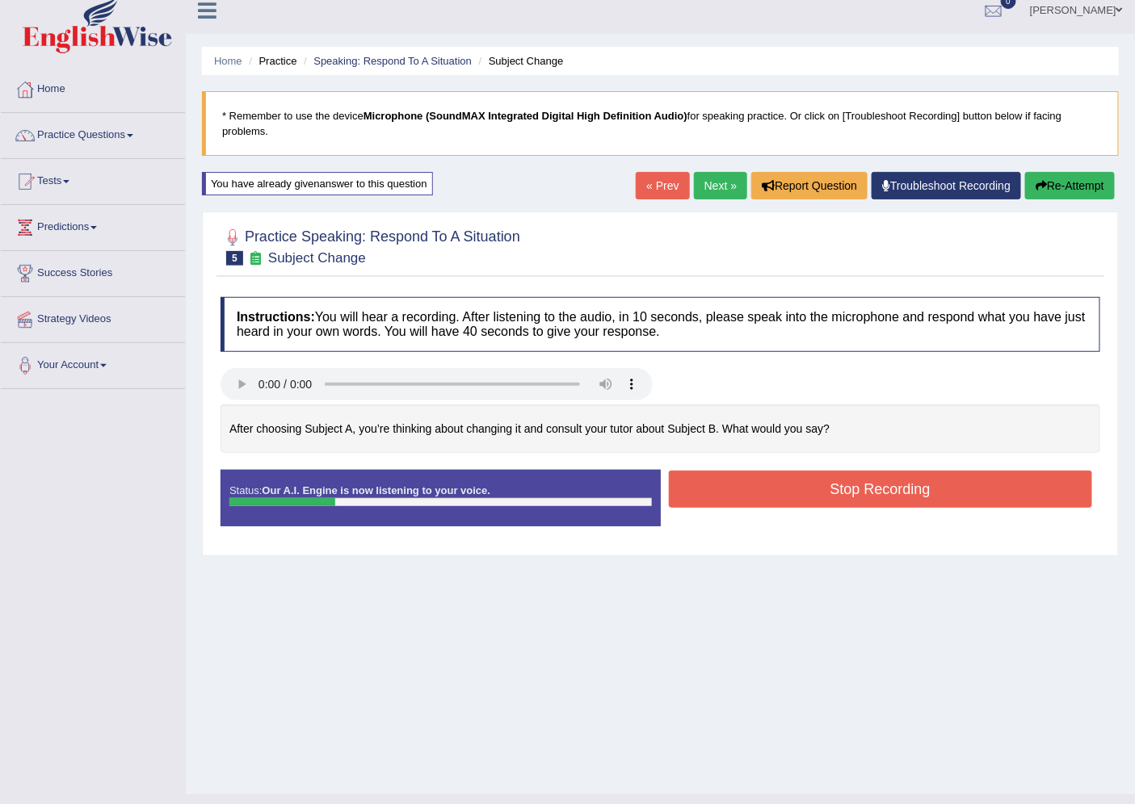
click at [1075, 183] on button "Re-Attempt" at bounding box center [1070, 185] width 90 height 27
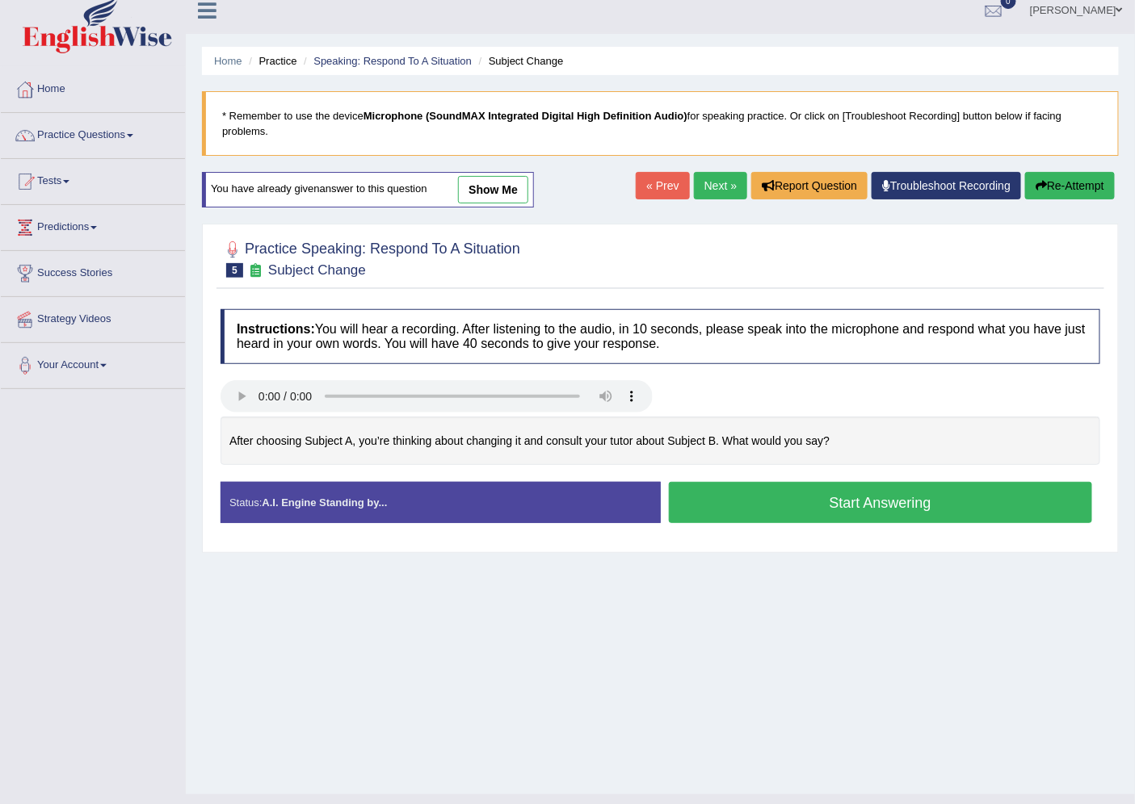
click at [849, 519] on button "Start Answering" at bounding box center [881, 502] width 424 height 41
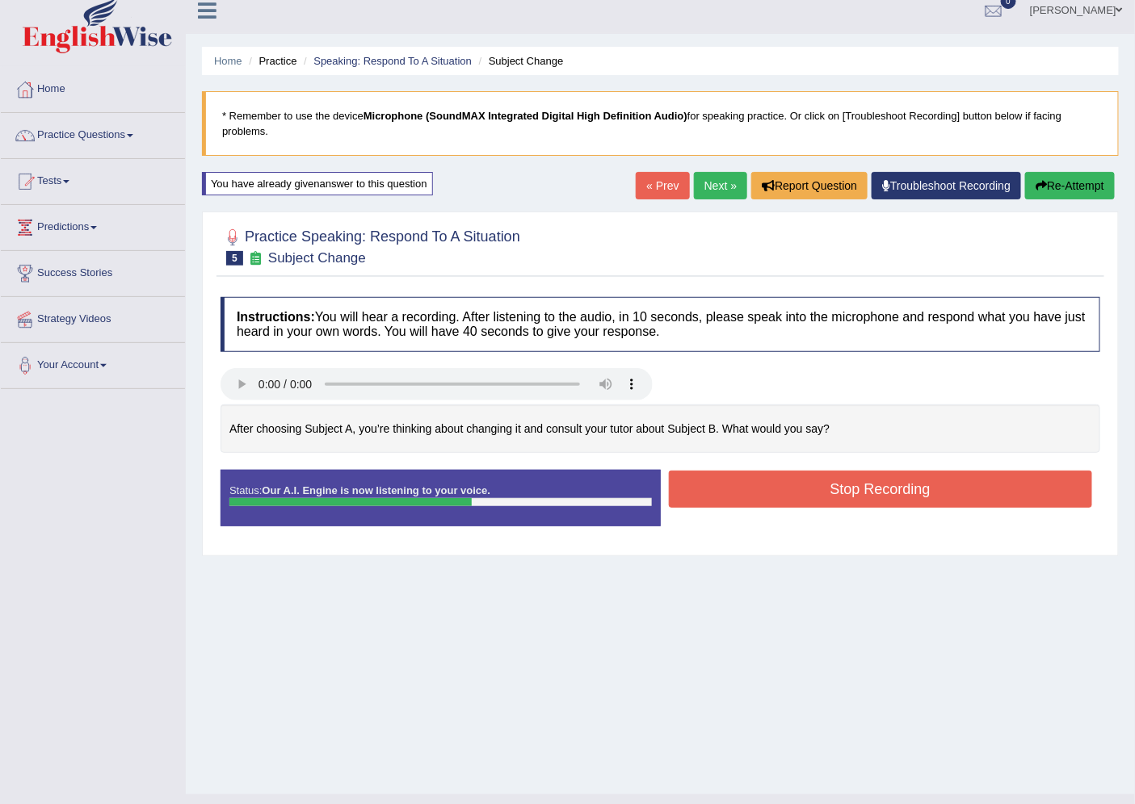
click at [857, 502] on button "Stop Recording" at bounding box center [881, 489] width 424 height 37
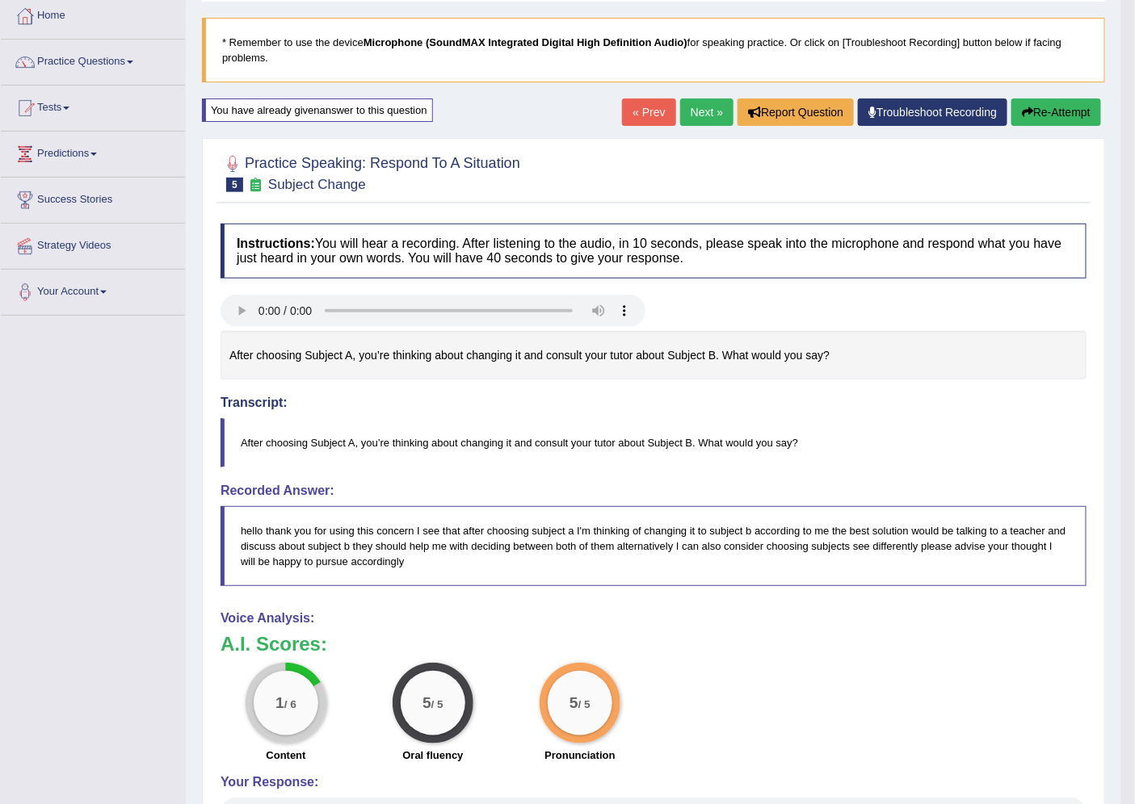
scroll to position [24, 0]
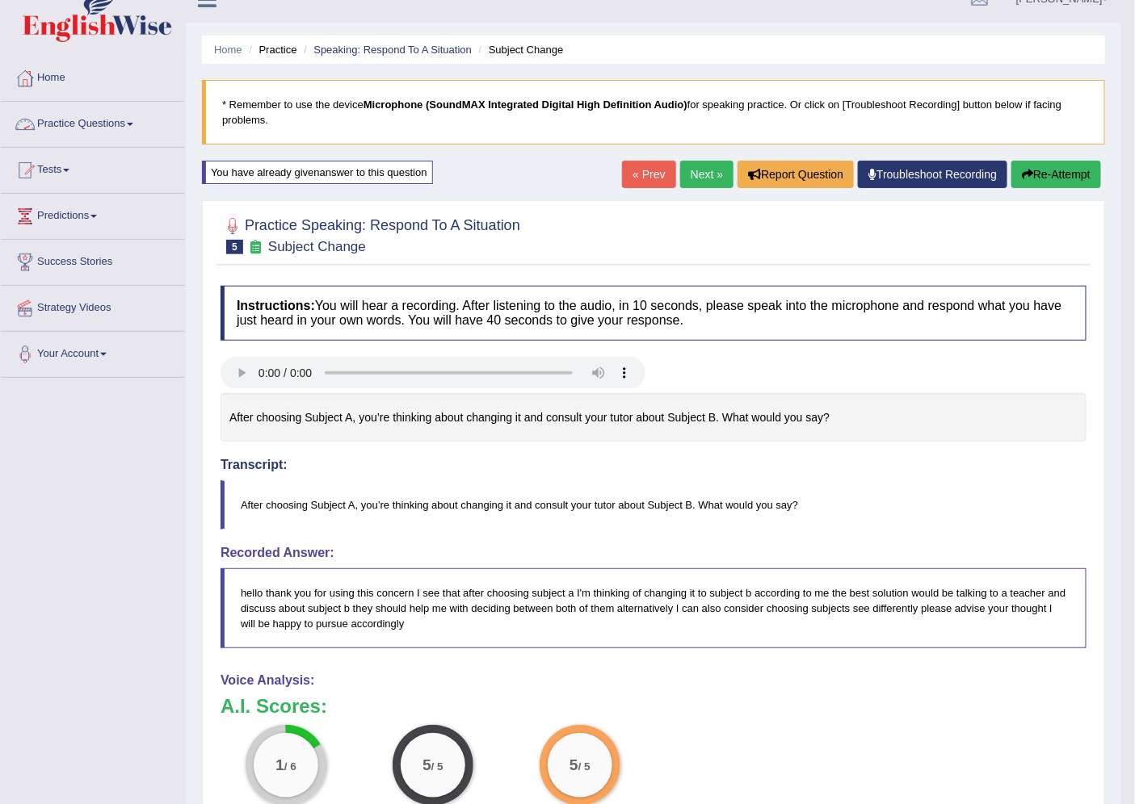
click at [73, 127] on link "Practice Questions" at bounding box center [93, 122] width 184 height 40
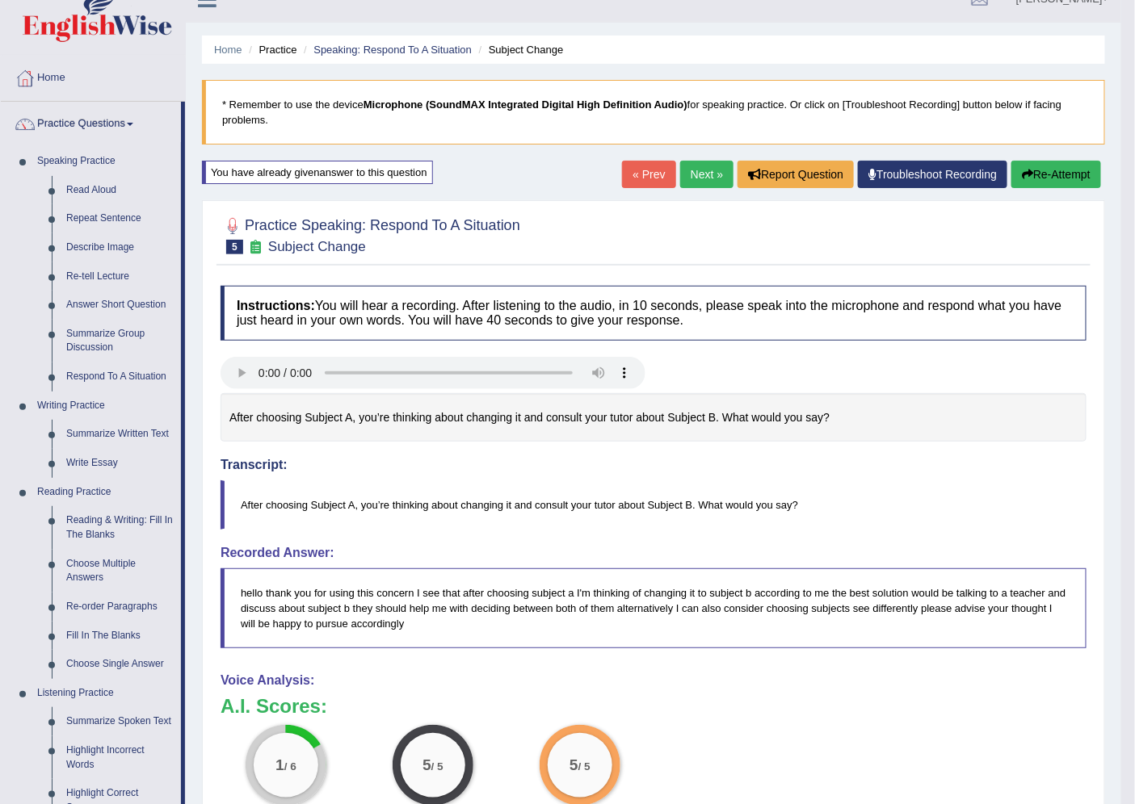
click at [286, 435] on div "After choosing Subject A, you’re thinking about changing it and consult your tu…" at bounding box center [653, 417] width 866 height 49
